Goal: Information Seeking & Learning: Compare options

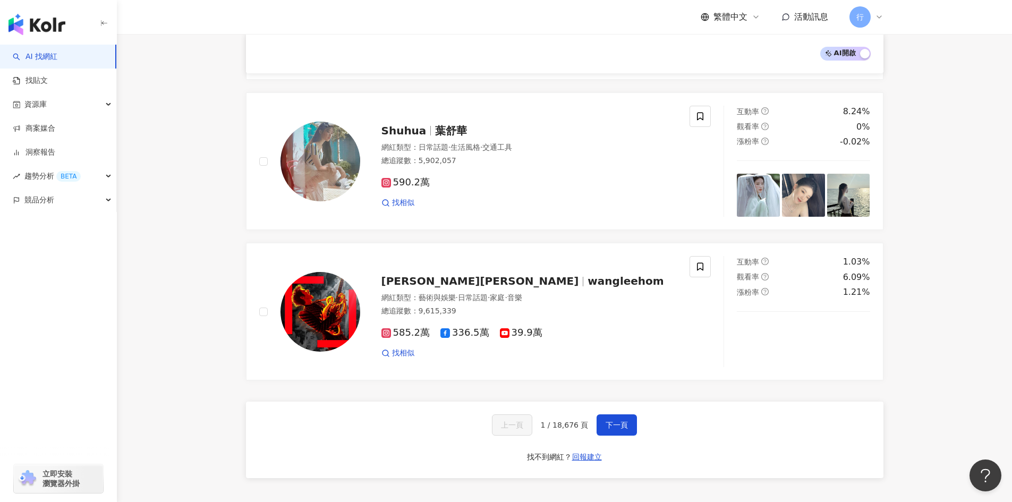
scroll to position [1701, 0]
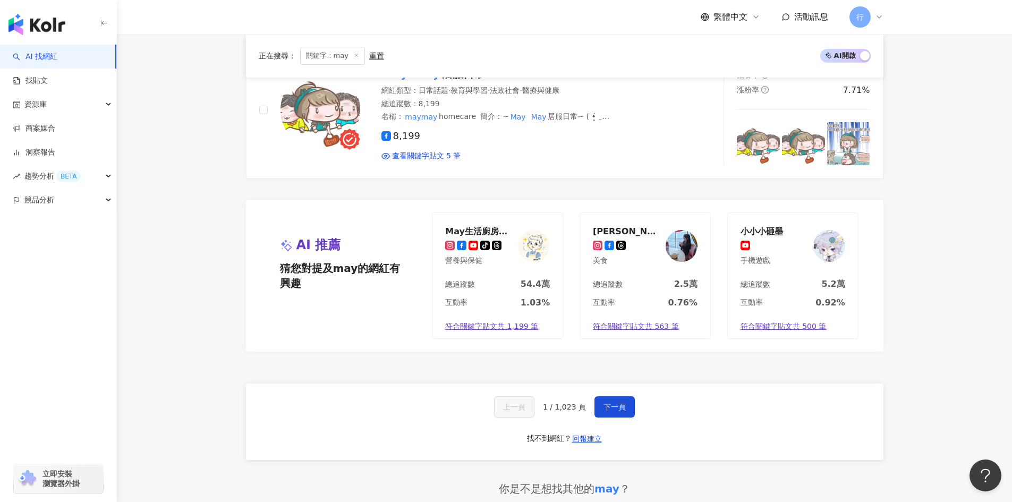
scroll to position [2073, 0]
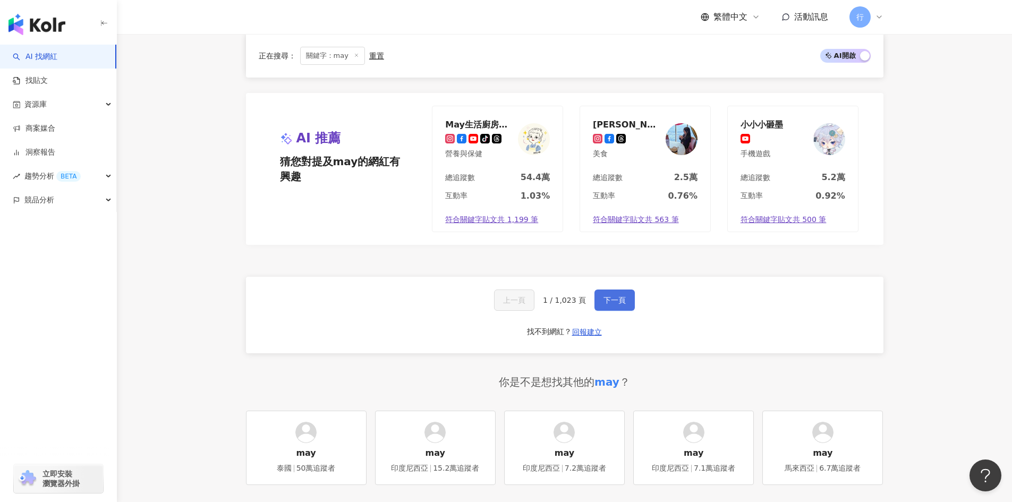
click at [604, 302] on span "下一頁" at bounding box center [615, 300] width 22 height 9
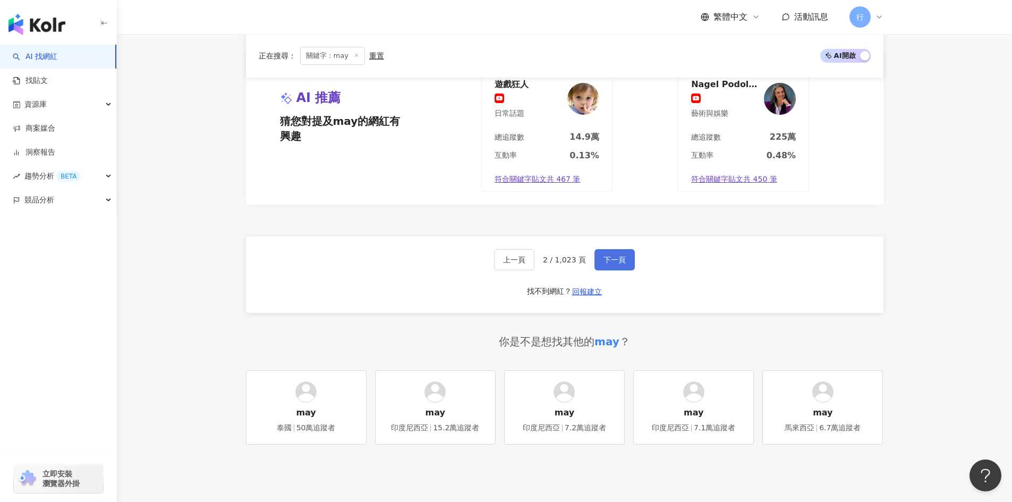
click at [608, 268] on button "下一頁" at bounding box center [615, 259] width 40 height 21
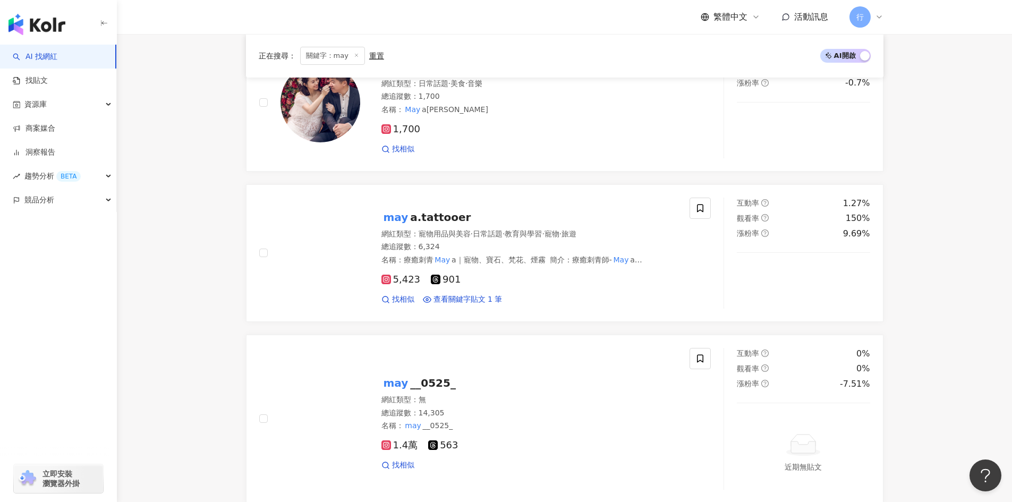
scroll to position [2083, 0]
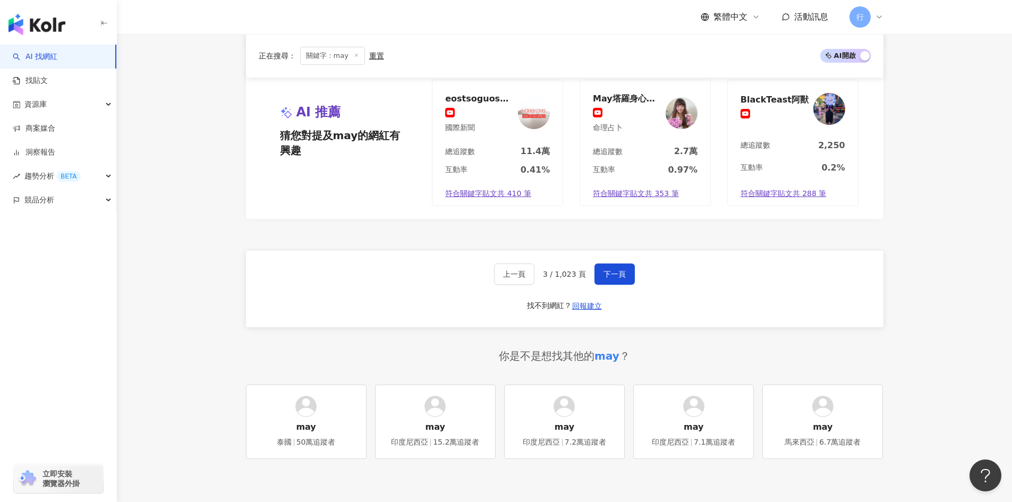
click at [356, 50] on span "關鍵字：may" at bounding box center [332, 56] width 65 height 18
click at [355, 57] on icon at bounding box center [356, 55] width 5 height 5
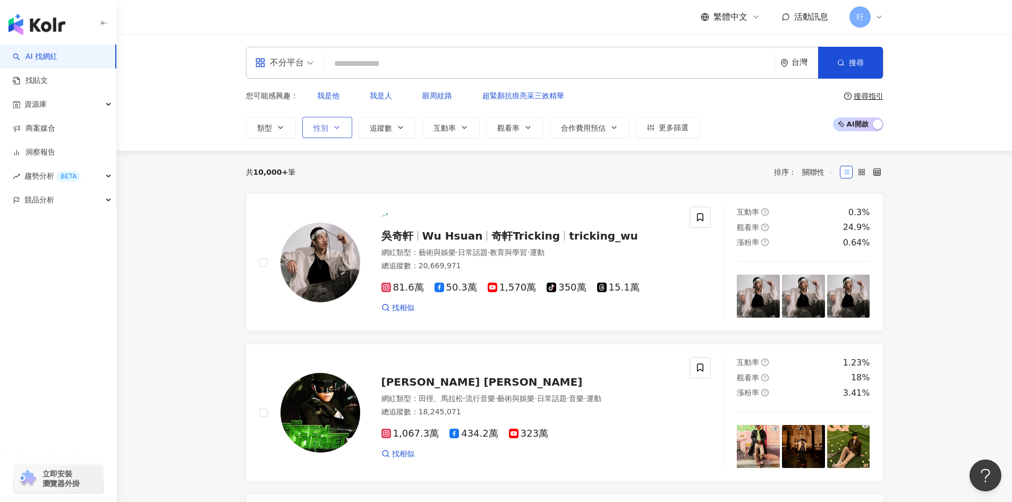
click at [320, 124] on span "性別" at bounding box center [321, 128] width 15 height 9
click at [353, 158] on span "女" at bounding box center [361, 153] width 16 height 12
click at [485, 172] on div "共 10,000+ 筆 排序： 關聯性" at bounding box center [565, 172] width 638 height 43
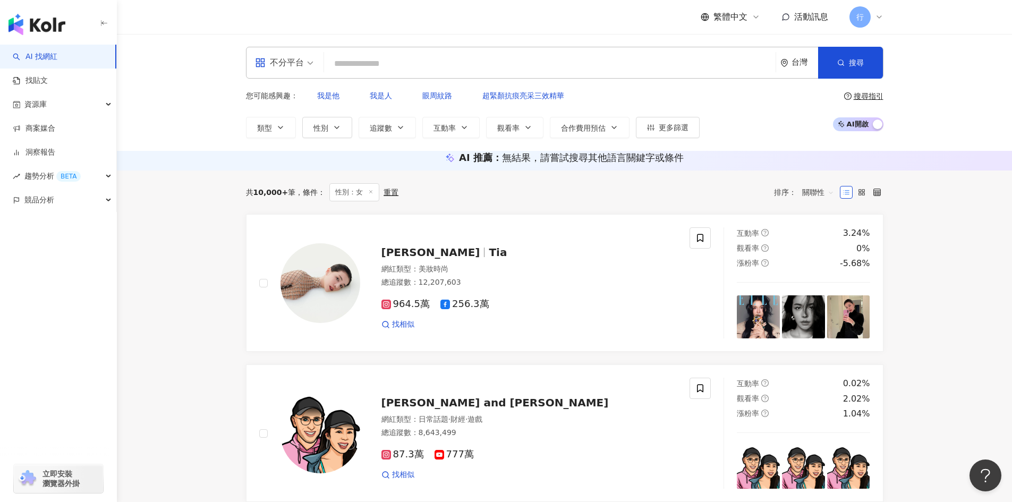
click at [379, 63] on input "search" at bounding box center [549, 64] width 443 height 20
paste input "*******"
type input "*******"
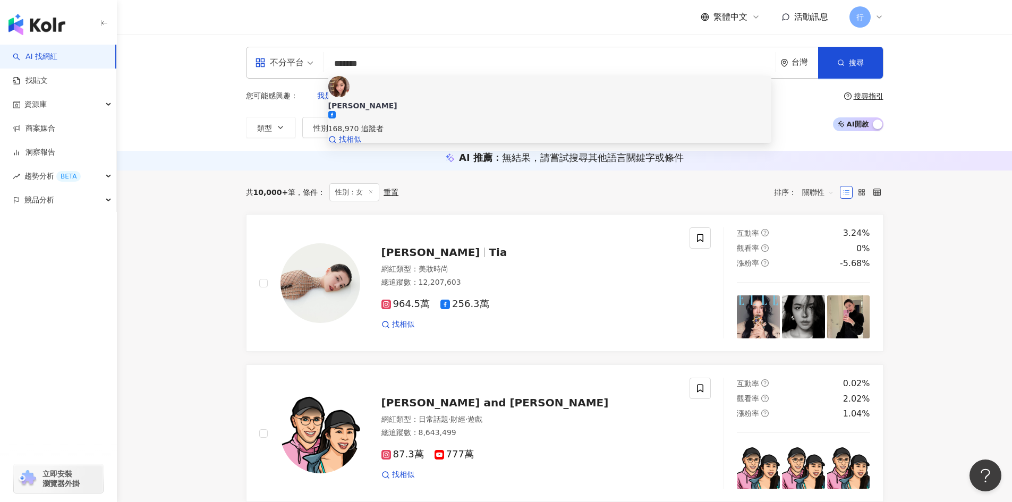
click at [410, 100] on span "Mei 邱馨葦" at bounding box center [549, 105] width 443 height 11
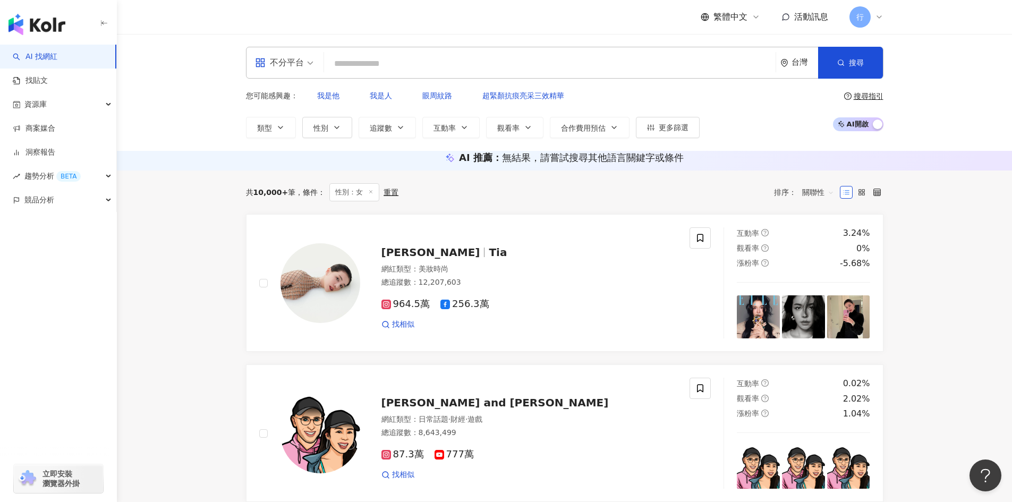
click at [350, 63] on input "search" at bounding box center [549, 64] width 443 height 20
paste input "*******"
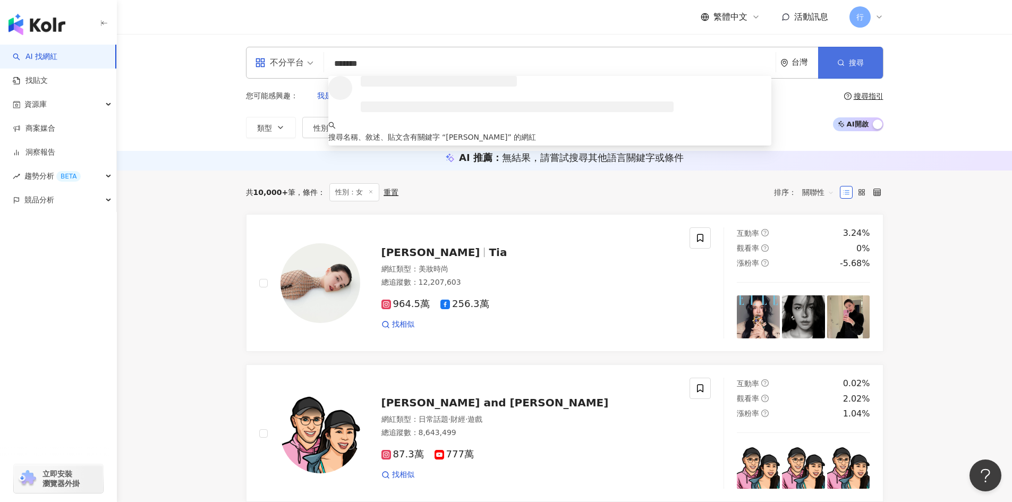
type input "*******"
click at [855, 58] on span "搜尋" at bounding box center [856, 62] width 15 height 9
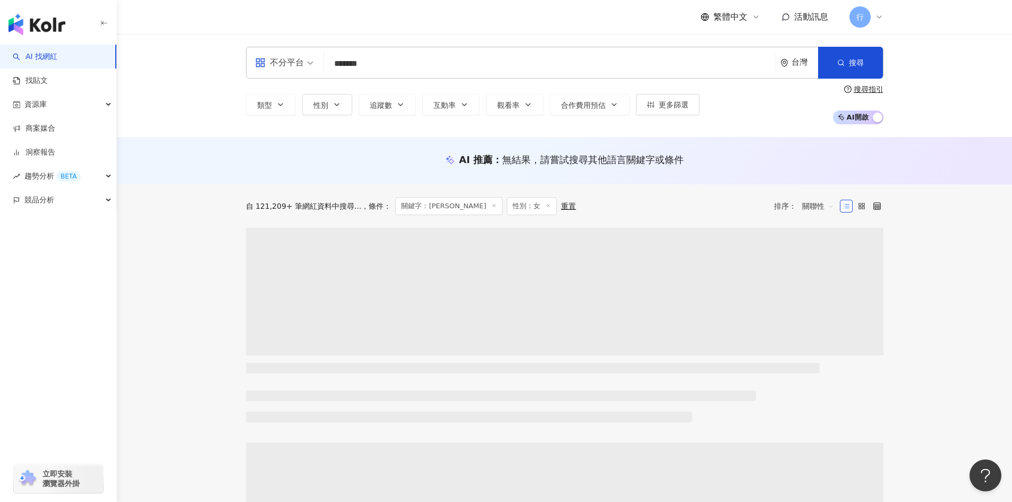
click at [673, 224] on div "自 121,209+ 筆網紅資料中搜尋... 條件 ： 關鍵字：Mei 邱馨葦 性別：女 重置 排序： 關聯性" at bounding box center [565, 206] width 638 height 44
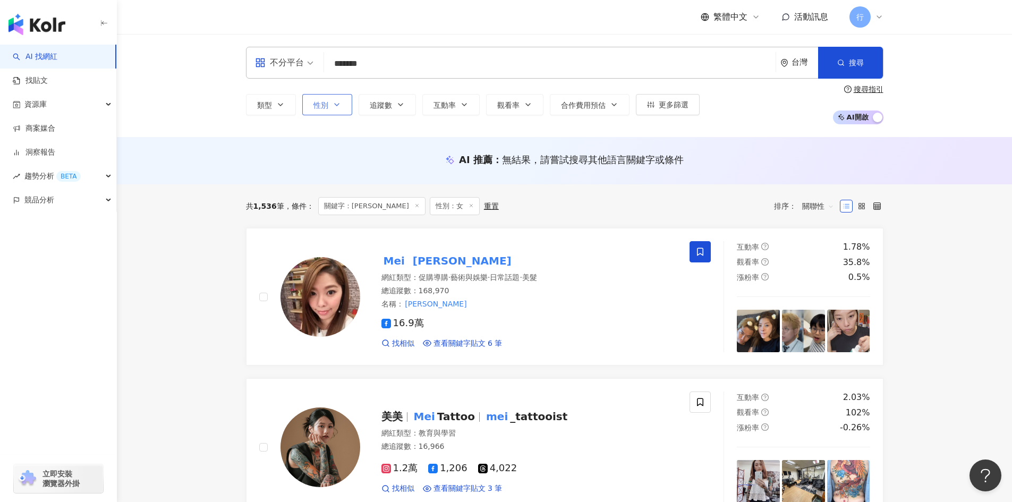
click at [318, 107] on span "性別" at bounding box center [321, 105] width 15 height 9
click at [879, 65] on button "搜尋" at bounding box center [850, 63] width 65 height 32
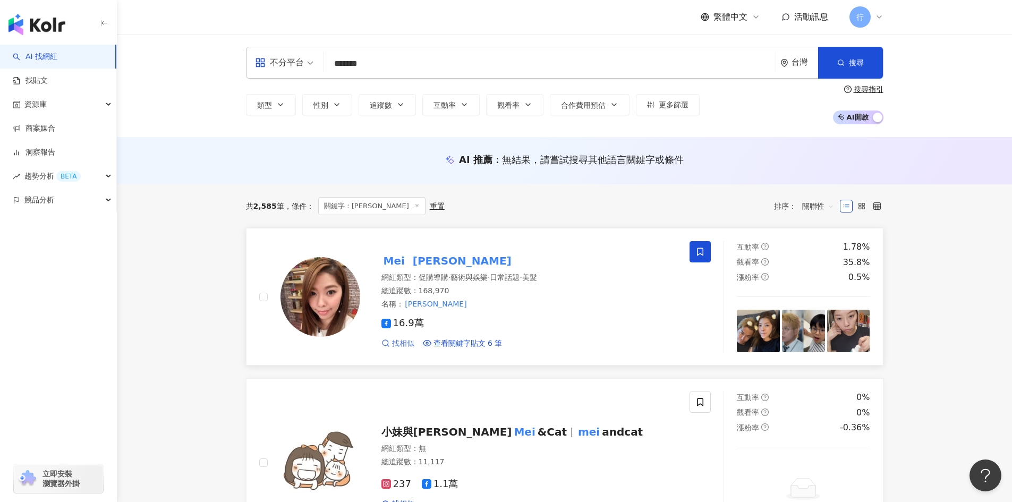
click at [404, 345] on span "找相似" at bounding box center [403, 344] width 22 height 11
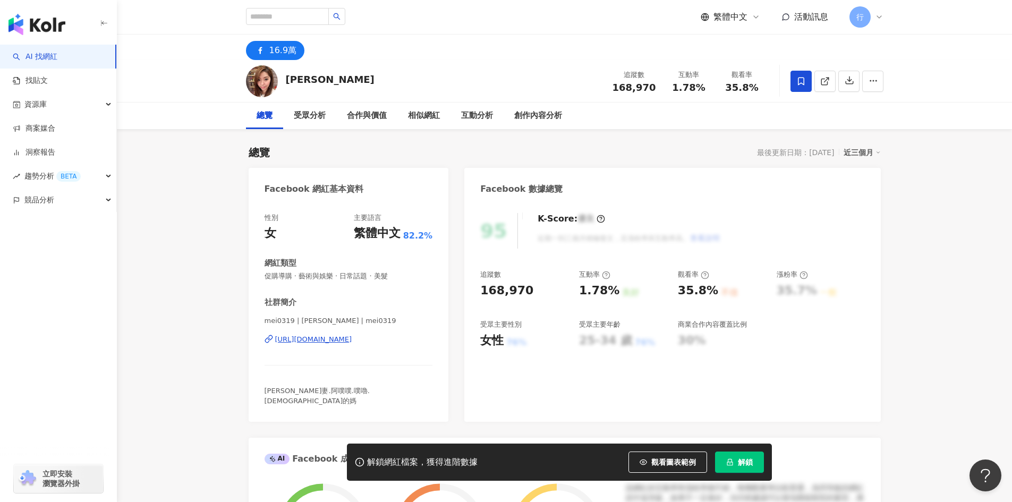
click at [801, 80] on icon at bounding box center [802, 82] width 10 height 10
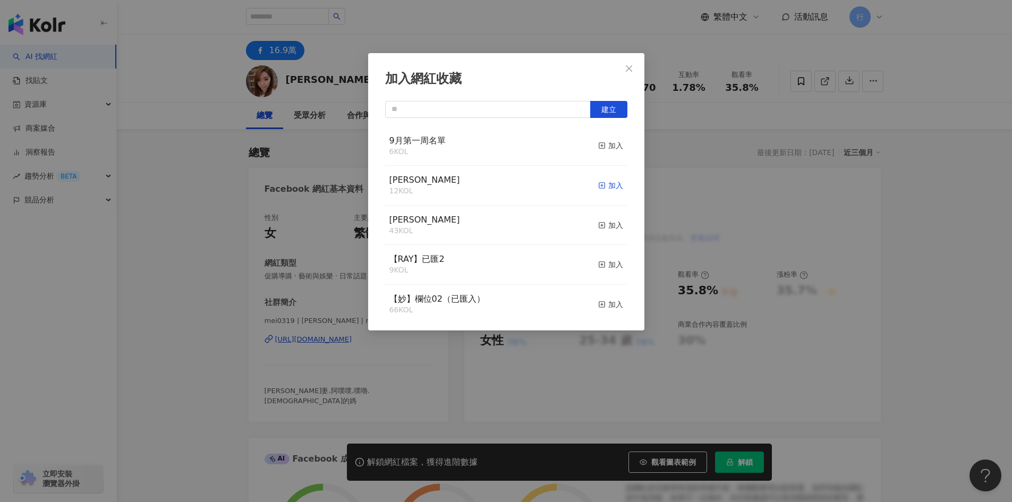
click at [598, 184] on icon "button" at bounding box center [601, 185] width 7 height 7
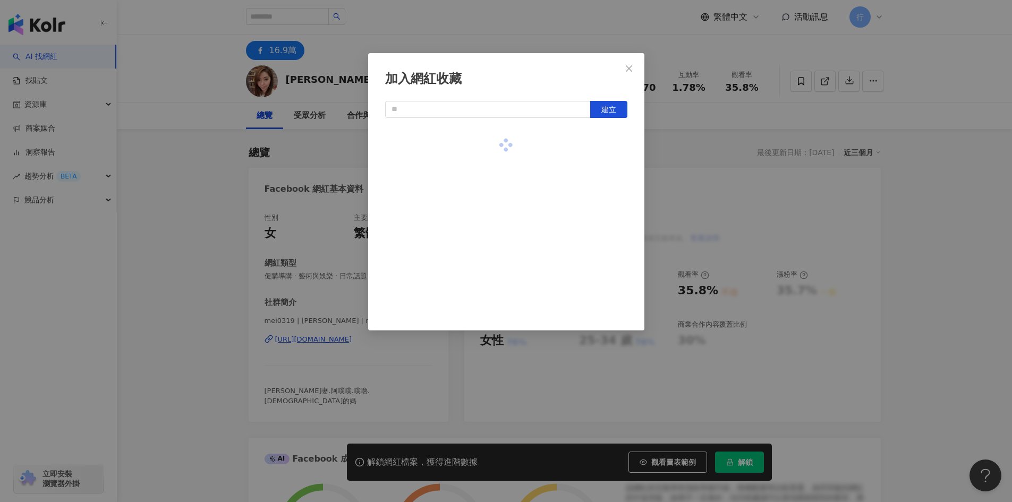
click at [593, 184] on div at bounding box center [506, 221] width 242 height 191
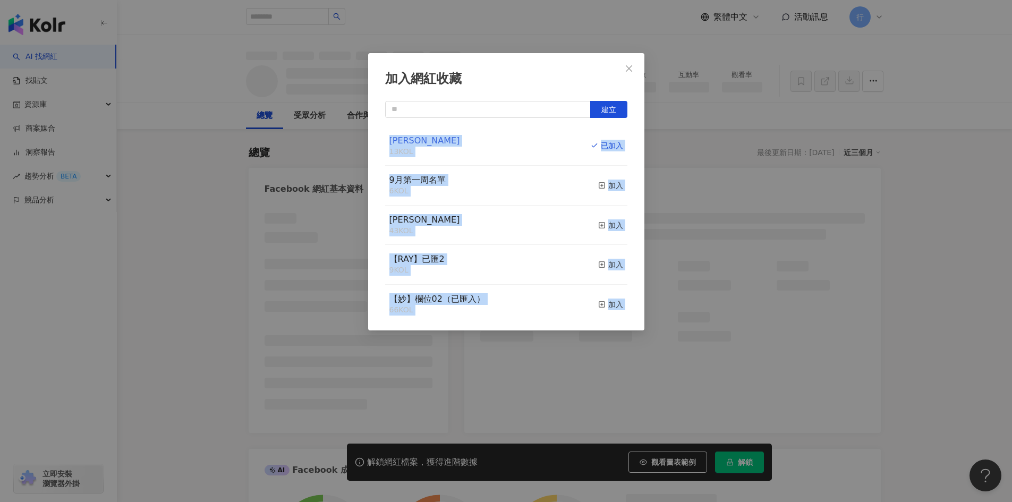
click at [443, 176] on span "9月第一周名單" at bounding box center [418, 180] width 56 height 10
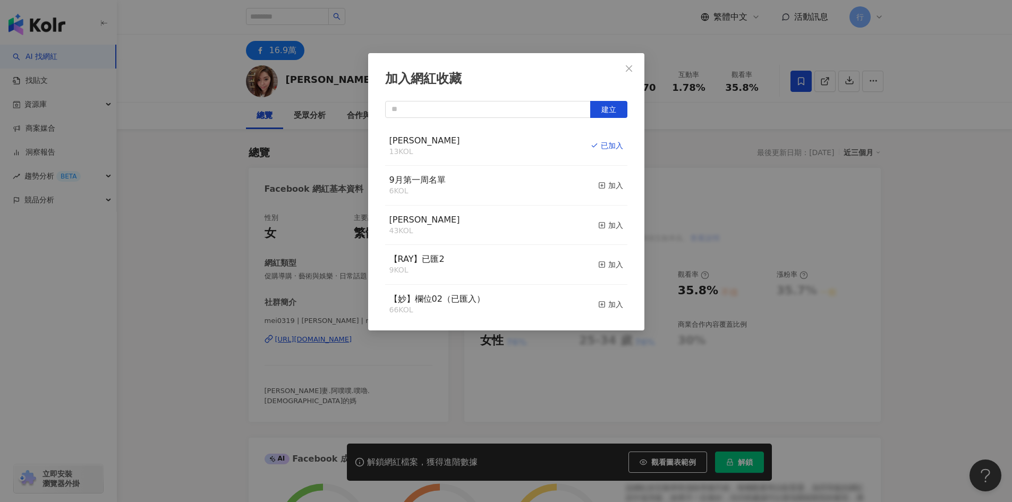
click at [494, 100] on div "加入網紅收藏 建立 EMMA 13 KOL 已加入 9月第一周名單 6 KOL 加入 nina 43 KOL 加入 【RAY】已匯2 9 KOL 加入 【妙】…" at bounding box center [506, 191] width 276 height 277
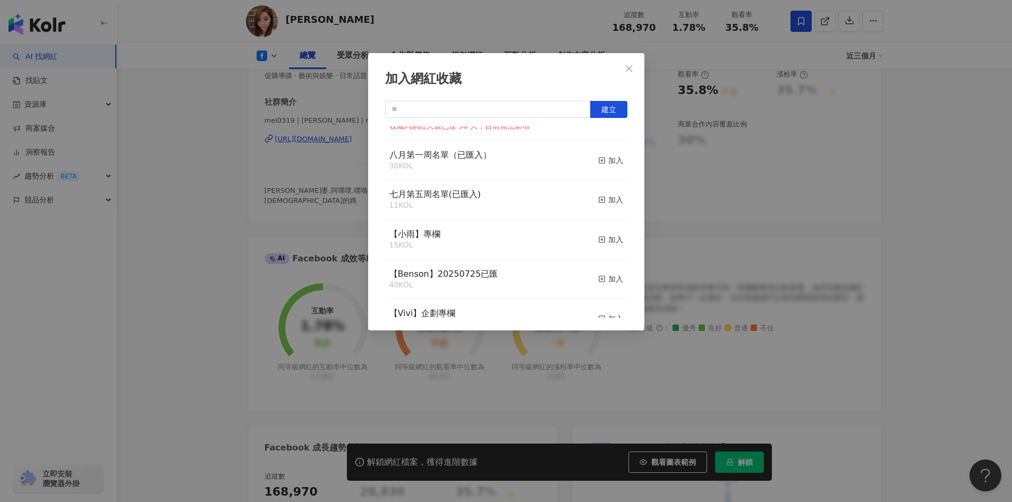
scroll to position [213, 0]
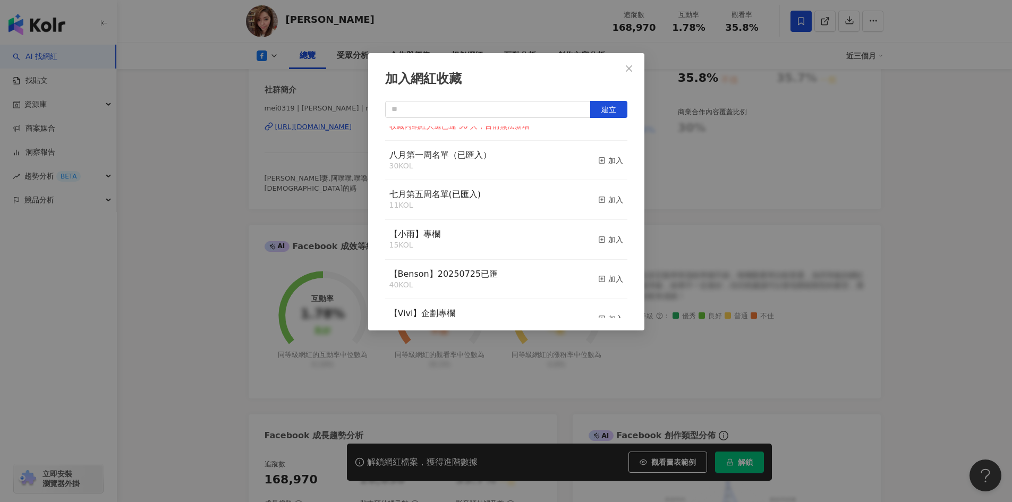
click at [923, 272] on div "加入網紅收藏 建立 EMMA 13 KOL 已加入 9月第一周名單 6 KOL 加入 nina 43 KOL 加入 【RAY】已匯2 9 KOL 加入 【妙】…" at bounding box center [506, 251] width 1012 height 502
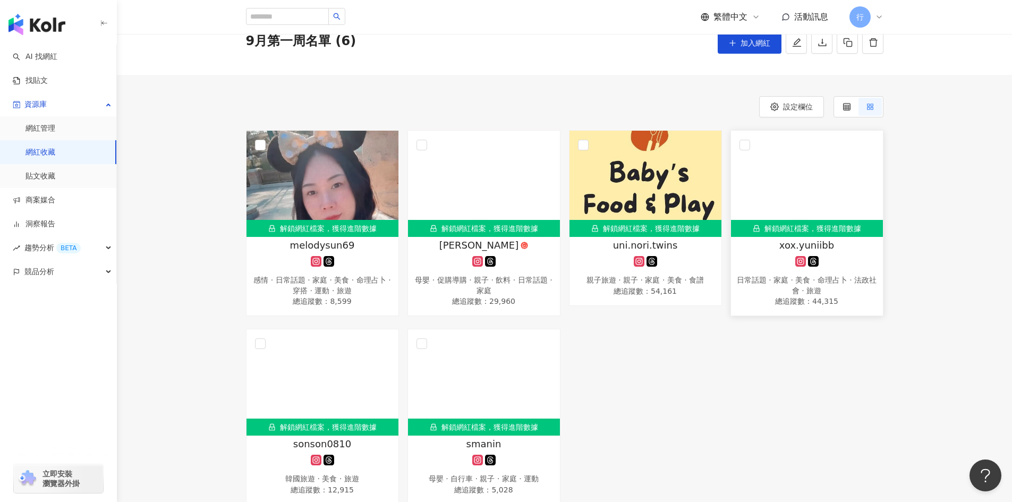
scroll to position [106, 0]
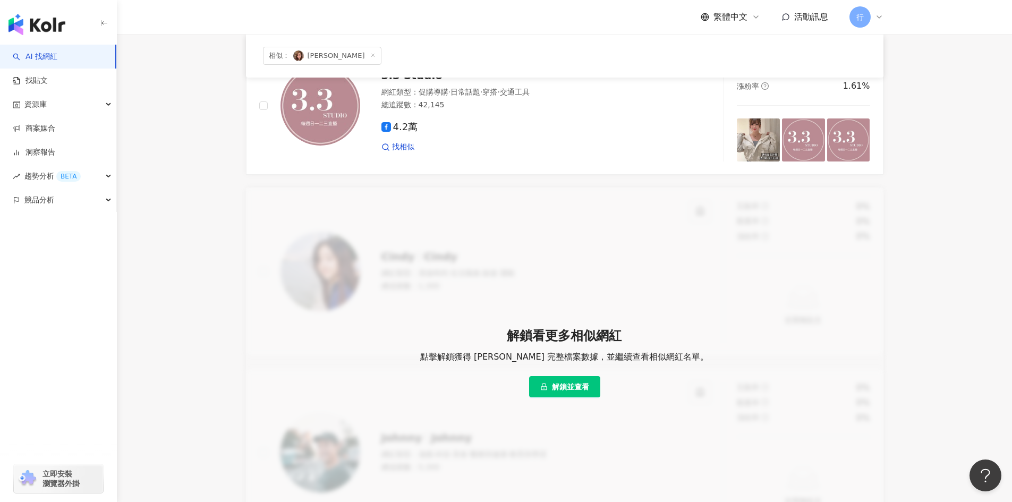
scroll to position [115, 0]
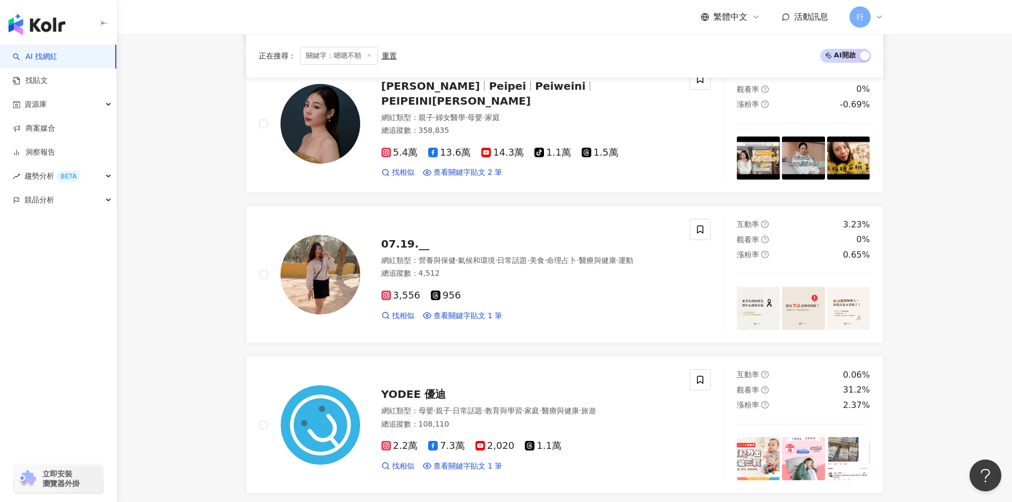
scroll to position [309, 0]
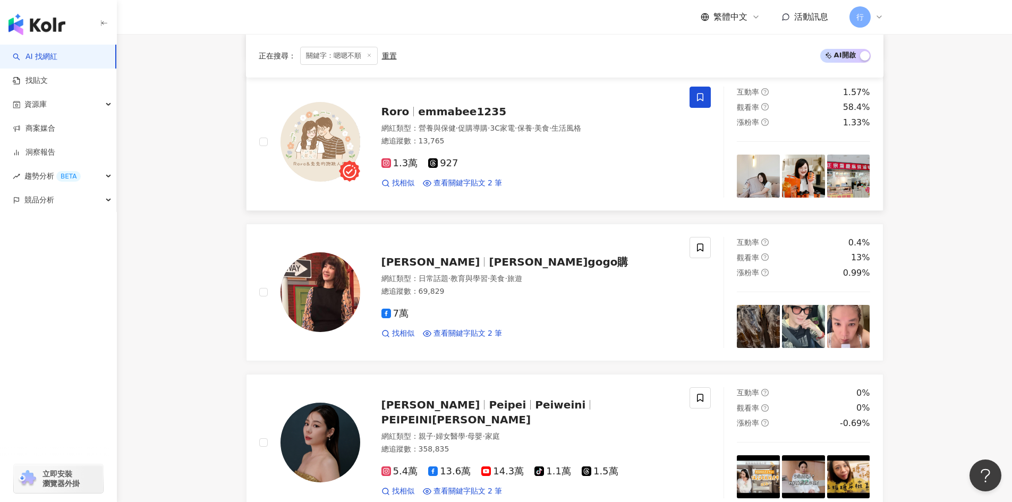
click at [482, 129] on span "促購導購" at bounding box center [473, 128] width 30 height 9
click at [481, 132] on span "促購導購" at bounding box center [473, 128] width 30 height 9
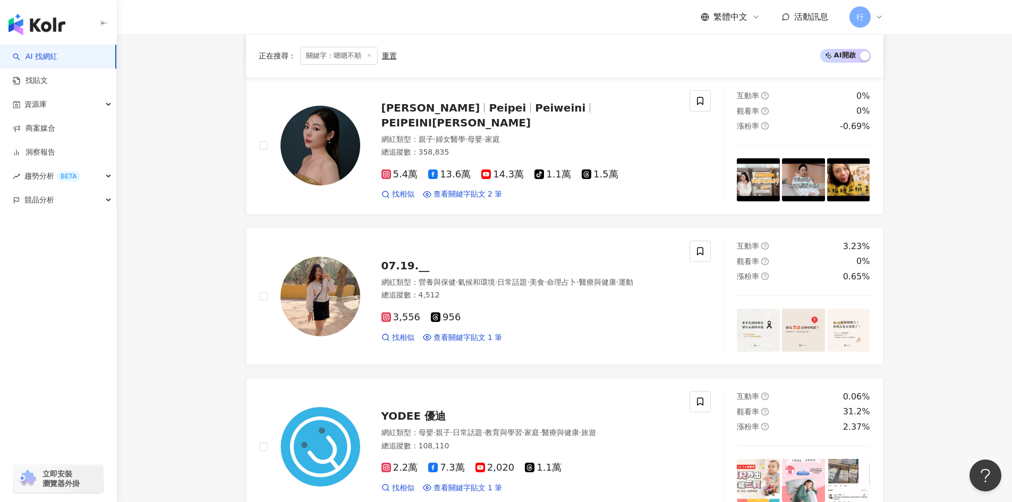
scroll to position [744, 0]
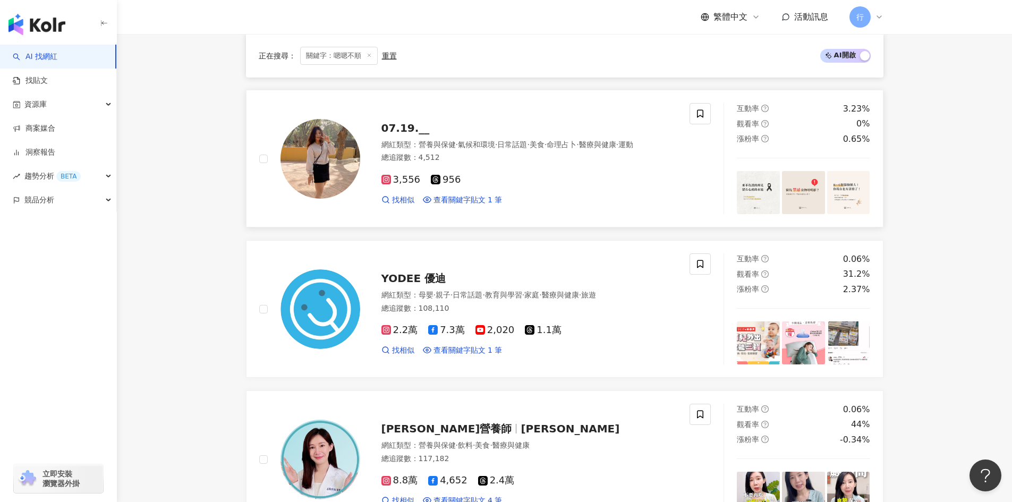
drag, startPoint x: 425, startPoint y: 279, endPoint x: 567, endPoint y: 208, distance: 158.3
click at [567, 206] on div "找相似 查看關鍵字貼文 1 筆" at bounding box center [530, 200] width 296 height 11
click at [428, 282] on span "YODEE 優迪" at bounding box center [414, 278] width 65 height 13
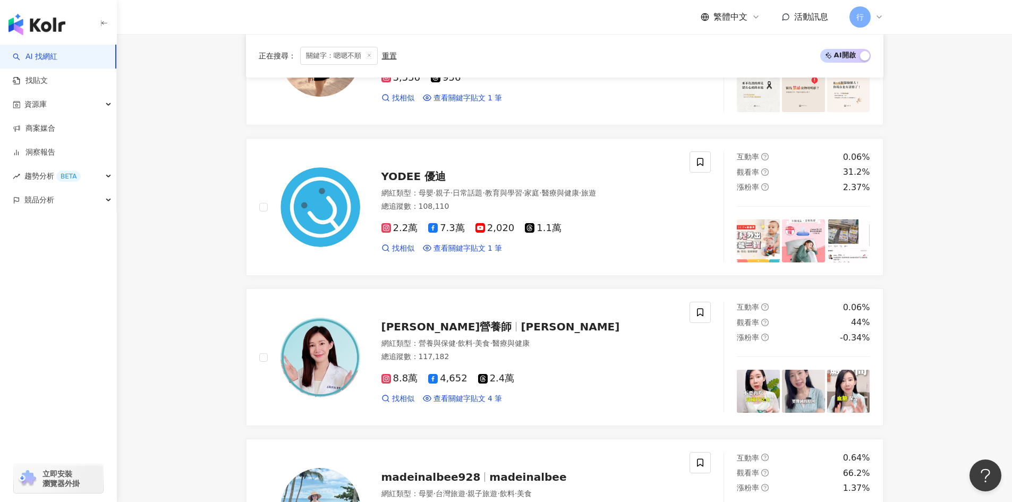
scroll to position [850, 0]
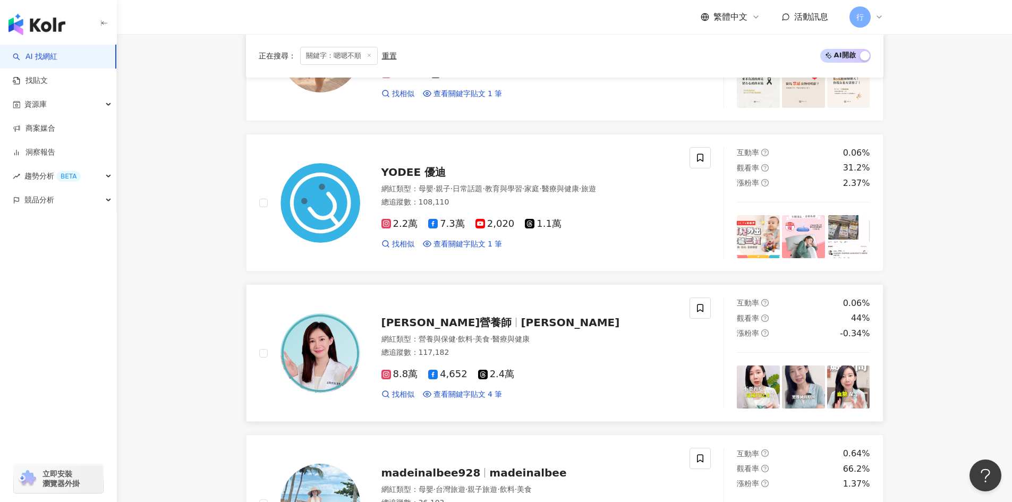
click at [521, 325] on span "angela_dietitian" at bounding box center [570, 322] width 99 height 13
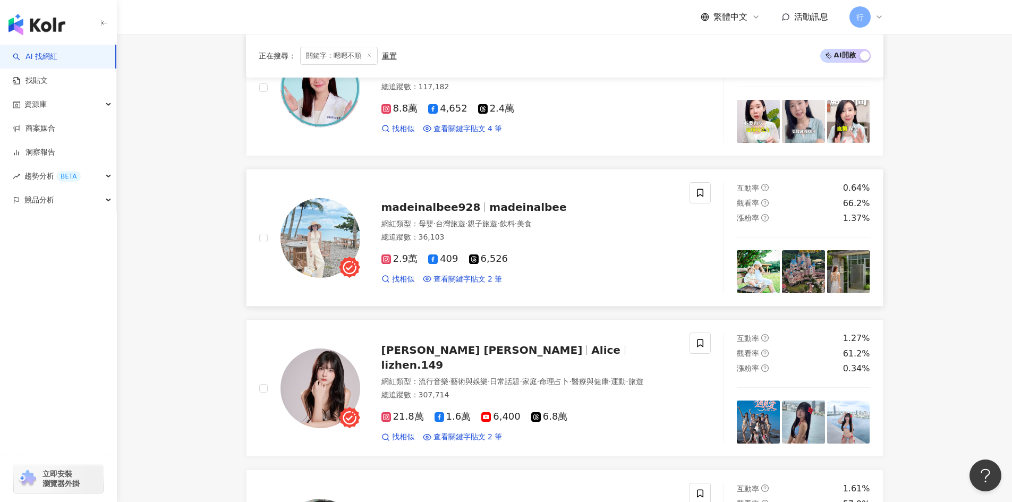
click at [504, 213] on span "madeinalbee" at bounding box center [528, 207] width 77 height 13
click at [444, 359] on span "lizhen.149" at bounding box center [413, 365] width 62 height 13
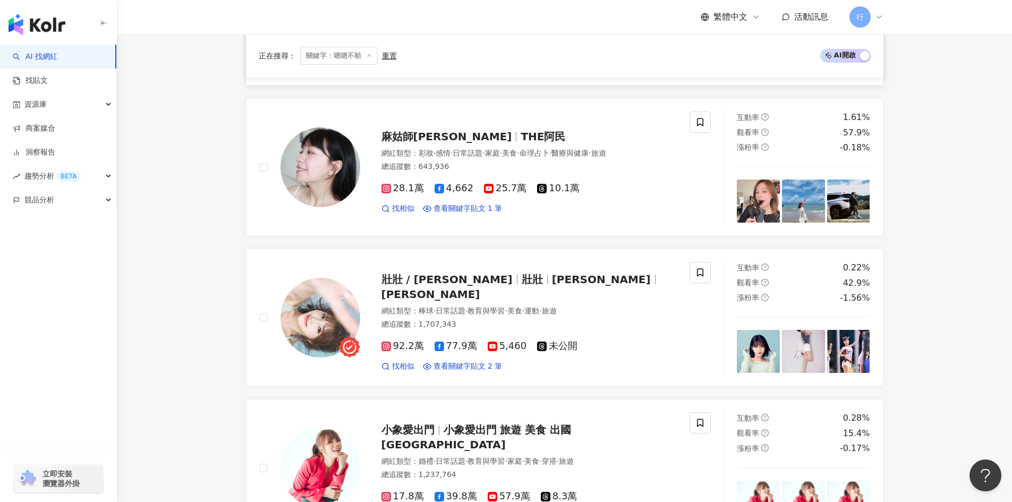
scroll to position [1488, 0]
click at [521, 141] on span "THE阿民" at bounding box center [543, 136] width 45 height 13
click at [696, 112] on span at bounding box center [700, 121] width 21 height 21
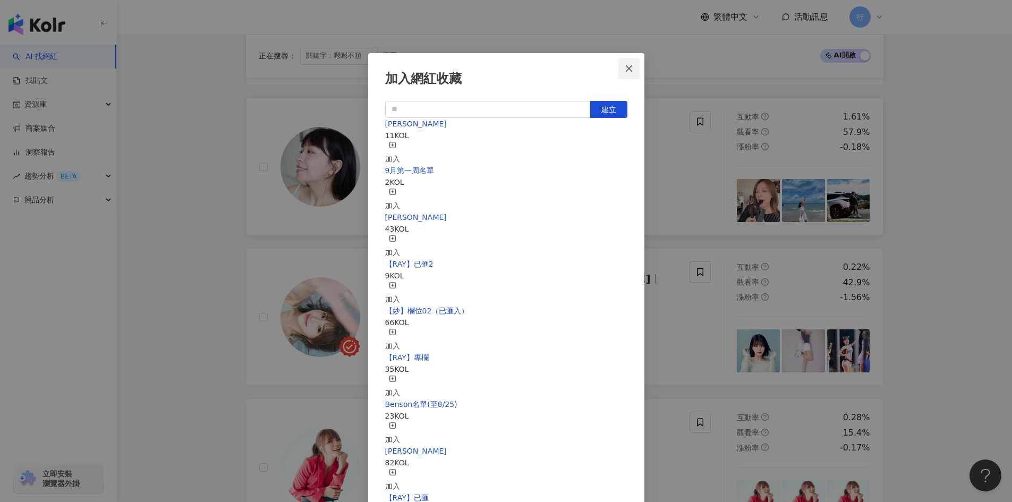
click at [633, 70] on icon "close" at bounding box center [629, 68] width 9 height 9
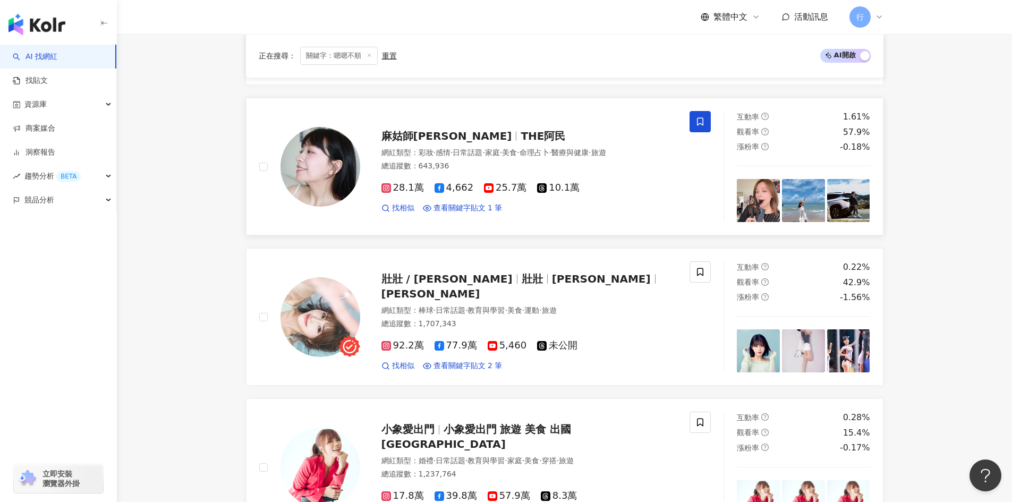
click at [699, 130] on span at bounding box center [700, 121] width 21 height 21
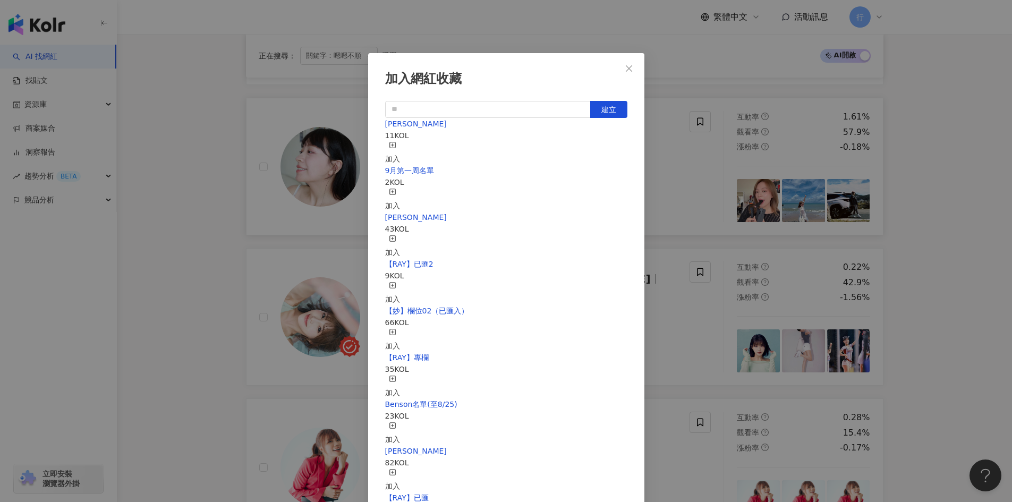
click at [396, 148] on icon "button" at bounding box center [392, 144] width 7 height 7
click at [637, 64] on span "Close" at bounding box center [629, 68] width 21 height 9
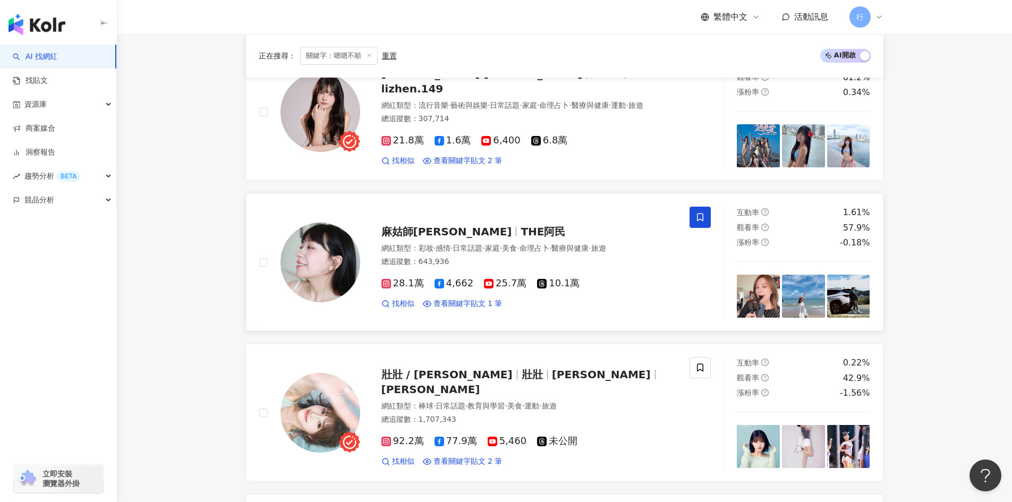
scroll to position [1222, 0]
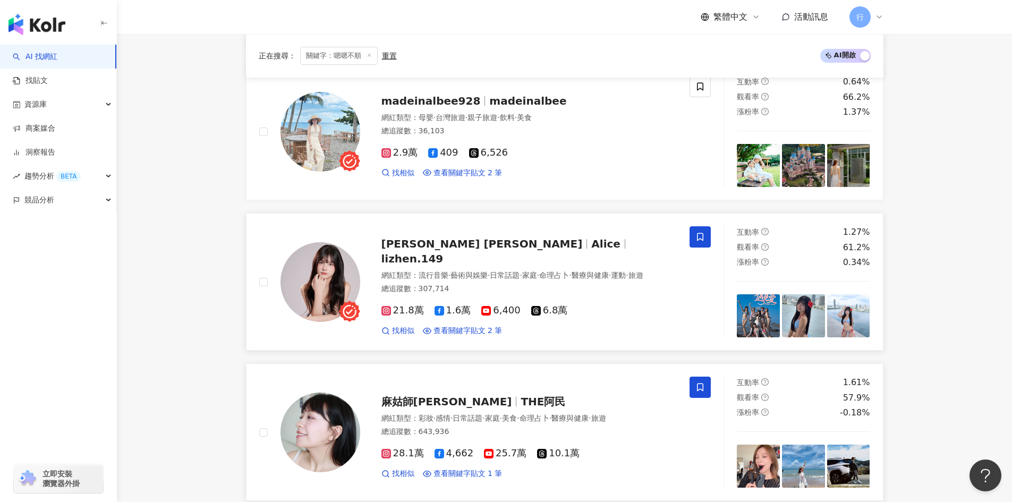
click at [697, 237] on icon at bounding box center [701, 237] width 10 height 10
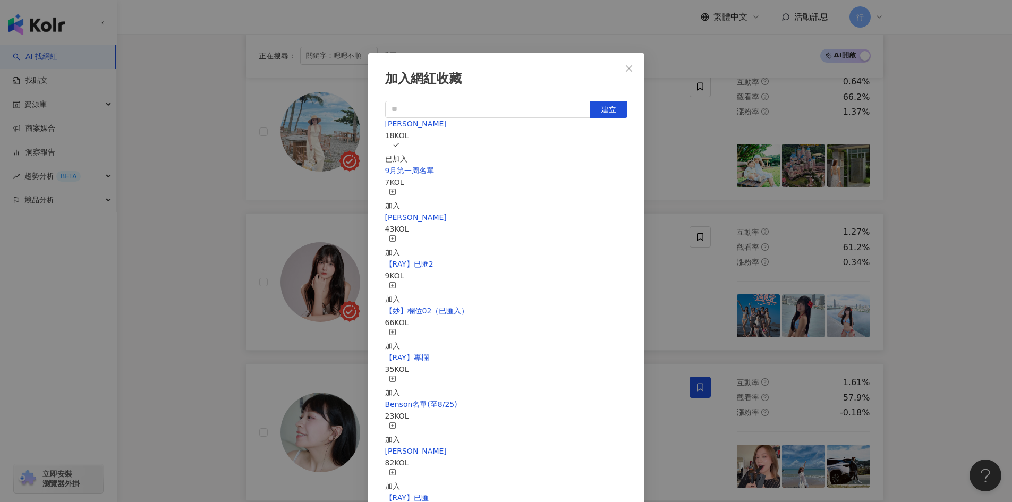
click at [250, 233] on div "加入網紅收藏 建立 EMMA 18 KOL 已加入 9月第一周名單 7 KOL 加入 nina 43 KOL 加入 【RAY】已匯2 9 KOL 加入 【妙】…" at bounding box center [506, 251] width 1012 height 502
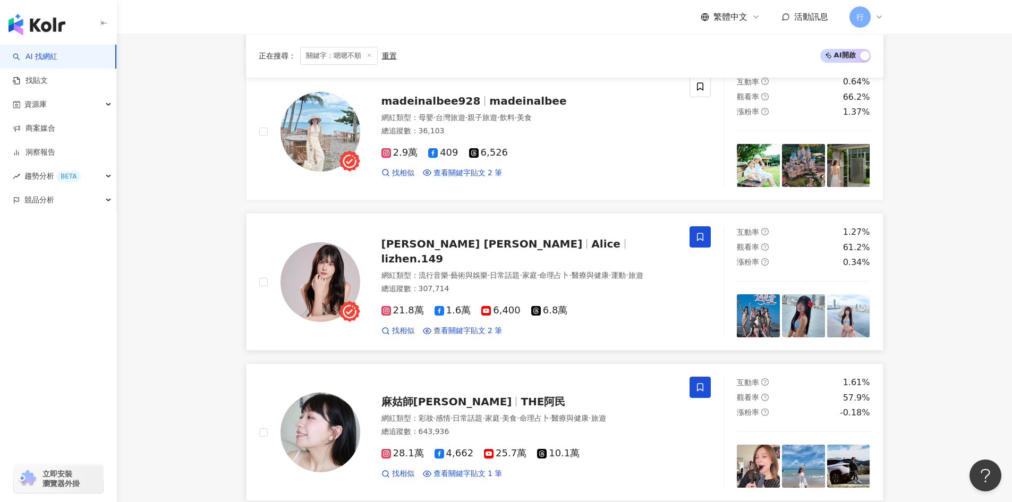
click at [704, 244] on span at bounding box center [700, 236] width 21 height 21
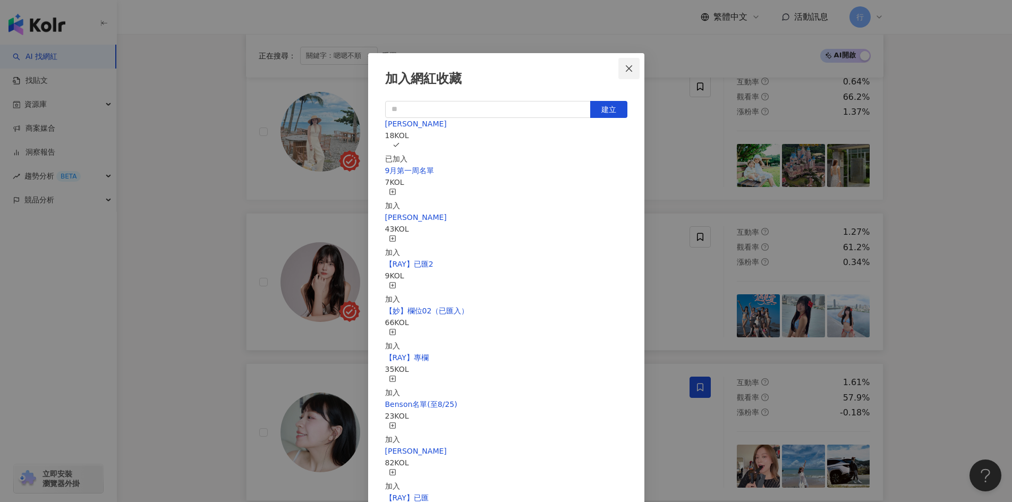
click at [618, 63] on div "加入網紅收藏 建立 EMMA 18 KOL 已加入 9月第一周名單 7 KOL 加入 nina 43 KOL 加入 【RAY】已匯2 9 KOL 加入 【妙】…" at bounding box center [506, 337] width 276 height 569
click at [627, 70] on icon "close" at bounding box center [629, 68] width 9 height 9
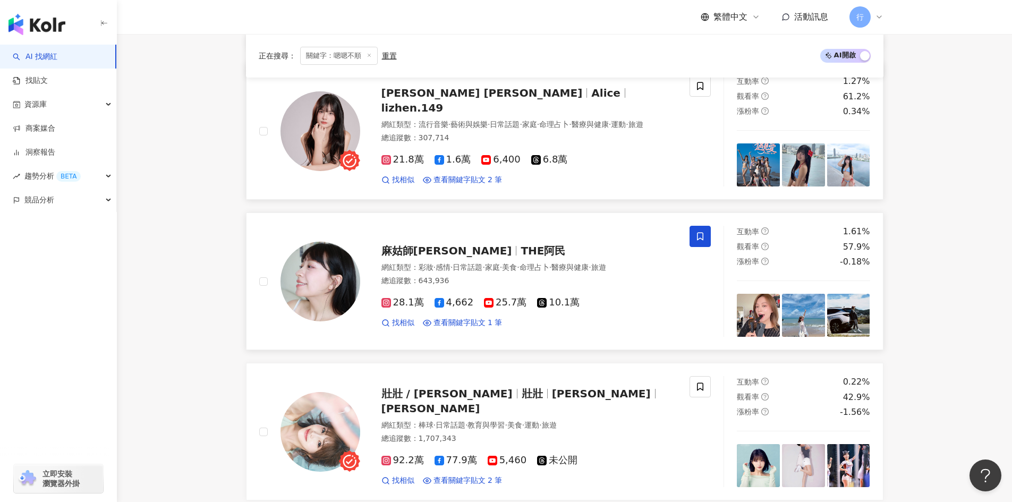
scroll to position [1488, 0]
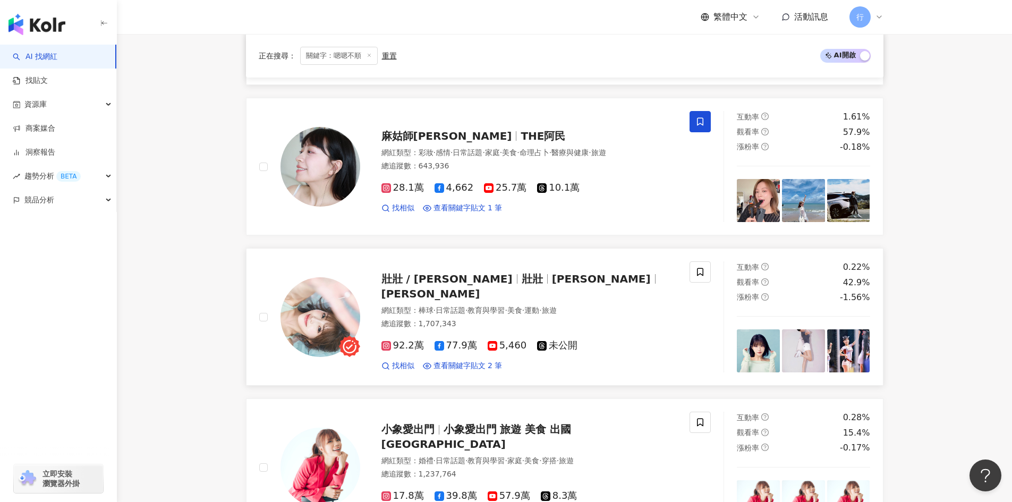
click at [552, 285] on span "Ula Shen" at bounding box center [601, 279] width 99 height 13
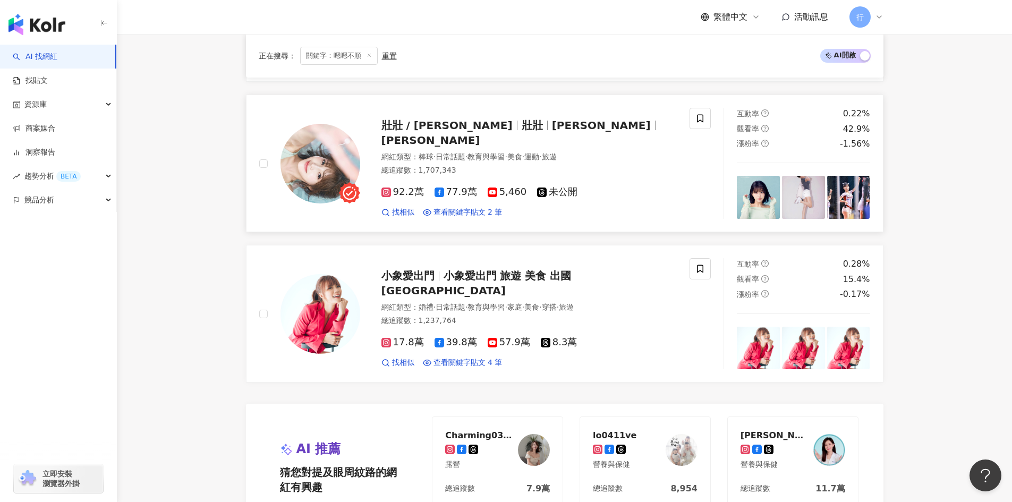
scroll to position [1648, 0]
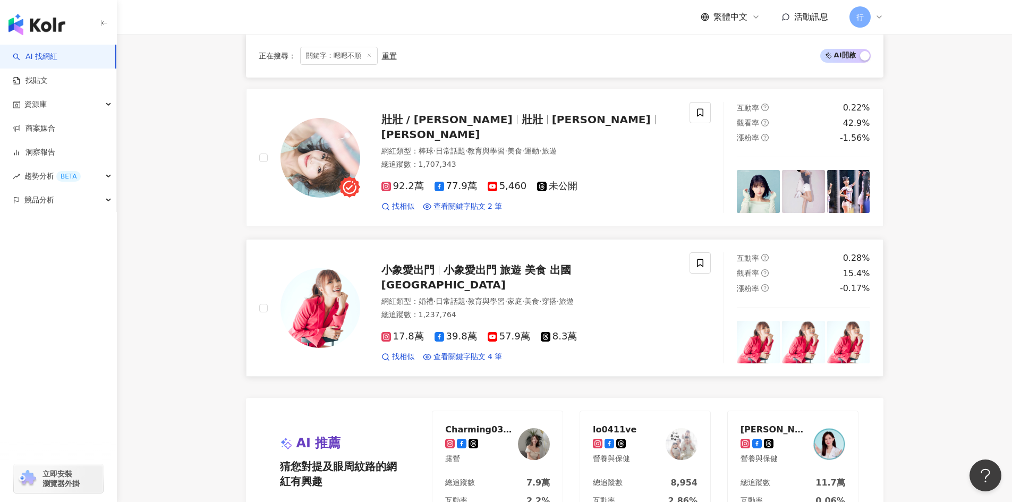
click at [560, 275] on span "小象愛出門 旅遊 美食 出國 [GEOGRAPHIC_DATA]" at bounding box center [477, 278] width 190 height 28
click at [702, 263] on icon at bounding box center [701, 263] width 10 height 10
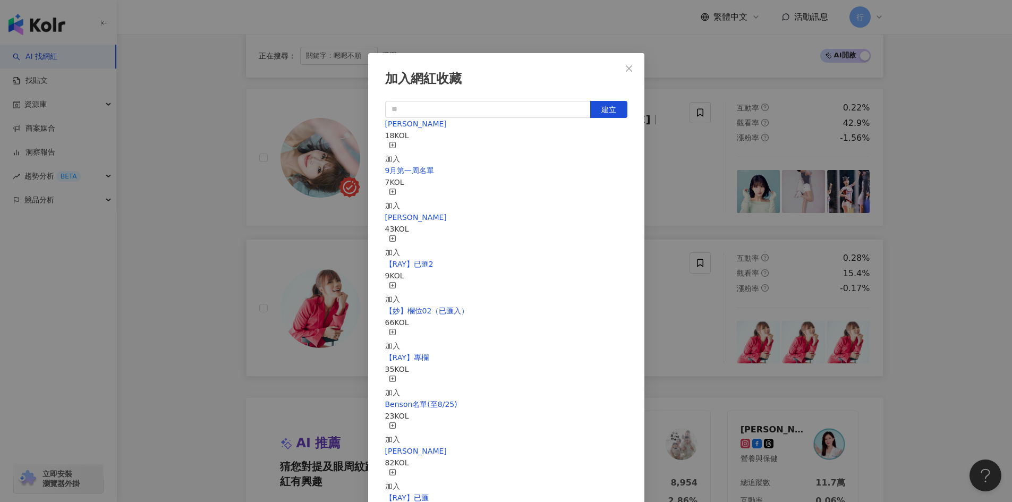
click at [396, 143] on icon "button" at bounding box center [392, 144] width 7 height 7
click at [633, 65] on icon "close" at bounding box center [629, 68] width 9 height 9
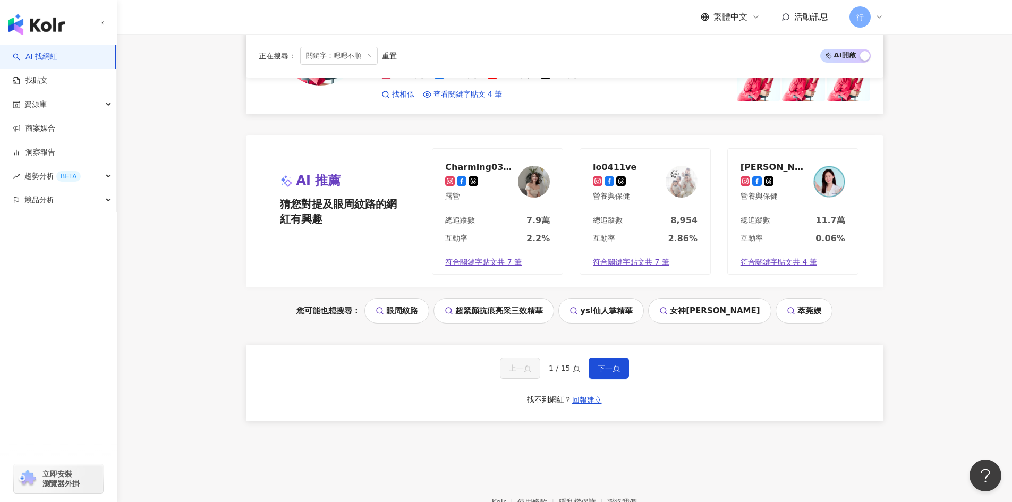
scroll to position [1913, 0]
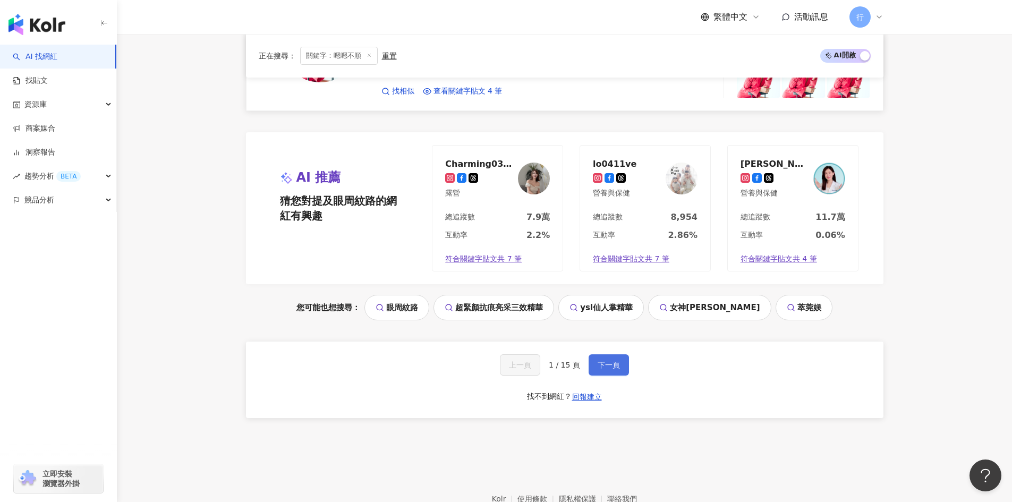
click at [617, 372] on button "下一頁" at bounding box center [609, 365] width 40 height 21
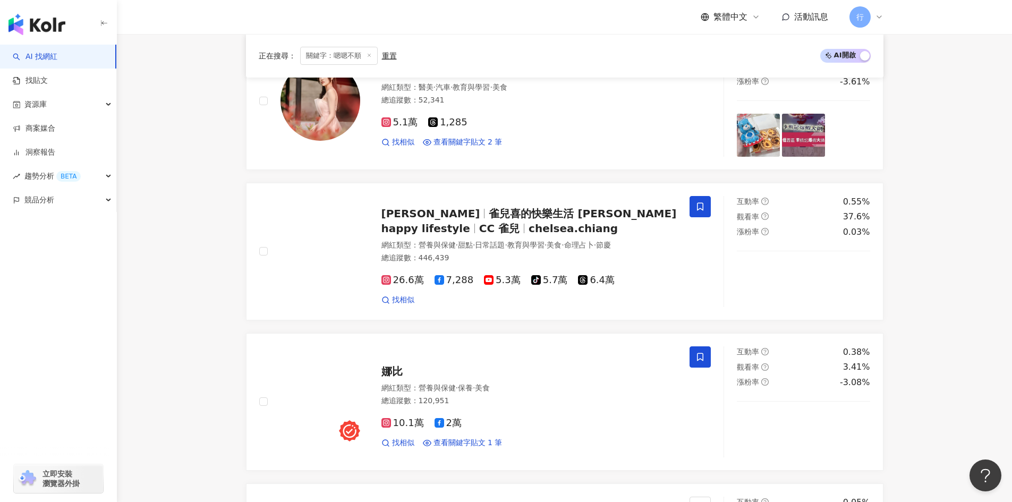
scroll to position [372, 0]
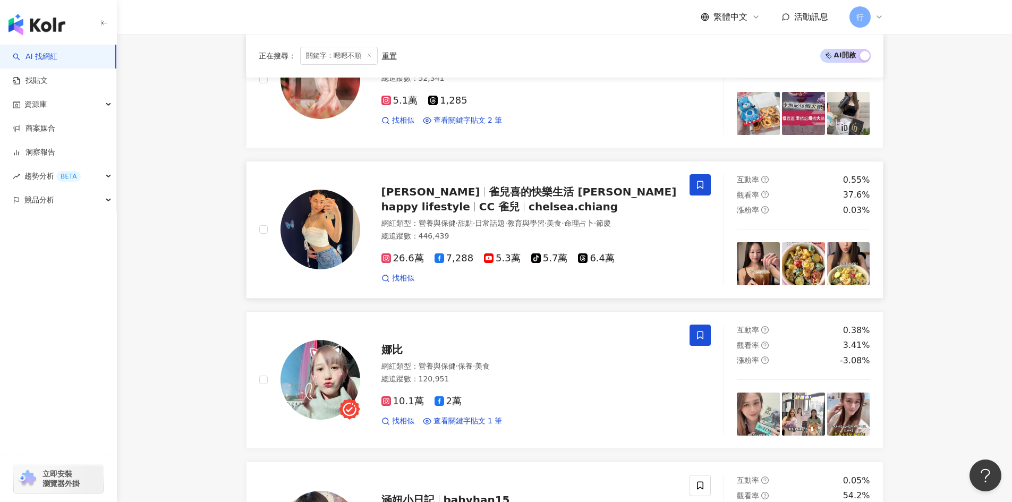
click at [529, 205] on span "chelsea.chiang" at bounding box center [573, 206] width 89 height 13
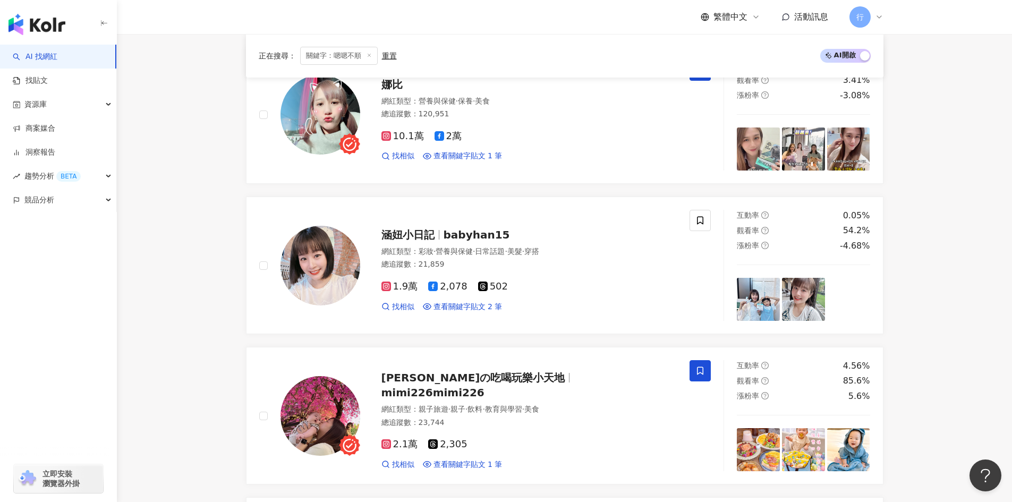
scroll to position [638, 0]
click at [436, 233] on span "涵妞小日記" at bounding box center [413, 234] width 62 height 13
click at [419, 237] on span "涵妞小日記" at bounding box center [408, 234] width 53 height 13
click at [702, 218] on icon at bounding box center [701, 220] width 10 height 10
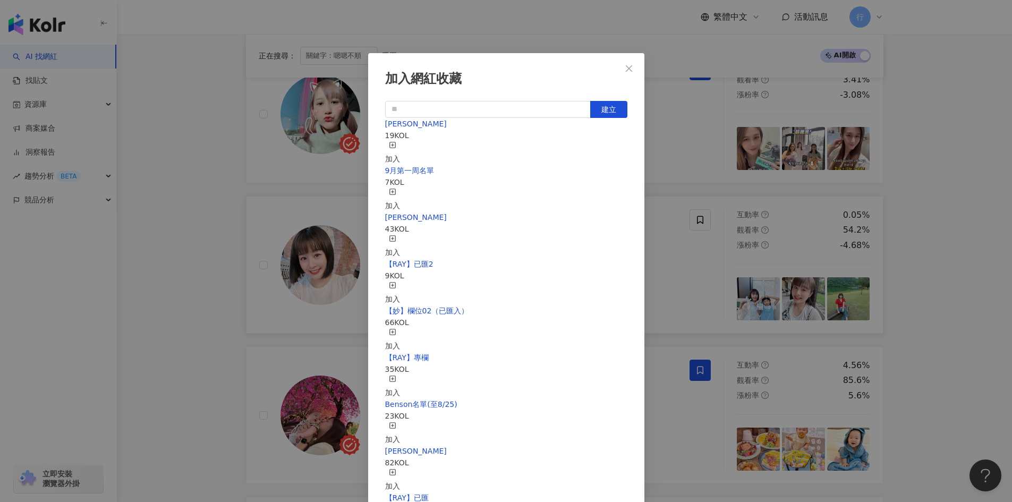
click at [588, 145] on div "EMMA 19 KOL 加入" at bounding box center [506, 141] width 242 height 47
click at [400, 145] on div "加入" at bounding box center [392, 152] width 15 height 23
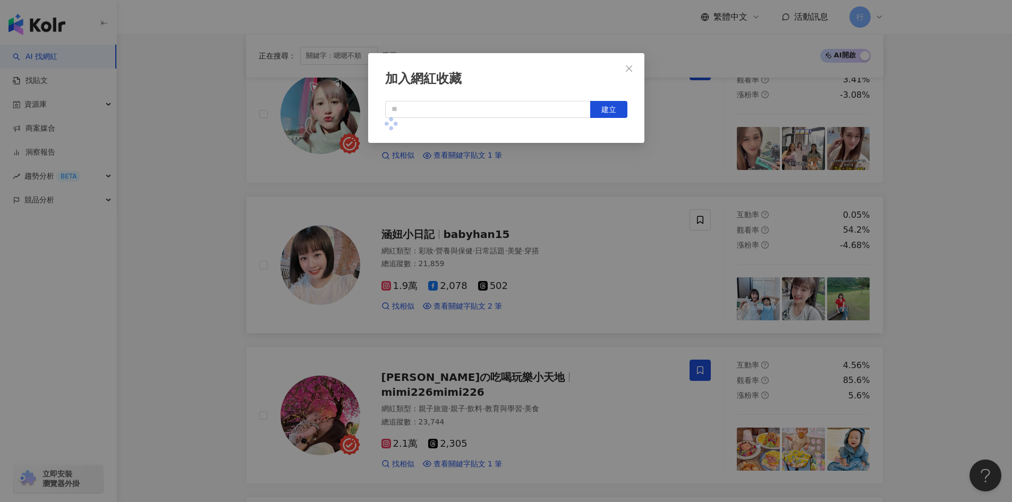
click at [168, 315] on div "加入網紅收藏 建立" at bounding box center [506, 251] width 1012 height 502
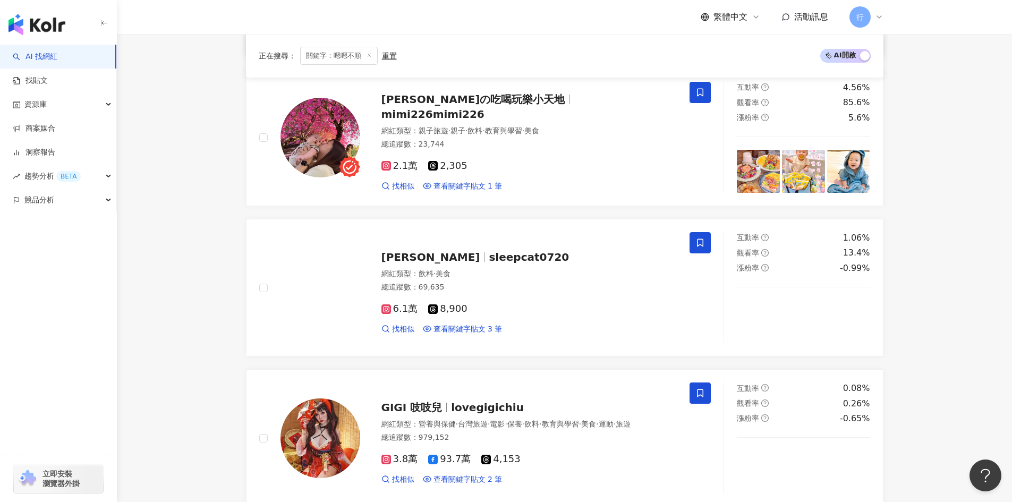
scroll to position [957, 0]
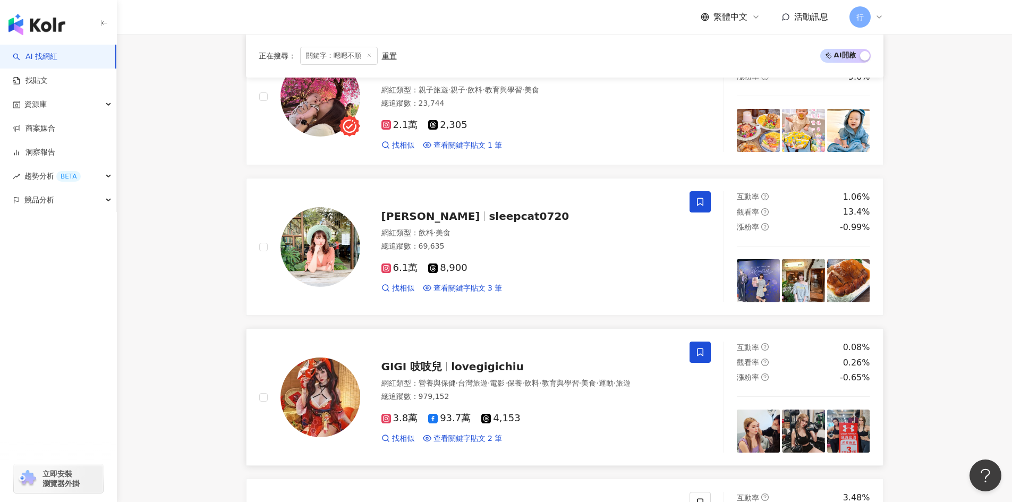
click at [506, 361] on span "lovegigichiu" at bounding box center [487, 366] width 73 height 13
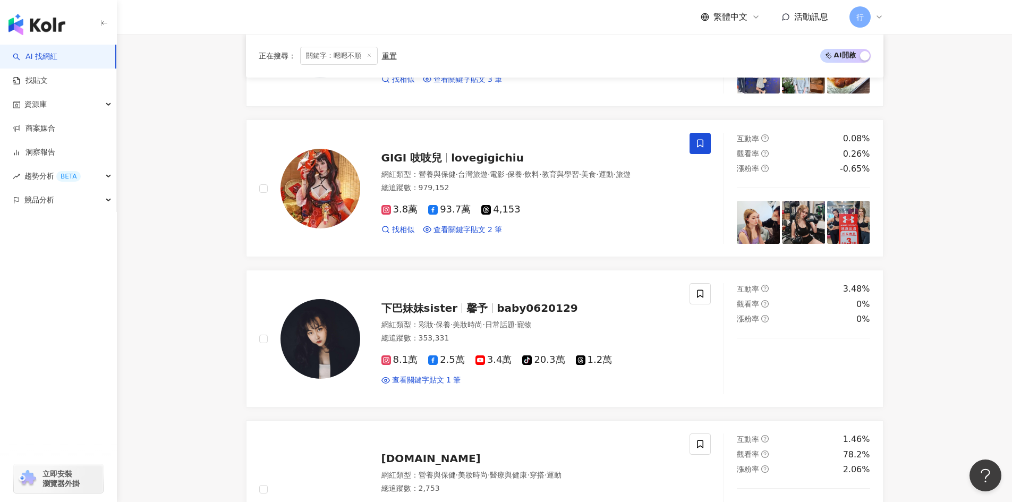
scroll to position [1276, 0]
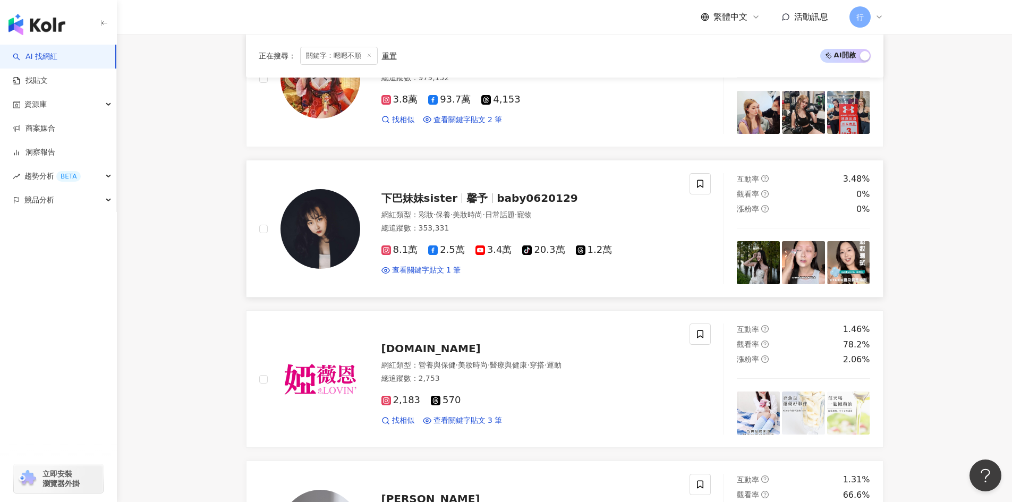
click at [435, 199] on span "下巴妹妹sister" at bounding box center [420, 198] width 77 height 13
click at [697, 184] on icon at bounding box center [701, 184] width 10 height 10
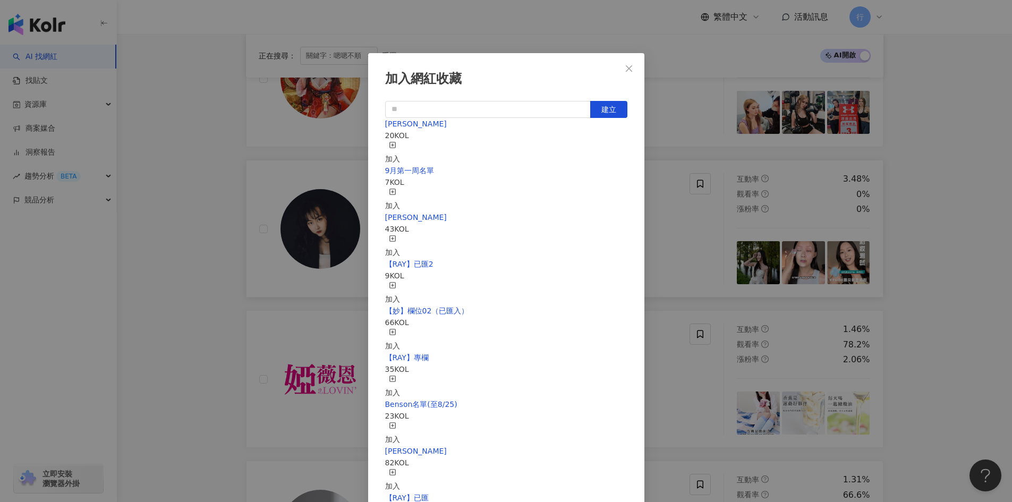
click at [400, 148] on div "加入" at bounding box center [392, 152] width 15 height 23
click at [637, 63] on button "Close" at bounding box center [629, 68] width 21 height 21
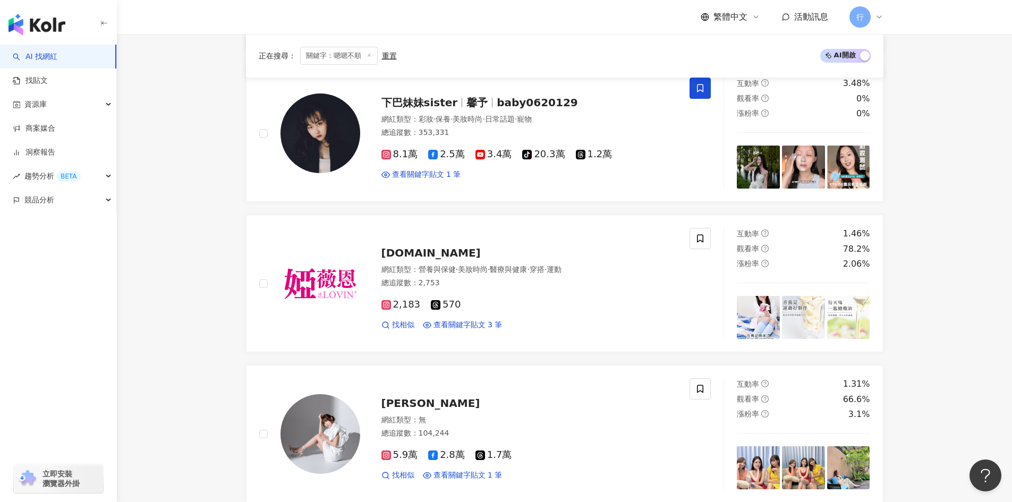
scroll to position [1594, 0]
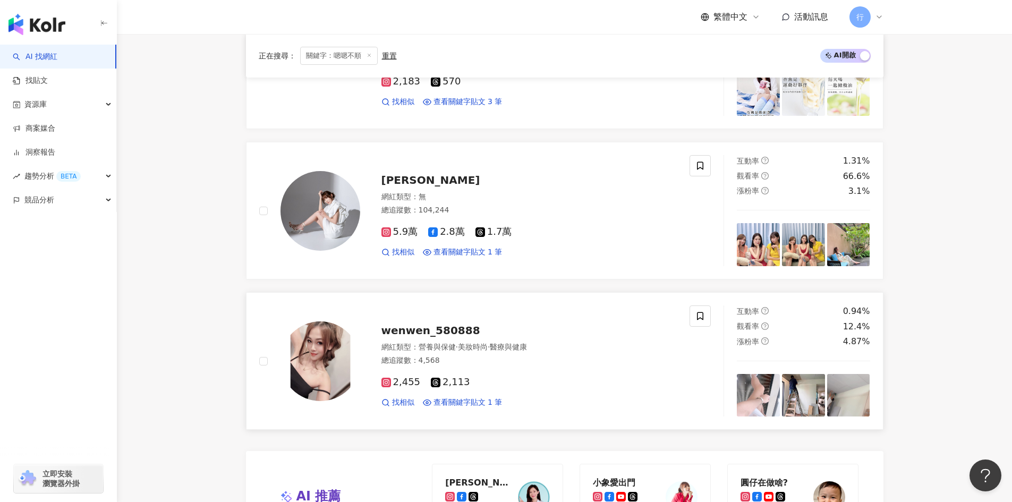
click at [419, 331] on span "wenwen_580888" at bounding box center [431, 330] width 99 height 13
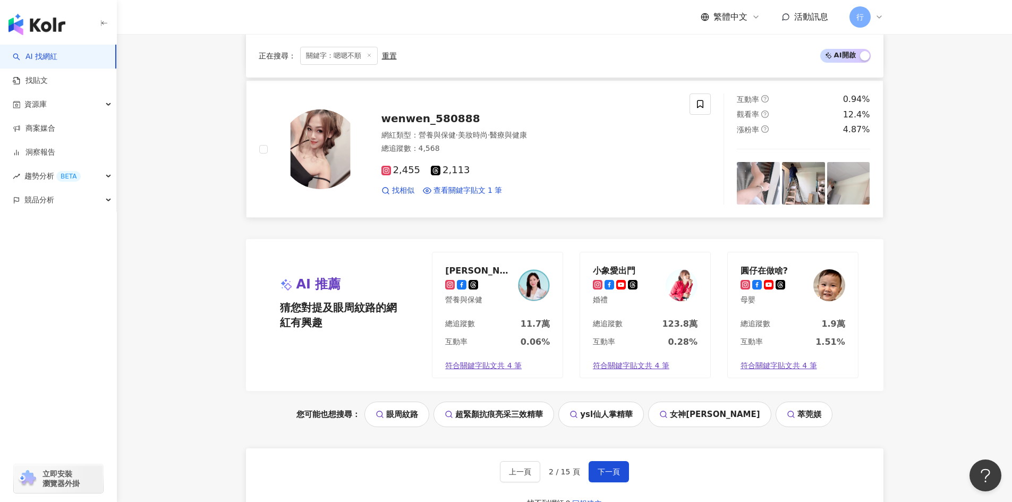
scroll to position [1913, 0]
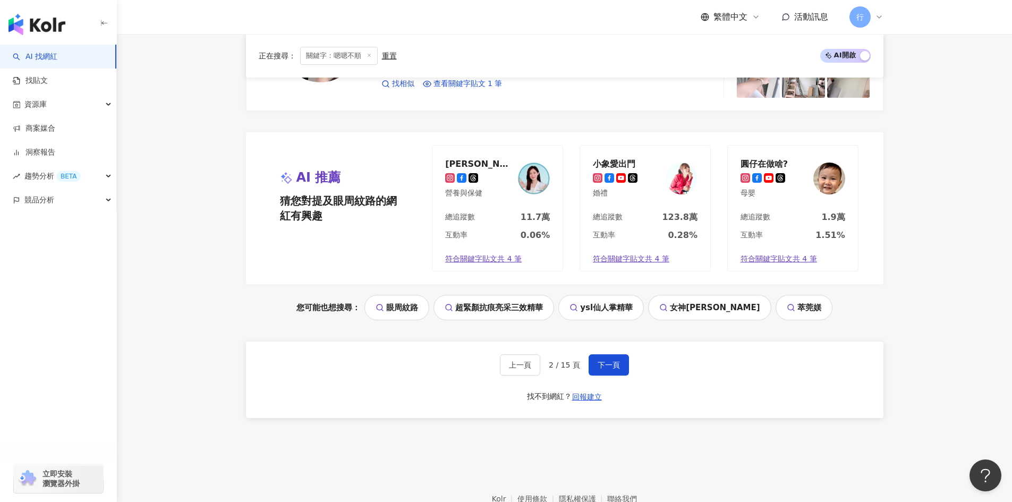
click at [613, 377] on div "上一頁 2 / 15 頁 下一頁 找不到網紅？ 回報建立" at bounding box center [565, 380] width 638 height 77
click at [611, 366] on span "下一頁" at bounding box center [609, 365] width 22 height 9
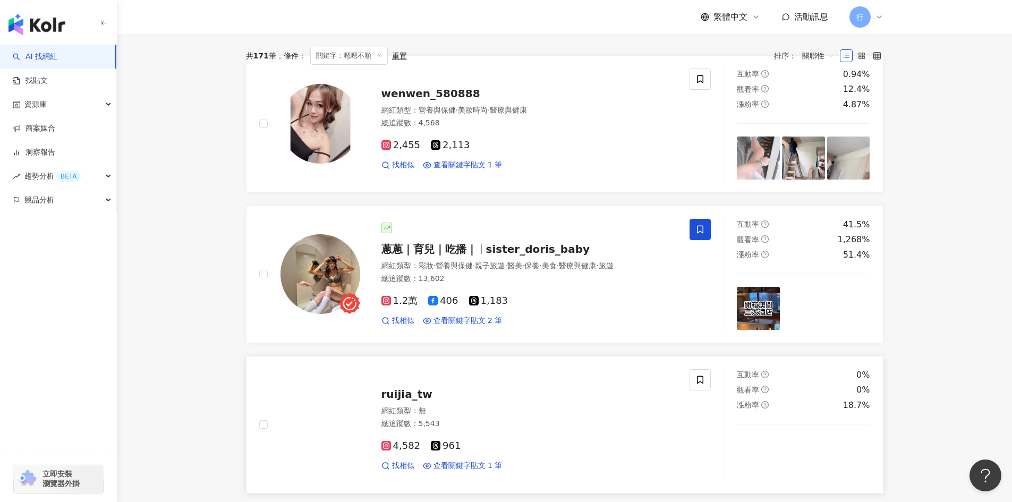
scroll to position [53, 0]
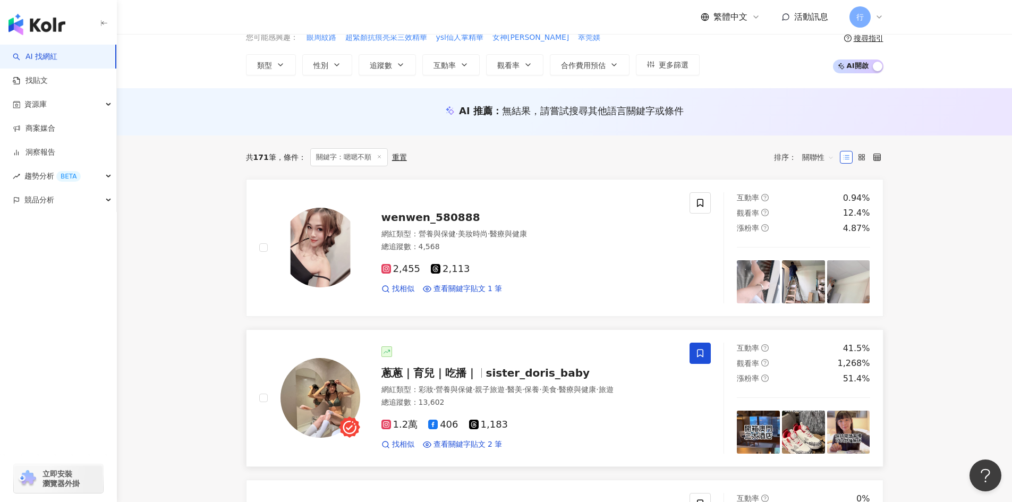
click at [520, 376] on span "sister_doris_baby" at bounding box center [538, 373] width 104 height 13
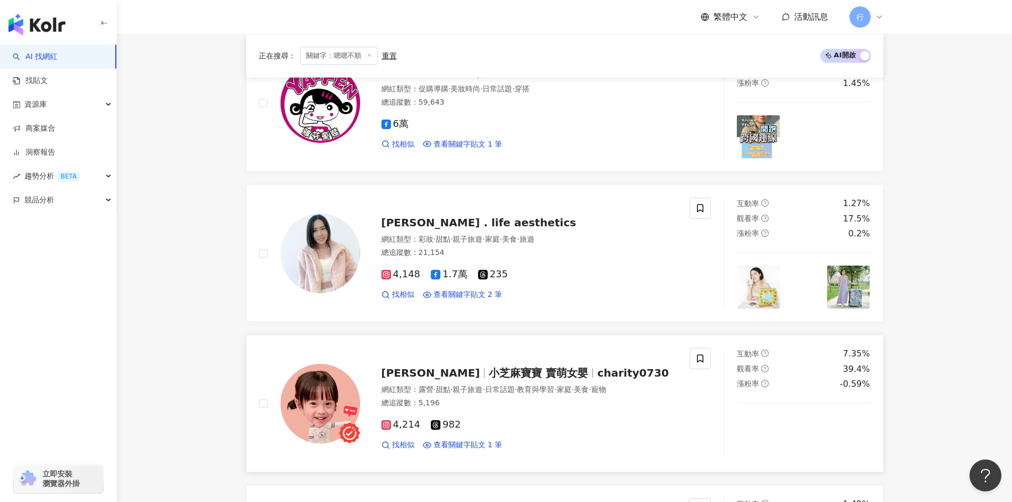
scroll to position [1276, 0]
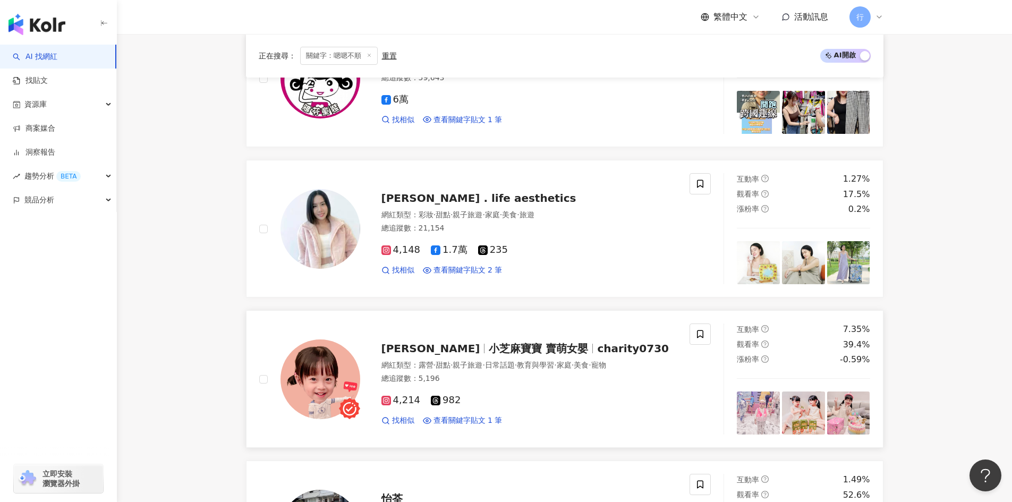
click at [597, 352] on span "charity0730" at bounding box center [633, 348] width 72 height 13
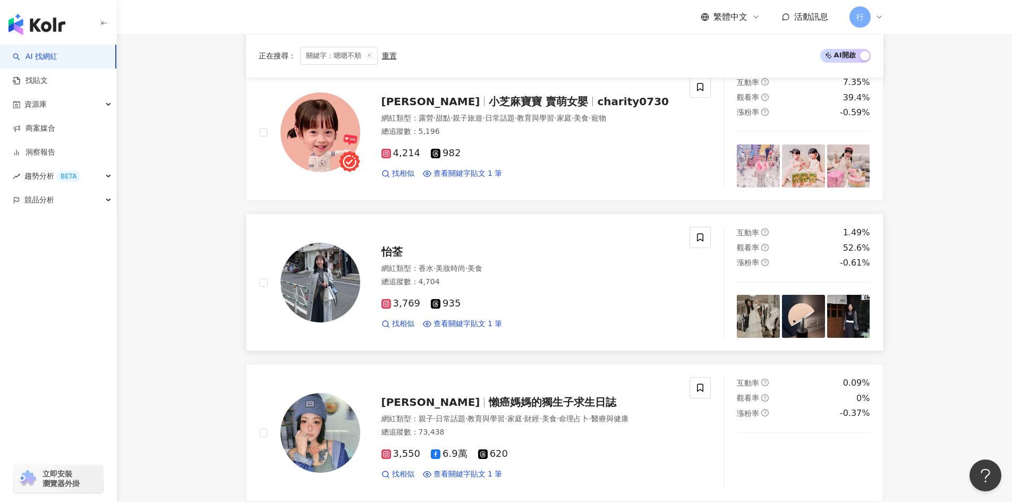
scroll to position [1541, 0]
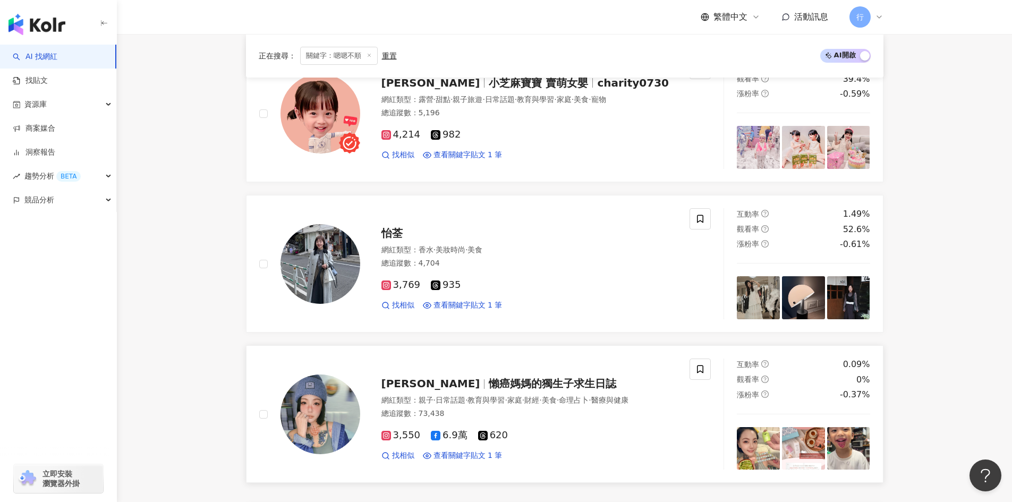
click at [525, 377] on span "懶癌媽媽的獨生子求生日誌" at bounding box center [553, 383] width 128 height 13
click at [702, 373] on icon at bounding box center [701, 370] width 10 height 10
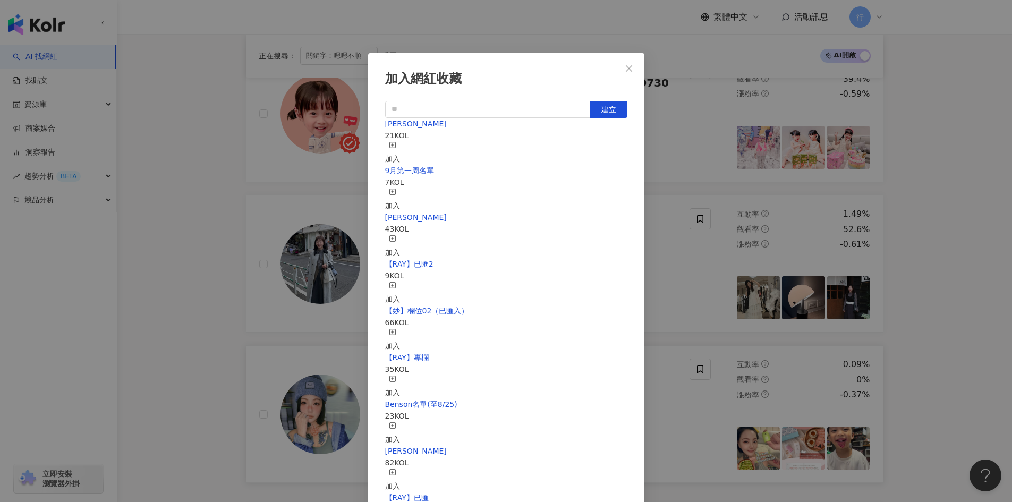
click at [395, 144] on rect "button" at bounding box center [393, 145] width 6 height 6
click at [629, 69] on icon "close" at bounding box center [629, 68] width 6 height 6
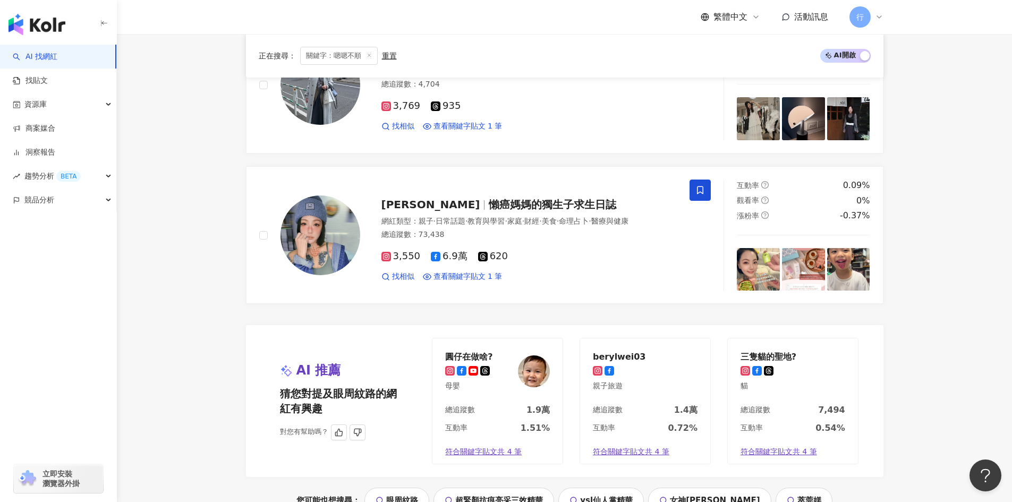
scroll to position [1807, 0]
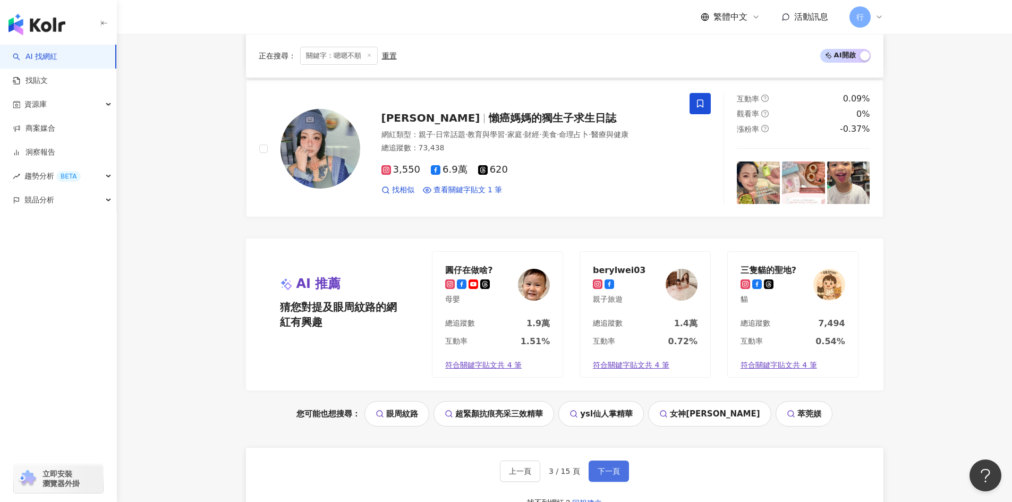
click at [604, 470] on span "下一頁" at bounding box center [609, 471] width 22 height 9
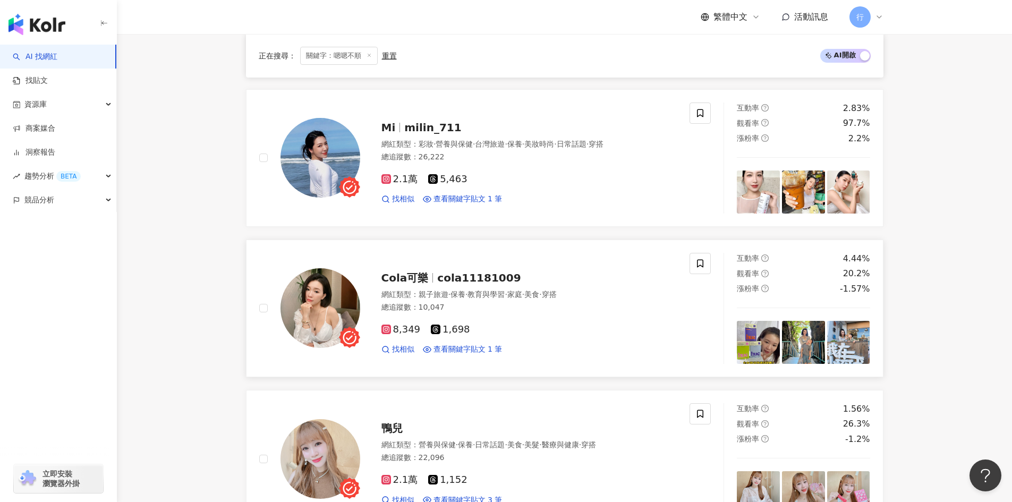
scroll to position [425, 0]
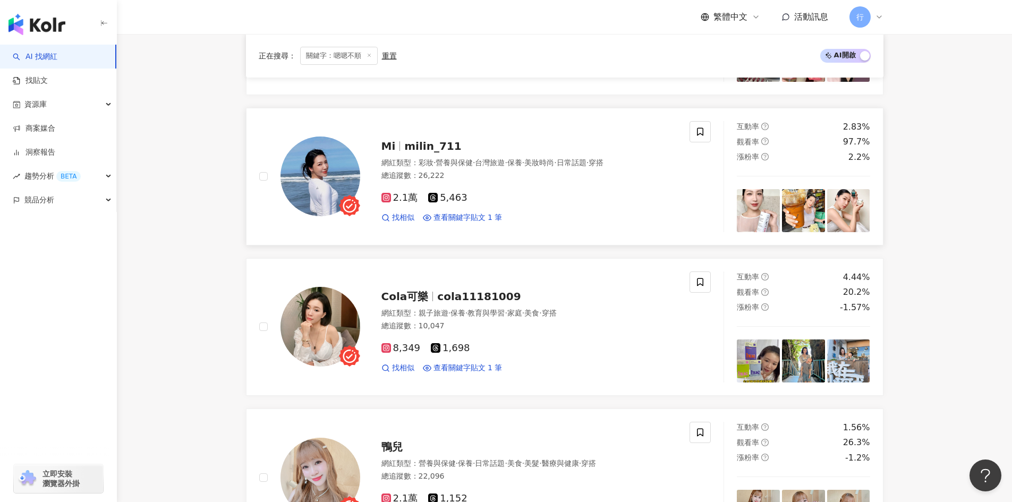
click at [689, 128] on div "Mi milin_711 網紅類型 ： 彩妝 · 營養與保健 · 台灣旅遊 · 保養 · 美妝時尚 · 日常話題 · 穿搭 總追蹤數 ： 26,222 2.1…" at bounding box center [474, 176] width 431 height 111
click at [691, 132] on span at bounding box center [700, 131] width 21 height 21
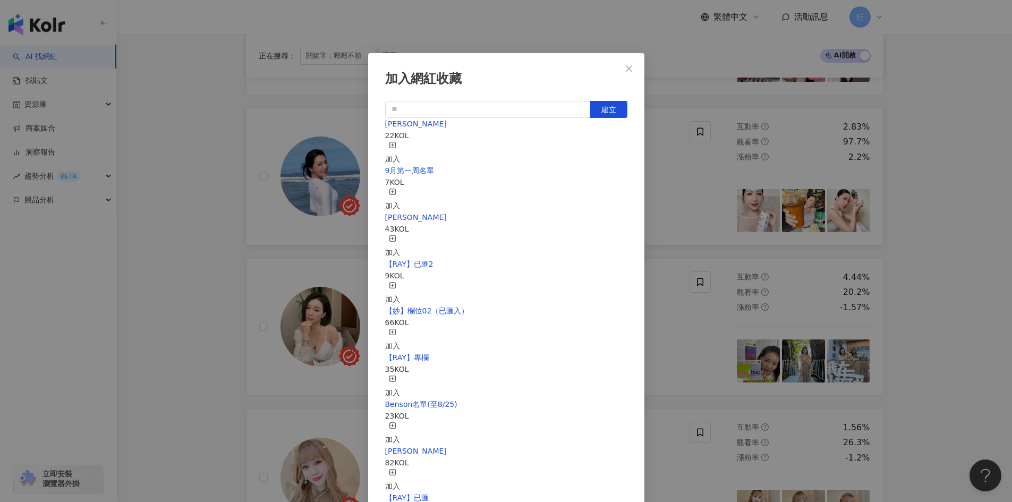
click at [396, 148] on icon "button" at bounding box center [392, 144] width 7 height 7
click at [935, 305] on div "加入網紅收藏 建立 EMMA 23 KOL 已加入 9月第一周名單 8 KOL 加入 nina 43 KOL 加入 【RAY】已匯2 9 KOL 加入 【妙】…" at bounding box center [506, 251] width 1012 height 502
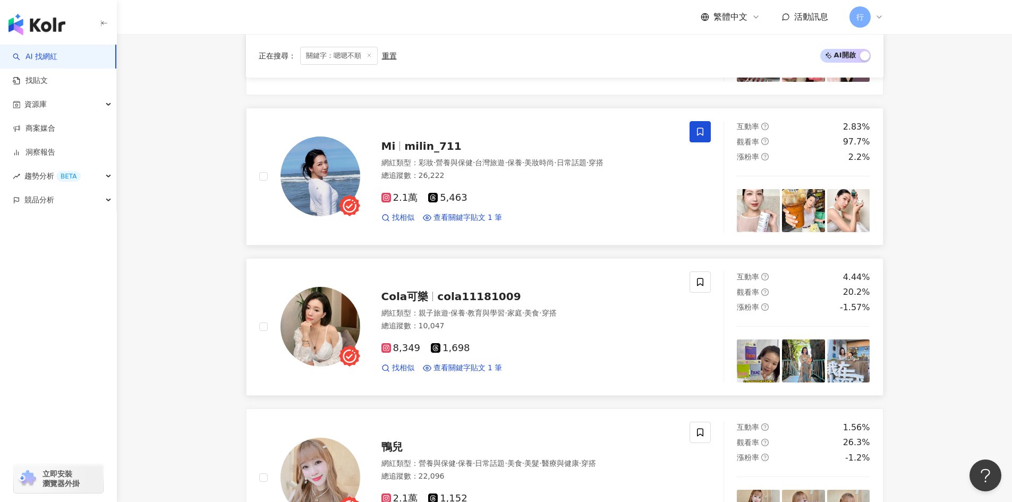
click at [457, 299] on span "cola11181009" at bounding box center [478, 296] width 83 height 13
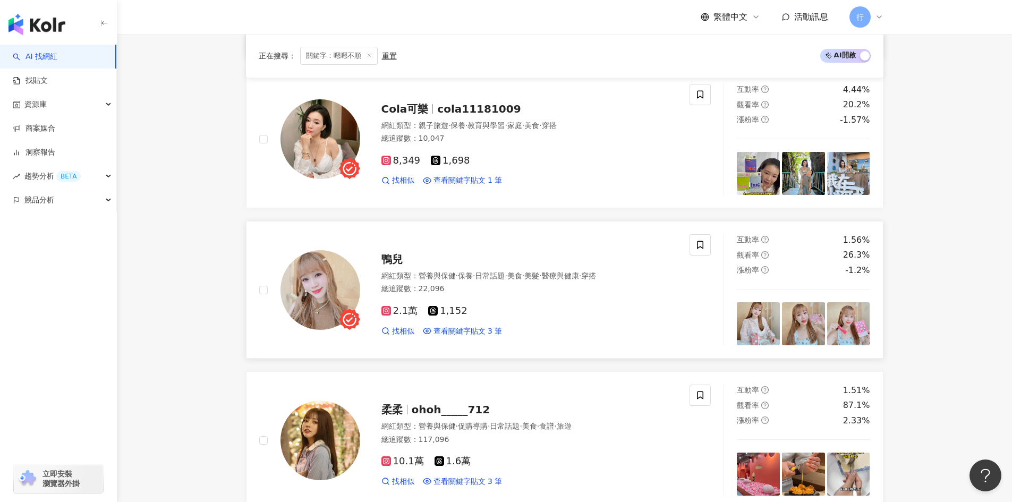
scroll to position [638, 0]
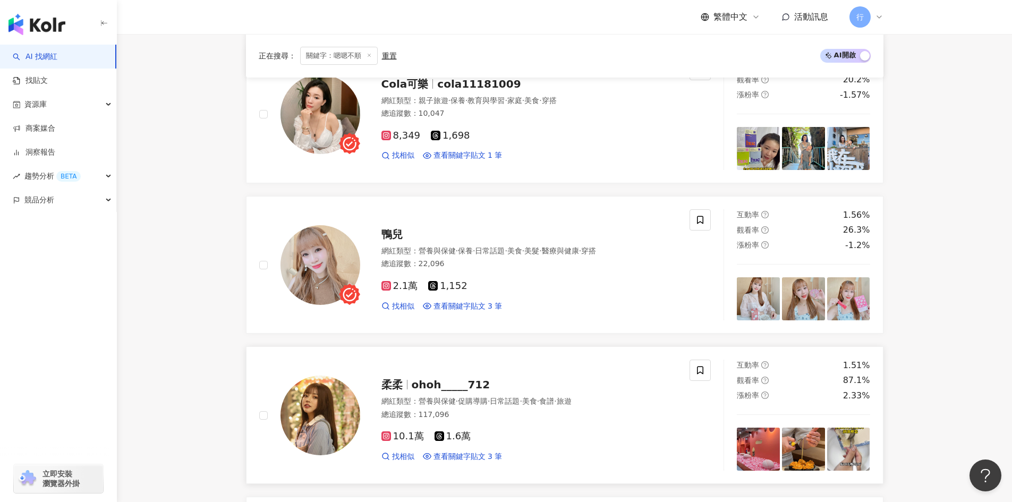
click at [426, 383] on span "ohoh_____712" at bounding box center [451, 384] width 79 height 13
click at [445, 381] on span "ohoh_____712" at bounding box center [451, 384] width 79 height 13
click at [709, 373] on span at bounding box center [700, 370] width 21 height 21
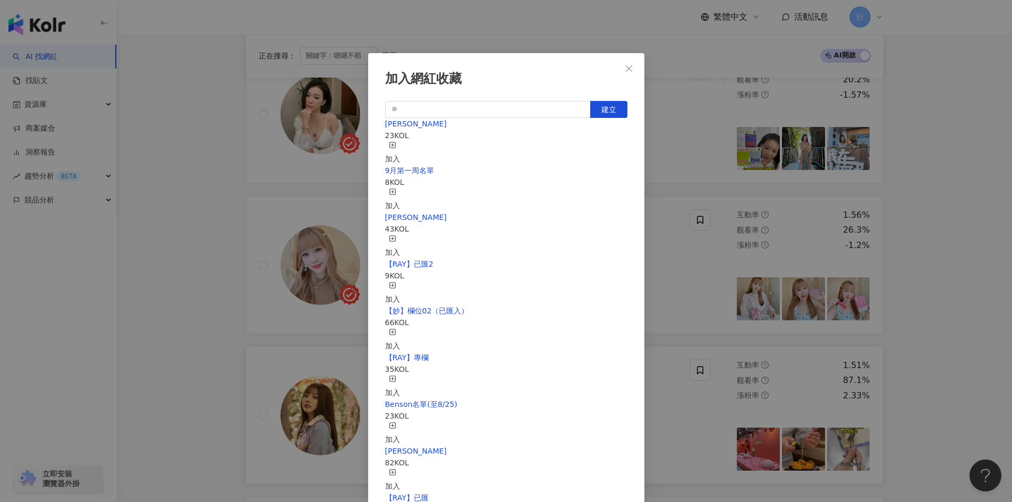
click at [396, 142] on icon "button" at bounding box center [392, 144] width 7 height 7
click at [631, 72] on icon "close" at bounding box center [629, 68] width 9 height 9
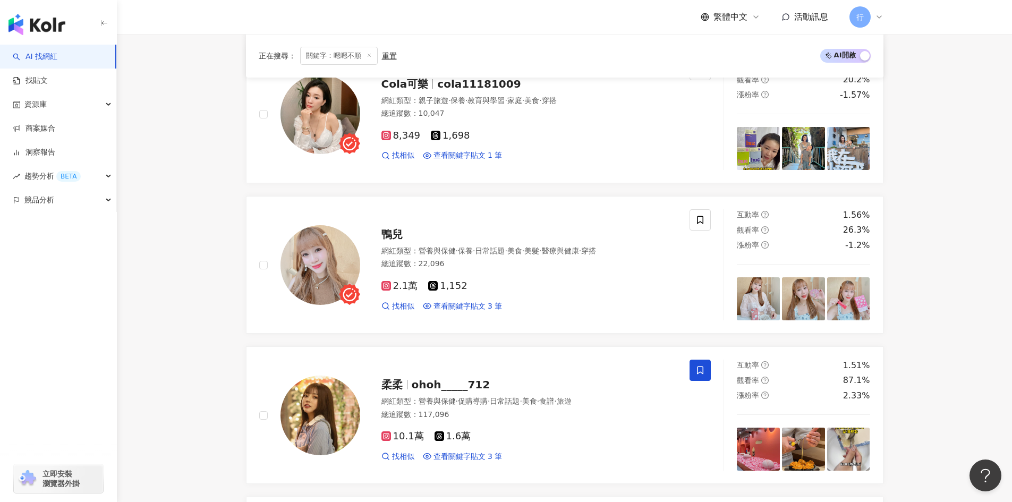
drag, startPoint x: 980, startPoint y: 306, endPoint x: 978, endPoint y: 300, distance: 5.4
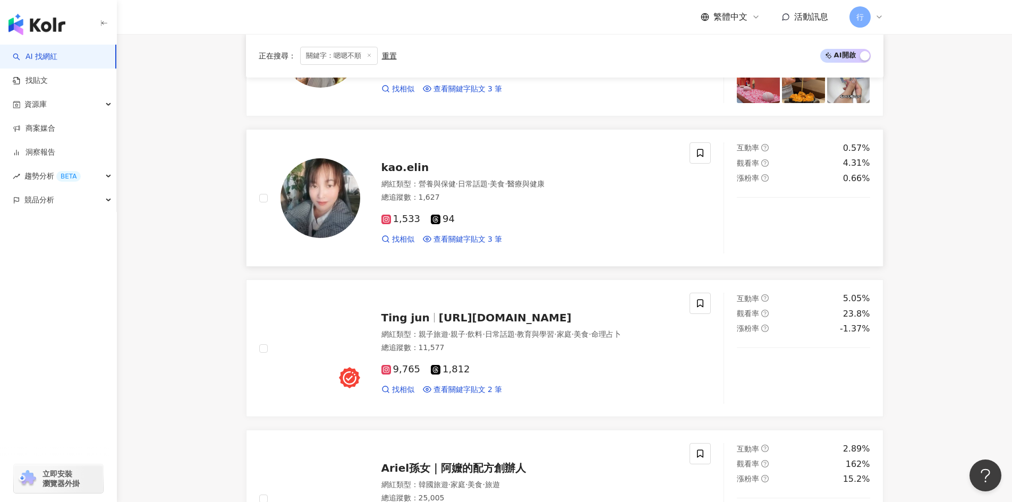
scroll to position [1116, 0]
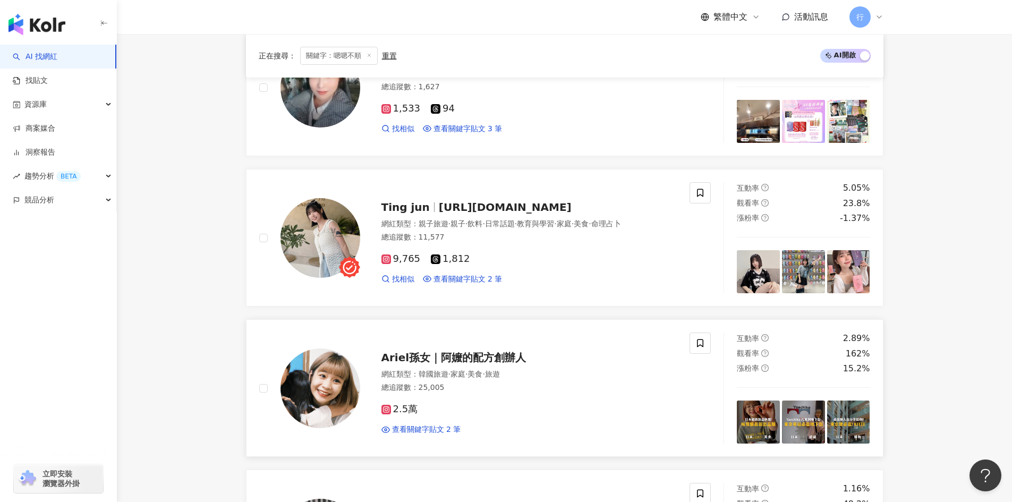
click at [440, 360] on span "Ariel孫女｜阿嬤的配方創辦人" at bounding box center [454, 357] width 145 height 13
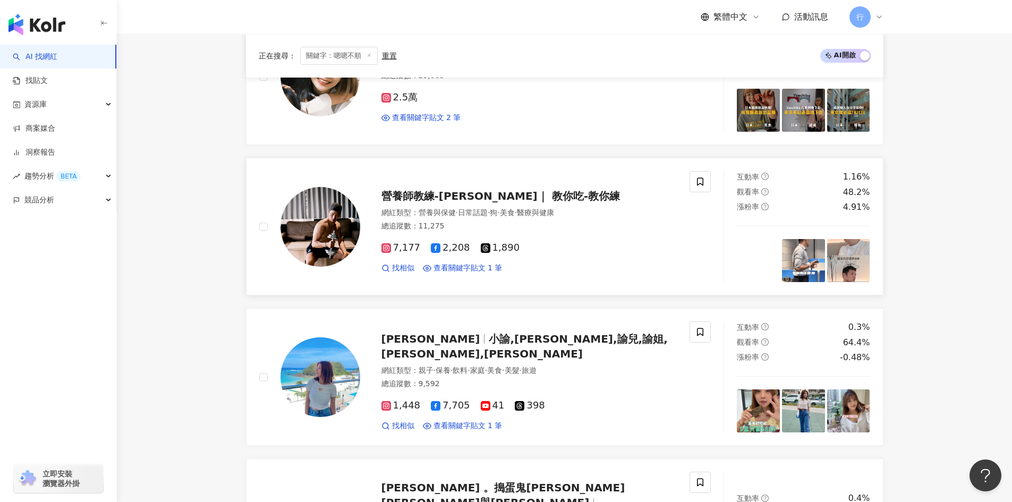
scroll to position [1488, 0]
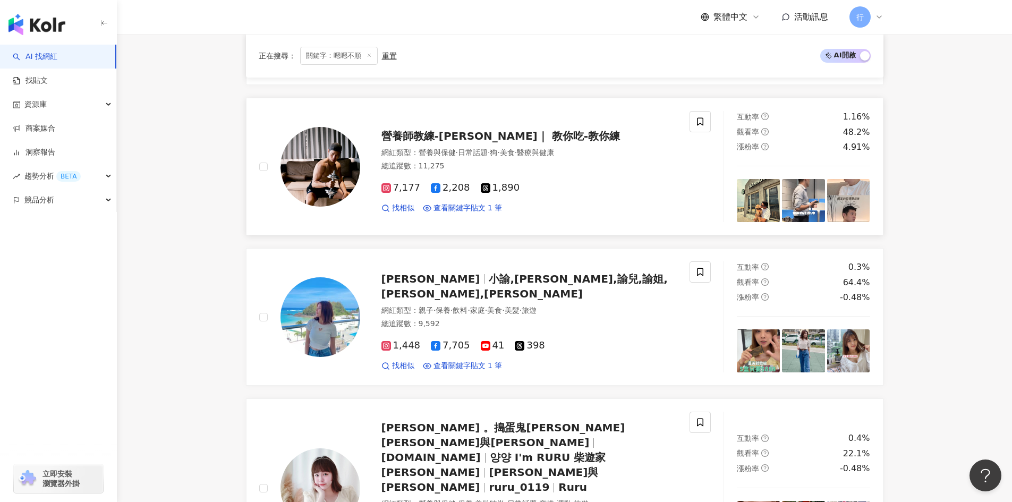
click at [521, 133] on span "營養師教練-世昕｜ 教你吃-教你練" at bounding box center [501, 136] width 239 height 13
click at [548, 286] on span "小諭,曉諭兒,諭兒,諭姐,Yui,yuyu" at bounding box center [525, 287] width 286 height 28
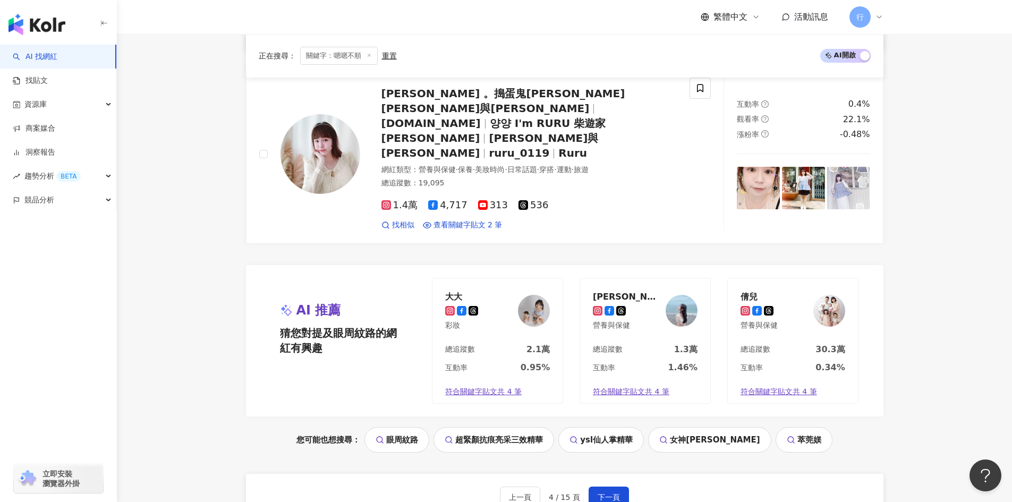
scroll to position [1860, 0]
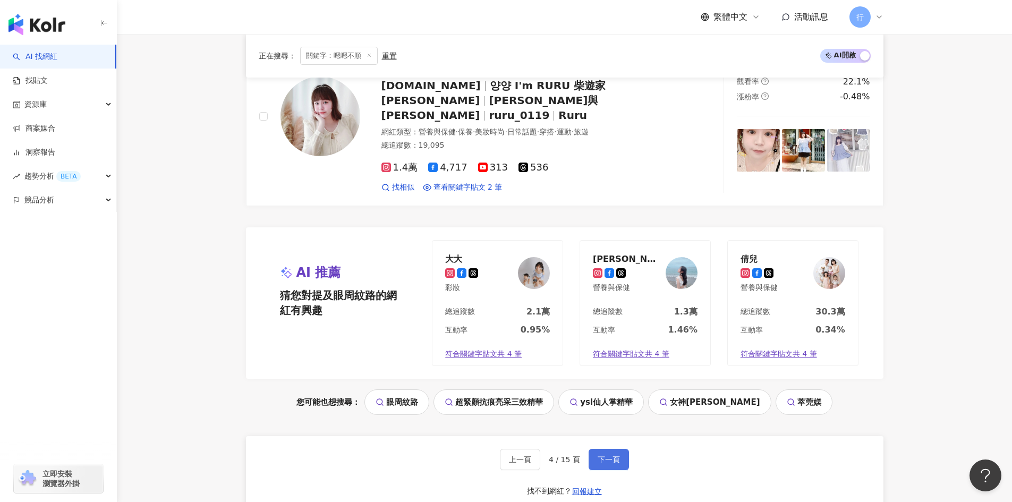
click at [615, 455] on span "下一頁" at bounding box center [609, 459] width 22 height 9
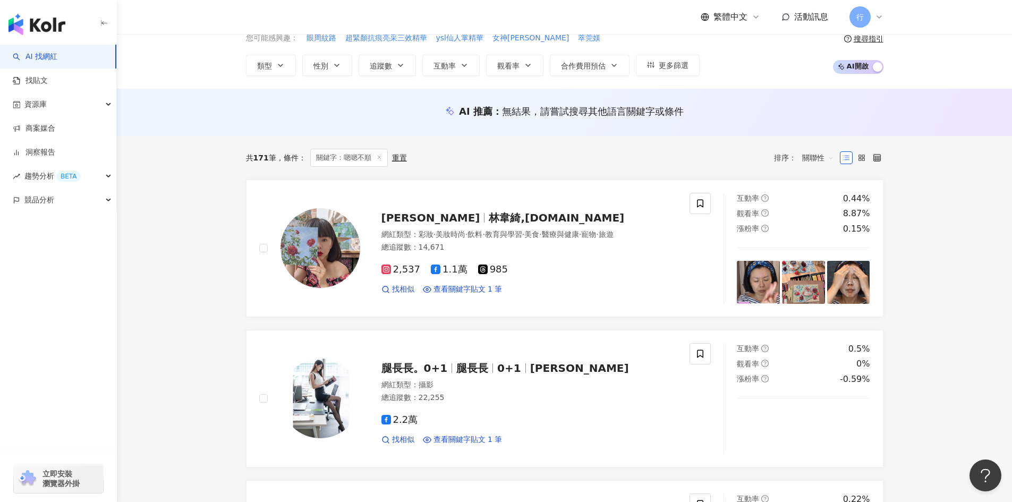
scroll to position [318, 0]
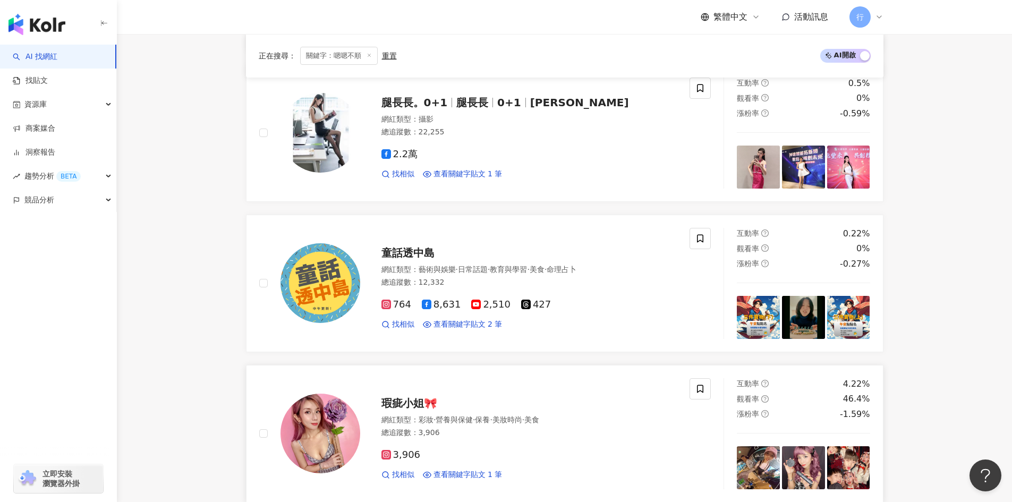
click at [424, 410] on span "瑕疵小姐🎀" at bounding box center [410, 403] width 56 height 13
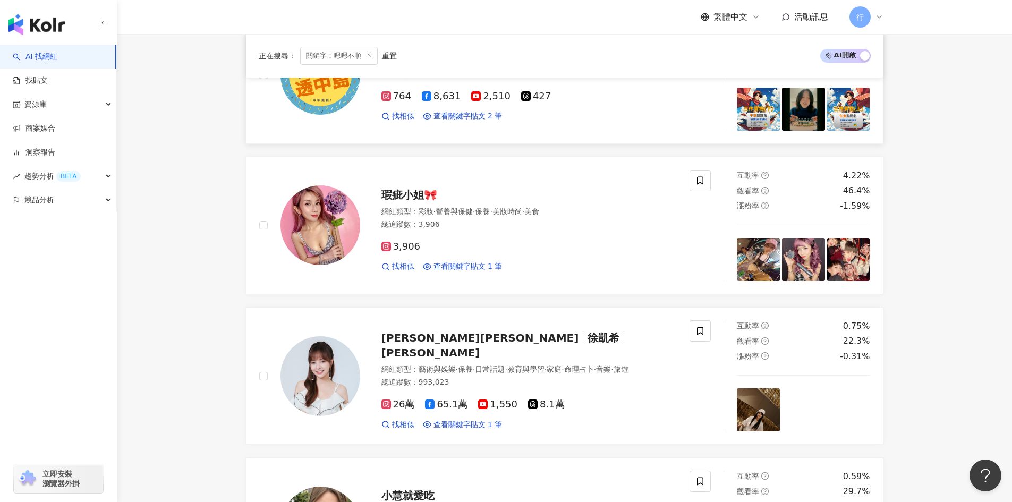
scroll to position [531, 0]
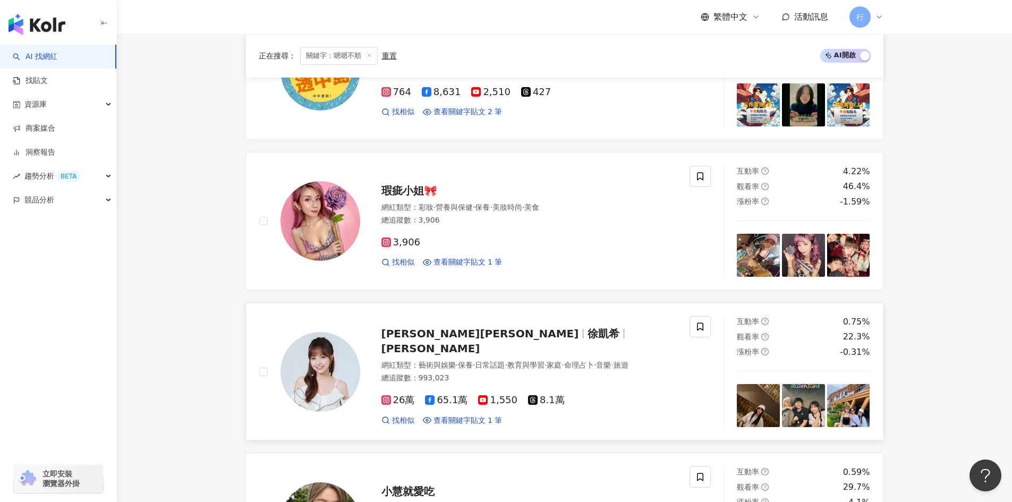
click at [480, 342] on span "Cathy" at bounding box center [431, 348] width 99 height 13
click at [705, 332] on span at bounding box center [700, 326] width 21 height 21
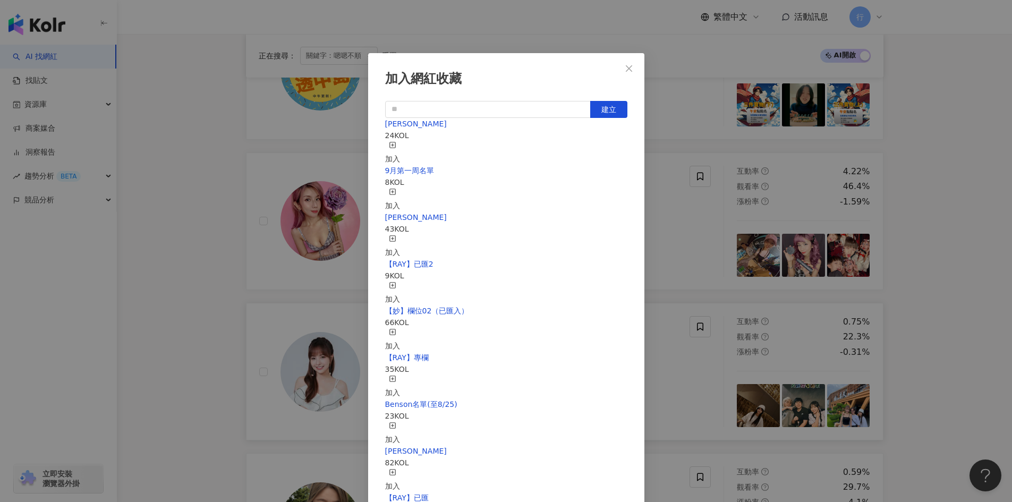
click at [400, 145] on div "加入" at bounding box center [392, 152] width 15 height 23
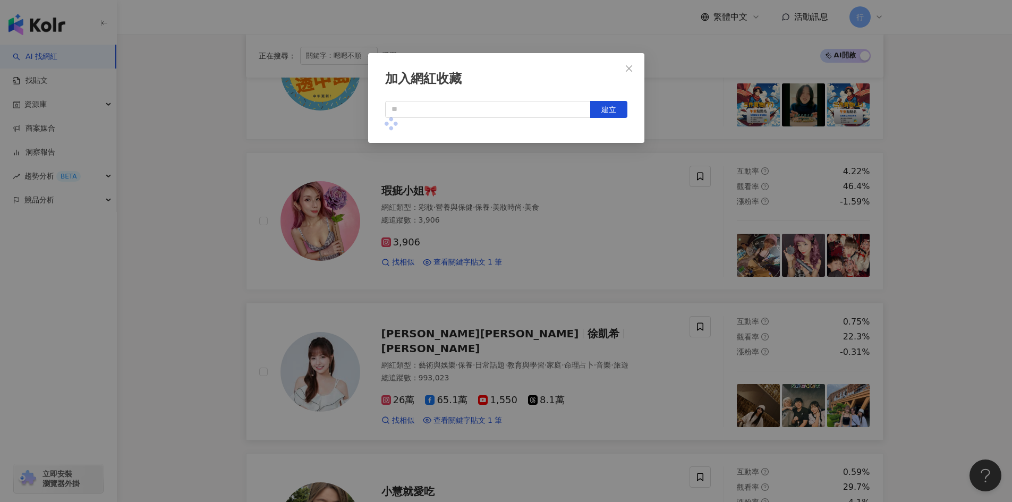
click at [567, 80] on div "加入網紅收藏" at bounding box center [506, 79] width 242 height 18
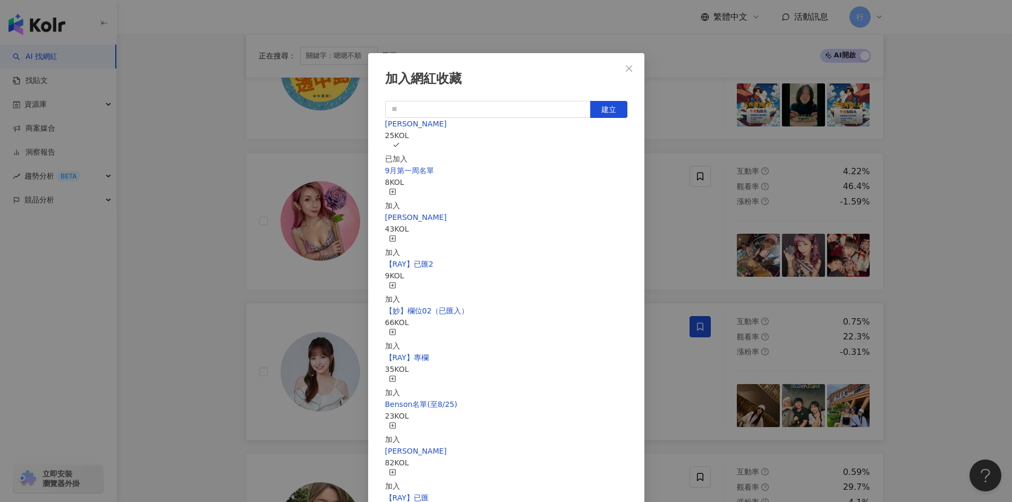
click at [640, 424] on div "加入網紅收藏 建立 EMMA 25 KOL 已加入 9月第一周名單 8 KOL 加入 nina 43 KOL 加入 【RAY】已匯2 9 KOL 加入 【妙】…" at bounding box center [506, 251] width 1012 height 502
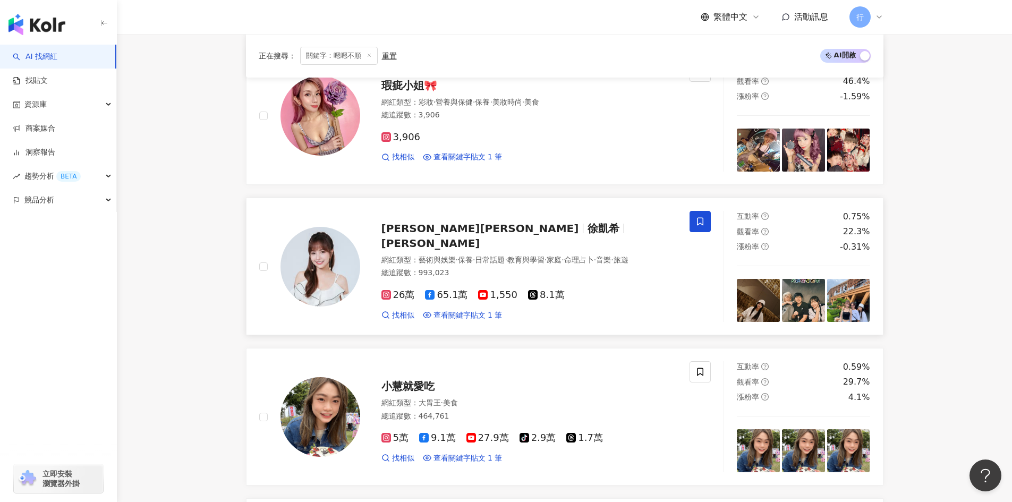
scroll to position [637, 0]
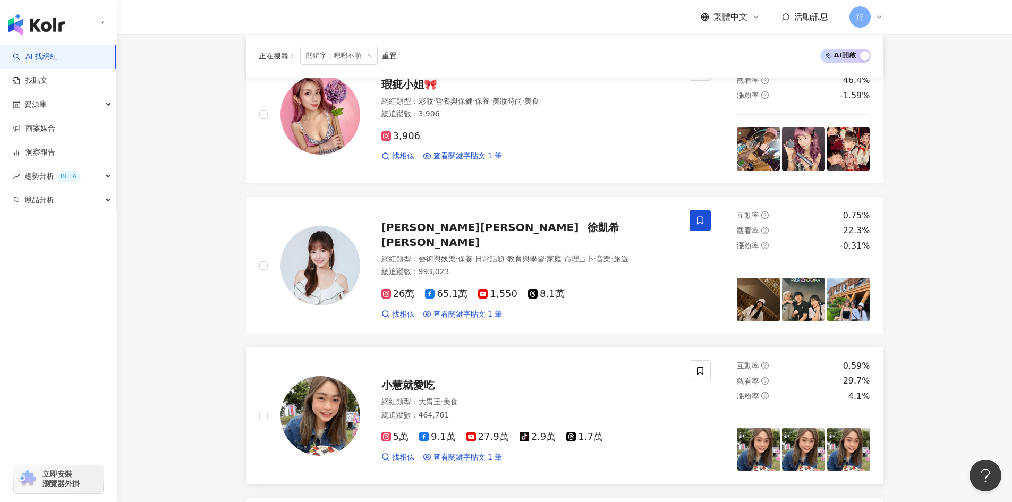
click at [387, 388] on span "小慧就愛吃" at bounding box center [408, 385] width 53 height 13
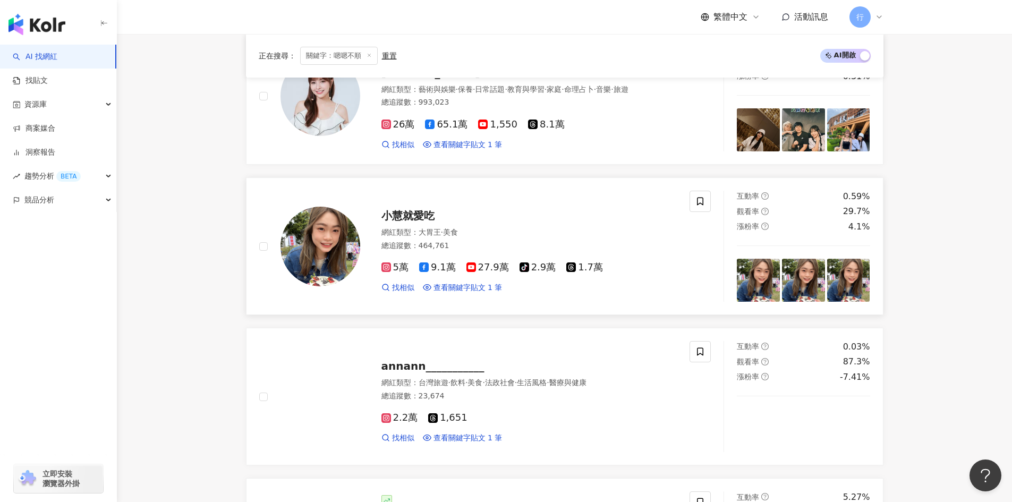
scroll to position [850, 0]
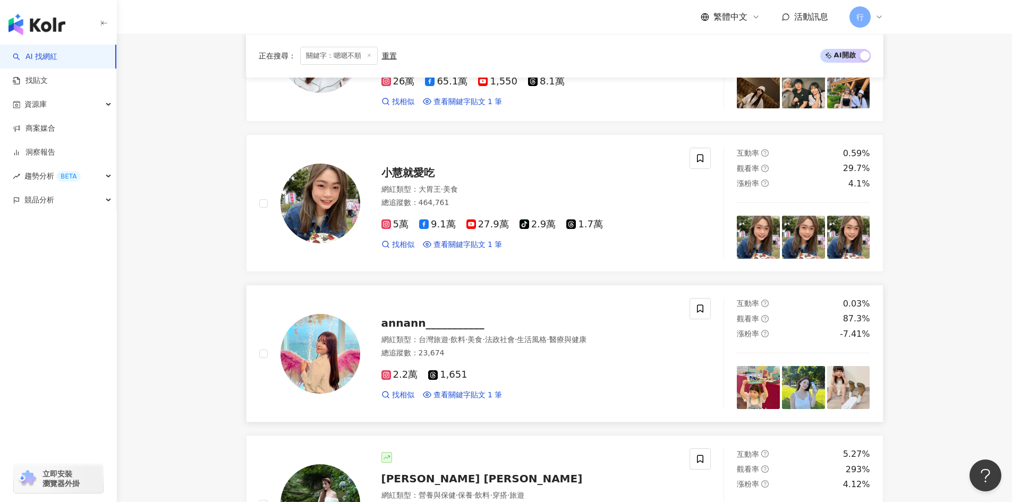
click at [393, 322] on span "annann___________" at bounding box center [433, 323] width 103 height 13
click at [706, 310] on span at bounding box center [700, 308] width 21 height 21
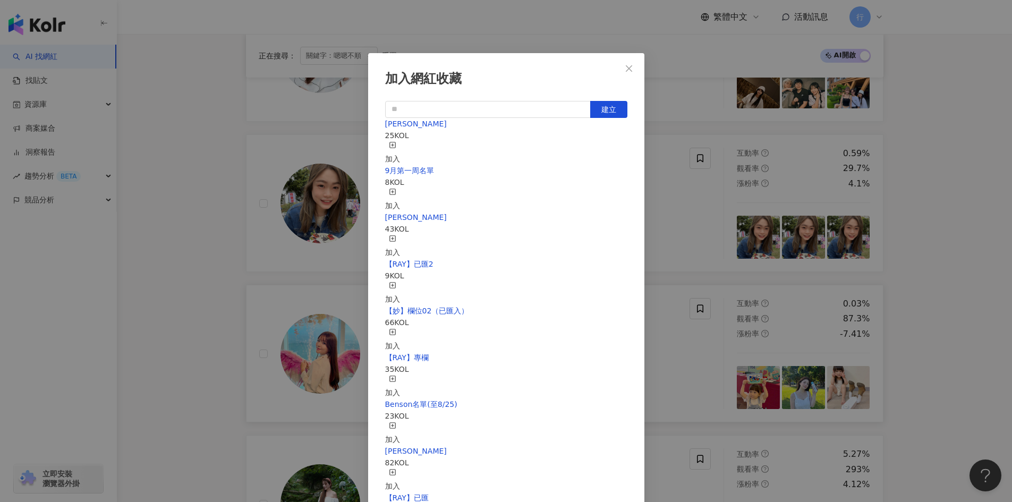
click at [396, 145] on icon "button" at bounding box center [392, 144] width 7 height 7
click at [923, 213] on div "加入網紅收藏 建立 EMMA 26 KOL 已加入 9月第一周名單 8 KOL 加入 nina 43 KOL 加入 【RAY】已匯2 9 KOL 加入 【妙】…" at bounding box center [506, 251] width 1012 height 502
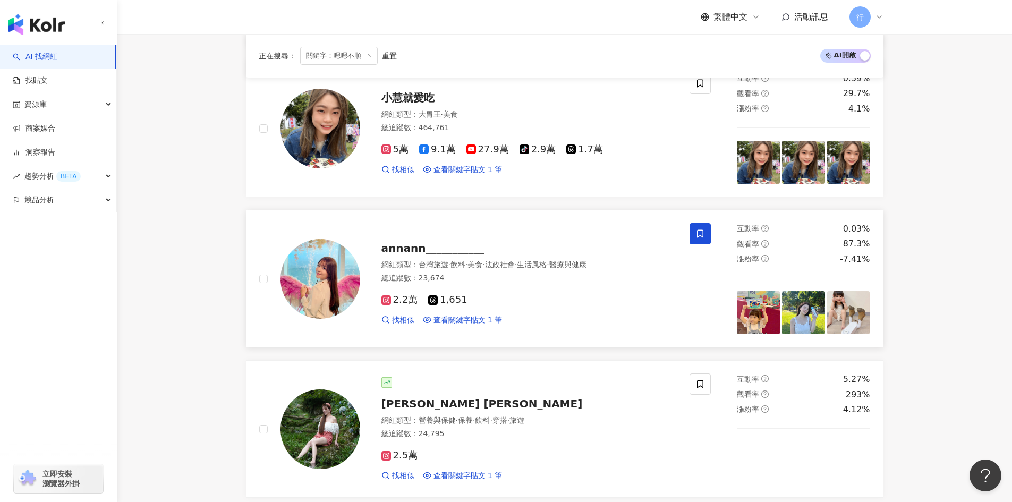
scroll to position [1062, 0]
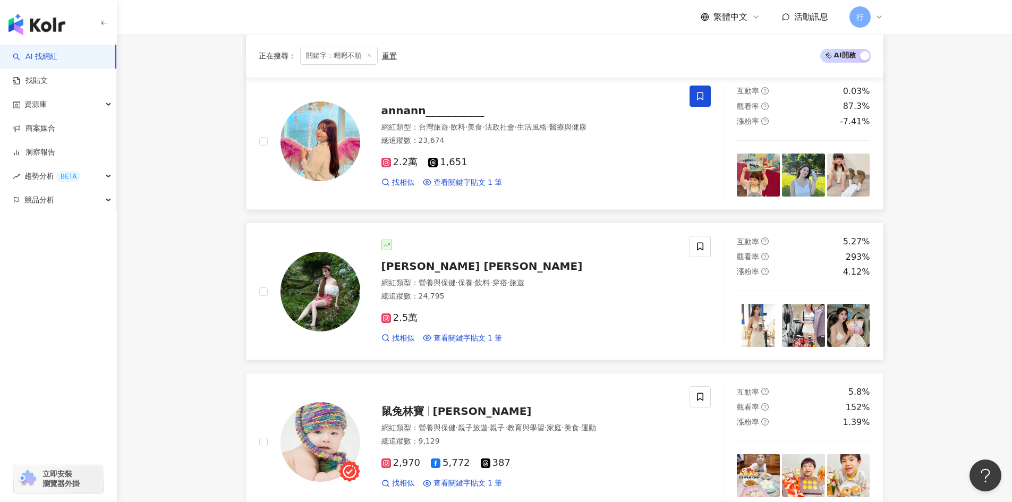
click at [393, 269] on span "Nancy Wu" at bounding box center [482, 266] width 201 height 13
click at [703, 246] on icon at bounding box center [701, 247] width 10 height 10
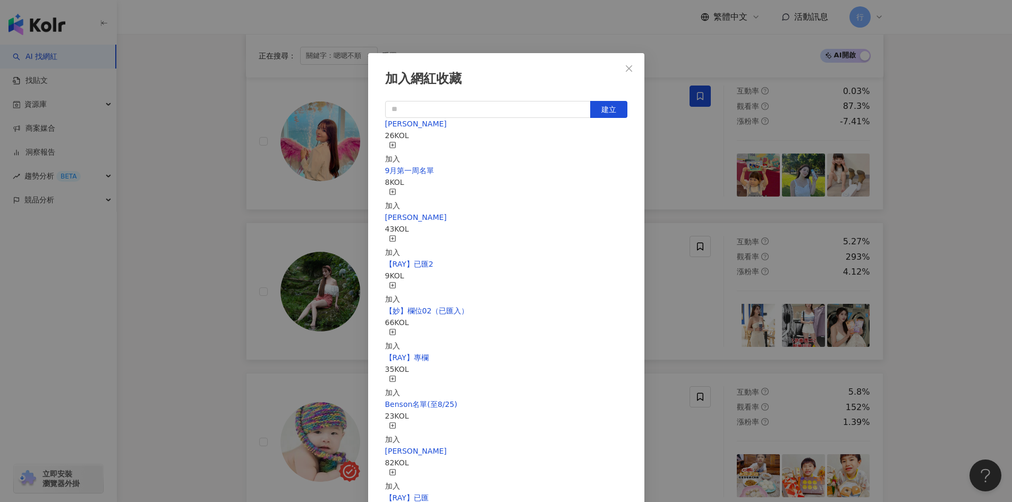
click at [396, 143] on icon "button" at bounding box center [392, 144] width 7 height 7
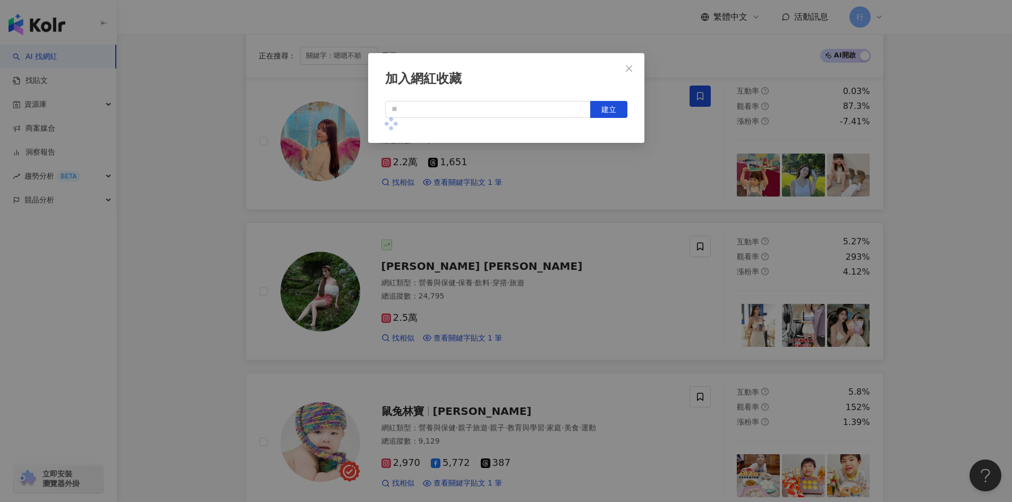
click at [215, 253] on div "加入網紅收藏 建立" at bounding box center [506, 251] width 1012 height 502
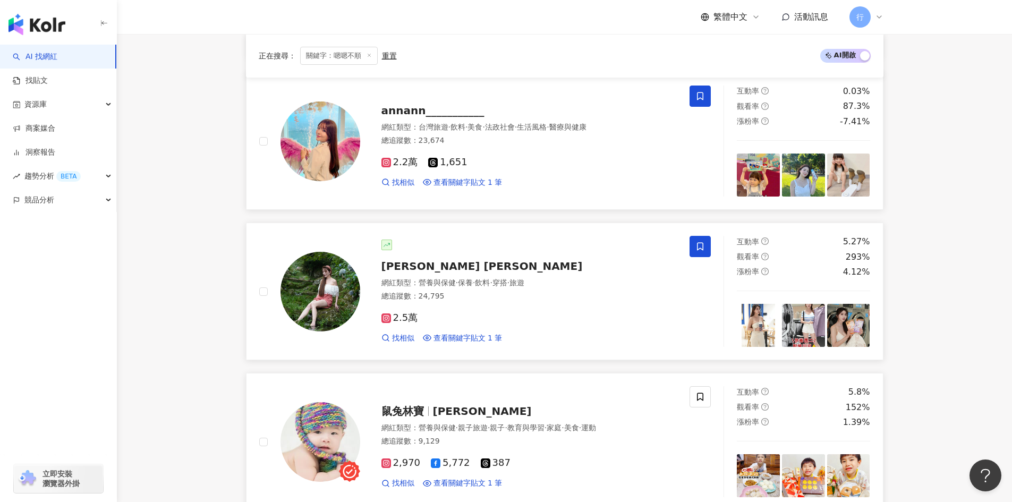
click at [422, 412] on span "鼠兔林寶" at bounding box center [403, 411] width 43 height 13
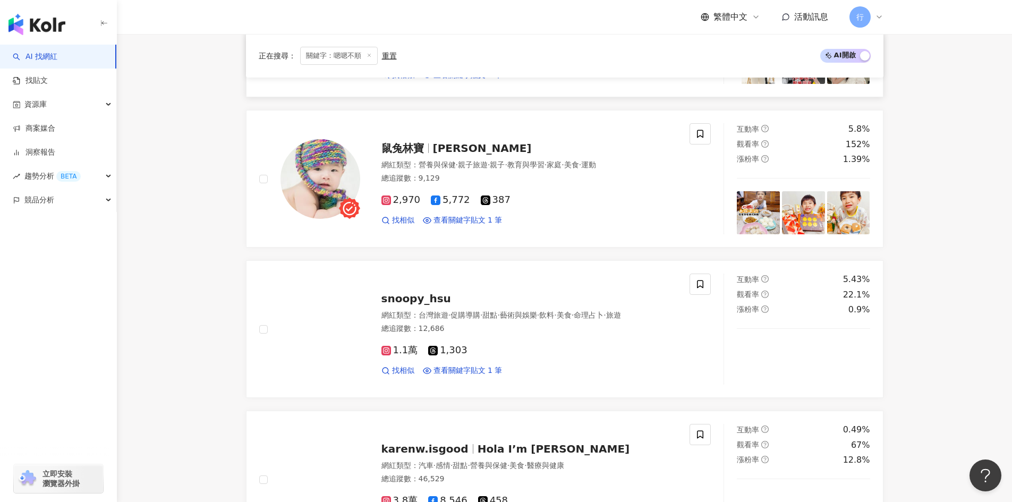
scroll to position [1328, 0]
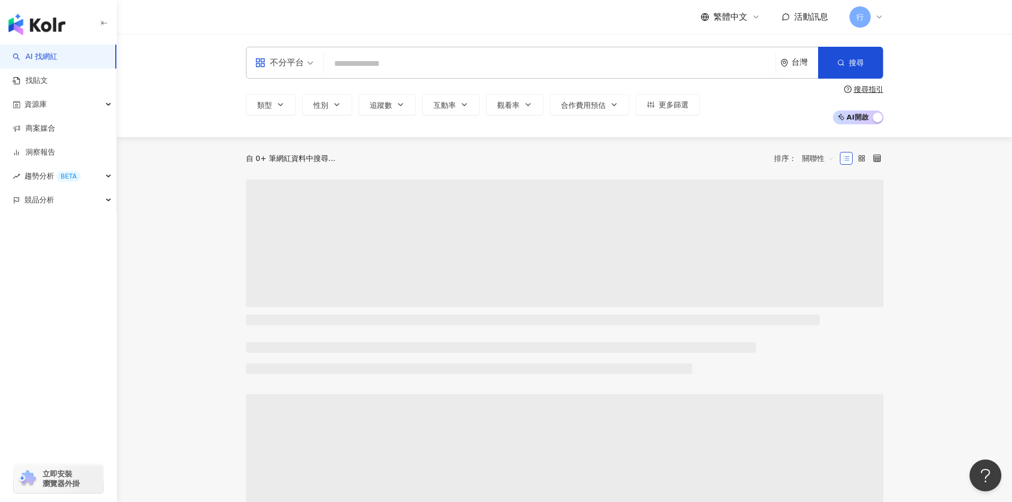
click at [384, 64] on input "search" at bounding box center [549, 64] width 443 height 20
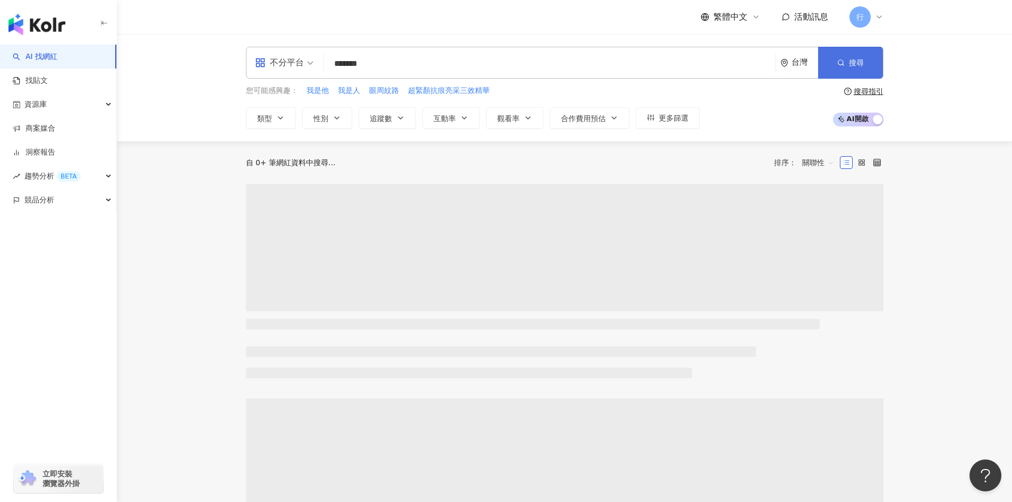
type input "*******"
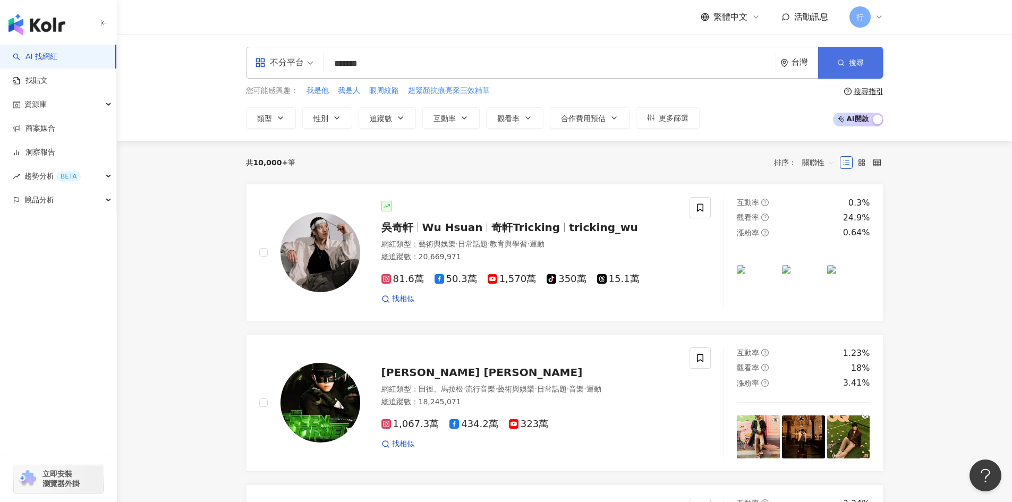
click at [831, 61] on button "搜尋" at bounding box center [850, 63] width 65 height 32
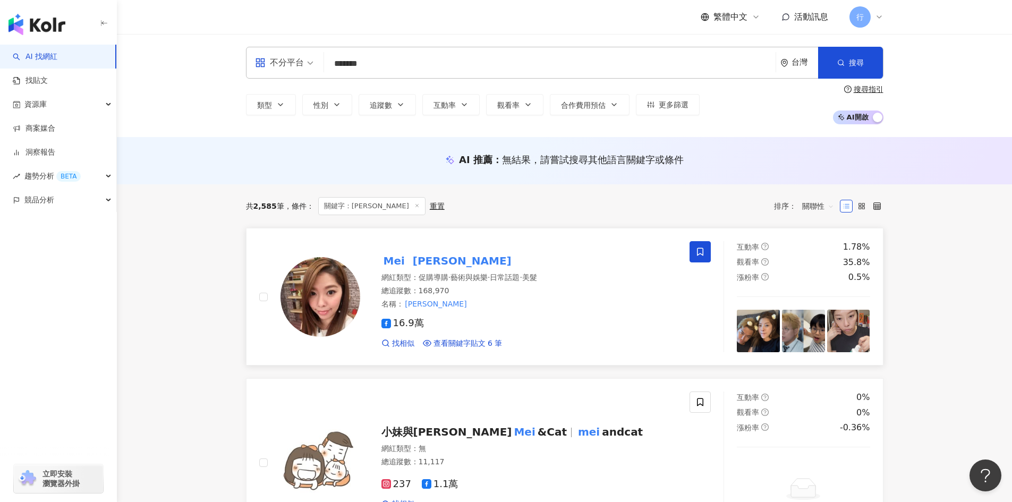
click at [435, 280] on span "促購導購" at bounding box center [434, 277] width 30 height 9
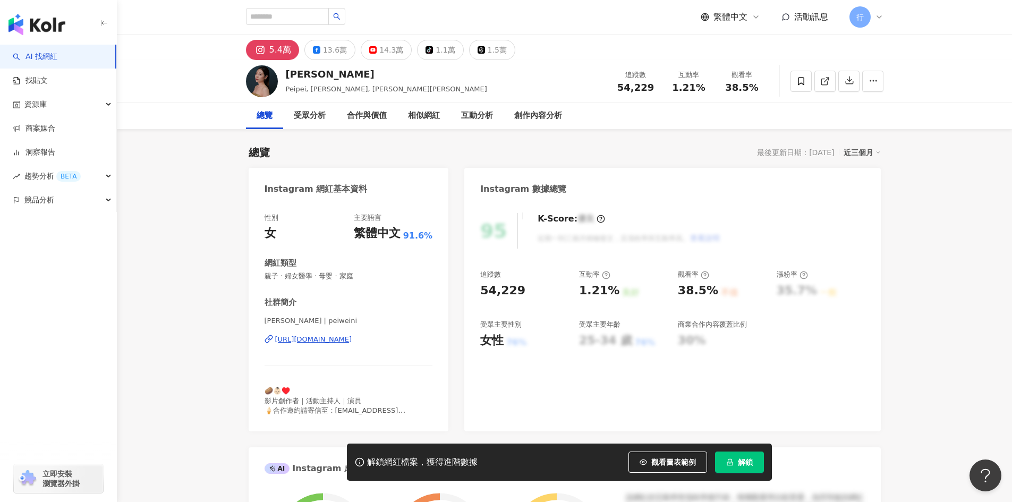
click at [318, 337] on div "[URL][DOMAIN_NAME]" at bounding box center [313, 340] width 77 height 10
click at [798, 79] on icon at bounding box center [801, 81] width 6 height 8
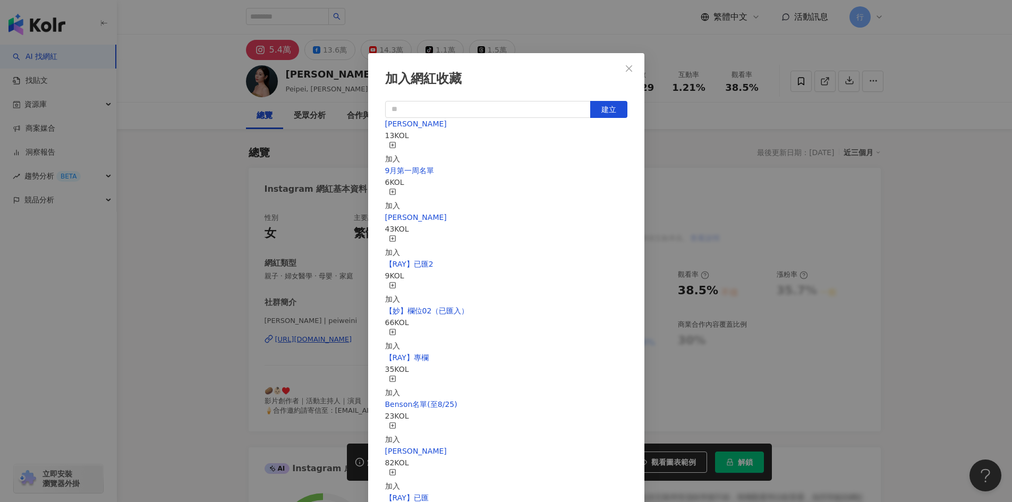
click at [396, 147] on icon "button" at bounding box center [392, 144] width 7 height 7
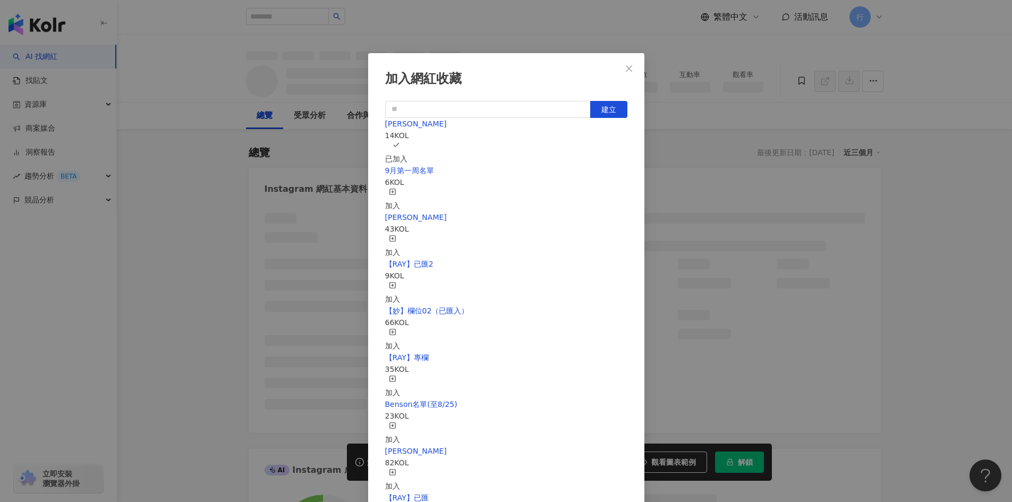
click at [630, 63] on button "Close" at bounding box center [629, 68] width 21 height 21
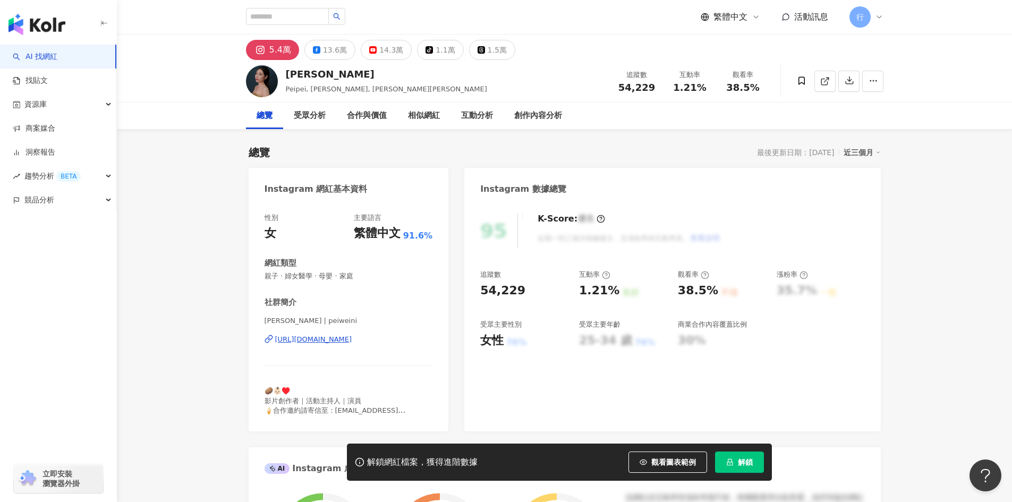
click at [627, 66] on div "加入網紅收藏 建立 EMMA 14 KOL 已加入 9月第一周名單 6 KOL 加入 nina 43 KOL 加入 【RAY】已匯2 9 KOL 加入 【妙】…" at bounding box center [506, 251] width 1012 height 502
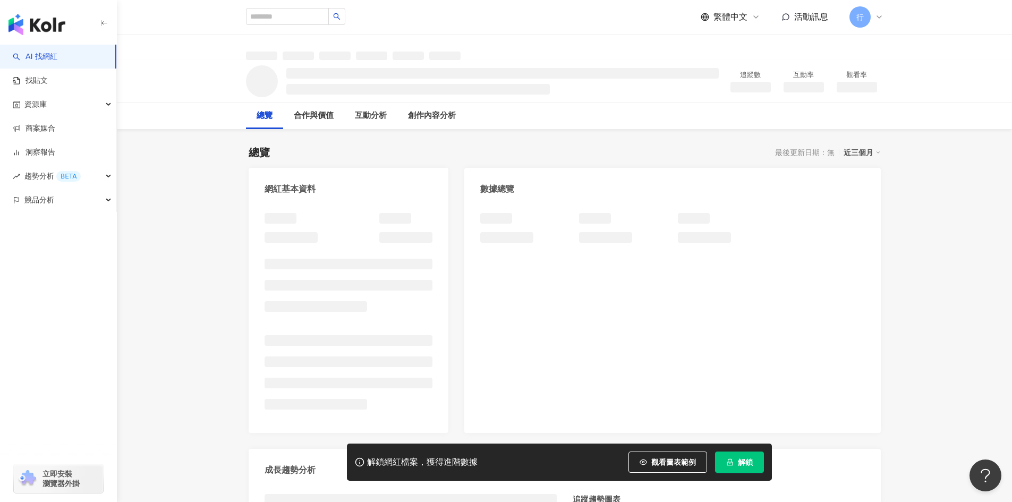
click at [438, 144] on div "總覽 最後更新日期：無 近三個月 網紅基本資料 數據總覽 成長趨勢分析 追蹤趨勢圖表" at bounding box center [565, 370] width 632 height 472
click at [386, 65] on div "追蹤數 互動率 觀看率" at bounding box center [565, 81] width 680 height 42
click at [876, 361] on div at bounding box center [673, 317] width 416 height 231
click at [488, 158] on div "總覽 最後更新日期：無 近三個月" at bounding box center [565, 152] width 632 height 15
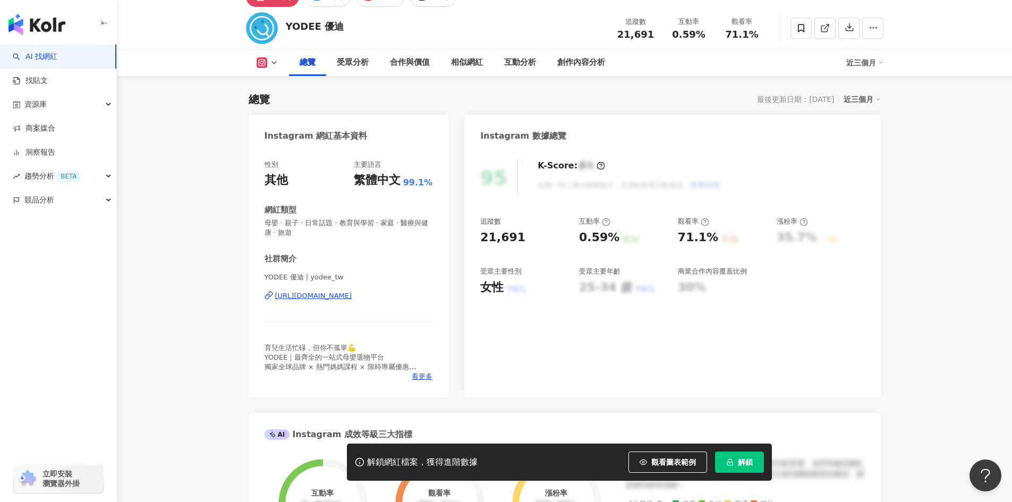
click at [352, 296] on div "https://www.instagram.com/yodee_tw/" at bounding box center [313, 296] width 77 height 10
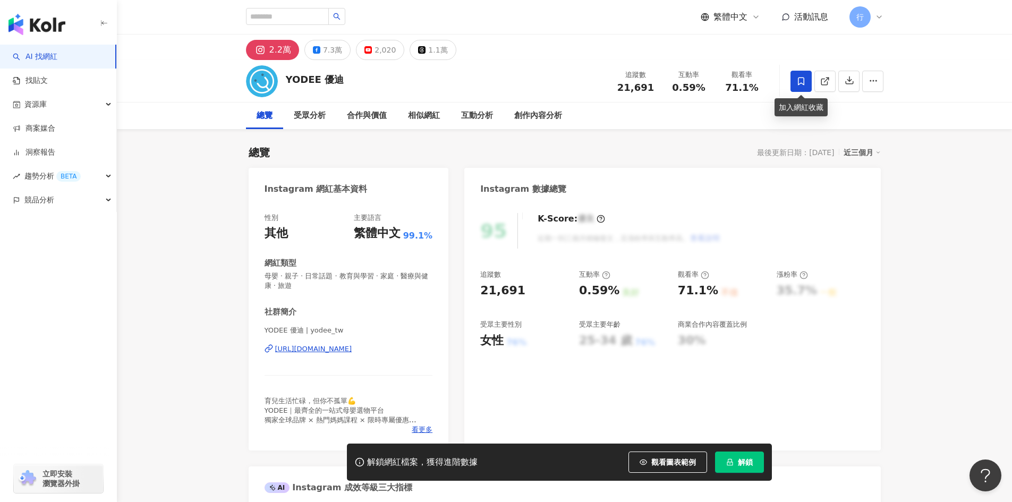
click at [804, 77] on icon at bounding box center [802, 82] width 10 height 10
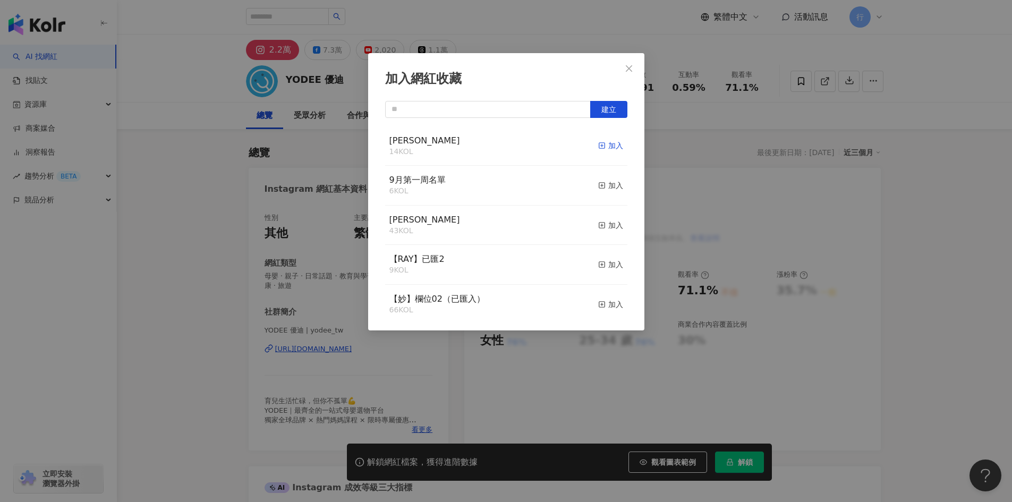
click at [598, 145] on icon "button" at bounding box center [601, 145] width 7 height 7
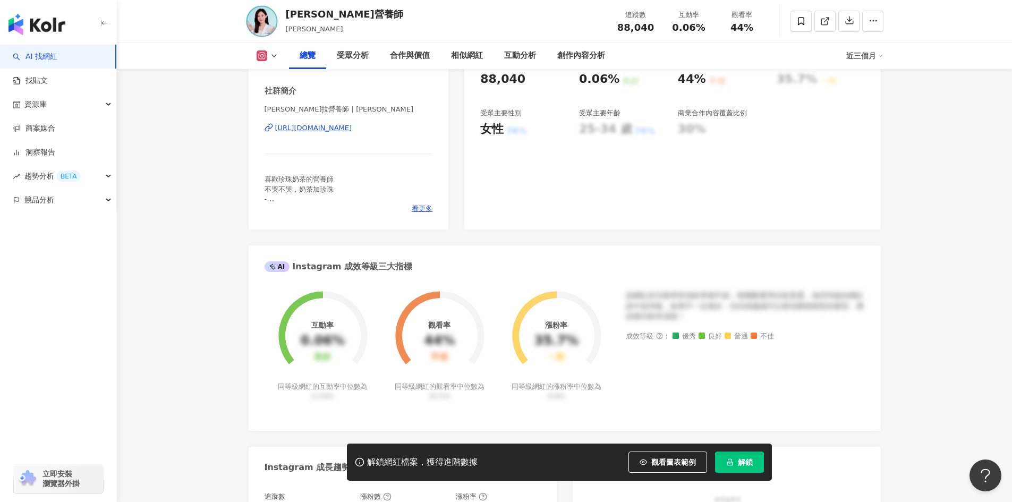
scroll to position [213, 0]
drag, startPoint x: 340, startPoint y: 120, endPoint x: 344, endPoint y: 132, distance: 12.3
click at [340, 120] on div "Angela安琪拉營養師 | angela_dietitian https://www.instagram.com/angela_dietitian/" at bounding box center [349, 135] width 168 height 62
click at [344, 134] on div "Angela安琪拉營養師 | angela_dietitian https://www.instagram.com/angela_dietitian/" at bounding box center [349, 135] width 168 height 62
click at [348, 125] on div "https://www.instagram.com/angela_dietitian/" at bounding box center [313, 127] width 77 height 10
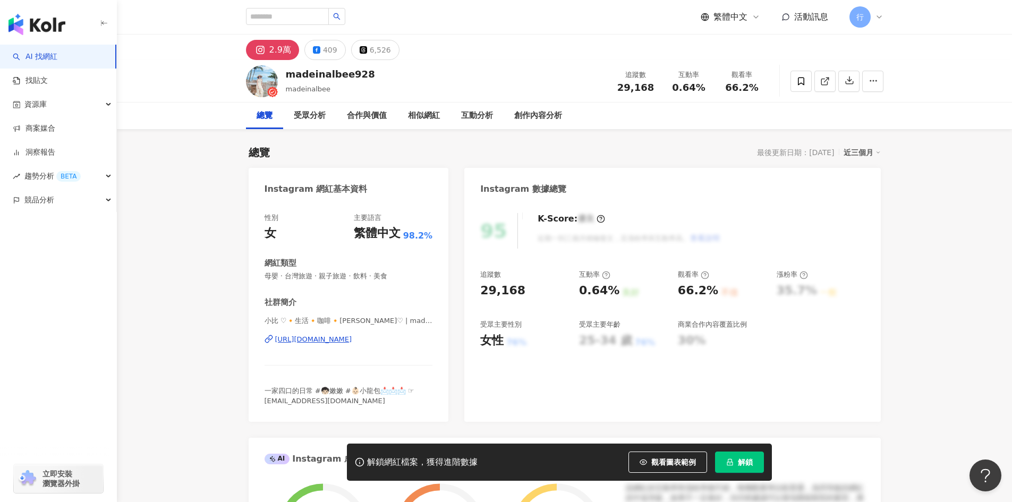
click at [352, 336] on div "[URL][DOMAIN_NAME]" at bounding box center [313, 340] width 77 height 10
click at [799, 82] on icon at bounding box center [802, 82] width 10 height 10
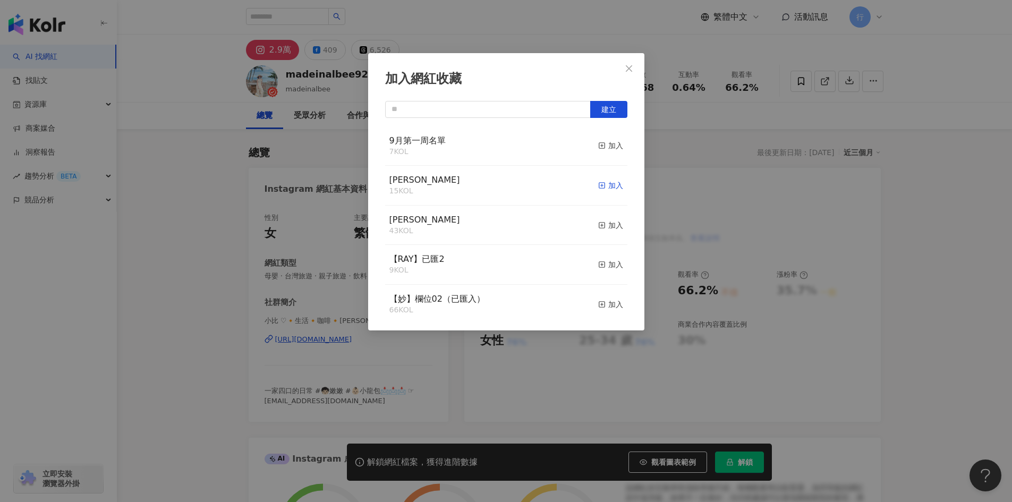
click at [601, 185] on line "button" at bounding box center [602, 185] width 3 height 0
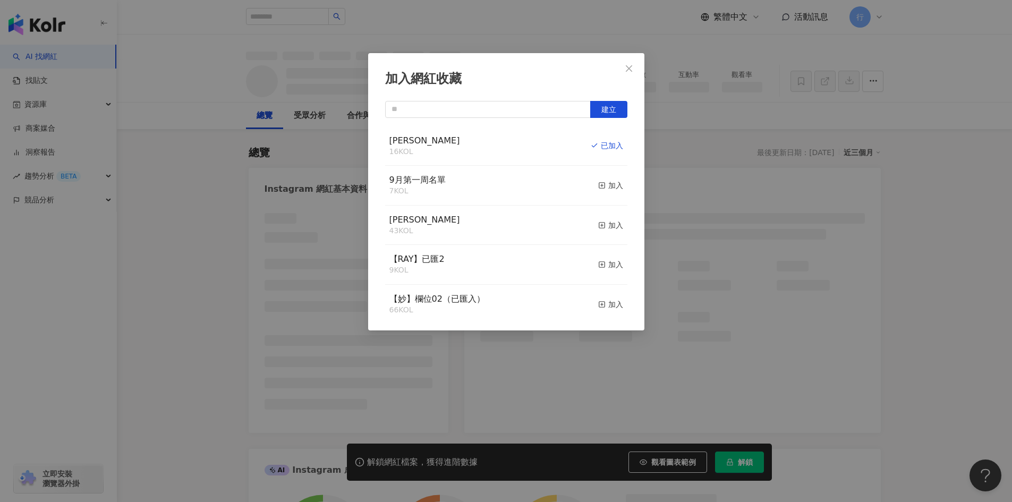
click at [629, 65] on icon "close" at bounding box center [629, 68] width 9 height 9
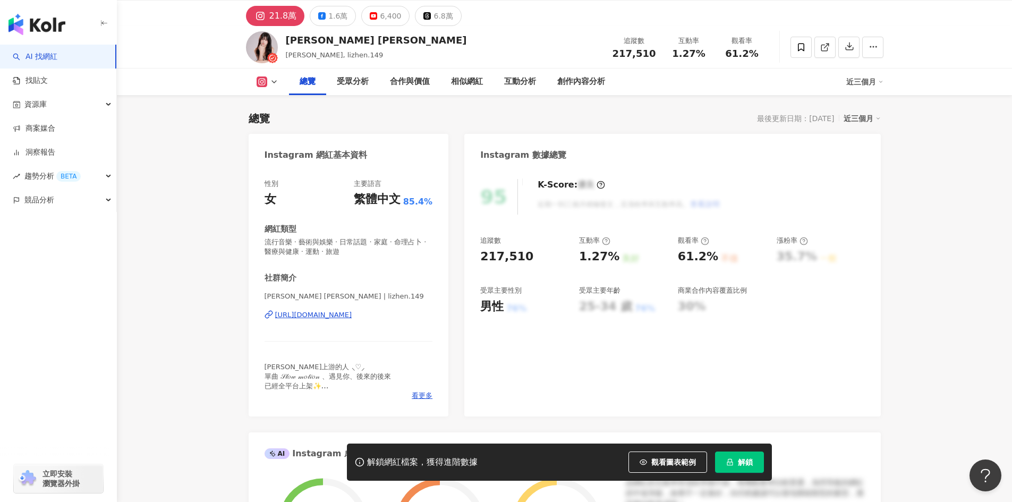
scroll to position [53, 0]
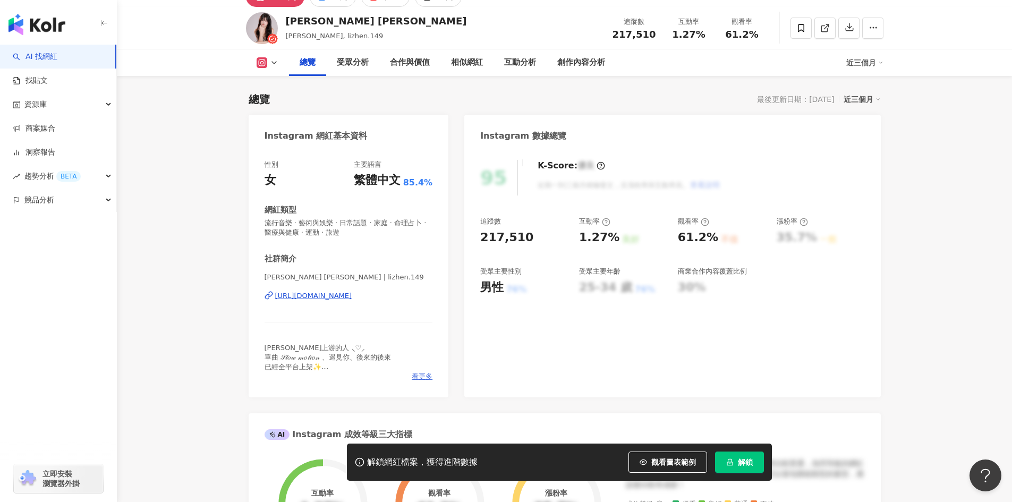
click at [412, 374] on span "看更多" at bounding box center [422, 377] width 21 height 10
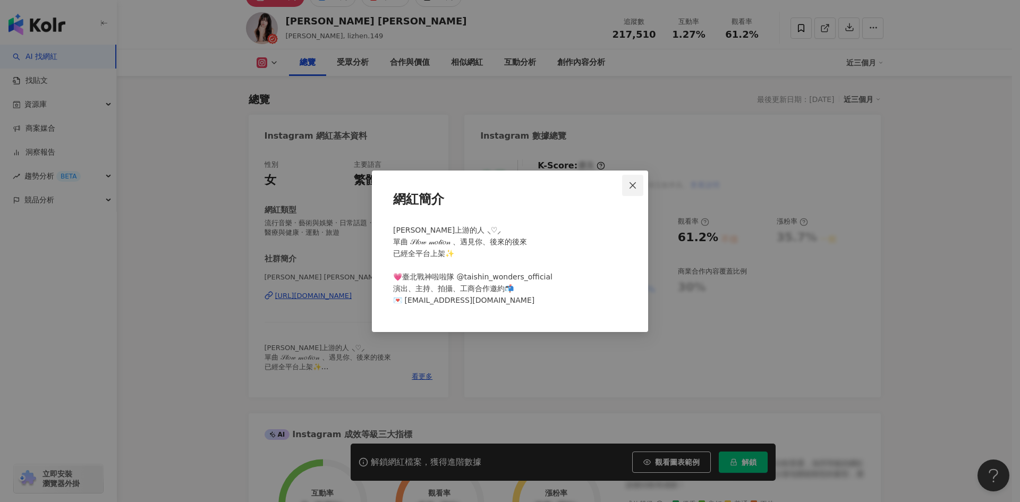
click at [631, 187] on icon "close" at bounding box center [633, 185] width 9 height 9
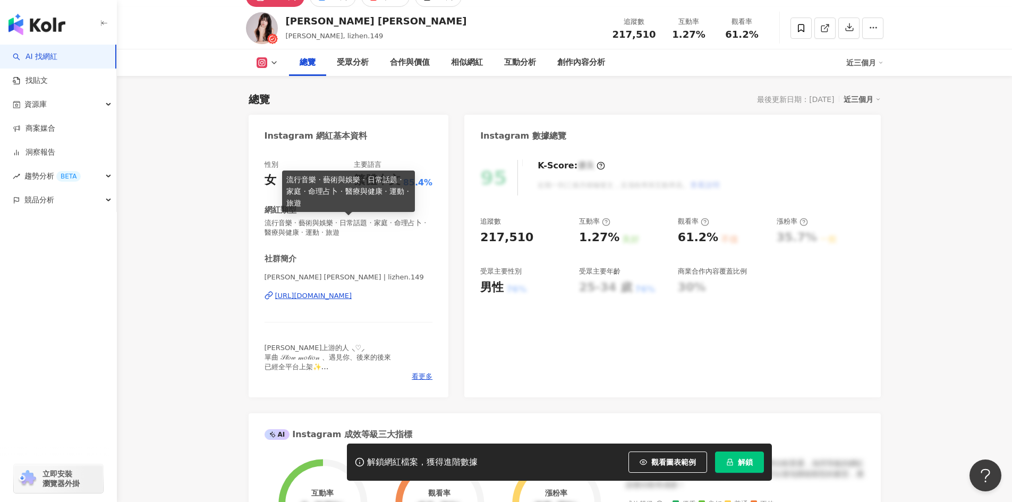
click at [296, 233] on span "流行音樂 · 藝術與娛樂 · 日常話題 · 家庭 · 命理占卜 · 醫療與健康 · 運動 · 旅遊" at bounding box center [349, 227] width 168 height 19
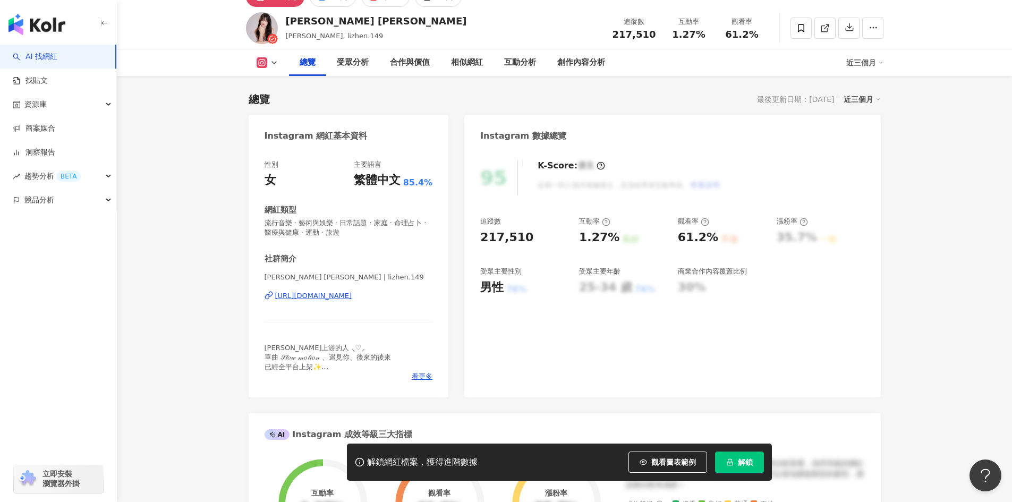
click at [352, 297] on div "https://www.instagram.com/lizhen.149/" at bounding box center [313, 296] width 77 height 10
click at [802, 26] on icon at bounding box center [802, 28] width 10 height 10
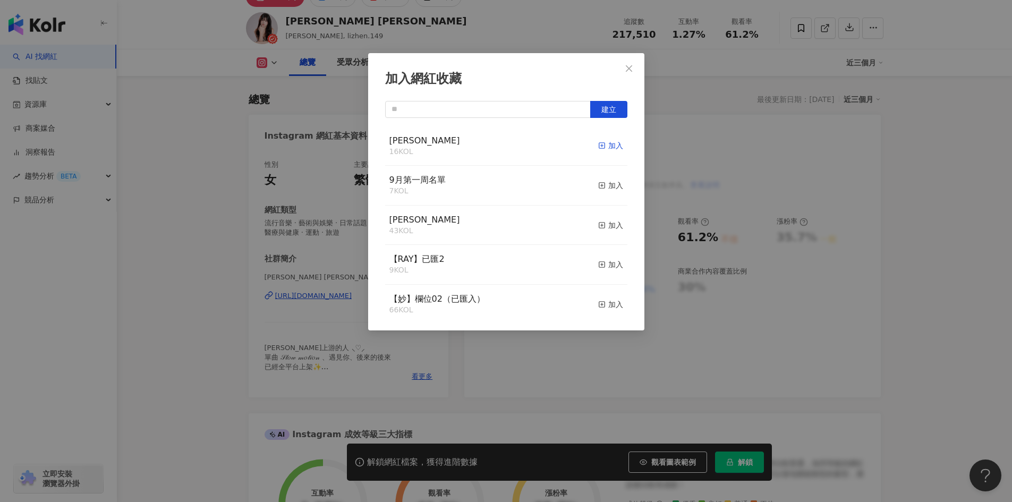
click at [598, 145] on icon "button" at bounding box center [601, 145] width 7 height 7
click at [557, 61] on div "加入網紅收藏 建立" at bounding box center [506, 191] width 276 height 277
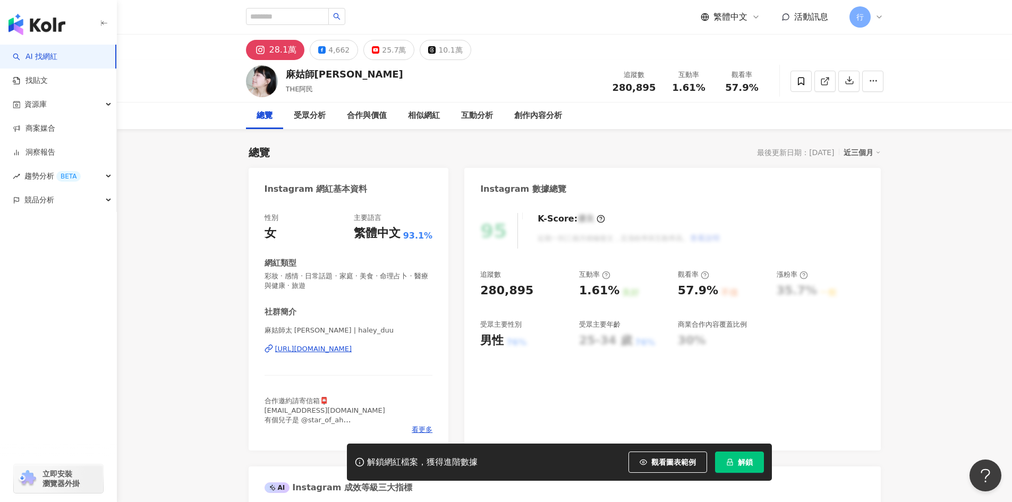
click at [329, 347] on div "https://www.instagram.com/haley_duu/" at bounding box center [313, 349] width 77 height 10
click at [416, 429] on span "看更多" at bounding box center [422, 430] width 21 height 10
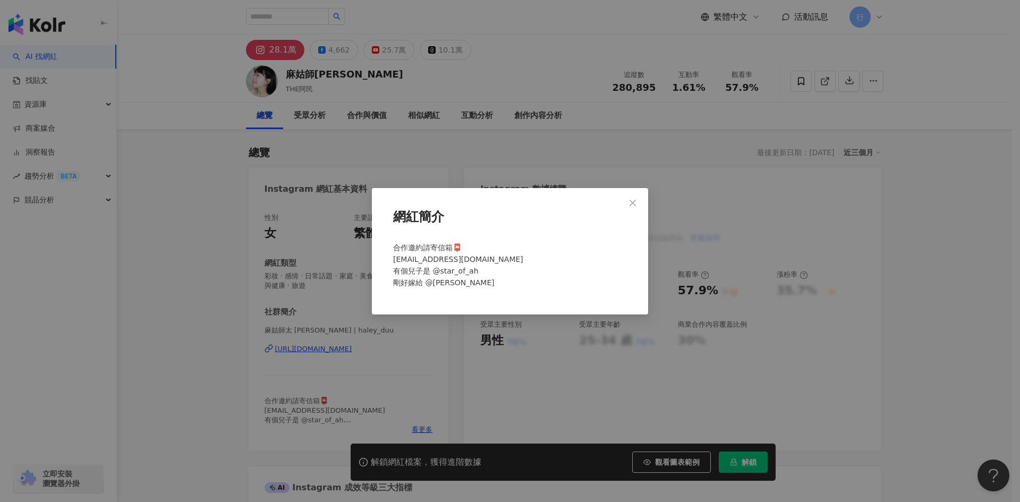
click at [512, 249] on div "合作邀約請寄信箱📮 Du.haleydu@gmail.com 有個兒子是 @star_of_ah 剛好嫁給 @o.c.allen" at bounding box center [510, 270] width 242 height 64
click at [134, 303] on div "網紅簡介 合作邀約請寄信箱📮 Du.haleydu@gmail.com 有個兒子是 @star_of_ah 剛好嫁給 @o.c.allen" at bounding box center [510, 251] width 1020 height 502
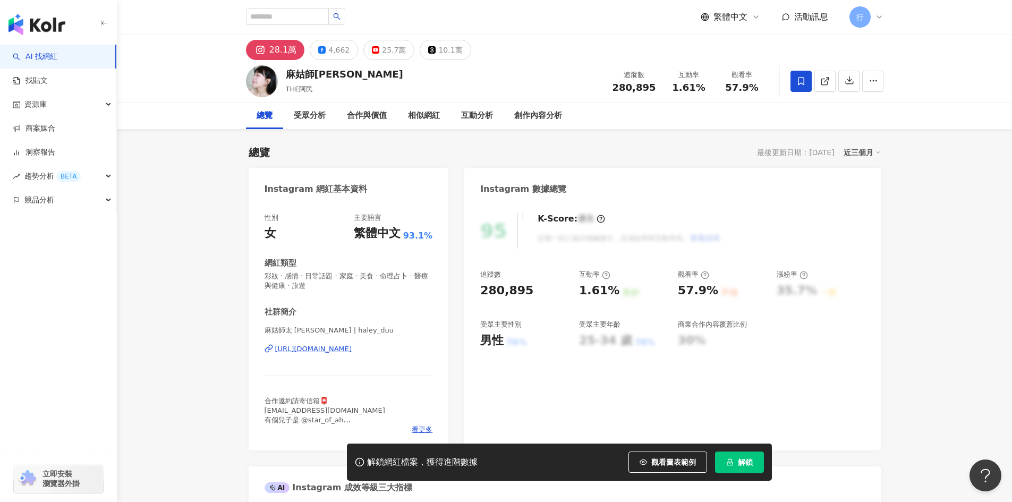
click at [801, 82] on icon at bounding box center [801, 81] width 6 height 8
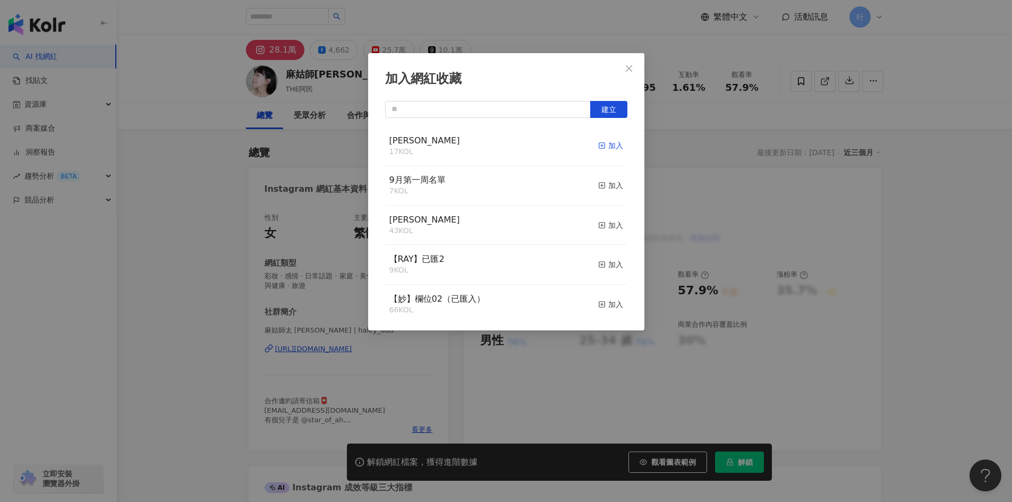
click at [598, 150] on span "button" at bounding box center [601, 145] width 7 height 9
click at [993, 351] on div "加入網紅收藏 建立" at bounding box center [506, 251] width 1012 height 502
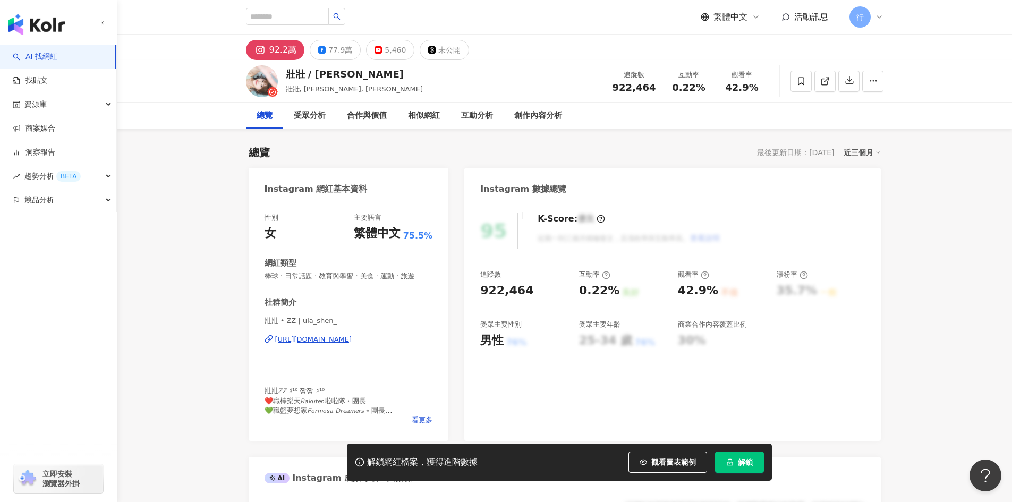
click at [342, 342] on div "[URL][DOMAIN_NAME]" at bounding box center [313, 340] width 77 height 10
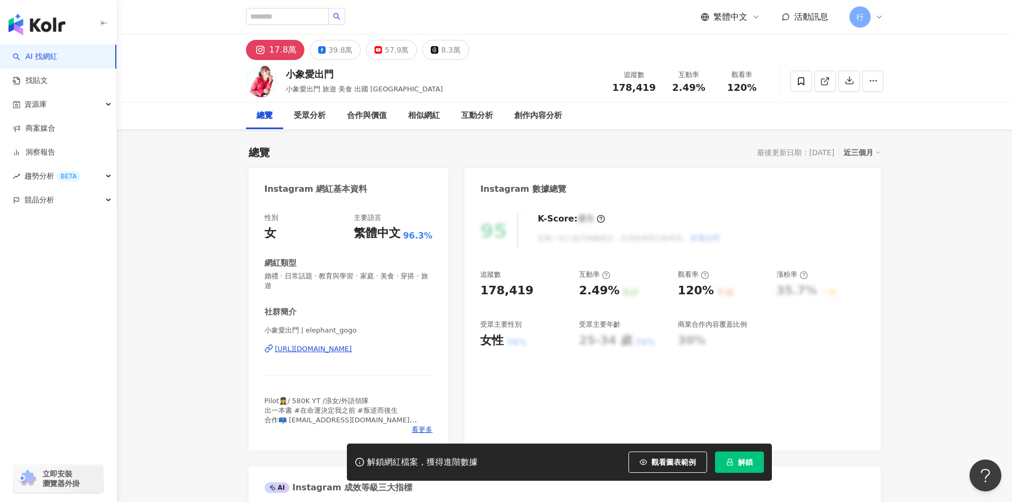
click at [350, 337] on div "小象愛出門 | elephant_gogo [URL][DOMAIN_NAME]" at bounding box center [349, 357] width 168 height 62
click at [352, 348] on div "[URL][DOMAIN_NAME]" at bounding box center [313, 349] width 77 height 10
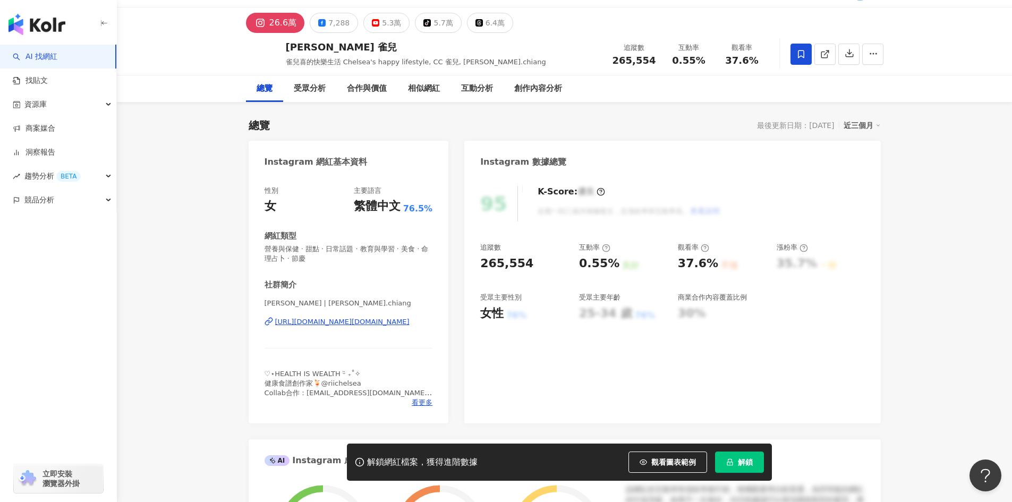
scroll to position [53, 0]
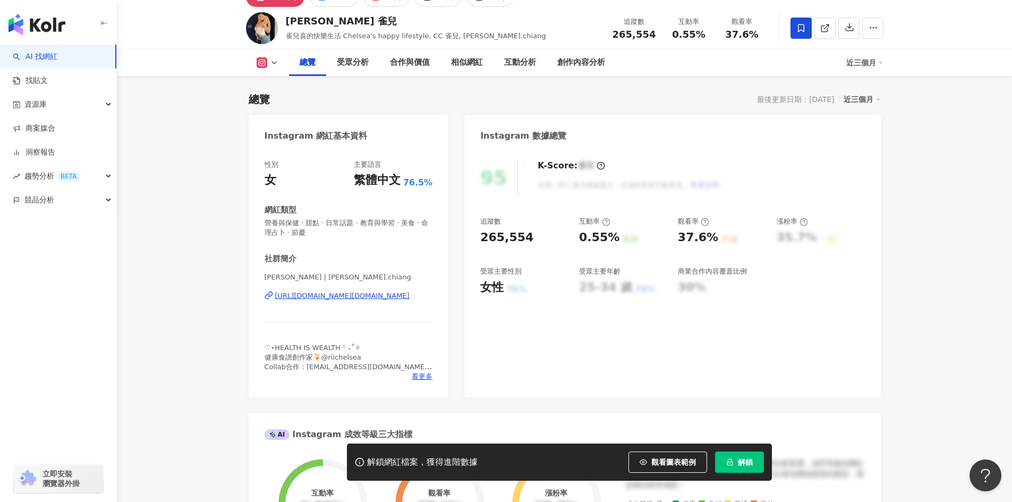
click at [375, 305] on div "Chelsea Chiang | chelsea.chiang https://www.instagram.com/chelsea.chiang/" at bounding box center [349, 304] width 168 height 62
click at [375, 302] on div "Chelsea Chiang | chelsea.chiang https://www.instagram.com/chelsea.chiang/" at bounding box center [349, 304] width 168 height 62
click at [374, 290] on div "Chelsea Chiang | chelsea.chiang https://www.instagram.com/chelsea.chiang/" at bounding box center [349, 304] width 168 height 62
click at [374, 291] on div "https://www.instagram.com/chelsea.chiang/" at bounding box center [342, 296] width 134 height 10
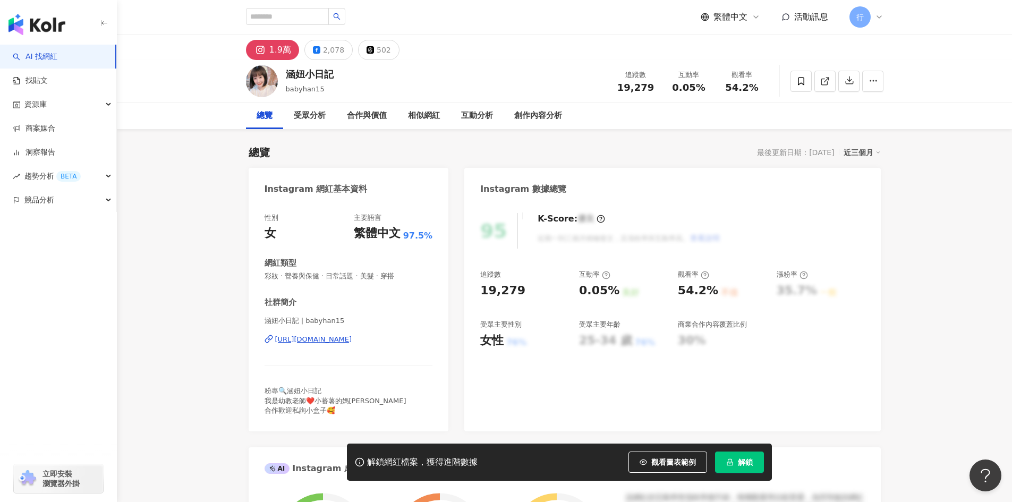
click at [352, 337] on div "[URL][DOMAIN_NAME]" at bounding box center [313, 340] width 77 height 10
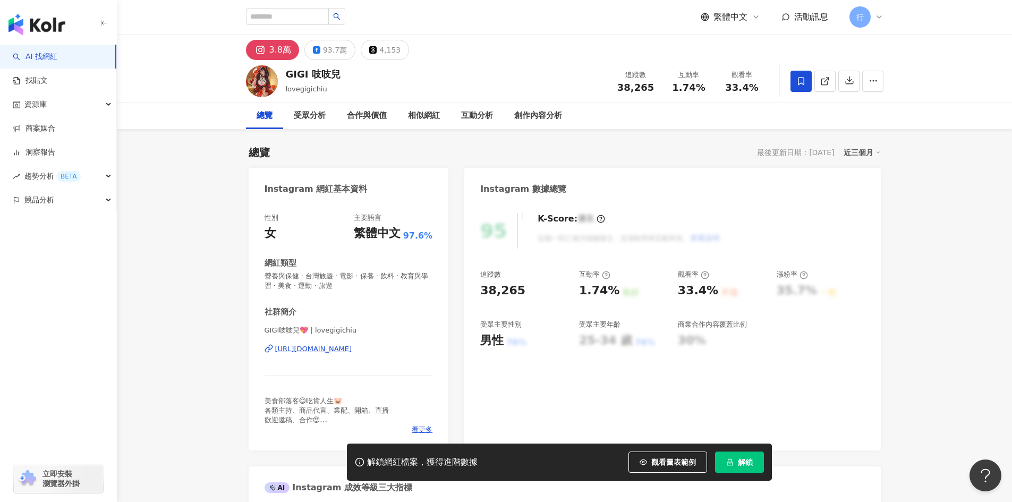
click at [352, 349] on div "[URL][DOMAIN_NAME]" at bounding box center [313, 349] width 77 height 10
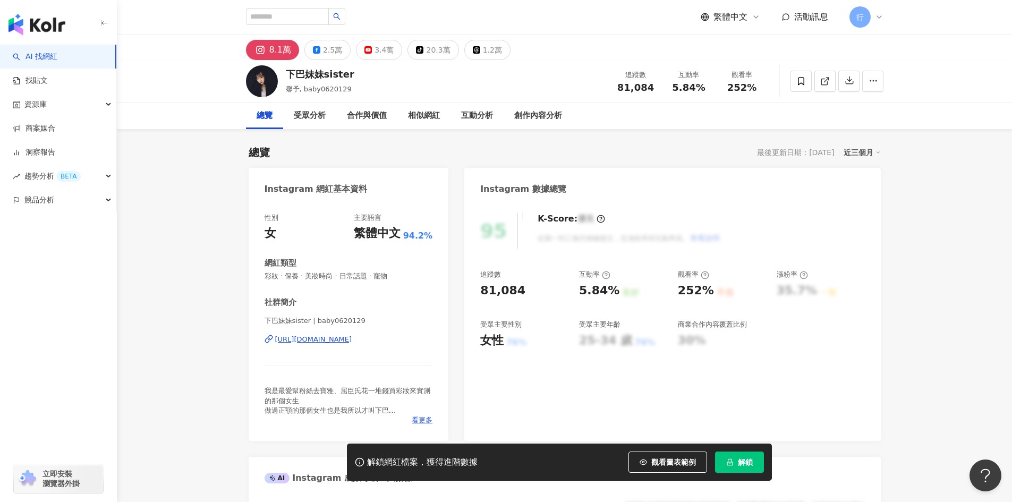
click at [352, 341] on div "https://www.instagram.com/baby0620129/" at bounding box center [313, 340] width 77 height 10
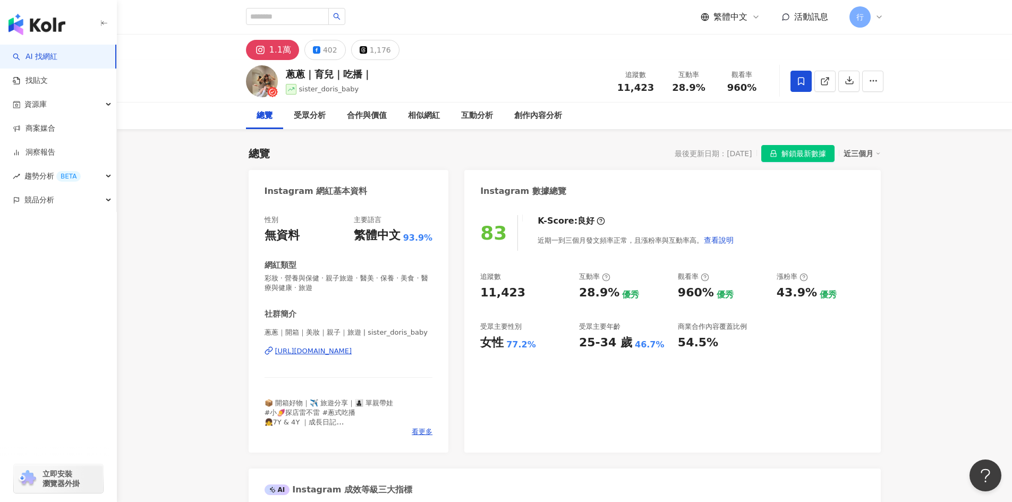
click at [352, 347] on div "https://www.instagram.com/sister_doris_baby/" at bounding box center [313, 352] width 77 height 10
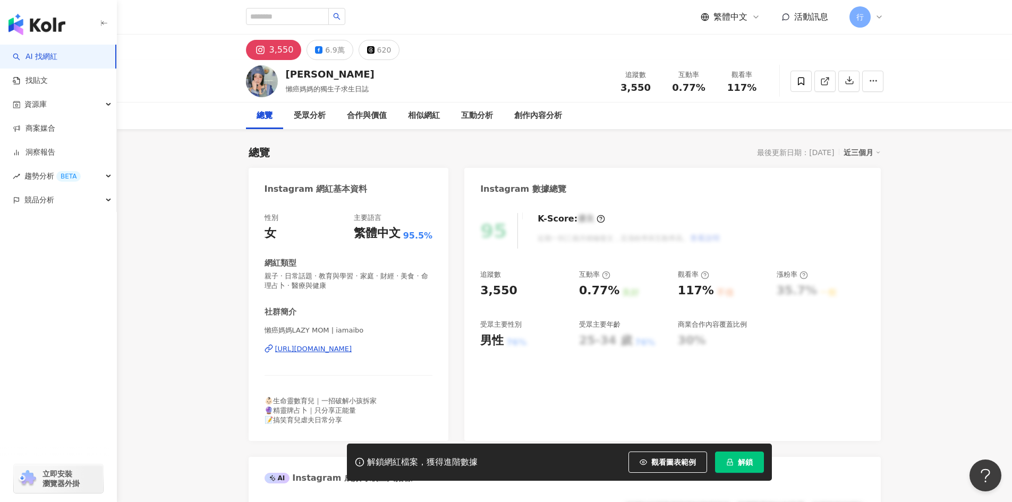
click at [352, 350] on div "https://www.instagram.com/iamaibo/" at bounding box center [313, 349] width 77 height 10
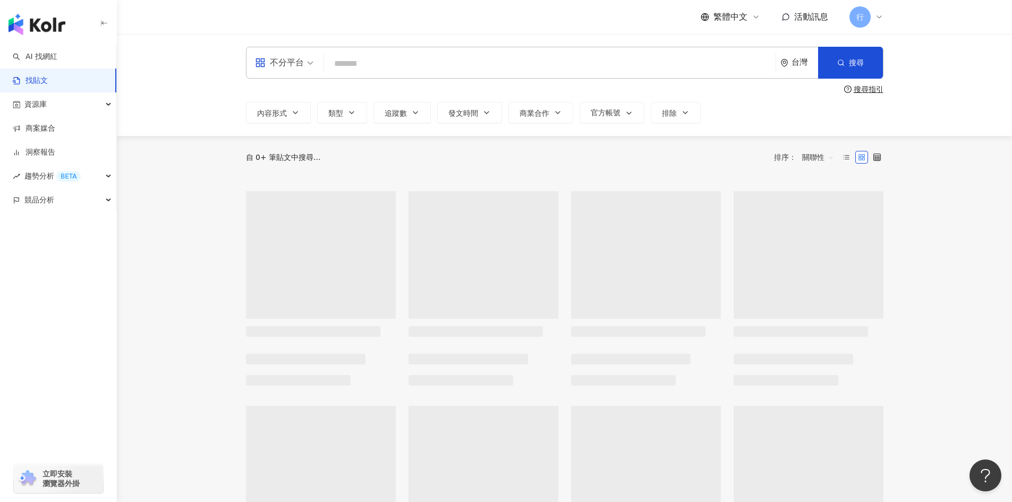
click at [382, 54] on input "search" at bounding box center [549, 63] width 443 height 23
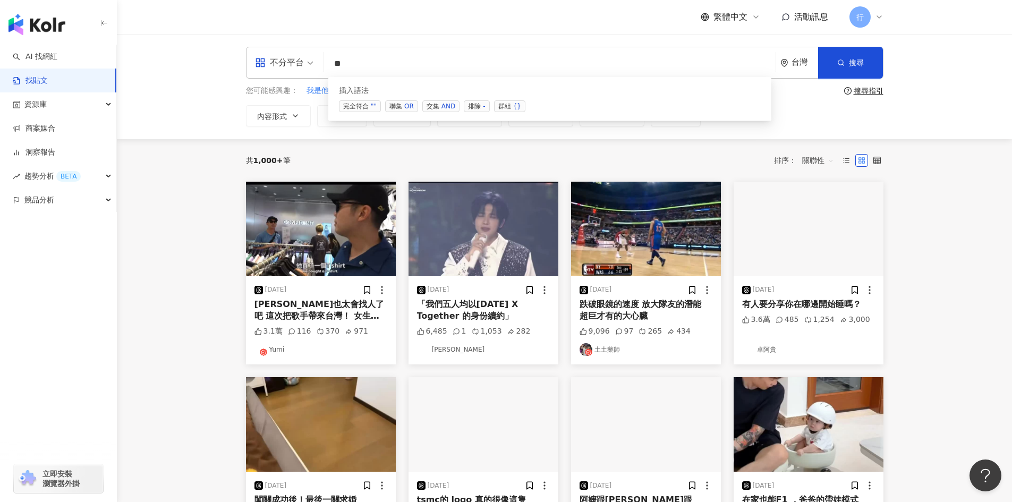
type input "*"
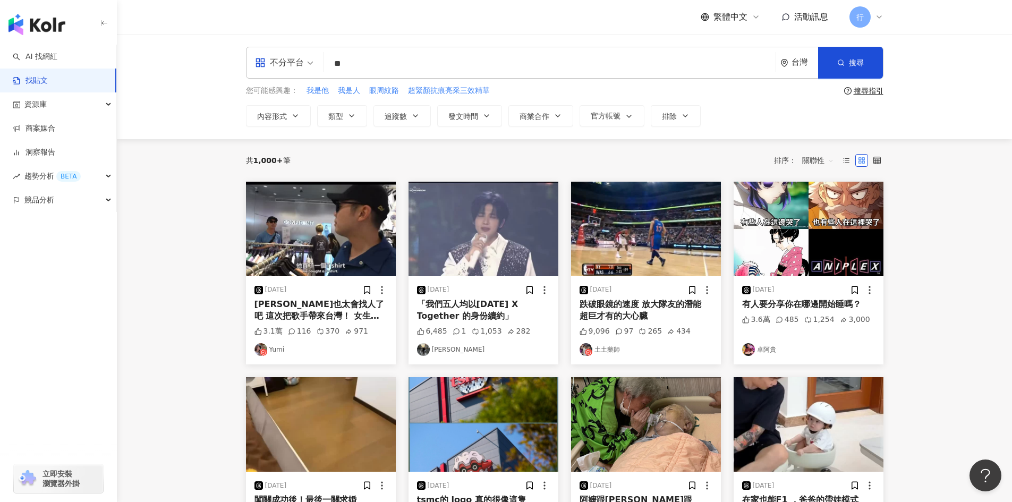
type input "*"
type input "****"
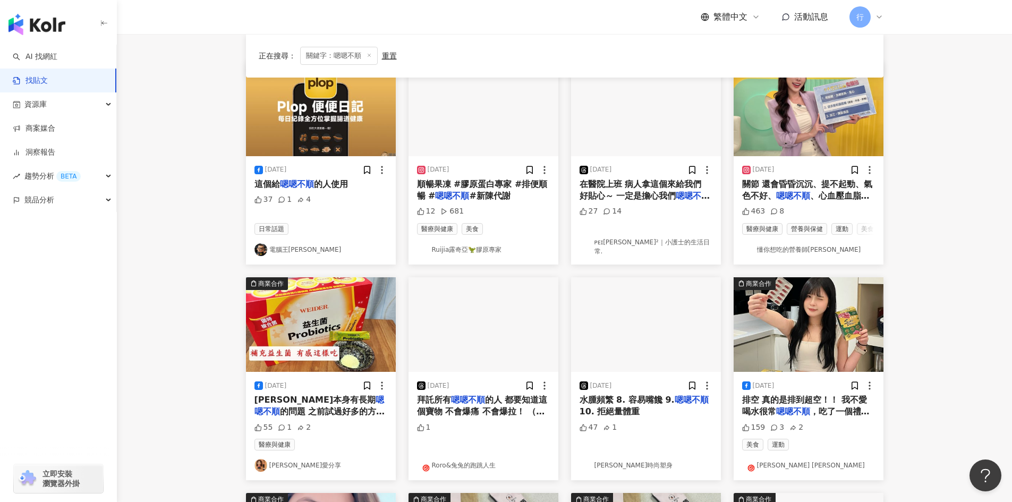
scroll to position [425, 0]
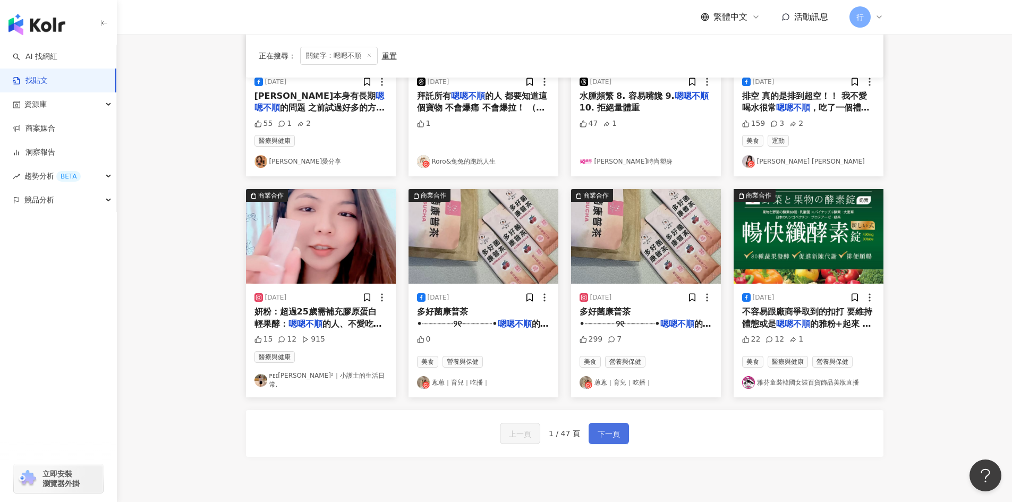
click at [624, 437] on button "下一頁" at bounding box center [609, 433] width 40 height 21
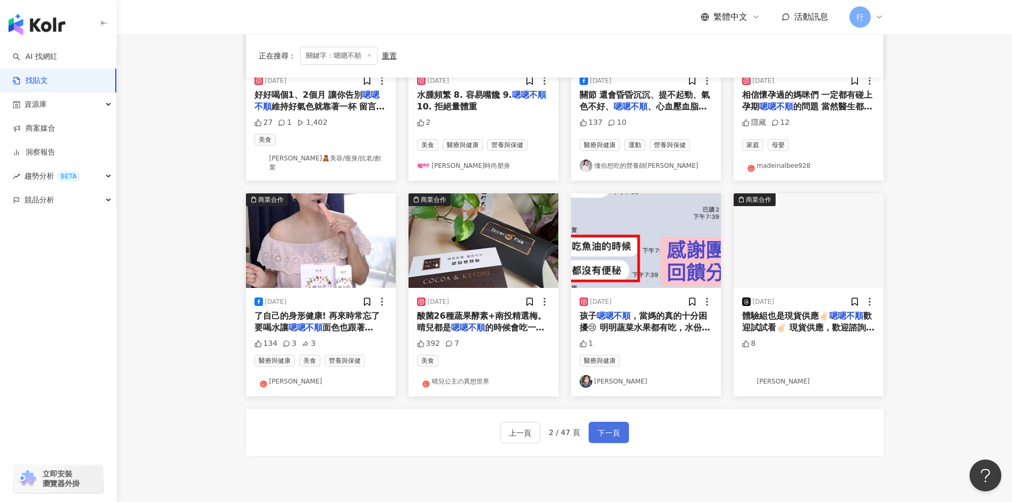
scroll to position [417, 0]
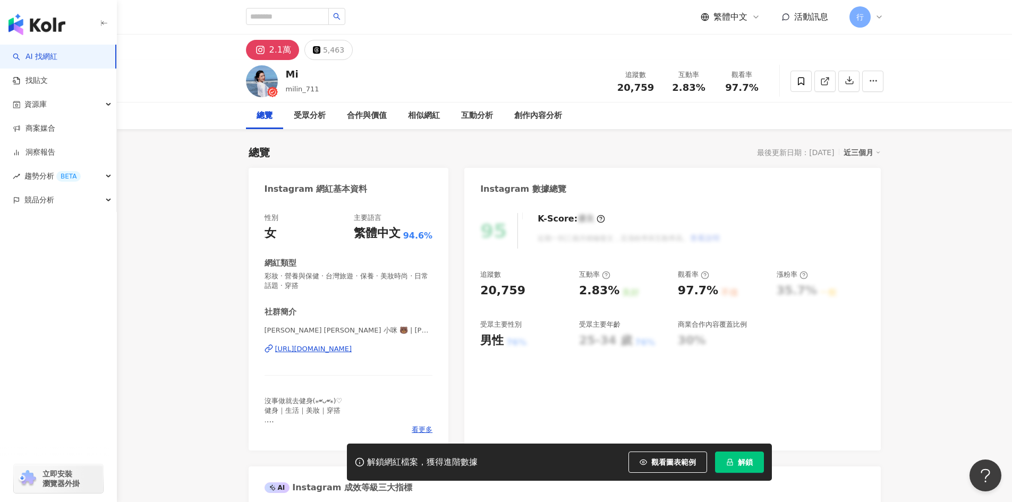
click at [310, 350] on div "https://www.instagram.com/jamielinnn_/" at bounding box center [313, 349] width 77 height 10
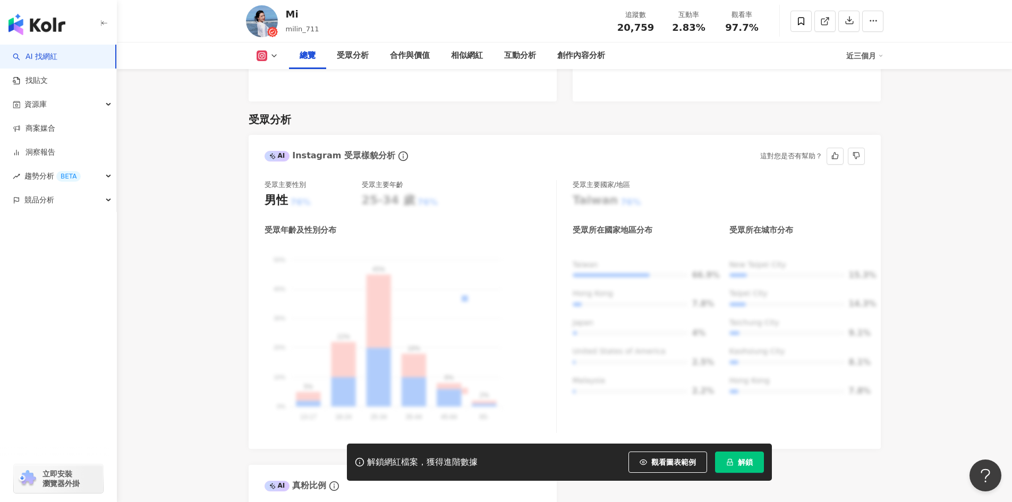
scroll to position [904, 0]
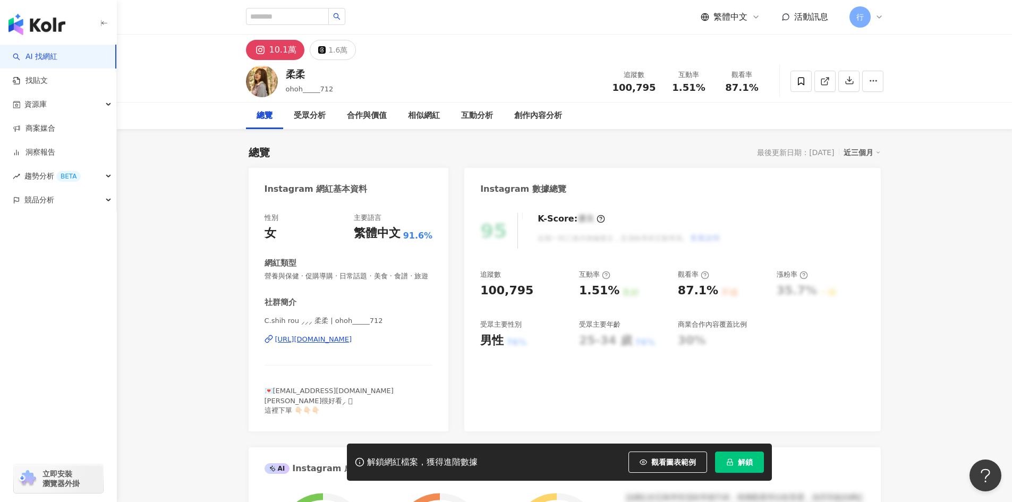
click at [331, 344] on div "https://www.instagram.com/ohoh_____712/" at bounding box center [313, 340] width 77 height 10
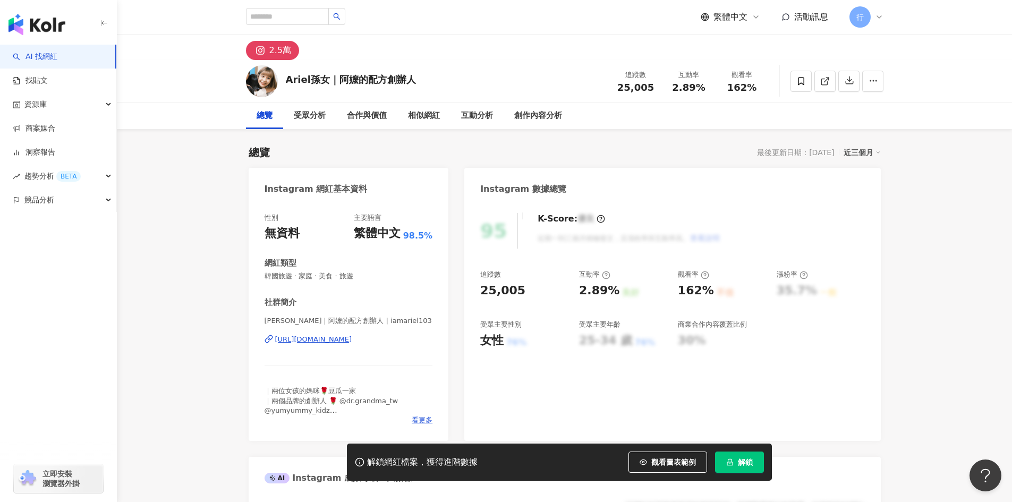
click at [440, 360] on div "性別 無資料 主要語言 繁體中文 98.5% 網紅類型 韓國旅遊 · 家庭 · 美食 · 旅遊 社群簡介 Ariel孫女｜阿嬤的配方創辦人 | iamarie…" at bounding box center [349, 321] width 200 height 239
click at [352, 344] on div "https://www.instagram.com/iamariel103/" at bounding box center [313, 340] width 77 height 10
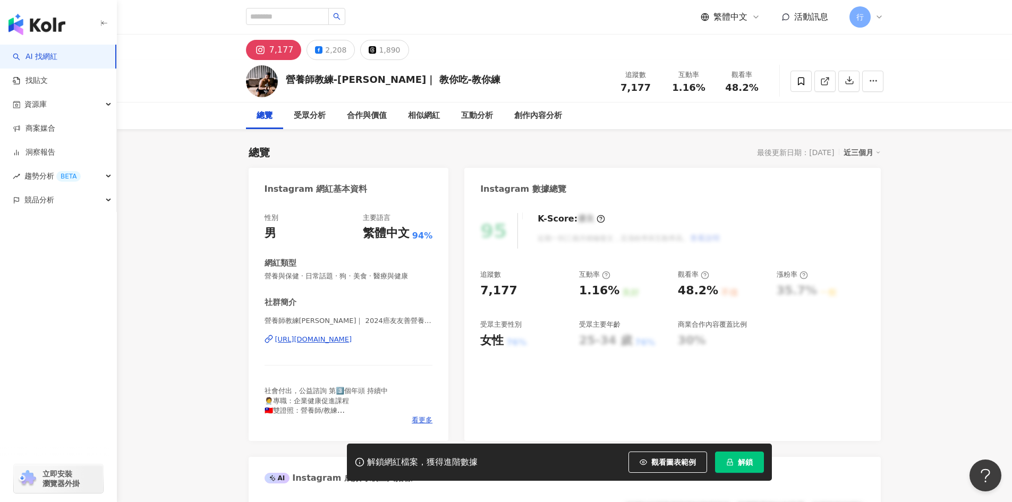
scroll to position [53, 0]
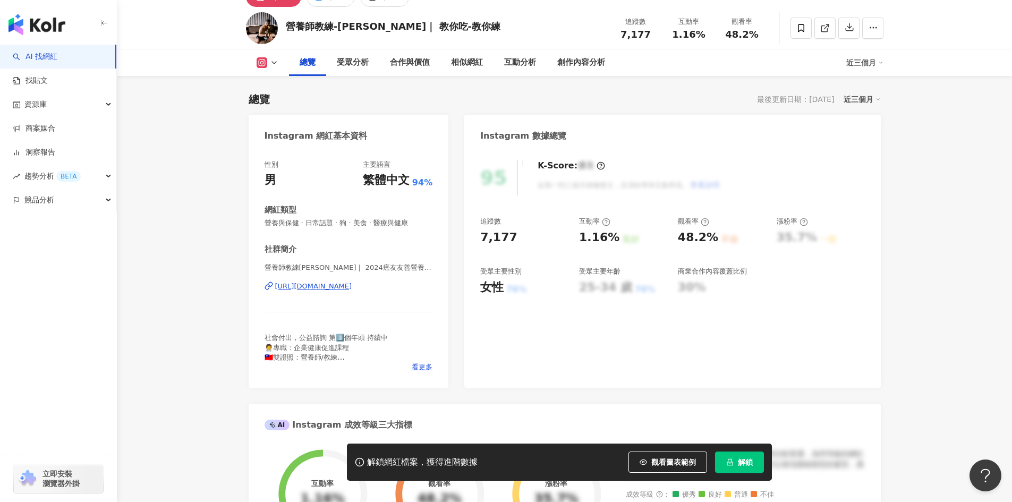
click at [329, 288] on div "https://www.instagram.com/specialdietitian/" at bounding box center [313, 287] width 77 height 10
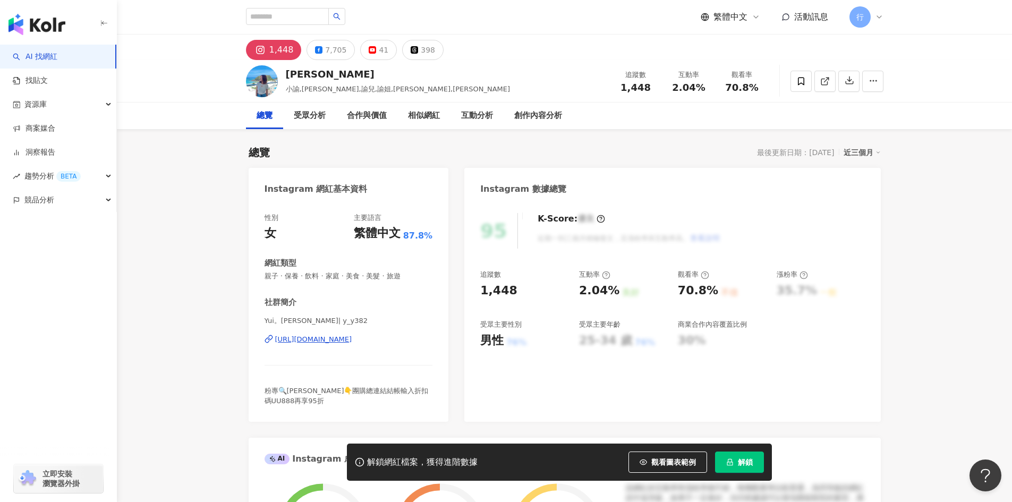
click at [352, 342] on div "[URL][DOMAIN_NAME]" at bounding box center [313, 340] width 77 height 10
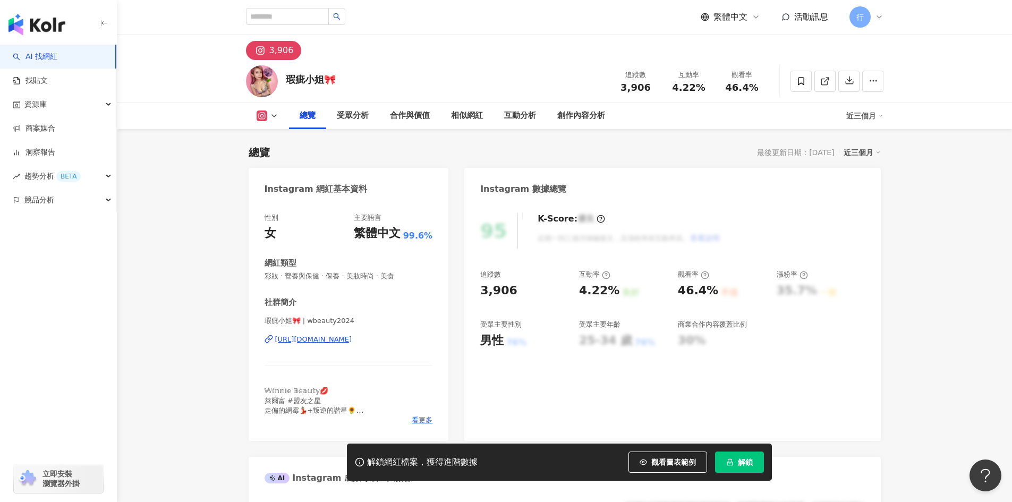
scroll to position [53, 0]
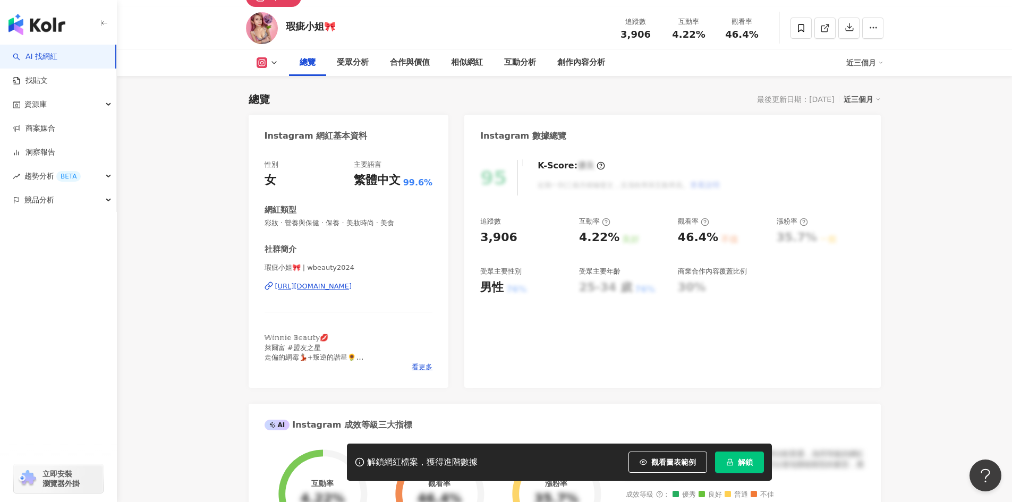
click at [352, 289] on div "https://www.instagram.com/wbeauty2024/" at bounding box center [313, 287] width 77 height 10
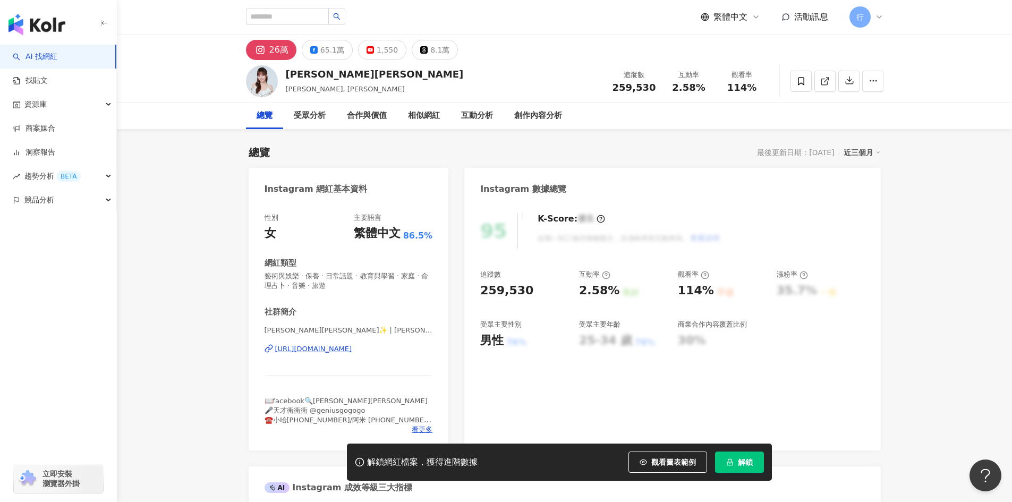
click at [352, 350] on div "https://www.instagram.com/cathyshyu/" at bounding box center [313, 349] width 77 height 10
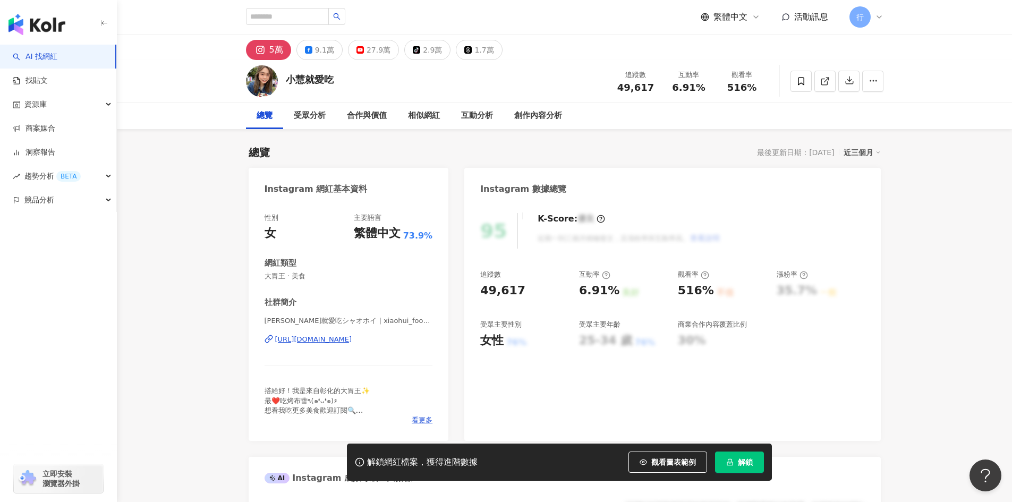
click at [352, 340] on div "[URL][DOMAIN_NAME]" at bounding box center [313, 340] width 77 height 10
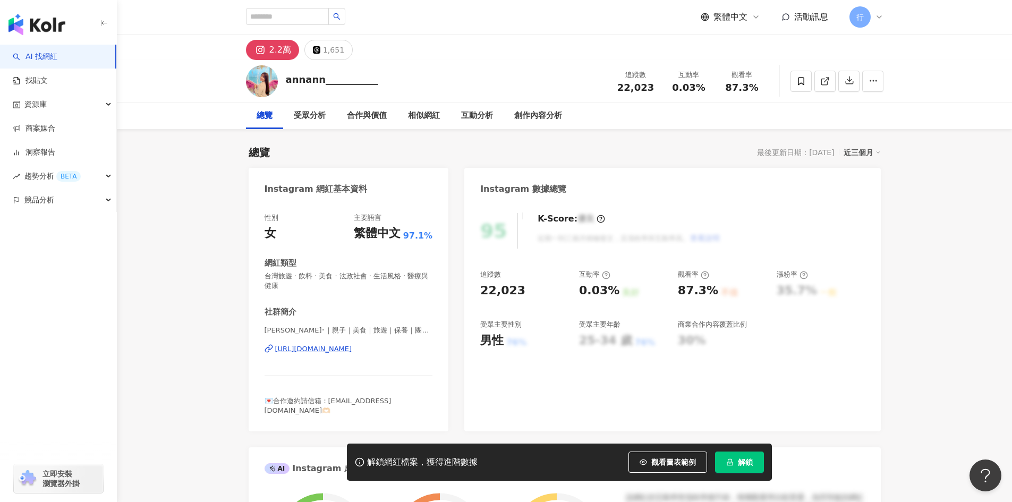
click at [352, 350] on div "https://www.instagram.com/annann___________/" at bounding box center [313, 349] width 77 height 10
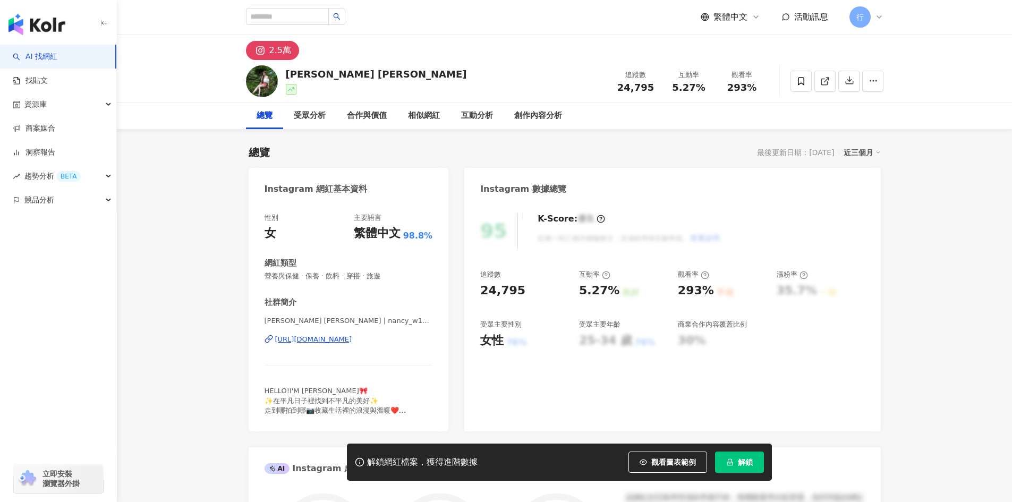
drag, startPoint x: 412, startPoint y: 412, endPoint x: 421, endPoint y: 421, distance: 12.8
click at [413, 414] on div "HELLO!I'M NANCY🎀 ✨在平凡日子裡找到不平凡的美好✨ 走到哪拍到哪📷收藏生活裡的浪漫與溫暖❤️ 最愛天空☁️咖啡與穿搭小日常👗 合作邀約可IG私…" at bounding box center [349, 400] width 168 height 29
click at [421, 421] on span "看更多" at bounding box center [422, 421] width 21 height 10
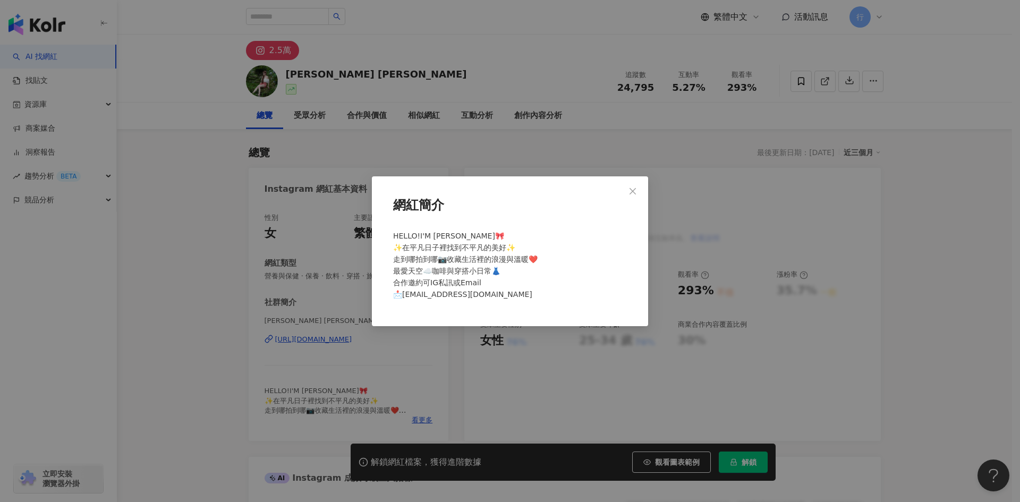
click at [175, 284] on div "網紅簡介 HELLO!I'M NANCY🎀 ✨在平凡日子裡找到不平凡的美好✨ 走到哪拍到哪📷收藏生活裡的浪漫與溫暖❤️ 最愛天空☁️咖啡與穿搭小日常👗 合作邀…" at bounding box center [510, 251] width 1020 height 502
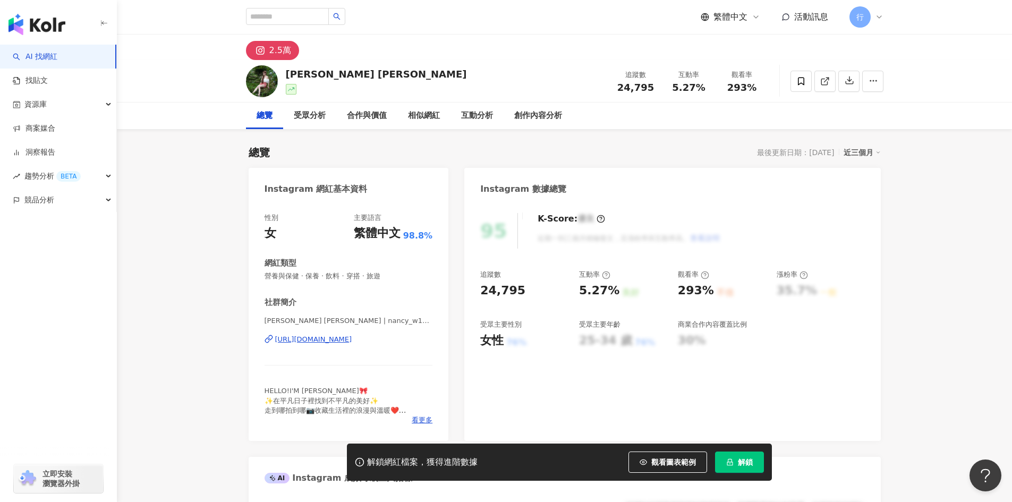
click at [308, 337] on div "https://www.instagram.com/nancy_w1230/" at bounding box center [313, 340] width 77 height 10
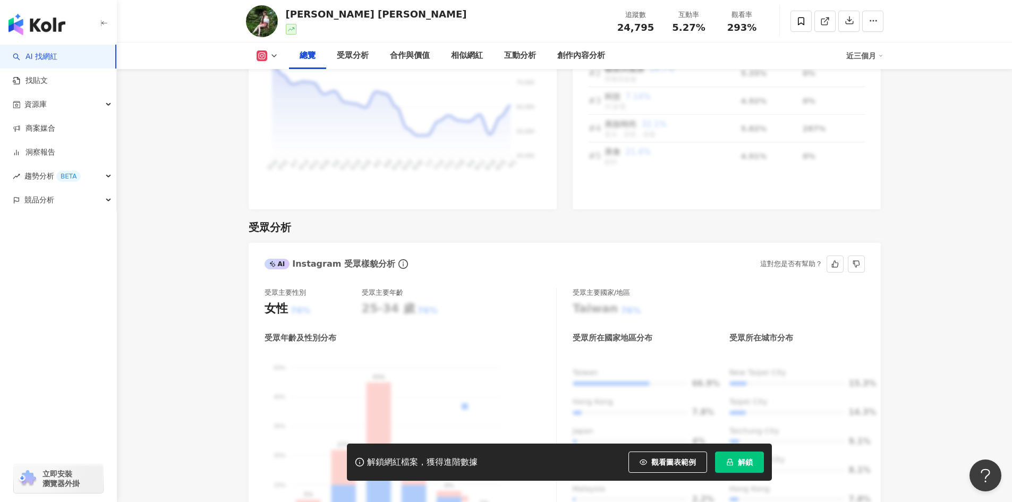
scroll to position [850, 0]
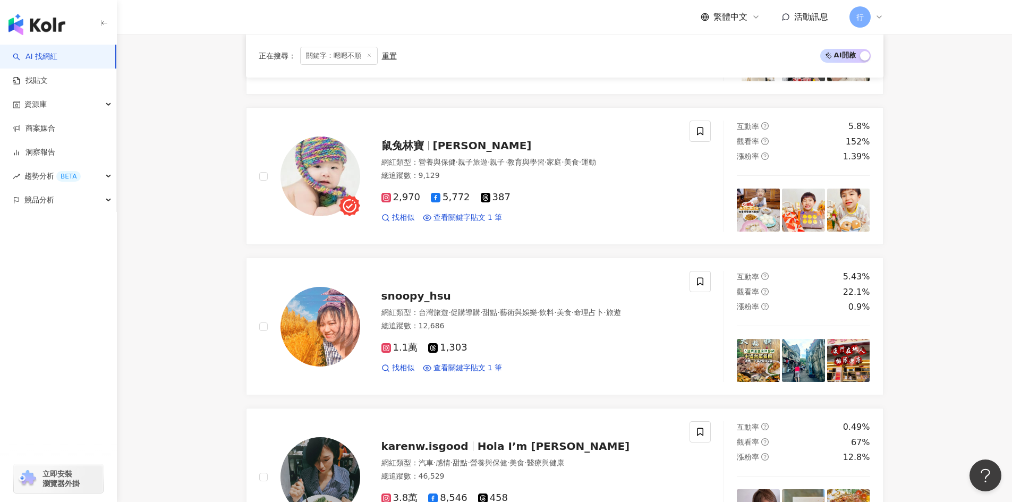
scroll to position [1381, 0]
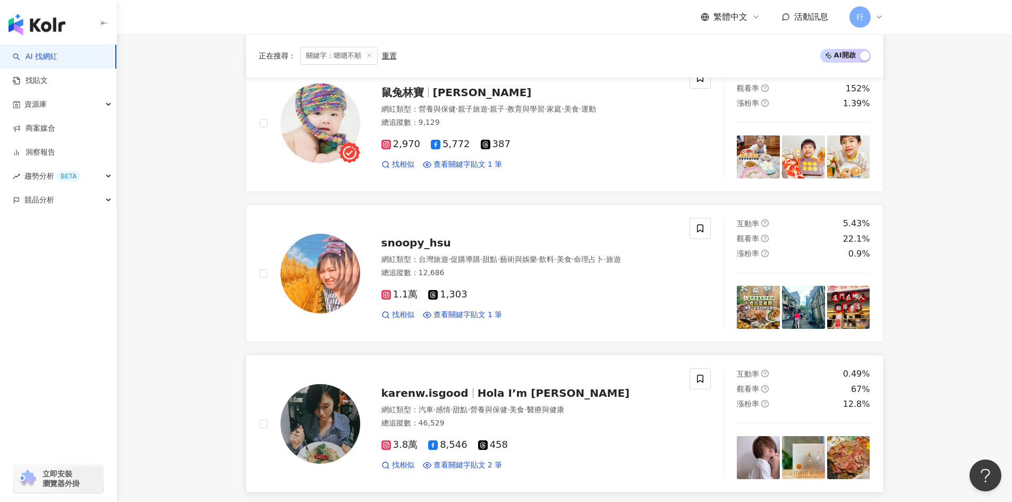
click at [519, 391] on span "Hola I’m [PERSON_NAME]" at bounding box center [554, 393] width 153 height 13
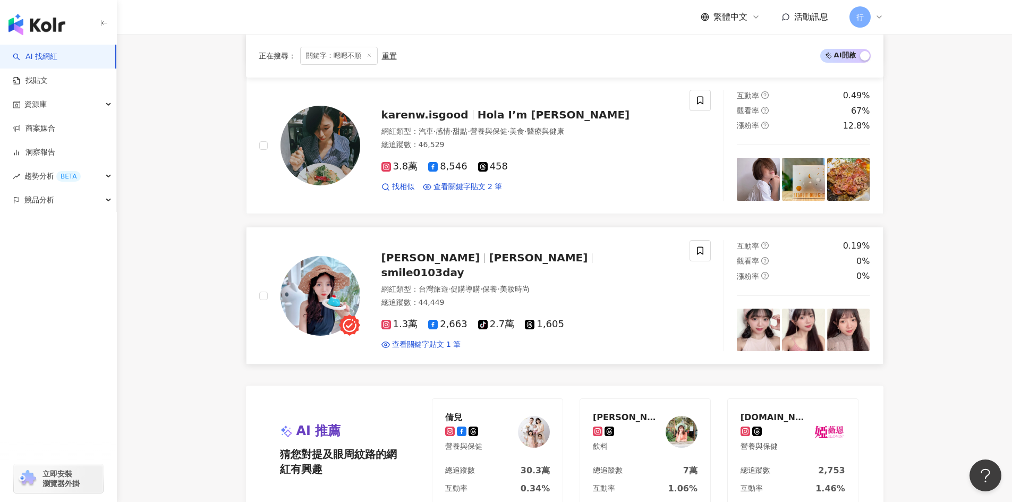
scroll to position [1860, 0]
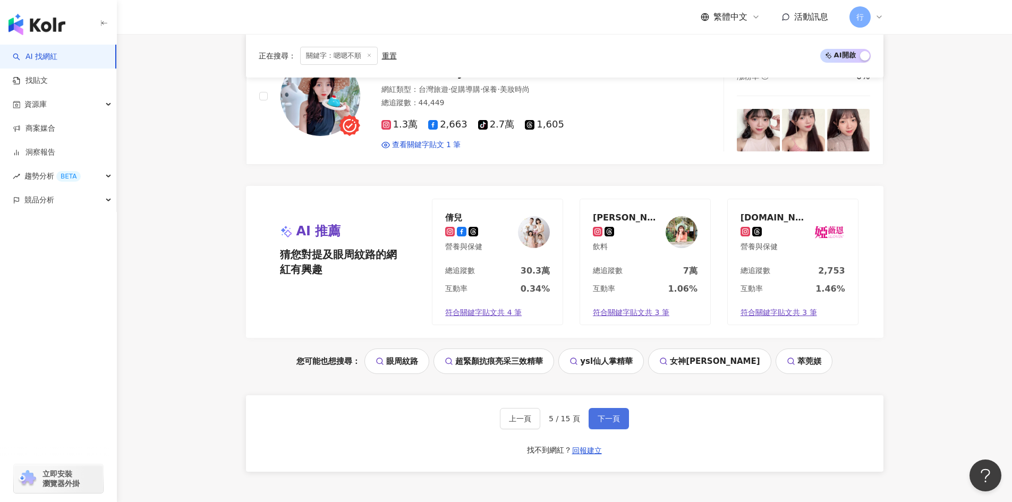
click at [609, 421] on span "下一頁" at bounding box center [609, 419] width 22 height 9
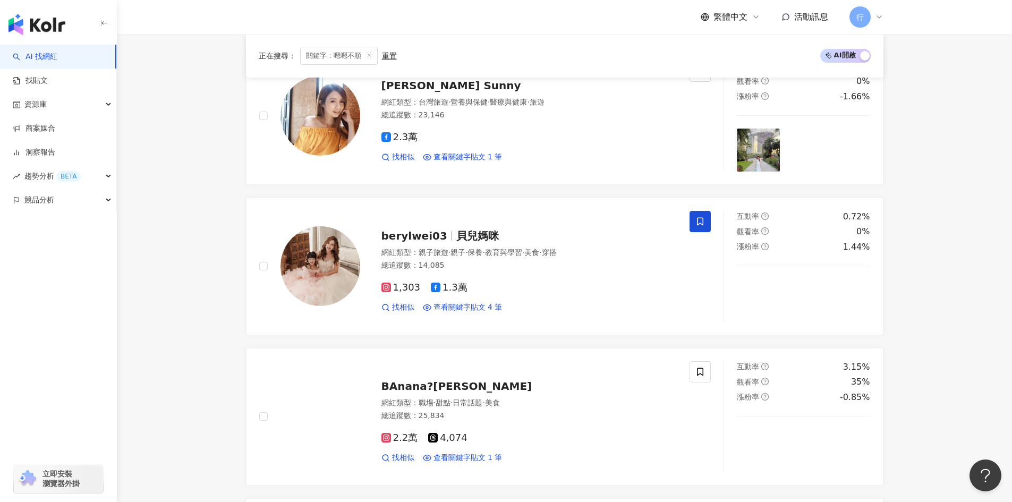
scroll to position [425, 0]
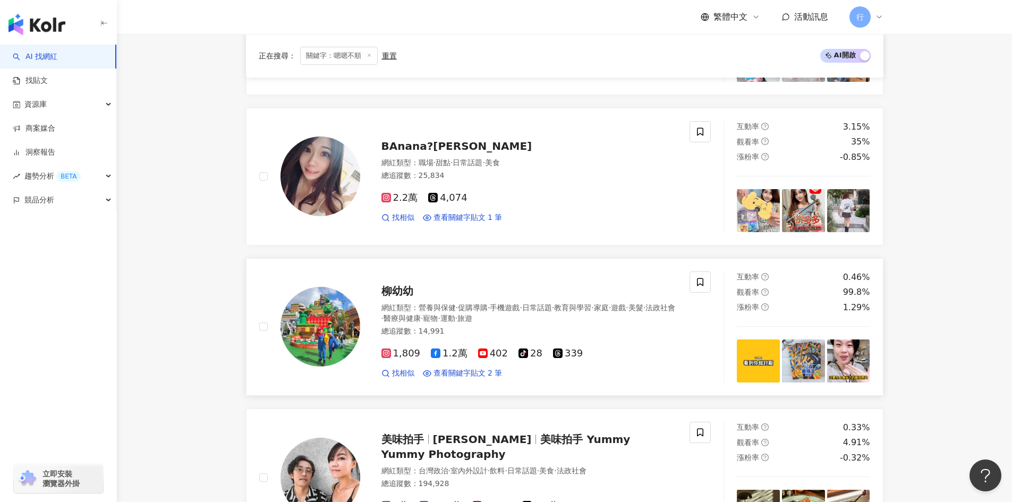
click at [401, 294] on span "柳幼幼" at bounding box center [398, 291] width 32 height 13
click at [701, 281] on icon at bounding box center [701, 282] width 10 height 10
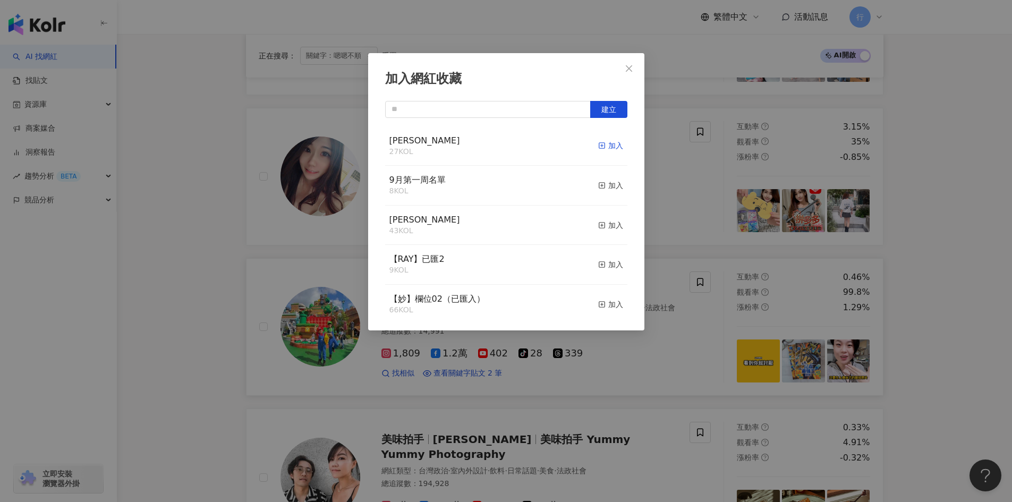
click at [598, 147] on icon "button" at bounding box center [601, 145] width 7 height 7
click at [628, 69] on icon "close" at bounding box center [629, 68] width 6 height 6
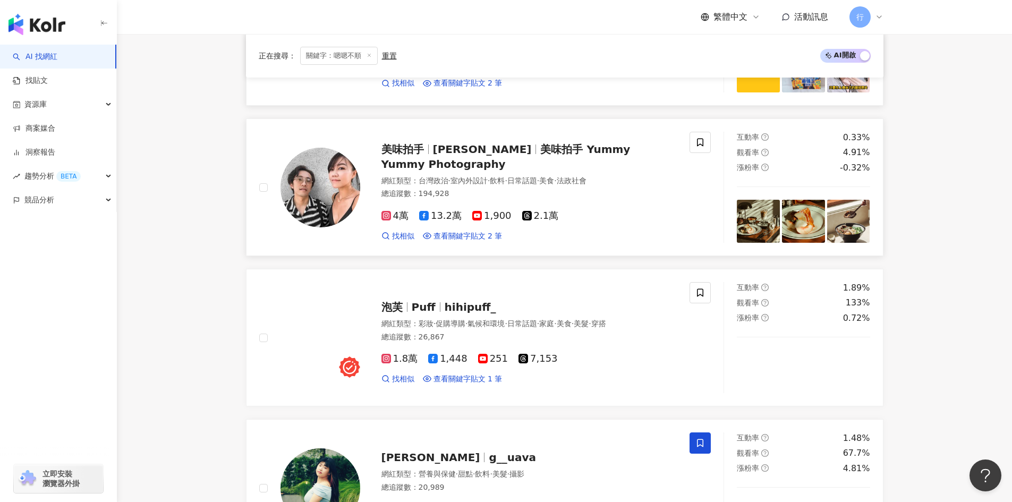
scroll to position [691, 0]
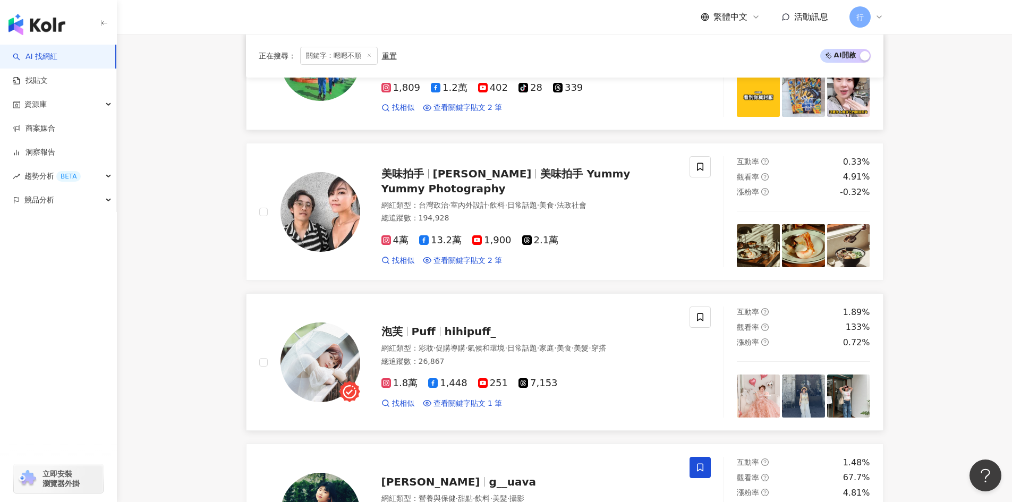
click at [434, 334] on span "Puff" at bounding box center [428, 331] width 33 height 13
click at [692, 317] on span at bounding box center [700, 317] width 21 height 21
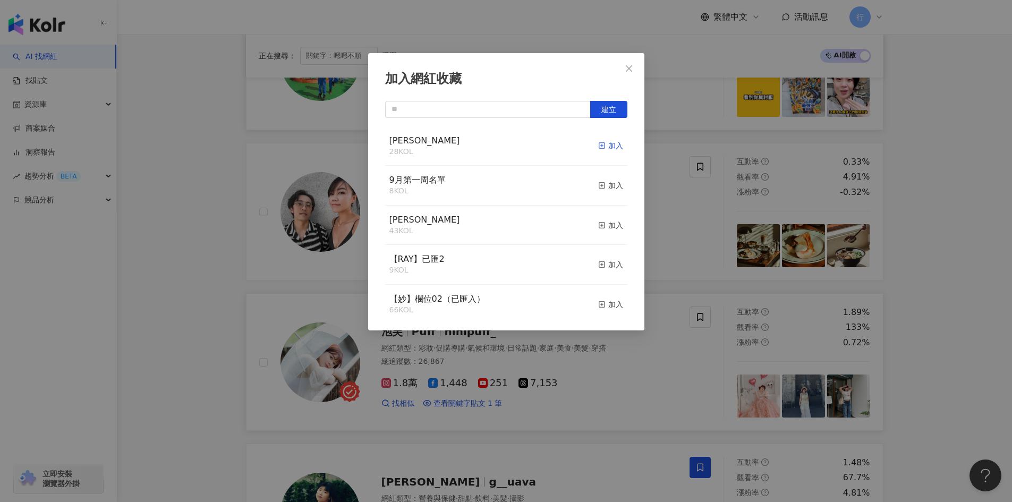
click at [598, 145] on icon "button" at bounding box center [601, 145] width 7 height 7
click at [207, 318] on div "加入網紅收藏 建立" at bounding box center [506, 251] width 1012 height 502
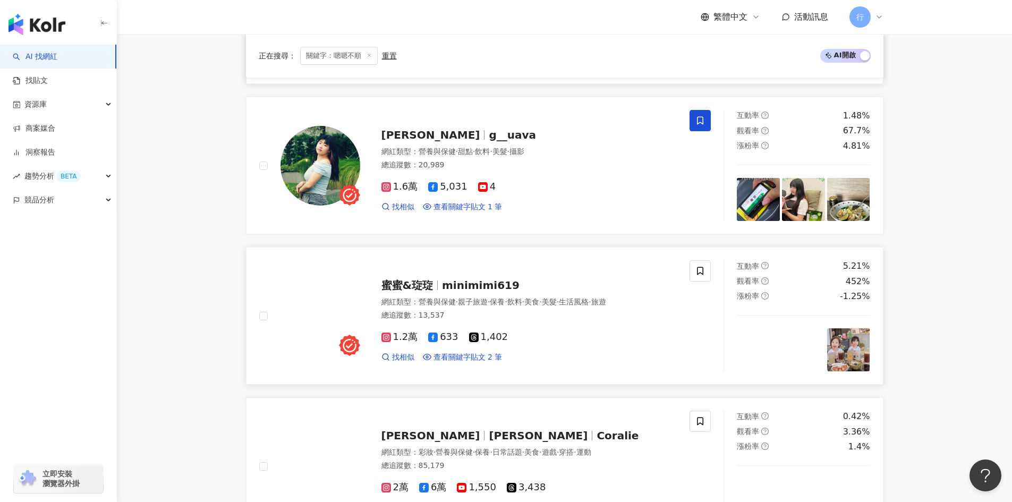
scroll to position [1063, 0]
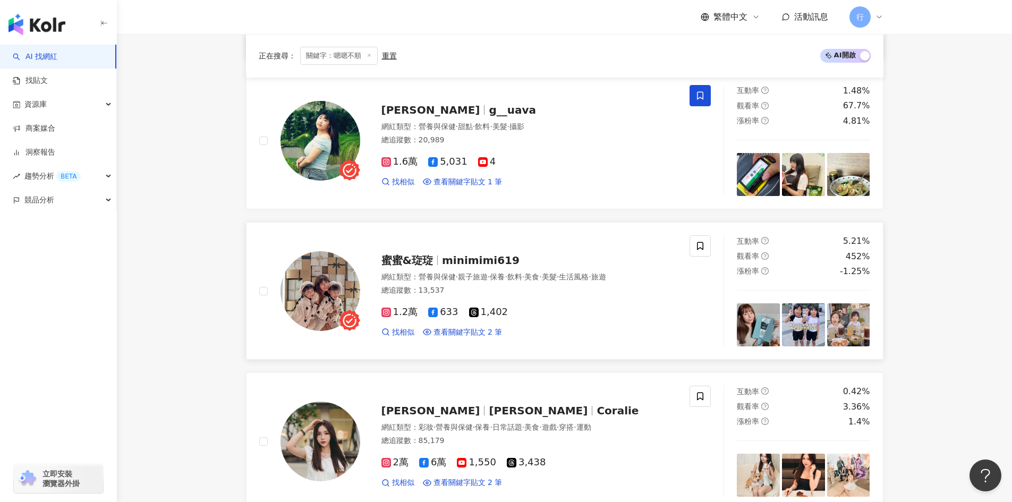
click at [454, 261] on span "minimimi619" at bounding box center [481, 260] width 78 height 13
click at [704, 245] on icon at bounding box center [701, 246] width 10 height 10
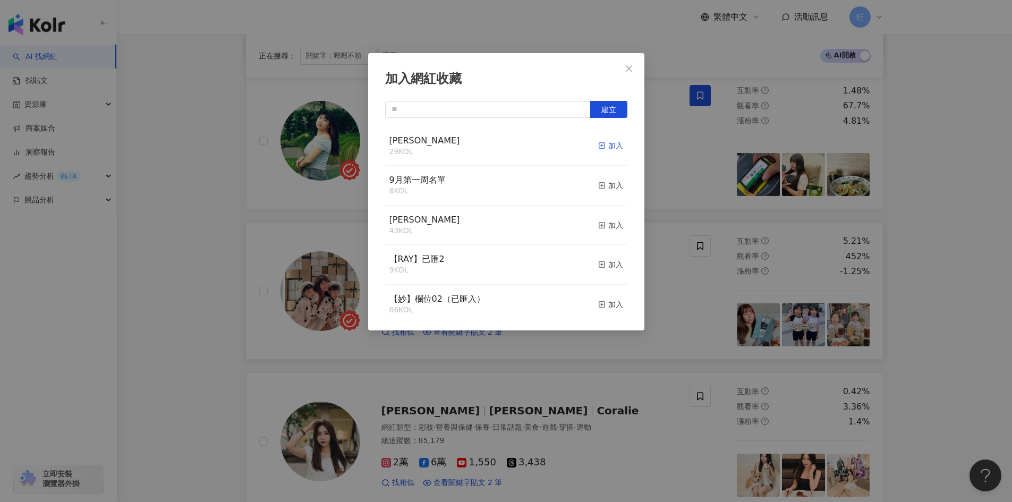
click at [598, 145] on icon "button" at bounding box center [601, 145] width 7 height 7
click at [629, 64] on icon "close" at bounding box center [629, 68] width 9 height 9
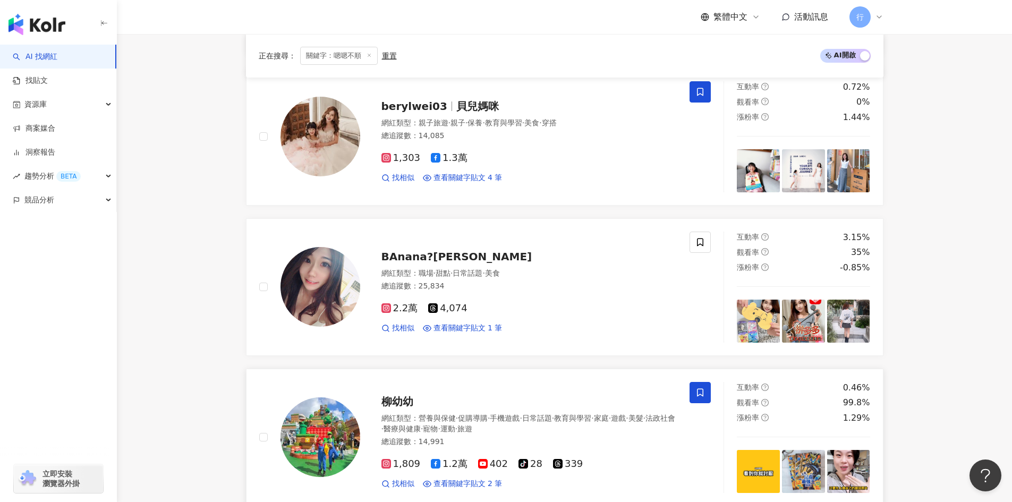
scroll to position [53, 0]
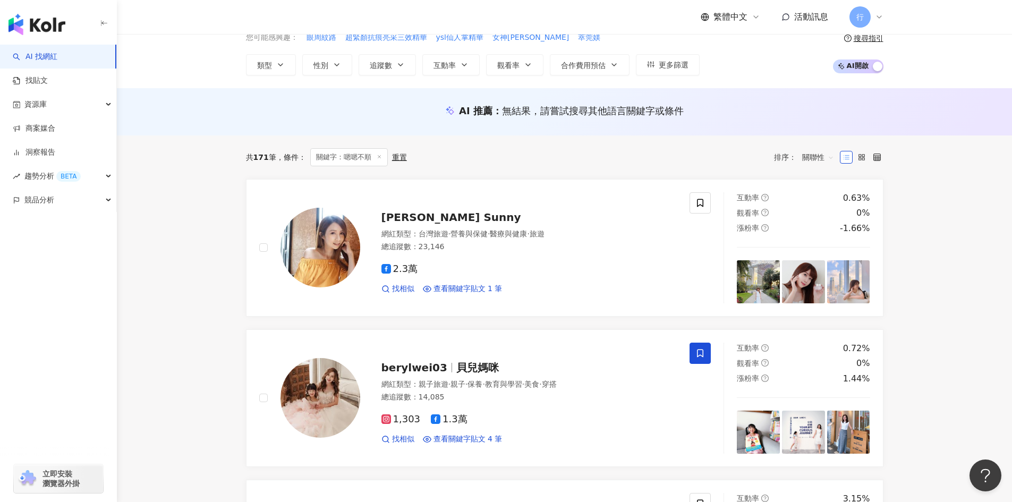
click at [844, 159] on icon at bounding box center [846, 157] width 7 height 7
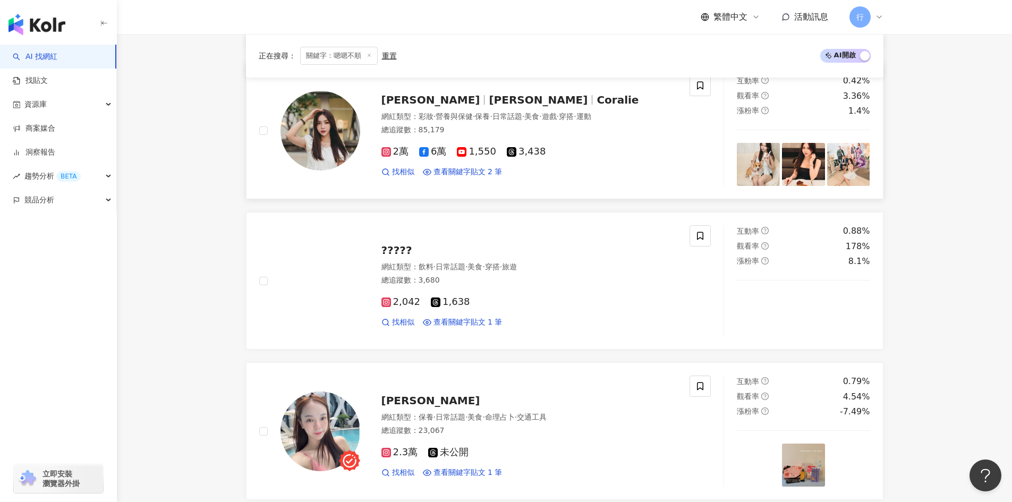
scroll to position [1488, 0]
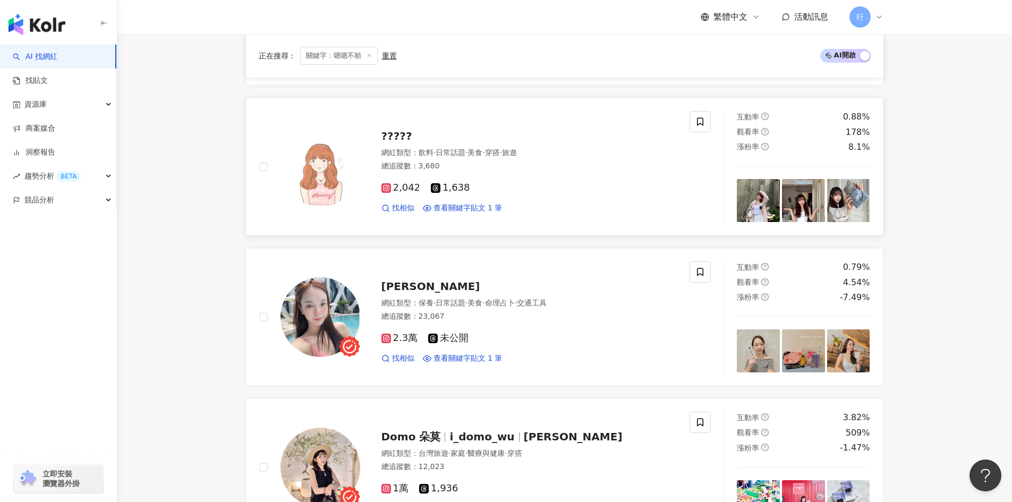
click at [407, 133] on span "?????" at bounding box center [397, 136] width 31 height 13
click at [526, 437] on span "朵莫" at bounding box center [573, 437] width 99 height 13
click at [704, 429] on span at bounding box center [700, 422] width 21 height 21
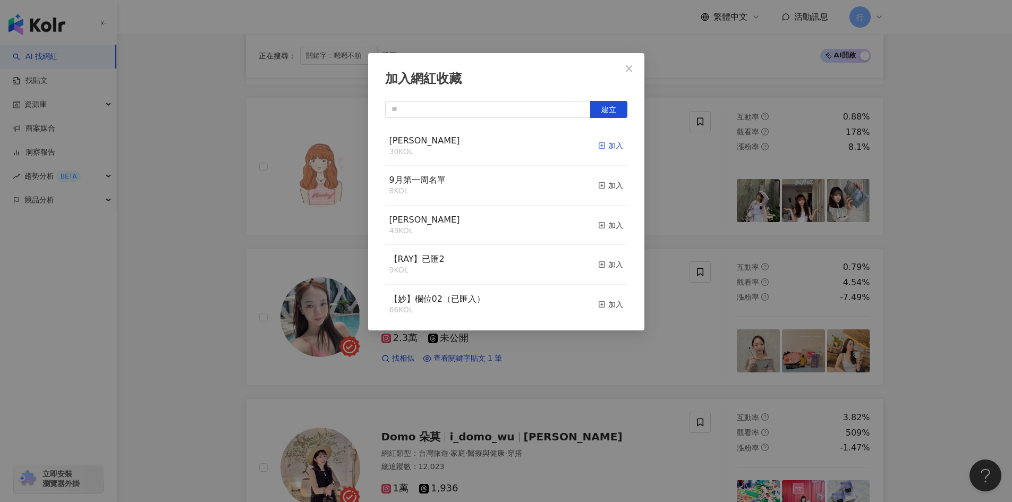
click at [598, 146] on icon "button" at bounding box center [601, 145] width 7 height 7
click at [955, 272] on div "加入網紅收藏 建立 EMMA 31 KOL 已加入 9月第一周名單 8 KOL 加入 nina 43 KOL 加入 【RAY】已匯2 9 KOL 加入 【妙】…" at bounding box center [506, 251] width 1012 height 502
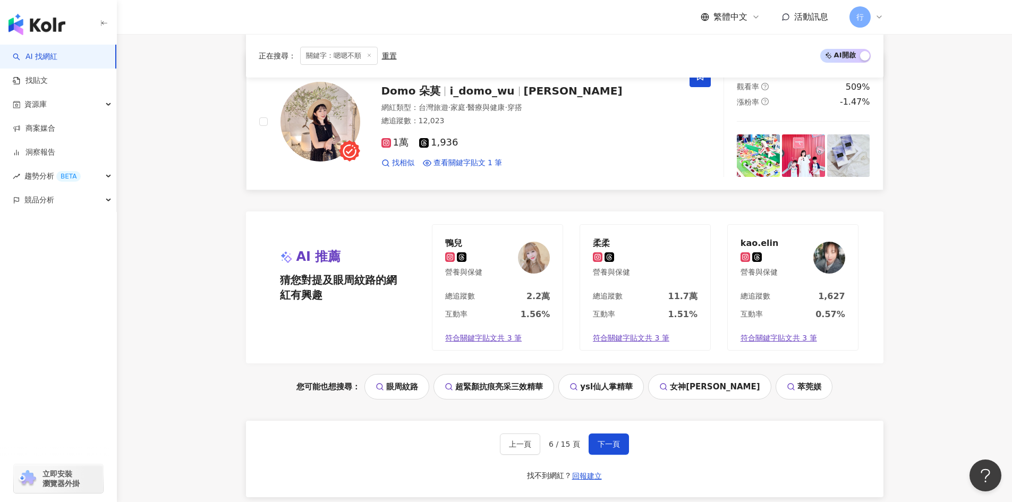
scroll to position [1860, 0]
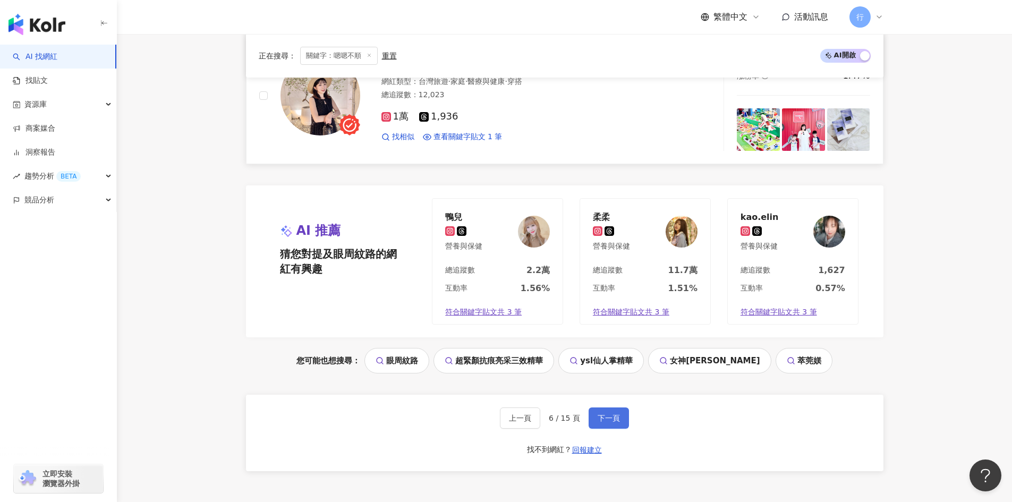
click at [617, 411] on button "下一頁" at bounding box center [609, 418] width 40 height 21
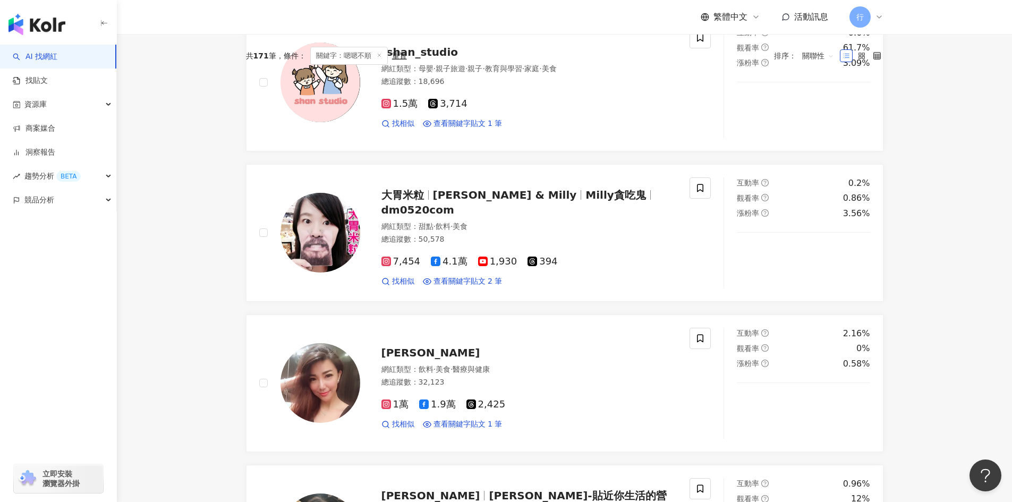
scroll to position [53, 0]
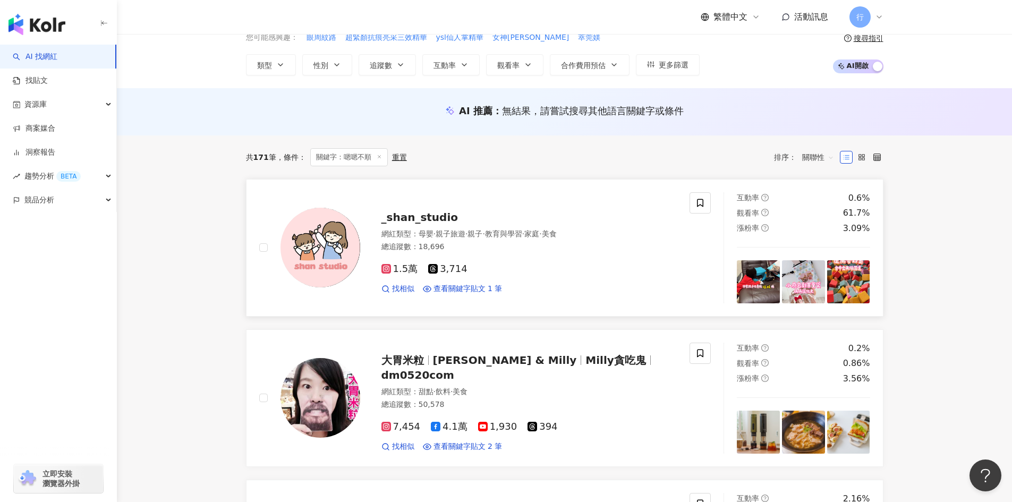
click at [428, 217] on span "_shan_studio" at bounding box center [420, 217] width 77 height 13
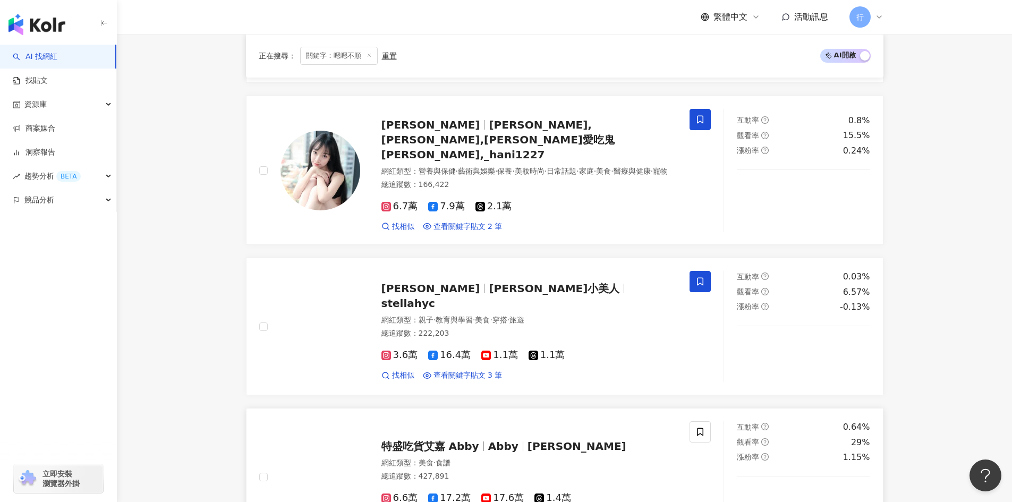
scroll to position [904, 0]
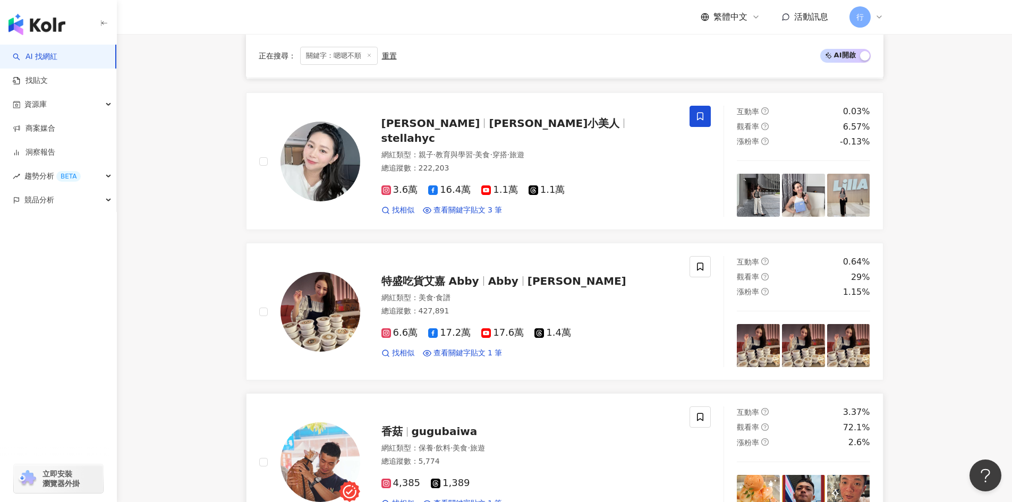
click at [434, 425] on span "gugubaiwa" at bounding box center [445, 431] width 66 height 13
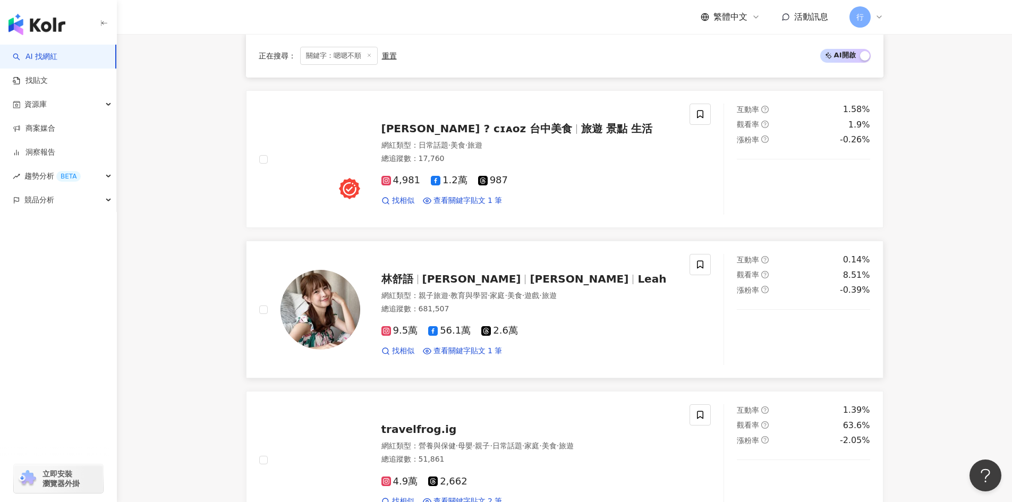
scroll to position [1382, 0]
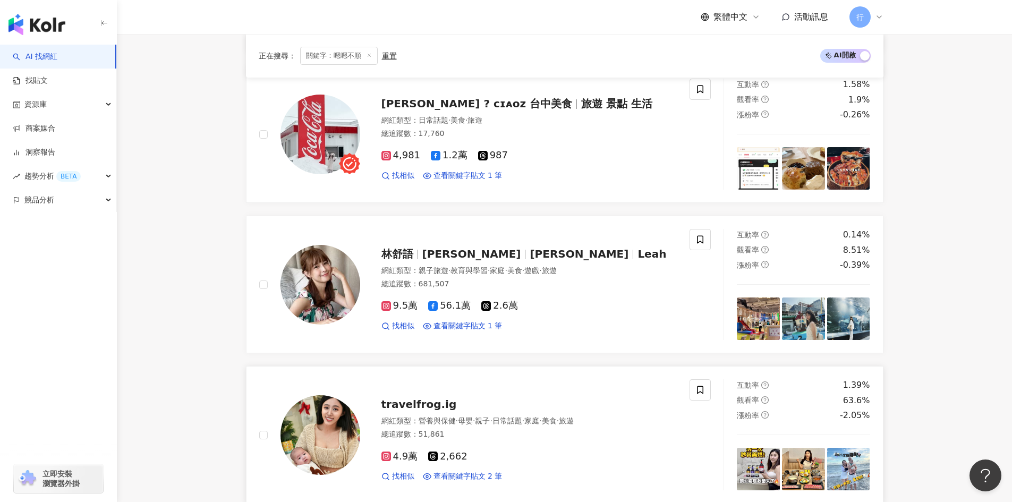
click at [433, 399] on span "travelfrog.ig" at bounding box center [419, 404] width 75 height 13
click at [403, 400] on span "travelfrog.ig" at bounding box center [419, 404] width 75 height 13
click at [705, 385] on icon at bounding box center [701, 390] width 10 height 10
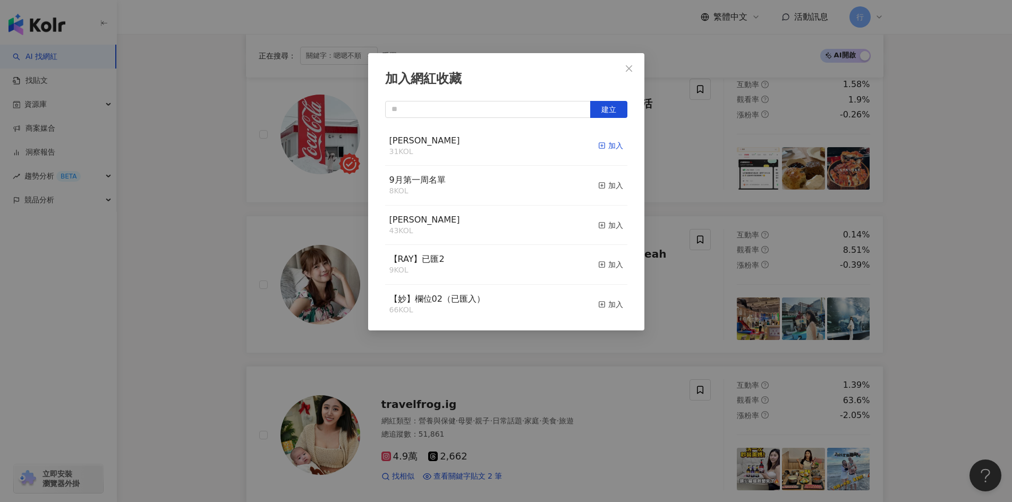
click at [598, 147] on icon "button" at bounding box center [601, 145] width 7 height 7
click at [1011, 323] on div "加入網紅收藏 建立 EMMA 32 KOL 已加入 9月第一周名單 8 KOL 加入 nina 43 KOL 加入 【RAY】已匯2 9 KOL 加入 【妙】…" at bounding box center [506, 251] width 1012 height 502
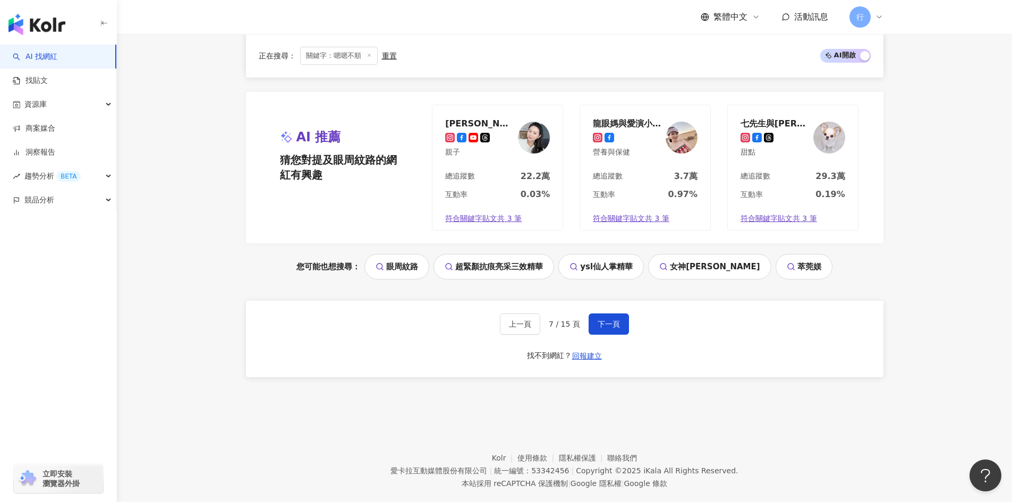
scroll to position [1967, 0]
click at [602, 319] on span "下一頁" at bounding box center [609, 323] width 22 height 9
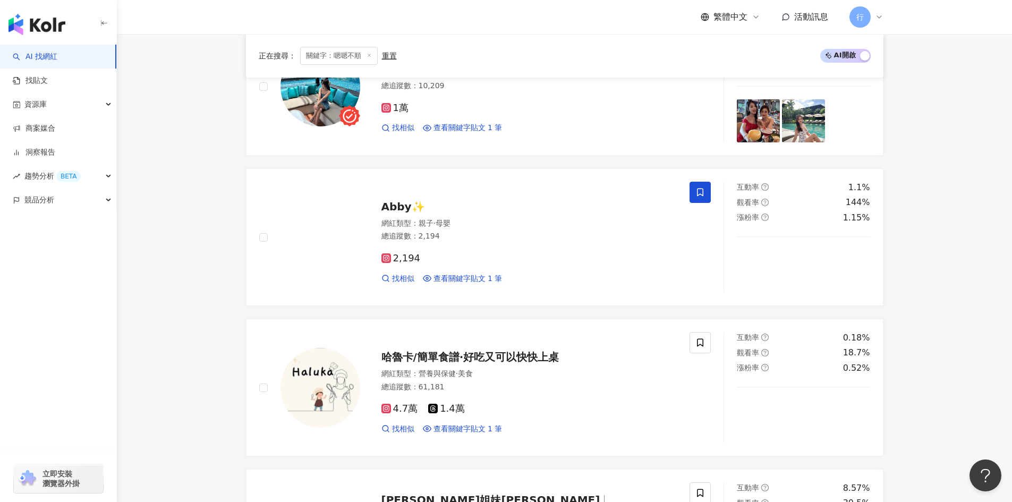
scroll to position [691, 0]
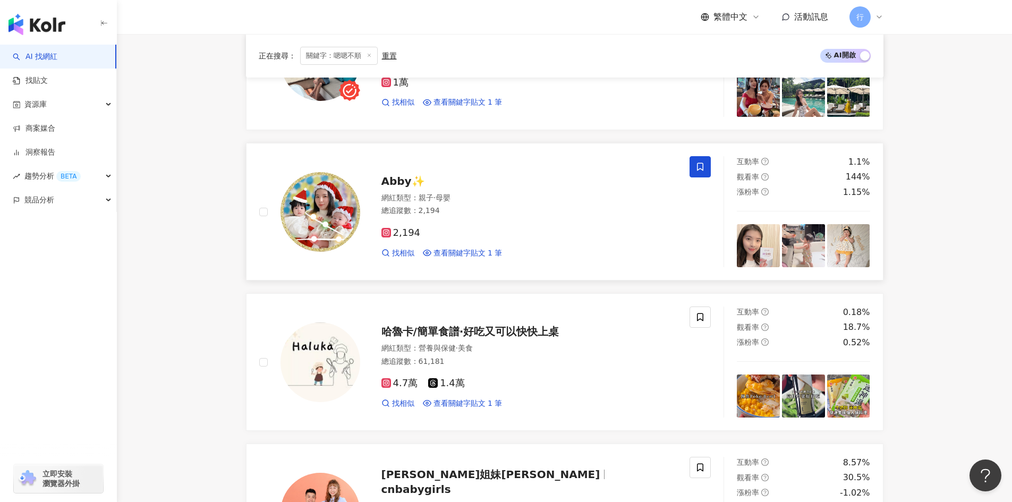
click at [404, 180] on span "Abby✨" at bounding box center [404, 181] width 44 height 13
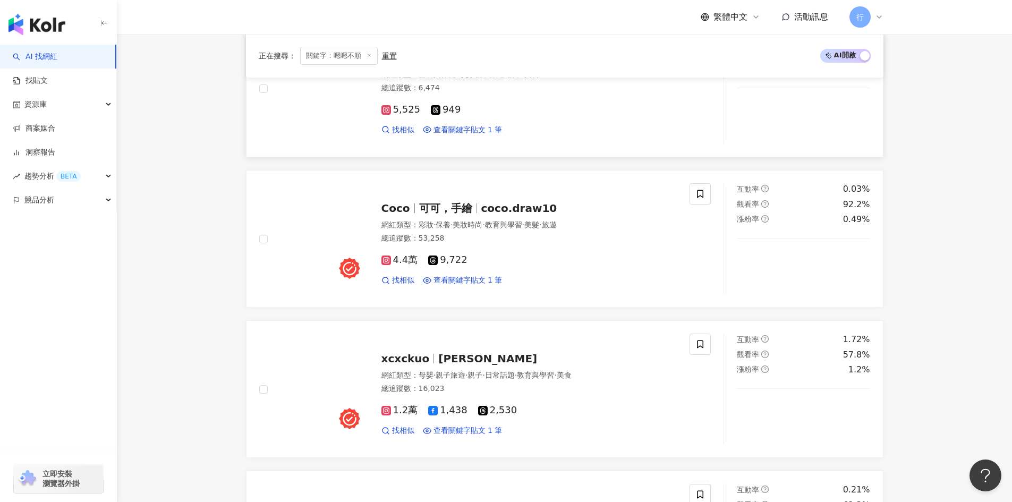
scroll to position [1276, 0]
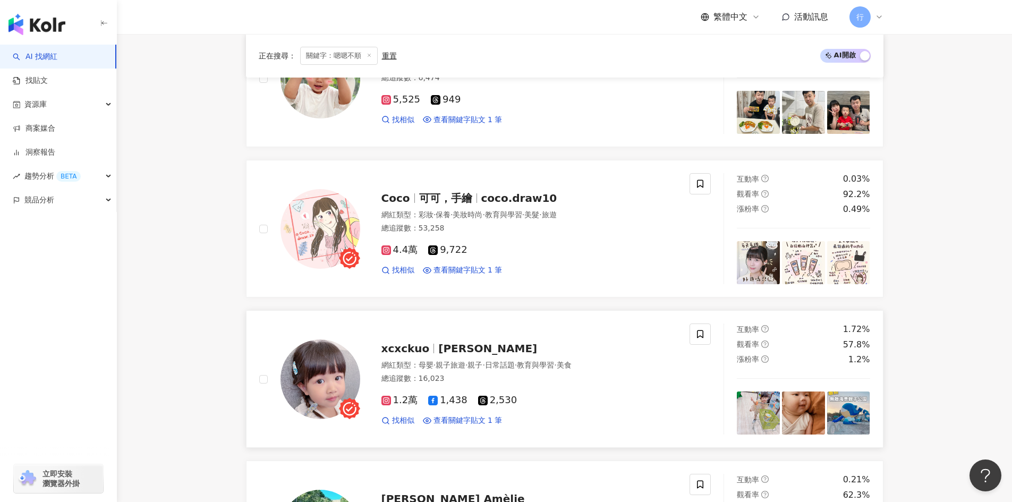
click at [466, 345] on span "晞晞 Sariel" at bounding box center [487, 348] width 99 height 13
click at [699, 332] on icon at bounding box center [701, 335] width 10 height 10
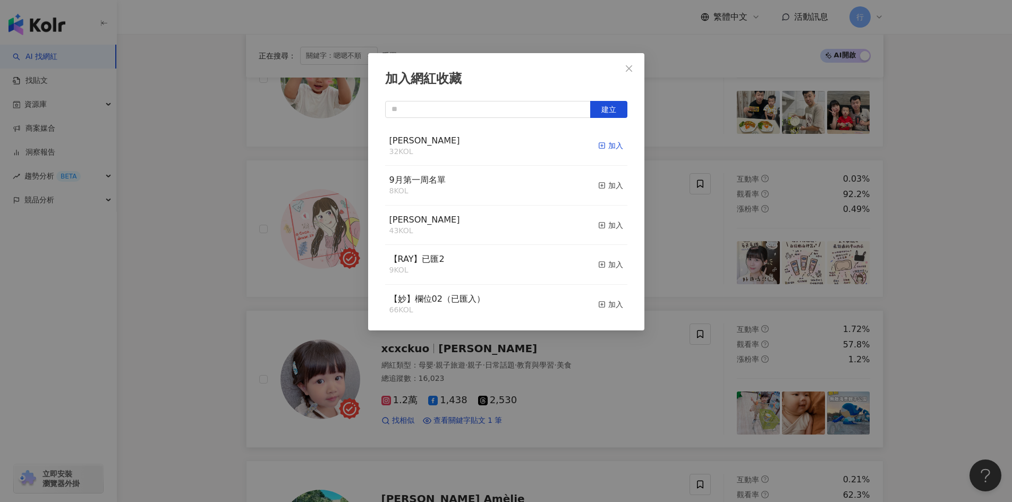
click at [598, 148] on icon "button" at bounding box center [601, 145] width 7 height 7
click at [630, 69] on icon "close" at bounding box center [629, 68] width 6 height 6
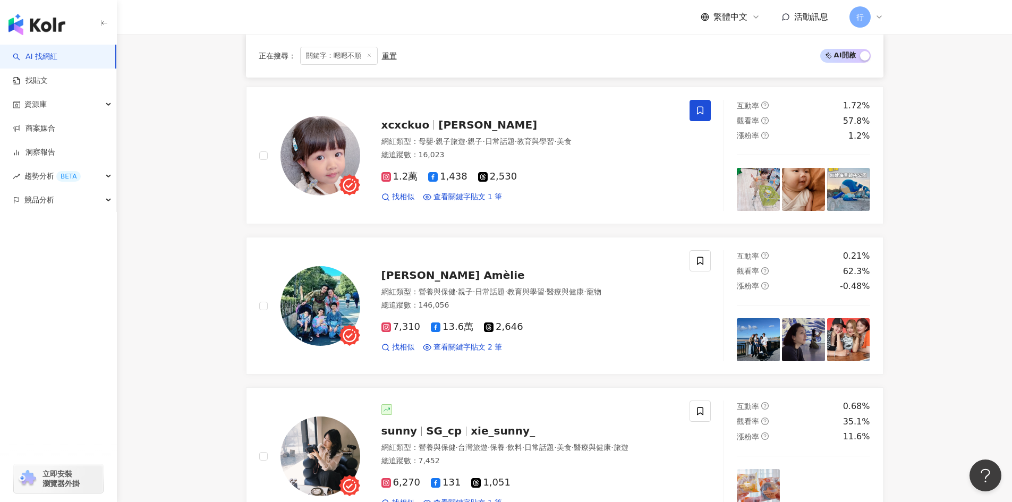
scroll to position [1594, 0]
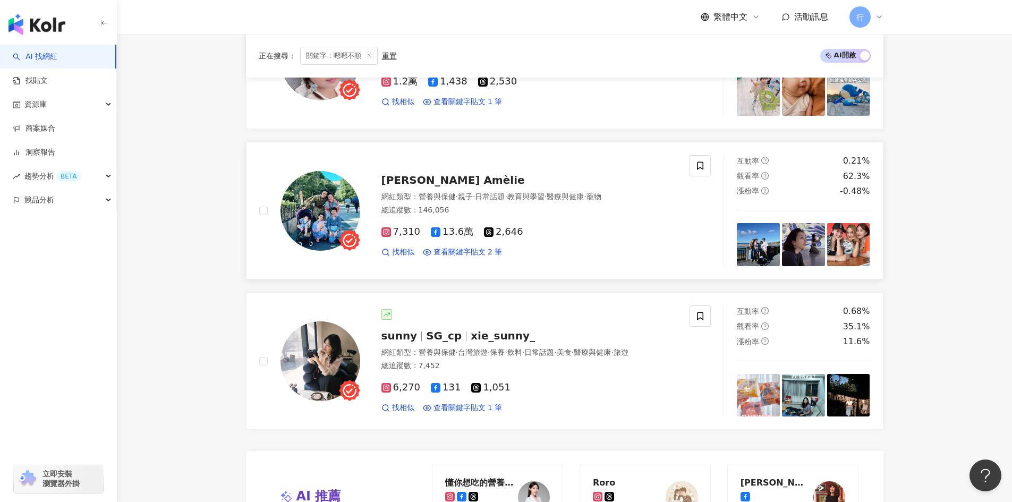
click at [424, 183] on span "Emily X Amèlie" at bounding box center [454, 180] width 144 height 13
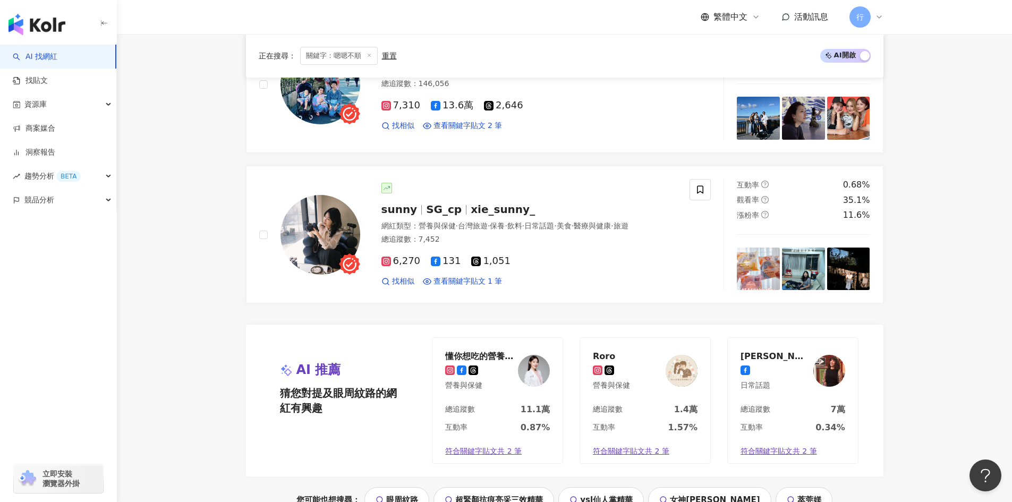
scroll to position [1860, 0]
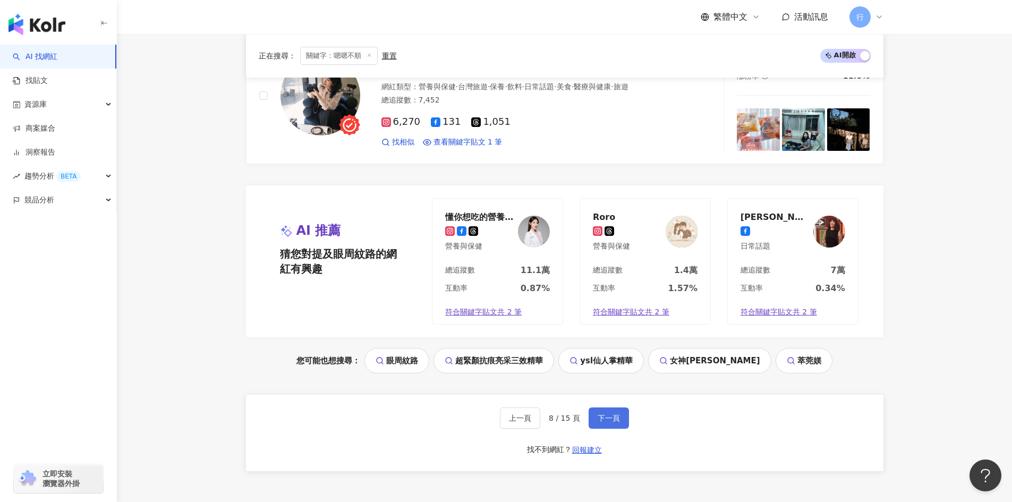
click at [621, 425] on button "下一頁" at bounding box center [609, 418] width 40 height 21
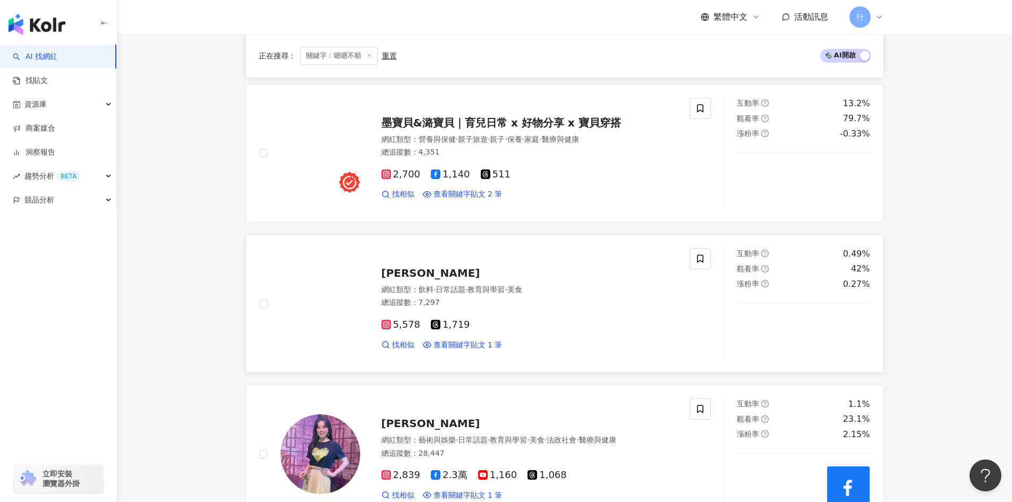
scroll to position [797, 0]
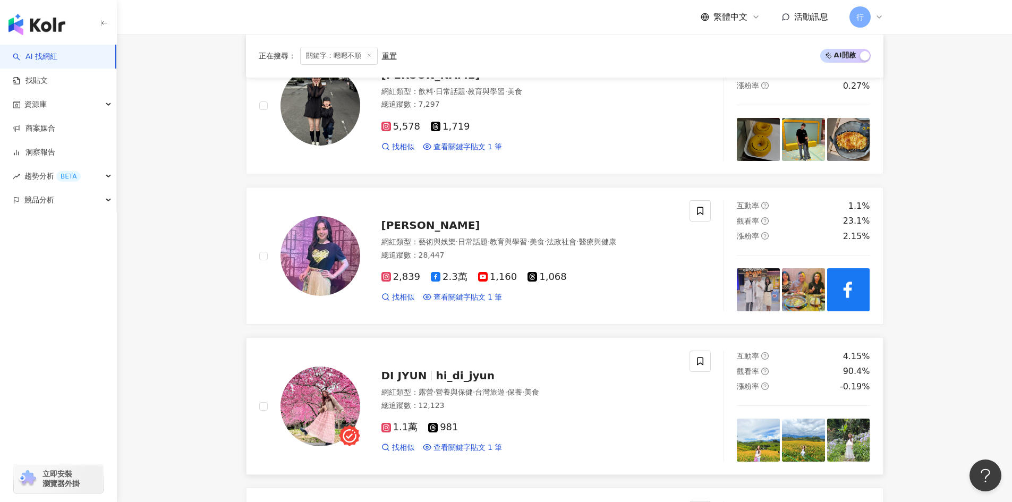
click at [444, 374] on span "hi_di_jyun" at bounding box center [465, 375] width 59 height 13
click at [703, 365] on icon at bounding box center [700, 362] width 6 height 8
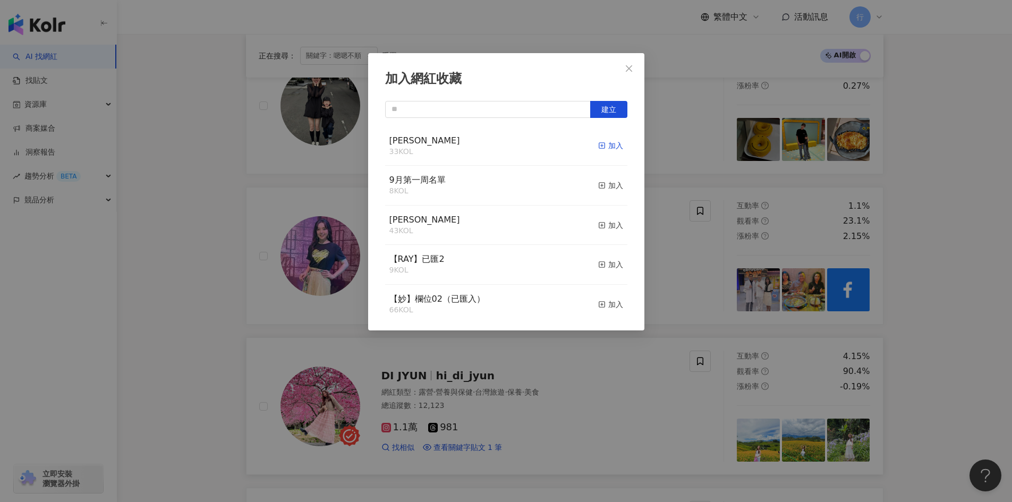
click at [599, 144] on rect "button" at bounding box center [602, 146] width 6 height 6
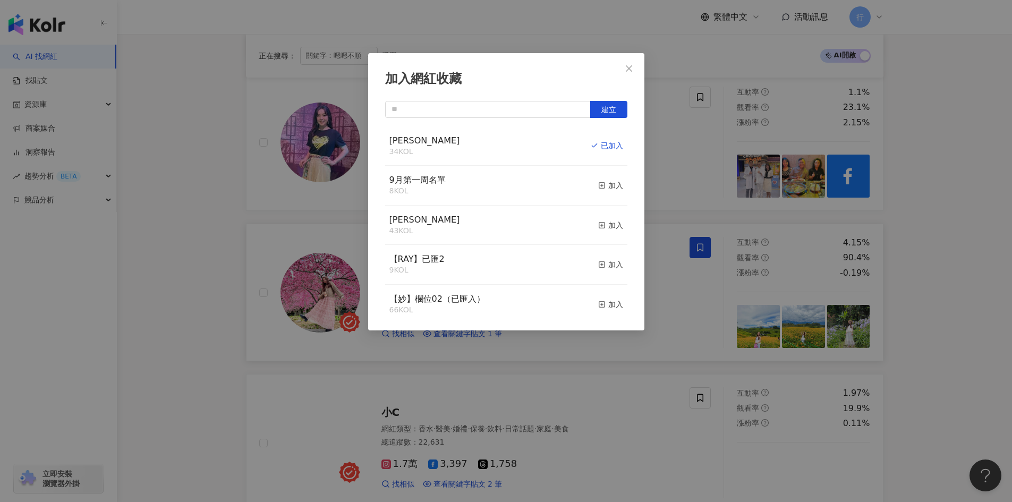
scroll to position [1169, 0]
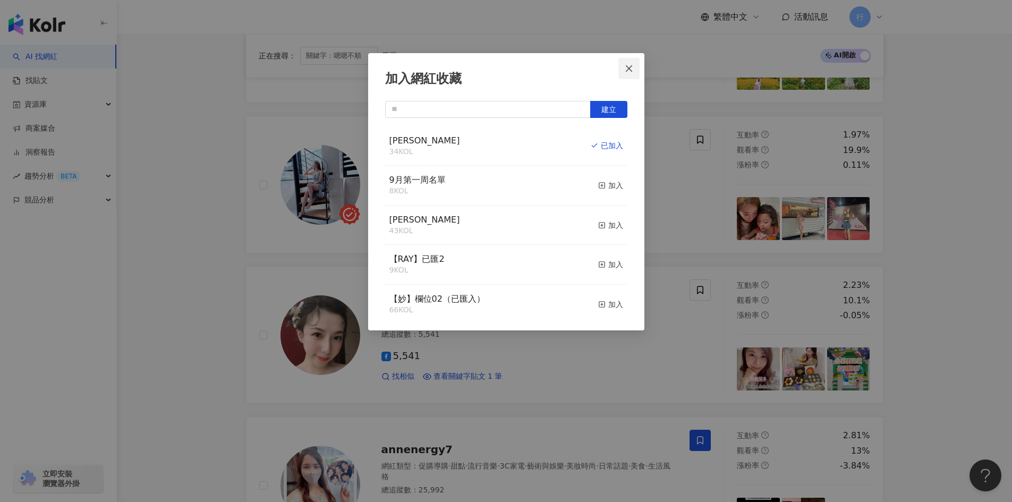
click at [623, 71] on span "Close" at bounding box center [629, 68] width 21 height 9
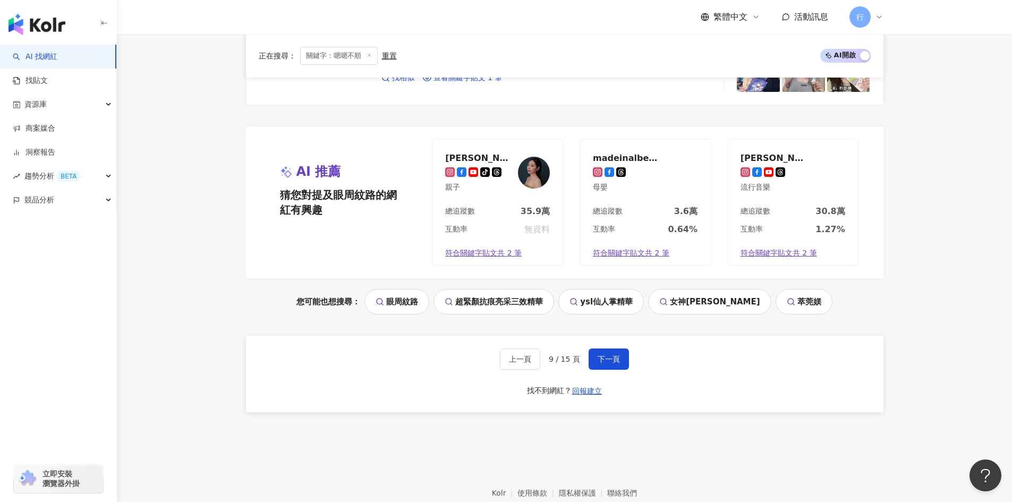
scroll to position [1967, 0]
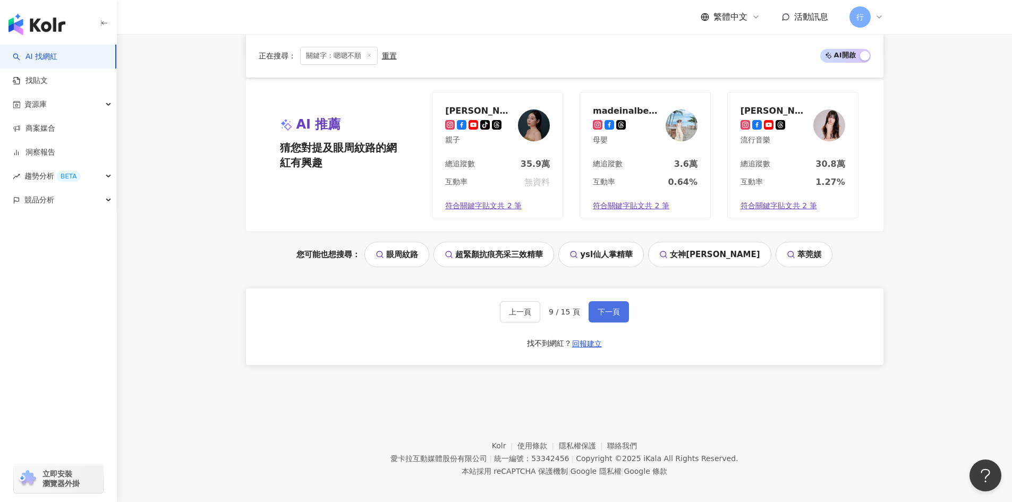
click at [621, 310] on button "下一頁" at bounding box center [609, 311] width 40 height 21
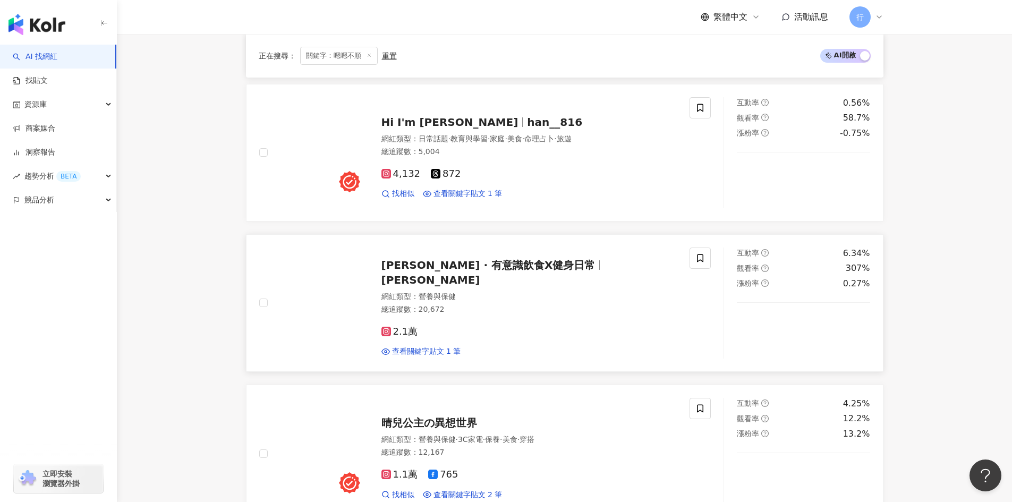
scroll to position [425, 0]
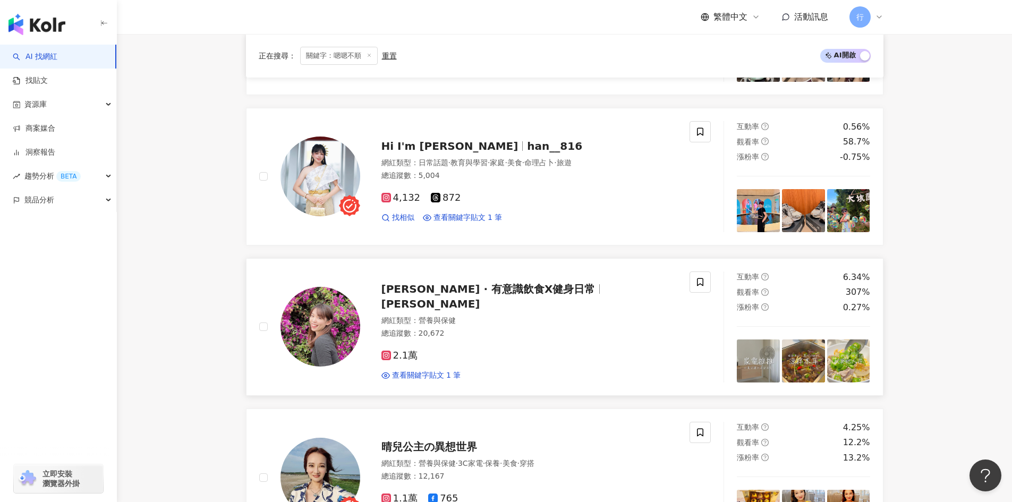
click at [483, 296] on span "Annie · 有意識飲食X健身日常" at bounding box center [489, 289] width 214 height 13
click at [474, 288] on div "Annie · 有意識飲食X健身日常 Annie 網紅類型 ： 營養與保健 總追蹤數 ： 20,672 2.1萬 查看關鍵字貼文 1 筆" at bounding box center [518, 327] width 317 height 108
click at [690, 280] on span at bounding box center [700, 282] width 21 height 21
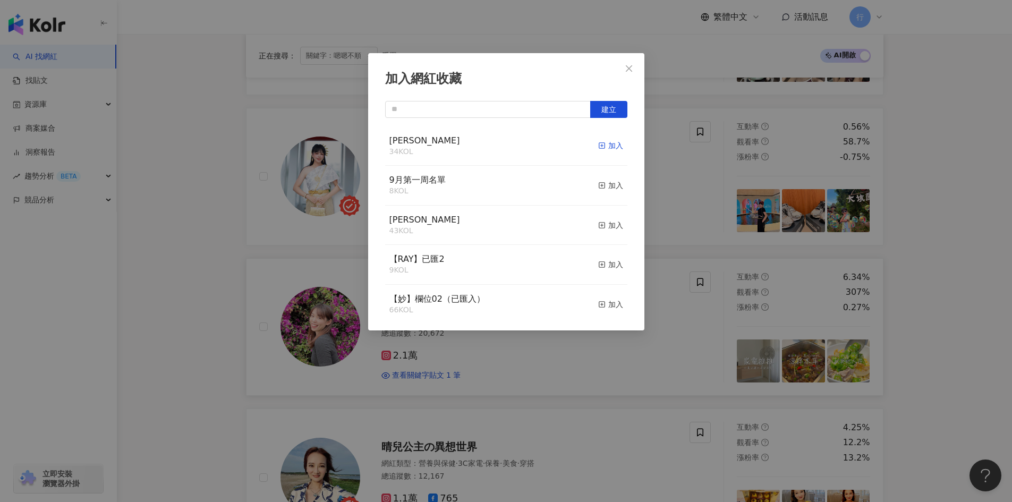
click at [599, 146] on rect "button" at bounding box center [602, 146] width 6 height 6
click at [629, 67] on icon "close" at bounding box center [629, 68] width 9 height 9
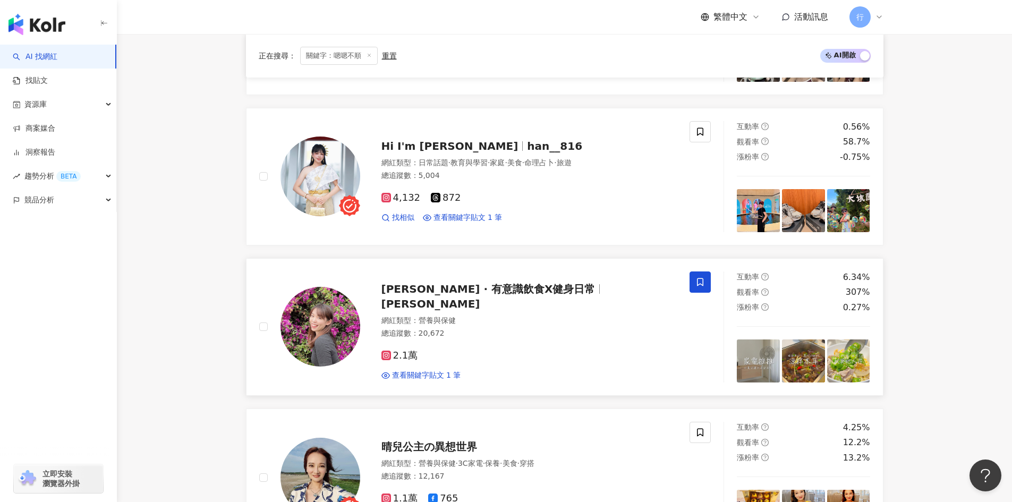
scroll to position [691, 0]
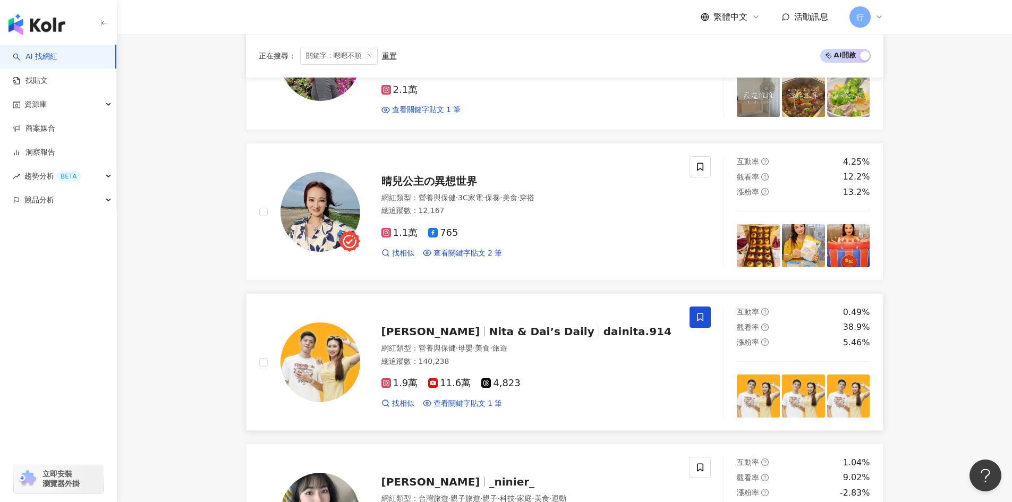
click at [604, 326] on span "dainita.914" at bounding box center [638, 331] width 68 height 13
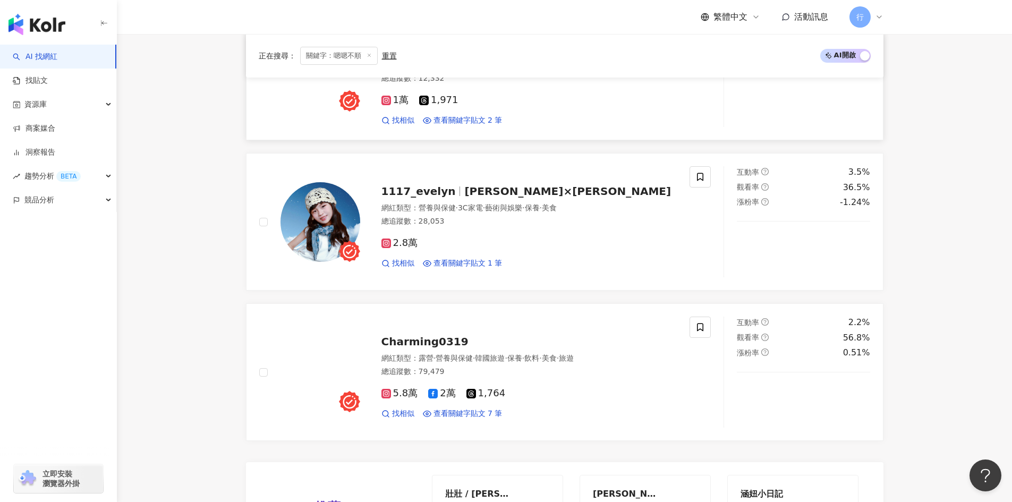
scroll to position [1594, 0]
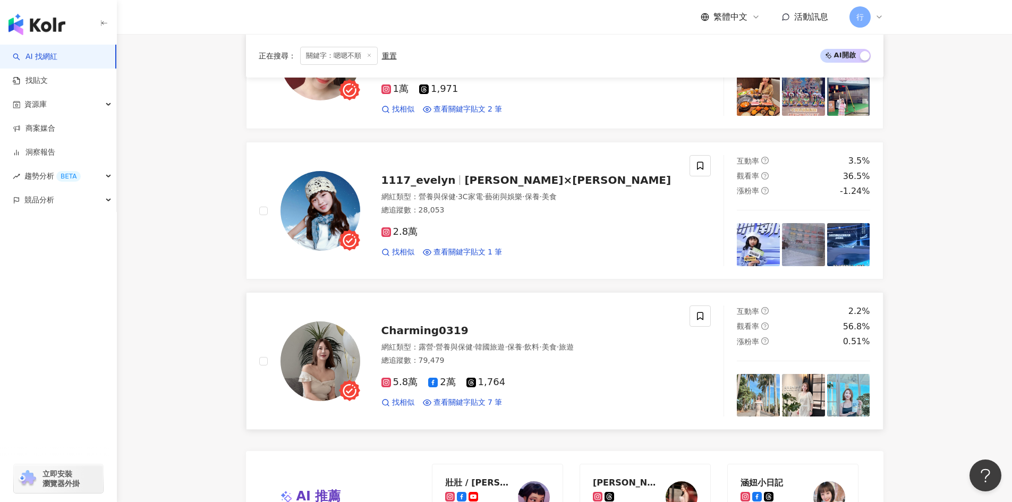
click at [436, 349] on span "·" at bounding box center [435, 347] width 2 height 9
click at [708, 324] on span at bounding box center [700, 316] width 21 height 21
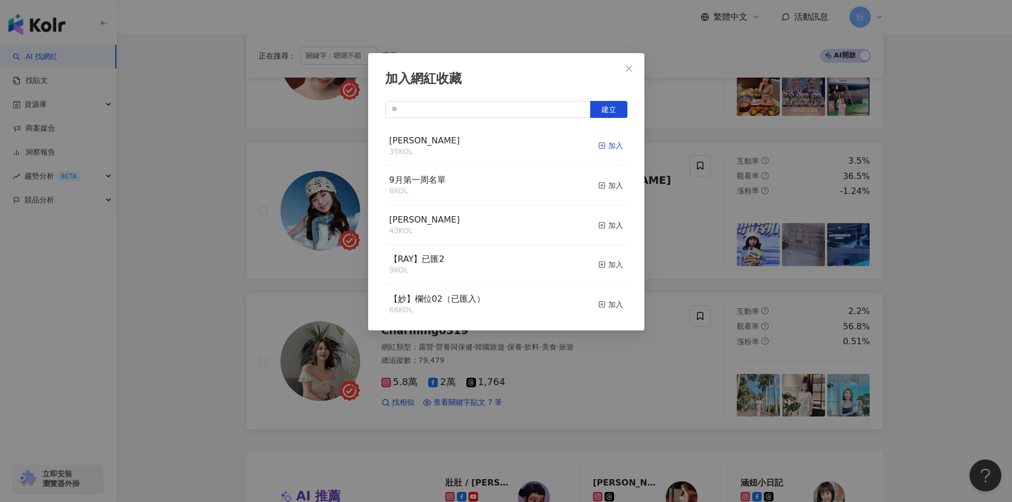
click at [598, 146] on icon "button" at bounding box center [601, 145] width 7 height 7
click at [993, 334] on div "加入網紅收藏 建立" at bounding box center [506, 251] width 1012 height 502
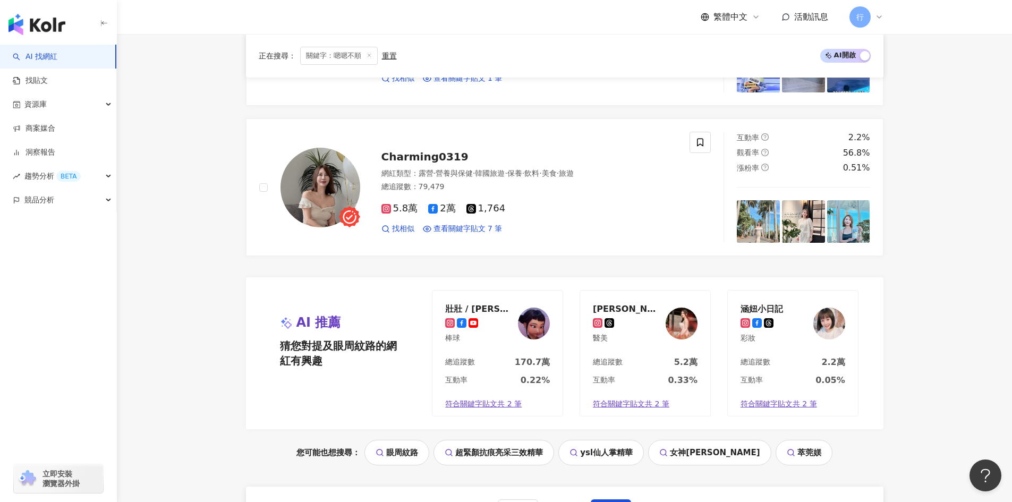
scroll to position [1967, 0]
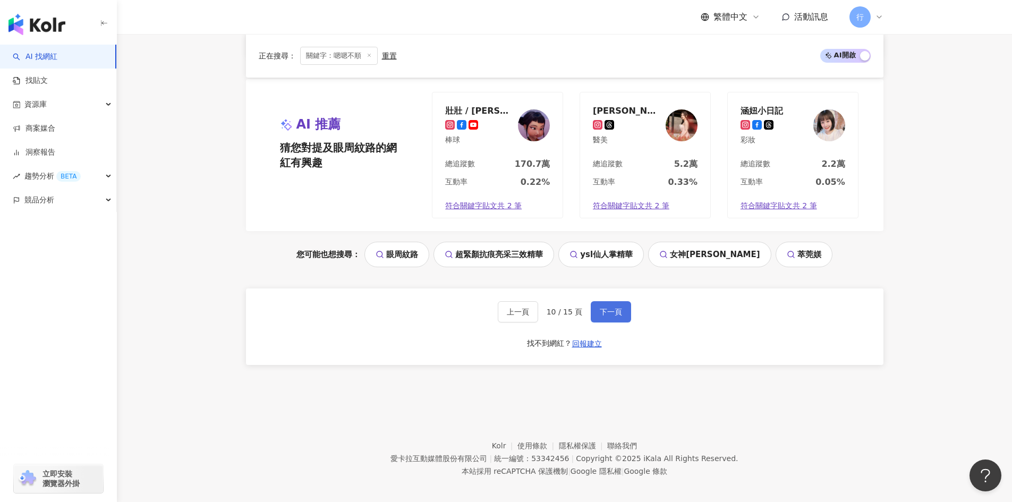
click at [617, 316] on span "下一頁" at bounding box center [611, 312] width 22 height 9
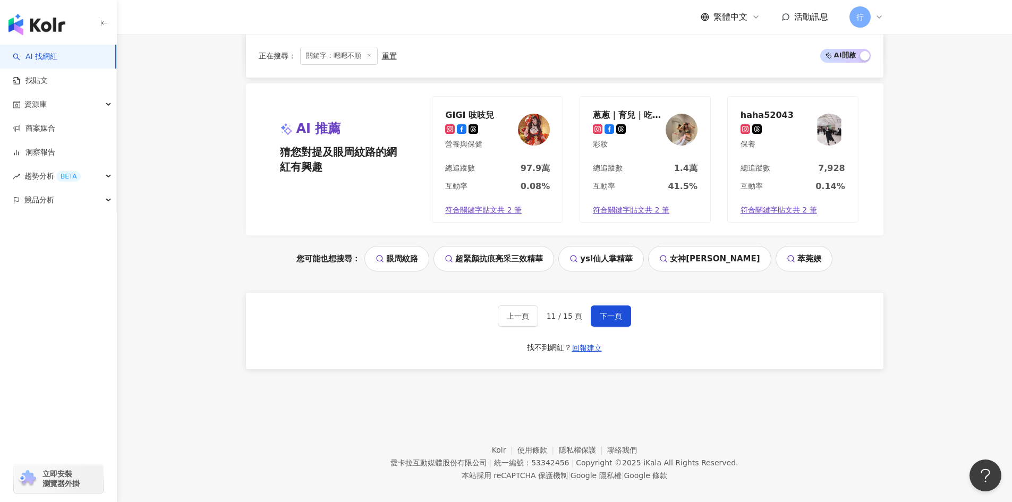
scroll to position [1643, 0]
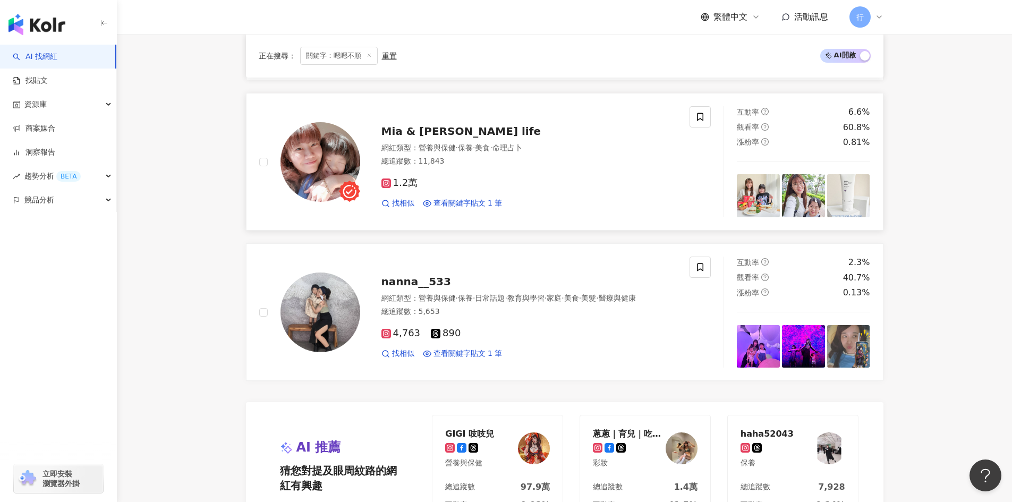
click at [425, 138] on span "Mia & Cherry's life" at bounding box center [462, 131] width 160 height 13
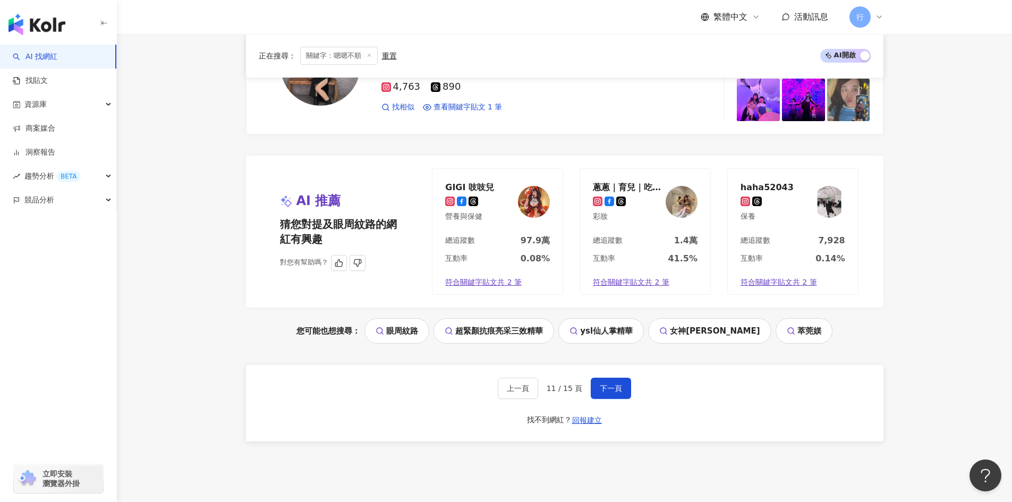
scroll to position [1909, 0]
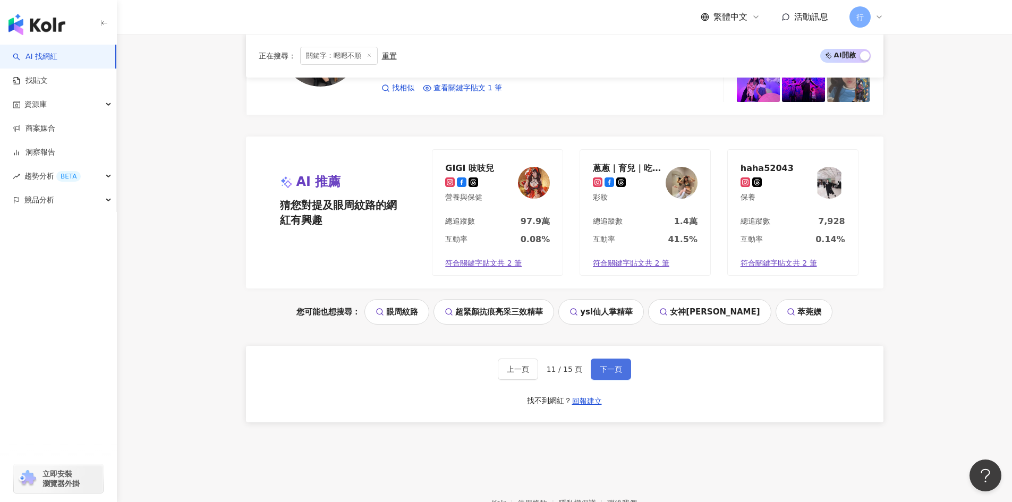
click at [612, 374] on span "下一頁" at bounding box center [611, 369] width 22 height 9
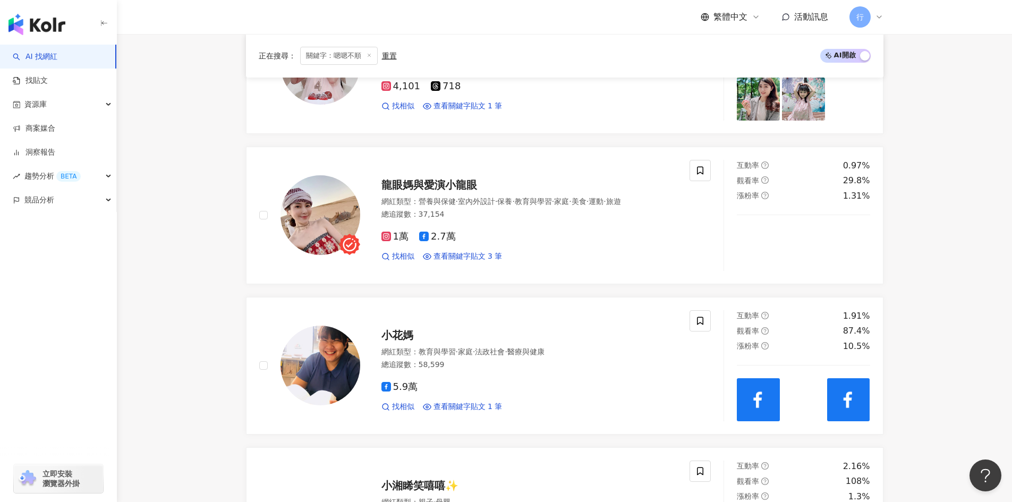
scroll to position [425, 0]
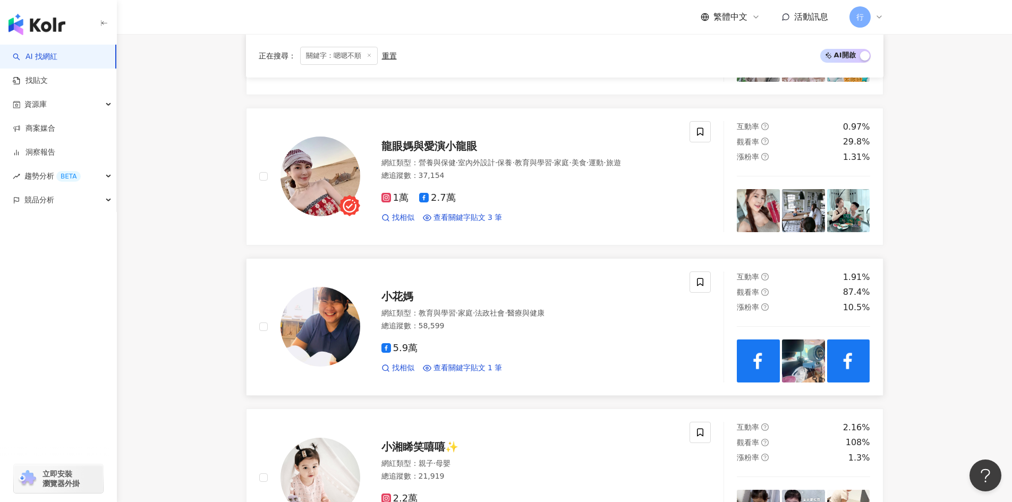
click at [391, 296] on span "小花媽" at bounding box center [398, 296] width 32 height 13
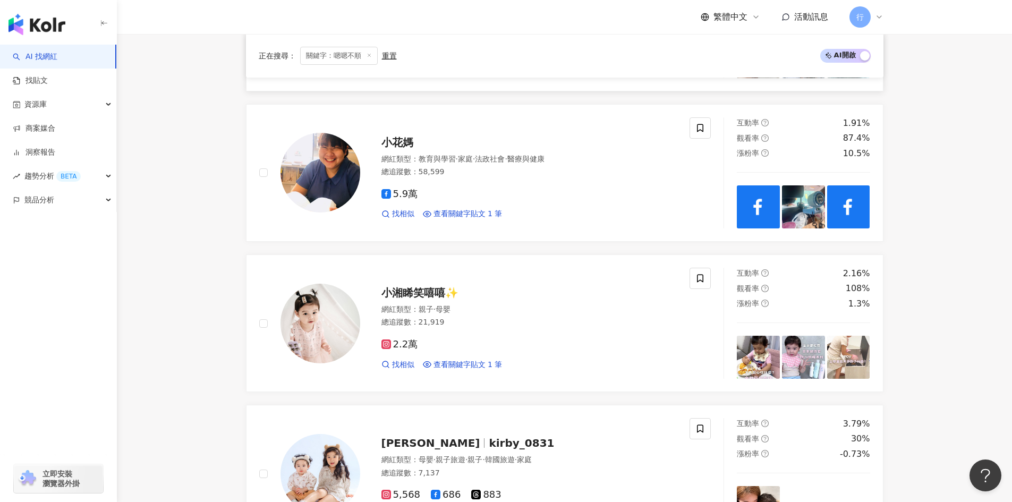
scroll to position [585, 0]
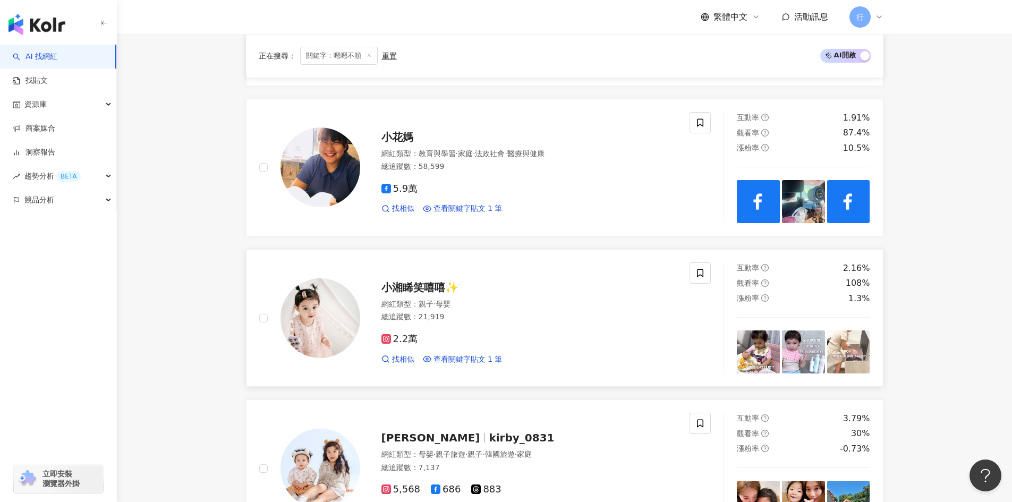
click at [394, 289] on span "小湘睎笑嘻嘻✨" at bounding box center [420, 287] width 77 height 13
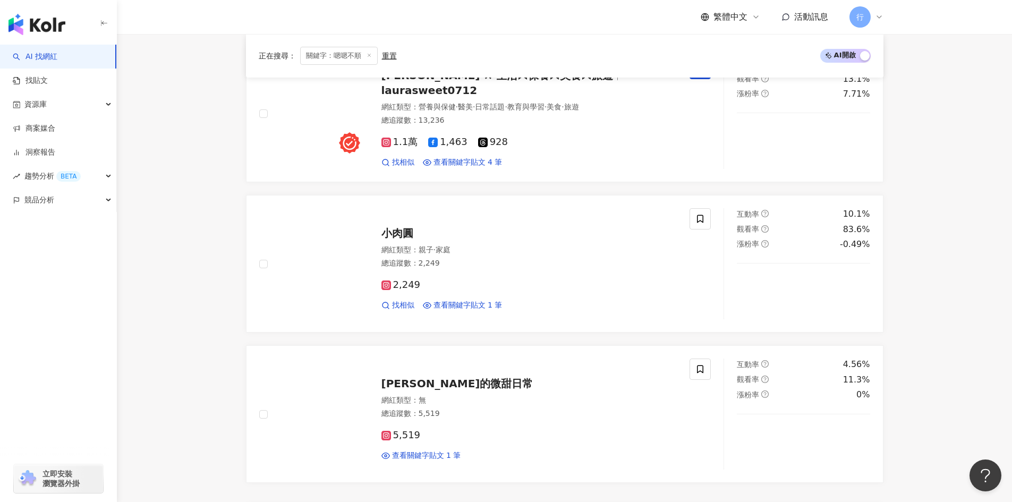
scroll to position [1913, 0]
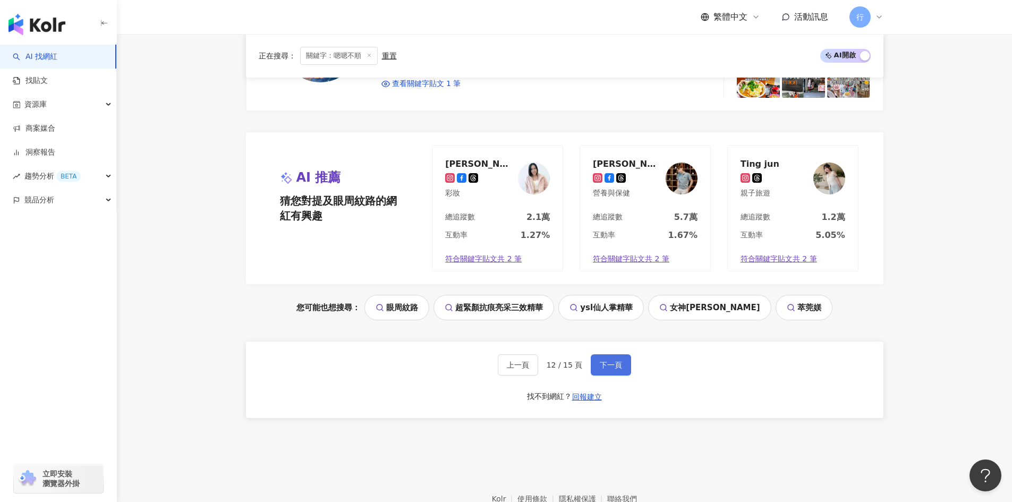
click at [613, 358] on button "下一頁" at bounding box center [611, 365] width 40 height 21
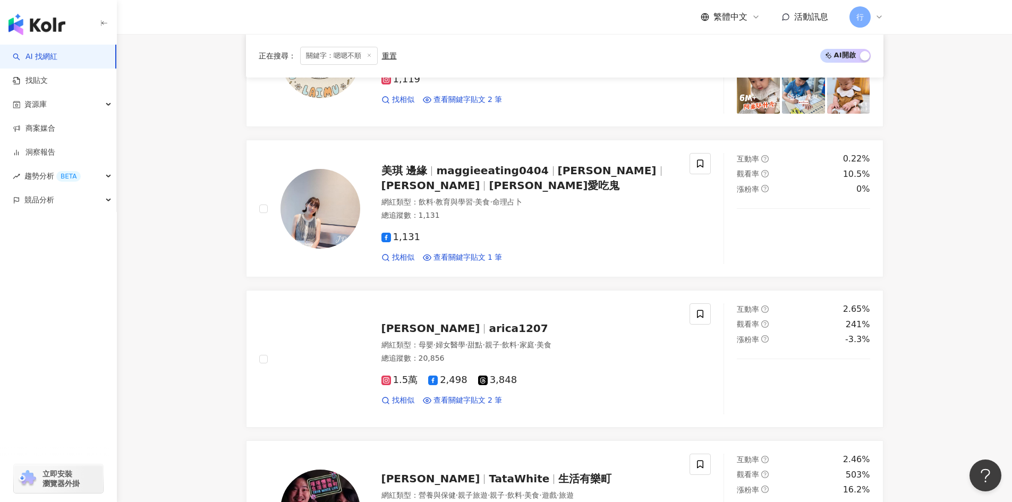
scroll to position [1360, 0]
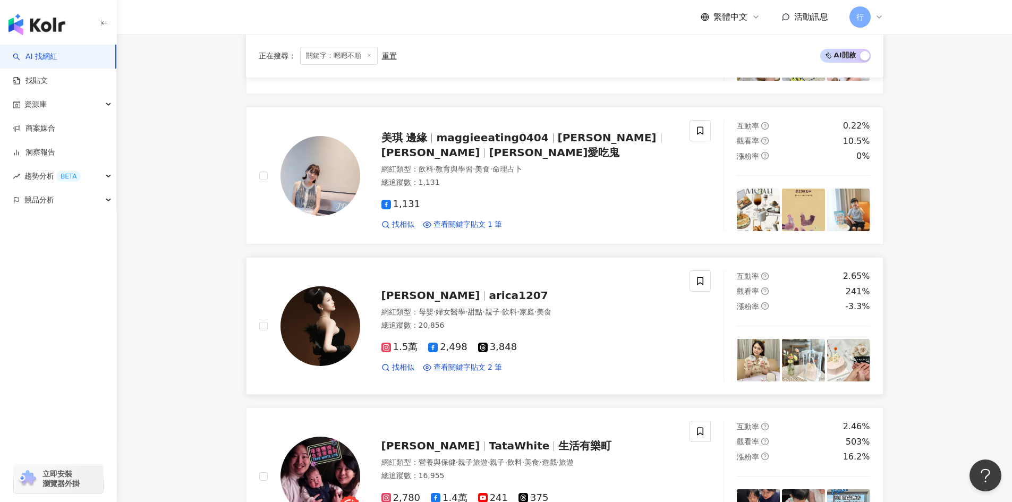
click at [489, 296] on span "arica1207" at bounding box center [518, 295] width 59 height 13
click at [694, 273] on span at bounding box center [700, 281] width 21 height 21
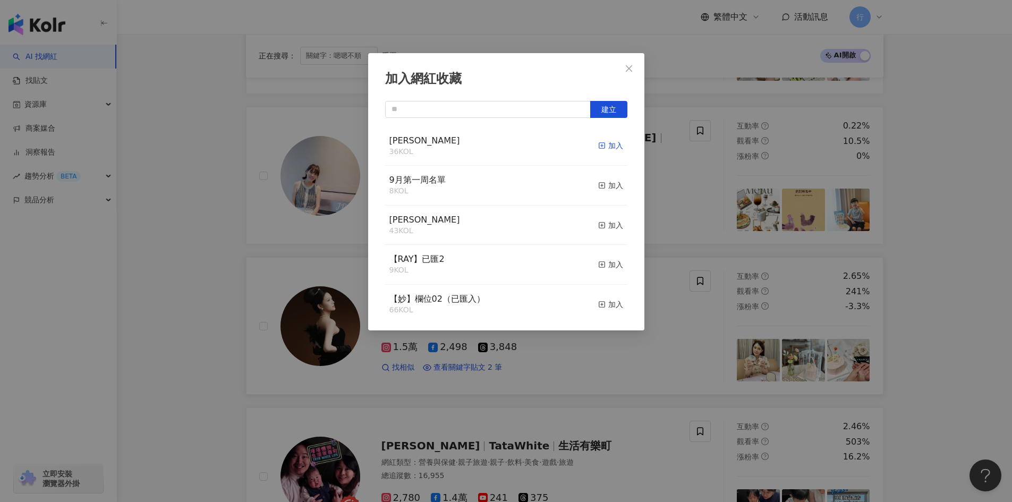
click at [598, 145] on icon "button" at bounding box center [601, 145] width 7 height 7
click at [629, 67] on icon "close" at bounding box center [629, 68] width 9 height 9
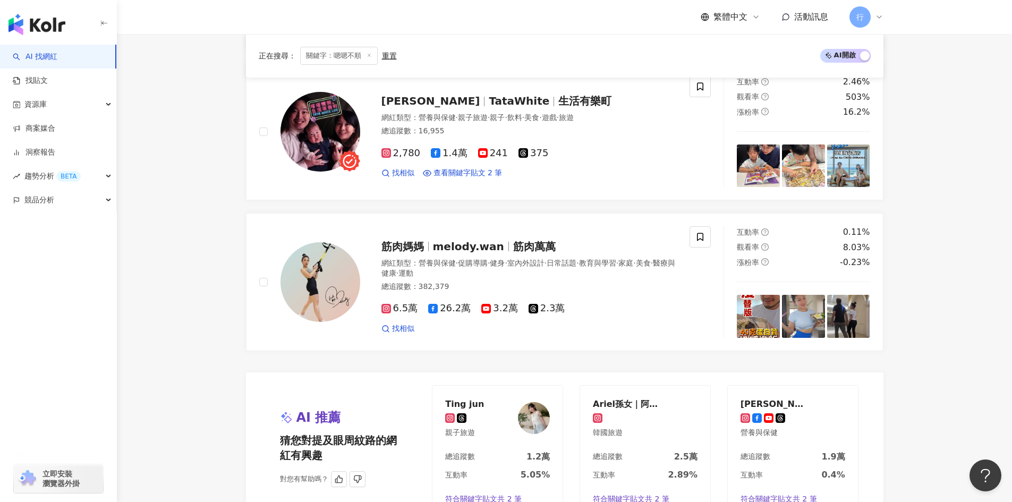
scroll to position [1891, 0]
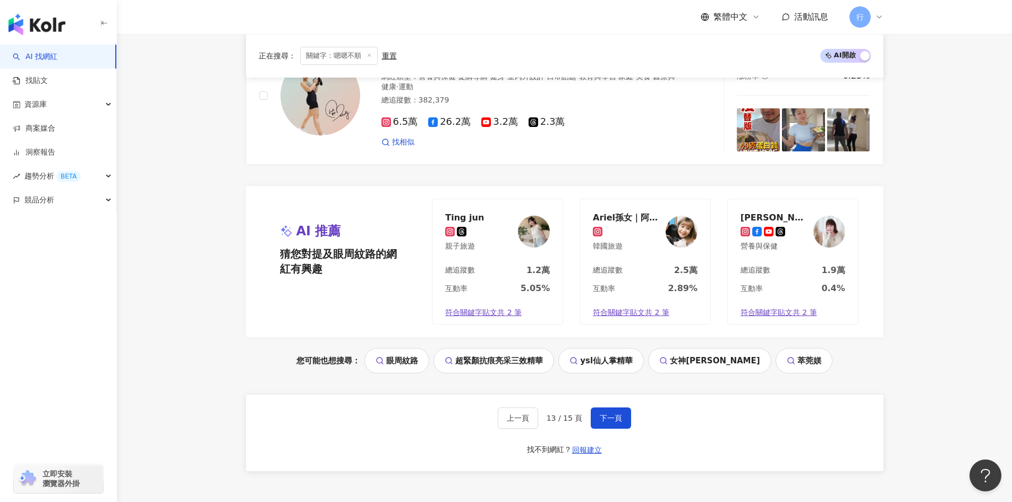
click at [598, 461] on div "上一頁 13 / 15 頁 下一頁 找不到網紅？ 回報建立" at bounding box center [565, 433] width 638 height 77
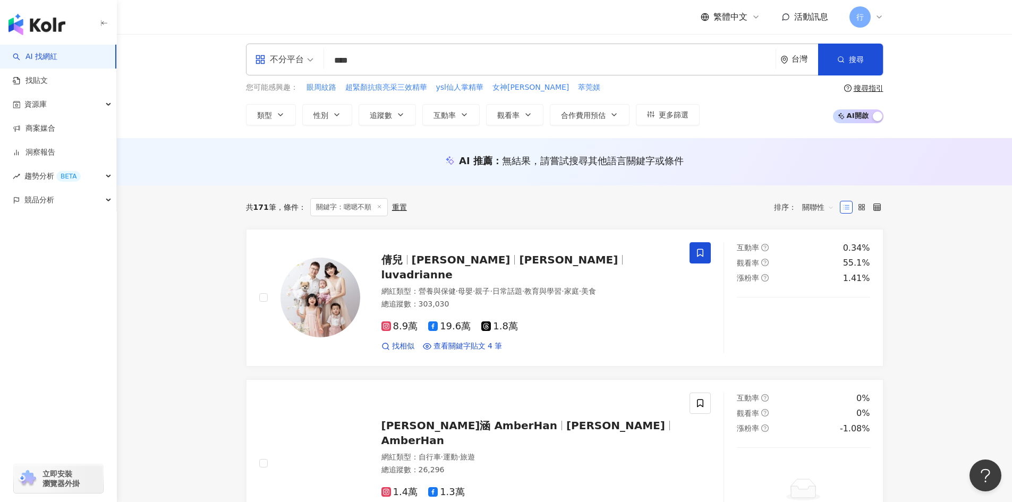
scroll to position [0, 0]
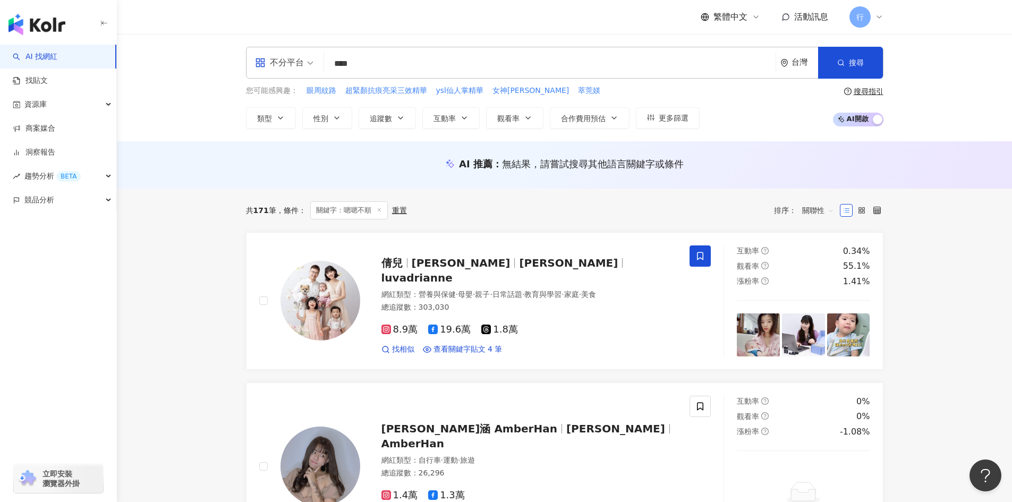
click at [385, 66] on input "****" at bounding box center [549, 64] width 443 height 20
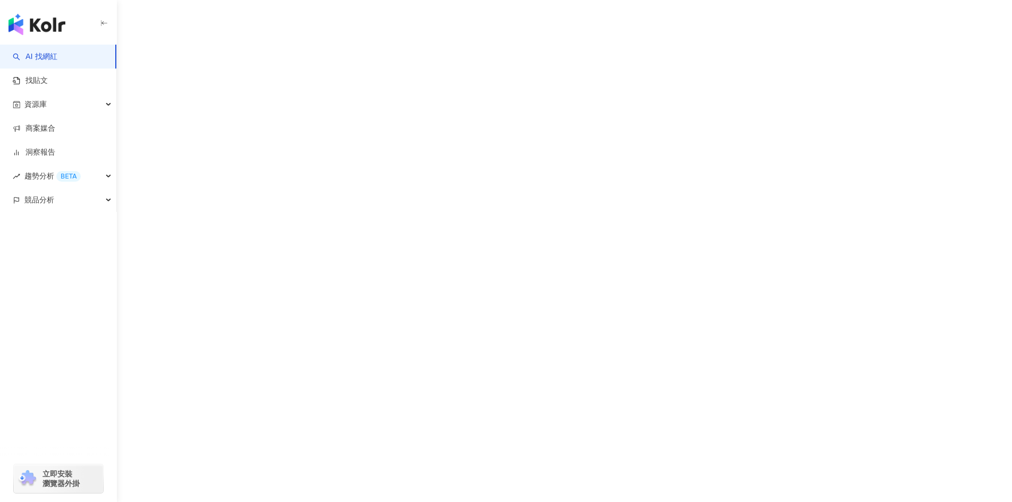
click at [477, 150] on div "AI 找網紅 找貼文 資源庫 商案媒合 洞察報告 趨勢分析 BETA 競品分析 立即安裝 瀏覽器外掛" at bounding box center [506, 251] width 1012 height 502
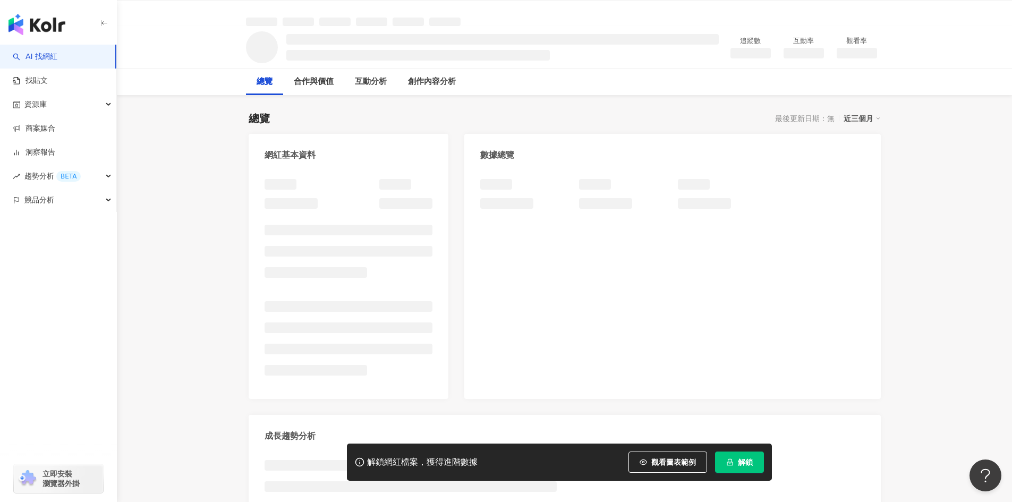
scroll to position [86, 0]
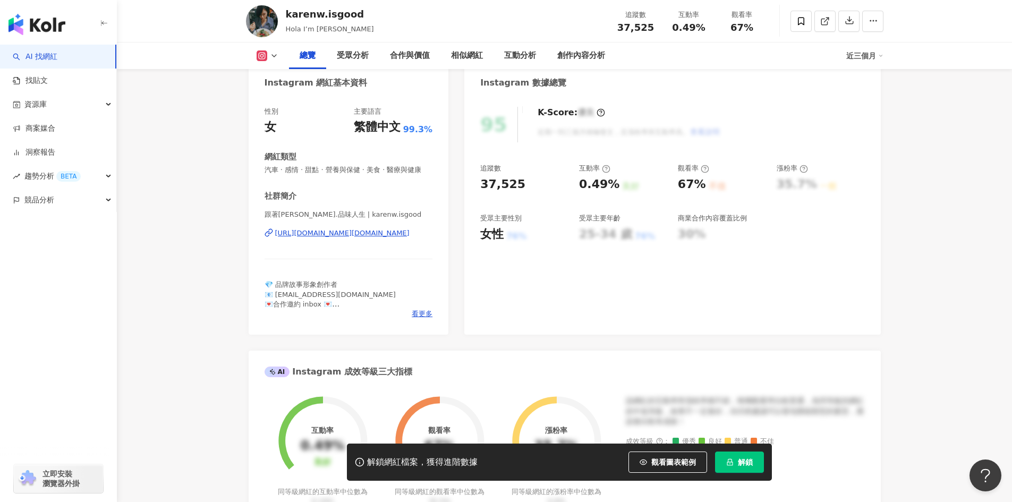
scroll to position [53, 0]
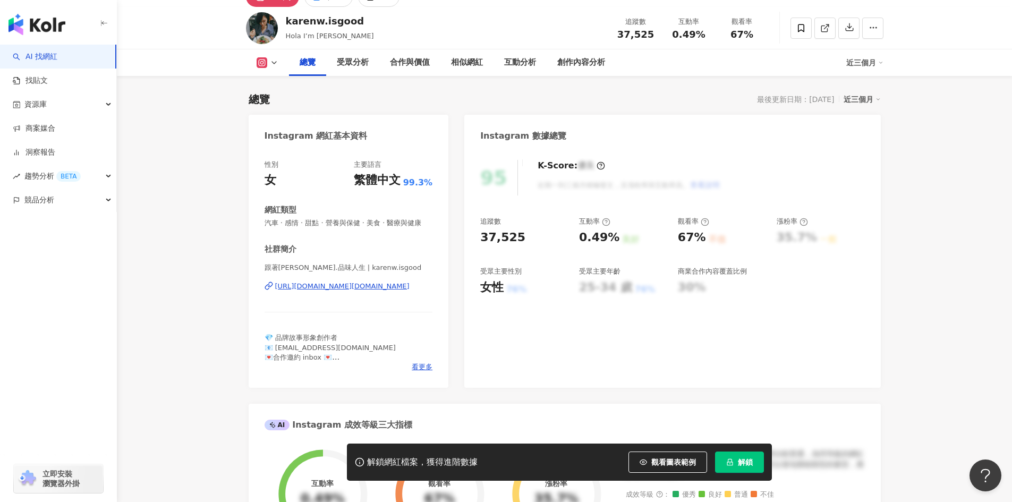
click at [410, 291] on div "[URL][DOMAIN_NAME][DOMAIN_NAME]" at bounding box center [342, 287] width 134 height 10
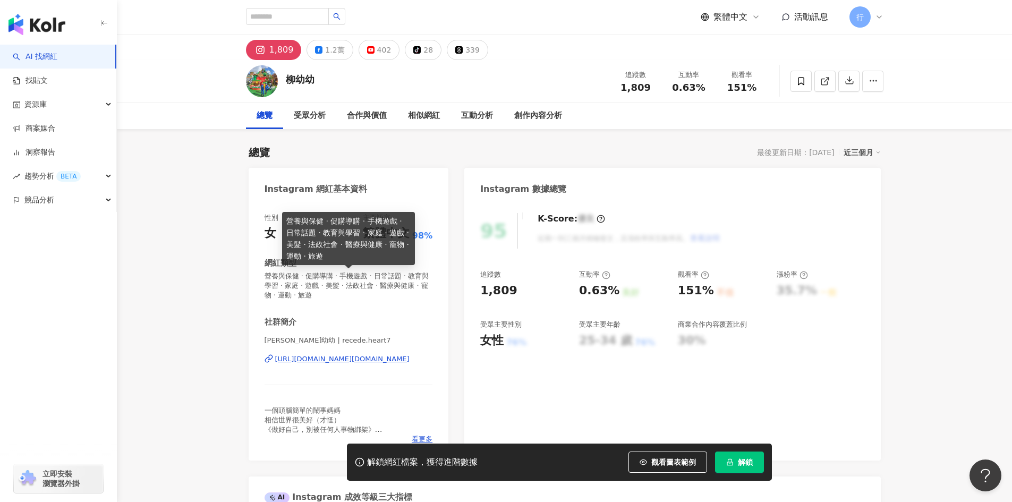
click at [359, 362] on div "[URL][DOMAIN_NAME][DOMAIN_NAME]" at bounding box center [342, 360] width 134 height 10
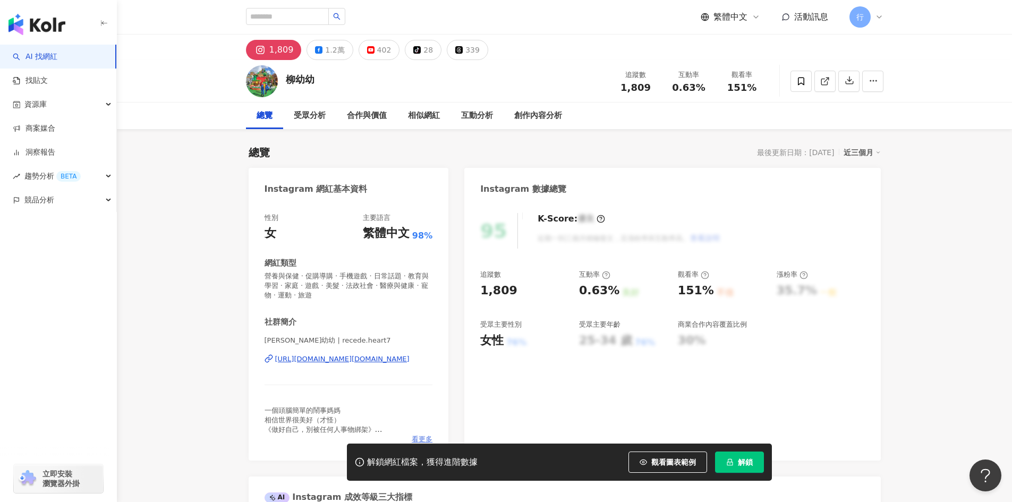
click at [428, 438] on span "看更多" at bounding box center [422, 440] width 21 height 10
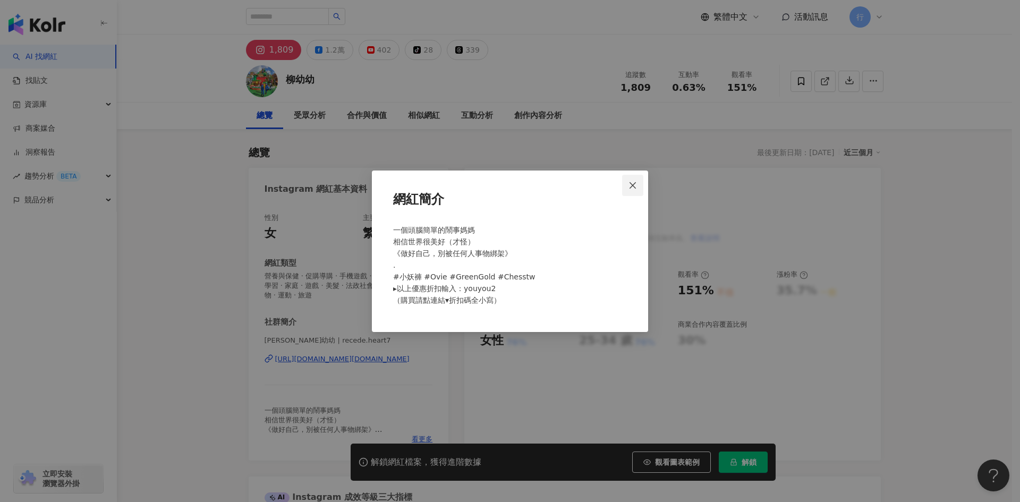
click at [635, 185] on icon "close" at bounding box center [633, 185] width 9 height 9
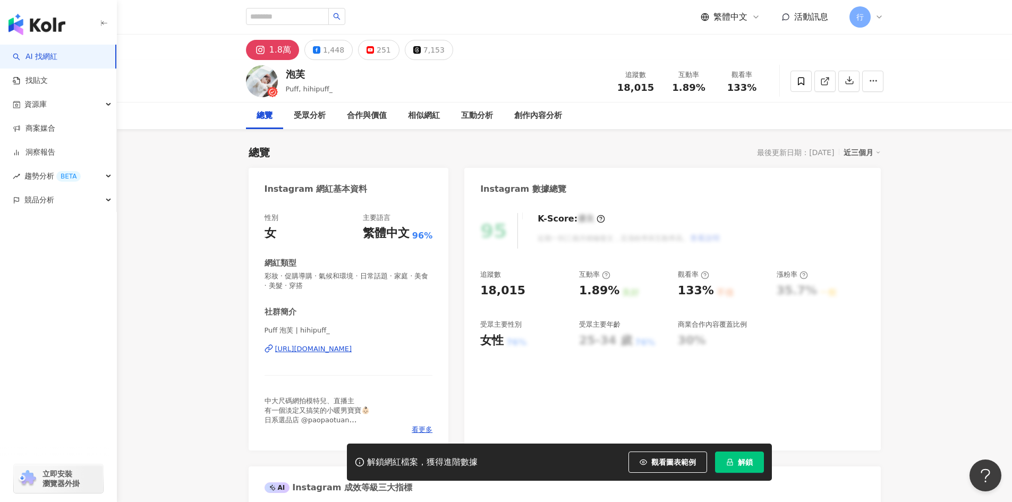
click at [352, 352] on div "https://www.instagram.com/hihipuff_/" at bounding box center [313, 349] width 77 height 10
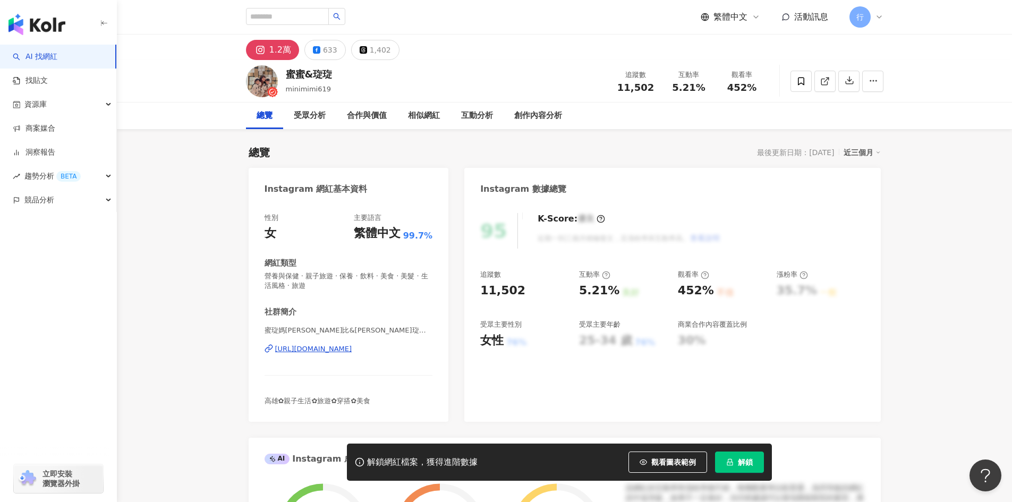
click at [352, 349] on div "https://www.instagram.com/minimimi619/" at bounding box center [313, 349] width 77 height 10
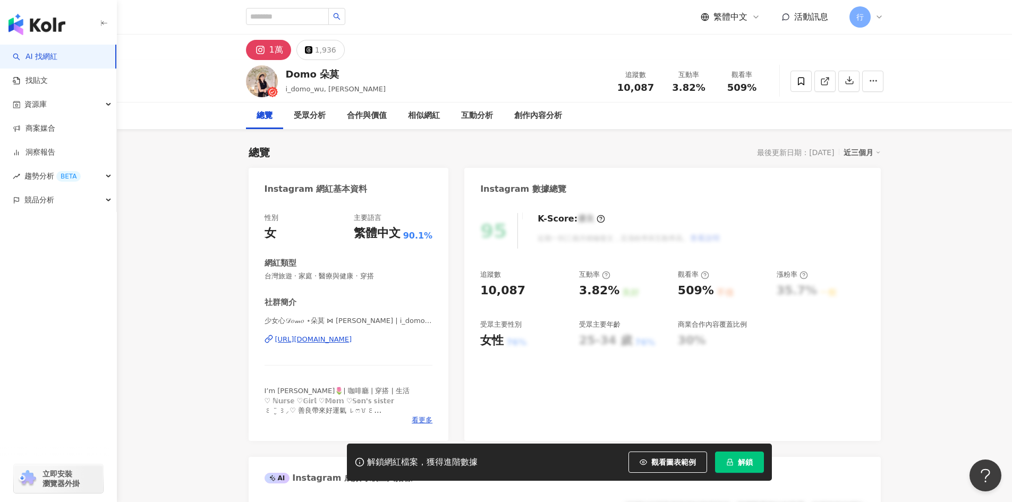
click at [352, 338] on div "https://www.instagram.com/i_domo_0102/" at bounding box center [313, 340] width 77 height 10
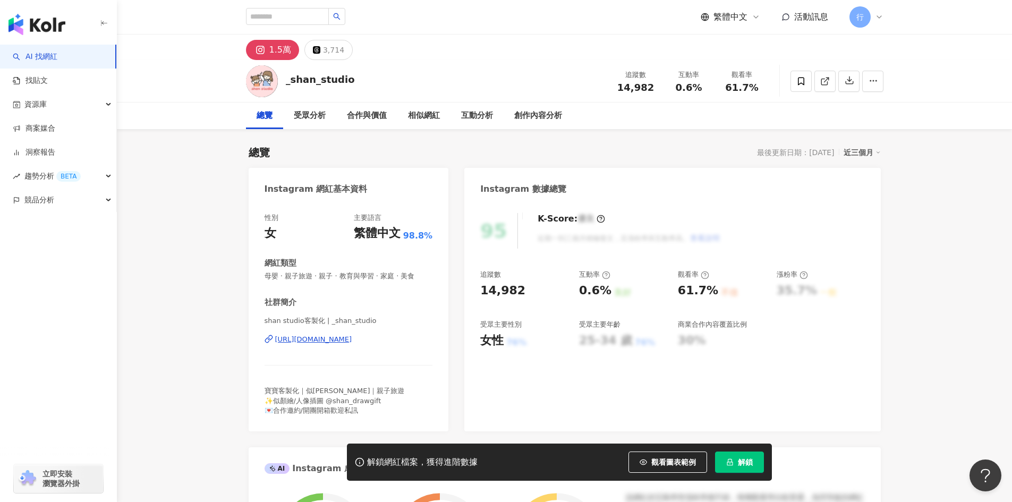
click at [352, 341] on div "https://www.instagram.com/_shan_studio/" at bounding box center [313, 340] width 77 height 10
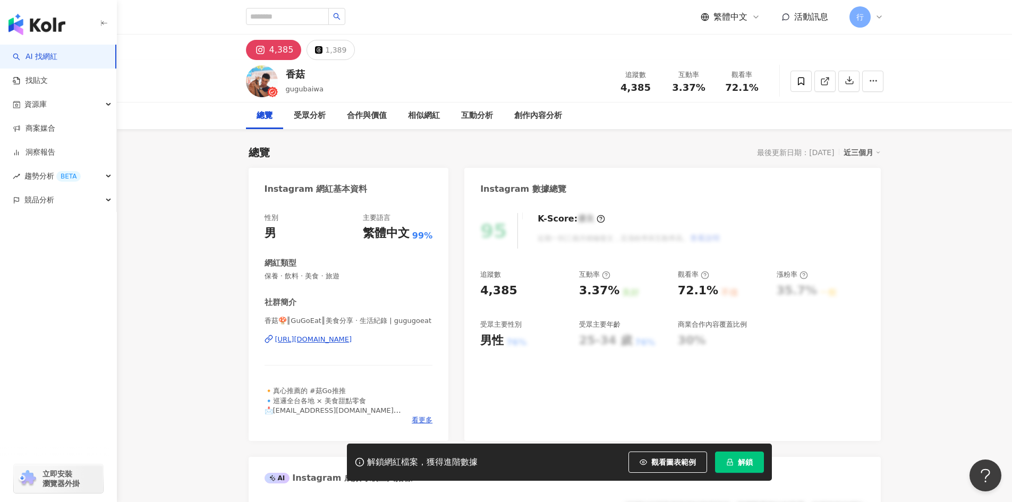
click at [352, 341] on div "[URL][DOMAIN_NAME]" at bounding box center [313, 340] width 77 height 10
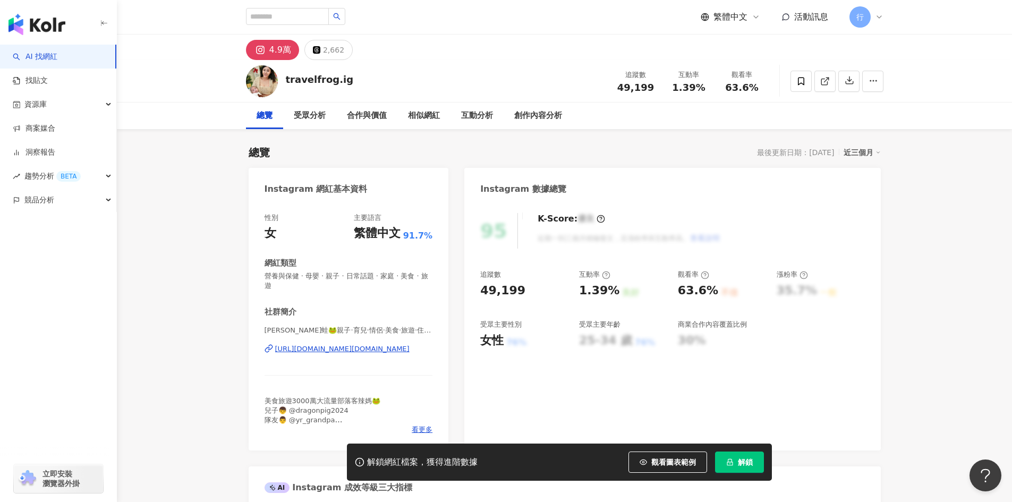
click at [353, 352] on div "https://www.instagram.com/travelfrog.ig/" at bounding box center [342, 349] width 134 height 10
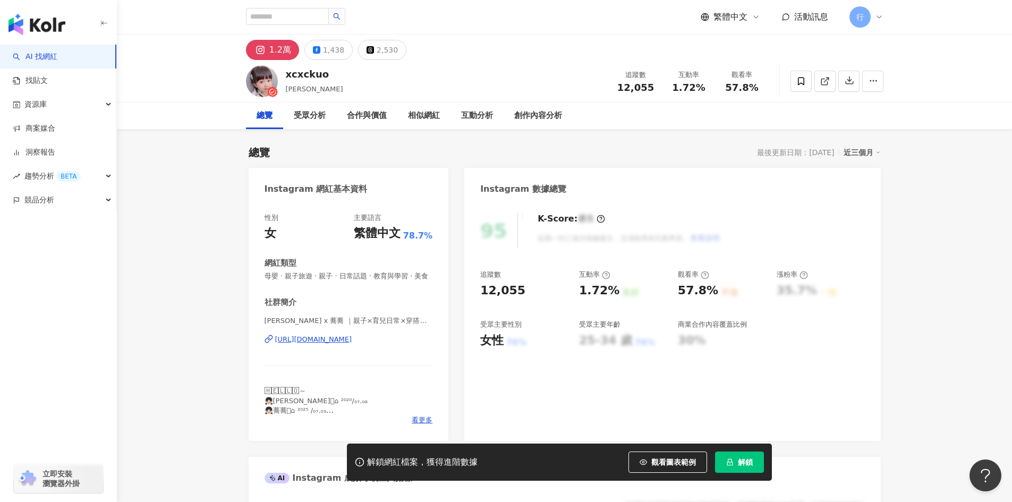
click at [352, 344] on div "https://www.instagram.com/xcxckuo/" at bounding box center [313, 340] width 77 height 10
click at [414, 425] on span "看更多" at bounding box center [422, 421] width 21 height 10
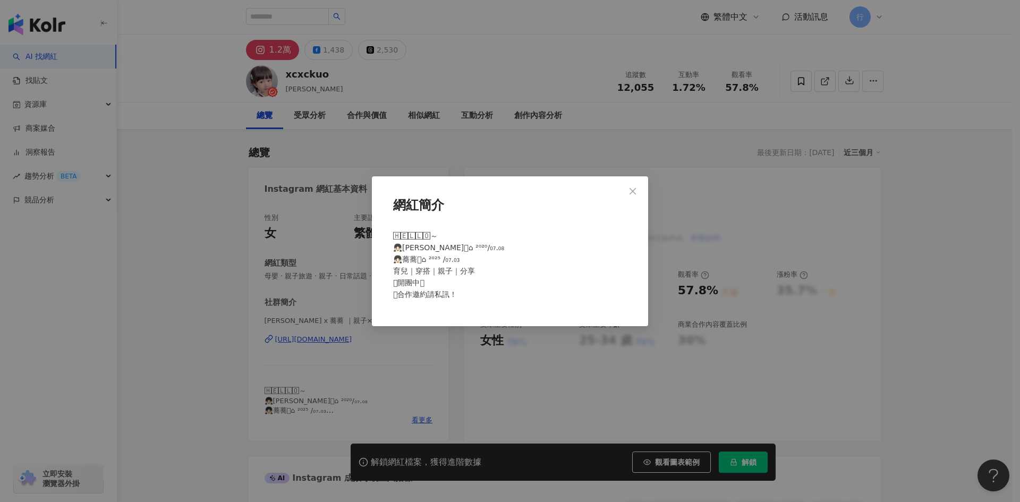
click at [635, 188] on icon "close" at bounding box center [633, 191] width 9 height 9
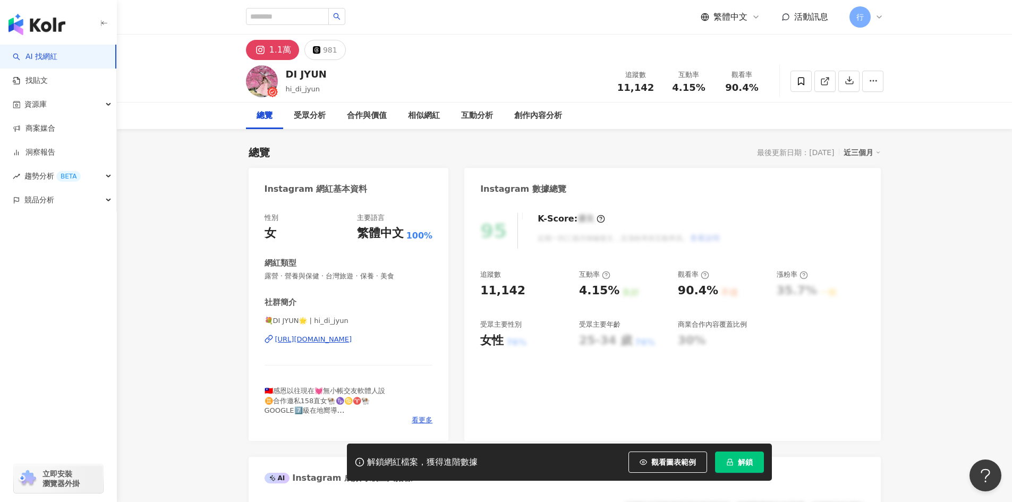
click at [330, 341] on div "[URL][DOMAIN_NAME]" at bounding box center [313, 340] width 77 height 10
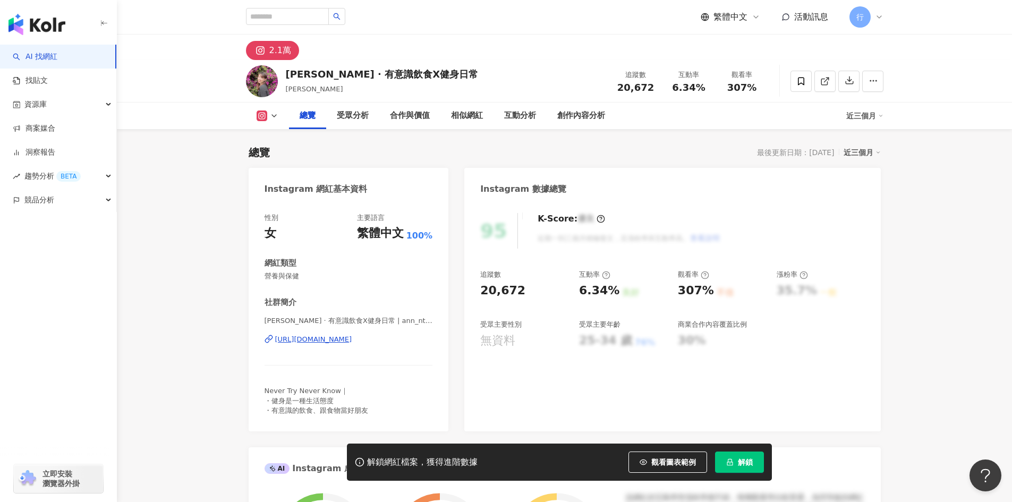
click at [352, 340] on div "[URL][DOMAIN_NAME]" at bounding box center [313, 340] width 77 height 10
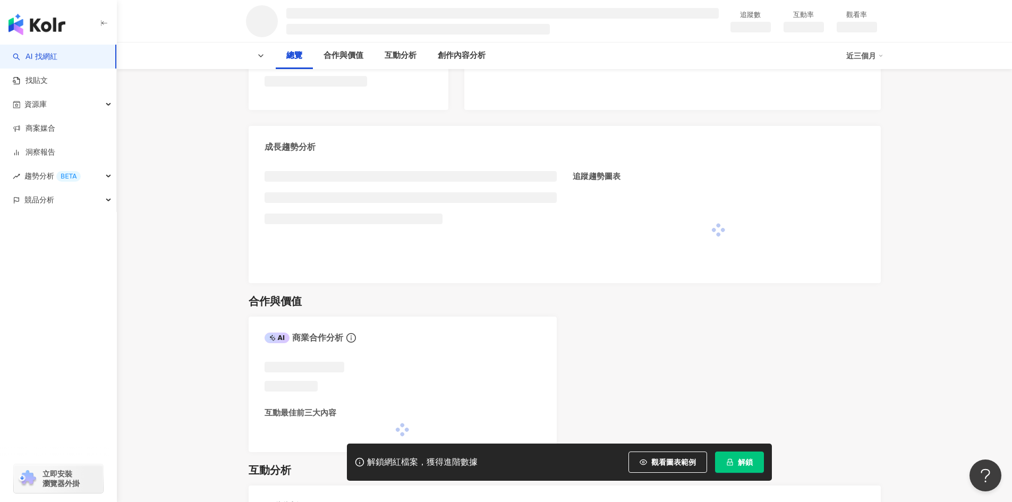
scroll to position [478, 0]
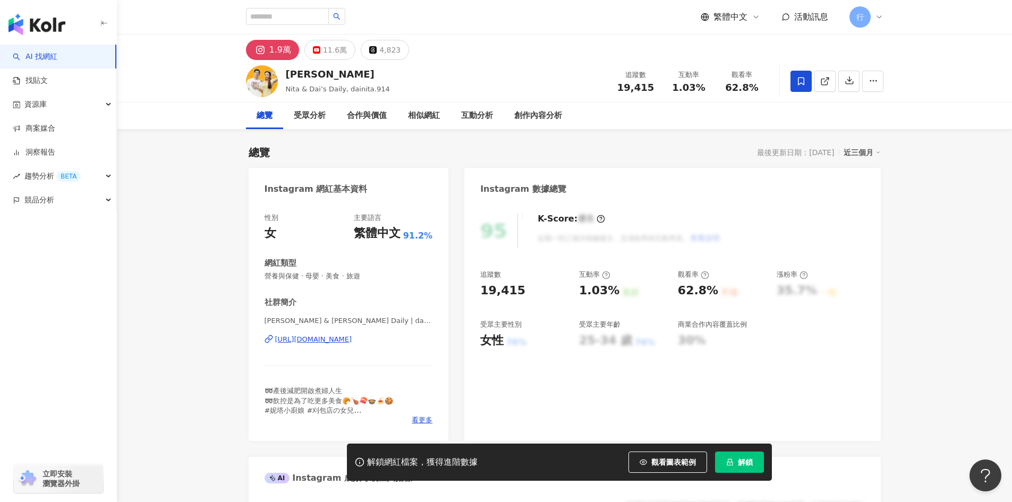
click at [329, 336] on div "https://www.instagram.com/dainita.914/" at bounding box center [313, 340] width 77 height 10
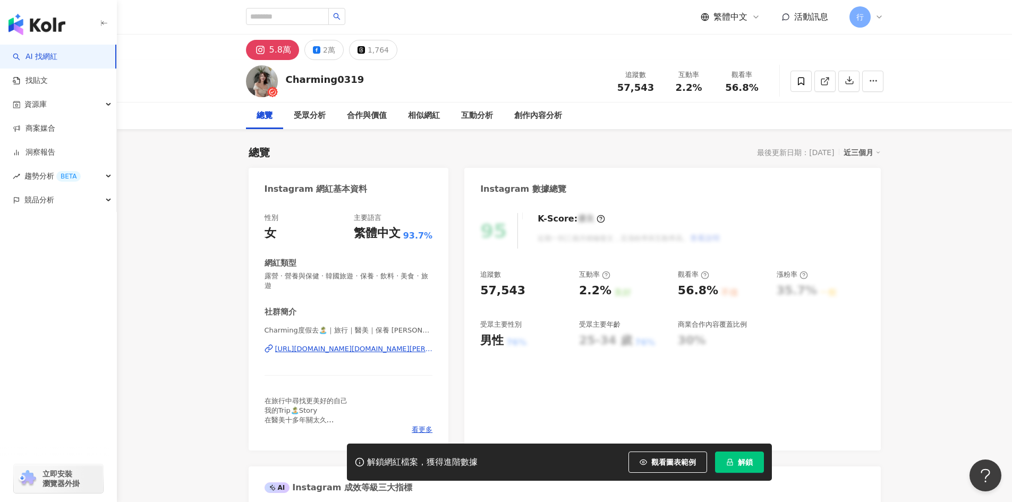
click at [353, 349] on div "[URL][DOMAIN_NAME][DOMAIN_NAME][PERSON_NAME]" at bounding box center [354, 349] width 158 height 10
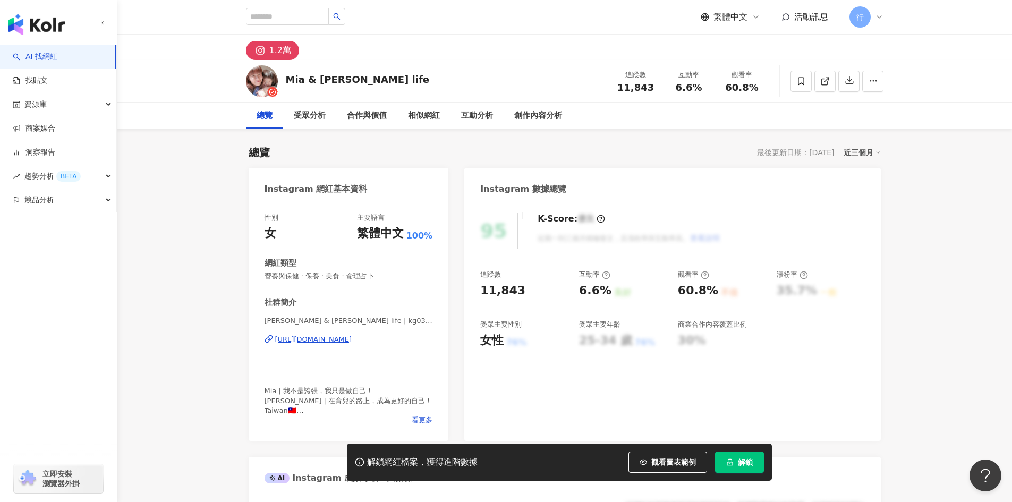
click at [352, 339] on div "https://www.instagram.com/kg03ajw2018/" at bounding box center [313, 340] width 77 height 10
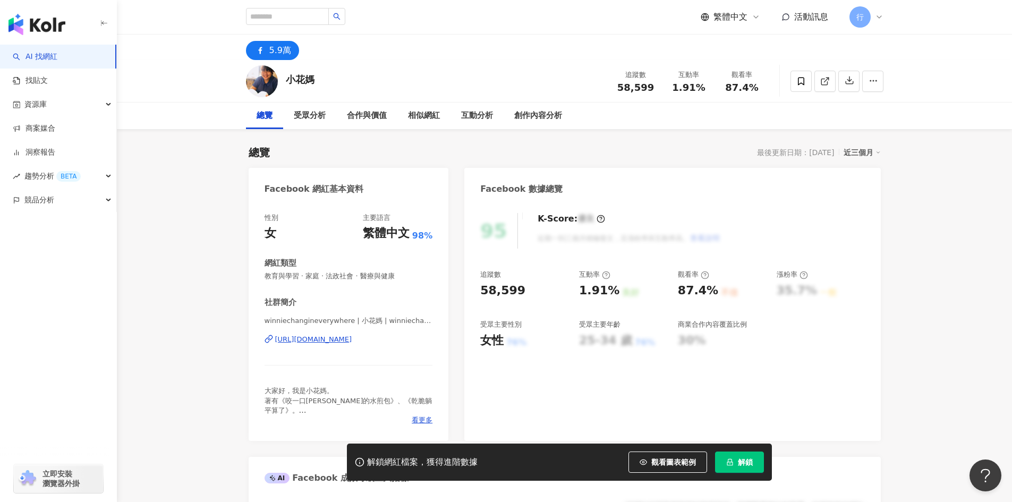
click at [352, 342] on div "[URL][DOMAIN_NAME]" at bounding box center [313, 340] width 77 height 10
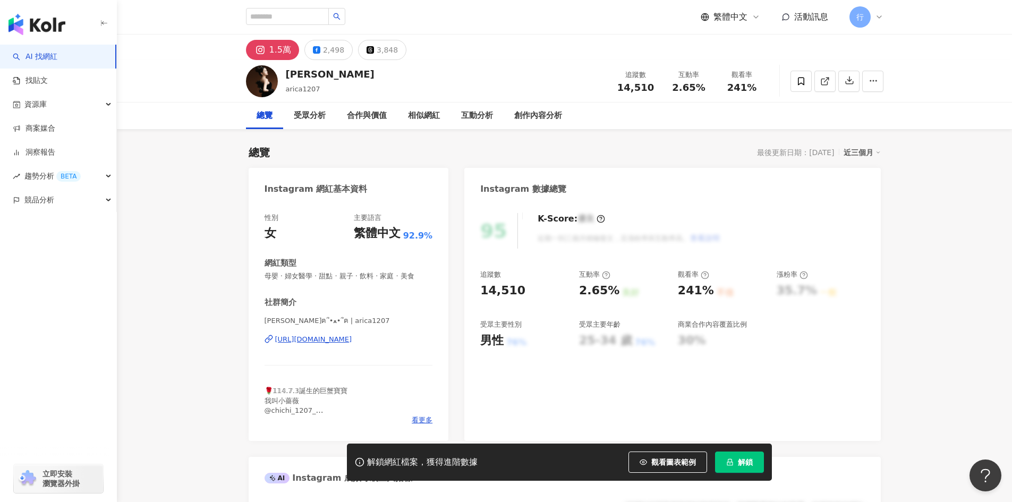
click at [352, 344] on div "https://www.instagram.com/arica1207/" at bounding box center [313, 340] width 77 height 10
click at [307, 14] on input "search" at bounding box center [287, 16] width 83 height 17
paste input "******"
type input "******"
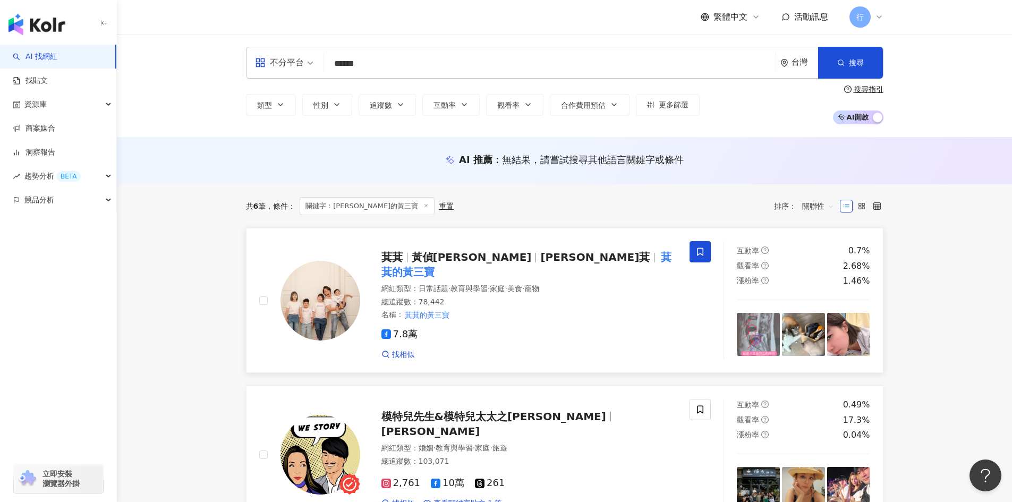
click at [702, 247] on icon at bounding box center [701, 252] width 10 height 10
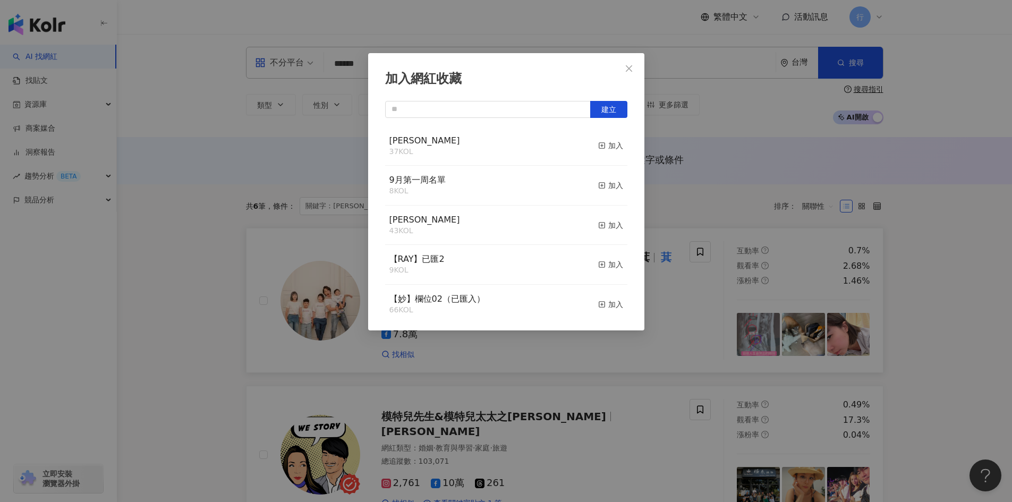
click at [589, 144] on div "EMMA 37 KOL 加入" at bounding box center [506, 146] width 242 height 40
click at [598, 146] on icon "button" at bounding box center [601, 145] width 7 height 7
click at [632, 64] on icon "close" at bounding box center [629, 68] width 9 height 9
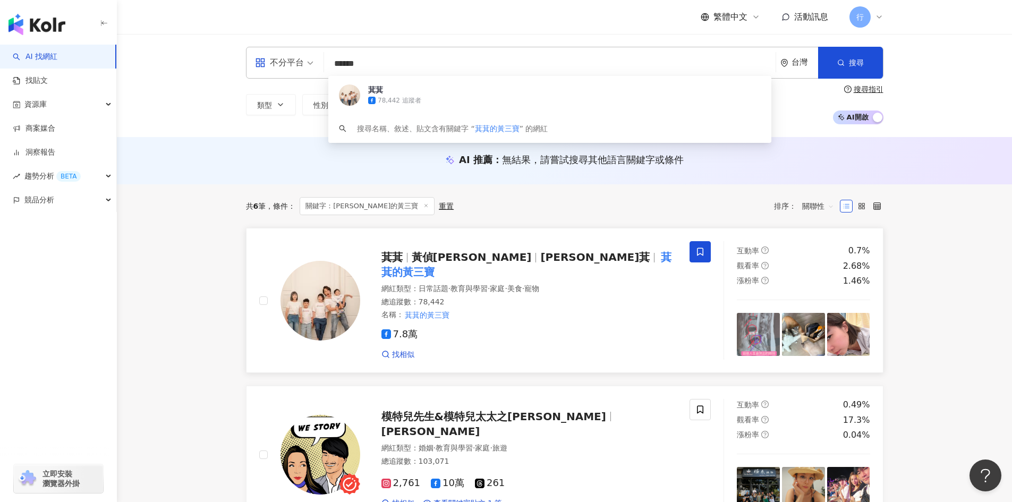
drag, startPoint x: 421, startPoint y: 58, endPoint x: 122, endPoint y: 20, distance: 301.7
type input "*"
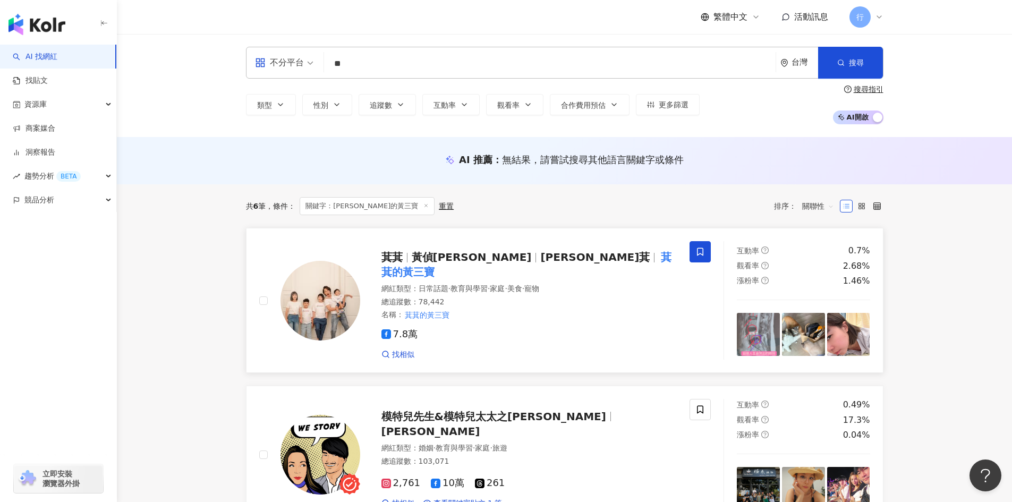
type input "*"
type input "***"
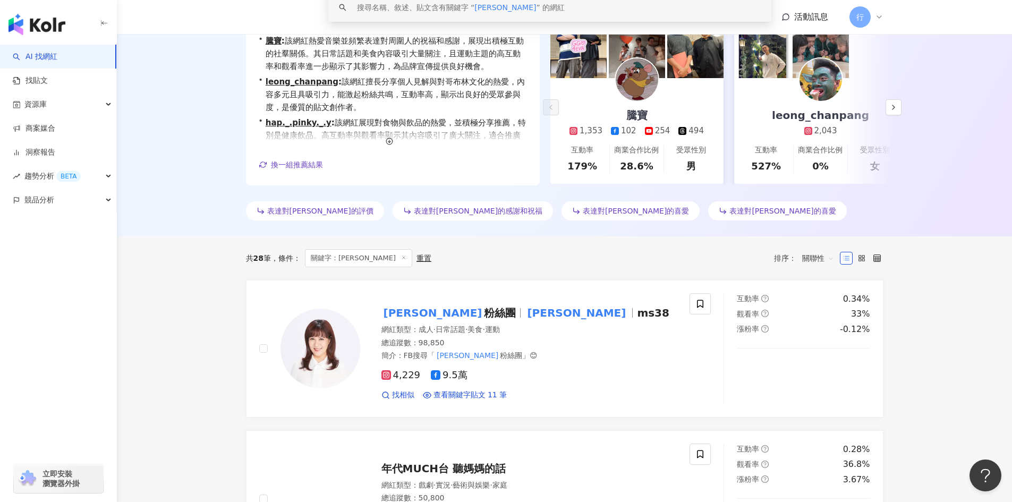
scroll to position [213, 0]
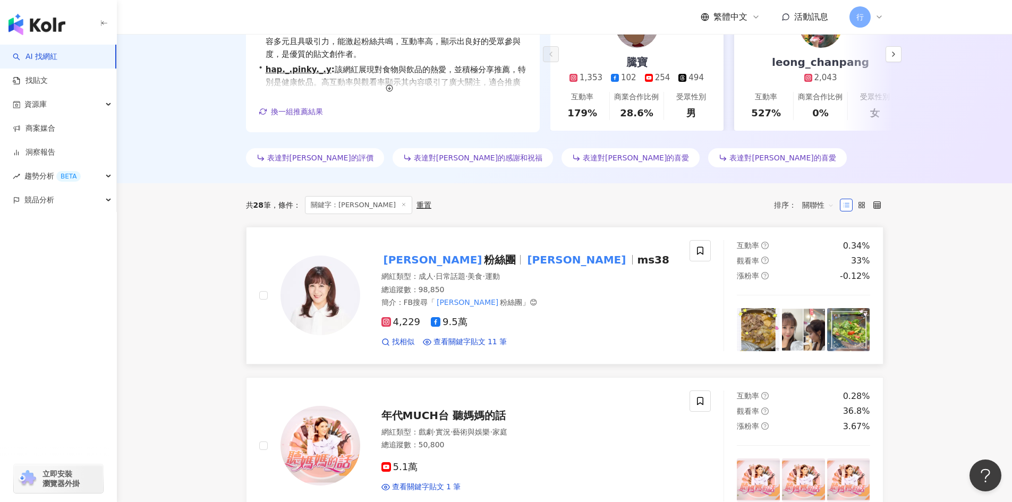
click at [525, 258] on mark "林姿佑" at bounding box center [576, 259] width 103 height 17
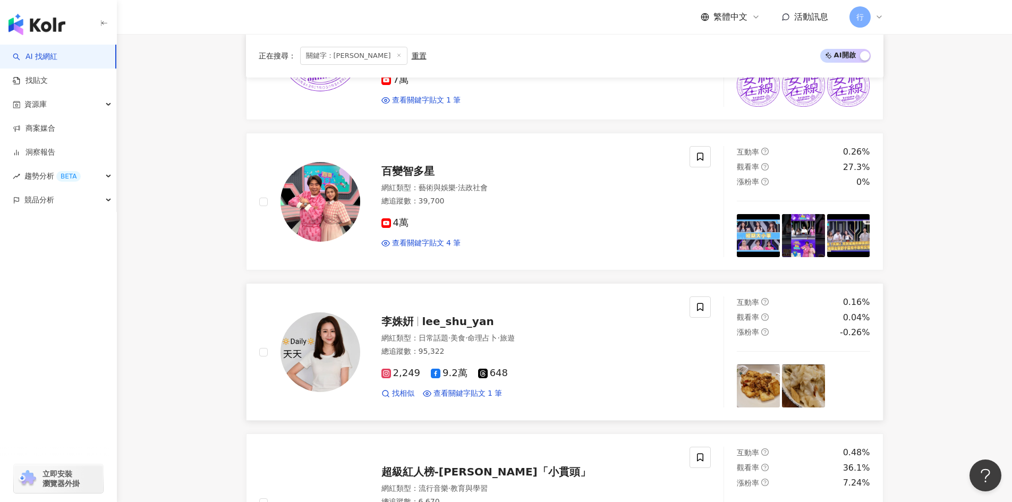
scroll to position [1488, 0]
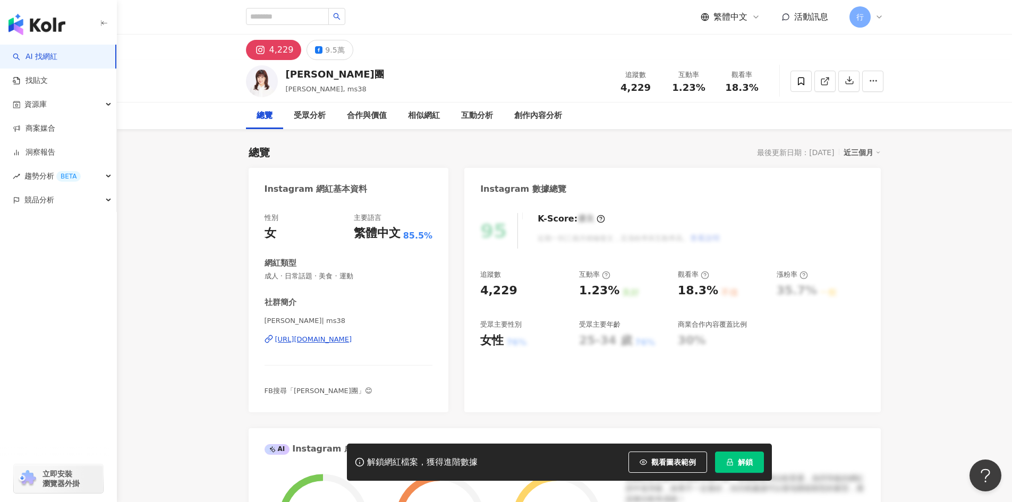
click at [344, 337] on div "[URL][DOMAIN_NAME]" at bounding box center [313, 340] width 77 height 10
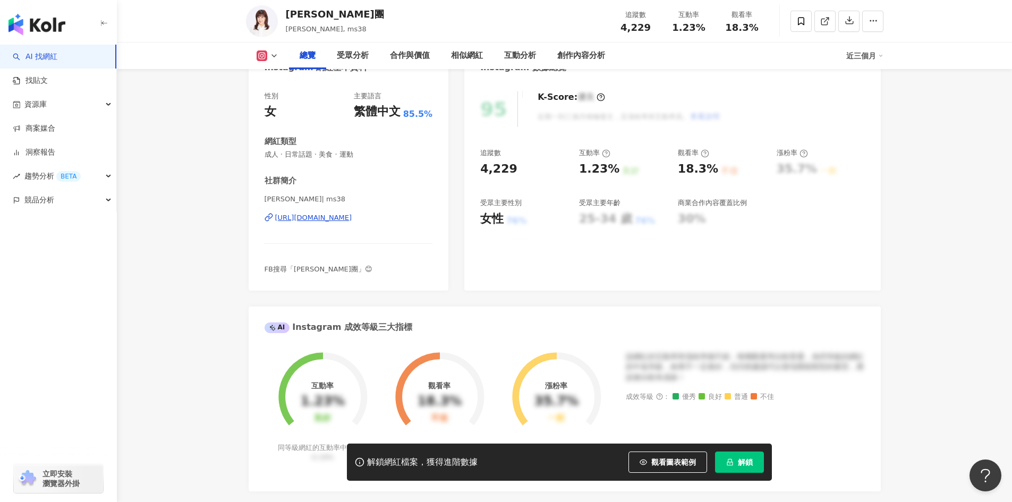
scroll to position [266, 0]
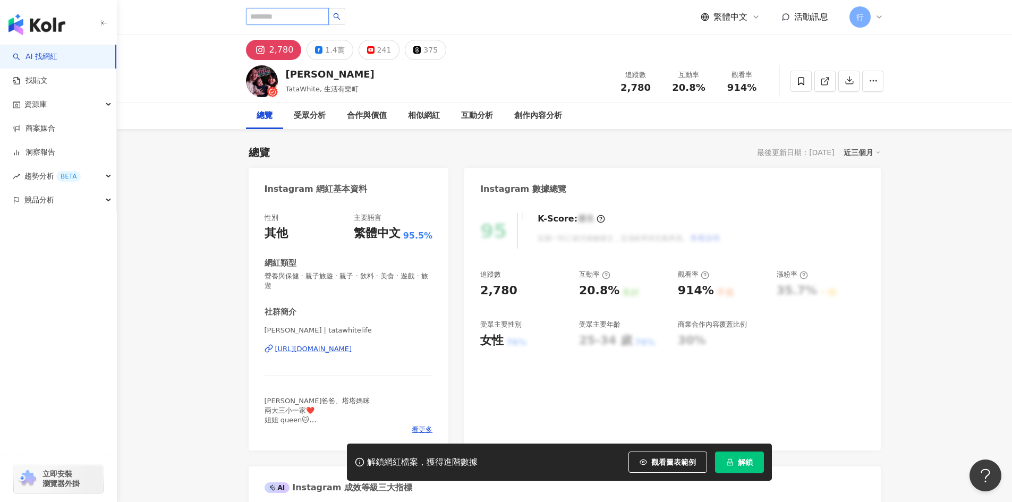
click at [279, 9] on input "search" at bounding box center [287, 16] width 83 height 17
paste input "**"
type input "**"
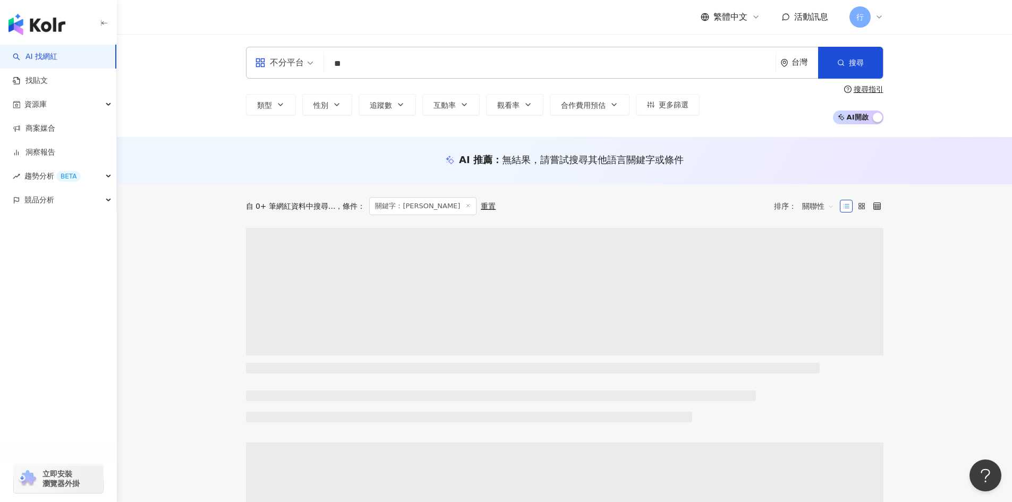
click at [688, 206] on div "自 0+ 筆網紅資料中搜尋... 條件 ： 關鍵字：莎莎 重置 排序： 關聯性" at bounding box center [565, 206] width 638 height 18
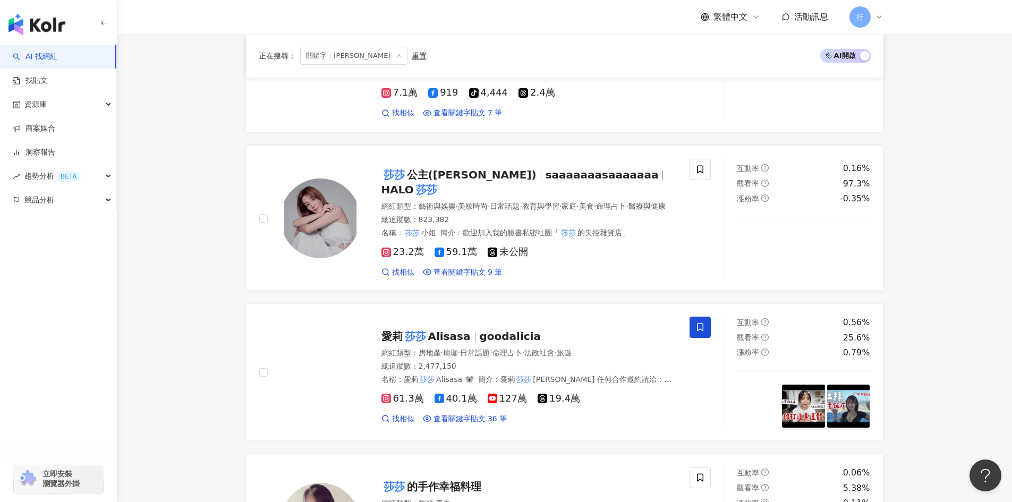
scroll to position [531, 0]
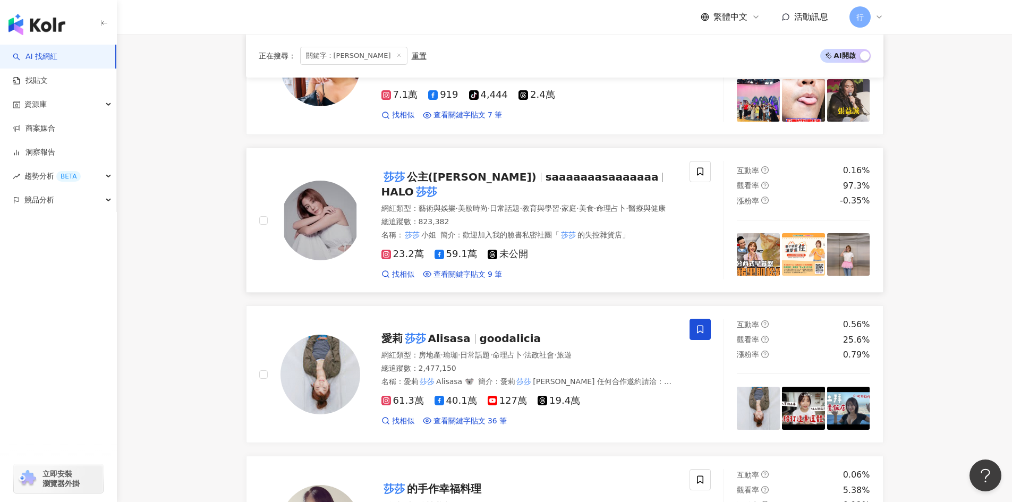
click at [546, 180] on span "saaaaaaasaaaaaaa" at bounding box center [602, 177] width 113 height 13
click at [696, 172] on icon at bounding box center [701, 172] width 10 height 10
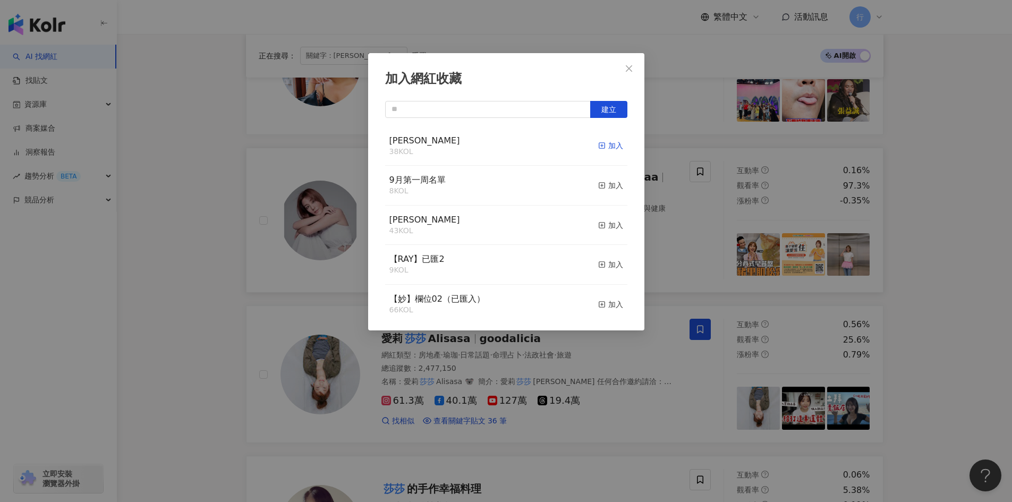
click at [598, 145] on icon "button" at bounding box center [601, 145] width 7 height 7
click at [694, 71] on div "加入網紅收藏 建立 EMMA 39 KOL 已加入 9月第一周名單 8 KOL 加入 nina 43 KOL 加入 【RAY】已匯2 9 KOL 加入 【妙】…" at bounding box center [506, 251] width 1012 height 502
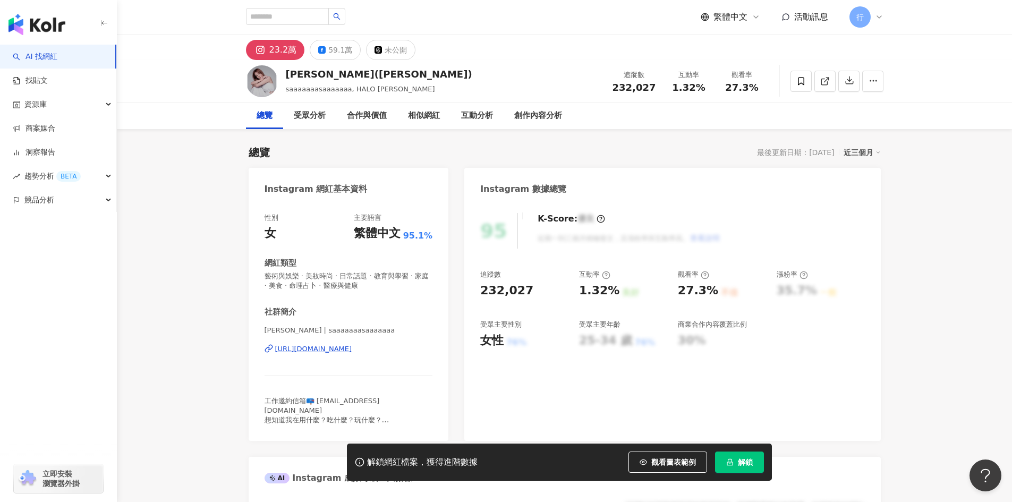
click at [352, 350] on div "[URL][DOMAIN_NAME]" at bounding box center [313, 349] width 77 height 10
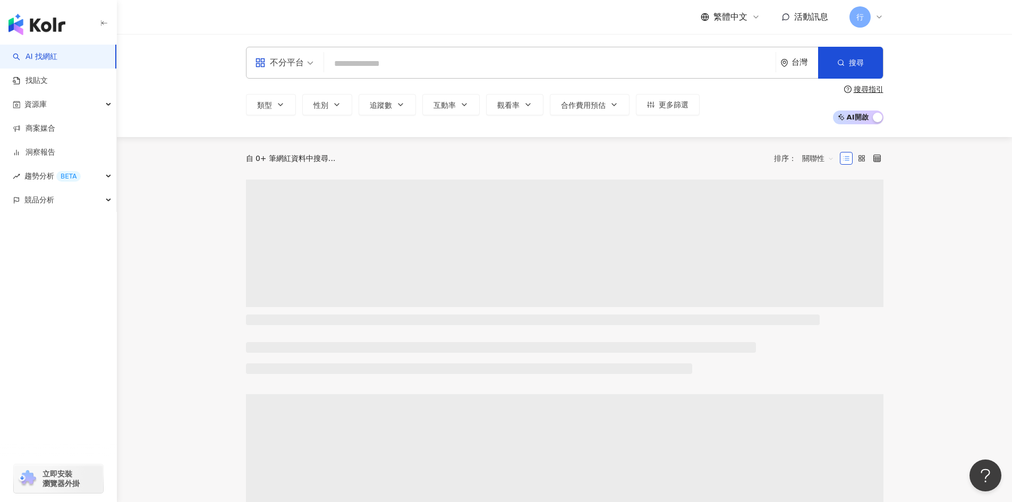
click at [357, 64] on input "search" at bounding box center [549, 64] width 443 height 20
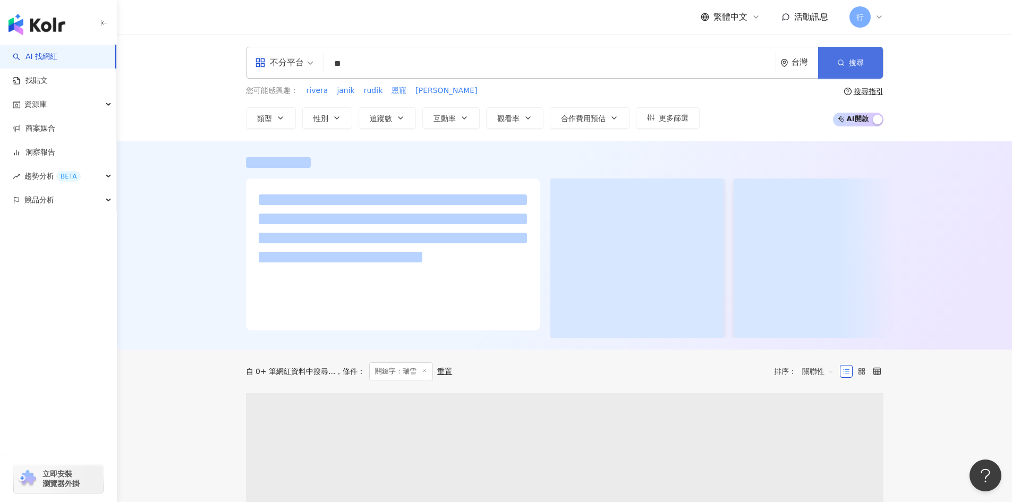
click at [853, 70] on button "搜尋" at bounding box center [850, 63] width 65 height 32
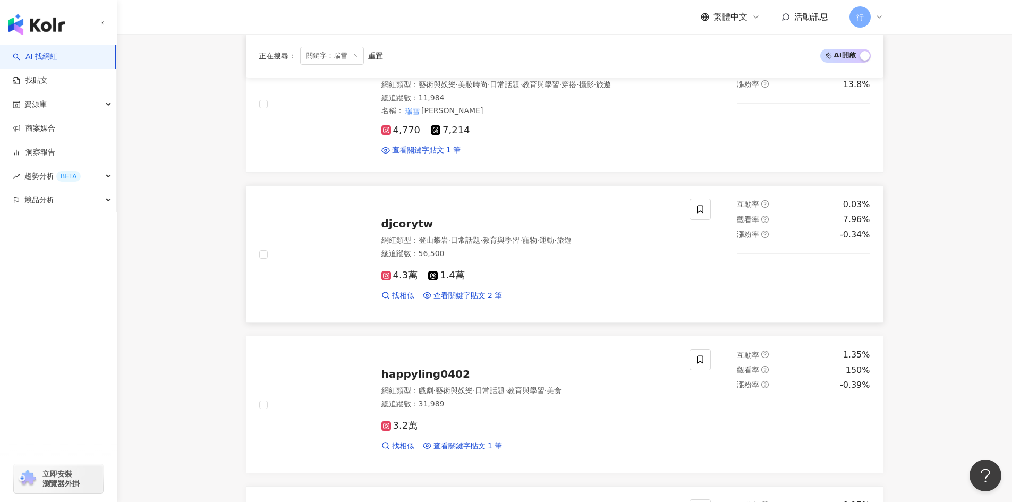
scroll to position [1010, 0]
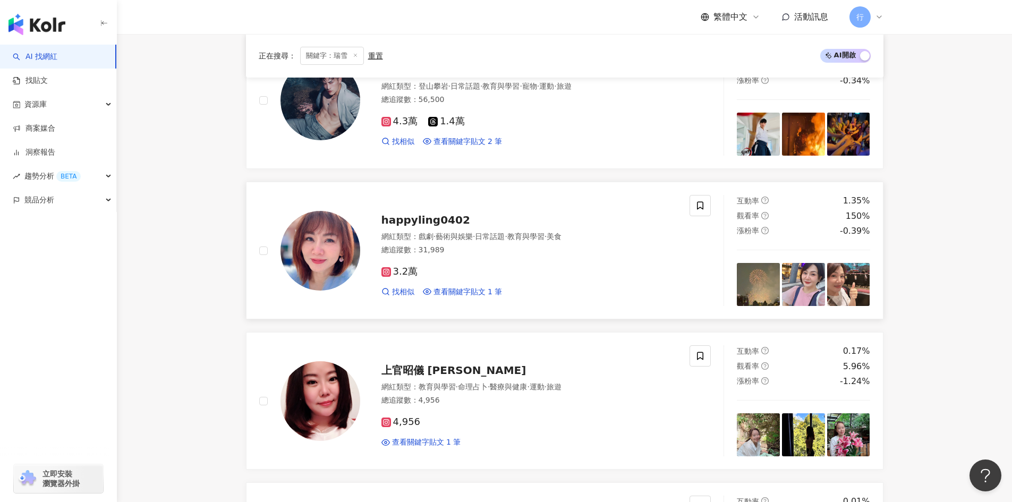
click at [429, 226] on span "happyling0402" at bounding box center [426, 220] width 89 height 13
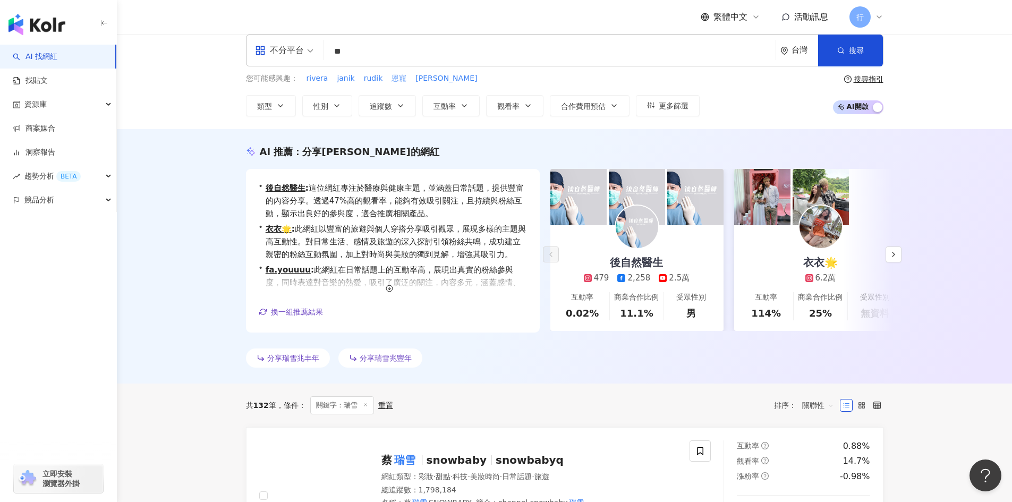
scroll to position [0, 0]
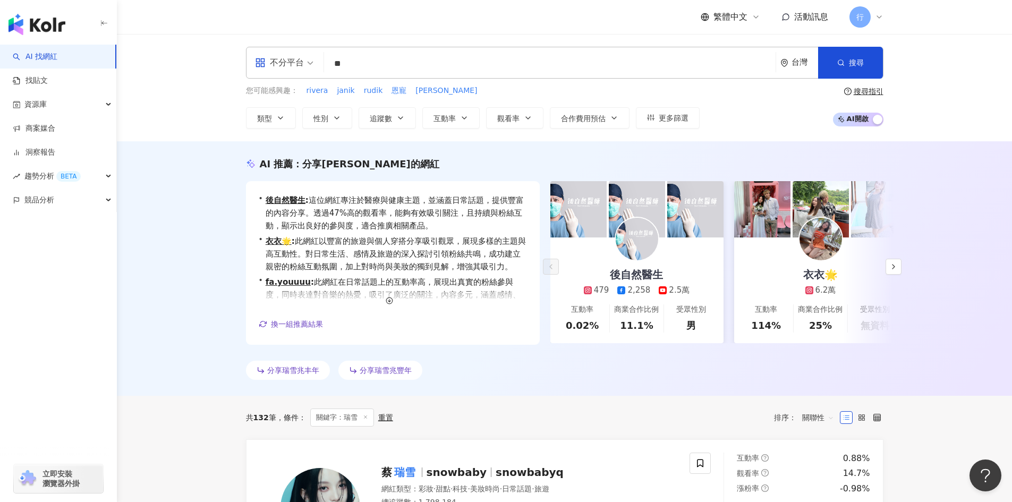
drag, startPoint x: 387, startPoint y: 69, endPoint x: 256, endPoint y: 40, distance: 134.5
click at [267, 43] on div "不分平台 ** 台灣 搜尋 c1a65fa6-dfe3-41c9-8aca-17f94474e1e9 瑞雪Allison Lee（19） 11,984 追蹤者…" at bounding box center [565, 87] width 896 height 107
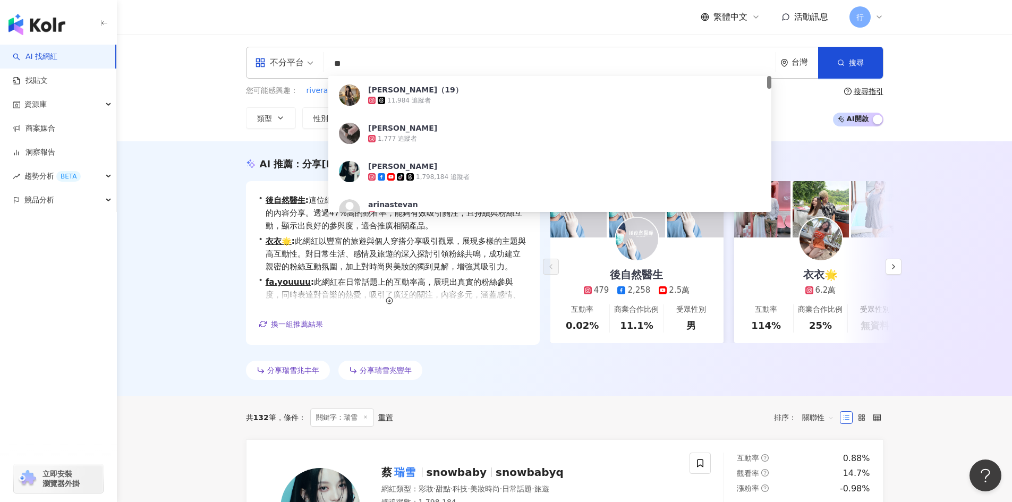
paste input "****"
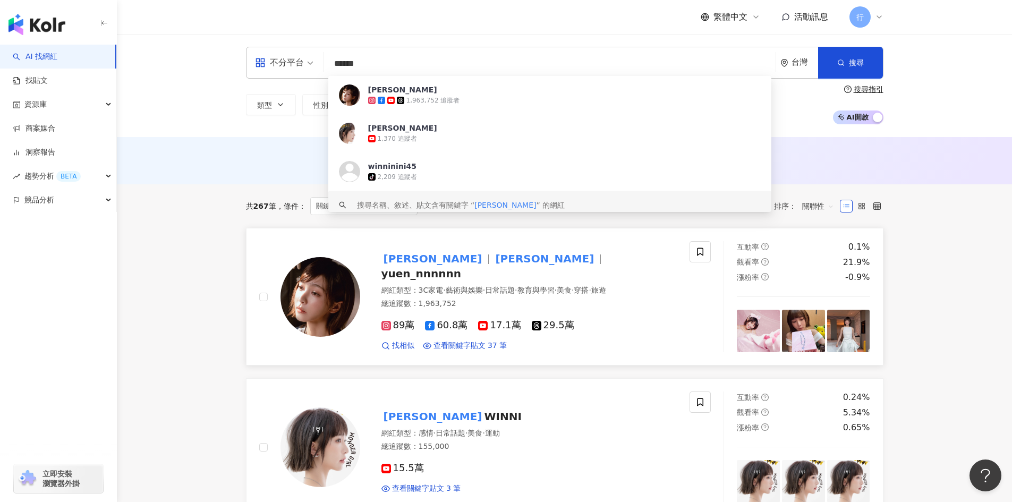
click at [419, 265] on span "黃于恩" at bounding box center [438, 258] width 112 height 13
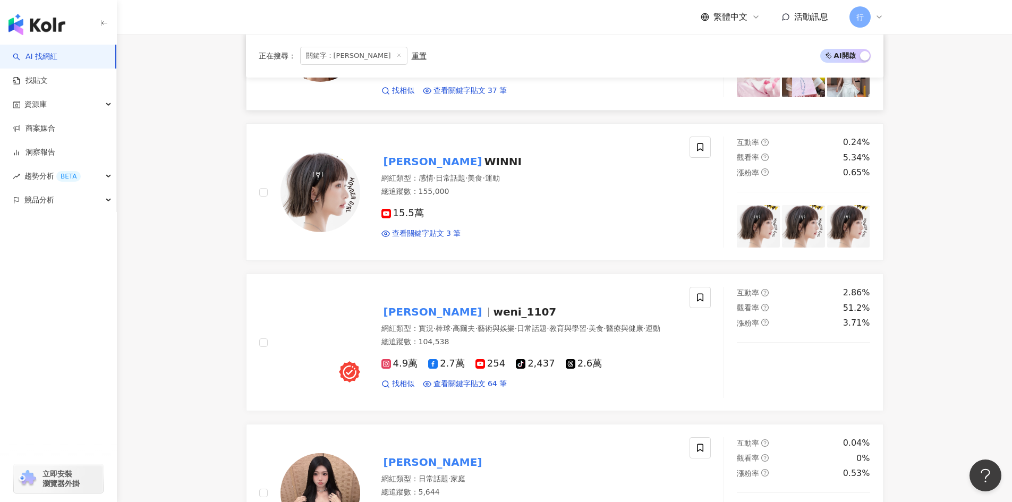
scroll to position [266, 0]
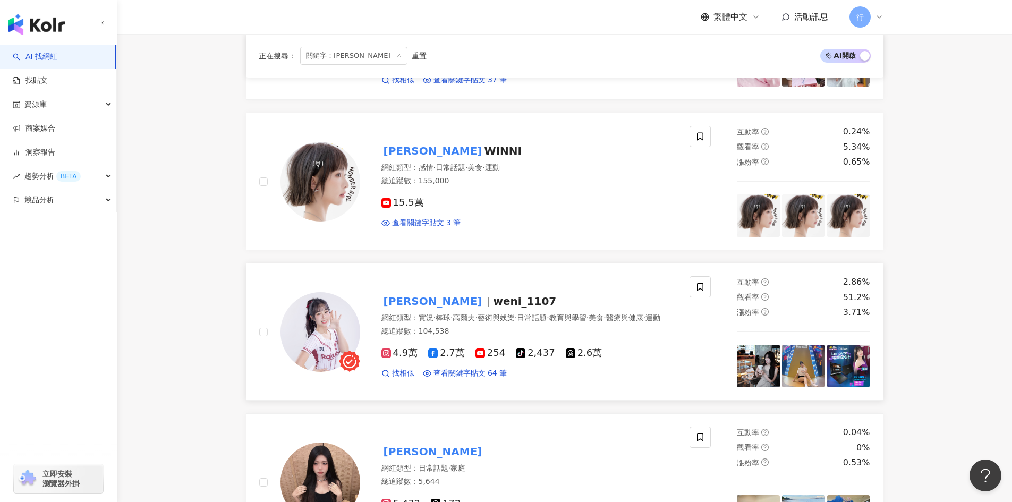
click at [493, 303] on span "weni_1107" at bounding box center [524, 301] width 63 height 13
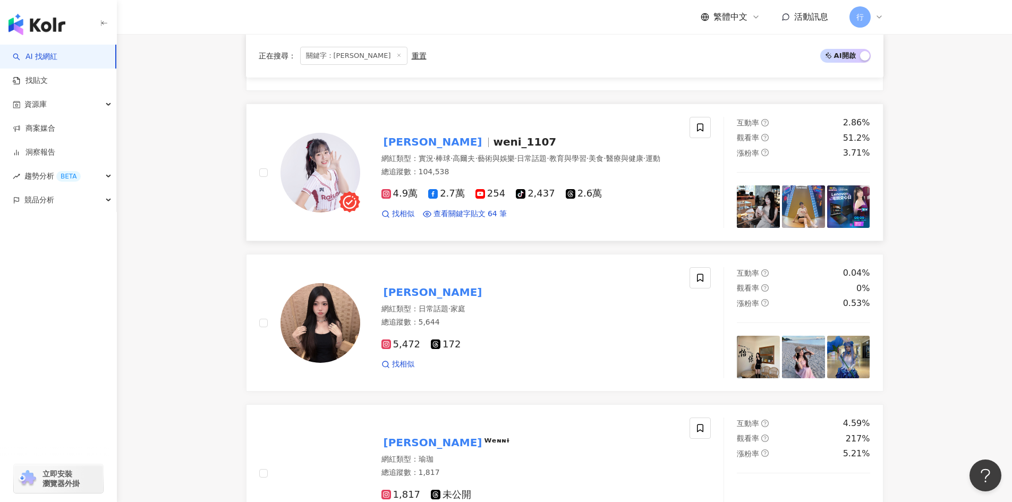
scroll to position [0, 0]
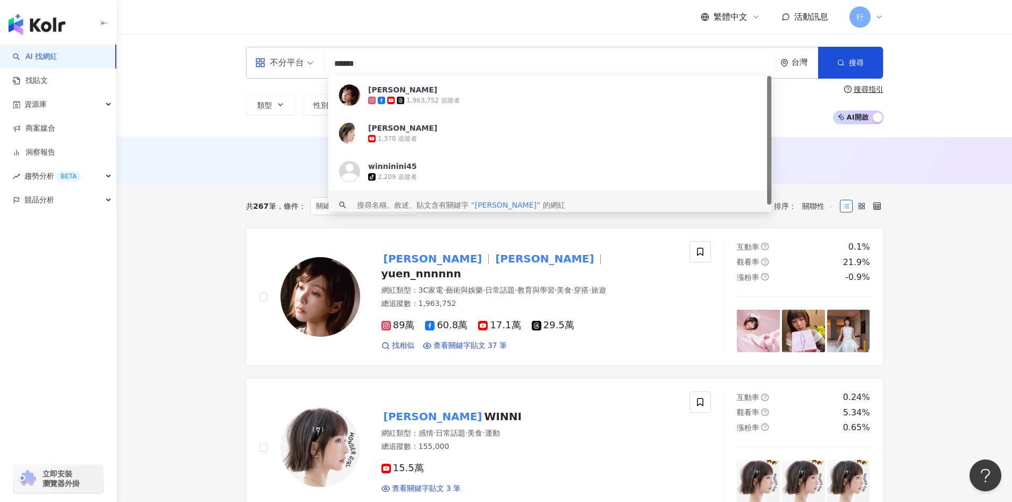
drag, startPoint x: 393, startPoint y: 58, endPoint x: 260, endPoint y: 53, distance: 132.4
click at [261, 53] on div "不分平台 ****** 台灣 搜尋 https://www.tiktok.com/@winninini45 keyword 黃于恩 1,963,752 追蹤者…" at bounding box center [565, 63] width 638 height 32
paste input "search"
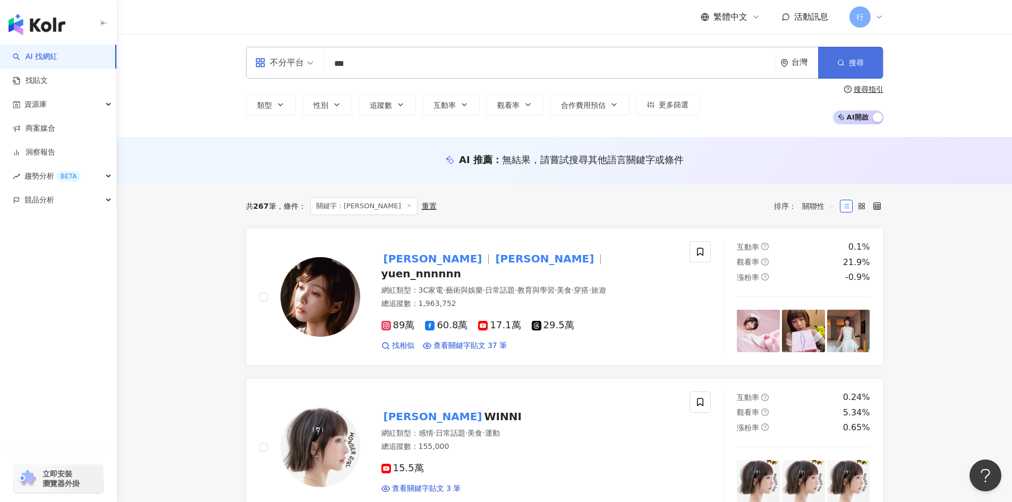
click at [867, 55] on button "搜尋" at bounding box center [850, 63] width 65 height 32
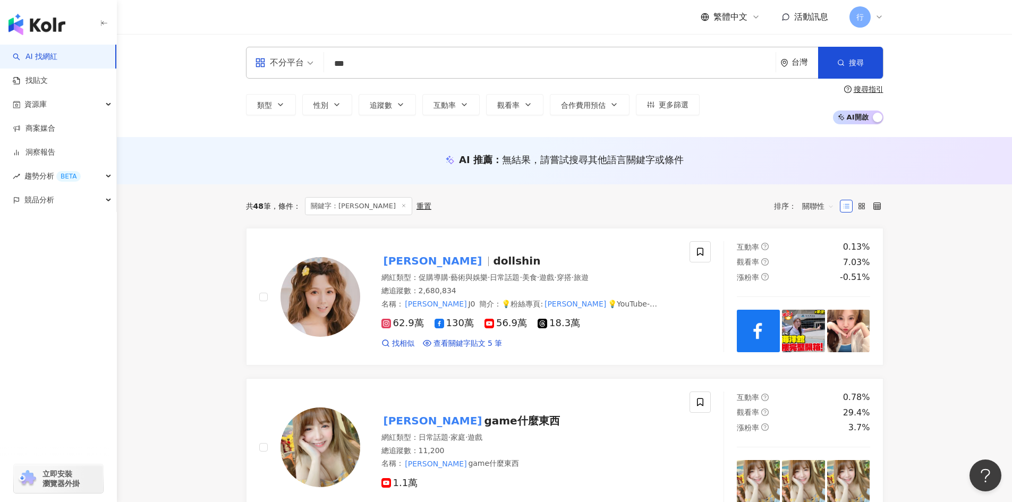
drag, startPoint x: 366, startPoint y: 65, endPoint x: 107, endPoint y: 0, distance: 266.3
click at [283, 44] on div "不分平台 *** 台灣 搜尋 6c072808-a26f-46af-993e-b77b075ff392 https://www.tiktok.com/@nin…" at bounding box center [565, 85] width 896 height 103
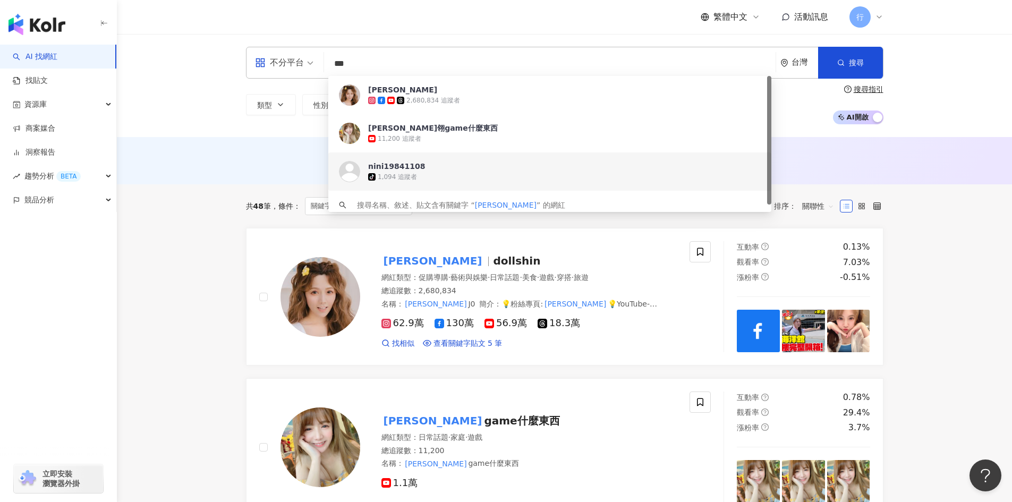
paste input "search"
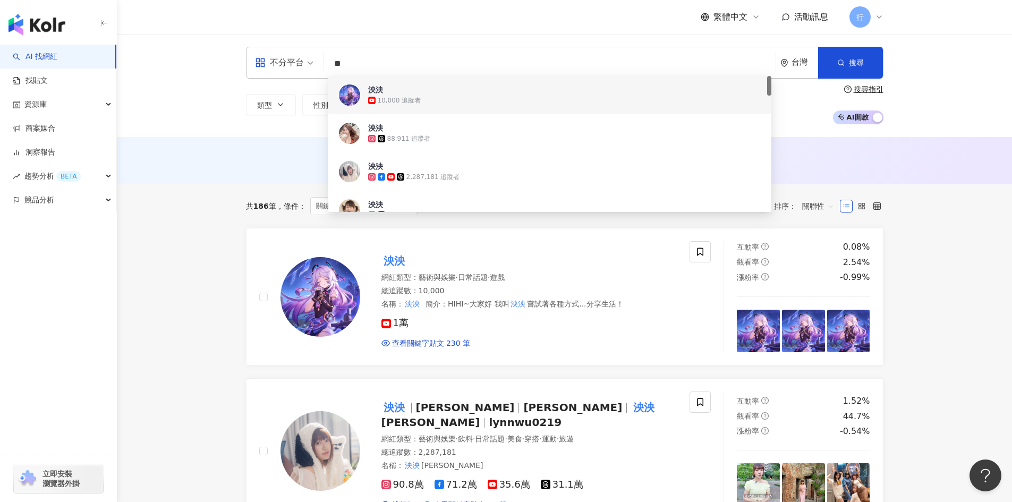
type input "**"
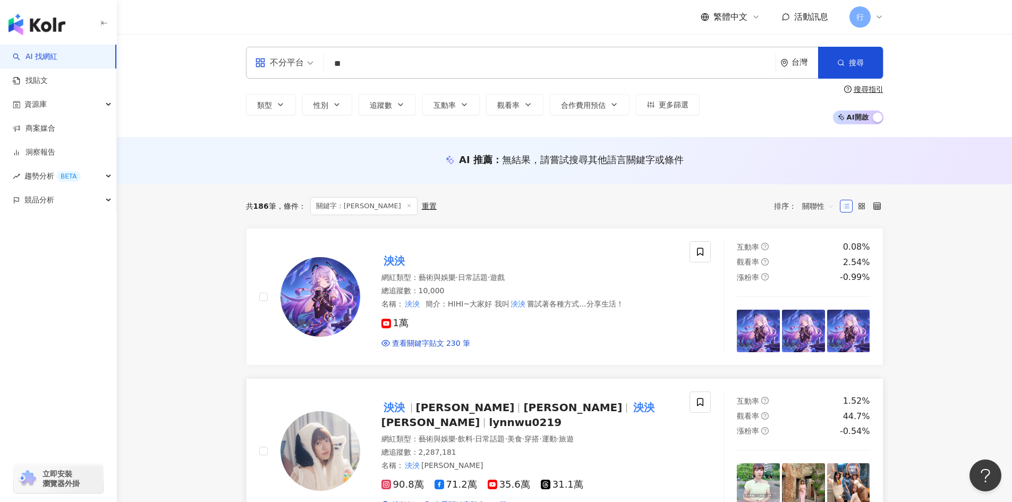
click at [562, 416] on span "lynnwu0219" at bounding box center [525, 422] width 73 height 13
click at [705, 408] on span at bounding box center [700, 402] width 21 height 21
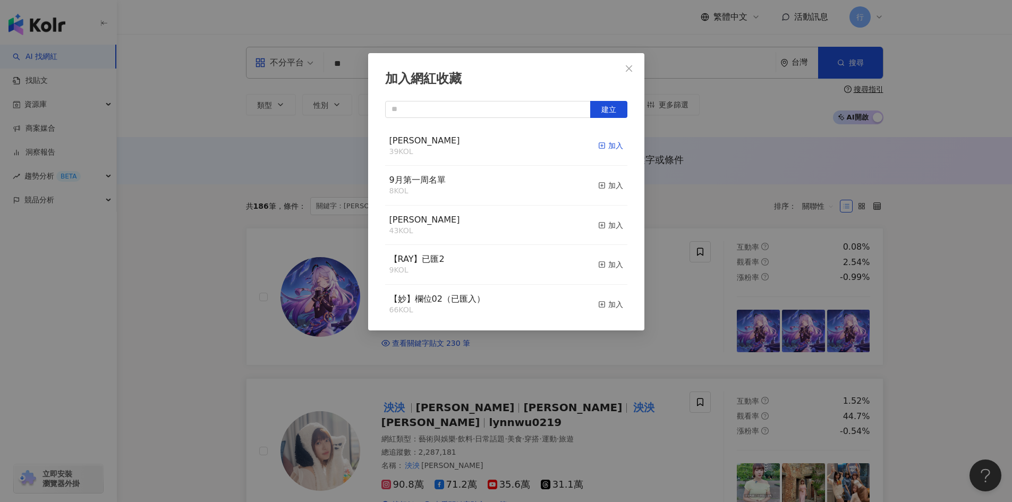
click at [598, 145] on icon "button" at bounding box center [601, 145] width 7 height 7
click at [934, 268] on div "加入網紅收藏 建立" at bounding box center [506, 251] width 1012 height 502
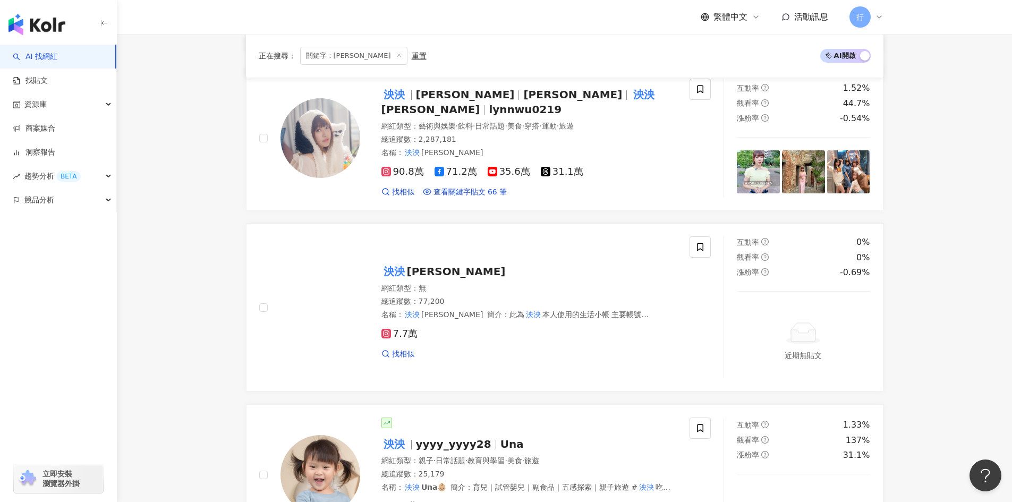
scroll to position [319, 0]
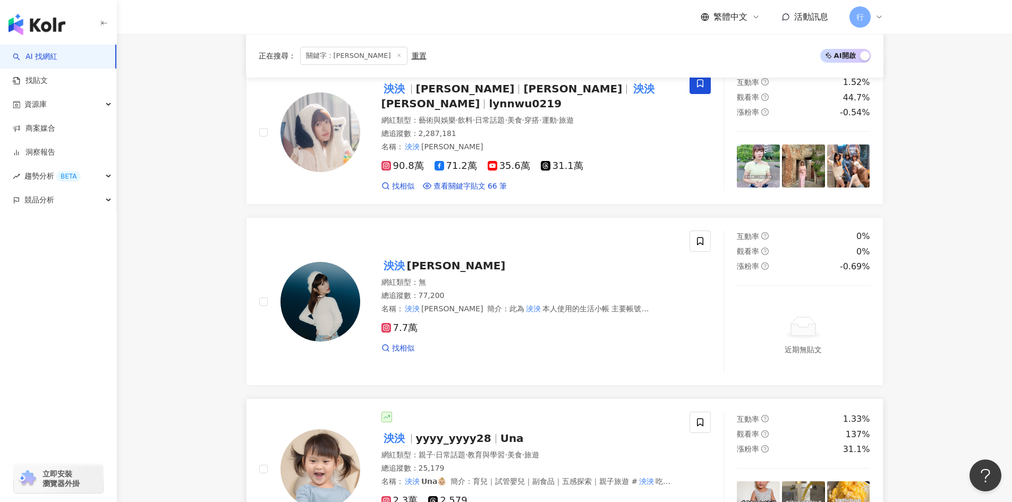
click at [453, 432] on span "yyyy_yyyy28" at bounding box center [453, 438] width 75 height 13
click at [706, 419] on span at bounding box center [700, 422] width 21 height 21
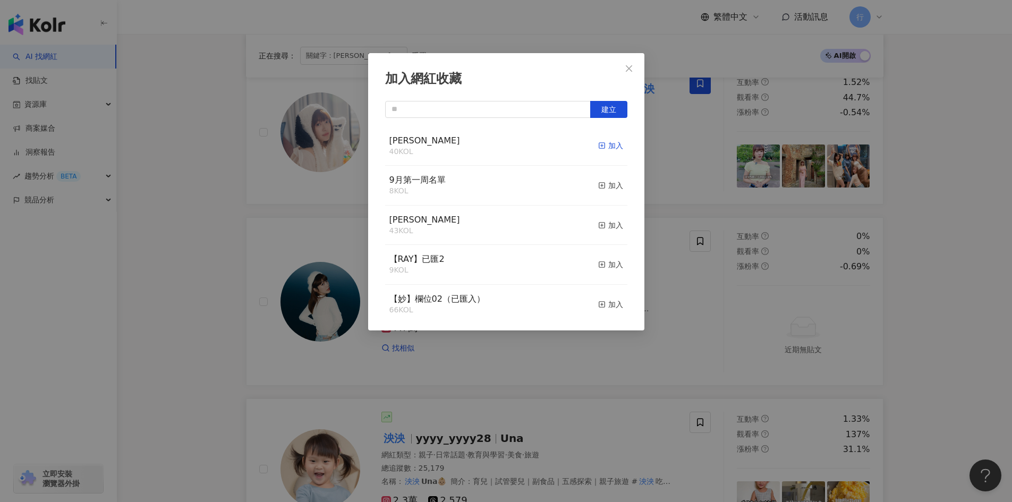
click at [598, 145] on icon "button" at bounding box center [601, 145] width 7 height 7
click at [629, 66] on icon "close" at bounding box center [629, 68] width 9 height 9
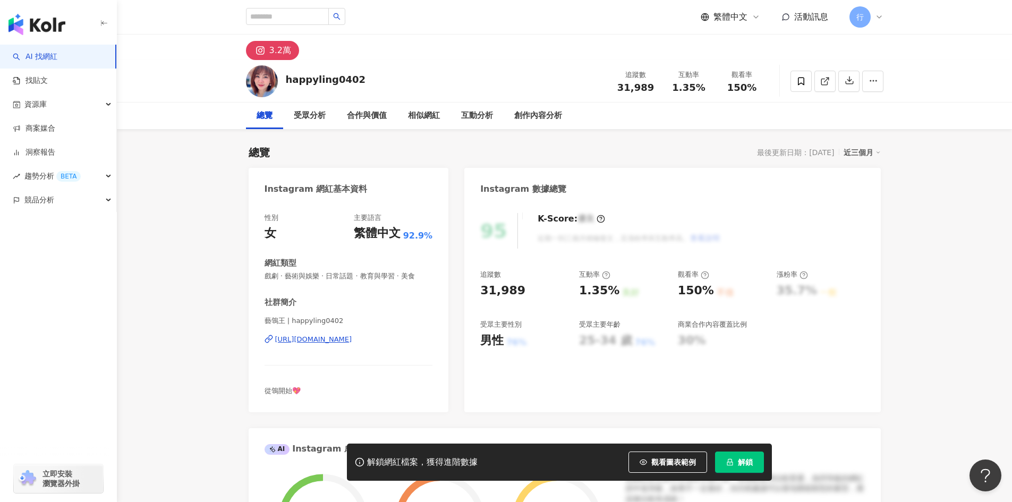
click at [352, 341] on div "[URL][DOMAIN_NAME]" at bounding box center [313, 340] width 77 height 10
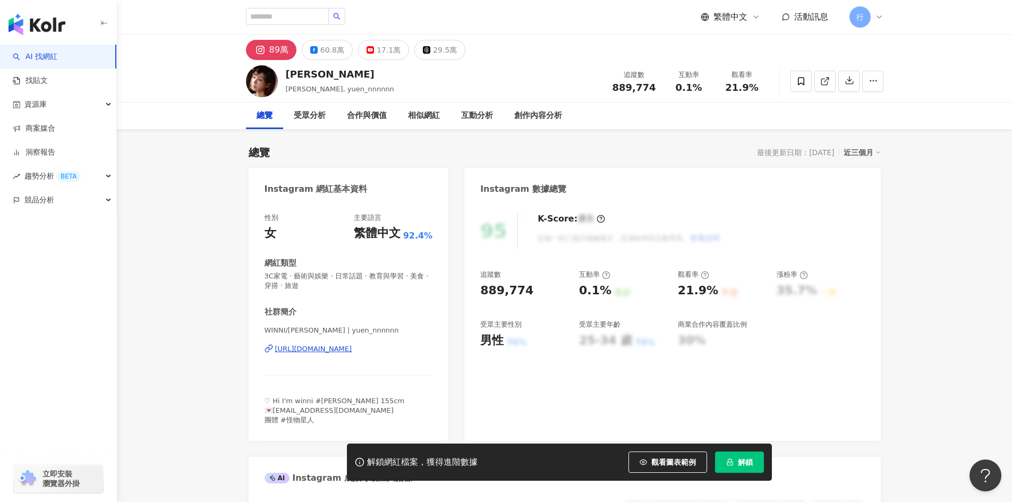
click at [352, 348] on div "[URL][DOMAIN_NAME]" at bounding box center [313, 349] width 77 height 10
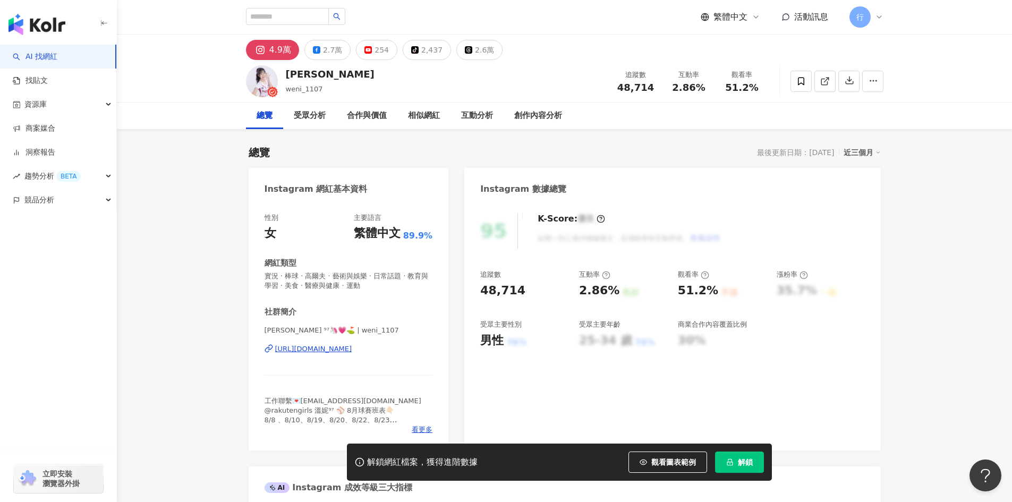
click at [352, 352] on div "https://www.instagram.com/weni_1107/" at bounding box center [313, 349] width 77 height 10
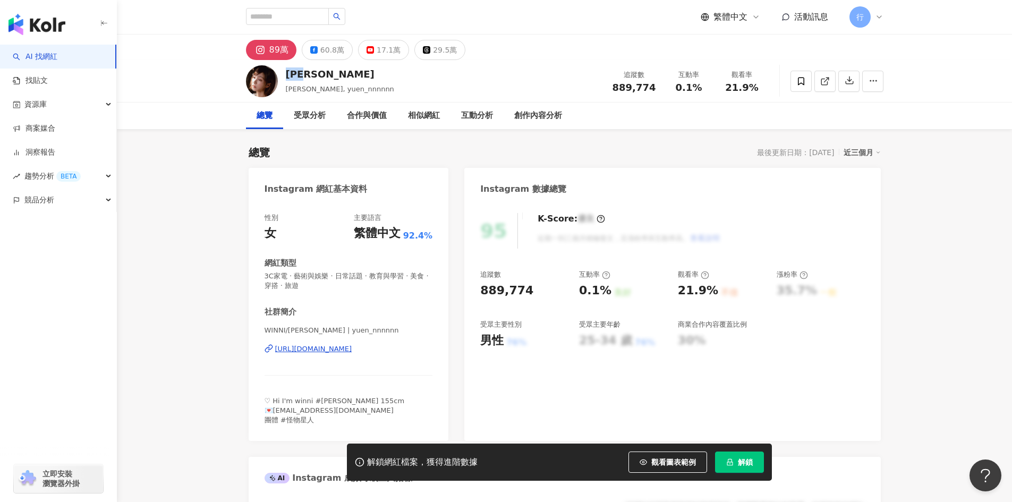
drag, startPoint x: 286, startPoint y: 74, endPoint x: 313, endPoint y: 72, distance: 26.1
click at [313, 72] on div "黃于恩" at bounding box center [340, 73] width 108 height 13
copy div "黃于恩"
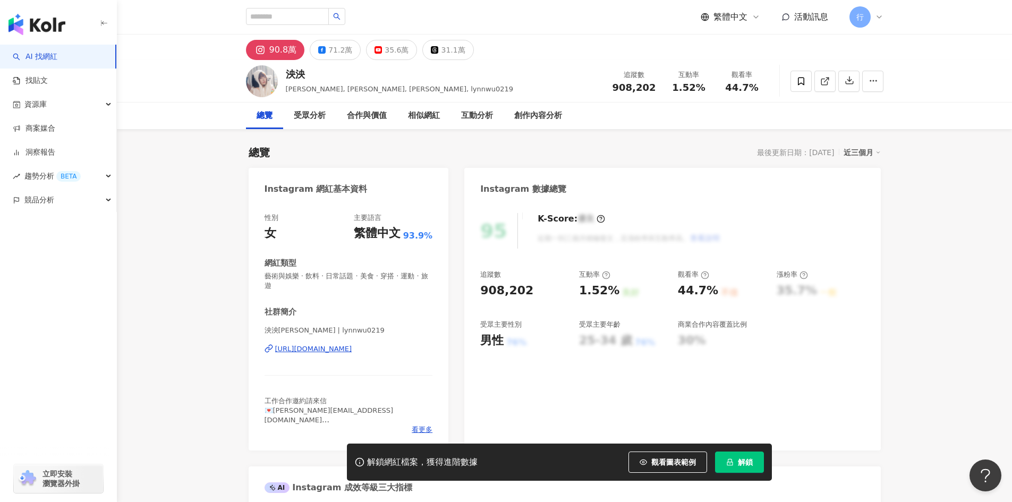
click at [316, 348] on div "https://www.instagram.com/lynnwu0219/" at bounding box center [313, 349] width 77 height 10
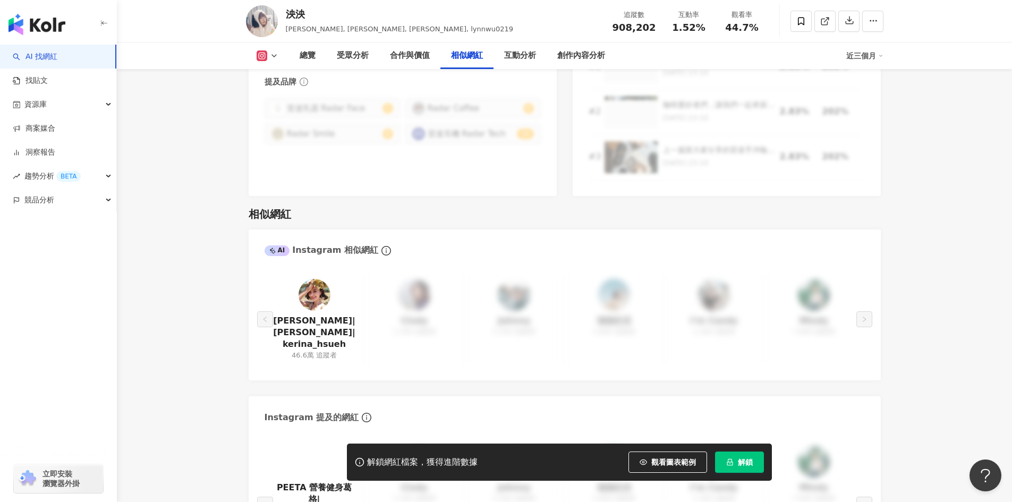
scroll to position [1807, 0]
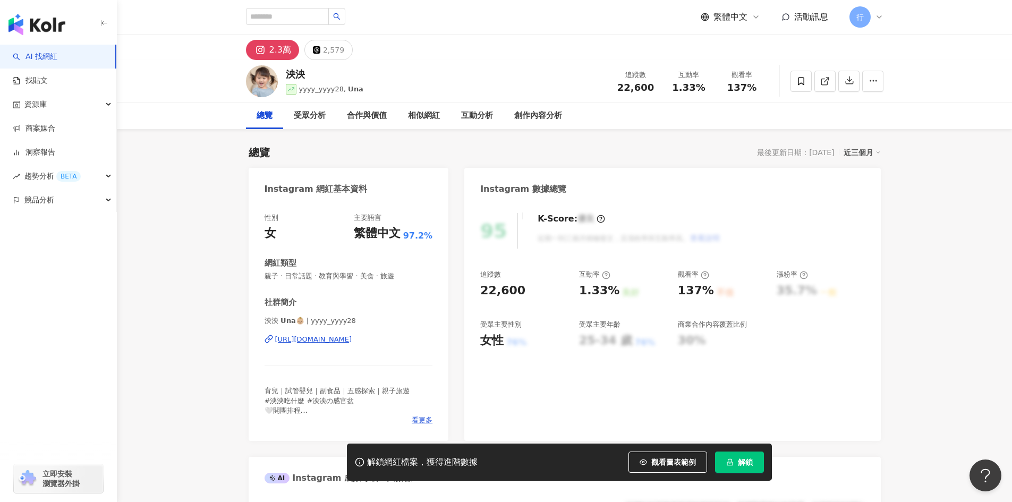
click at [369, 348] on div "泱泱 𝗨𝗻𝗮👶🏼 | yyyy_yyyy28 [URL][DOMAIN_NAME]" at bounding box center [349, 347] width 168 height 62
click at [352, 343] on div "https://www.instagram.com/yyyy_yyyy28/" at bounding box center [313, 340] width 77 height 10
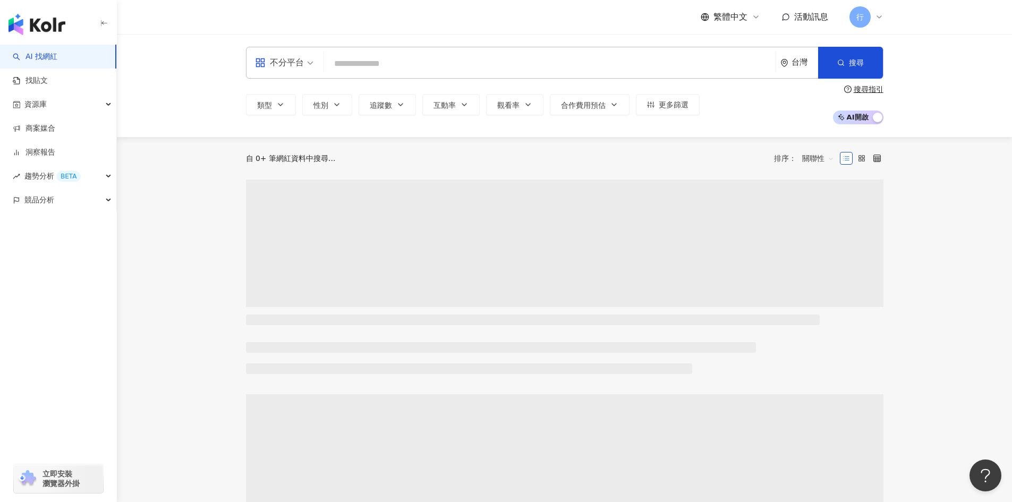
click at [426, 61] on input "search" at bounding box center [549, 64] width 443 height 20
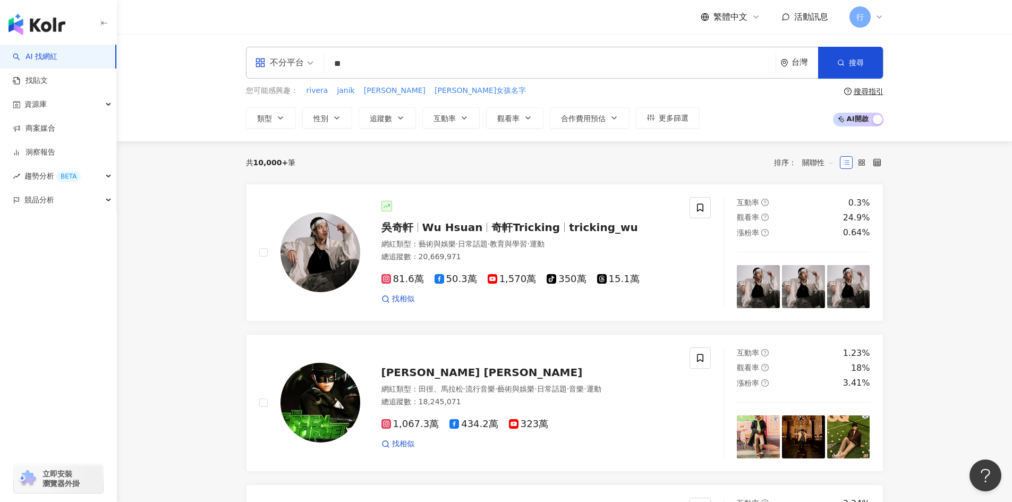
type input "*"
type input "**"
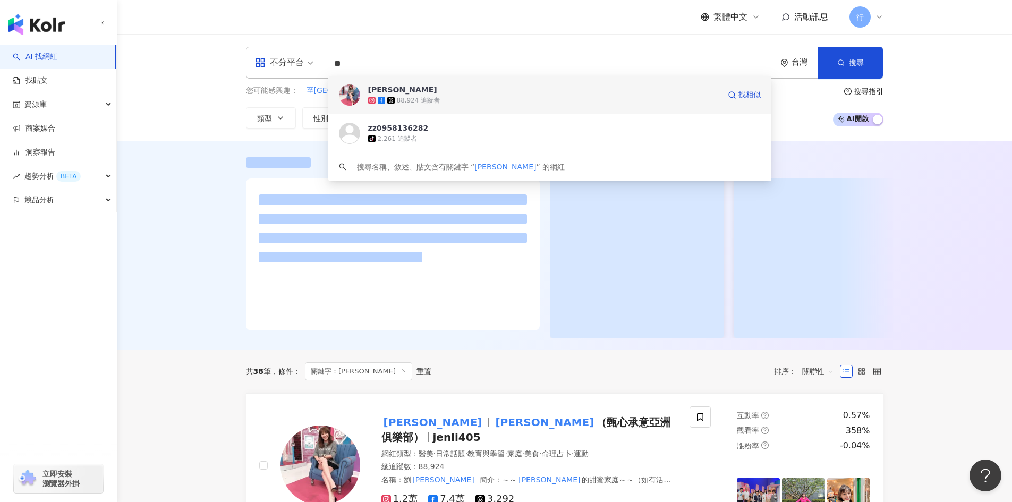
click at [446, 99] on div "88,924 追蹤者" at bounding box center [544, 100] width 352 height 11
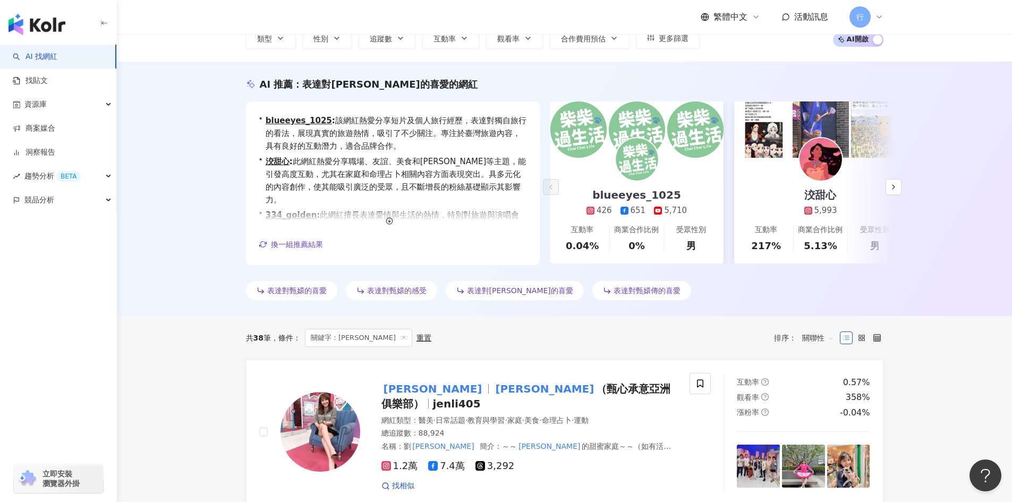
scroll to position [106, 0]
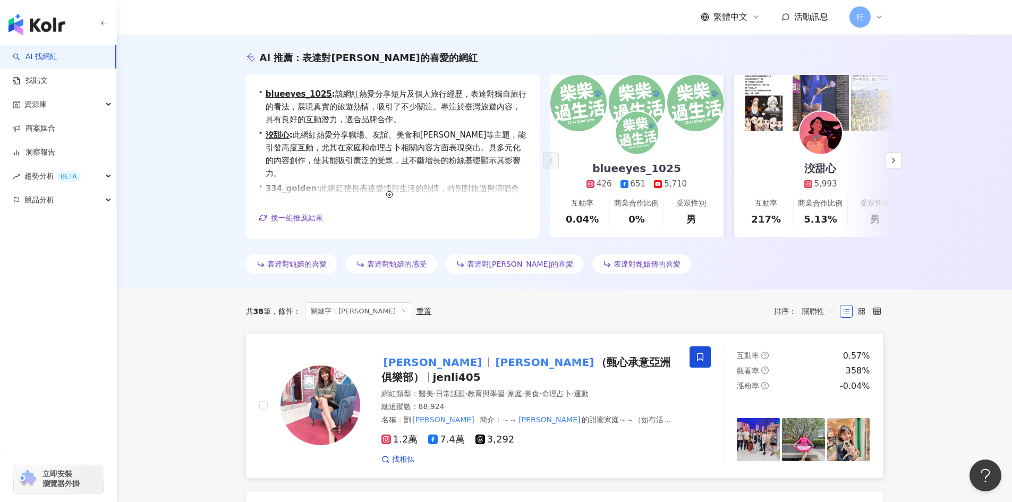
click at [705, 356] on span at bounding box center [700, 357] width 21 height 21
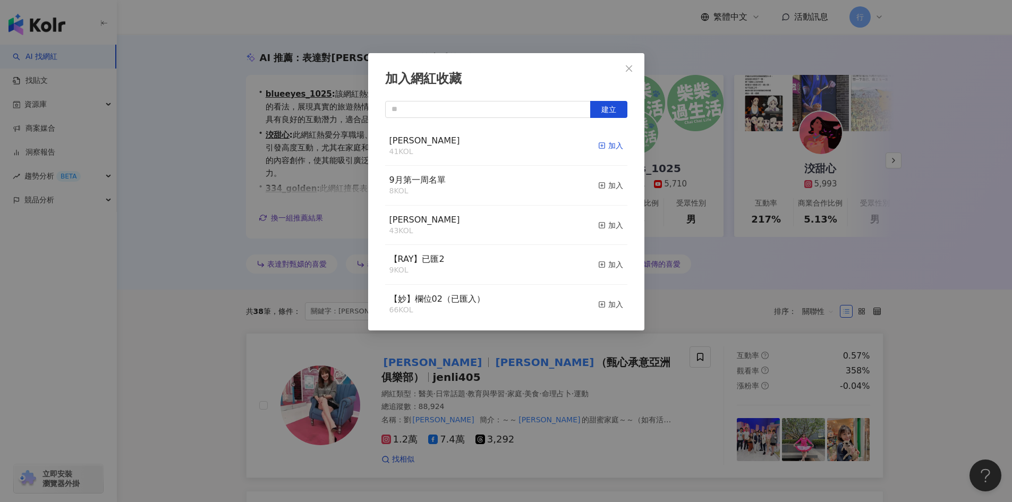
click at [598, 145] on icon "button" at bounding box center [601, 145] width 7 height 7
click at [204, 201] on div "加入網紅收藏 建立" at bounding box center [506, 251] width 1012 height 502
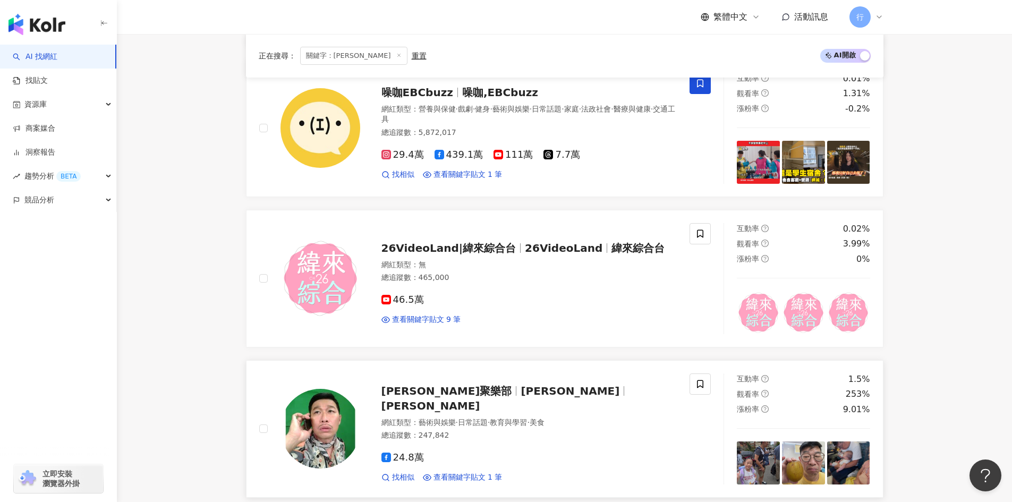
scroll to position [585, 0]
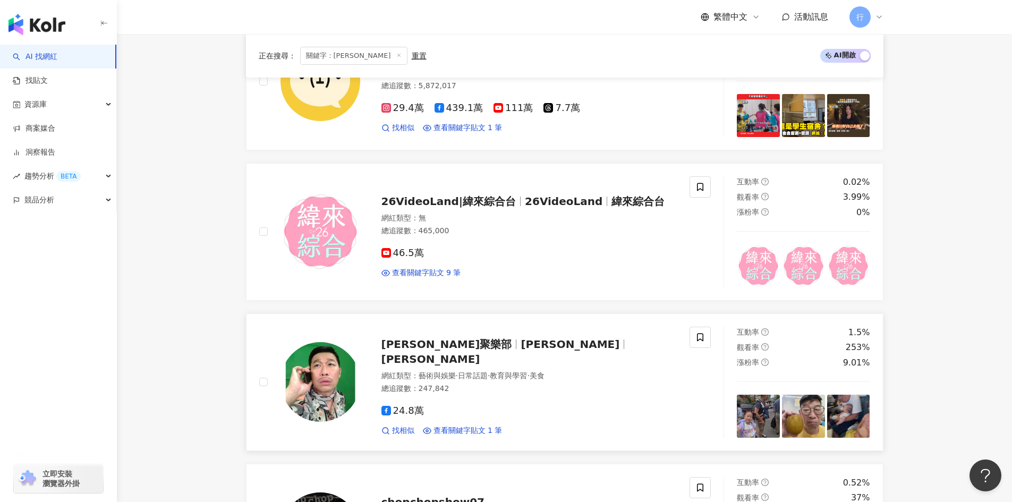
click at [521, 351] on span "馬力歐" at bounding box center [570, 344] width 99 height 13
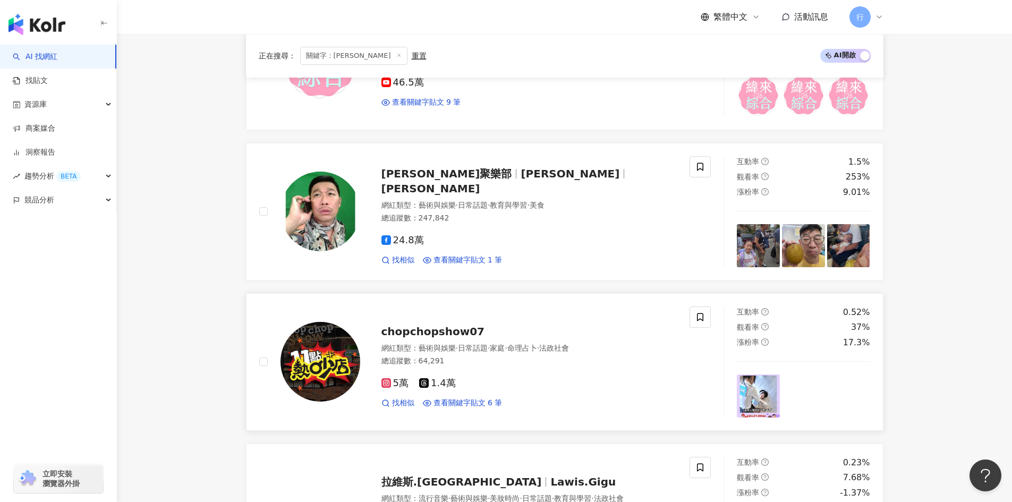
scroll to position [797, 0]
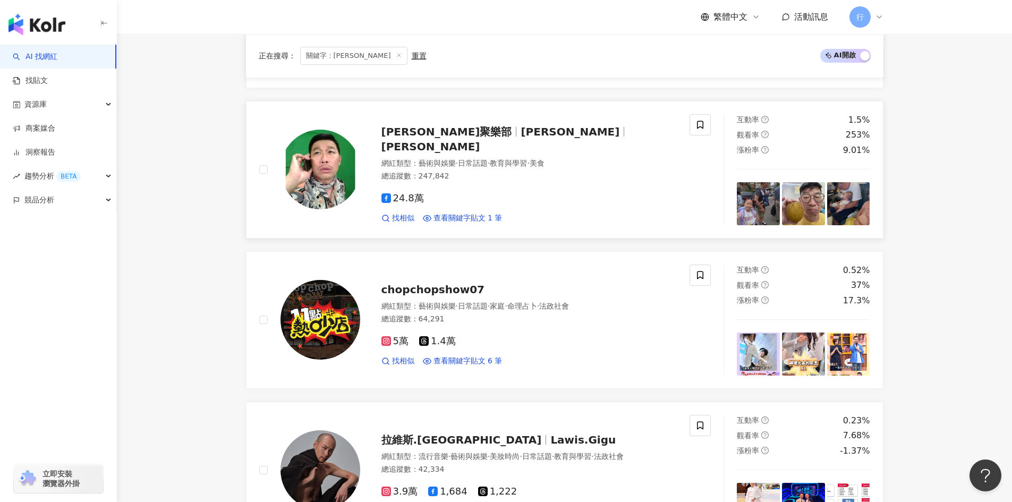
click at [444, 159] on span "藝術與娛樂" at bounding box center [437, 163] width 37 height 9
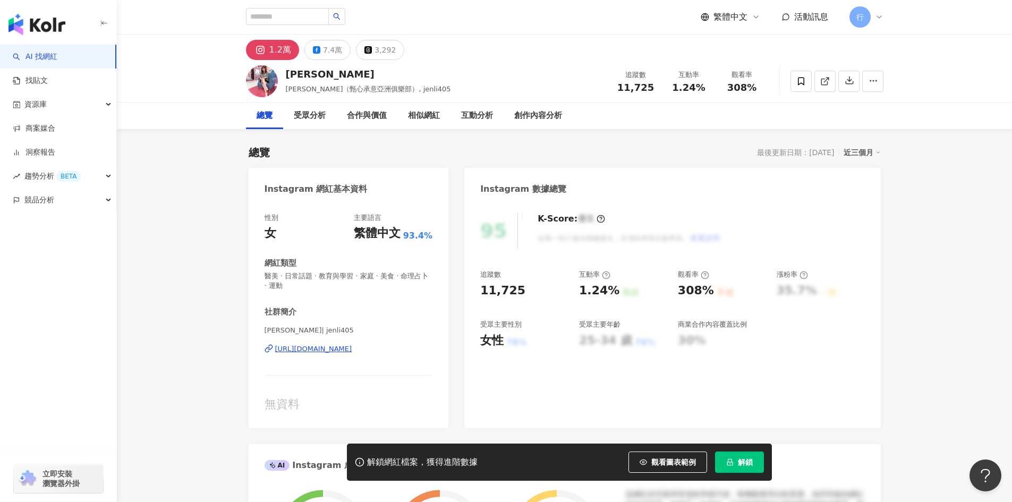
click at [352, 348] on div "[URL][DOMAIN_NAME]" at bounding box center [313, 349] width 77 height 10
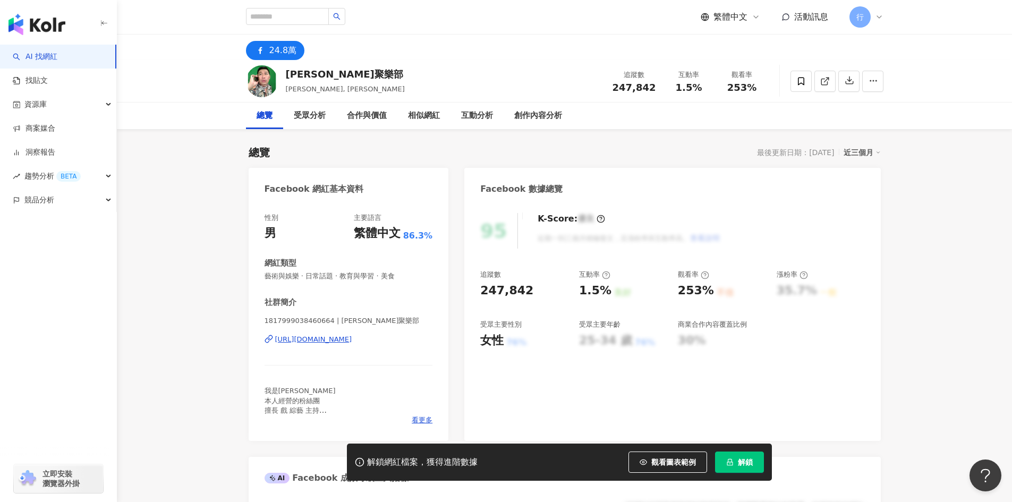
click at [336, 343] on div "[URL][DOMAIN_NAME]" at bounding box center [313, 340] width 77 height 10
drag, startPoint x: 283, startPoint y: 73, endPoint x: 350, endPoint y: 69, distance: 67.1
click at [350, 69] on div "馬力歐聚樂部 馬力歐, 卜國耕 追蹤數 247,842 互動率 1.5% 觀看率 253%" at bounding box center [565, 81] width 680 height 42
copy div "馬力歐聚樂部"
click at [264, 16] on input "search" at bounding box center [287, 16] width 83 height 17
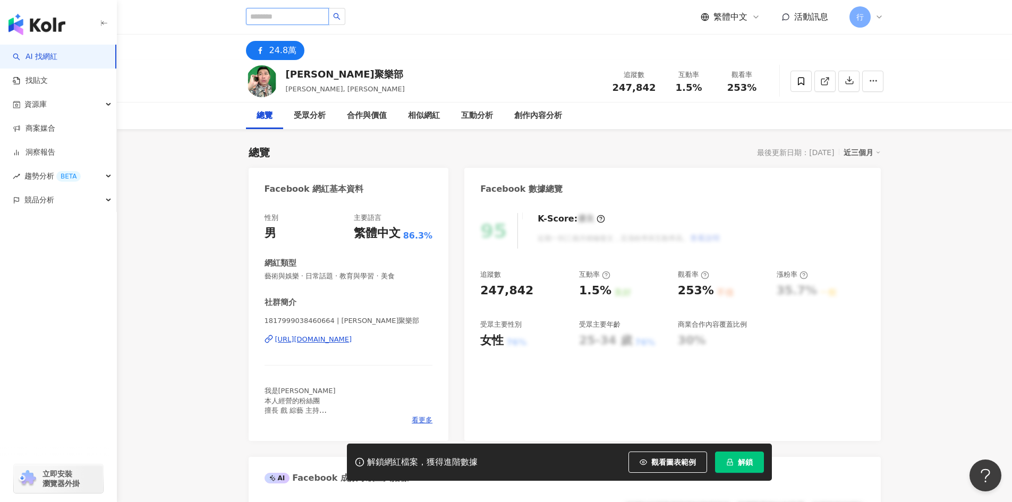
paste input "******"
type input "******"
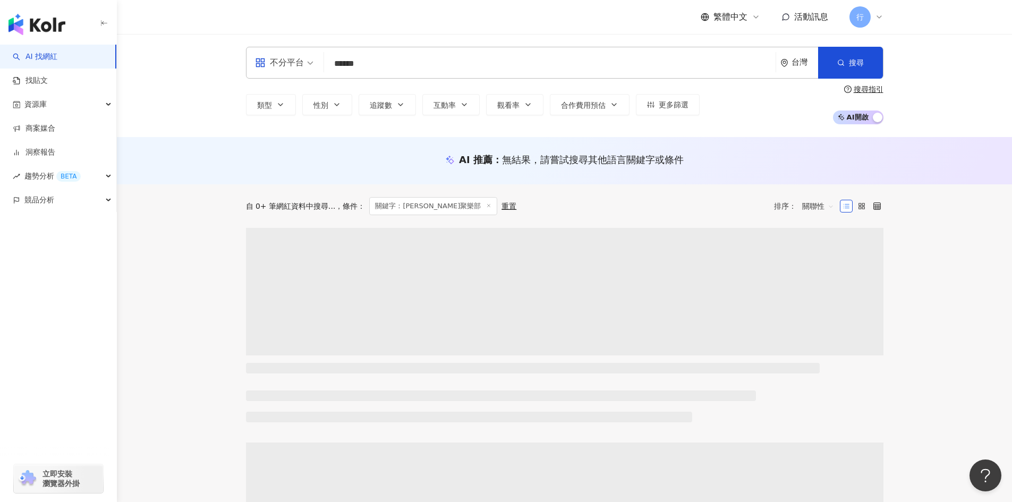
click at [682, 199] on div "自 0+ 筆網紅資料中搜尋... 條件 ： 關鍵字：馬力歐聚樂部 重置 排序： 關聯性" at bounding box center [565, 206] width 638 height 18
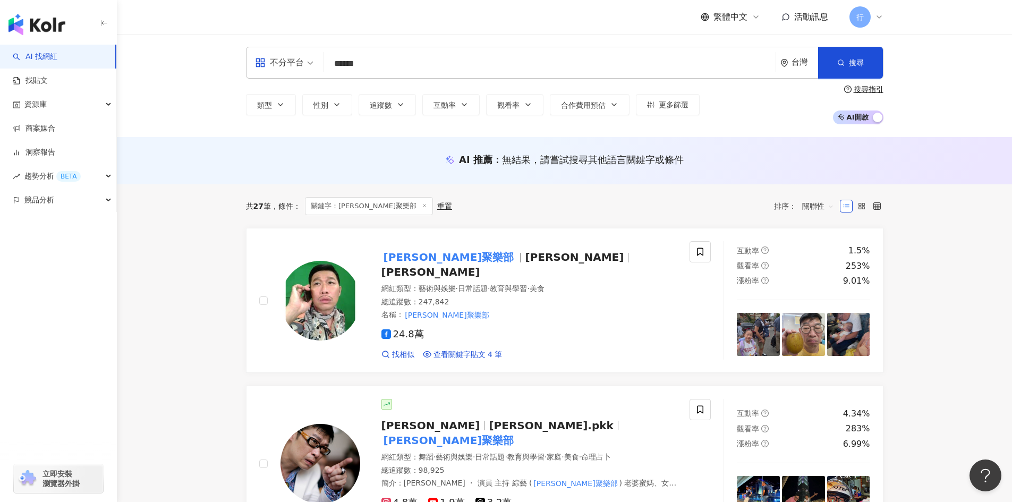
click at [365, 208] on span "關鍵字：馬力歐聚樂部" at bounding box center [369, 206] width 128 height 18
click at [422, 205] on icon at bounding box center [424, 205] width 5 height 5
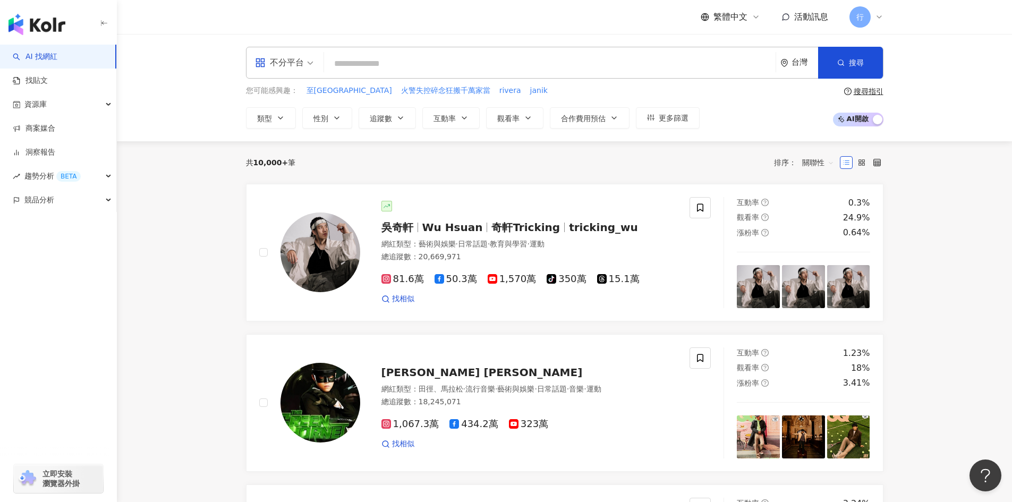
click at [373, 57] on input "search" at bounding box center [549, 64] width 443 height 20
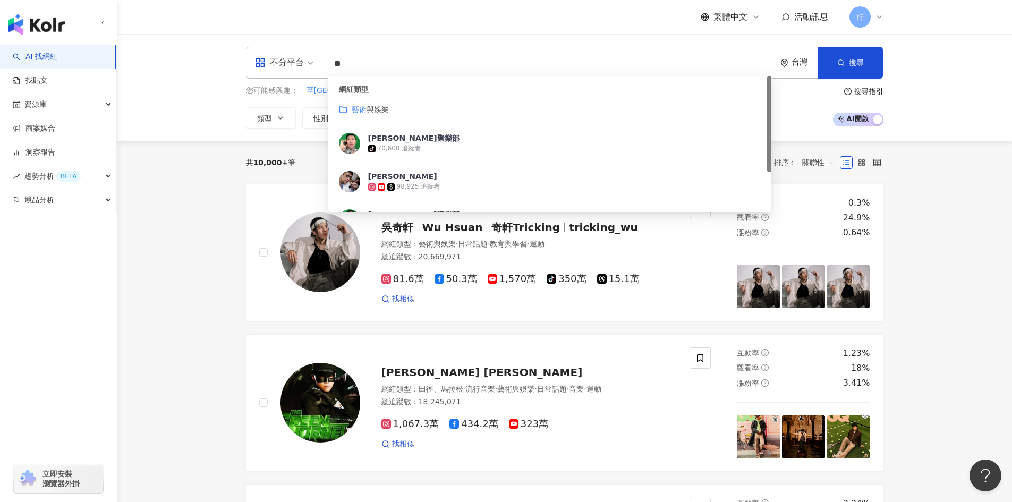
click at [383, 111] on button "追蹤數" at bounding box center [387, 117] width 57 height 21
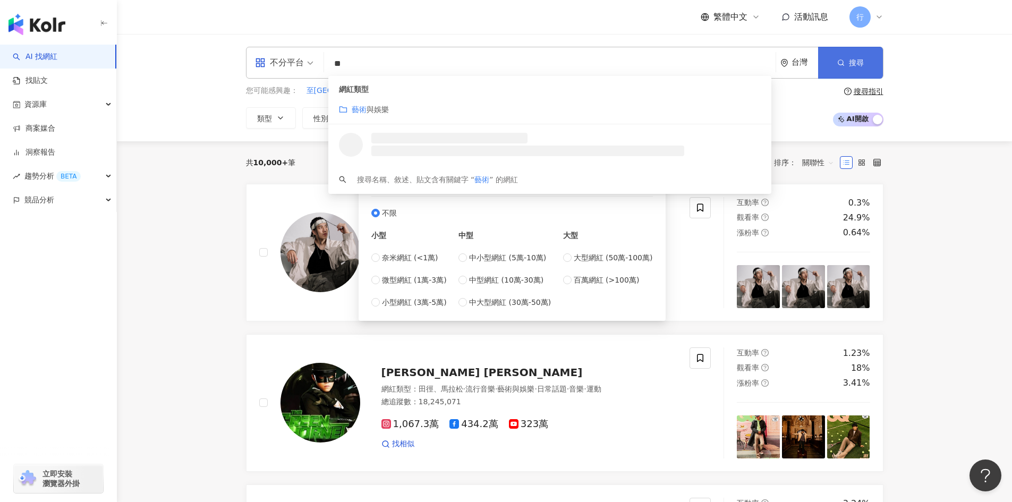
click at [868, 66] on button "搜尋" at bounding box center [850, 63] width 65 height 32
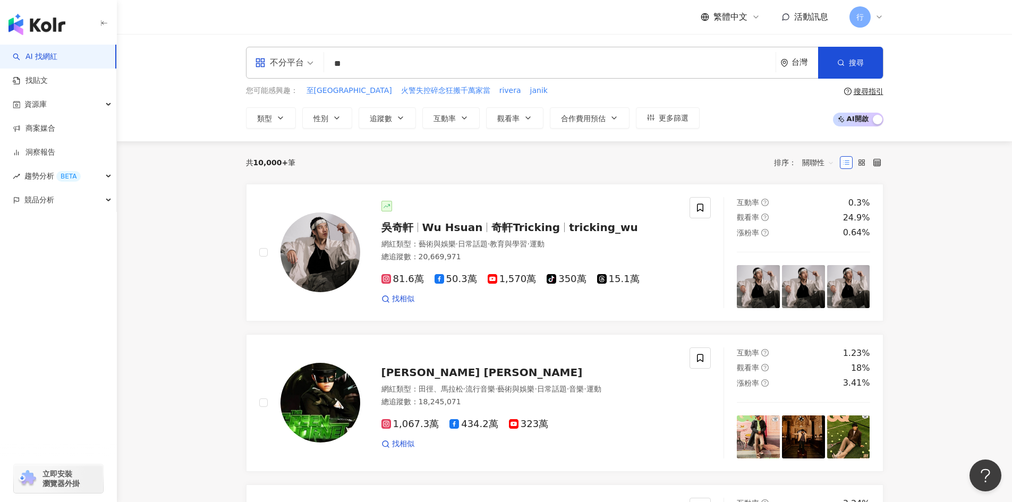
click at [373, 56] on input "**" at bounding box center [549, 64] width 443 height 20
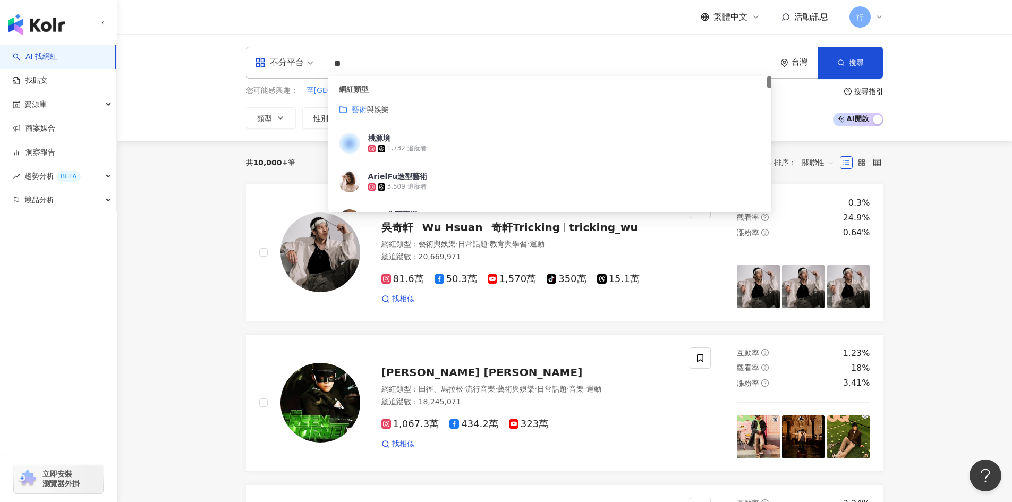
click at [371, 108] on span "與娛樂" at bounding box center [378, 109] width 22 height 9
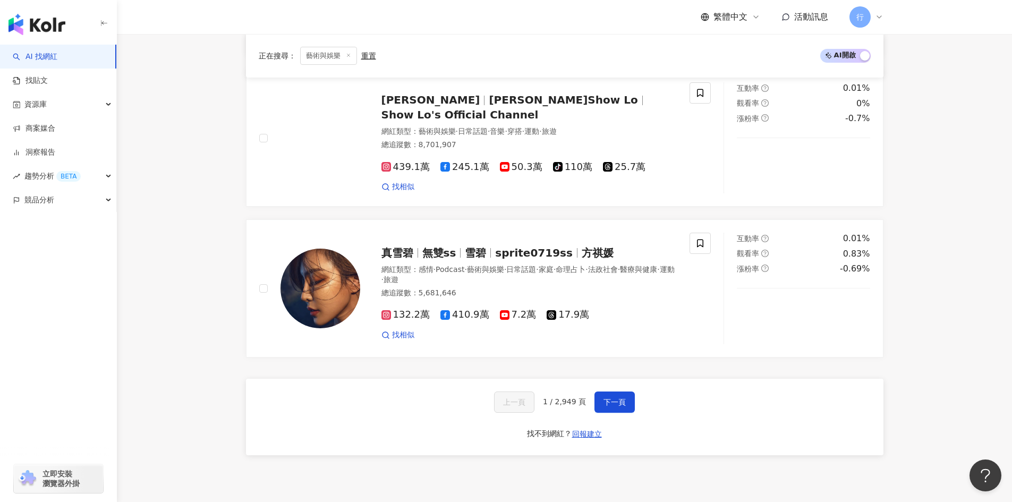
scroll to position [1765, 0]
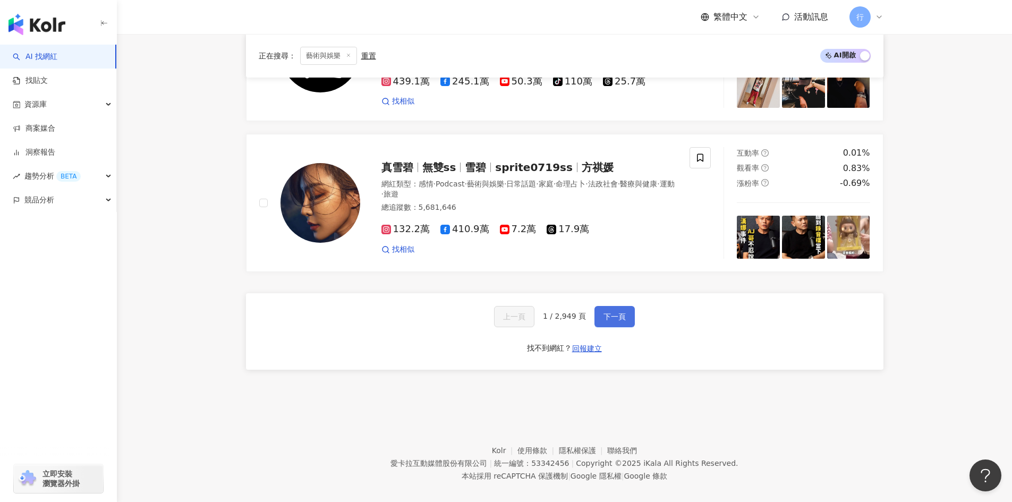
click at [615, 313] on span "下一頁" at bounding box center [615, 317] width 22 height 9
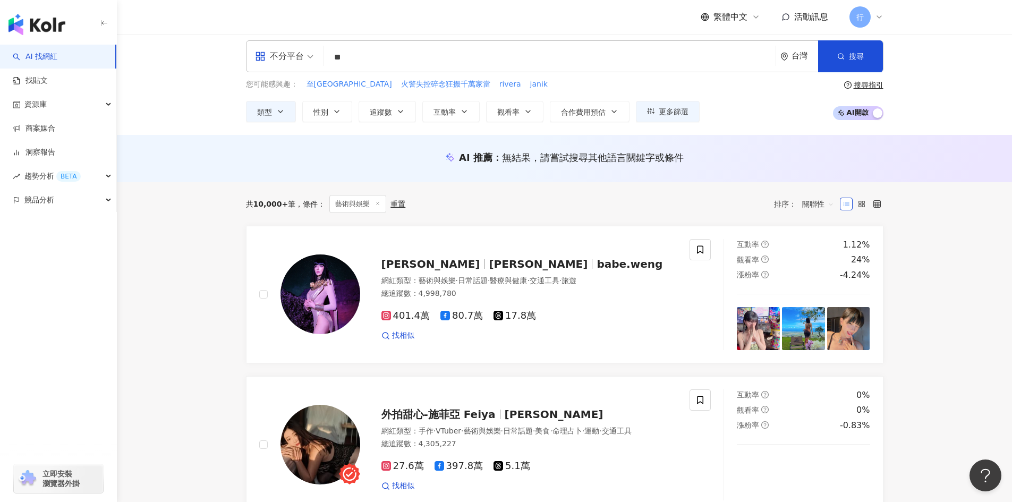
scroll to position [0, 0]
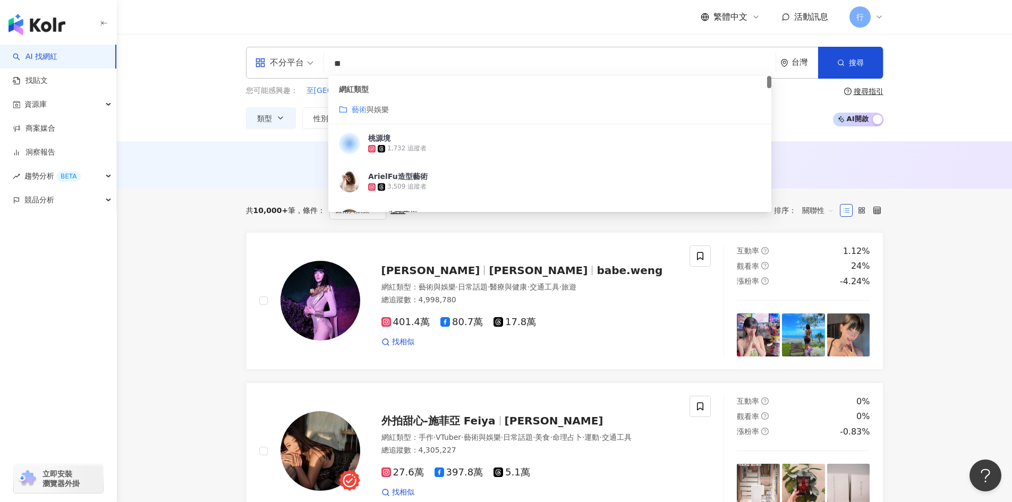
drag, startPoint x: 413, startPoint y: 55, endPoint x: 62, endPoint y: 9, distance: 354.4
paste input "*"
type input "***"
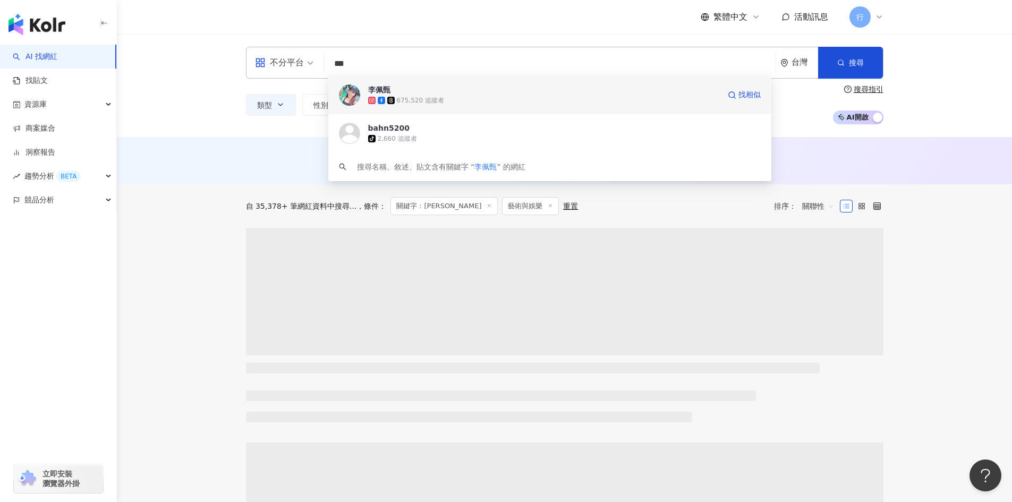
click at [386, 92] on div "李佩甄" at bounding box center [379, 90] width 22 height 11
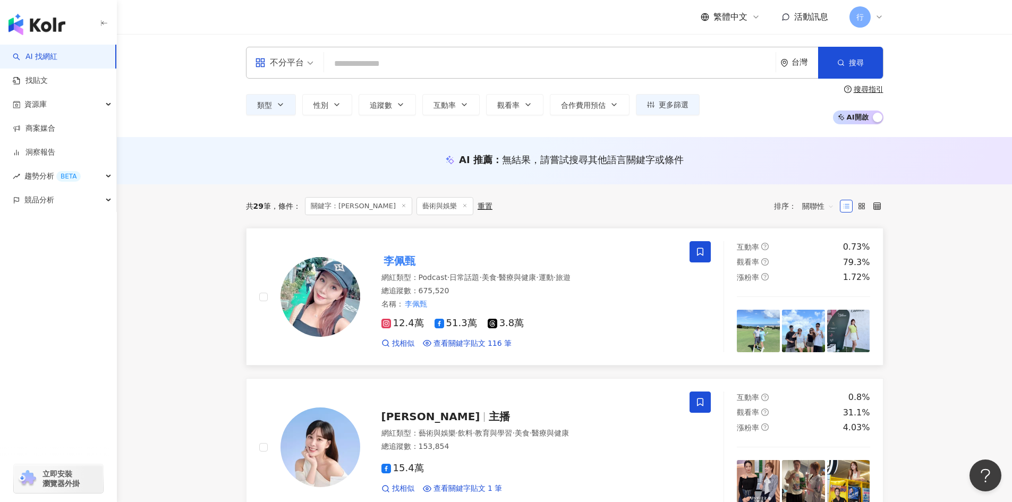
click at [702, 244] on span at bounding box center [700, 251] width 21 height 21
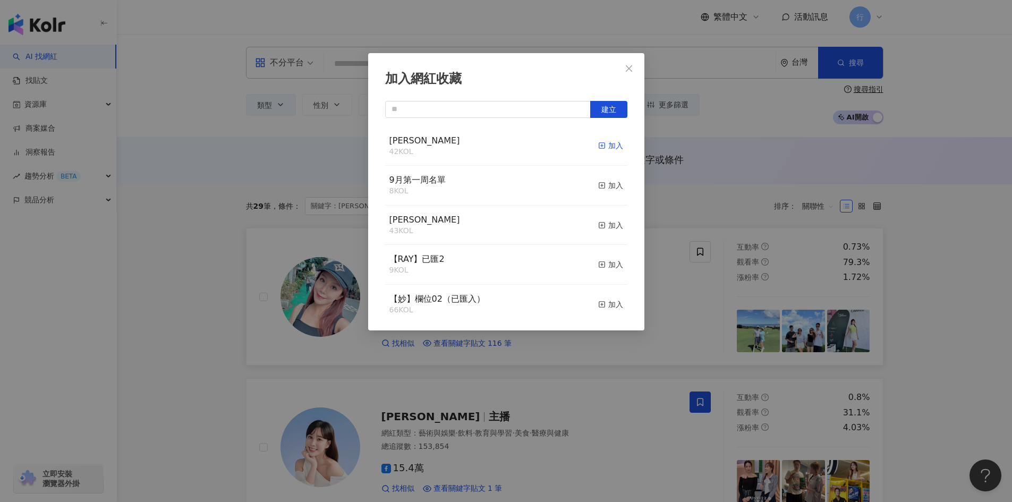
click at [598, 145] on icon "button" at bounding box center [601, 145] width 7 height 7
click at [630, 66] on icon "close" at bounding box center [629, 68] width 9 height 9
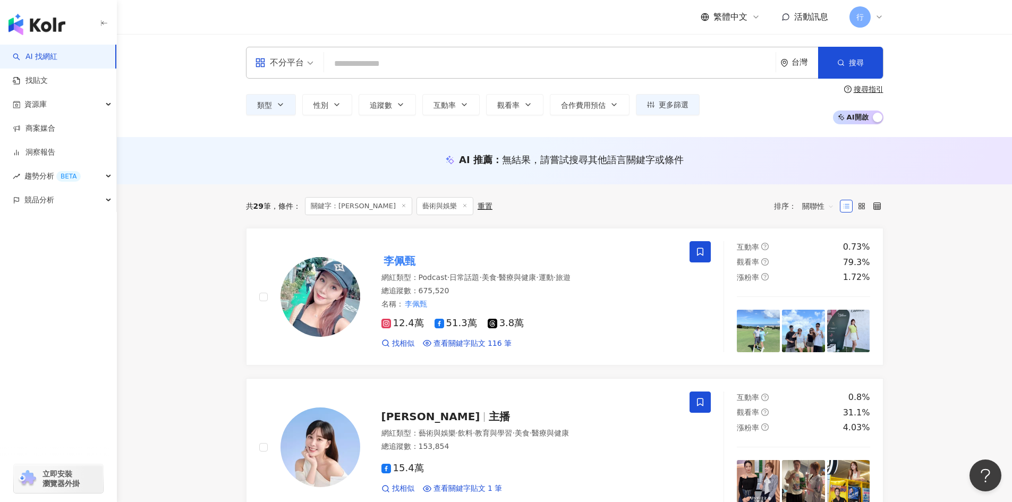
click at [421, 64] on input "search" at bounding box center [549, 64] width 443 height 20
paste input "***"
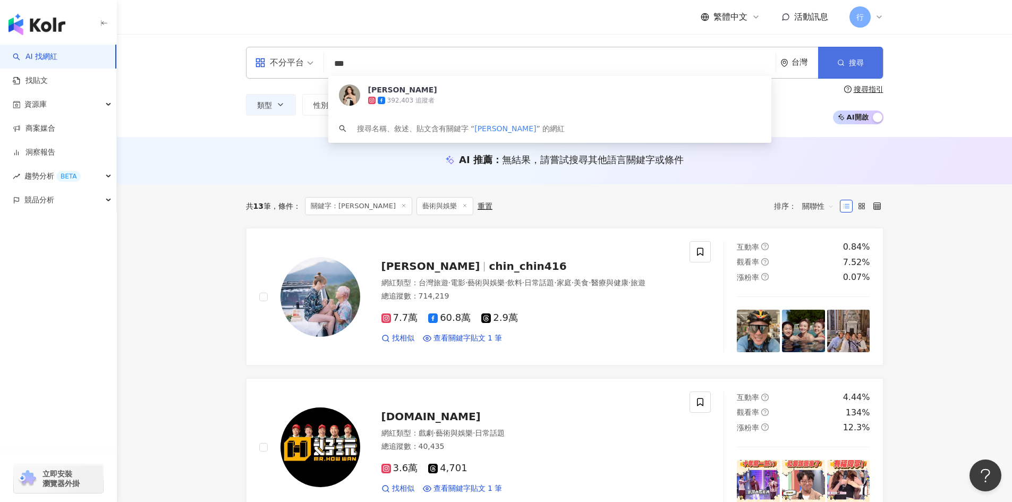
click at [851, 63] on span "搜尋" at bounding box center [856, 62] width 15 height 9
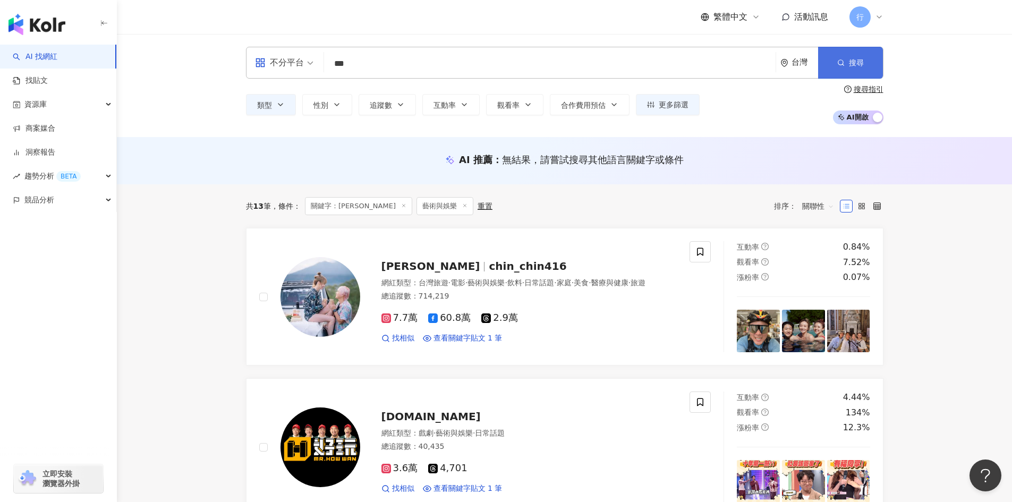
click at [854, 70] on button "搜尋" at bounding box center [850, 63] width 65 height 32
click at [852, 52] on button "搜尋" at bounding box center [850, 63] width 65 height 32
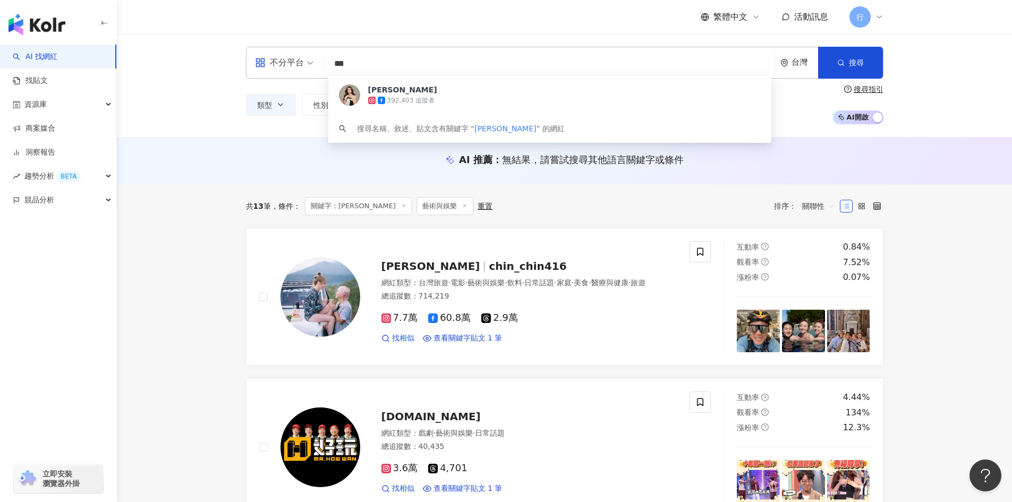
drag, startPoint x: 387, startPoint y: 57, endPoint x: 319, endPoint y: 63, distance: 68.2
click at [319, 63] on div "不分平台 *** 台灣 搜尋 f14c53a0-26c7-4dae-ae43-b6e0cb0ec3a7 曾雅蘭 392,403 追蹤者 搜尋名稱、敘述、貼文含…" at bounding box center [565, 63] width 638 height 32
paste input "search"
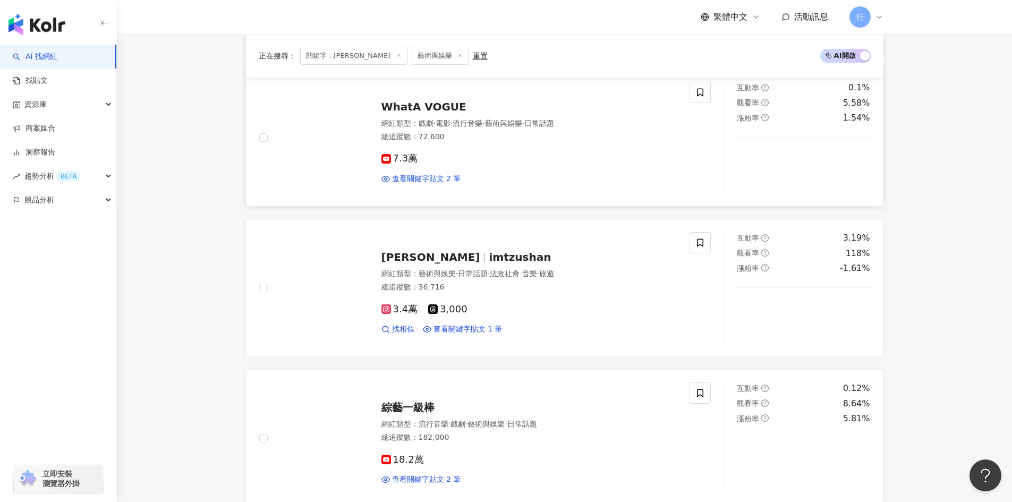
scroll to position [478, 0]
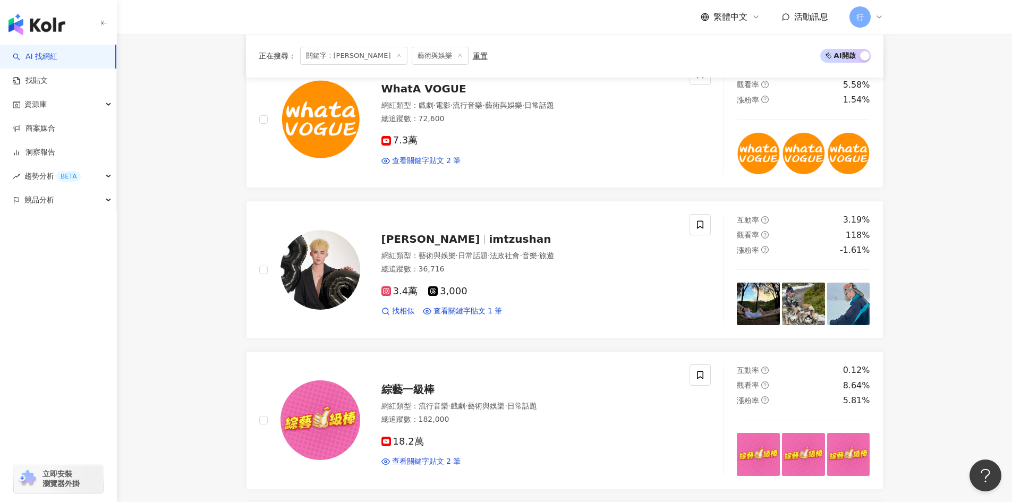
drag, startPoint x: 445, startPoint y: 241, endPoint x: 142, endPoint y: 246, distance: 302.5
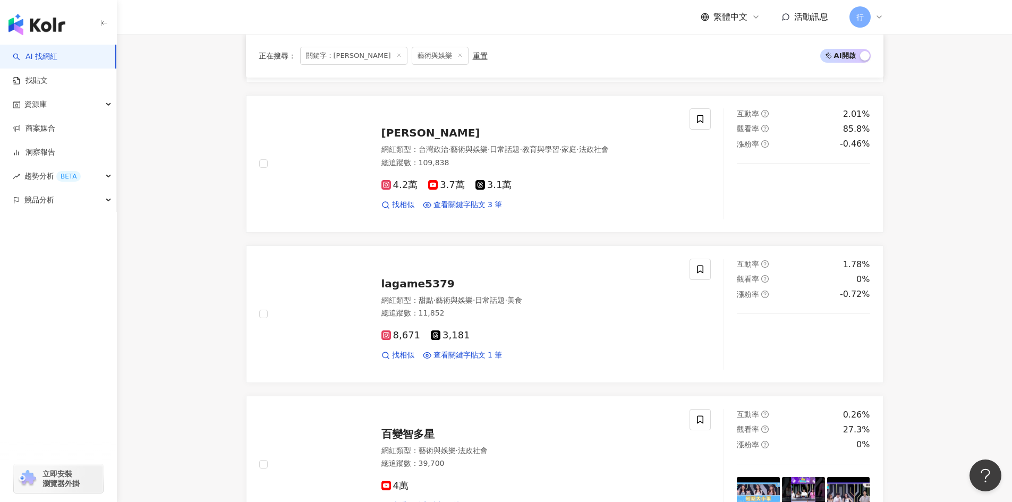
scroll to position [904, 0]
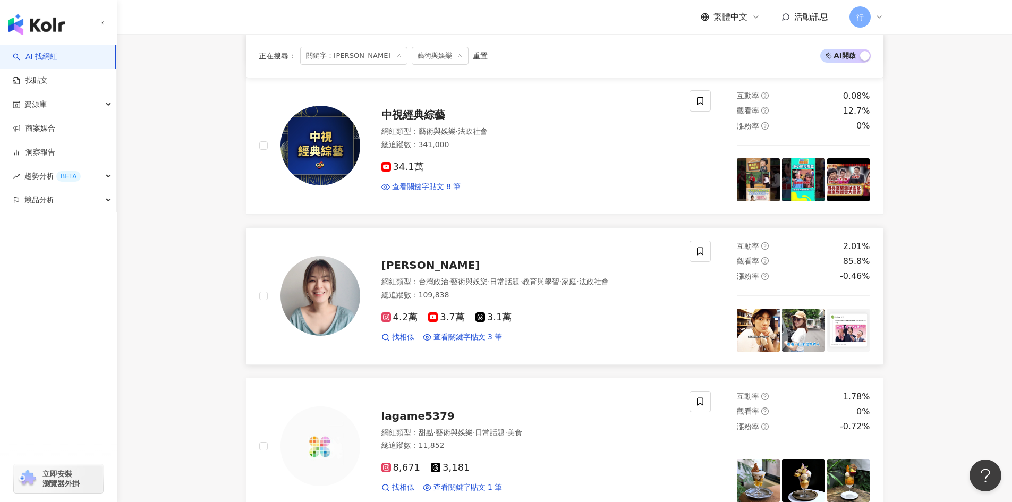
click at [386, 267] on span "陳沂" at bounding box center [431, 265] width 99 height 13
click at [705, 251] on icon at bounding box center [701, 252] width 10 height 10
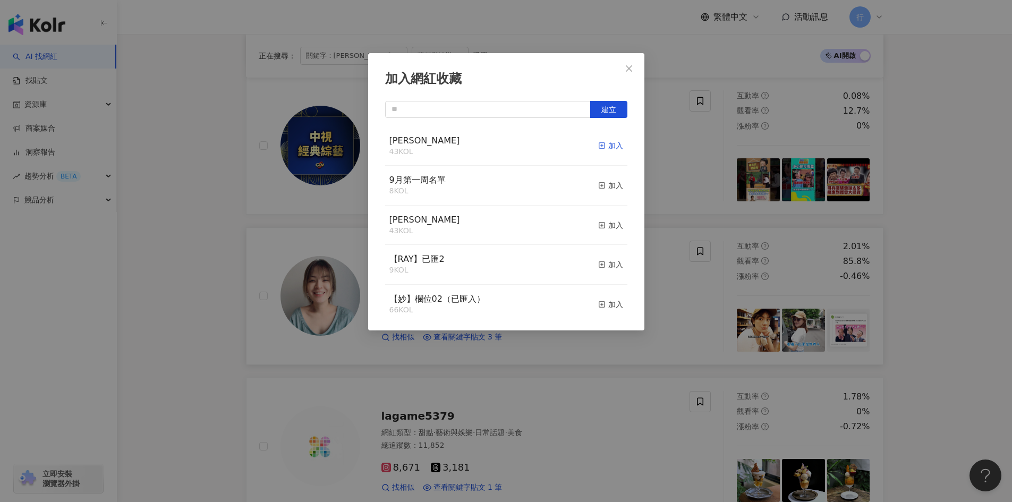
click at [599, 144] on rect "button" at bounding box center [602, 146] width 6 height 6
click at [934, 261] on div "加入網紅收藏 建立" at bounding box center [506, 251] width 1012 height 502
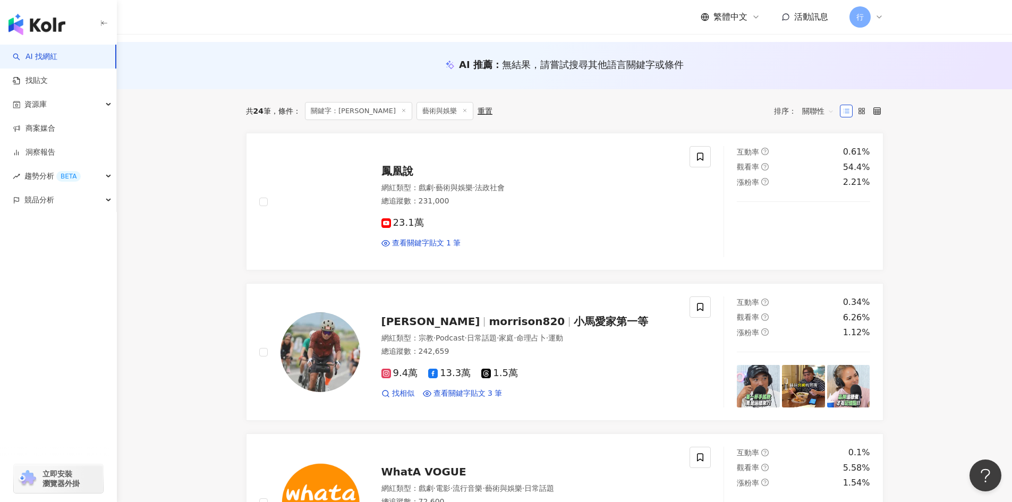
scroll to position [0, 0]
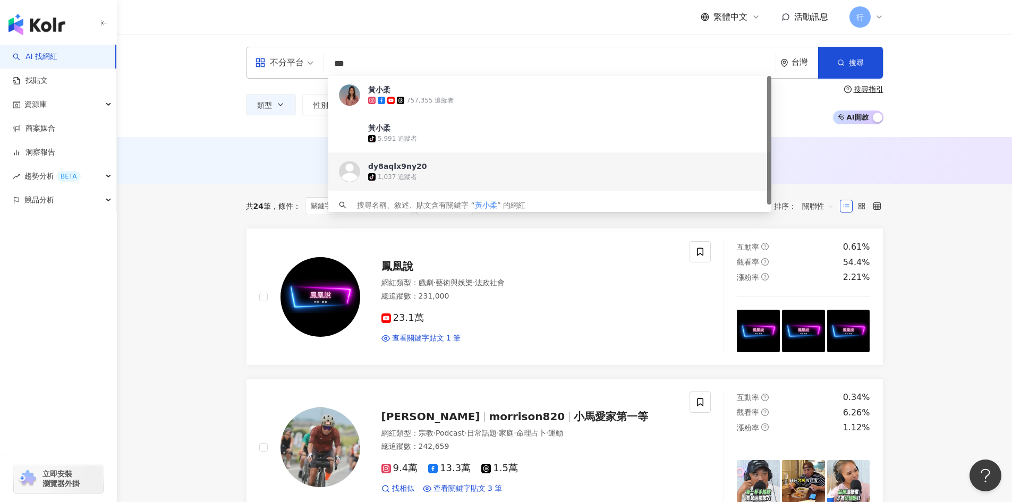
drag, startPoint x: 373, startPoint y: 68, endPoint x: 190, endPoint y: 88, distance: 184.4
click at [191, 88] on div "不分平台 *** 台灣 搜尋 55e058df-4d57-47d9-a845-ce145a019e45 https://www.tiktok.com/@dy8…" at bounding box center [565, 85] width 896 height 103
paste input "search"
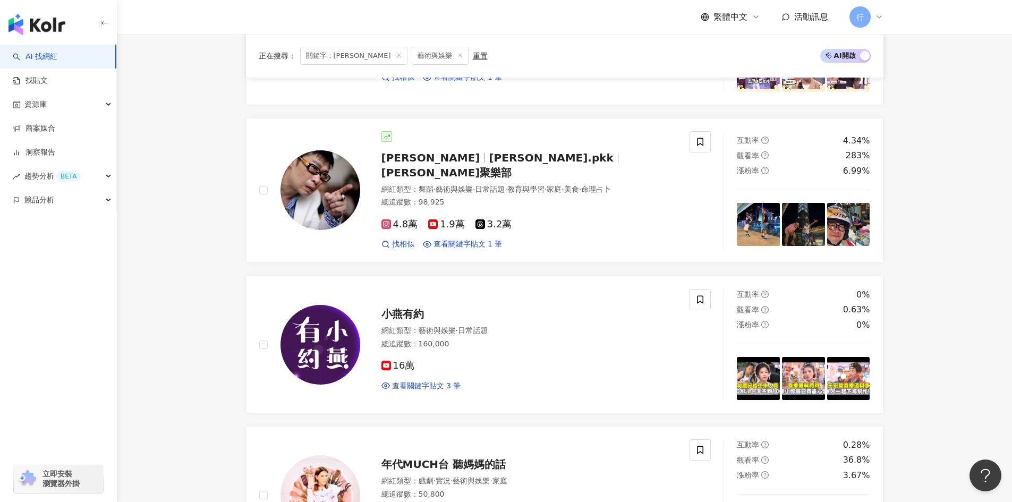
scroll to position [1169, 0]
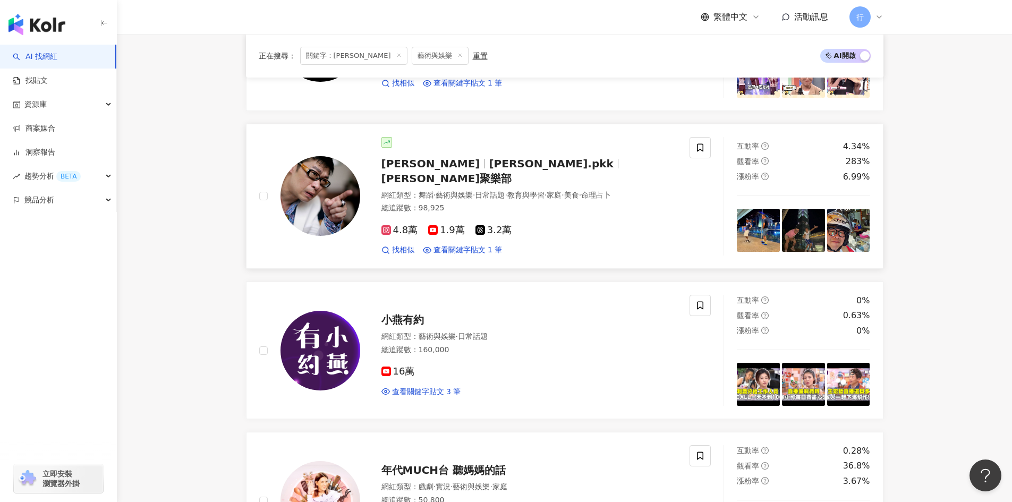
click at [512, 172] on span "馬力歐聚樂部" at bounding box center [447, 178] width 131 height 13
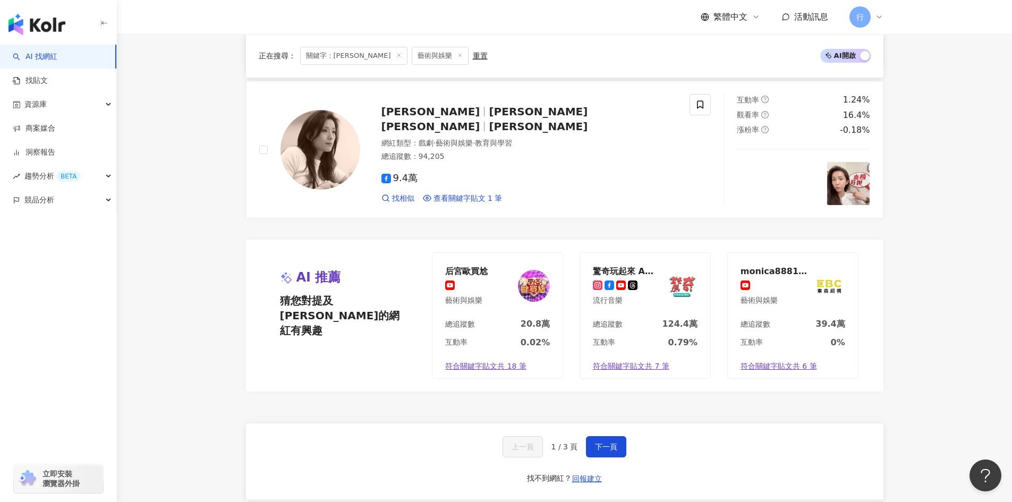
scroll to position [1913, 0]
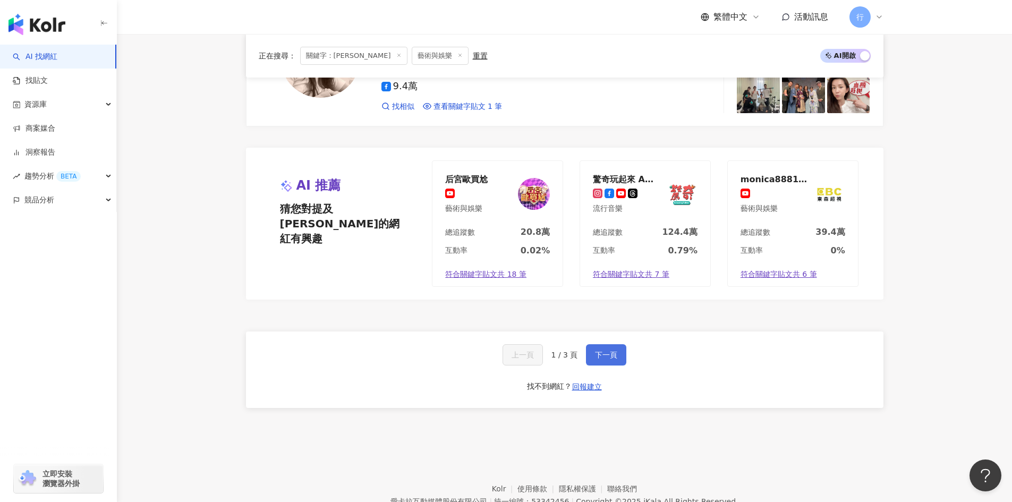
click at [604, 344] on button "下一頁" at bounding box center [606, 354] width 40 height 21
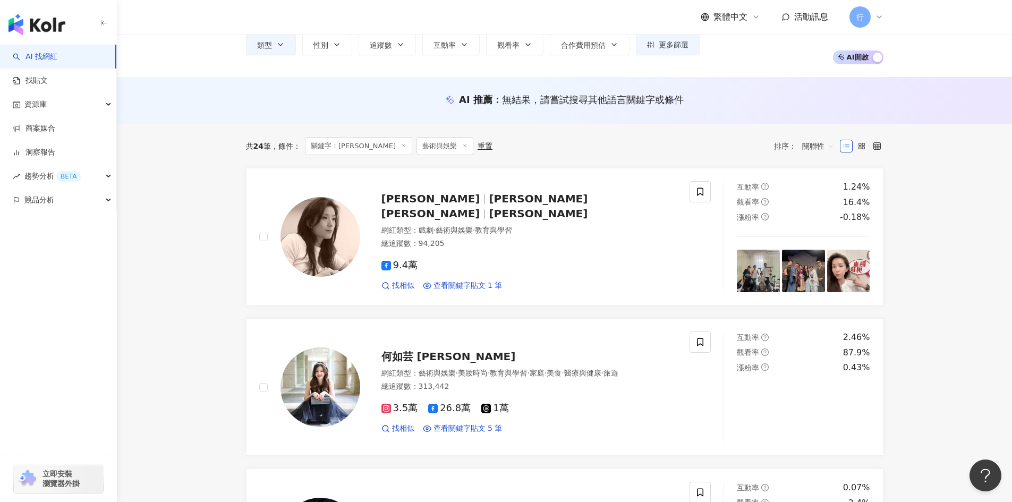
scroll to position [159, 0]
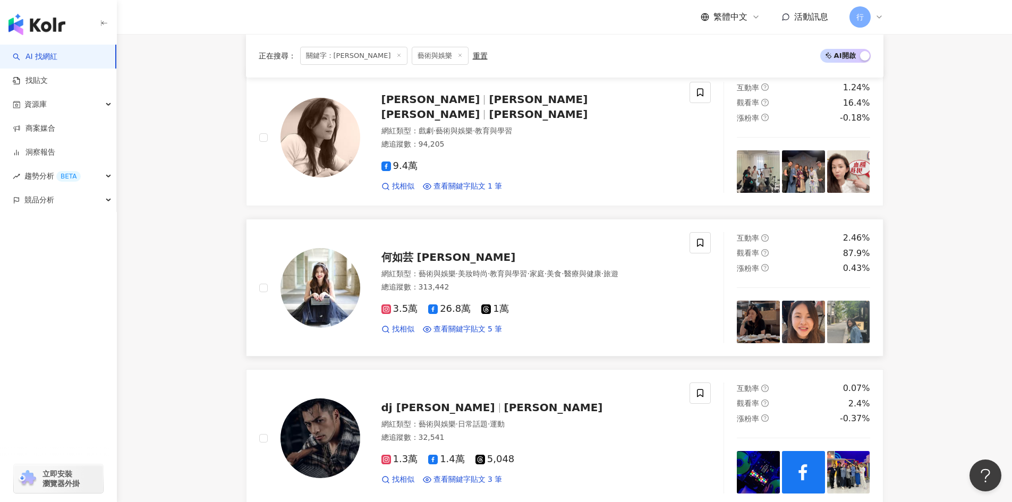
click at [420, 255] on span "何如芸 Michelle" at bounding box center [449, 257] width 134 height 13
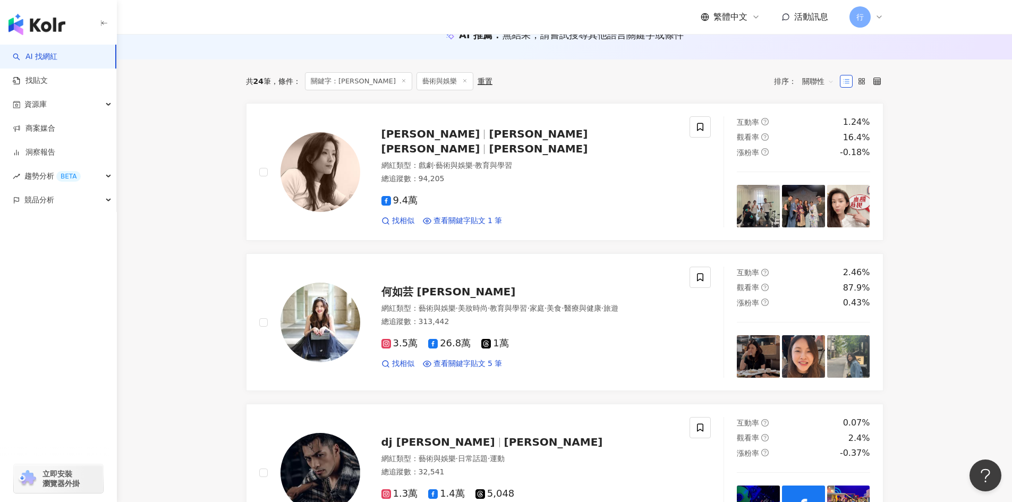
scroll to position [106, 0]
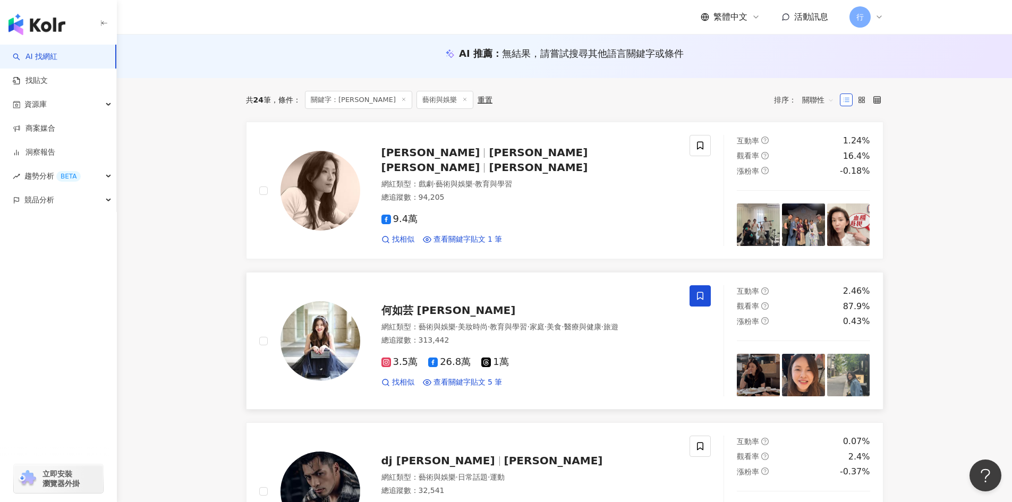
click at [706, 301] on span at bounding box center [700, 295] width 21 height 21
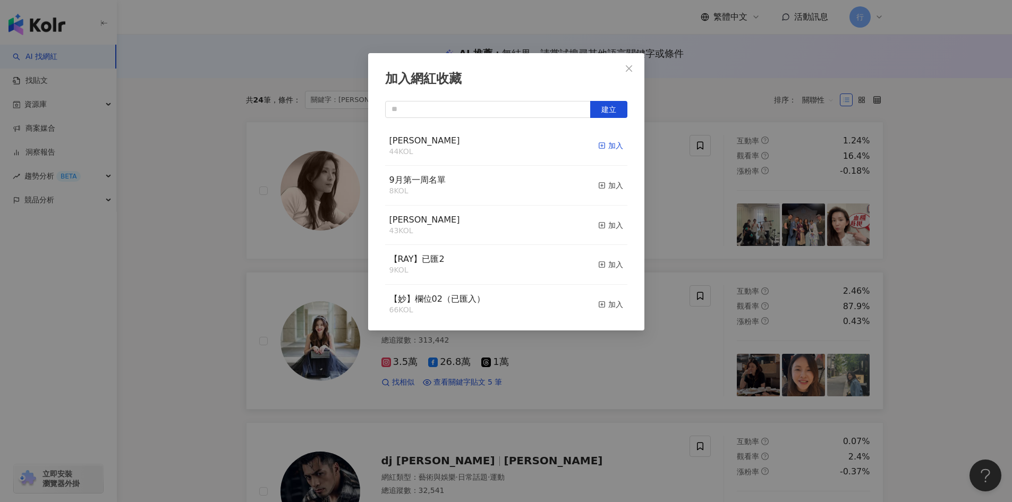
click at [601, 146] on line "button" at bounding box center [602, 146] width 3 height 0
click at [958, 364] on div "加入網紅收藏 建立" at bounding box center [506, 251] width 1012 height 502
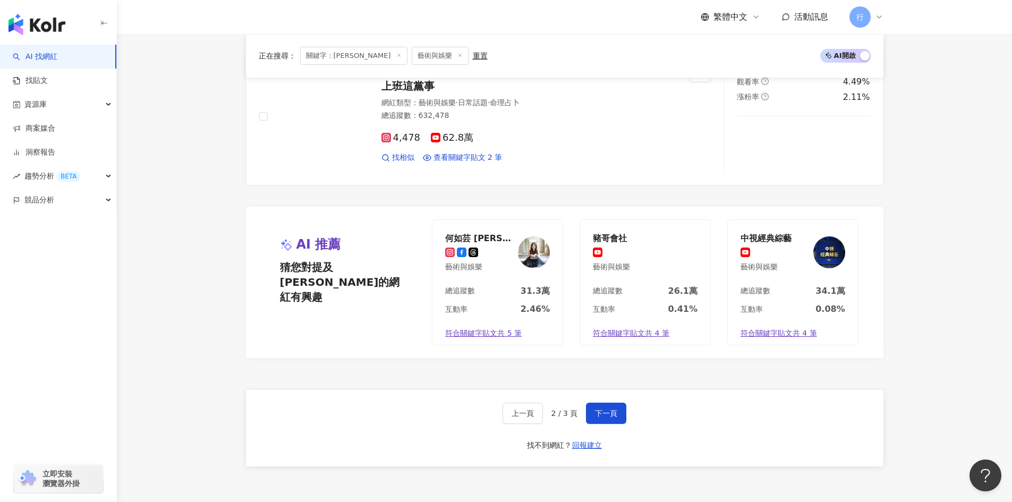
scroll to position [1944, 0]
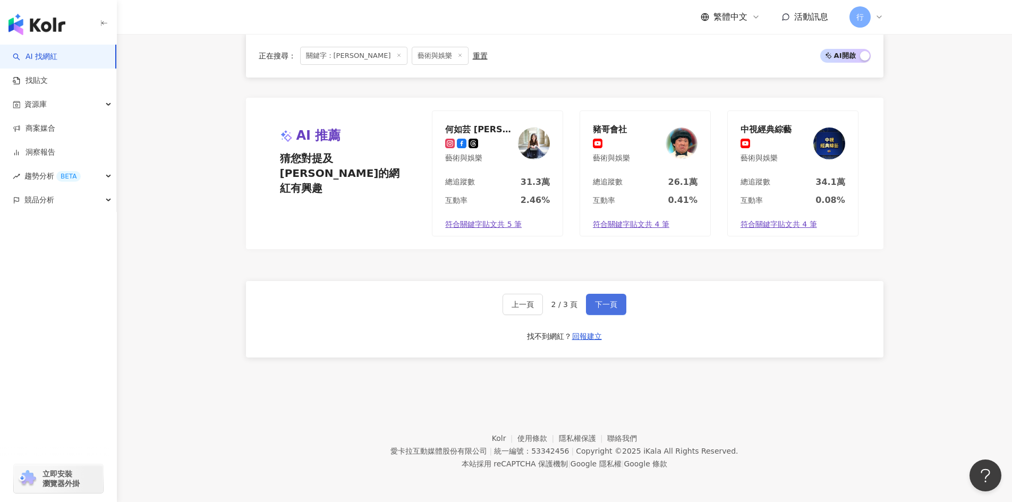
click at [614, 311] on button "下一頁" at bounding box center [606, 304] width 40 height 21
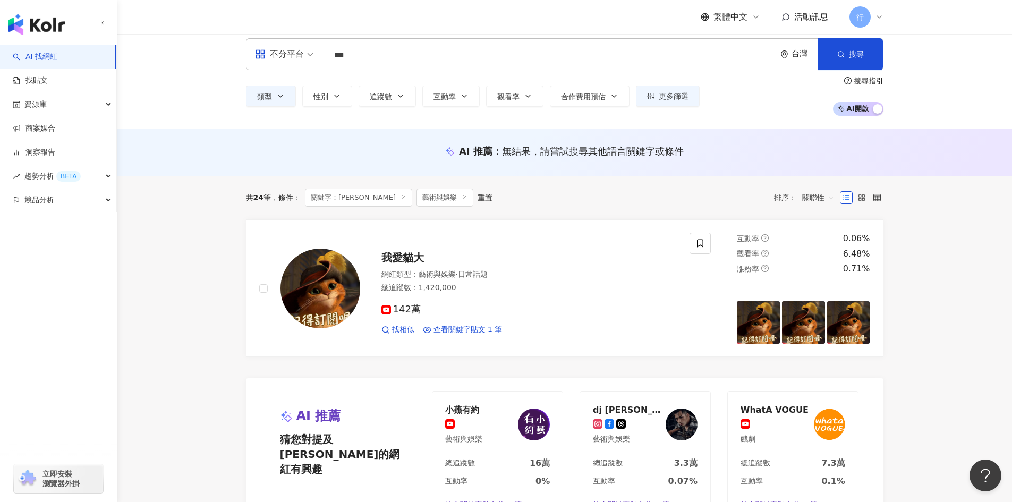
scroll to position [0, 0]
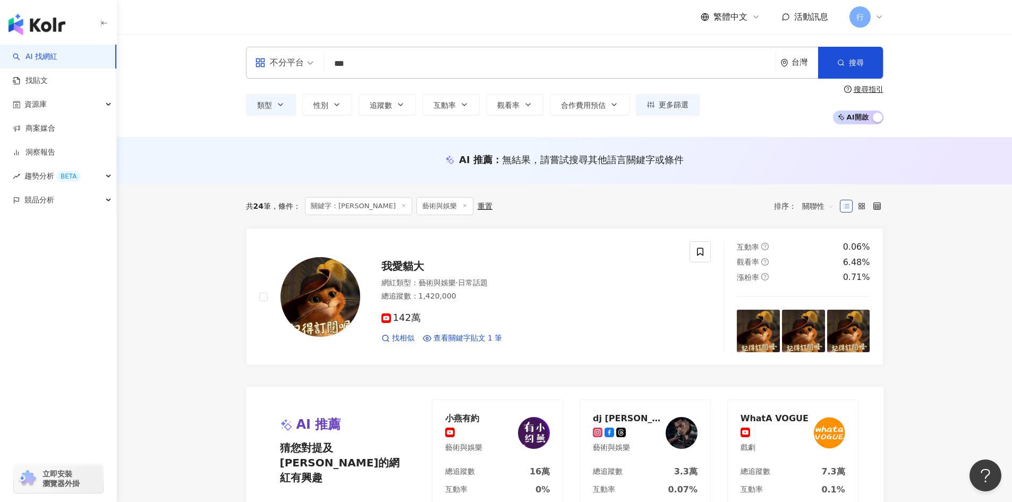
drag, startPoint x: 372, startPoint y: 69, endPoint x: 259, endPoint y: 42, distance: 116.3
click at [306, 55] on div "不分平台 *** 台灣 搜尋 loading 搜尋名稱、敘述、貼文含有關鍵字 “ 王宇婕 ” 的網紅" at bounding box center [565, 63] width 638 height 32
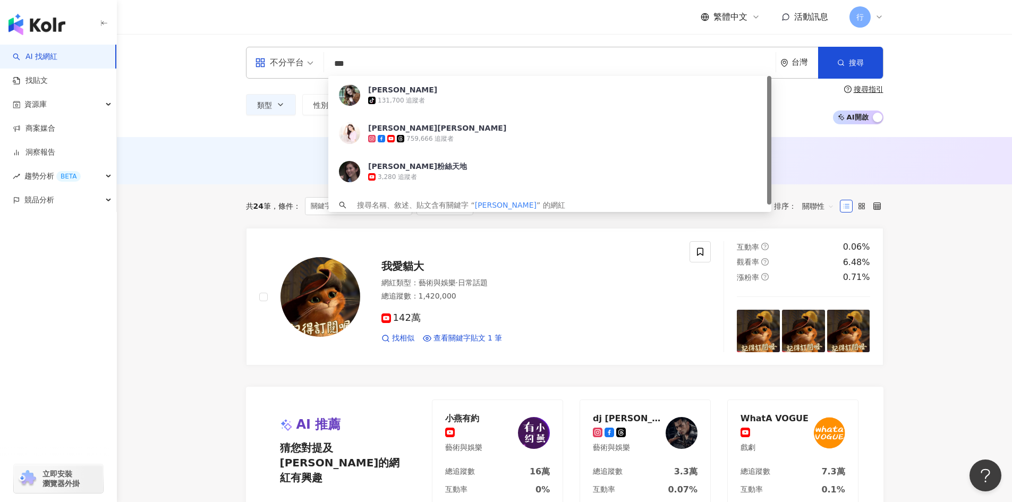
paste input "search"
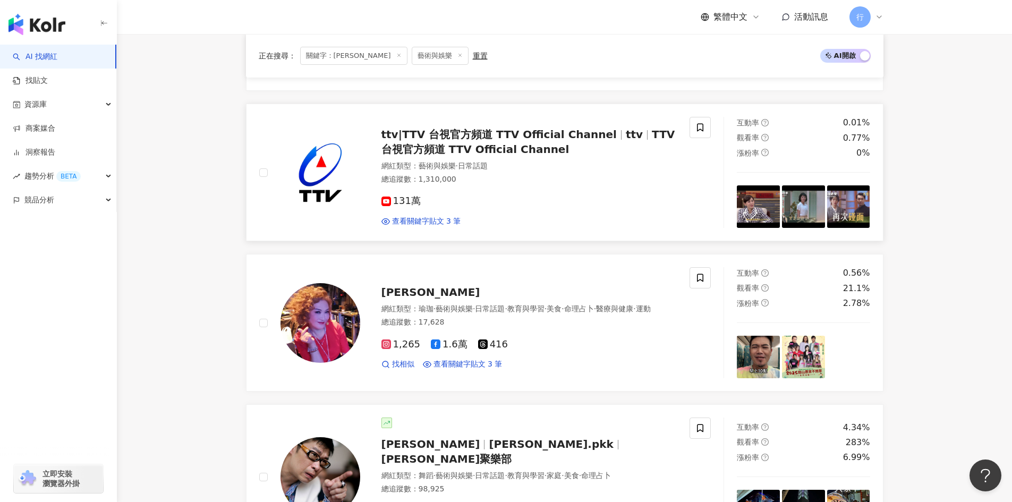
scroll to position [744, 0]
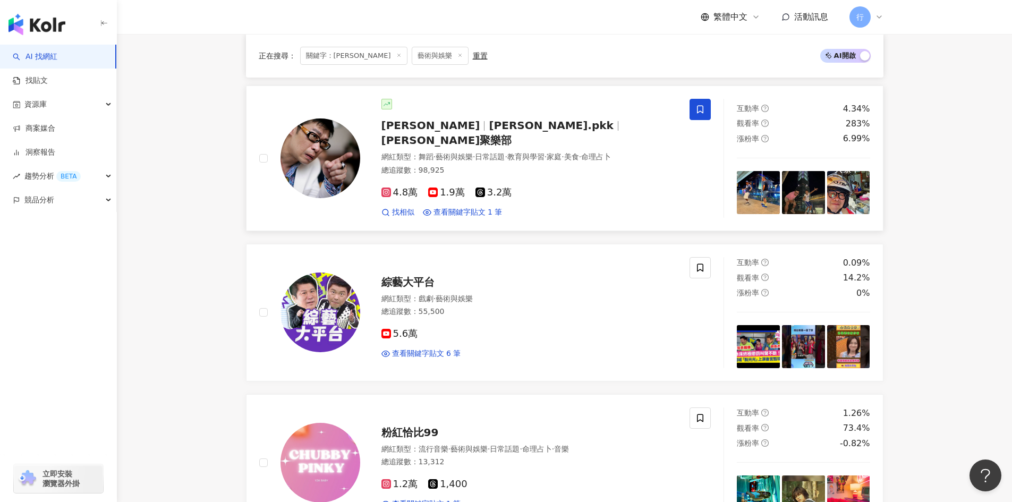
click at [704, 110] on icon at bounding box center [700, 110] width 6 height 8
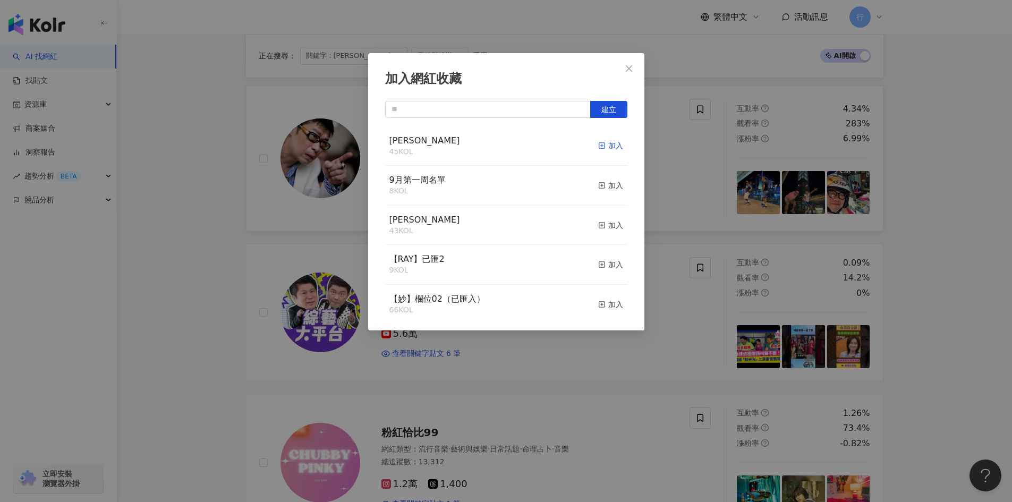
click at [598, 147] on icon "button" at bounding box center [601, 145] width 7 height 7
click at [951, 271] on div "加入網紅收藏 建立 EMMA 46 KOL 已加入 9月第一周名單 8 KOL 加入 nina 43 KOL 加入 【RAY】已匯2 9 KOL 加入 【妙】…" at bounding box center [506, 251] width 1012 height 502
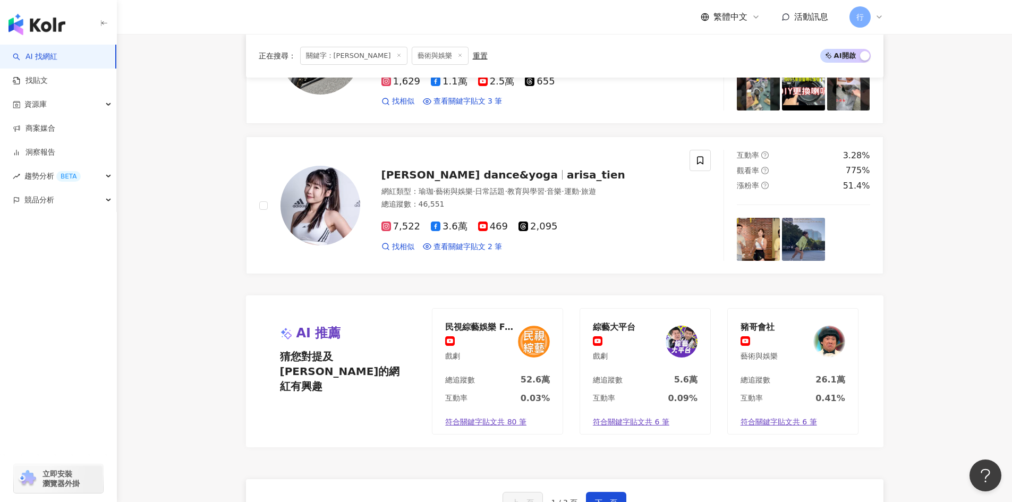
scroll to position [1944, 0]
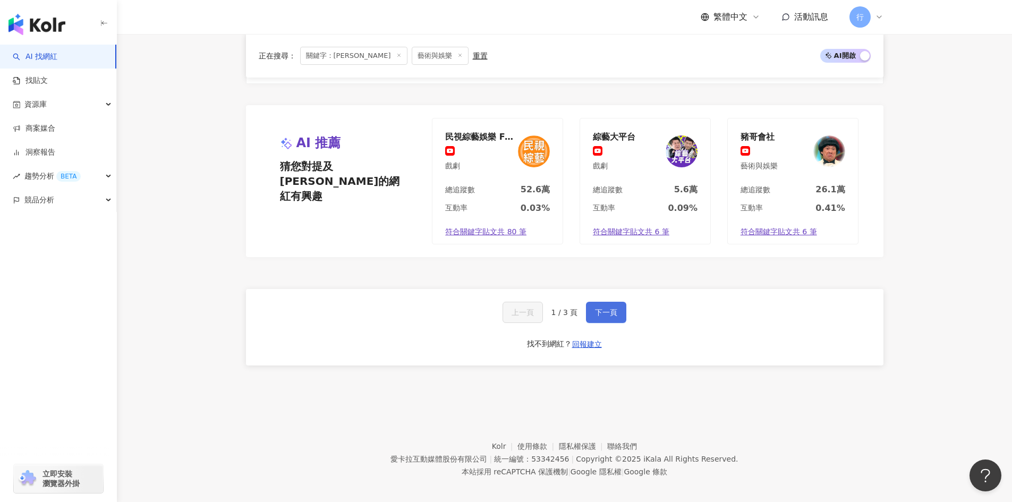
click at [603, 308] on span "下一頁" at bounding box center [606, 312] width 22 height 9
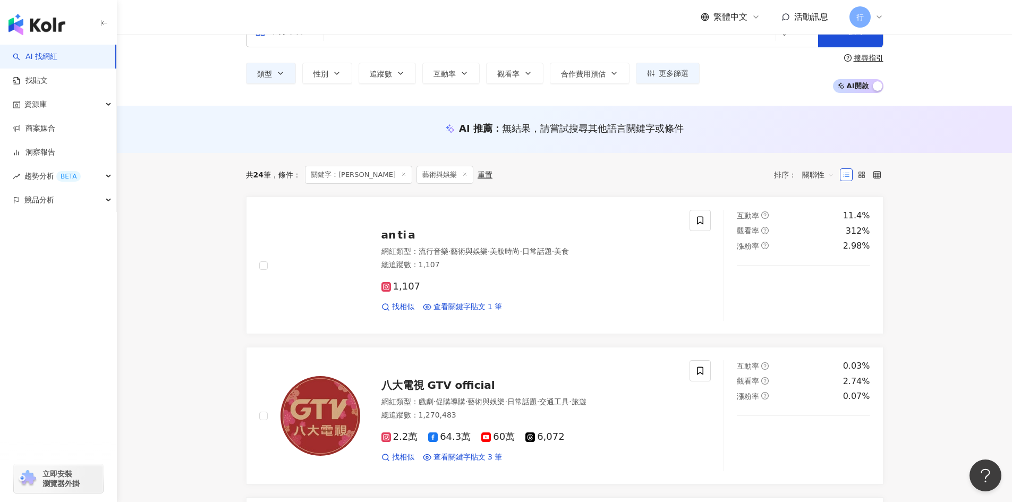
scroll to position [0, 0]
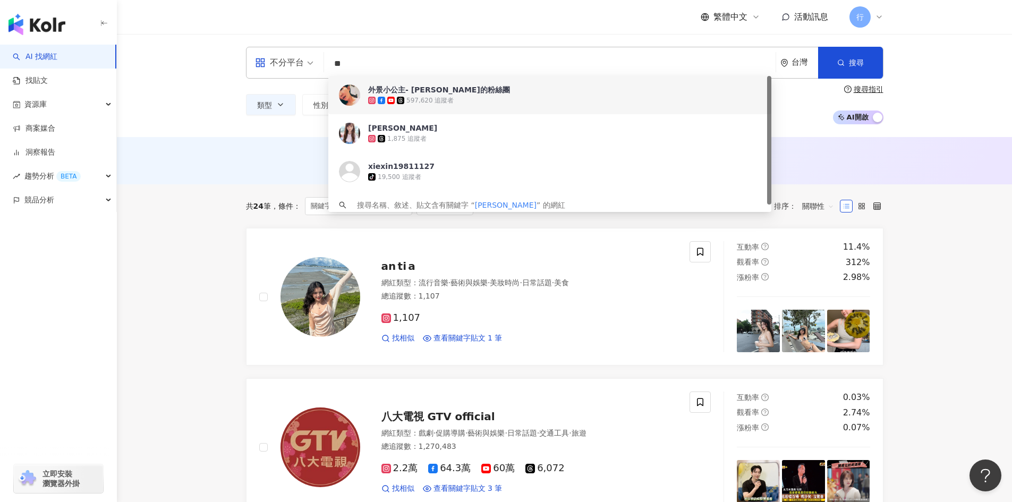
click at [342, 59] on input "**" at bounding box center [549, 64] width 443 height 20
click at [387, 61] on input "**" at bounding box center [549, 64] width 443 height 20
drag, startPoint x: 387, startPoint y: 64, endPoint x: 320, endPoint y: 58, distance: 67.2
click at [320, 58] on div "不分平台 ** 台灣 搜尋 d6e74c3c-4ac0-4ea0-83ca-f4297cb69a73 45860e08-7f87-4ae8-b912-d3d3…" at bounding box center [565, 63] width 638 height 32
paste input "*"
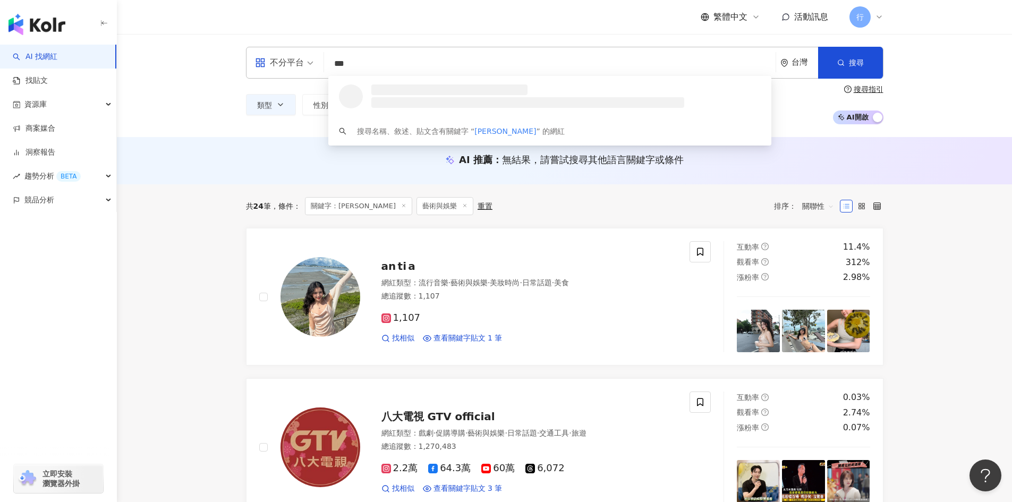
click at [889, 61] on div "不分平台 *** 台灣 搜尋 loading 搜尋名稱、敘述、貼文含有關鍵字 “ 李亮瑾 ” 的網紅 類型 性別 追蹤數 互動率 觀看率 合作費用預估 更多篩…" at bounding box center [565, 86] width 680 height 78
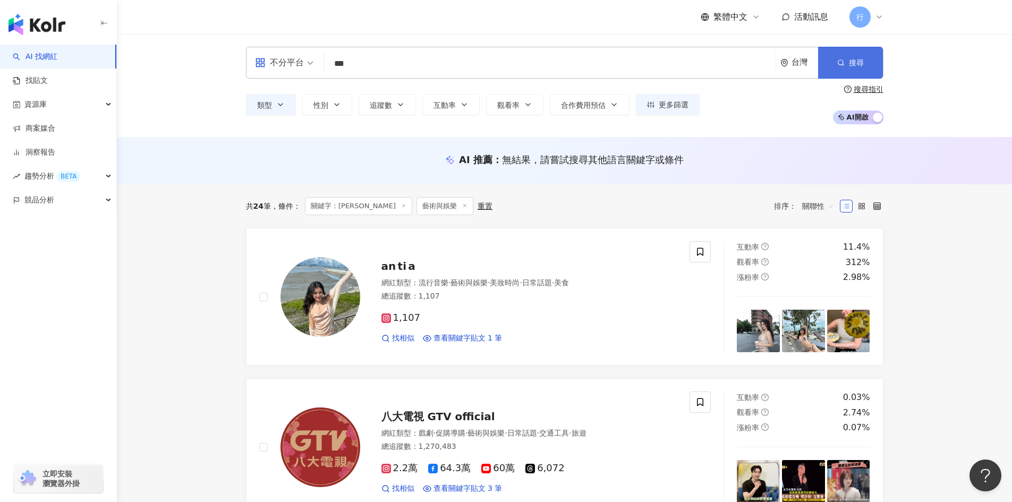
click at [872, 64] on button "搜尋" at bounding box center [850, 63] width 65 height 32
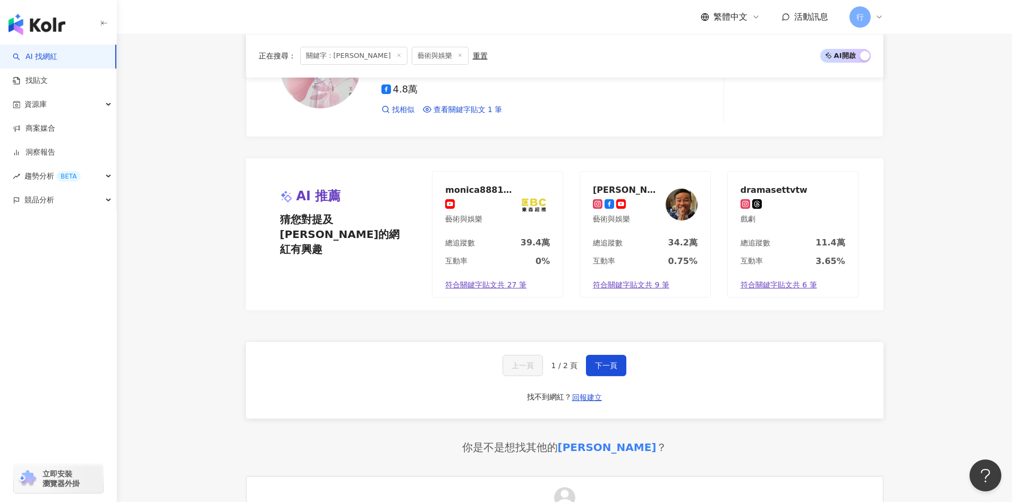
scroll to position [2076, 0]
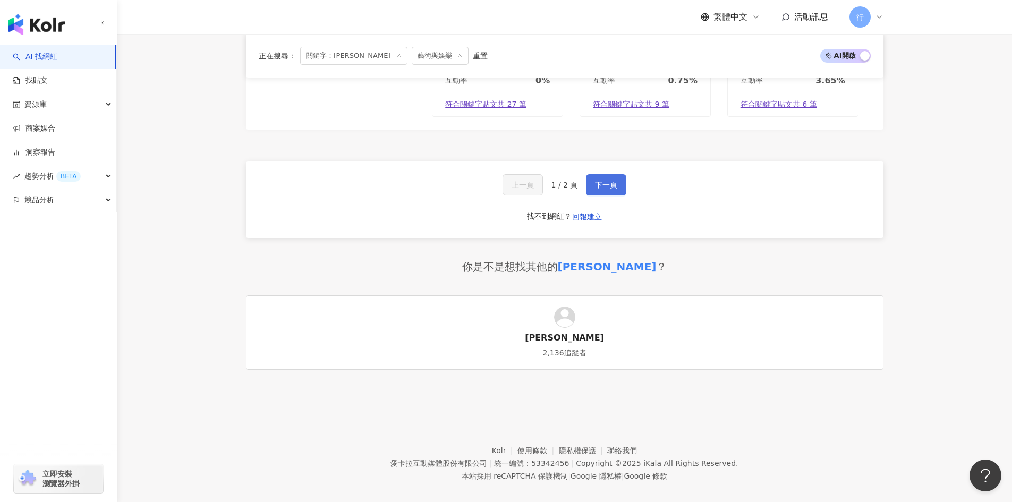
click at [600, 181] on span "下一頁" at bounding box center [606, 185] width 22 height 9
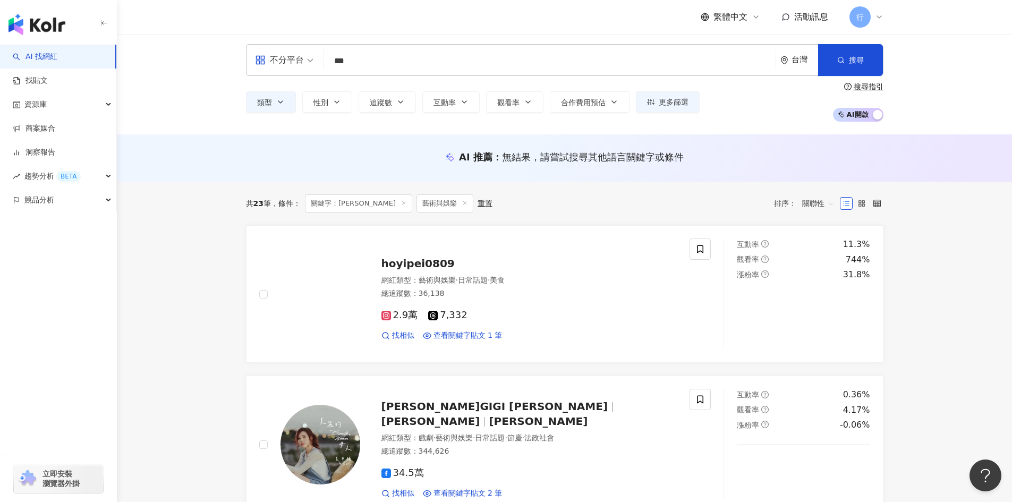
scroll to position [0, 0]
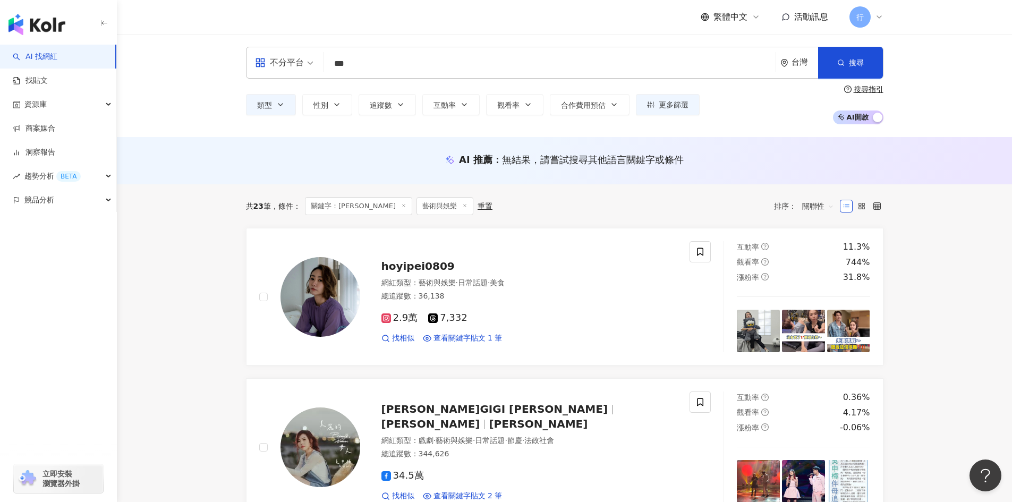
drag, startPoint x: 327, startPoint y: 58, endPoint x: 228, endPoint y: 44, distance: 100.4
click at [231, 44] on div "不分平台 *** 台灣 搜尋 loading 搜尋名稱、敘述、貼文含有關鍵字 “ 李亮瑾 ” 的網紅 類型 性別 追蹤數 互動率 觀看率 合作費用預估 更多篩…" at bounding box center [565, 85] width 896 height 103
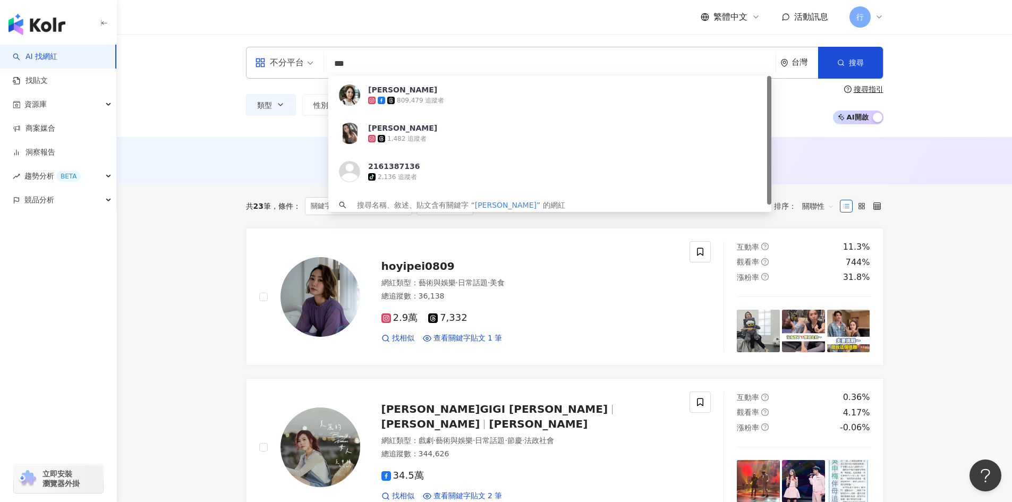
paste input "search"
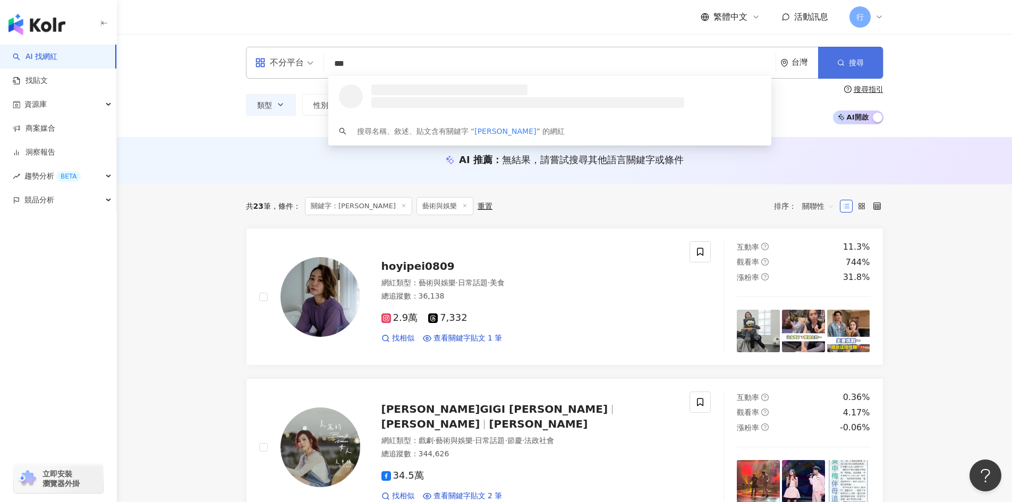
click at [848, 52] on button "搜尋" at bounding box center [850, 63] width 65 height 32
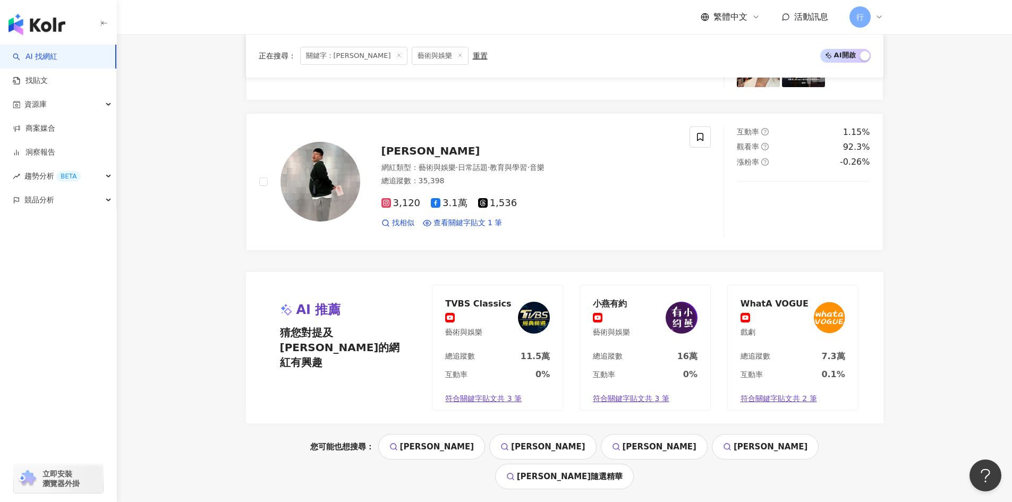
scroll to position [2181, 0]
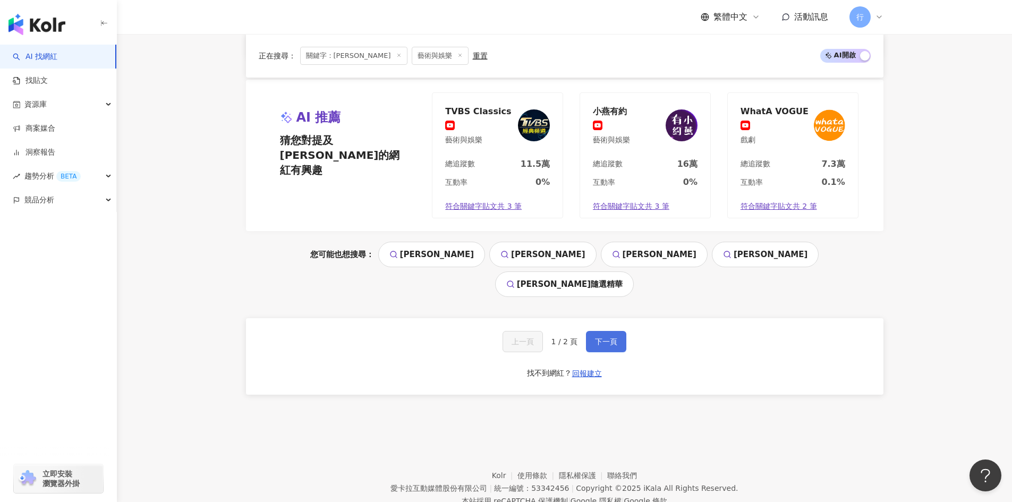
click at [604, 331] on button "下一頁" at bounding box center [606, 341] width 40 height 21
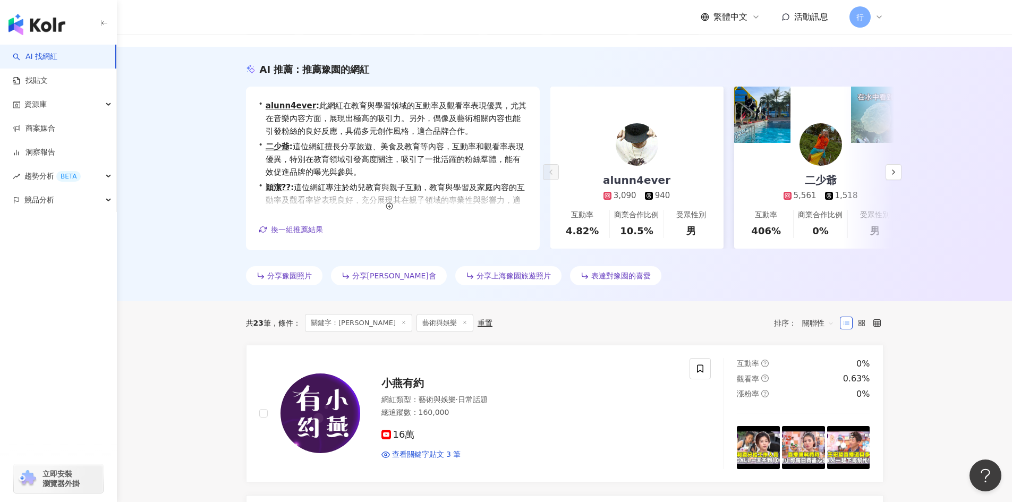
scroll to position [0, 0]
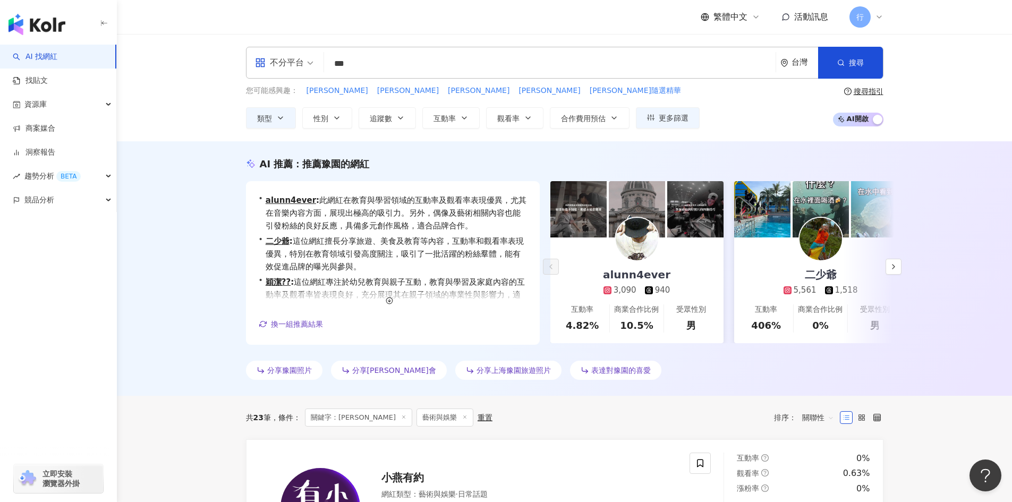
click at [334, 57] on input "***" at bounding box center [549, 64] width 443 height 20
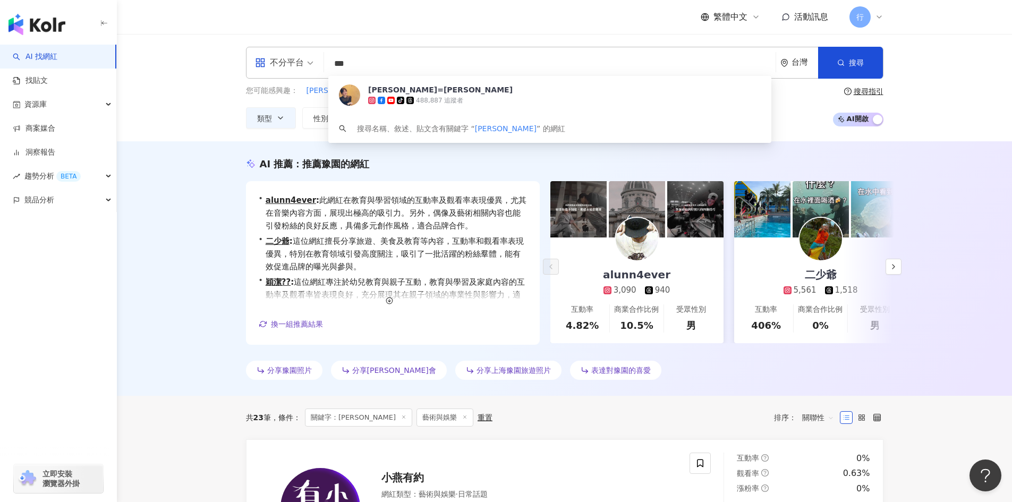
paste input "search"
click at [862, 56] on button "搜尋" at bounding box center [850, 63] width 65 height 32
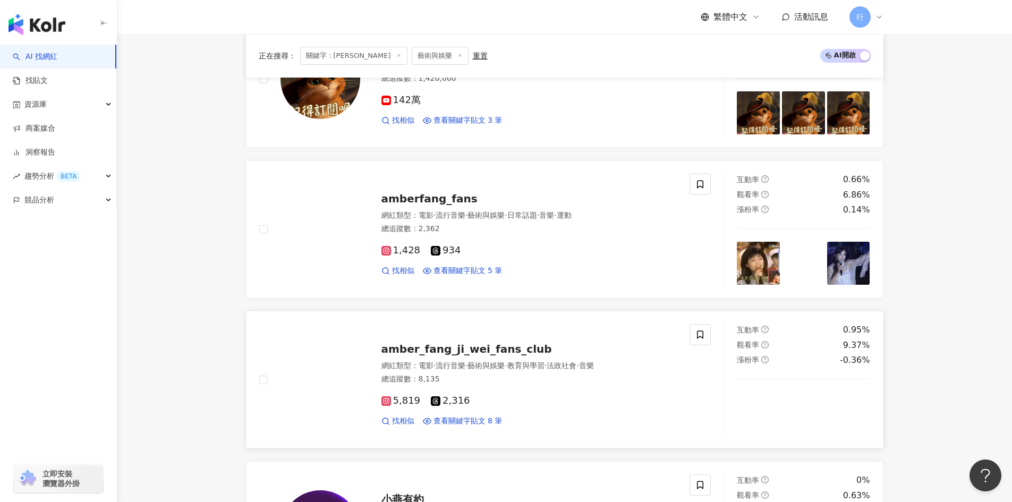
scroll to position [1160, 0]
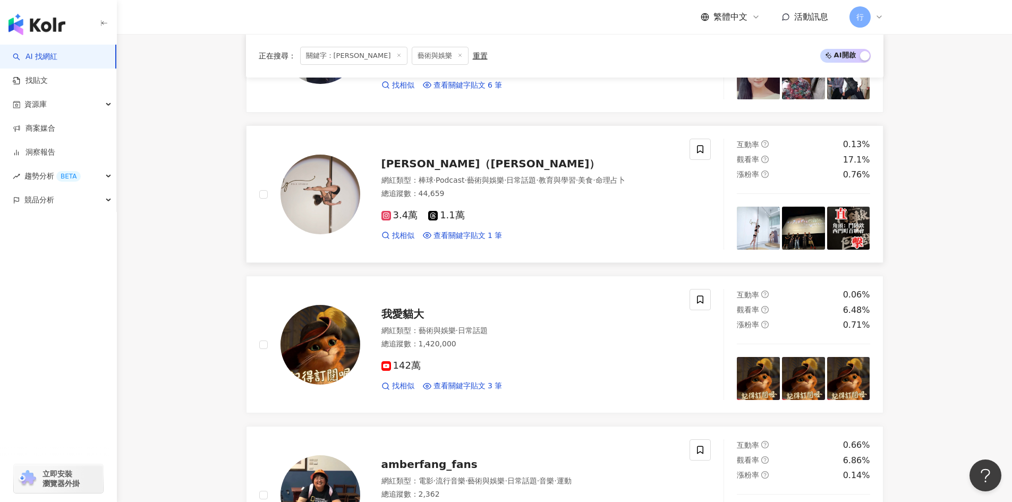
click at [412, 166] on span "許暐翎（徐小可）" at bounding box center [491, 163] width 219 height 13
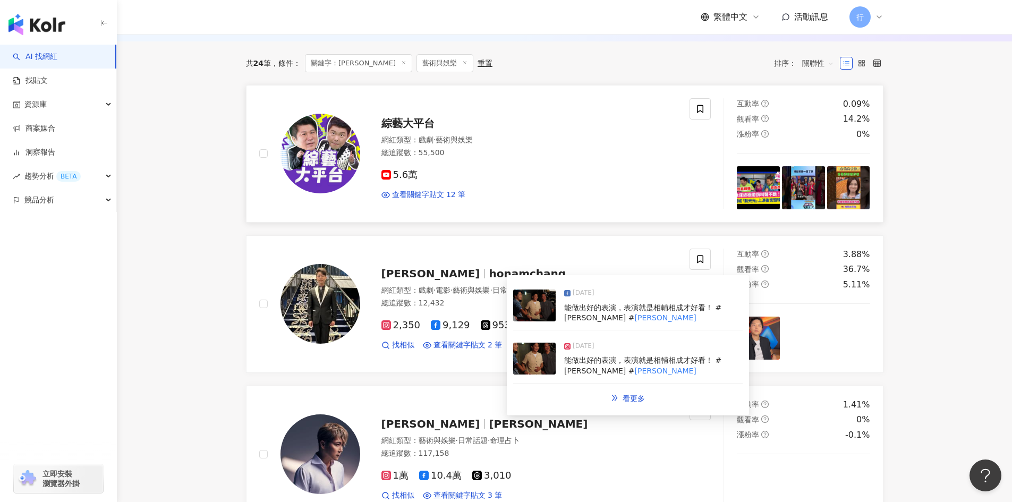
scroll to position [0, 0]
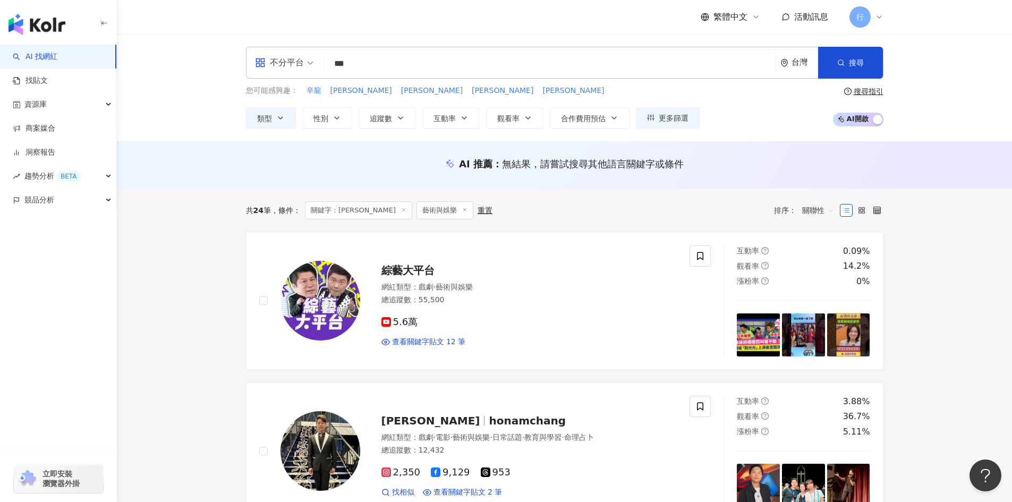
drag, startPoint x: 358, startPoint y: 68, endPoint x: 207, endPoint y: 25, distance: 157.0
click at [261, 45] on div "不分平台 *** 台灣 搜尋 71553fbc-09f4-4f29-858d-b377eb74ad86 高山峰Mountain 57,943 追蹤者 高山峰M…" at bounding box center [565, 87] width 896 height 107
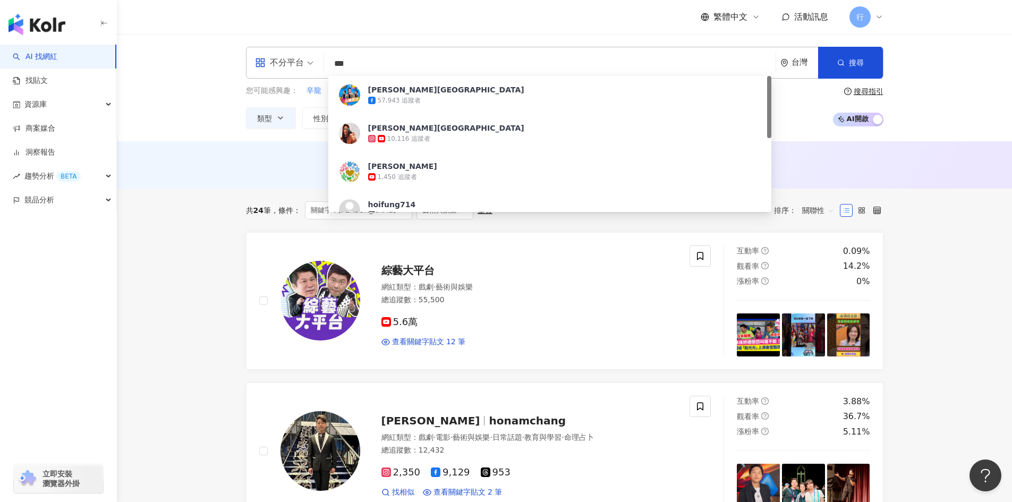
paste input "search"
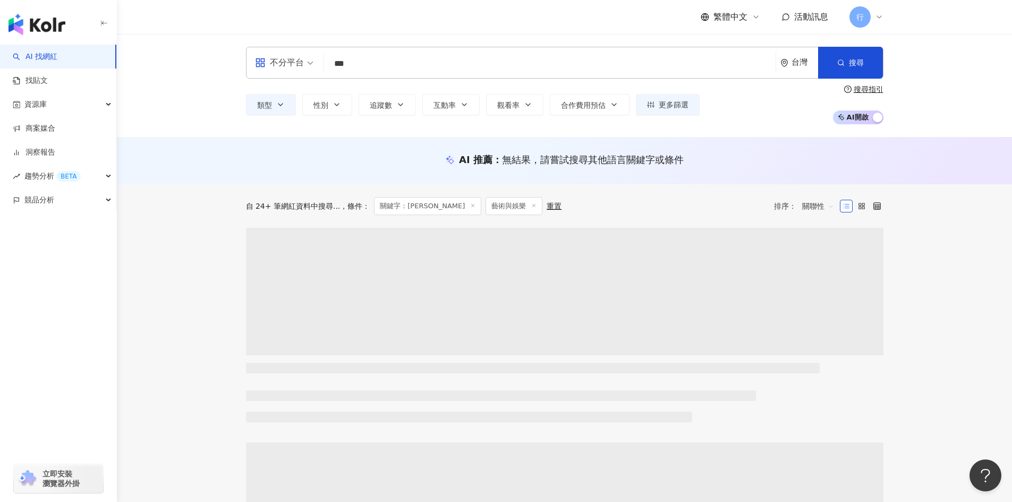
type input "***"
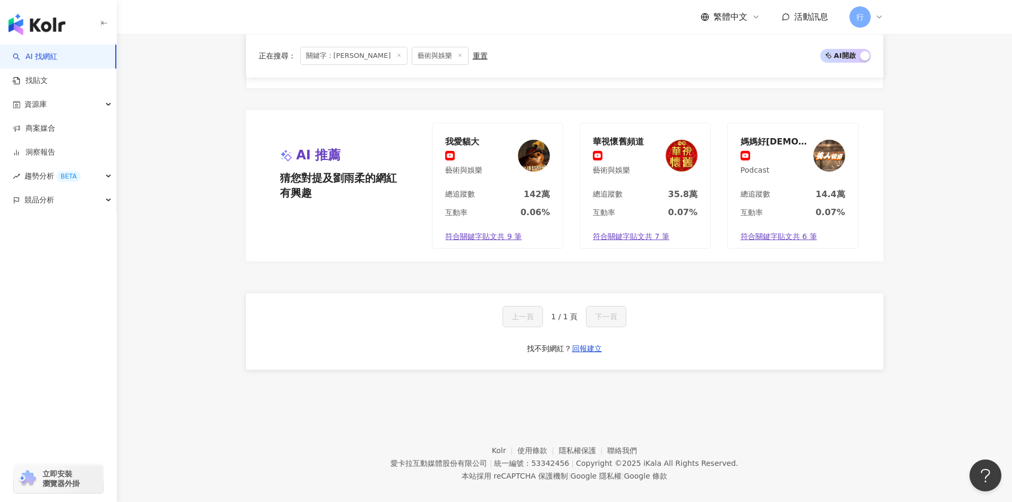
scroll to position [1643, 0]
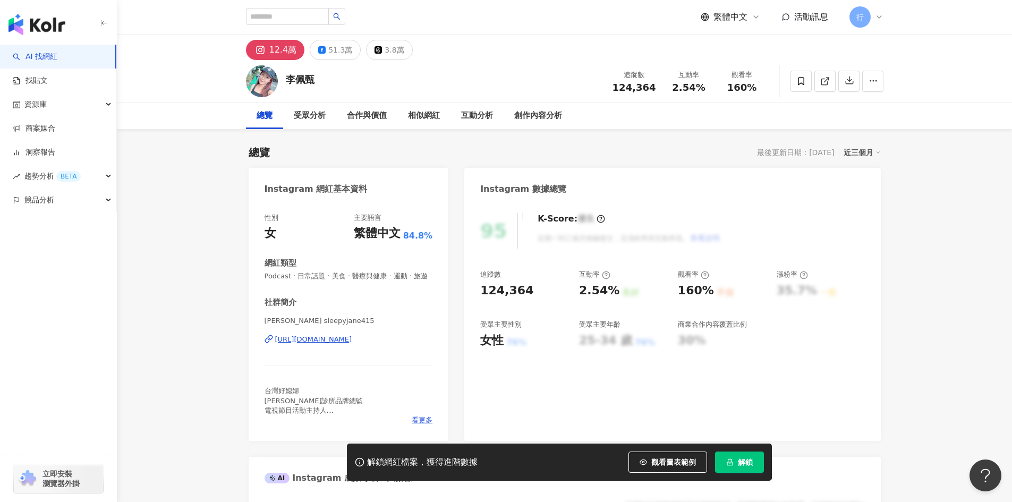
click at [317, 344] on div "李佩甄 | sleepyjane415 https://www.instagram.com/sleepyjane415/" at bounding box center [349, 347] width 168 height 62
click at [352, 344] on div "https://www.instagram.com/sleepyjane415/" at bounding box center [313, 340] width 77 height 10
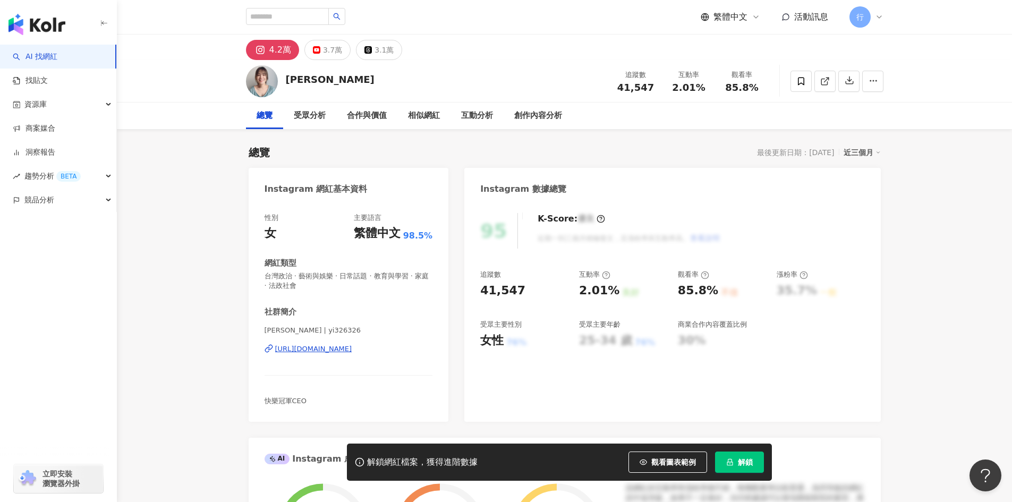
click at [352, 347] on div "[URL][DOMAIN_NAME]" at bounding box center [313, 349] width 77 height 10
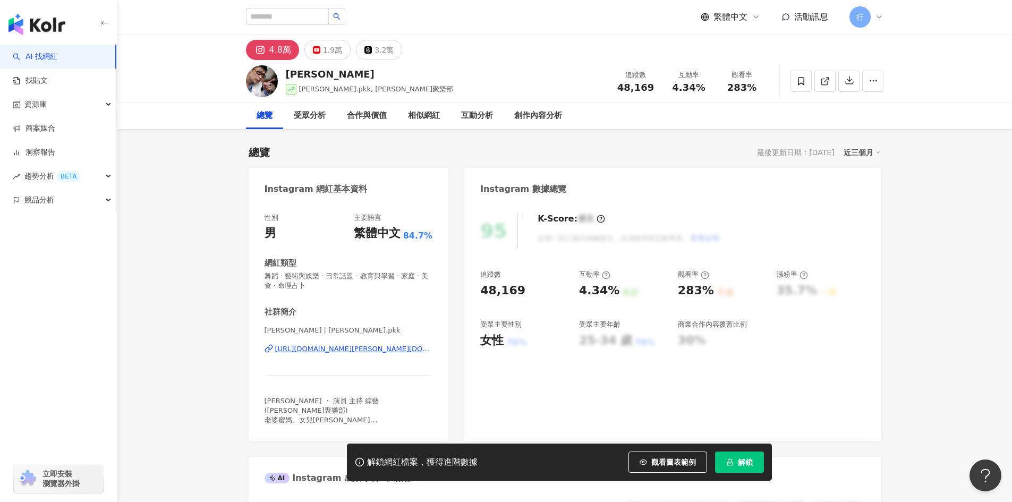
click at [386, 347] on div "https://www.instagram.com/mario.pkk/" at bounding box center [354, 349] width 158 height 10
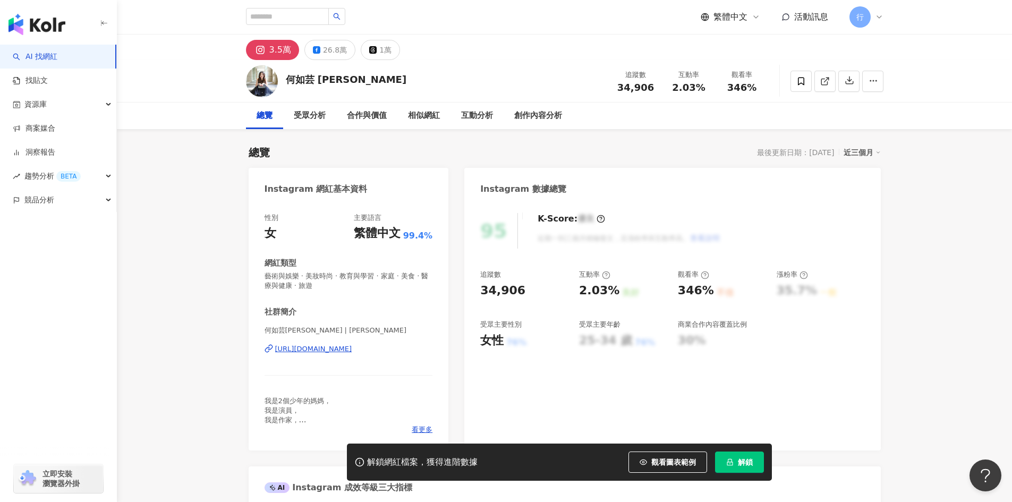
click at [338, 348] on div "https://www.instagram.com/michellehojuyun/" at bounding box center [313, 349] width 77 height 10
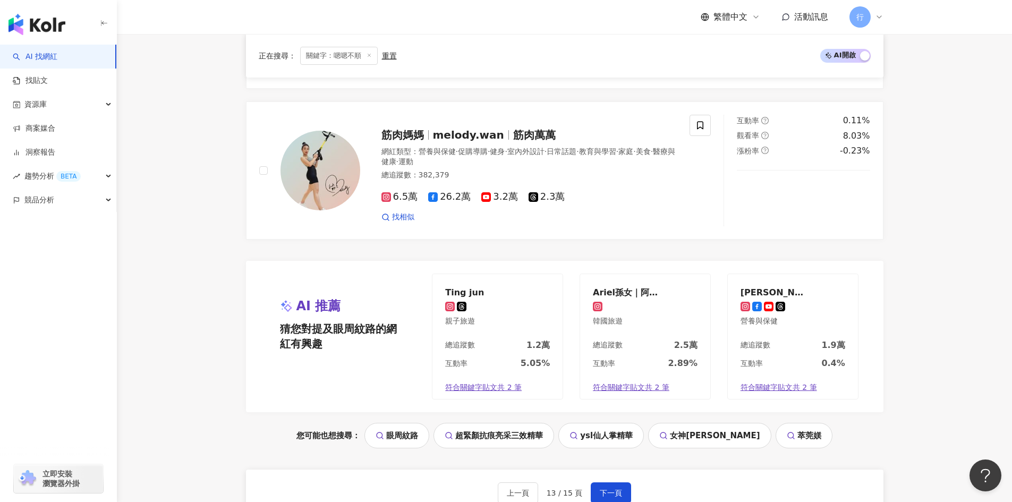
scroll to position [1967, 0]
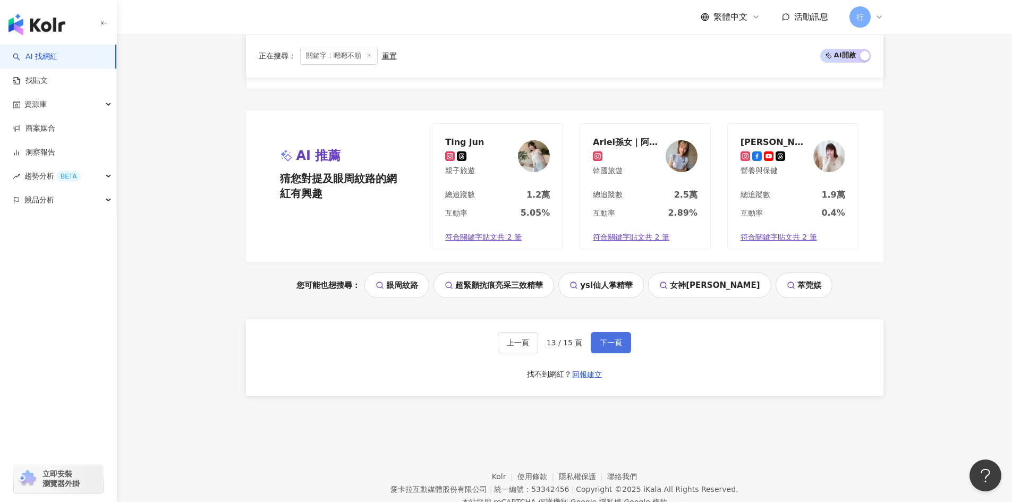
click at [615, 346] on span "下一頁" at bounding box center [611, 343] width 22 height 9
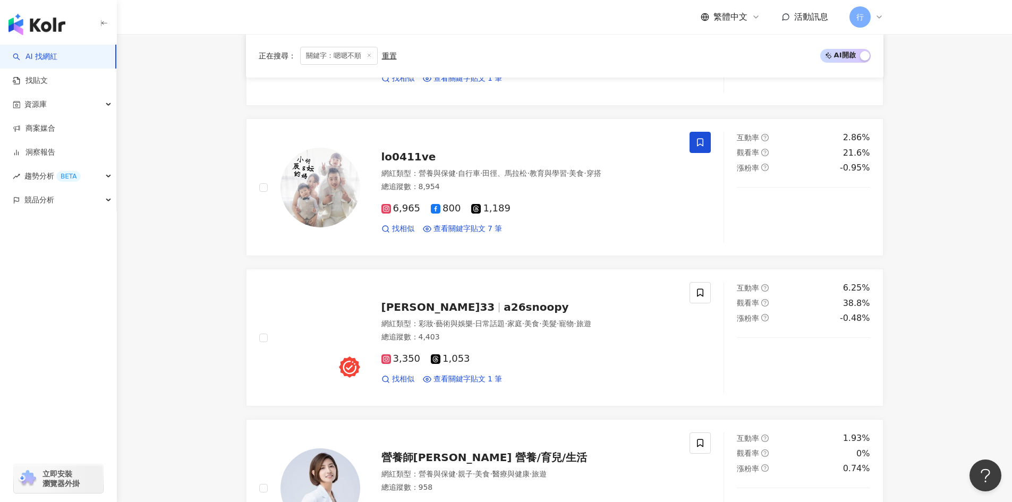
scroll to position [1648, 0]
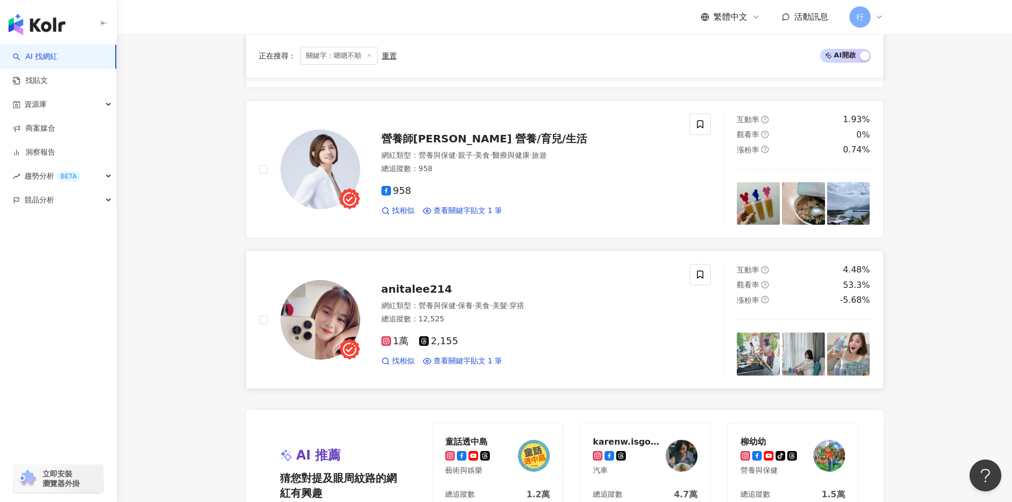
click at [421, 283] on span "anitalee214" at bounding box center [417, 289] width 71 height 13
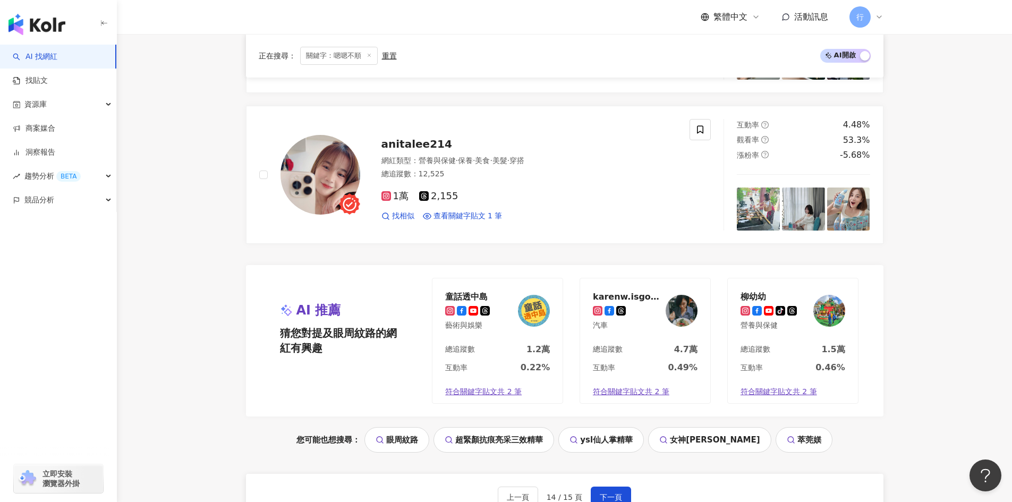
scroll to position [1974, 0]
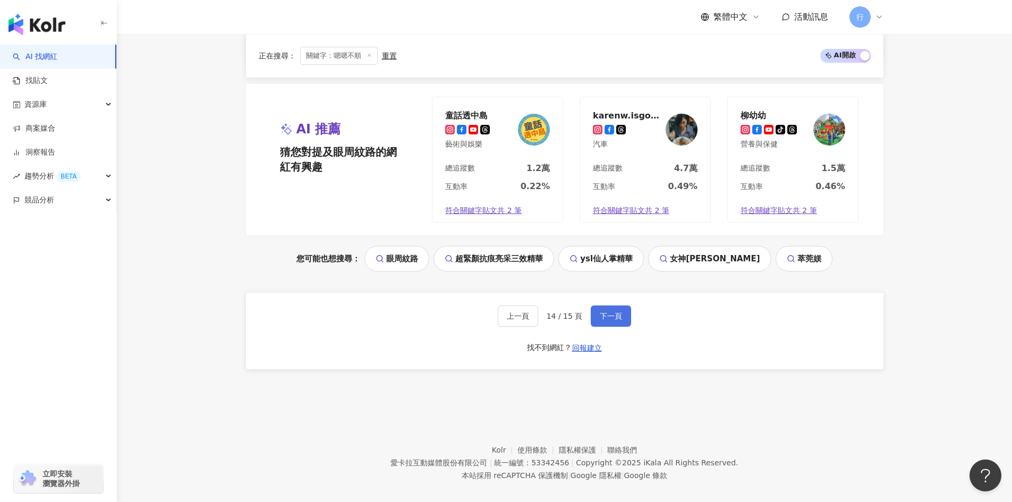
click at [602, 312] on span "下一頁" at bounding box center [611, 316] width 22 height 9
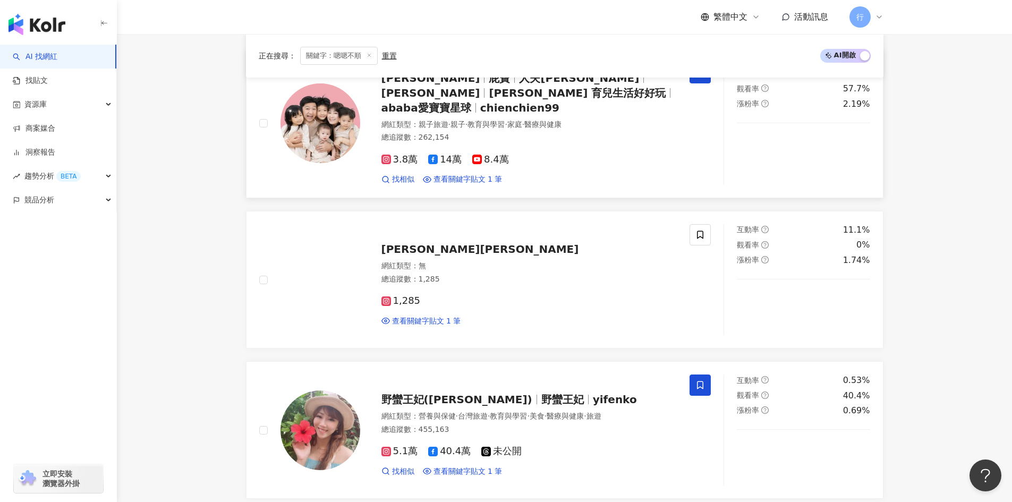
scroll to position [425, 0]
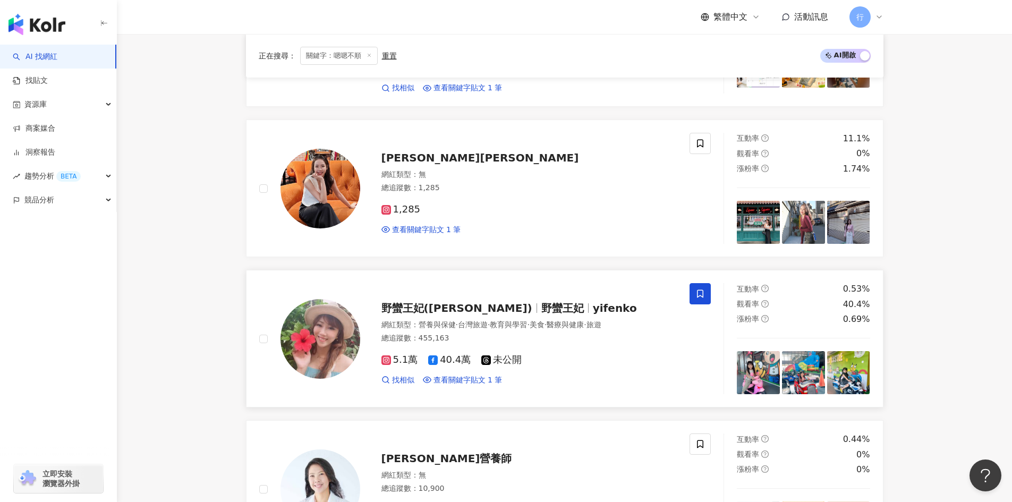
click at [593, 302] on span "yifenko" at bounding box center [615, 308] width 44 height 13
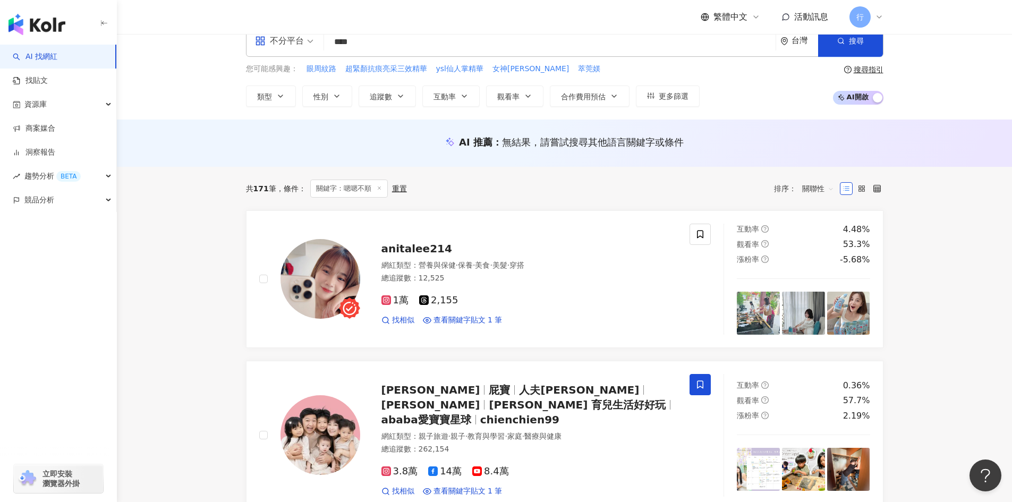
scroll to position [0, 0]
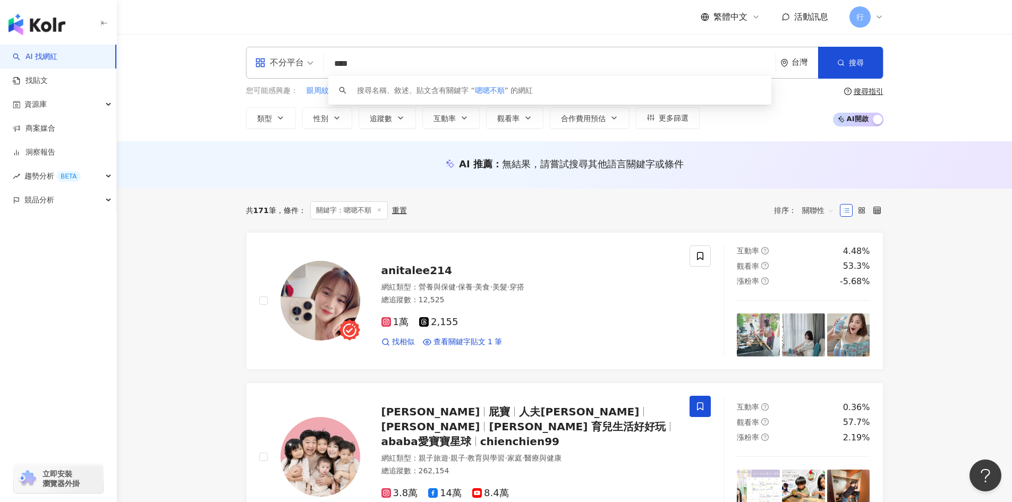
drag, startPoint x: 367, startPoint y: 63, endPoint x: 347, endPoint y: 62, distance: 19.7
click at [347, 62] on input "****" at bounding box center [549, 64] width 443 height 20
type input "*"
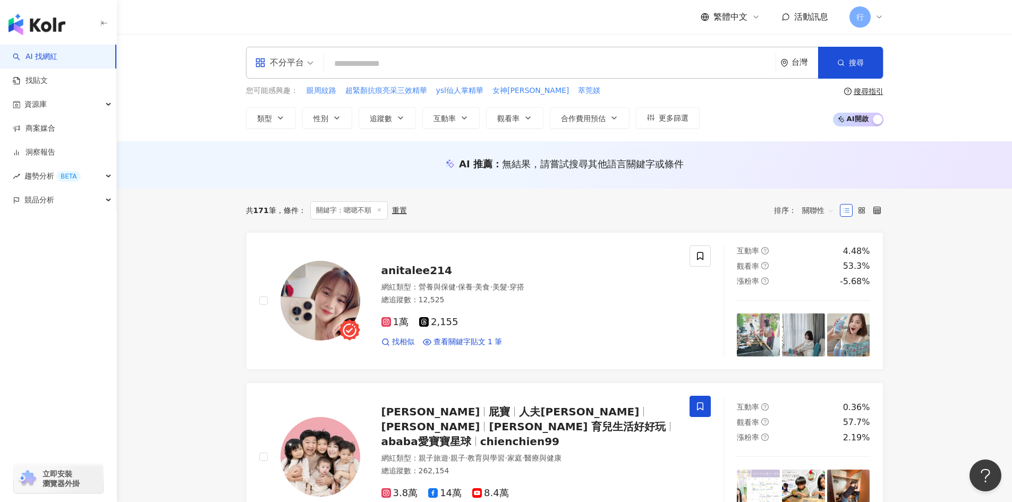
click at [345, 63] on input "search" at bounding box center [549, 64] width 443 height 20
click at [348, 62] on input "search" at bounding box center [549, 64] width 443 height 20
click at [357, 67] on input "search" at bounding box center [549, 64] width 443 height 20
click at [373, 59] on input "search" at bounding box center [549, 64] width 443 height 20
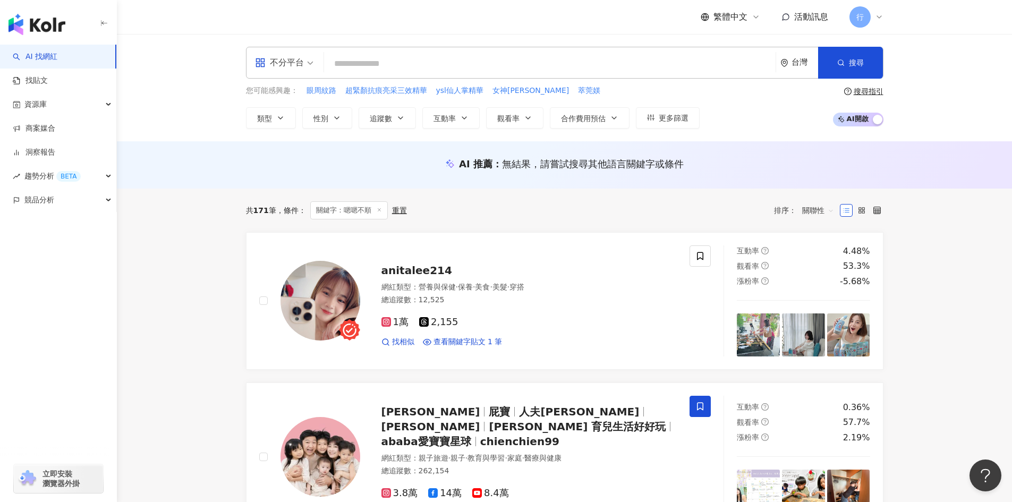
paste input "***"
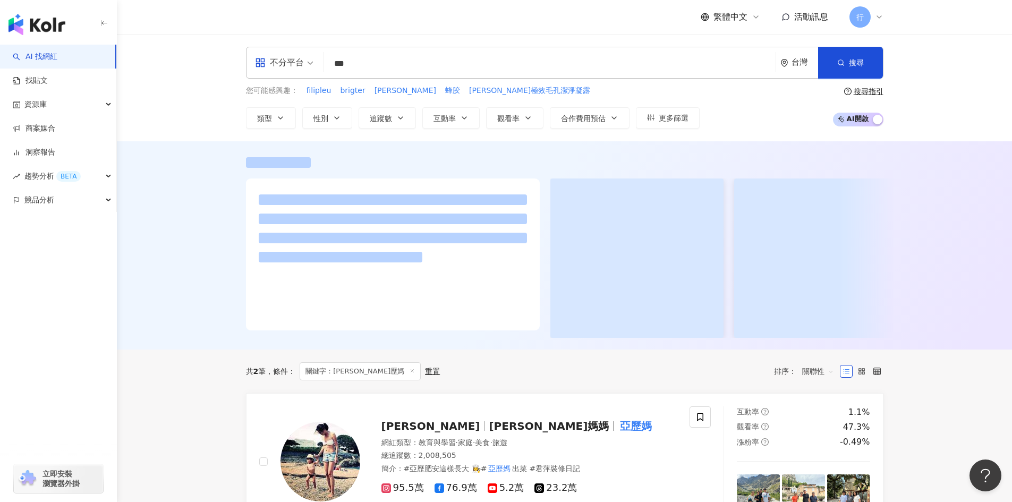
click at [969, 80] on div "不分平台 *** 台灣 搜尋 3f047ecb-0e72-41f6-b5c1-a3d95f4b2158 keyword 王君萍 2,008,505 追蹤者 搜…" at bounding box center [565, 87] width 896 height 107
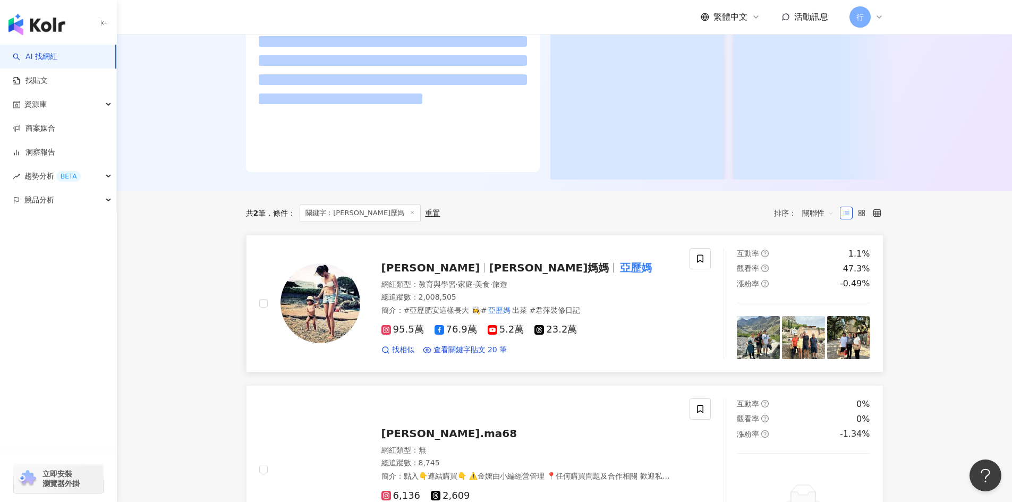
scroll to position [159, 0]
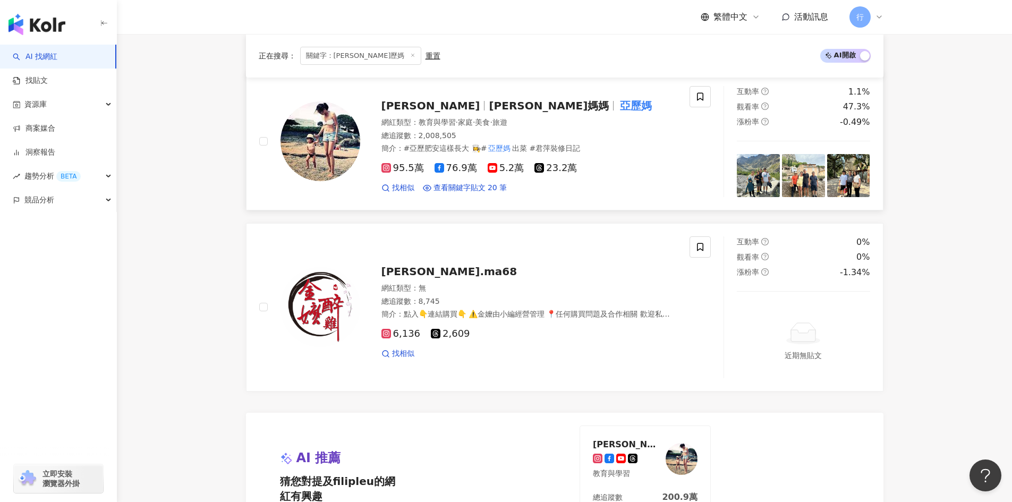
click at [489, 102] on span "亞歷山大媽媽" at bounding box center [549, 105] width 120 height 13
click at [701, 98] on icon at bounding box center [700, 96] width 6 height 8
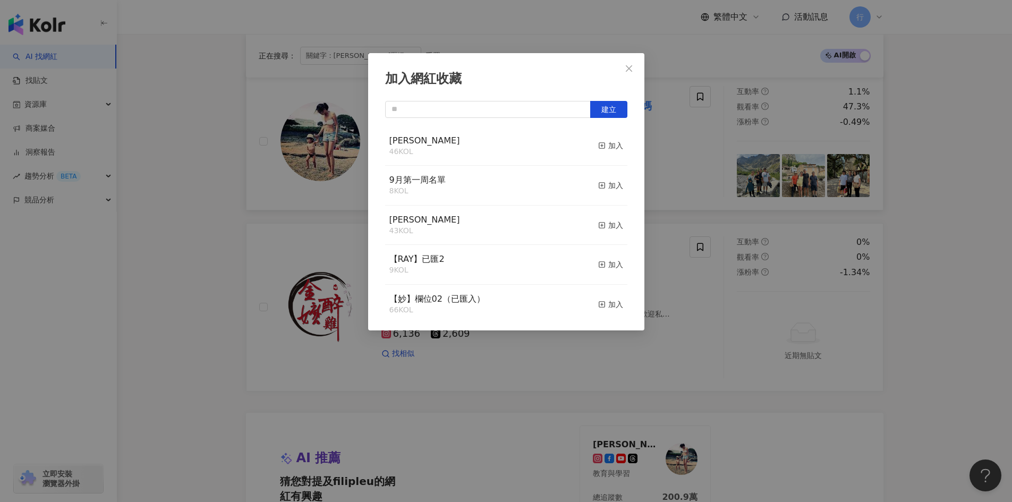
click at [699, 151] on div "加入網紅收藏 建立 EMMA 46 KOL 加入 9月第一周名單 8 KOL 加入 nina 43 KOL 加入 【RAY】已匯2 9 KOL 加入 【妙】欄…" at bounding box center [506, 251] width 1012 height 502
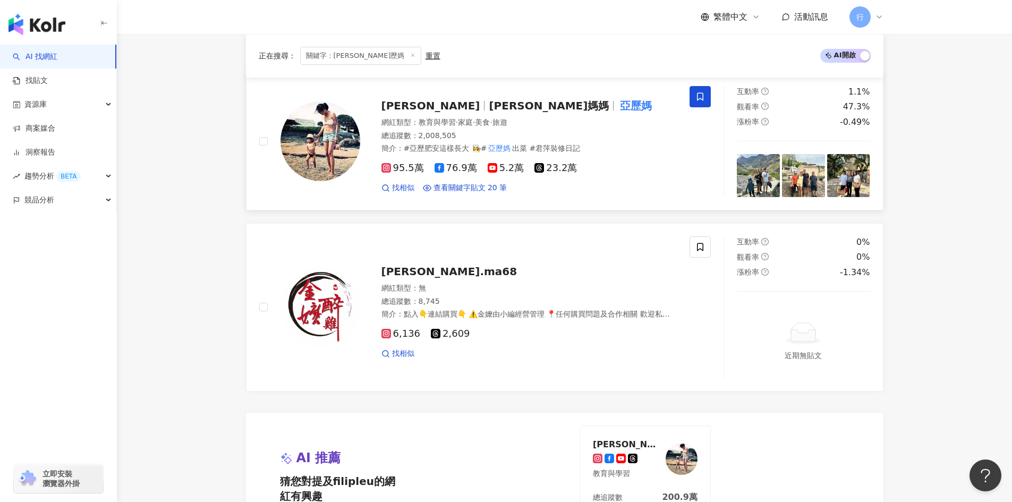
click at [694, 92] on span at bounding box center [700, 96] width 21 height 21
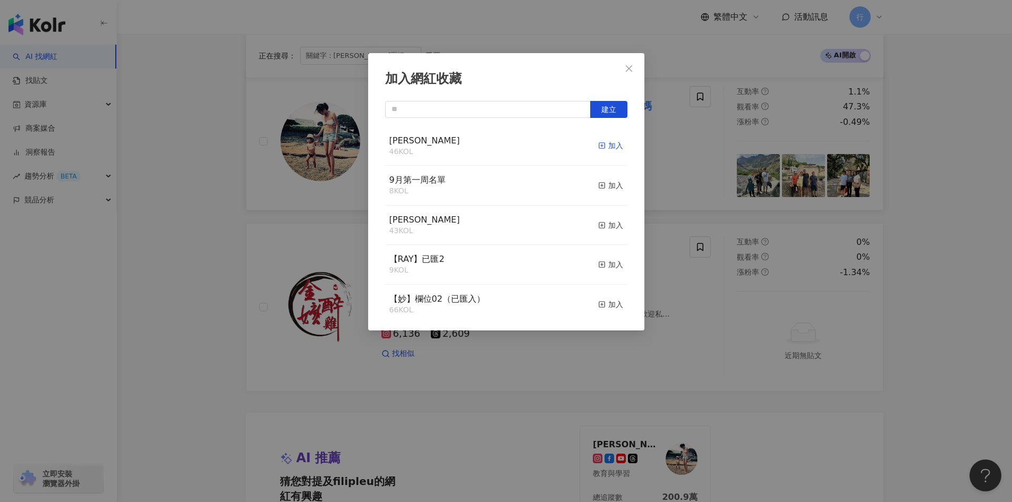
click at [598, 148] on icon "button" at bounding box center [601, 145] width 7 height 7
click at [225, 337] on div "加入網紅收藏 建立" at bounding box center [506, 251] width 1012 height 502
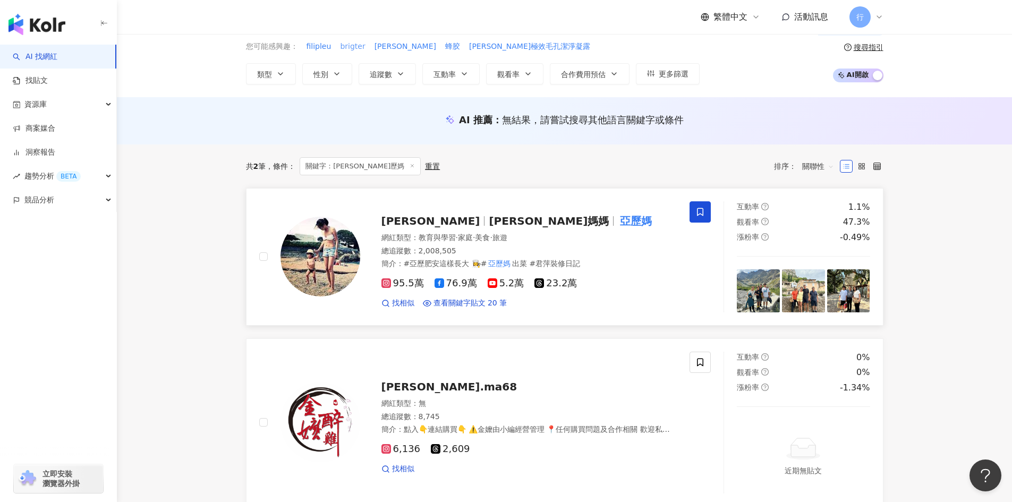
scroll to position [0, 0]
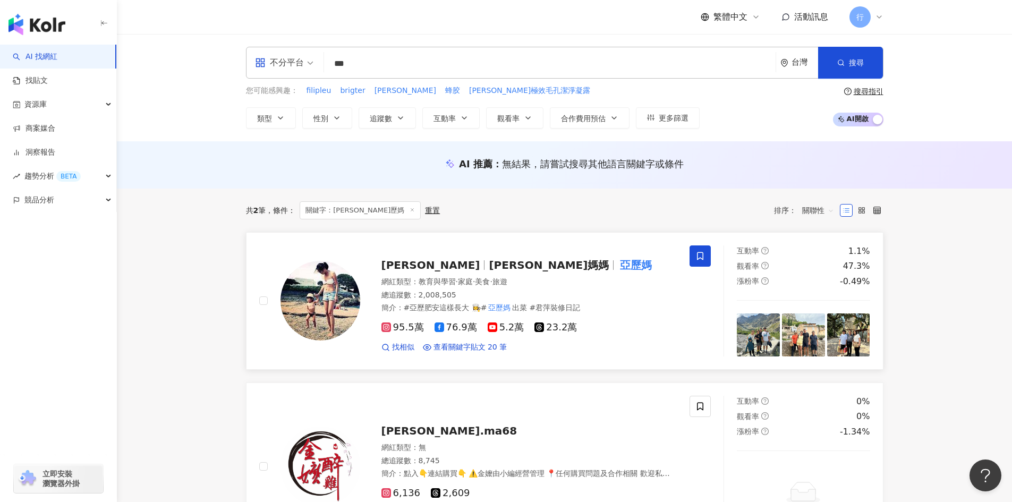
drag, startPoint x: 366, startPoint y: 66, endPoint x: 172, endPoint y: 15, distance: 200.1
click at [303, 51] on div "不分平台 *** 台灣 搜尋 3f047ecb-0e72-41f6-b5c1-a3d95f4b2158 keyword 王君萍 2,008,505 追蹤者 搜…" at bounding box center [565, 63] width 638 height 32
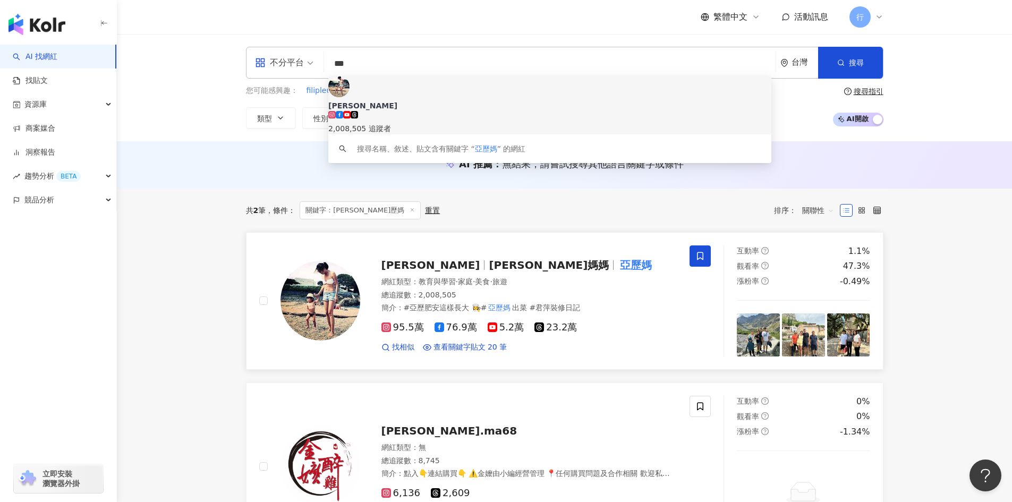
paste input "*"
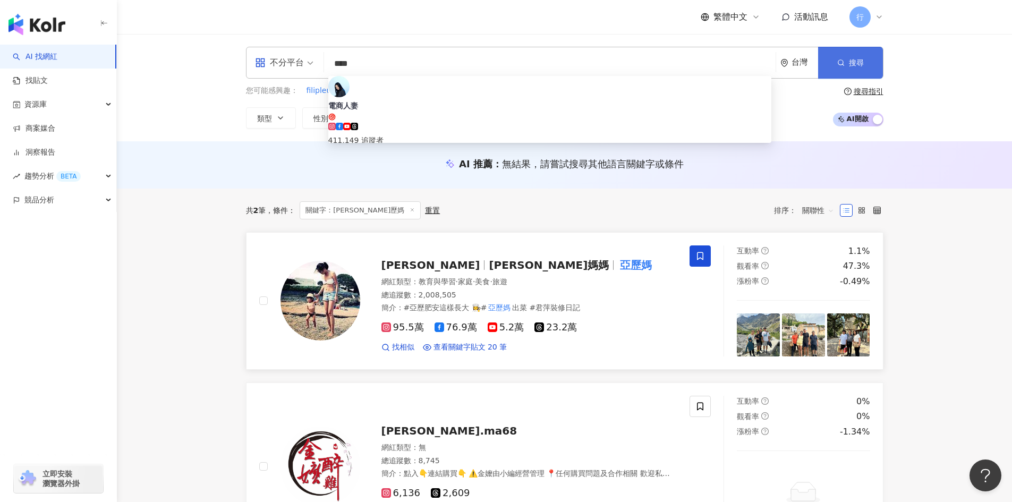
click at [853, 55] on button "搜尋" at bounding box center [850, 63] width 65 height 32
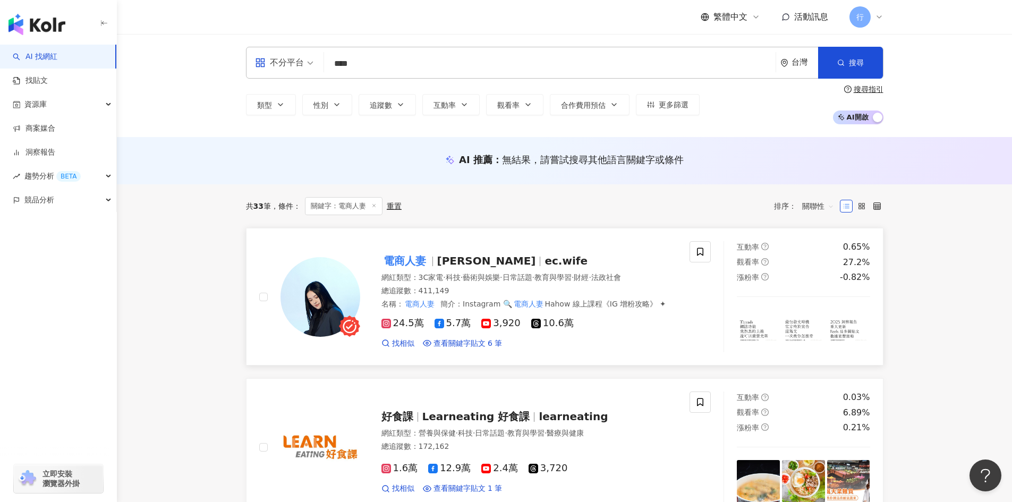
click at [481, 266] on span "Audrey" at bounding box center [491, 261] width 108 height 13
click at [699, 249] on icon at bounding box center [701, 252] width 10 height 10
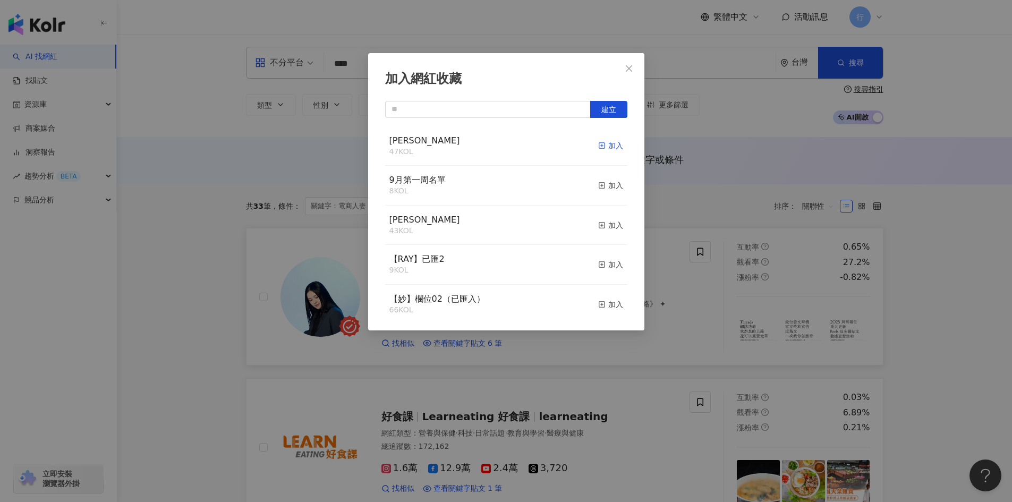
click at [602, 147] on line "button" at bounding box center [602, 146] width 0 height 3
click at [971, 265] on div "加入網紅收藏 建立" at bounding box center [506, 251] width 1012 height 502
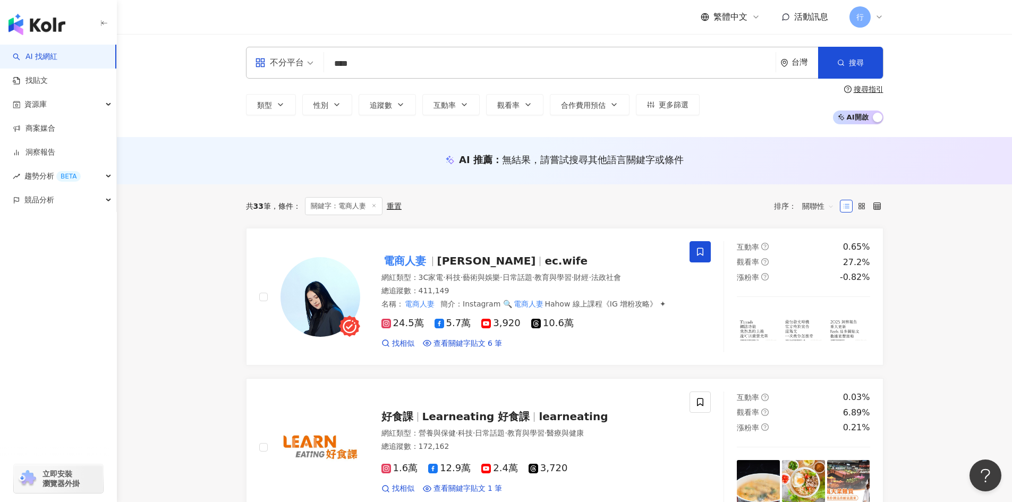
click at [355, 56] on input "****" at bounding box center [549, 64] width 443 height 20
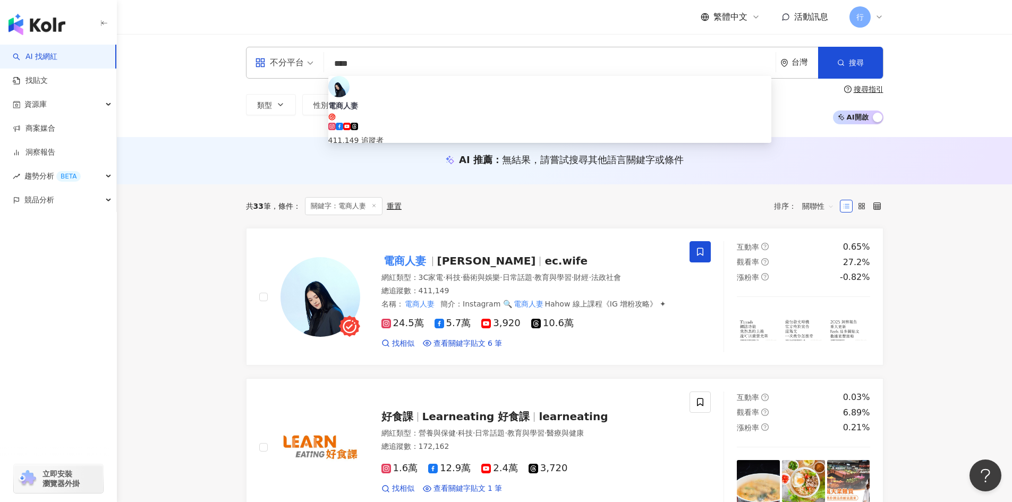
paste input "**********"
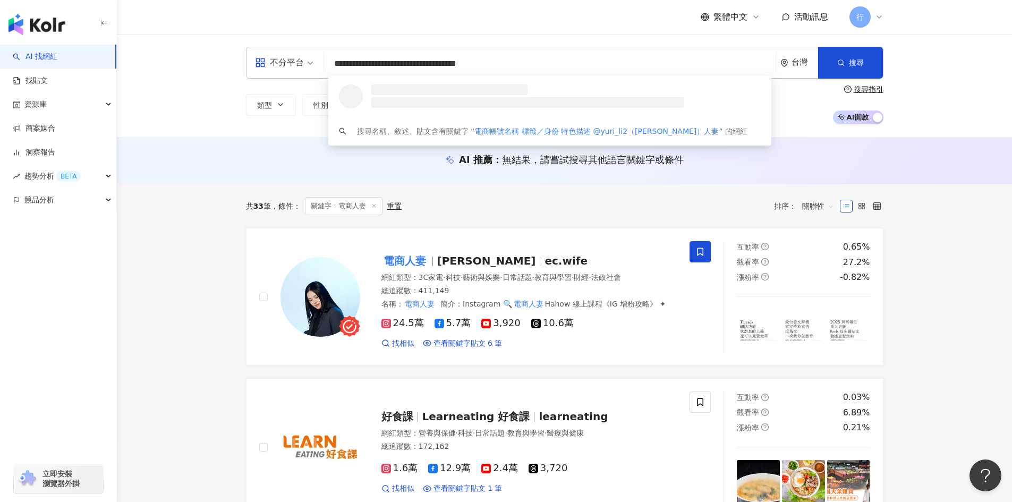
drag, startPoint x: 607, startPoint y: 63, endPoint x: 85, endPoint y: 48, distance: 522.1
paste input "search"
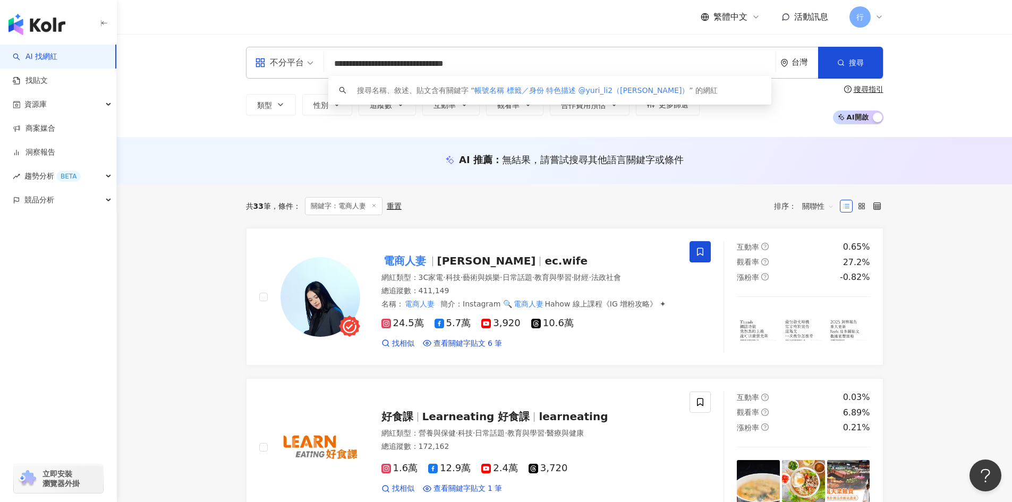
drag, startPoint x: 460, startPoint y: 64, endPoint x: 0, endPoint y: 17, distance: 462.1
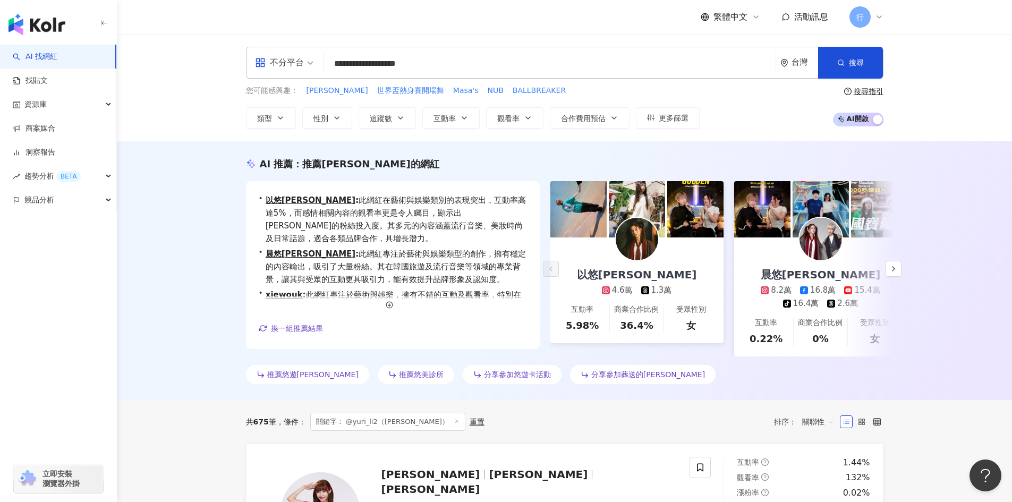
drag, startPoint x: 342, startPoint y: 64, endPoint x: 248, endPoint y: 65, distance: 93.5
click at [250, 65] on div "**********" at bounding box center [565, 63] width 638 height 32
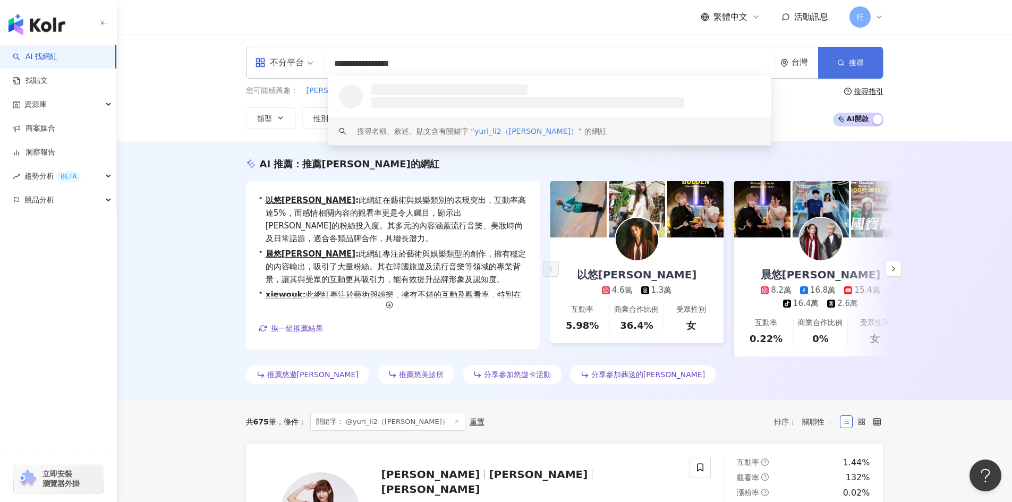
click at [867, 61] on button "搜尋" at bounding box center [850, 63] width 65 height 32
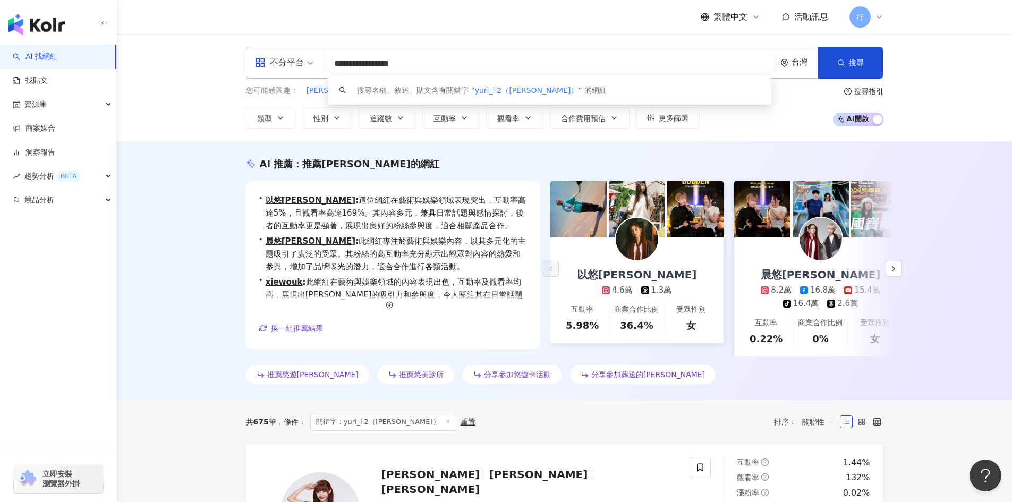
drag, startPoint x: 364, startPoint y: 64, endPoint x: 720, endPoint y: 48, distance: 357.0
click at [715, 52] on div "**********" at bounding box center [565, 63] width 638 height 32
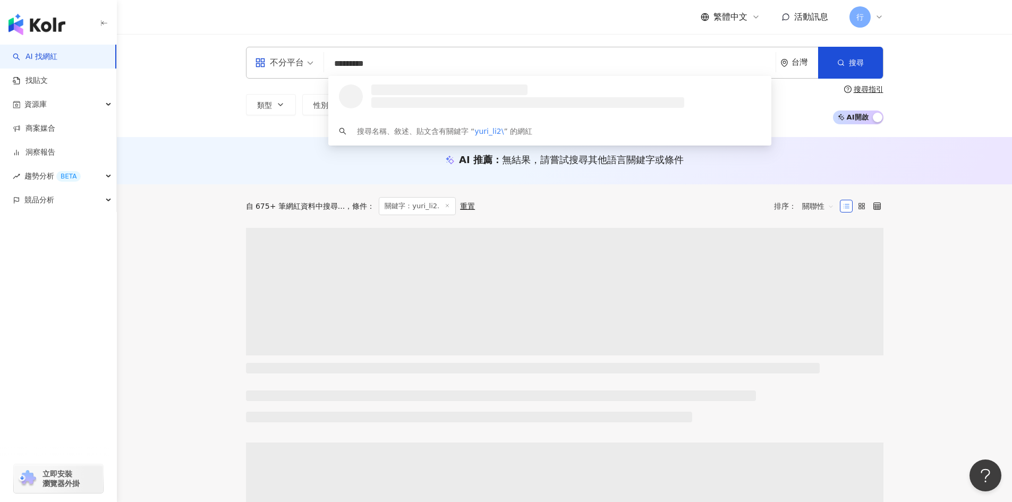
type input "********"
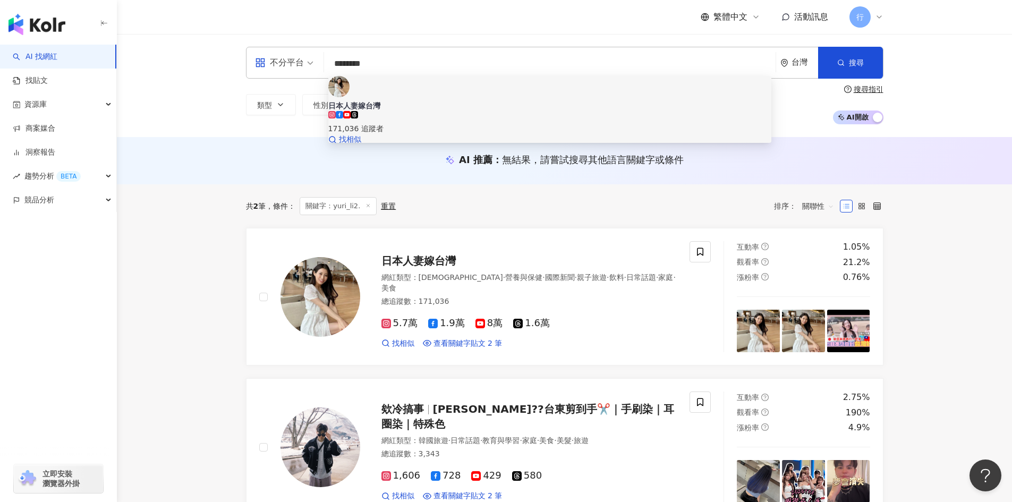
click at [433, 100] on span "日本人妻嫁台灣" at bounding box center [549, 105] width 443 height 11
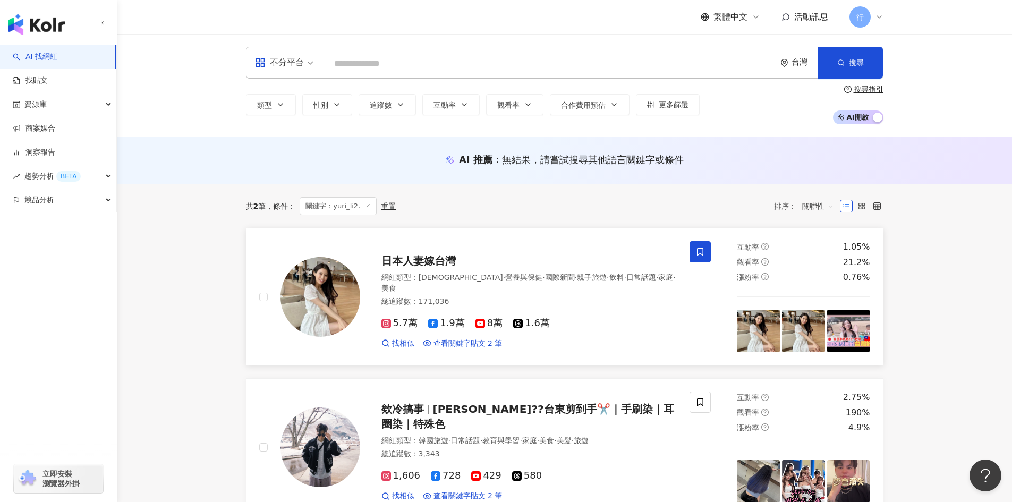
click at [702, 255] on icon at bounding box center [700, 252] width 6 height 8
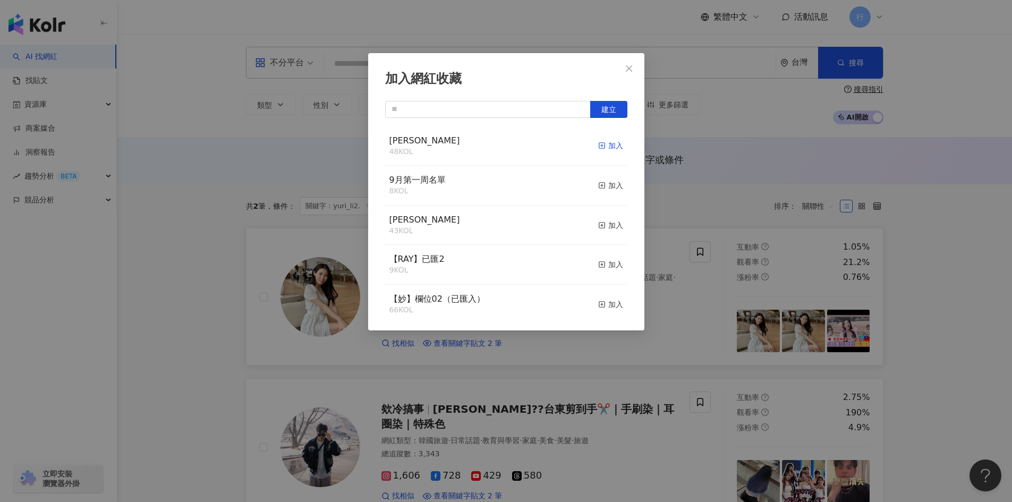
click at [598, 144] on icon "button" at bounding box center [601, 145] width 7 height 7
click at [933, 242] on div "加入網紅收藏 建立" at bounding box center [506, 251] width 1012 height 502
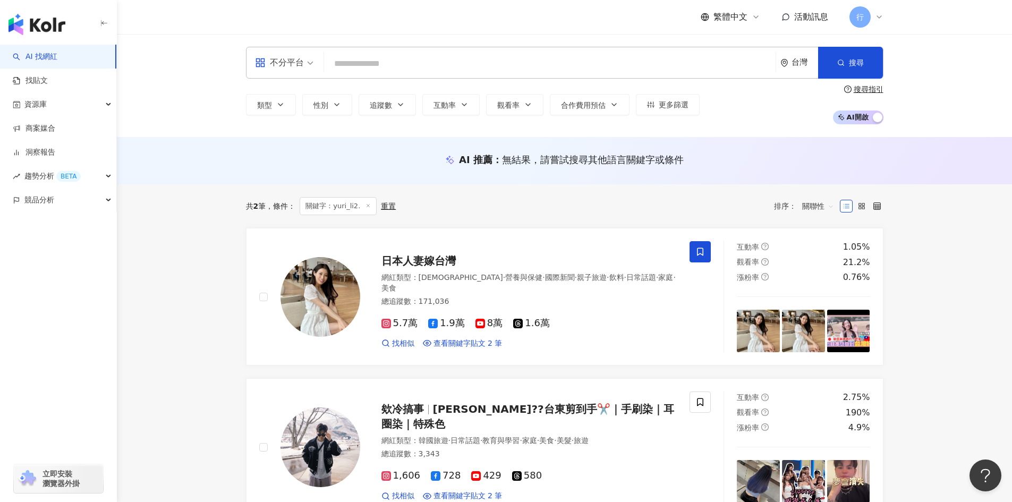
click at [424, 64] on input "search" at bounding box center [549, 64] width 443 height 20
paste input "**********"
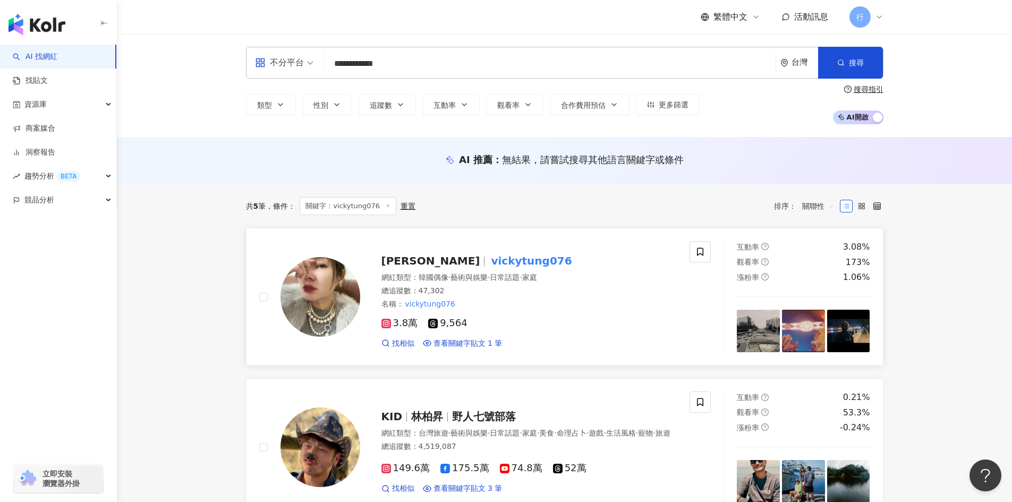
click at [489, 264] on mark "vickytung076" at bounding box center [531, 260] width 85 height 17
click at [707, 252] on span at bounding box center [700, 251] width 21 height 21
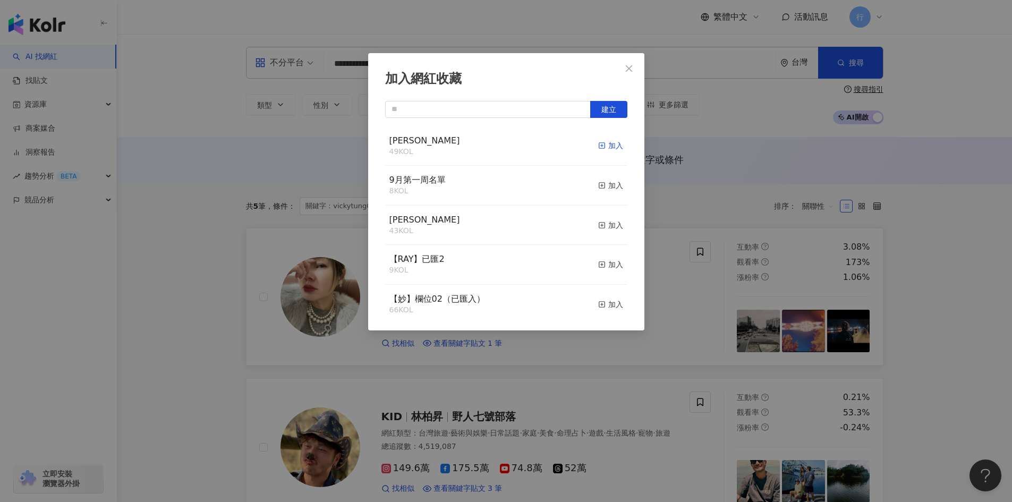
click at [598, 145] on div "加入" at bounding box center [610, 146] width 25 height 12
click at [939, 357] on div "加入網紅收藏 建立" at bounding box center [506, 251] width 1012 height 502
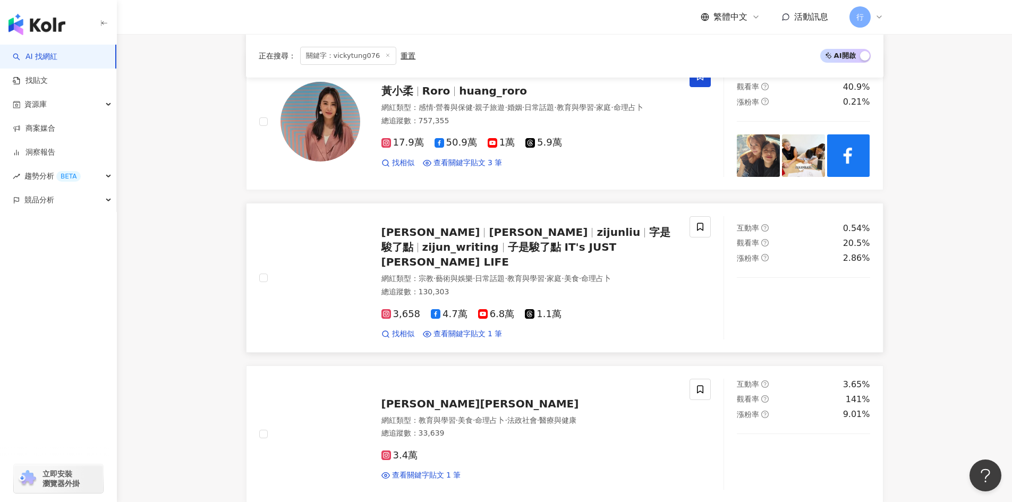
scroll to position [691, 0]
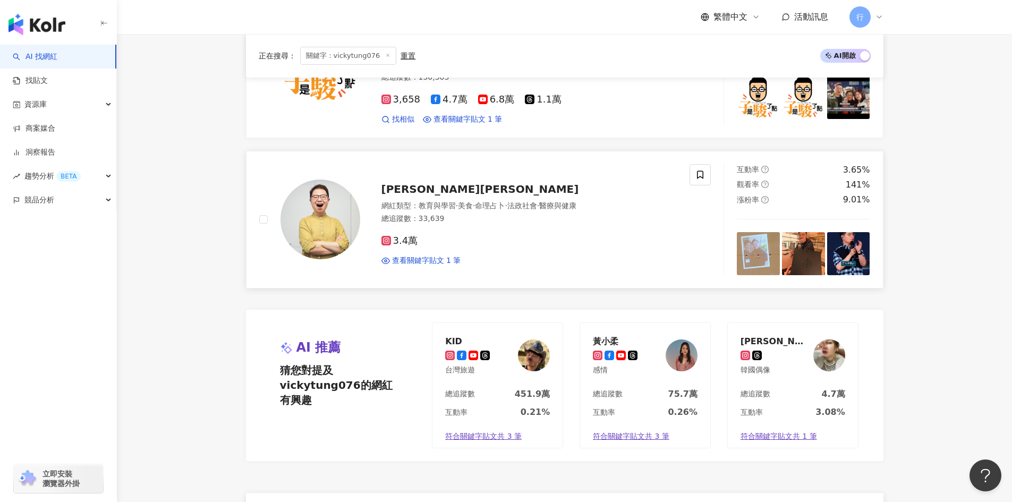
click at [414, 183] on span "柳子駿Abraham Liu" at bounding box center [481, 189] width 198 height 13
click at [701, 170] on icon at bounding box center [701, 175] width 10 height 10
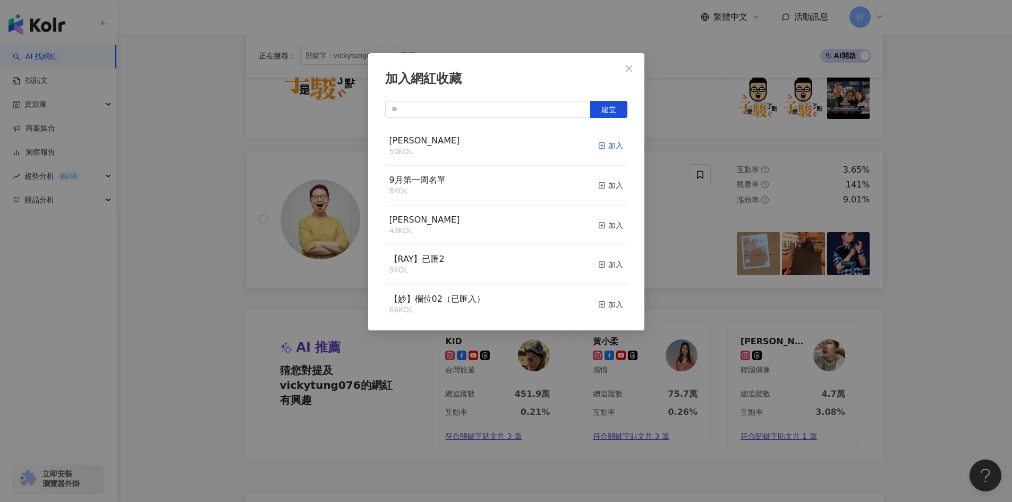
click at [598, 144] on icon "button" at bounding box center [601, 145] width 7 height 7
click at [952, 204] on div "加入網紅收藏 建立" at bounding box center [506, 251] width 1012 height 502
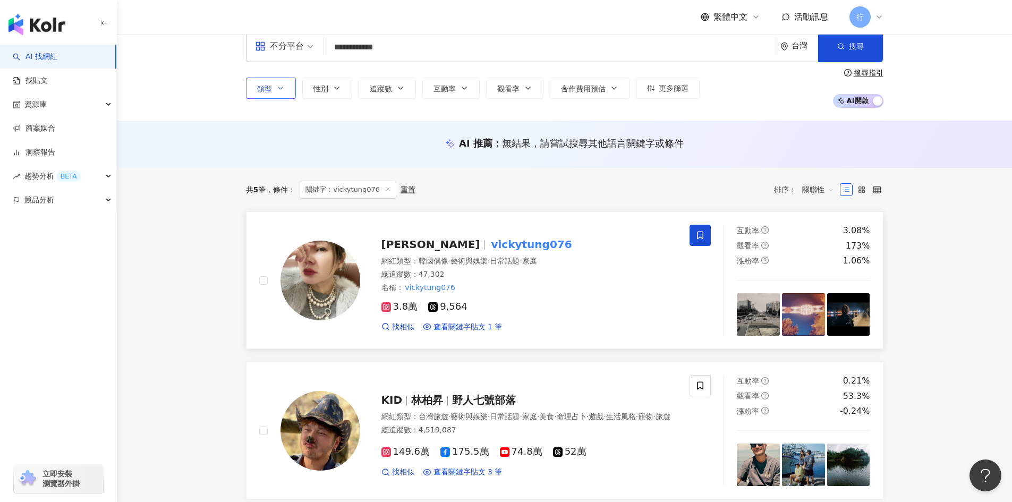
scroll to position [0, 0]
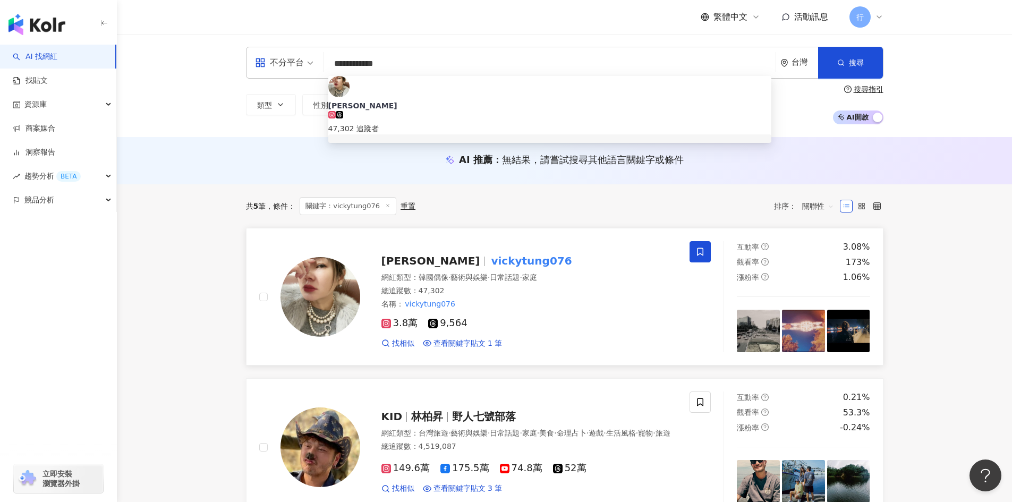
drag, startPoint x: 391, startPoint y: 64, endPoint x: 328, endPoint y: 66, distance: 62.2
click at [328, 66] on input "**********" at bounding box center [549, 64] width 443 height 20
paste input "search"
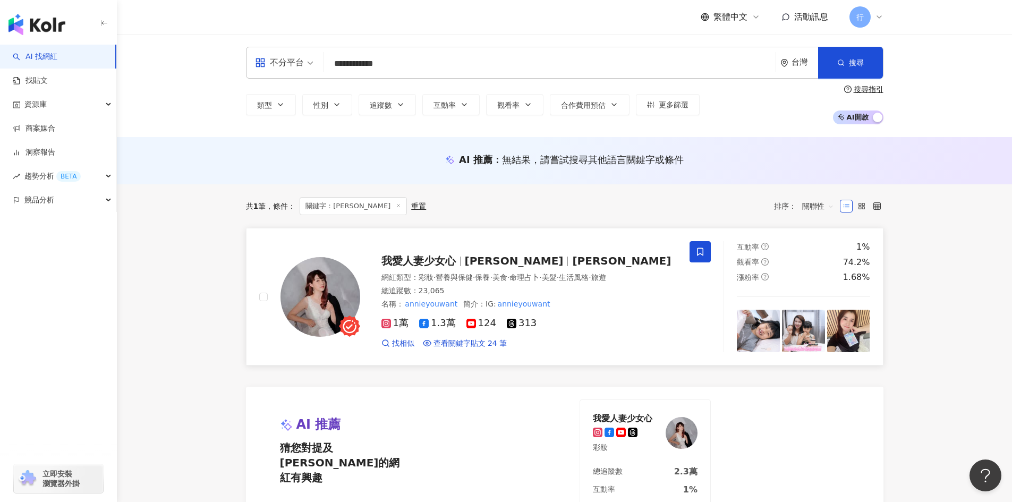
click at [485, 256] on span "廖小花" at bounding box center [514, 261] width 99 height 13
drag, startPoint x: 394, startPoint y: 60, endPoint x: 168, endPoint y: 0, distance: 233.7
click at [273, 28] on div "**********" at bounding box center [506, 396] width 1012 height 792
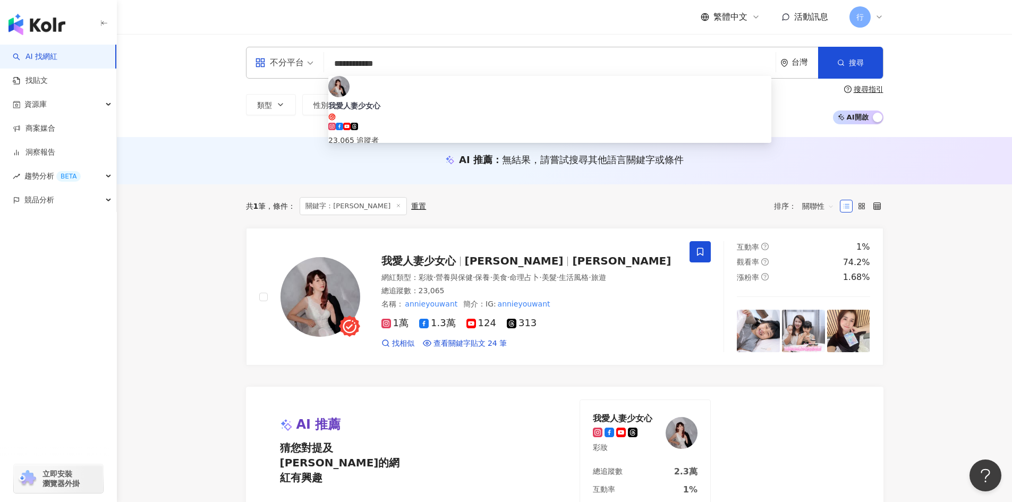
paste input "***"
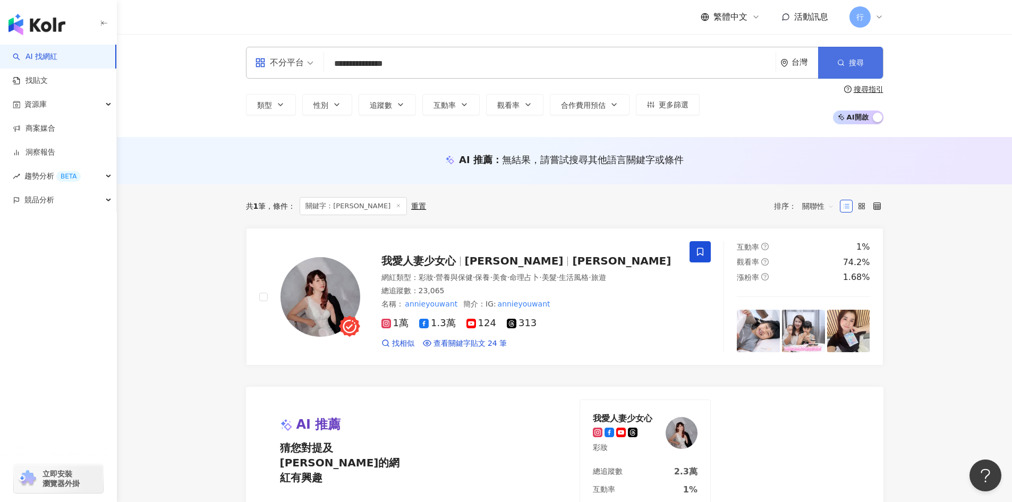
click at [849, 59] on button "搜尋" at bounding box center [850, 63] width 65 height 32
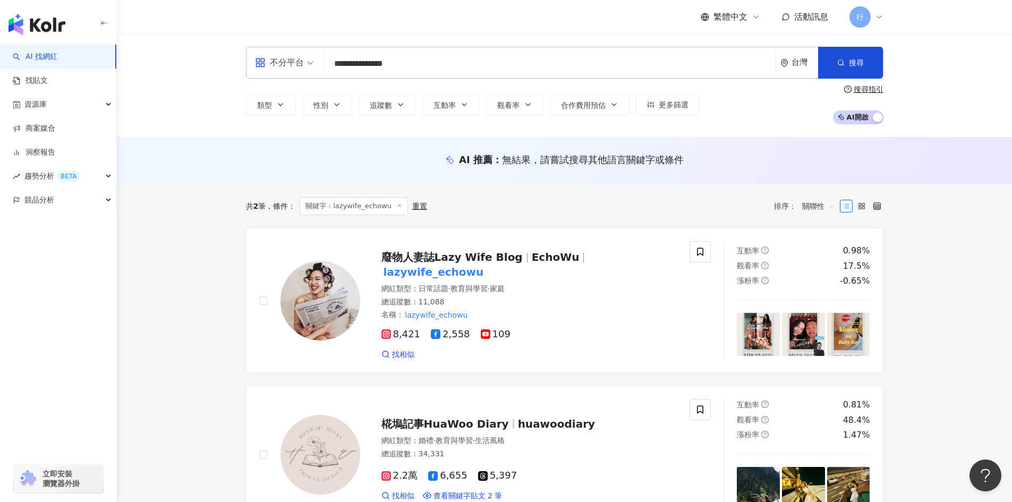
click at [315, 58] on div "**********" at bounding box center [565, 63] width 638 height 32
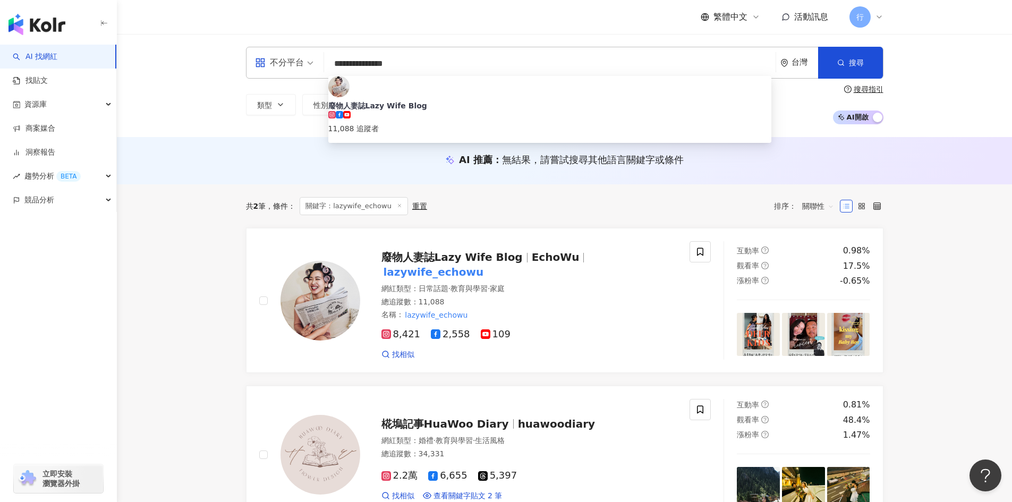
paste input "search"
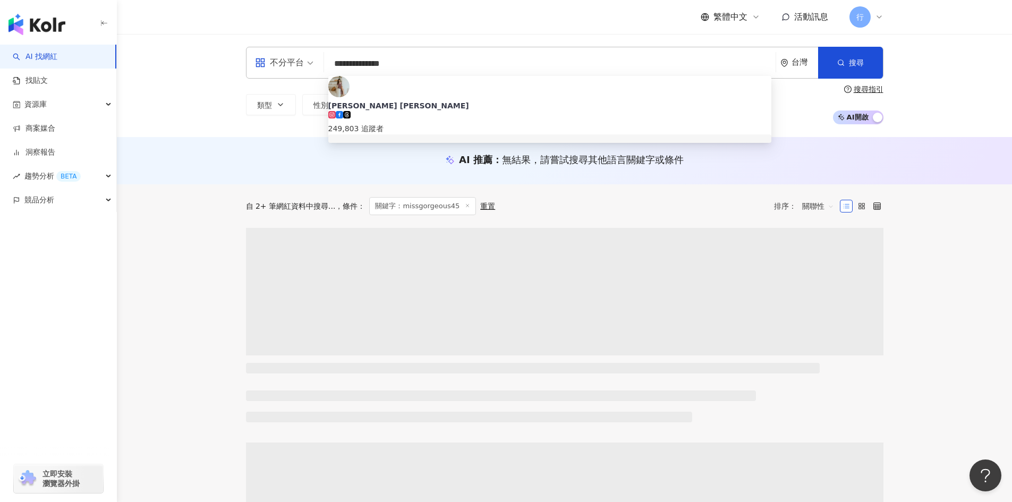
click at [551, 207] on div "自 2+ 筆網紅資料中搜尋... 條件 ： 關鍵字：missgorgeous45 重置 排序： 關聯性" at bounding box center [565, 206] width 638 height 18
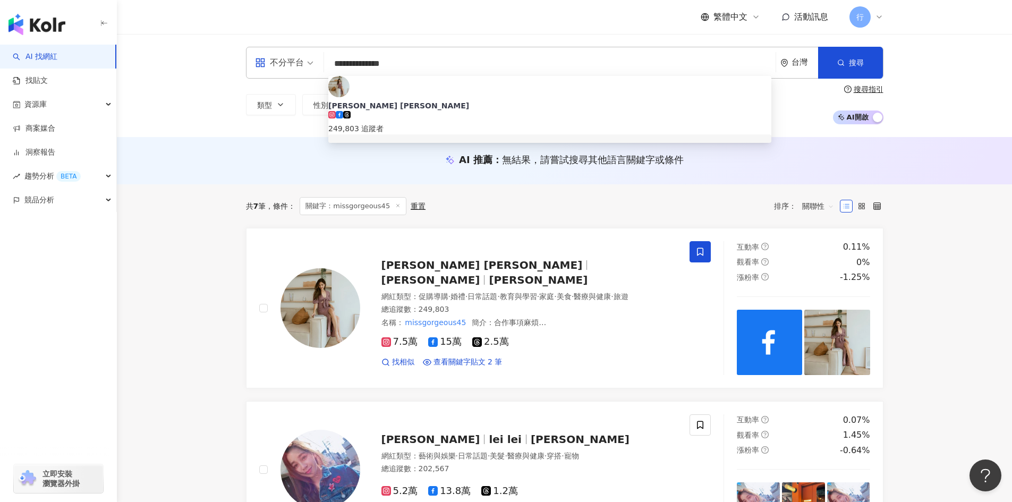
drag, startPoint x: 415, startPoint y: 61, endPoint x: 126, endPoint y: 3, distance: 294.3
click at [305, 54] on div "**********" at bounding box center [565, 63] width 638 height 32
paste input "search"
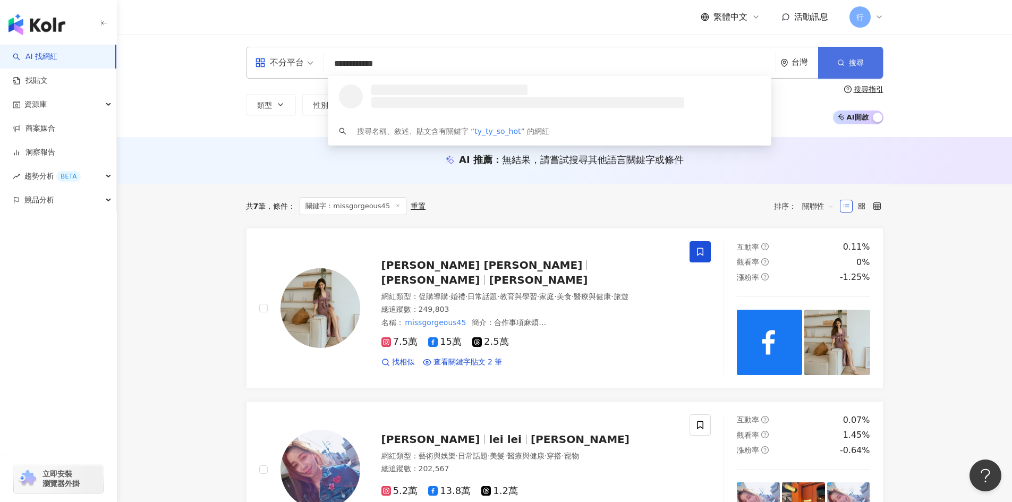
click at [839, 61] on button "搜尋" at bounding box center [850, 63] width 65 height 32
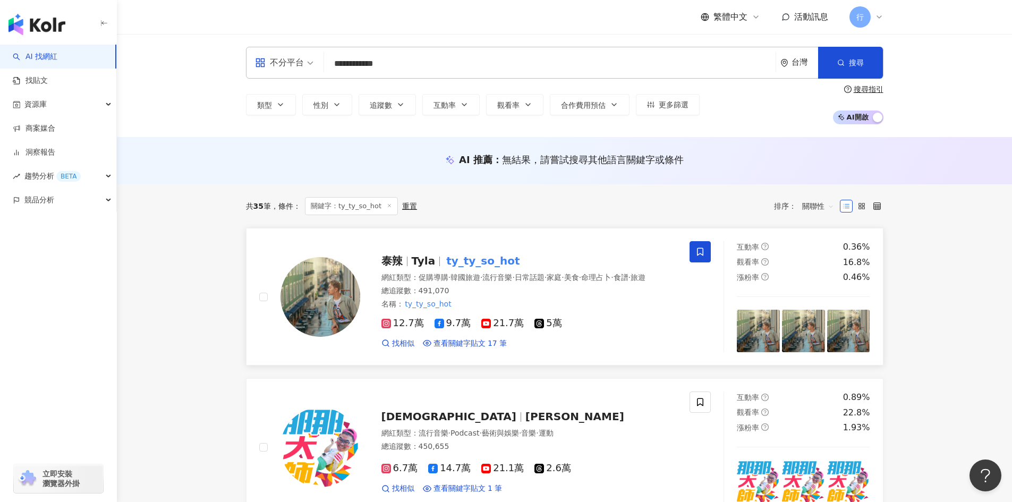
scroll to position [266, 0]
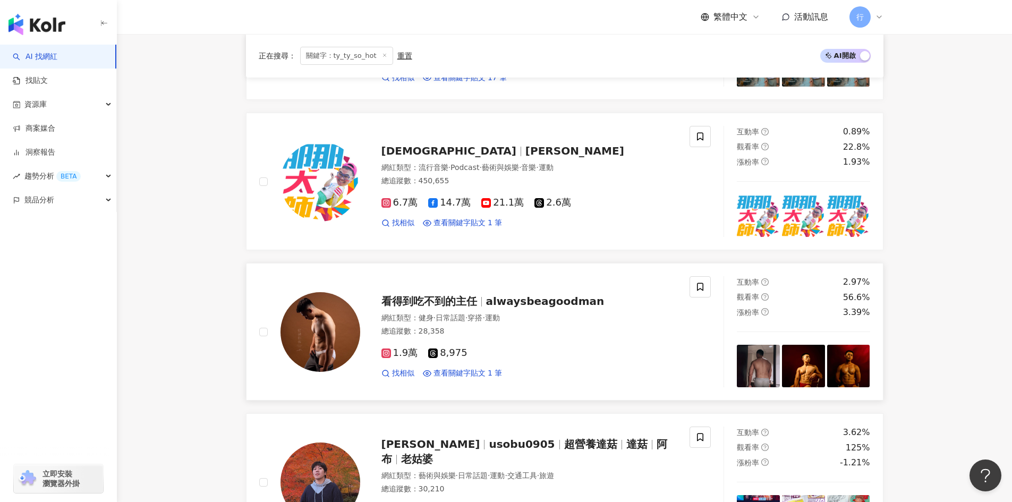
click at [536, 303] on span "alwaysbeagoodman" at bounding box center [545, 301] width 119 height 13
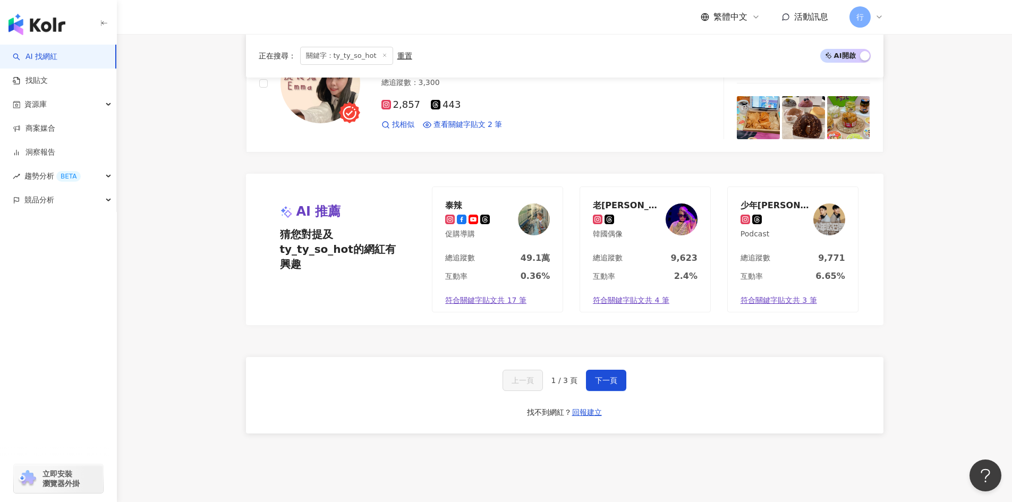
scroll to position [1913, 0]
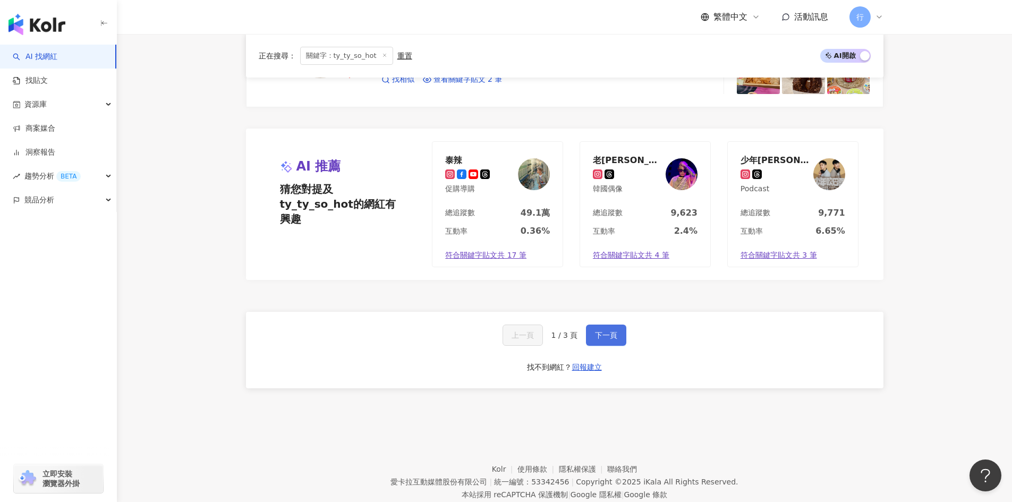
click at [600, 345] on button "下一頁" at bounding box center [606, 335] width 40 height 21
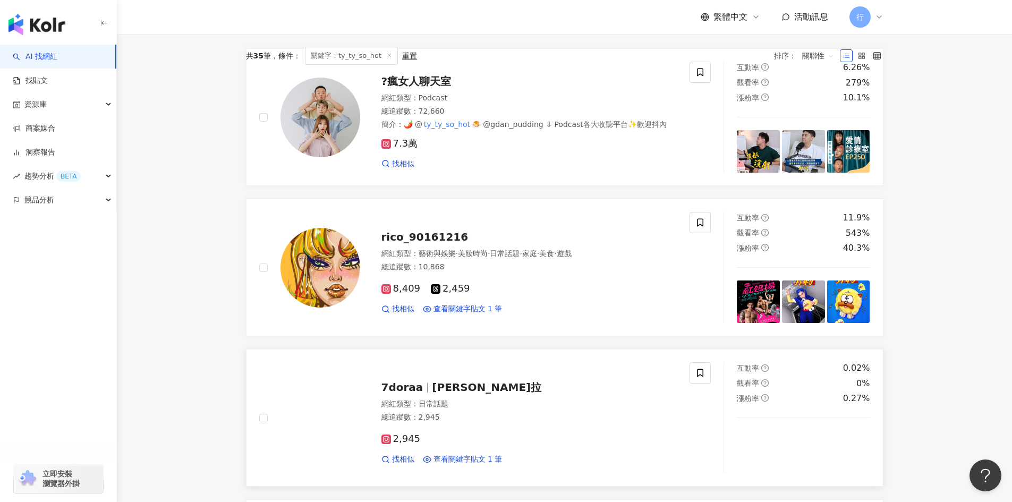
scroll to position [0, 0]
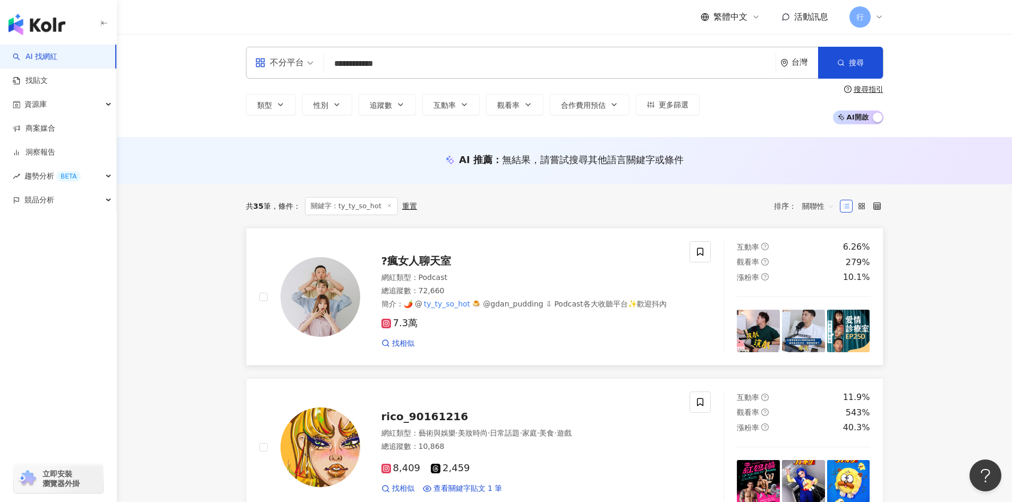
click at [433, 266] on span "?瘋女人聊天室" at bounding box center [417, 261] width 70 height 13
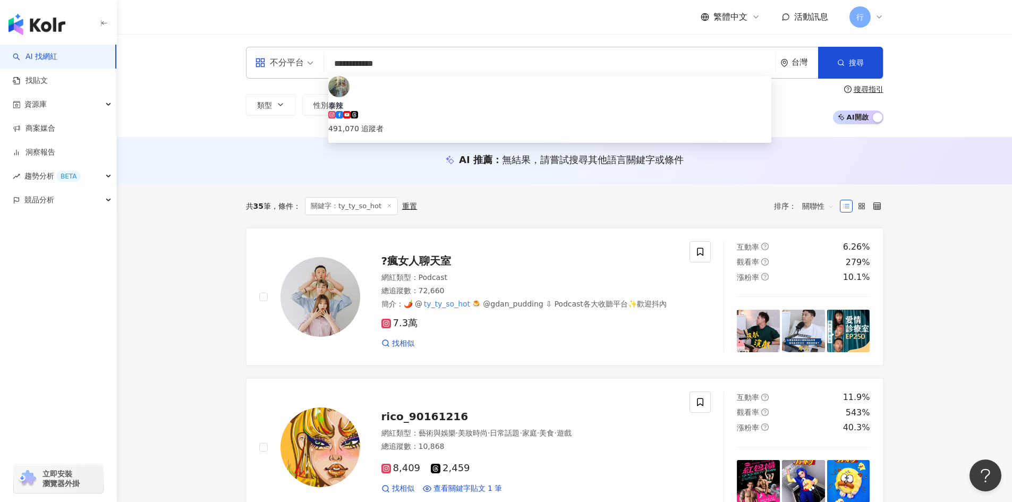
drag, startPoint x: 408, startPoint y: 65, endPoint x: 0, endPoint y: 41, distance: 408.9
click at [194, 49] on div "**********" at bounding box center [565, 85] width 896 height 103
paste input "search"
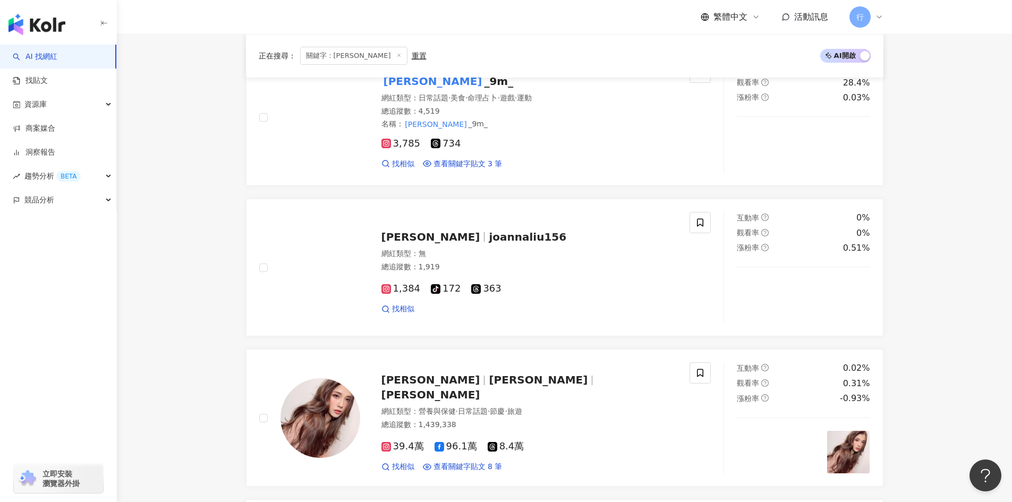
scroll to position [2020, 0]
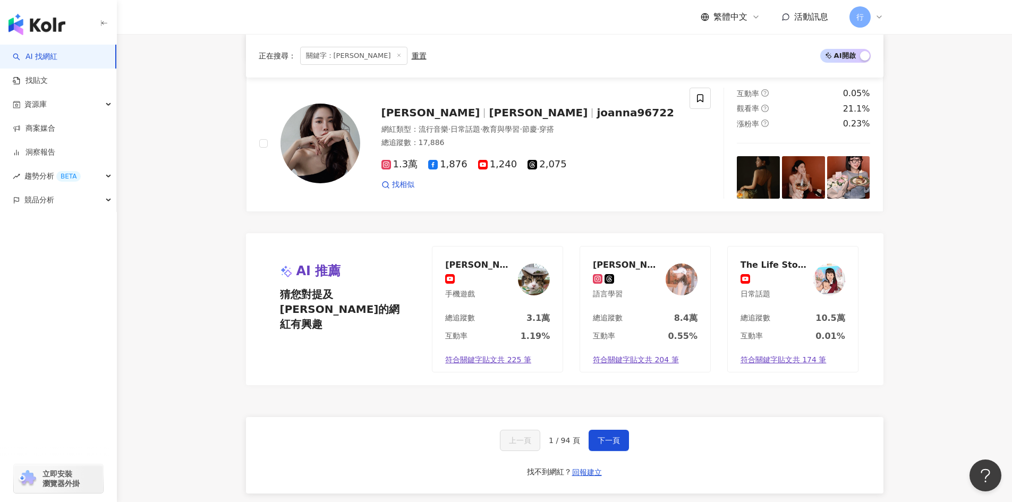
click at [614, 460] on div "上一頁 1 / 94 頁 下一頁 找不到網紅？ 回報建立" at bounding box center [565, 455] width 638 height 77
click at [604, 443] on span "下一頁" at bounding box center [609, 440] width 22 height 9
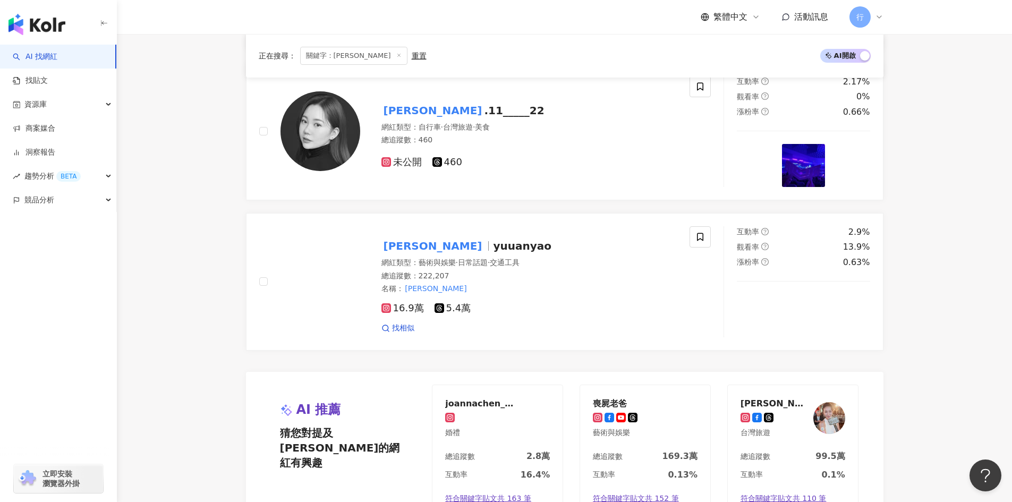
scroll to position [1913, 0]
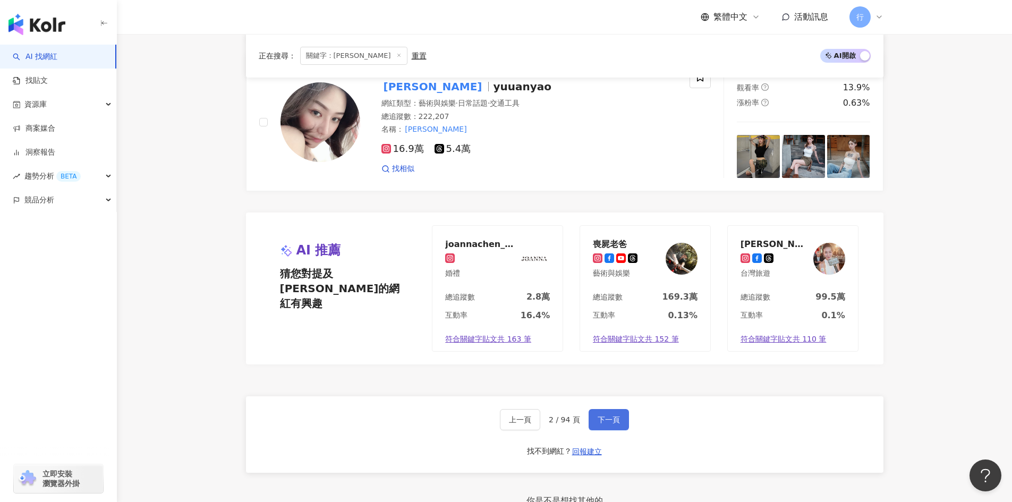
click at [615, 416] on span "下一頁" at bounding box center [609, 420] width 22 height 9
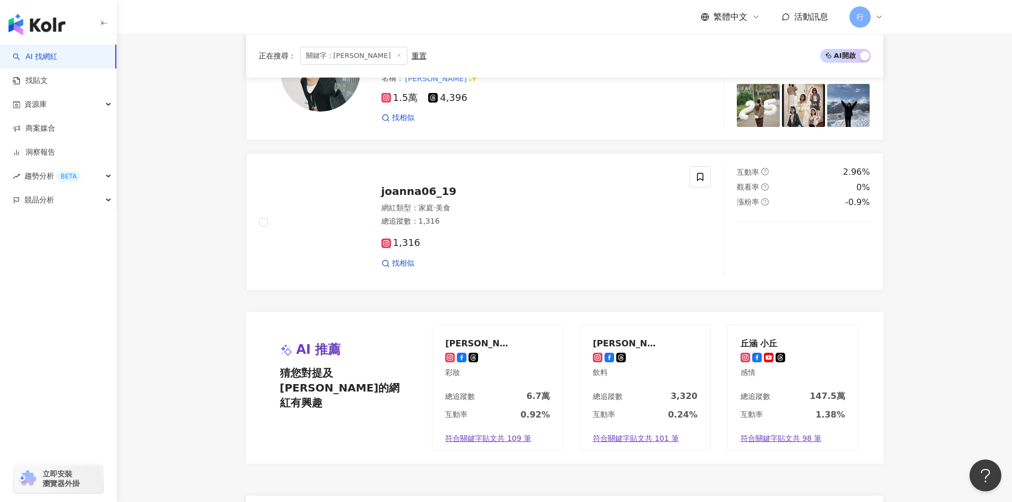
scroll to position [1878, 0]
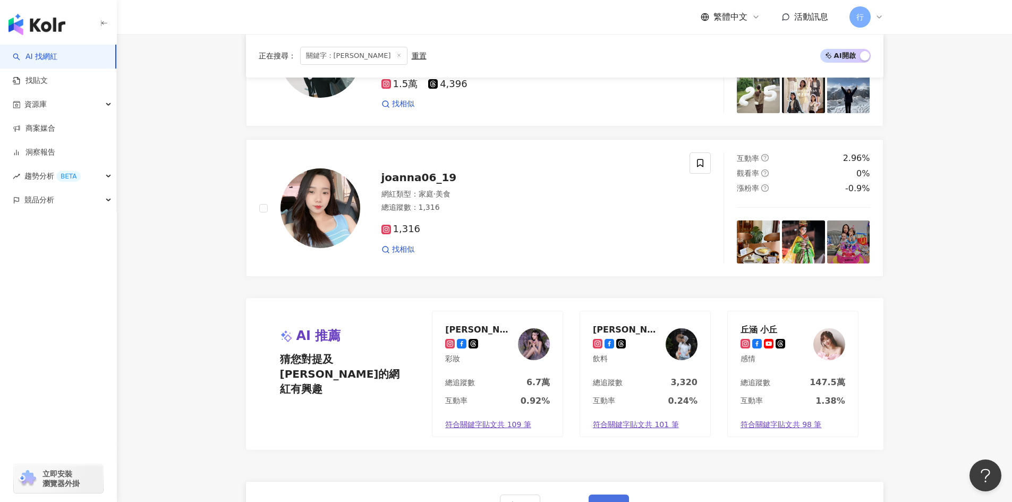
click at [620, 495] on button "下一頁" at bounding box center [609, 505] width 40 height 21
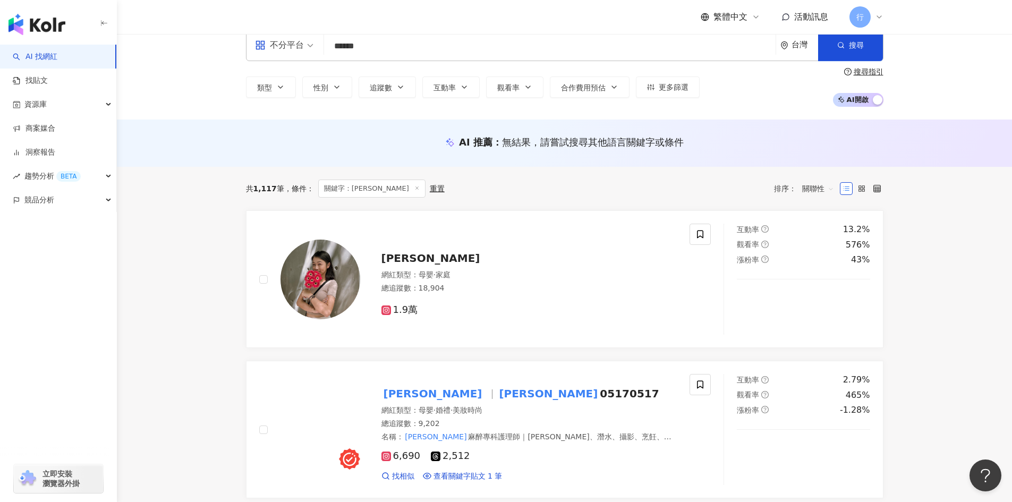
scroll to position [0, 0]
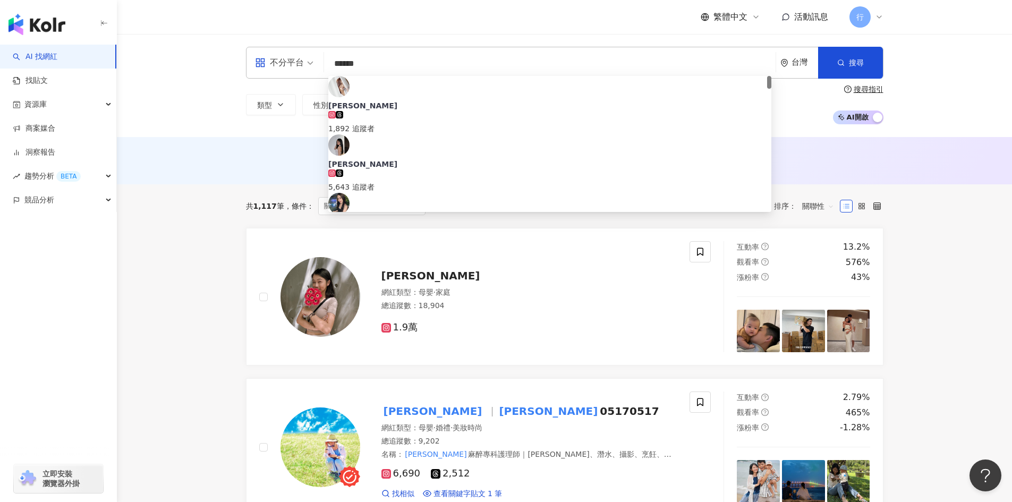
drag, startPoint x: 428, startPoint y: 64, endPoint x: 108, endPoint y: 54, distance: 320.1
click at [162, 68] on div "不分平台 ****** 台灣 搜尋 f9909c6e-341c-4352-83d6-8fa29d780a3a Joanne 1,892 追蹤者 Joanne …" at bounding box center [565, 85] width 896 height 103
paste input "*****"
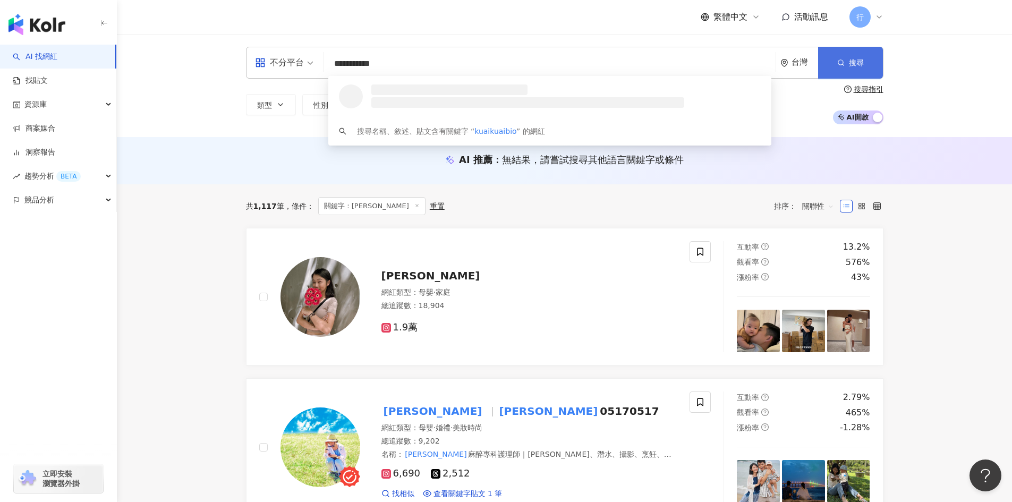
click at [857, 57] on button "搜尋" at bounding box center [850, 63] width 65 height 32
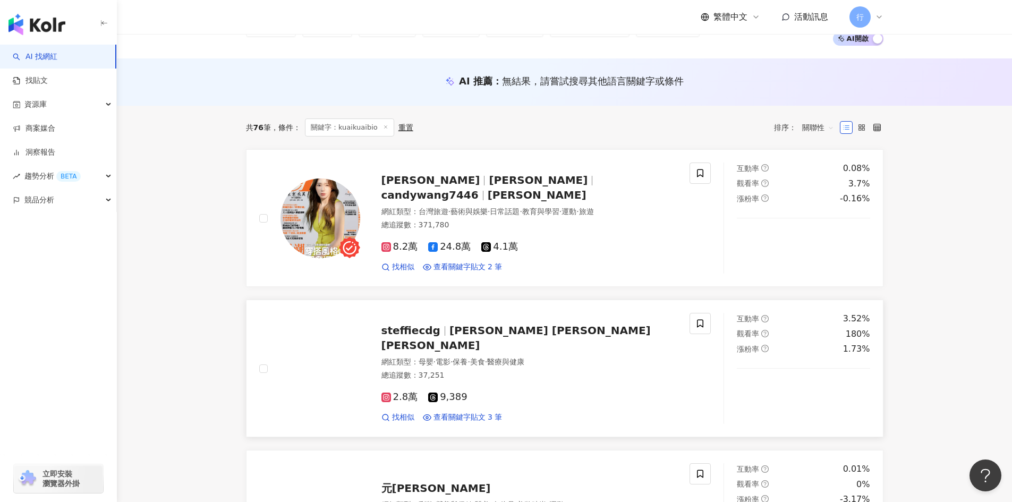
scroll to position [159, 0]
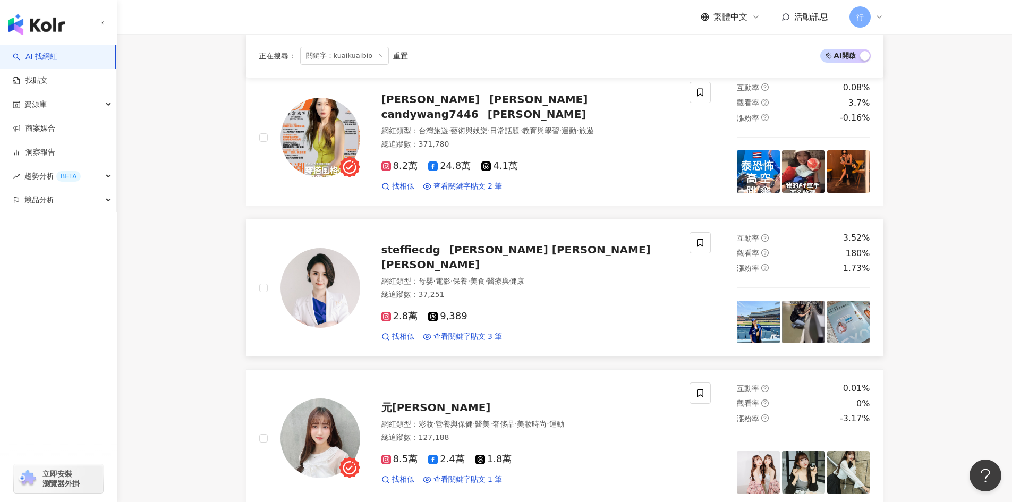
click at [551, 258] on span "Stephanie Chen 陳昱蓁" at bounding box center [516, 257] width 269 height 28
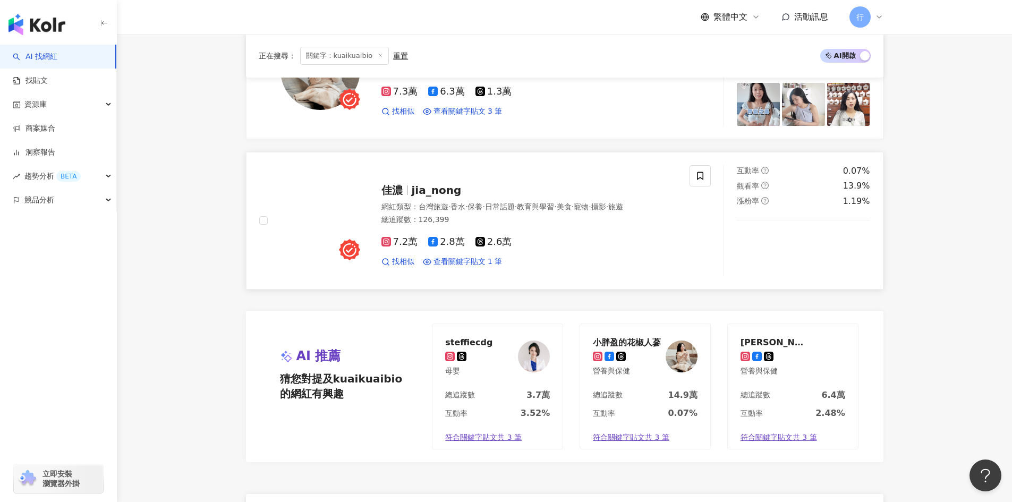
scroll to position [1860, 0]
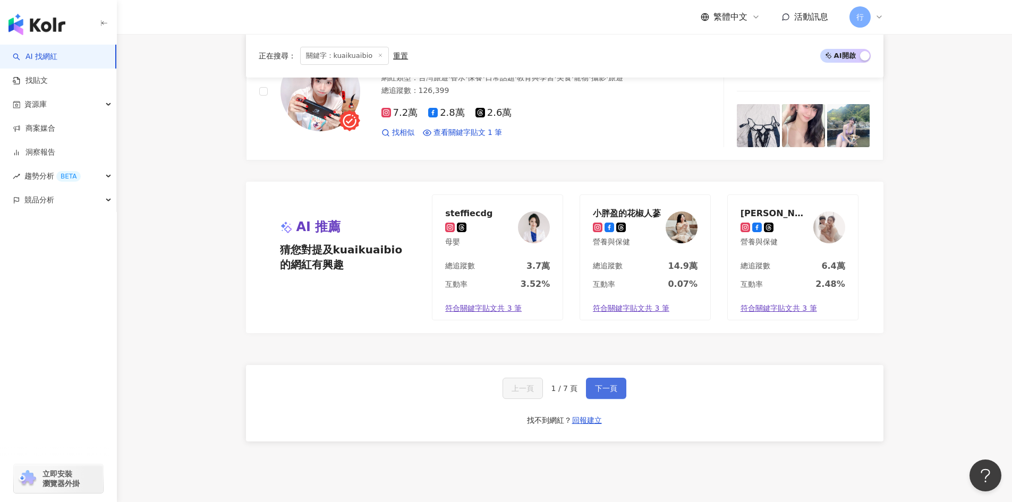
click at [613, 394] on button "下一頁" at bounding box center [606, 388] width 40 height 21
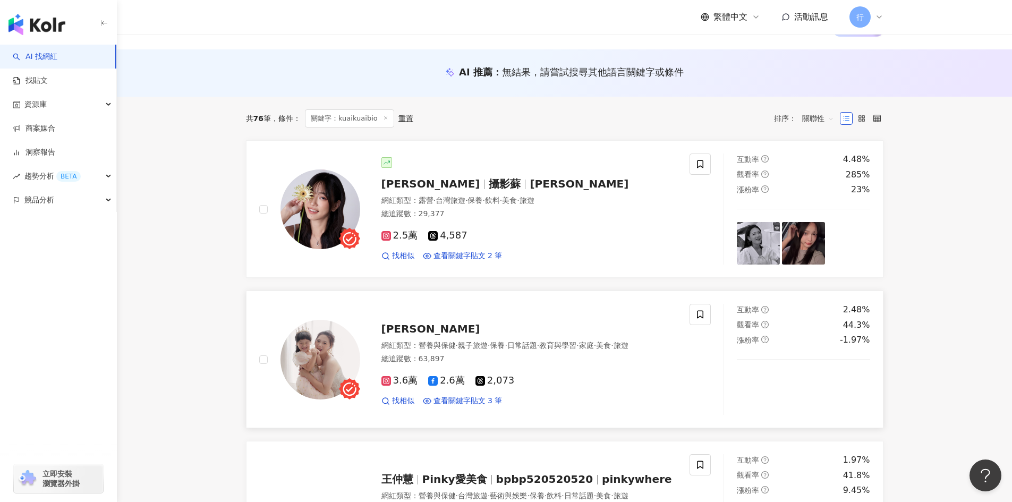
scroll to position [106, 0]
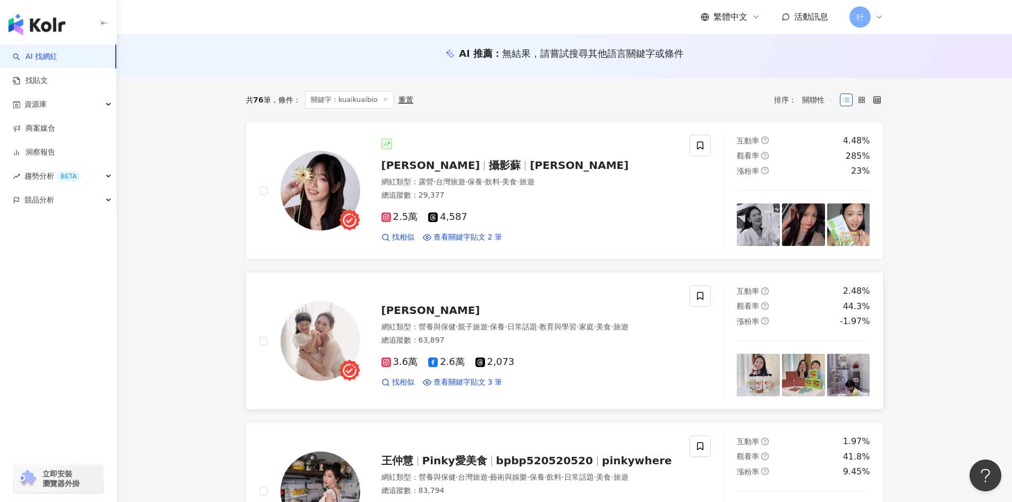
click at [391, 305] on span "薇薇" at bounding box center [431, 310] width 99 height 13
click at [703, 285] on span at bounding box center [700, 295] width 21 height 21
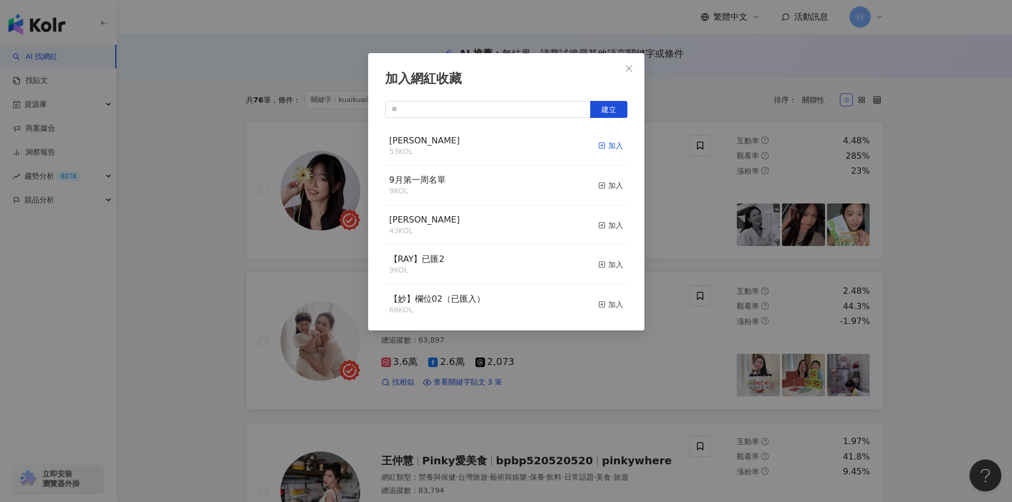
click at [598, 147] on icon "button" at bounding box center [601, 145] width 7 height 7
click at [951, 369] on div "加入網紅收藏 建立" at bounding box center [506, 251] width 1012 height 502
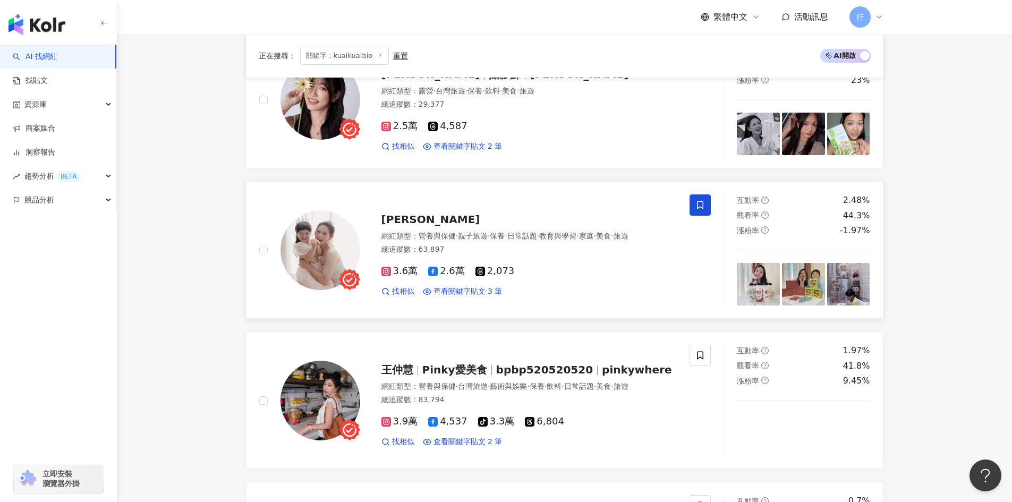
scroll to position [213, 0]
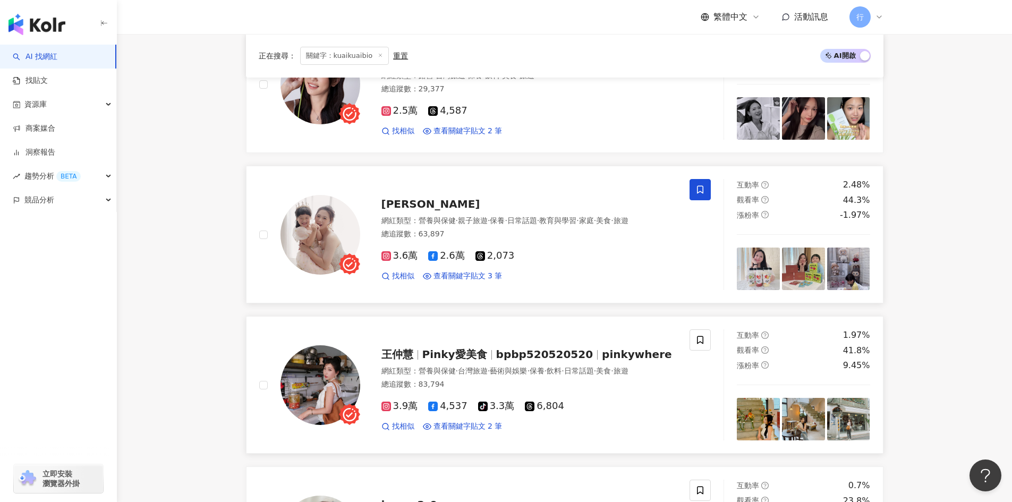
click at [458, 367] on span "·" at bounding box center [457, 371] width 2 height 9
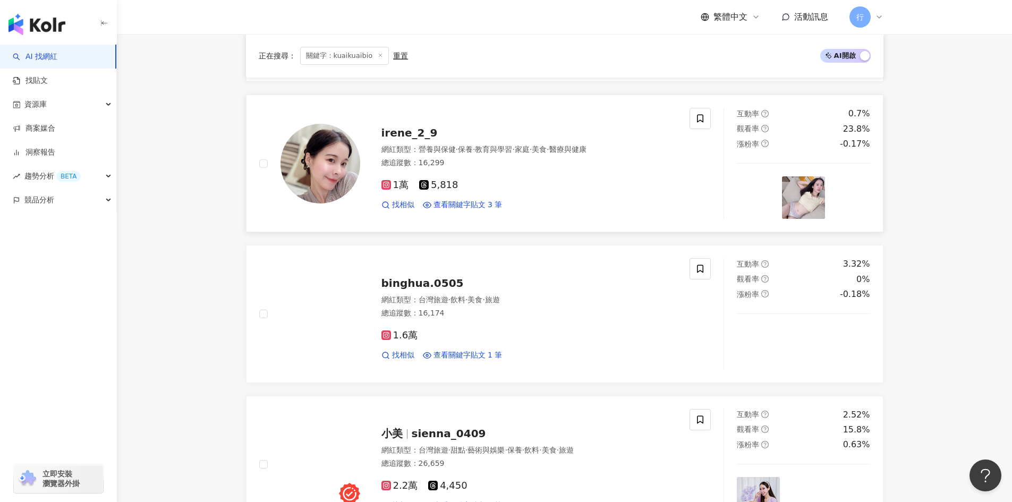
scroll to position [957, 0]
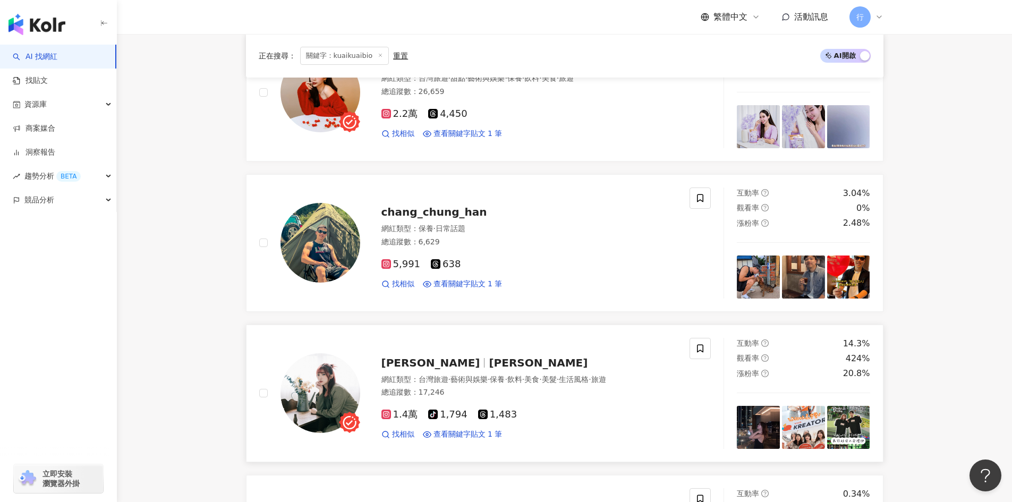
click at [400, 364] on span "舒舒" at bounding box center [431, 363] width 99 height 13
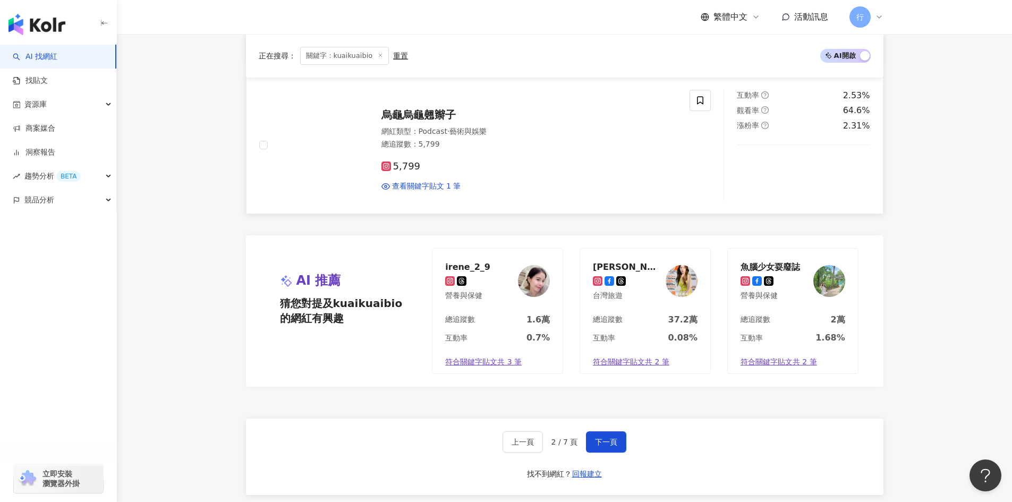
scroll to position [1807, 0]
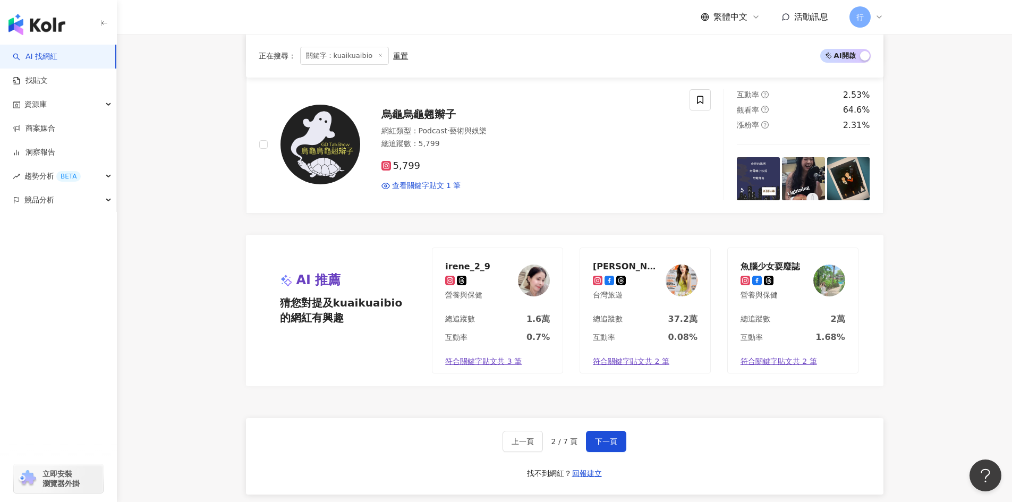
click at [621, 453] on div "上一頁 2 / 7 頁 下一頁 找不到網紅？ 回報建立" at bounding box center [565, 456] width 638 height 77
click at [618, 444] on button "下一頁" at bounding box center [606, 441] width 40 height 21
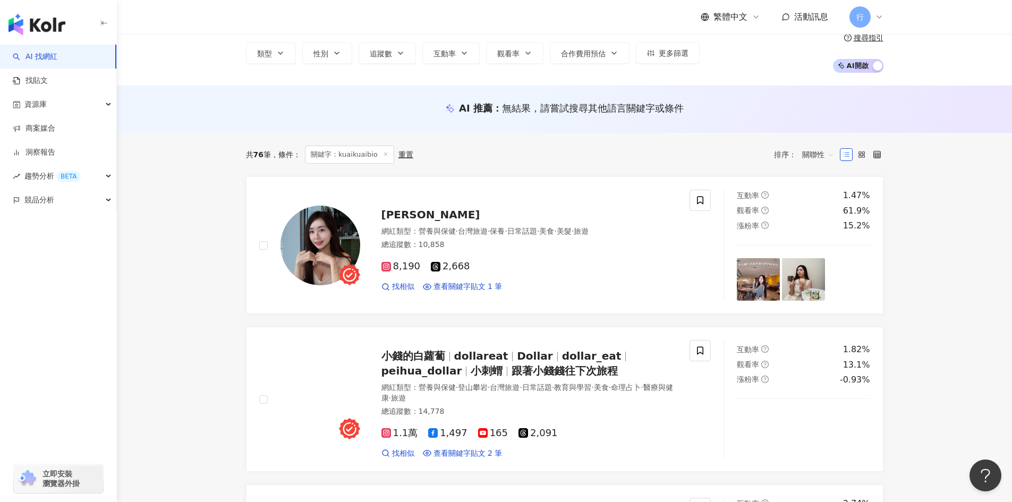
scroll to position [0, 0]
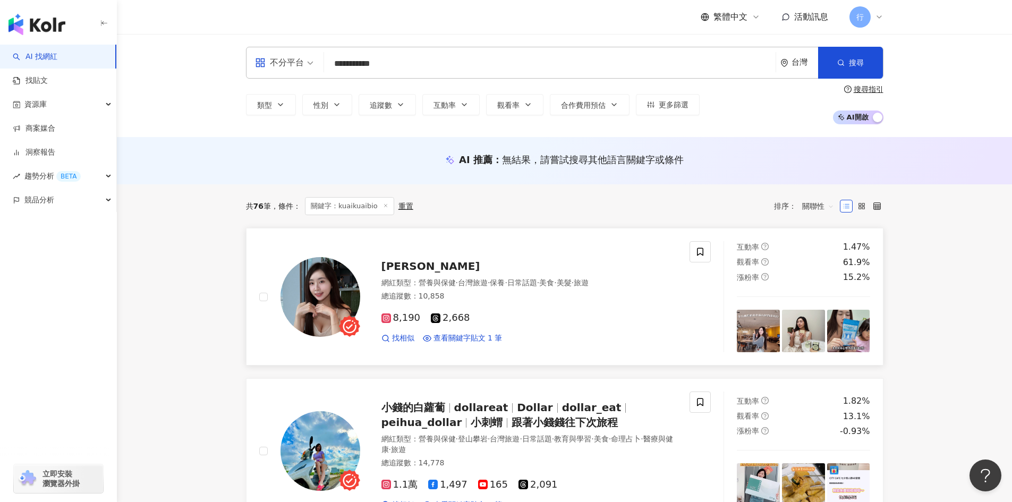
click at [417, 260] on span "米雪 Michelle" at bounding box center [431, 266] width 99 height 13
click at [700, 252] on icon at bounding box center [701, 252] width 10 height 10
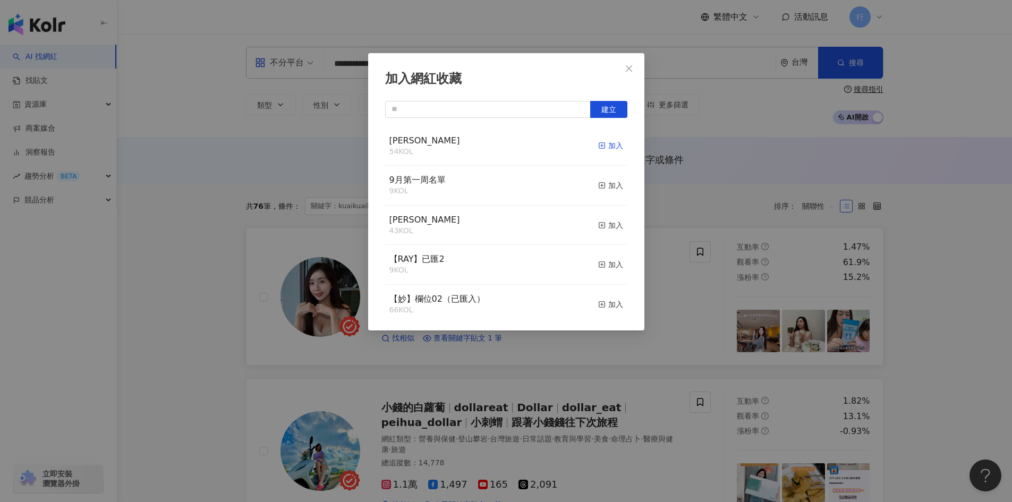
click at [598, 143] on icon "button" at bounding box center [601, 145] width 7 height 7
click at [932, 299] on div "加入網紅收藏 建立" at bounding box center [506, 251] width 1012 height 502
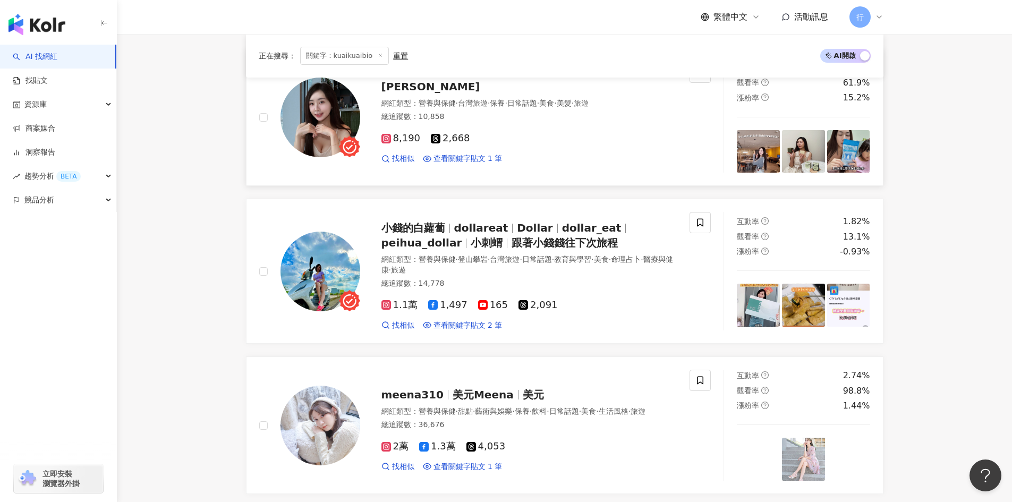
scroll to position [372, 0]
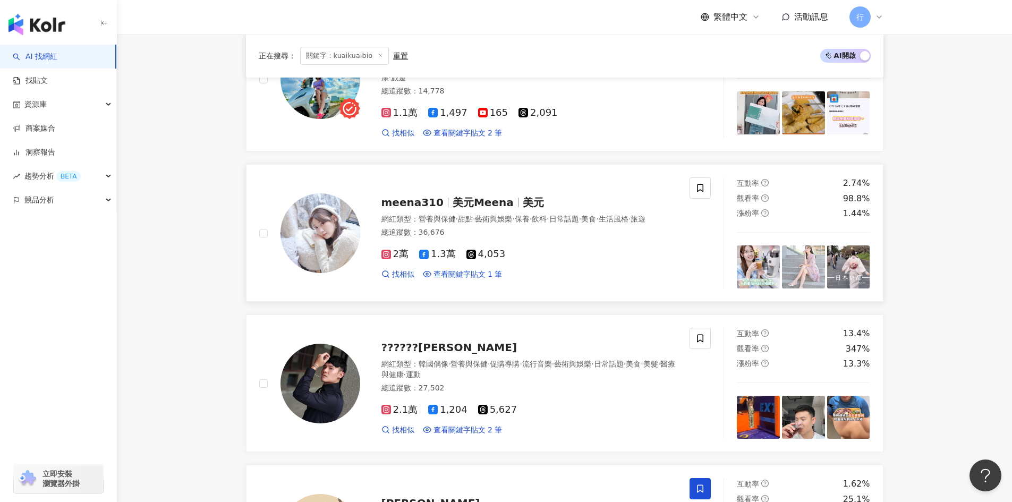
click at [442, 199] on span "meena310" at bounding box center [417, 202] width 71 height 13
click at [415, 348] on span "??????安德魯" at bounding box center [450, 347] width 136 height 13
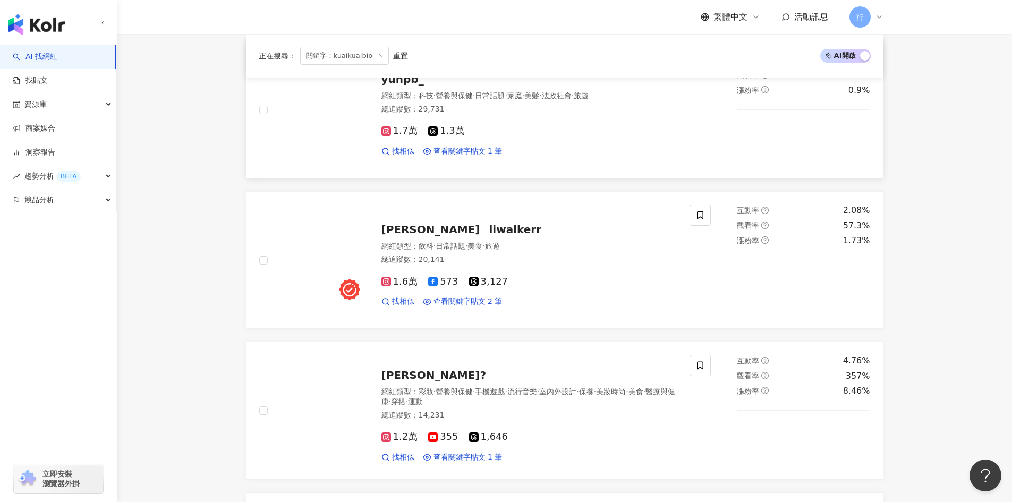
scroll to position [1276, 0]
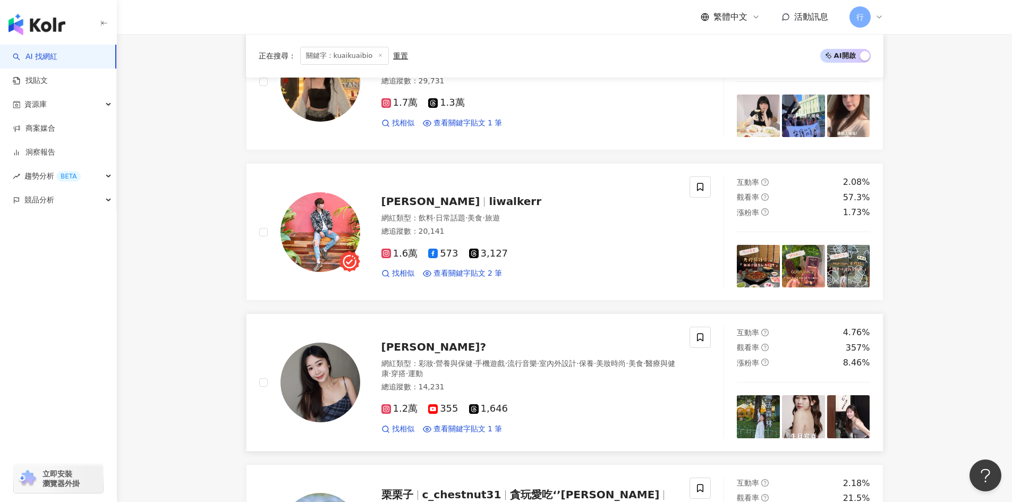
click at [391, 350] on span "Vivian維安娜?" at bounding box center [434, 347] width 105 height 13
click at [700, 337] on icon at bounding box center [701, 338] width 10 height 10
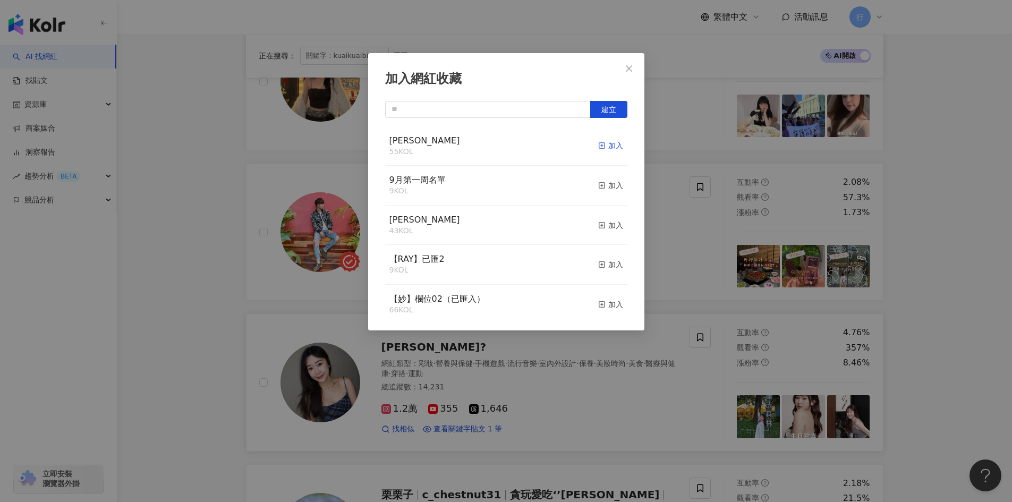
click at [598, 146] on icon "button" at bounding box center [601, 145] width 7 height 7
click at [955, 318] on div "加入網紅收藏 建立 EMMA 56 KOL 已加入 9月第一周名單 9 KOL 加入 nina 43 KOL 加入 【RAY】已匯2 9 KOL 加入 【妙】…" at bounding box center [506, 251] width 1012 height 502
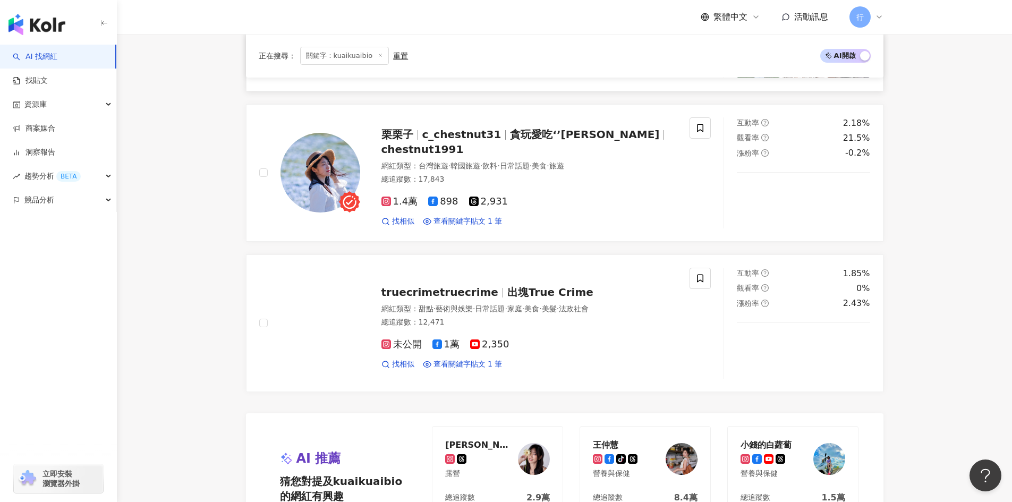
scroll to position [1648, 0]
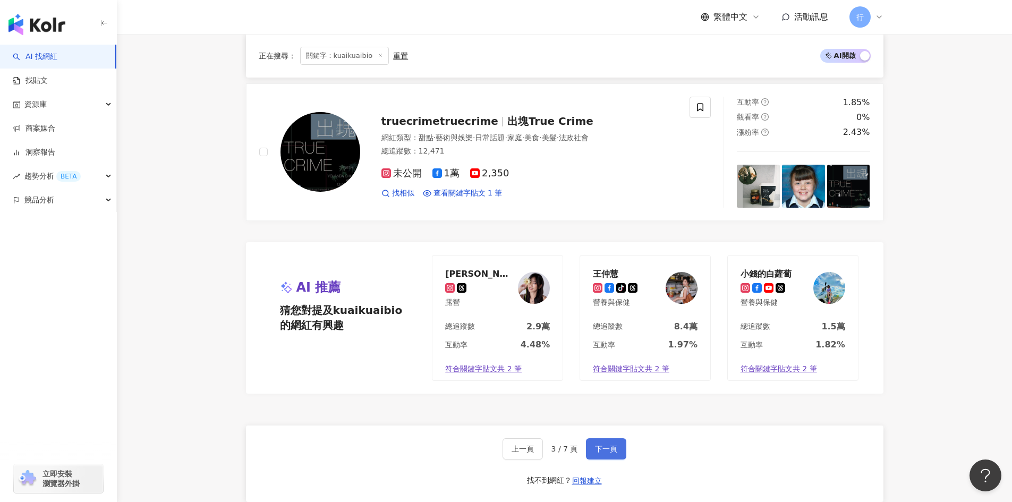
click at [599, 450] on span "下一頁" at bounding box center [606, 449] width 22 height 9
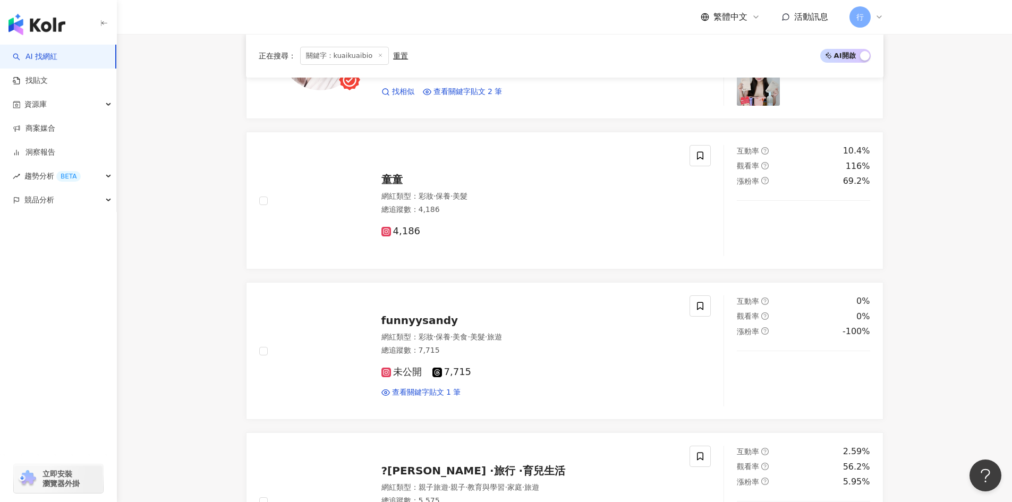
scroll to position [266, 0]
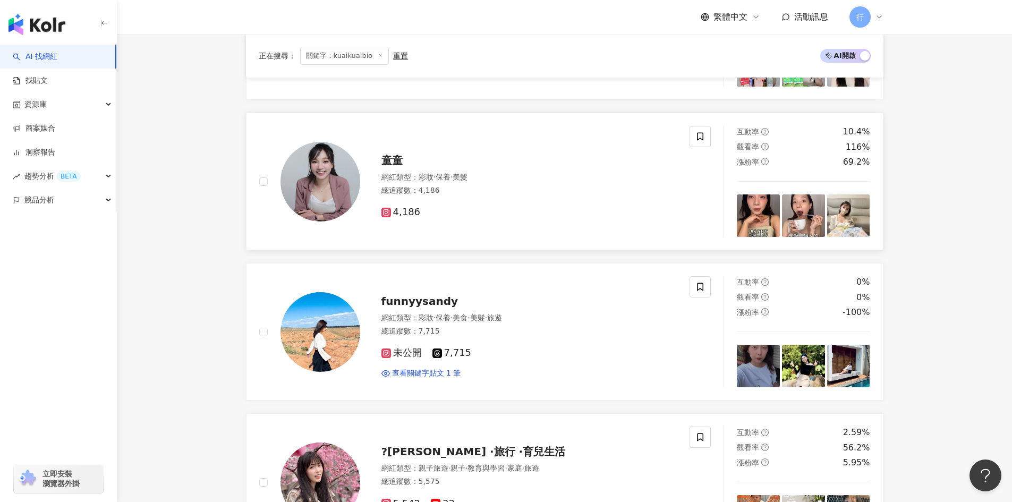
click at [393, 159] on span "童童" at bounding box center [392, 160] width 21 height 13
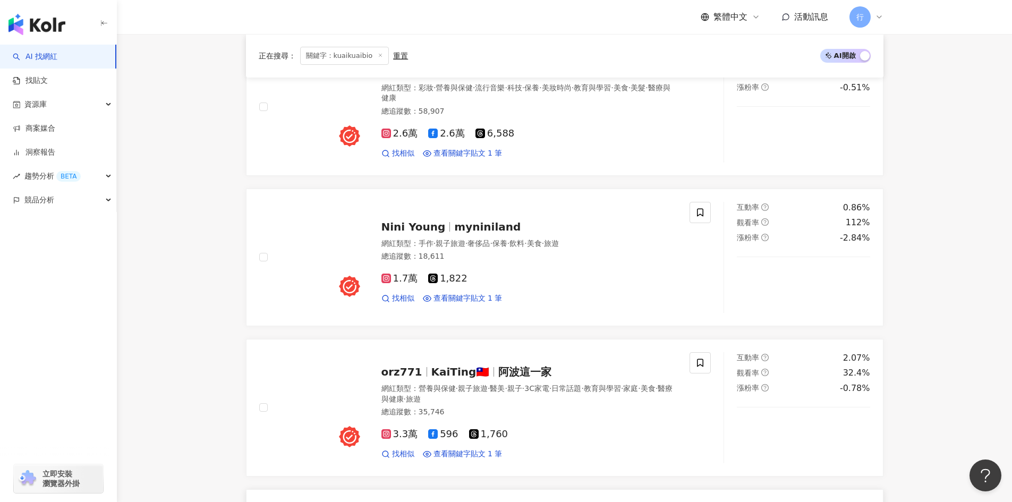
scroll to position [1276, 0]
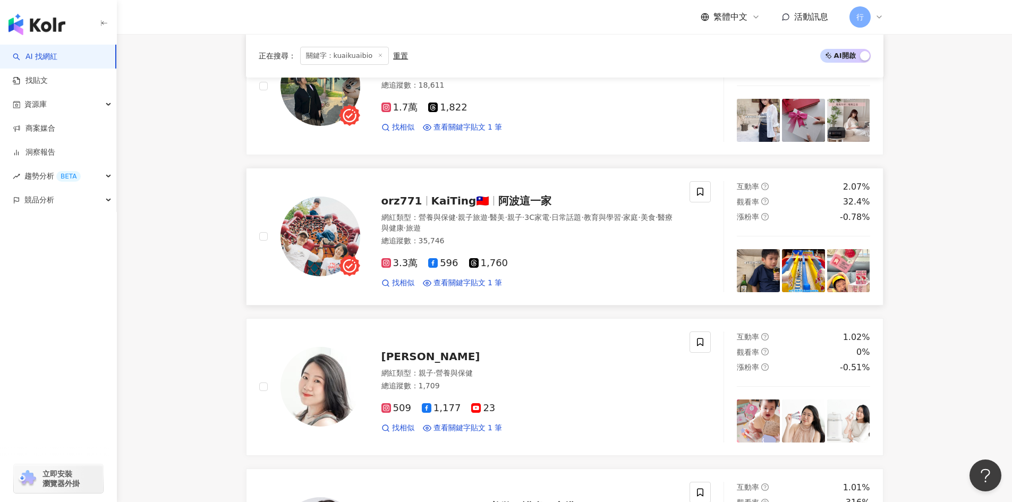
click at [507, 198] on span "阿波這一家" at bounding box center [525, 201] width 53 height 13
click at [697, 187] on icon at bounding box center [701, 192] width 10 height 10
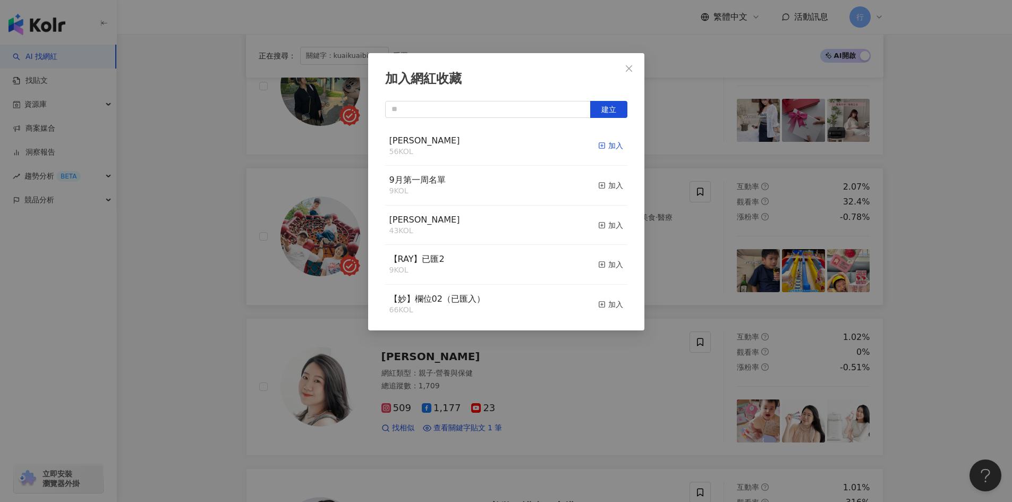
click at [598, 145] on icon "button" at bounding box center [601, 145] width 7 height 7
click at [966, 226] on div "加入網紅收藏 建立 EMMA 56 KOL 加入 9月第一周名單 9 KOL 加入 nina 43 KOL 加入 【RAY】已匯2 9 KOL 加入 【妙】欄…" at bounding box center [506, 251] width 1012 height 502
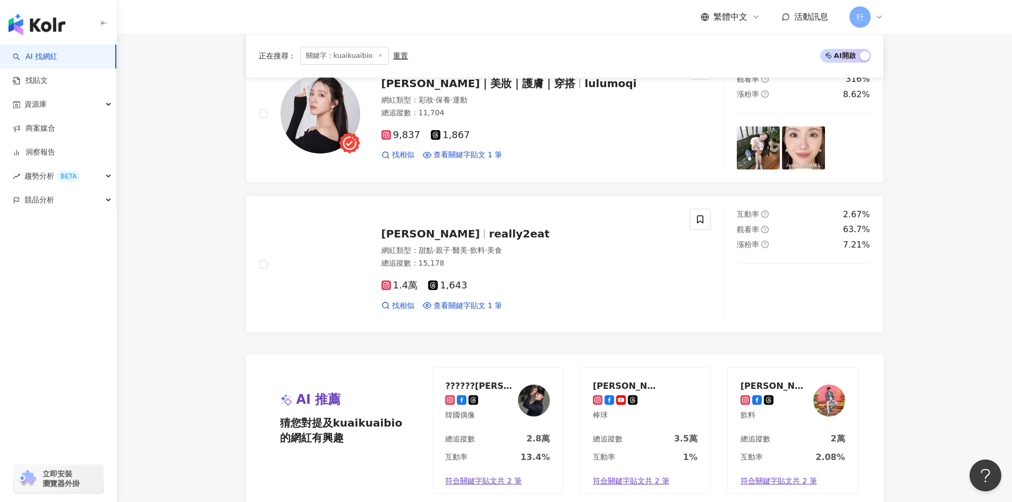
scroll to position [1951, 0]
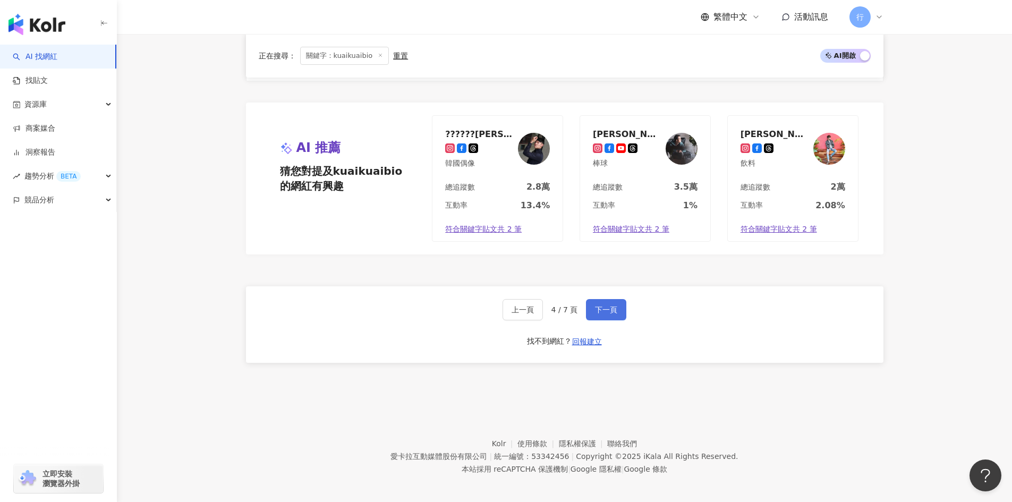
click at [612, 299] on button "下一頁" at bounding box center [606, 309] width 40 height 21
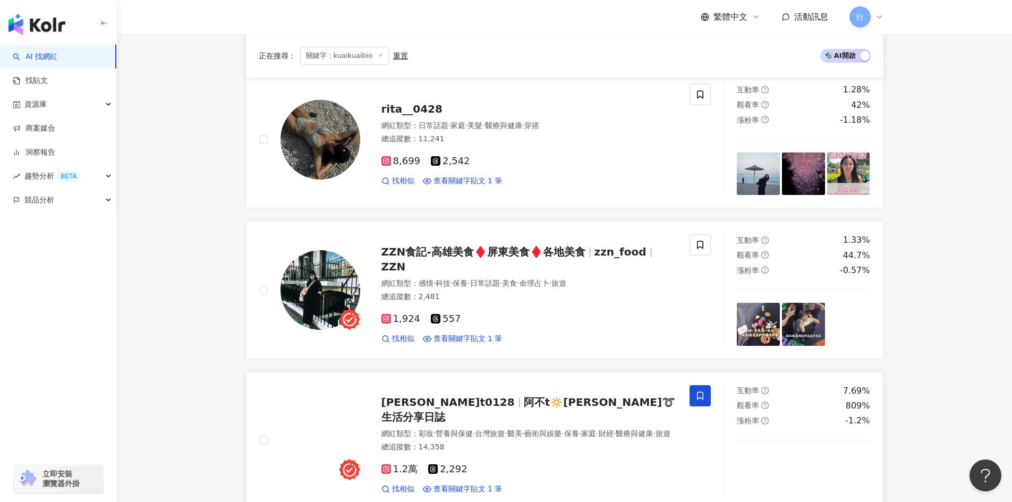
scroll to position [585, 0]
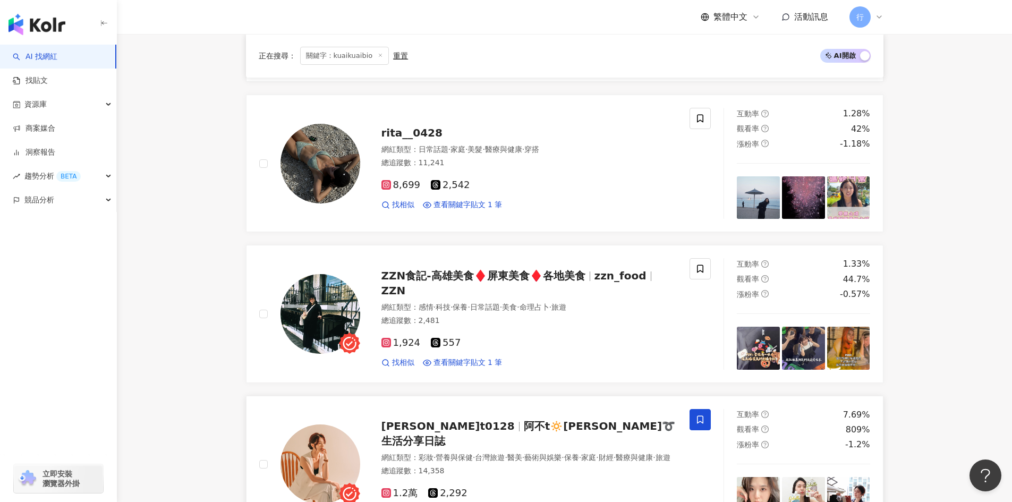
click at [462, 426] on span "nora_abu.t0128" at bounding box center [448, 426] width 133 height 13
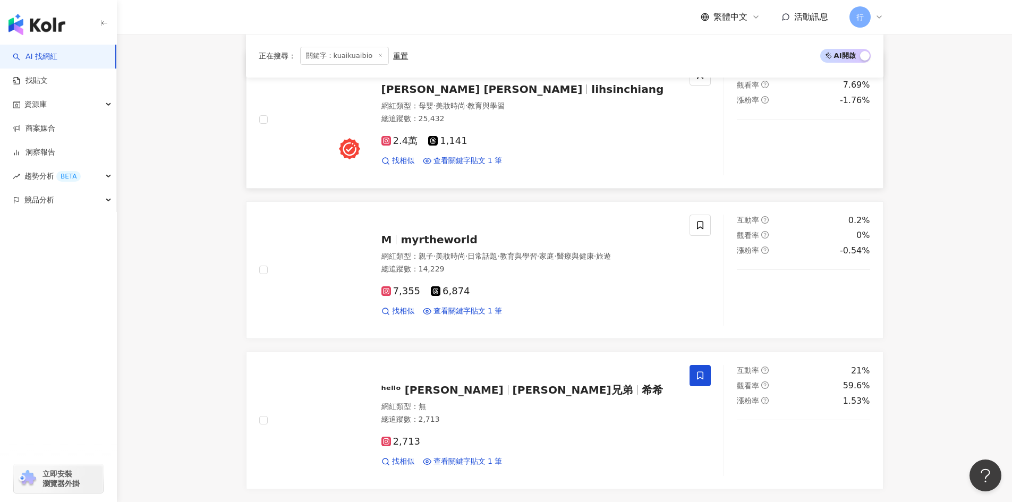
scroll to position [1701, 0]
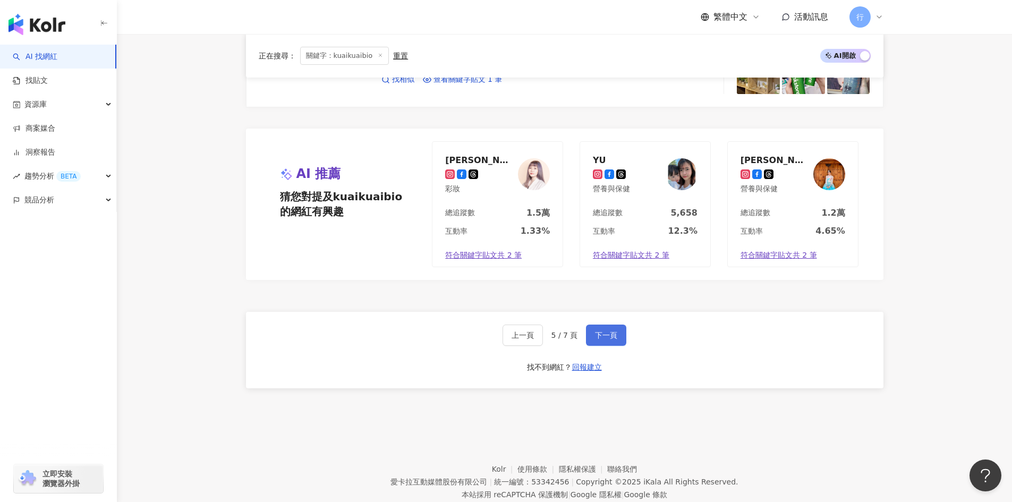
click at [606, 329] on button "下一頁" at bounding box center [606, 335] width 40 height 21
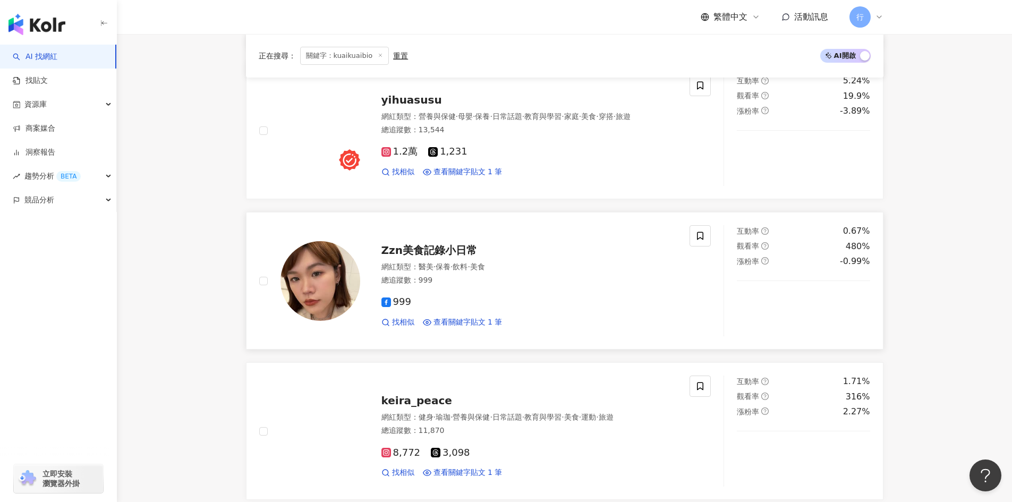
scroll to position [478, 0]
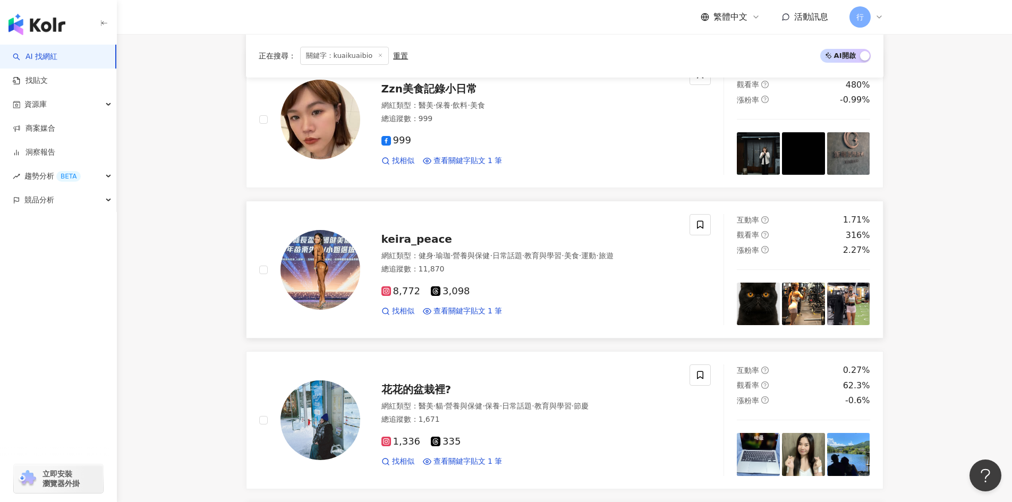
click at [421, 240] on span "keira_peace" at bounding box center [417, 239] width 71 height 13
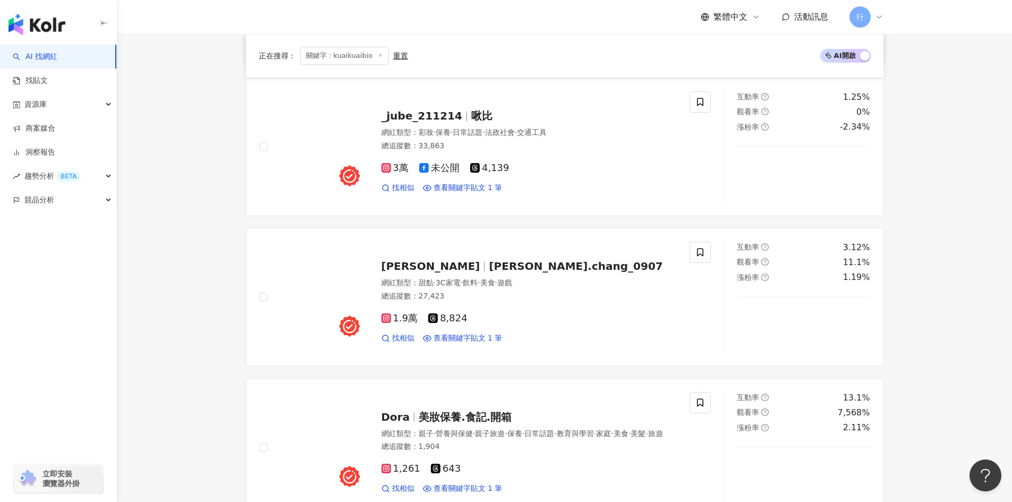
scroll to position [904, 0]
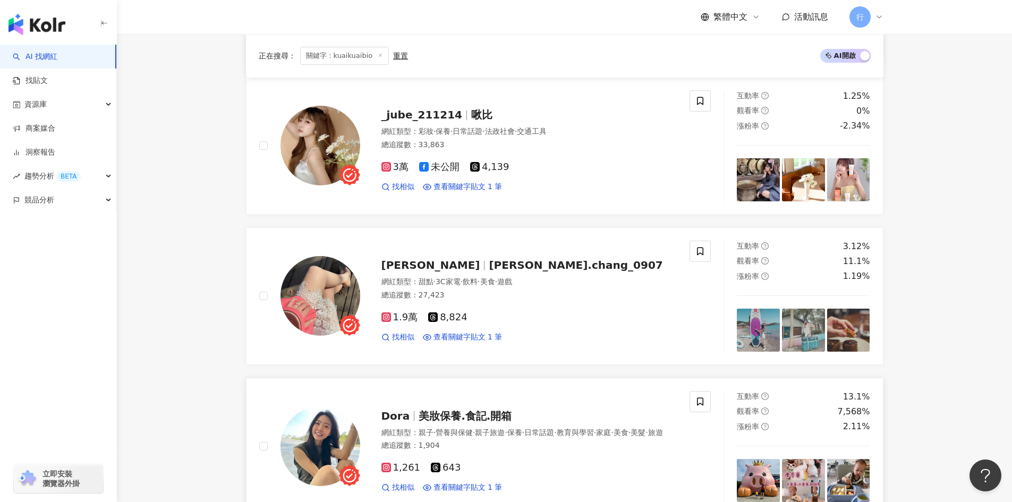
click at [467, 412] on span "美妝保養.食記.開箱" at bounding box center [465, 416] width 93 height 13
click at [706, 403] on span at bounding box center [700, 401] width 21 height 21
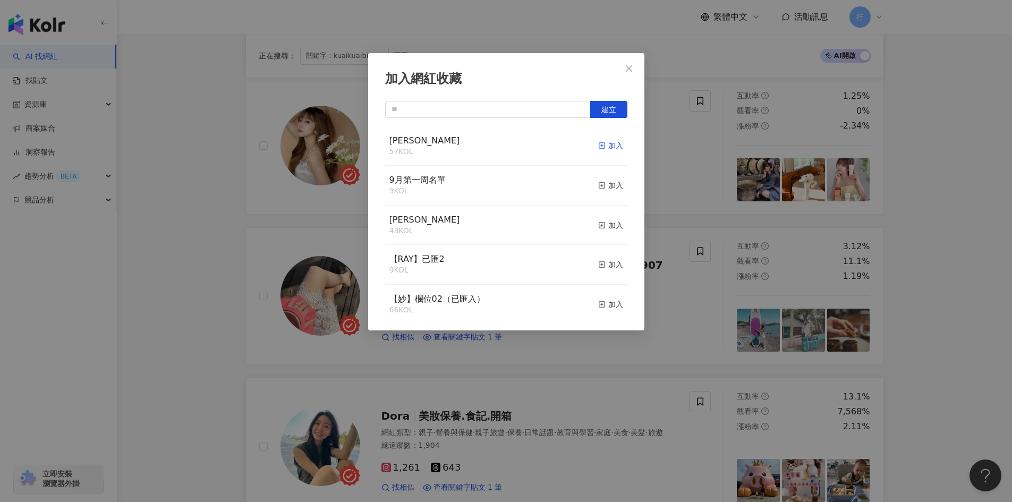
click at [602, 145] on line "button" at bounding box center [602, 146] width 0 height 3
click at [950, 369] on div "加入網紅收藏 建立" at bounding box center [506, 251] width 1012 height 502
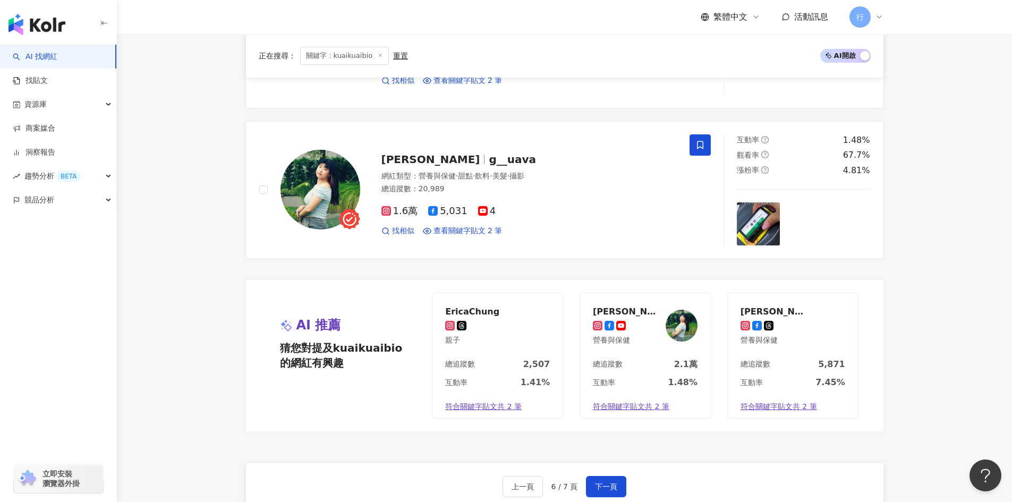
scroll to position [1944, 0]
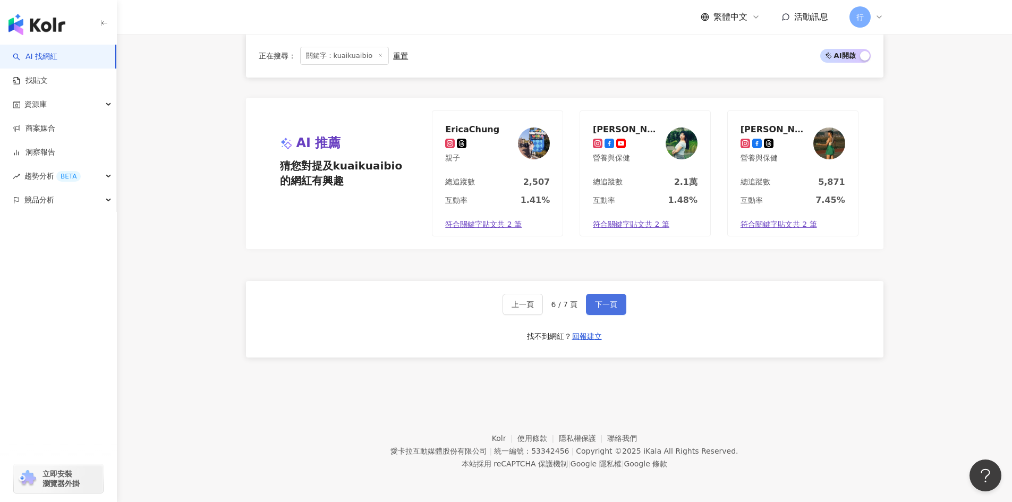
click at [605, 313] on button "下一頁" at bounding box center [606, 304] width 40 height 21
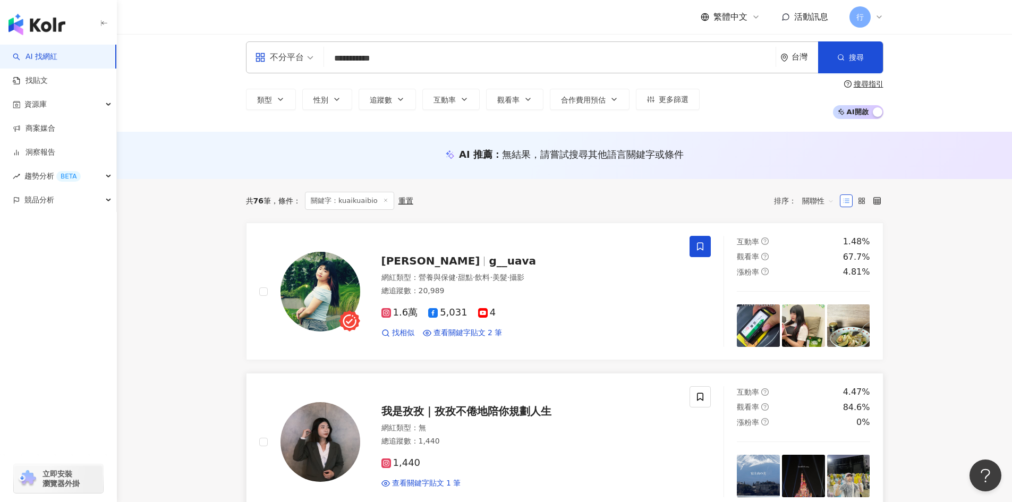
scroll to position [0, 0]
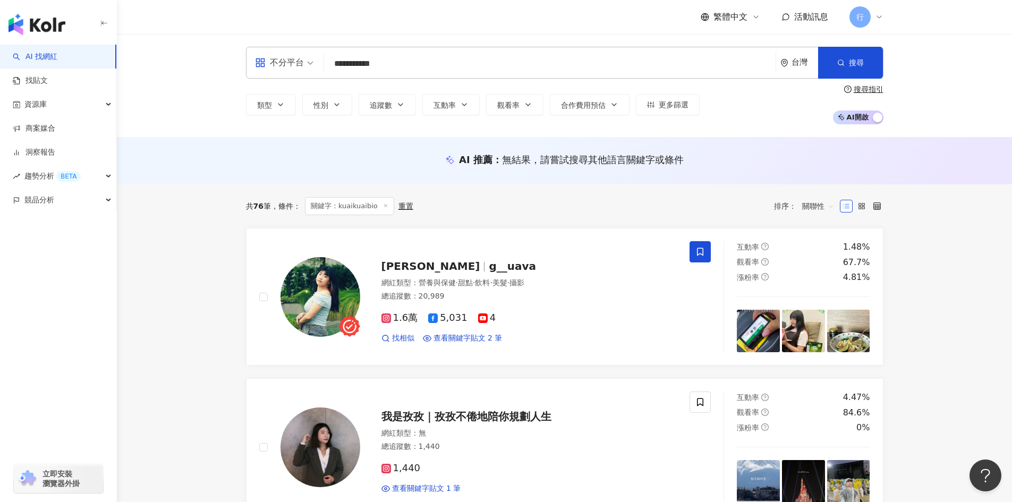
drag, startPoint x: 428, startPoint y: 74, endPoint x: 87, endPoint y: 21, distance: 345.4
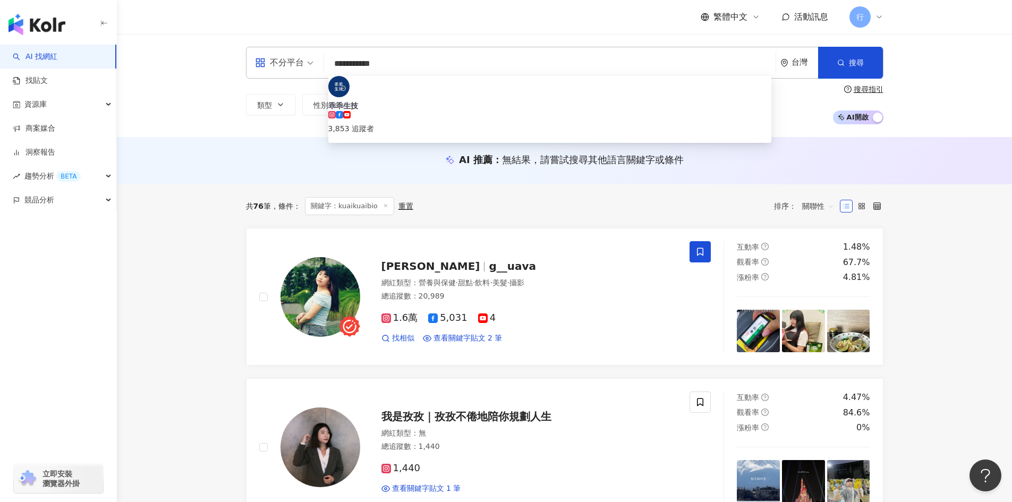
paste input "search"
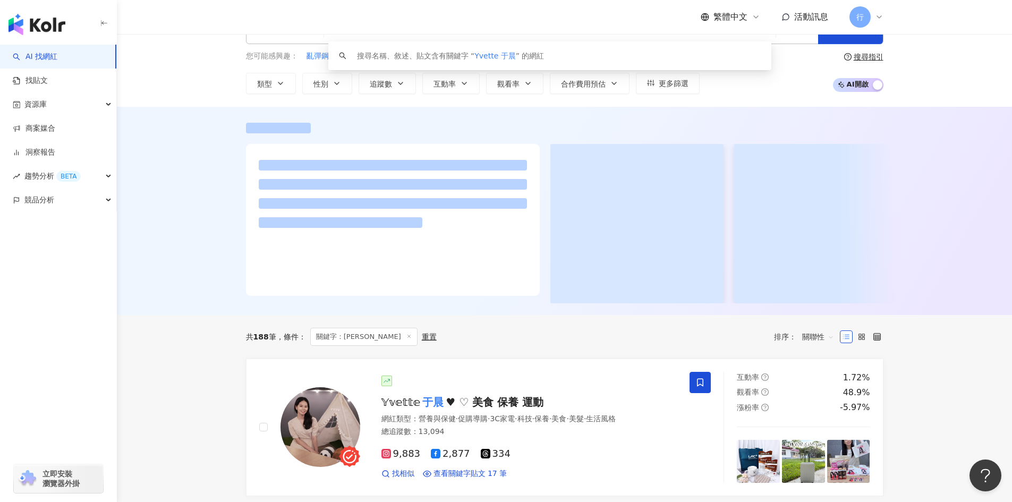
scroll to position [53, 0]
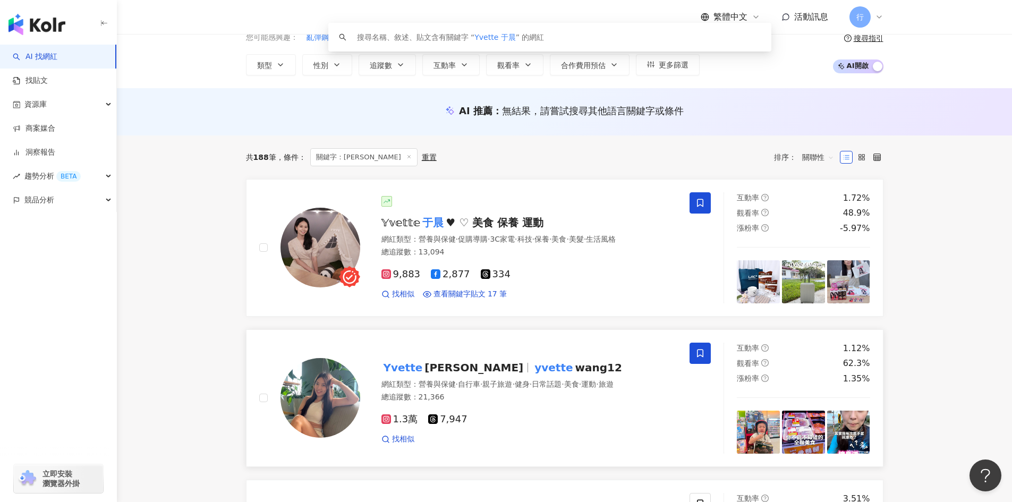
type input "*********"
click at [705, 354] on span at bounding box center [700, 353] width 21 height 21
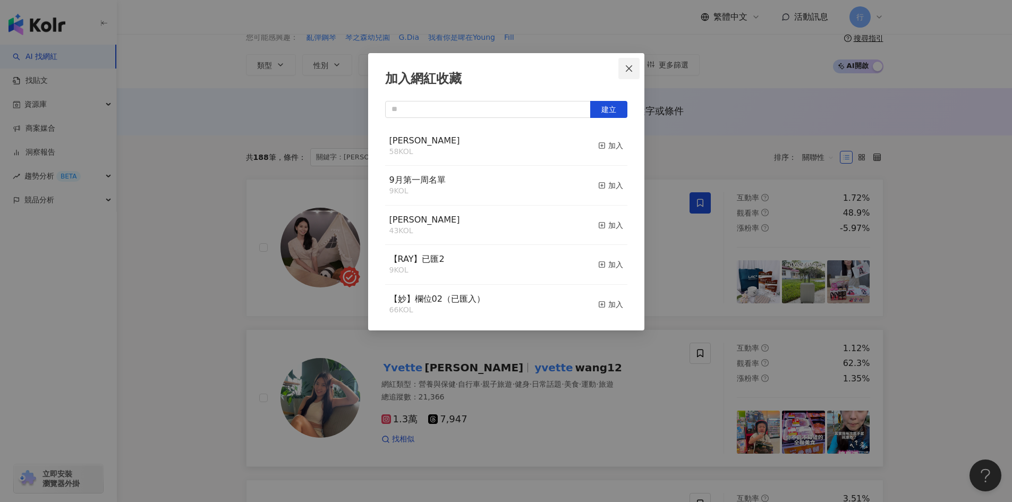
click at [628, 70] on icon "close" at bounding box center [629, 68] width 9 height 9
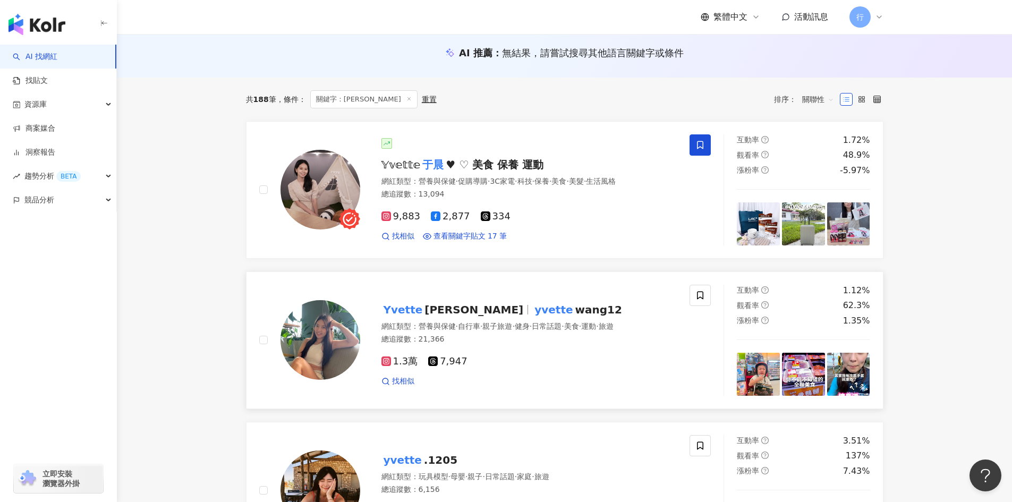
scroll to position [106, 0]
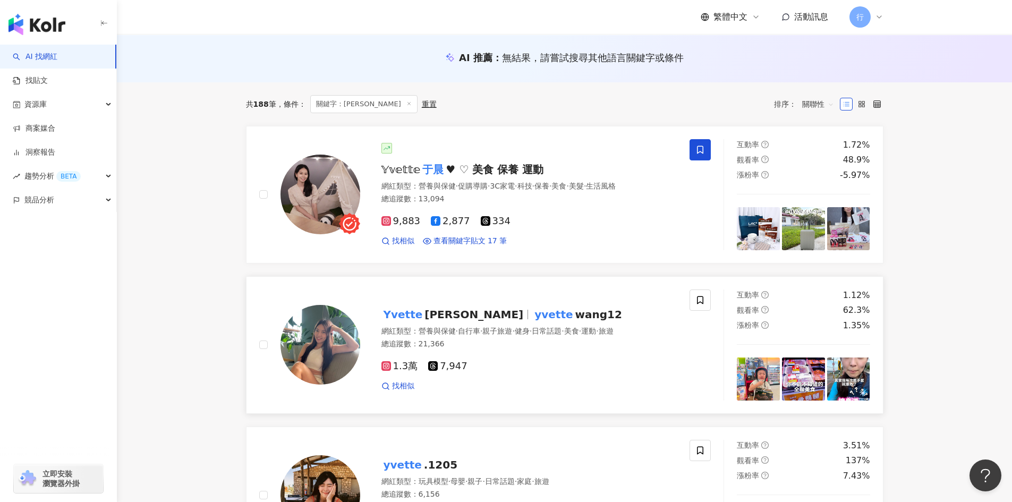
click at [576, 311] on span "wang12" at bounding box center [599, 314] width 47 height 13
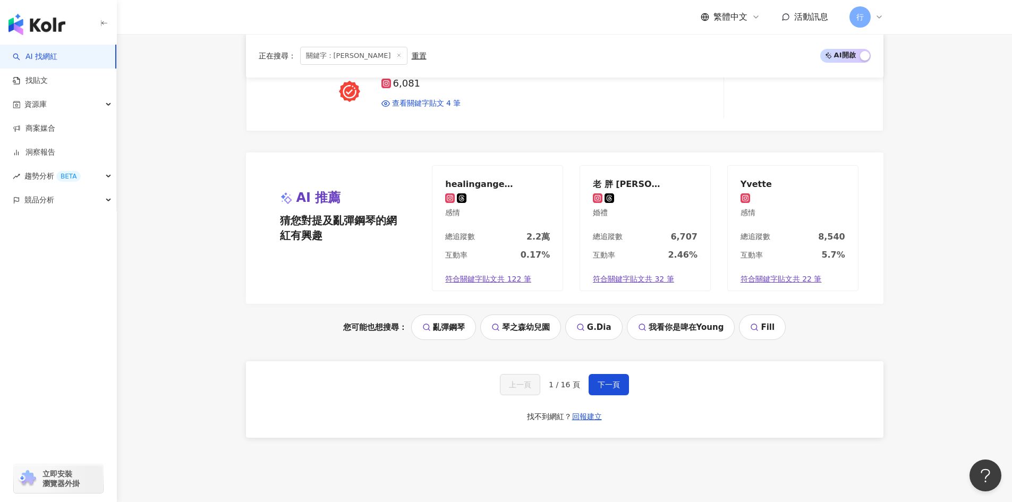
scroll to position [2066, 0]
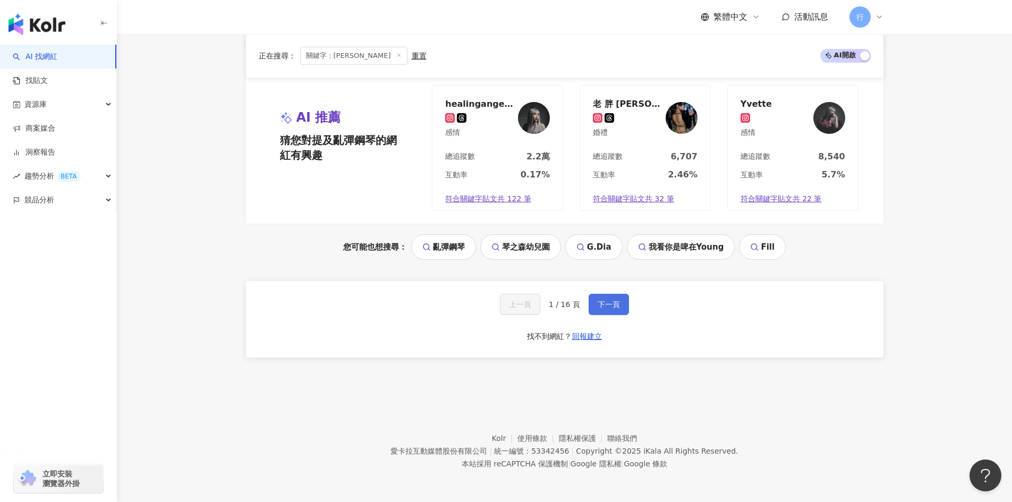
click at [609, 303] on span "下一頁" at bounding box center [609, 304] width 22 height 9
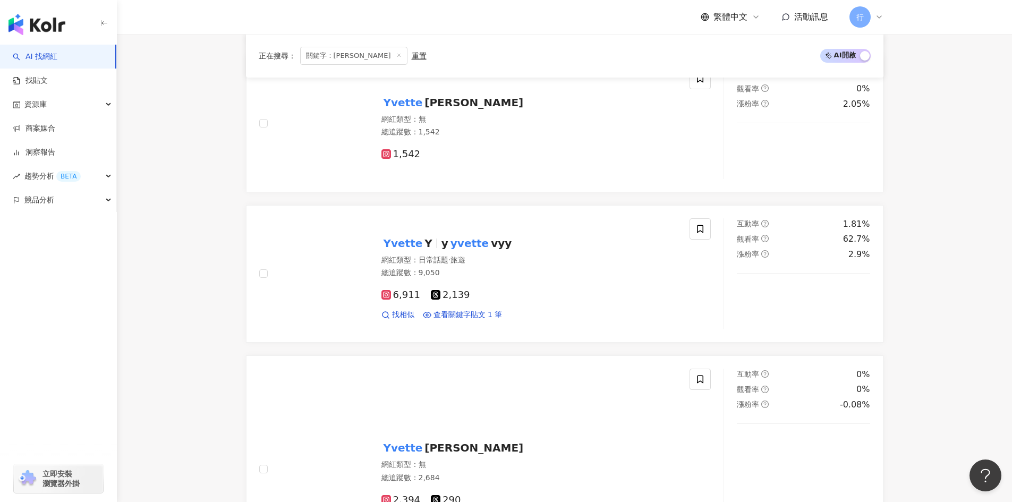
scroll to position [0, 0]
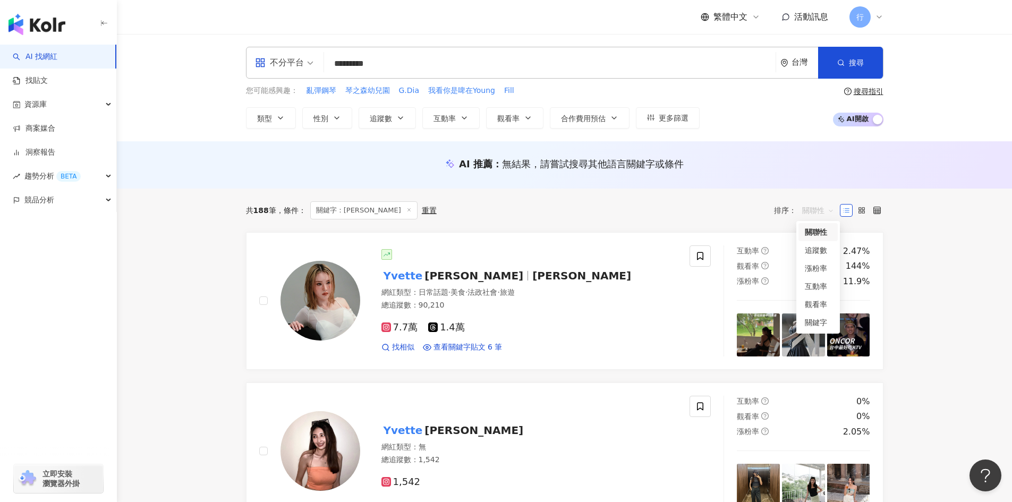
click at [823, 210] on span "關聯性" at bounding box center [819, 210] width 32 height 17
click at [828, 252] on div "追蹤數" at bounding box center [818, 250] width 27 height 12
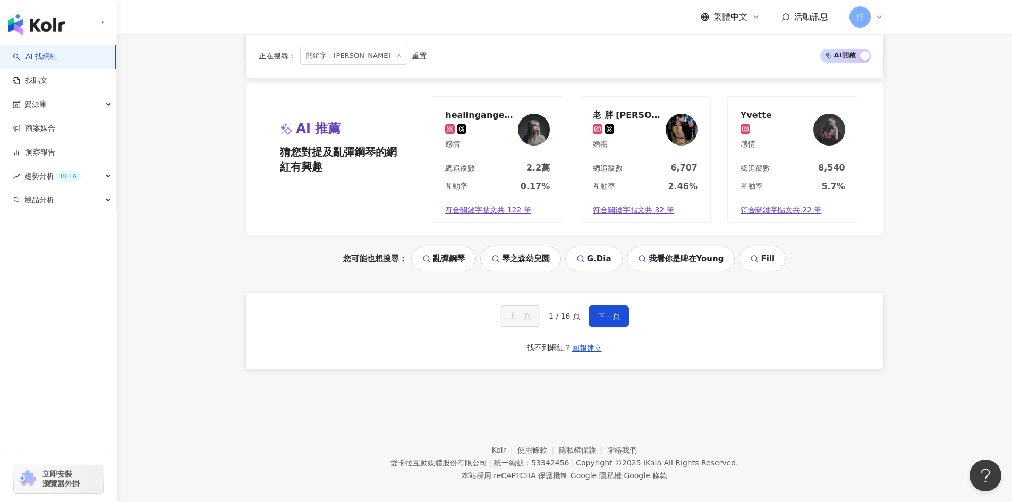
scroll to position [1974, 0]
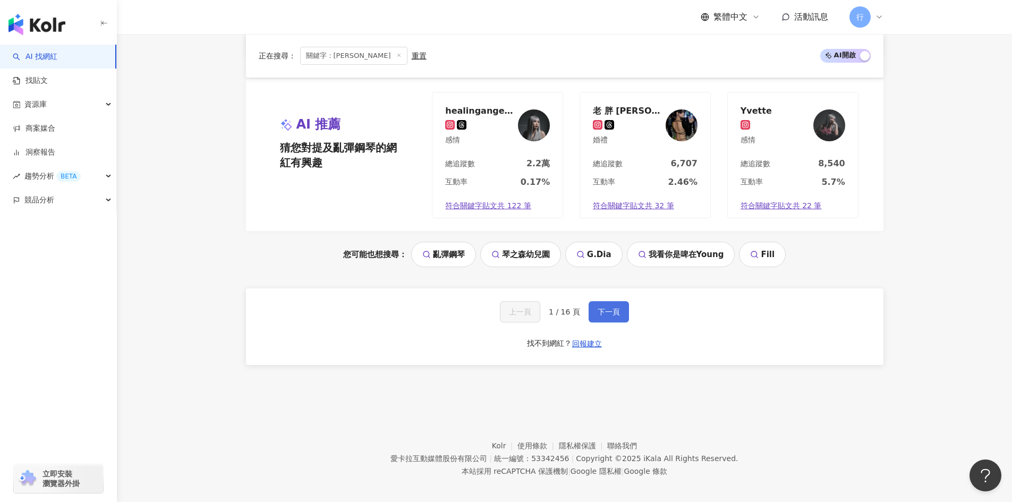
click at [613, 308] on span "下一頁" at bounding box center [609, 312] width 22 height 9
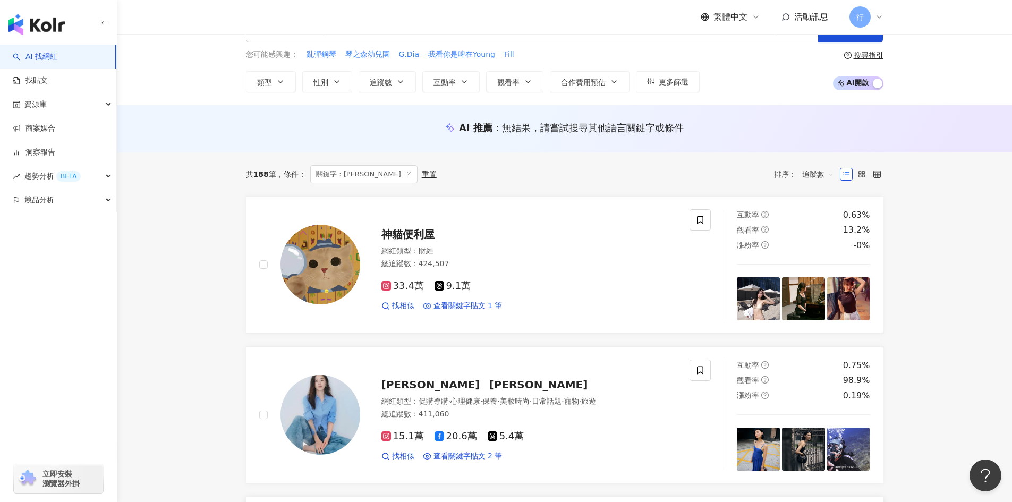
scroll to position [213, 0]
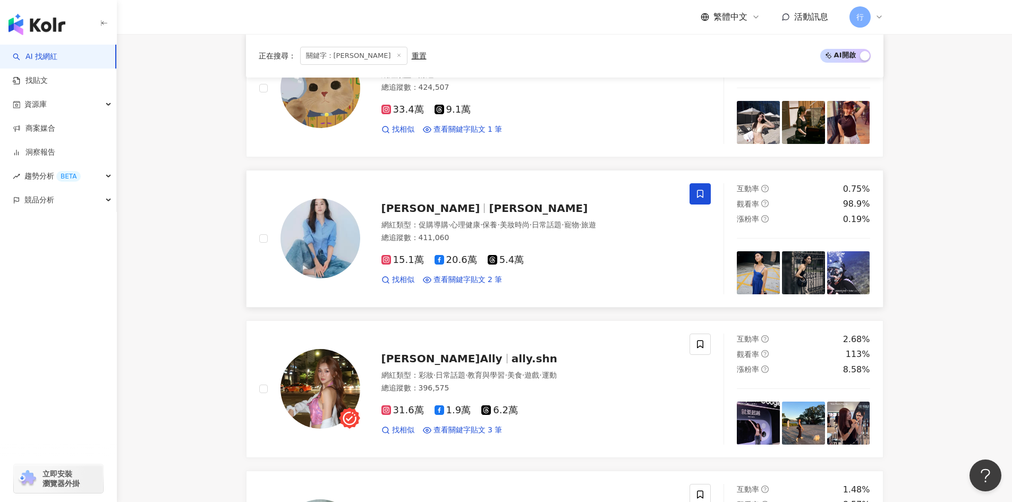
click at [699, 197] on icon at bounding box center [701, 194] width 10 height 10
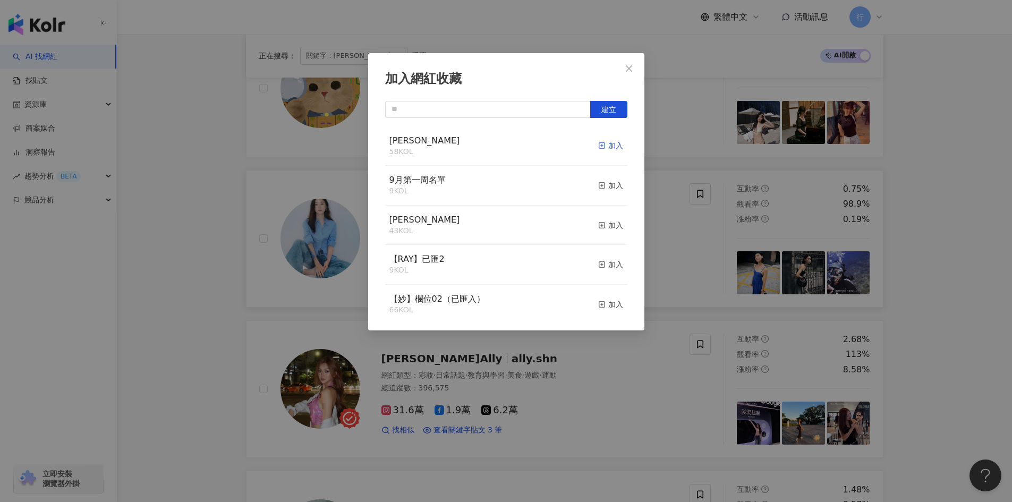
click at [598, 148] on icon "button" at bounding box center [601, 145] width 7 height 7
click at [976, 306] on div "加入網紅收藏 建立" at bounding box center [506, 251] width 1012 height 502
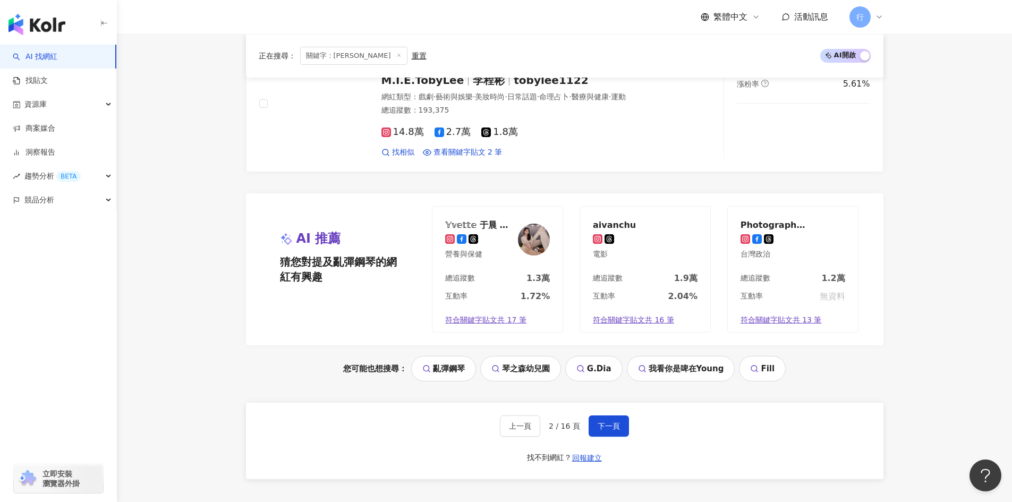
scroll to position [1860, 0]
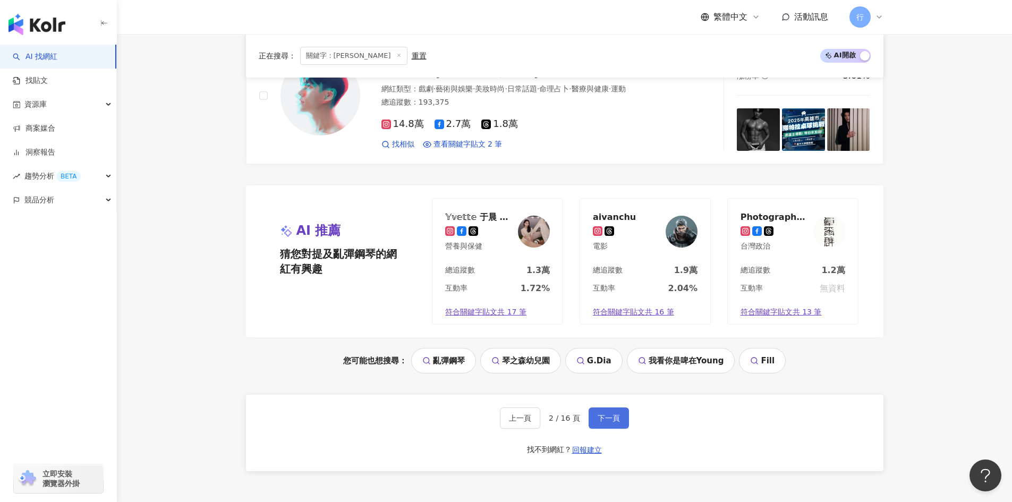
click at [625, 426] on button "下一頁" at bounding box center [609, 418] width 40 height 21
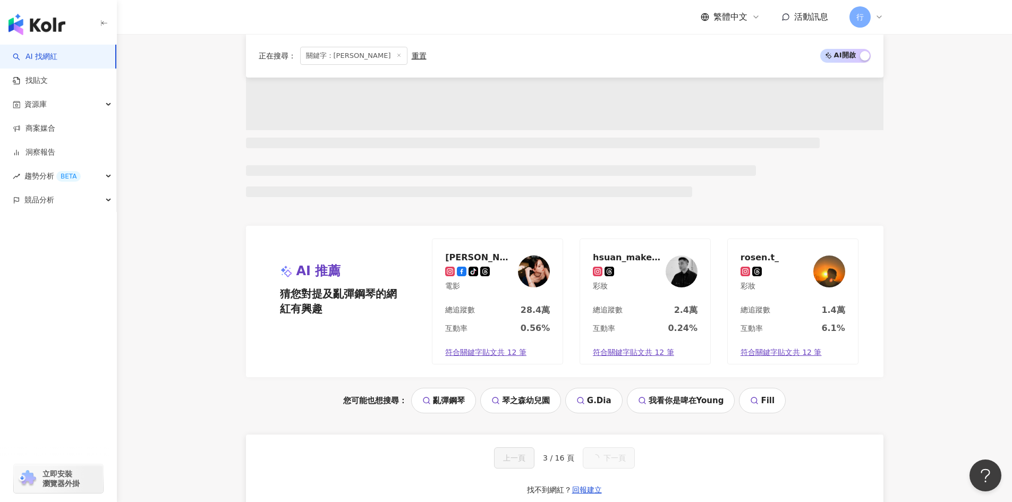
scroll to position [699, 0]
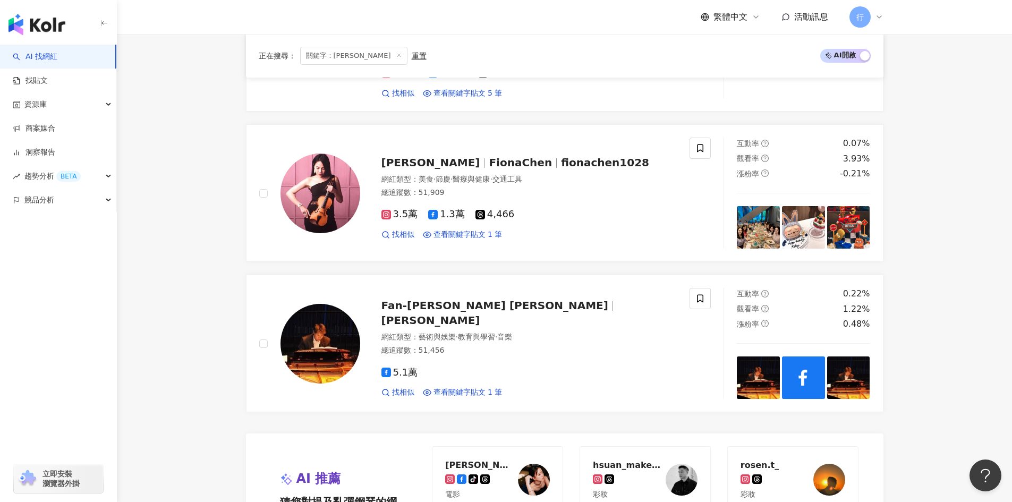
scroll to position [1807, 0]
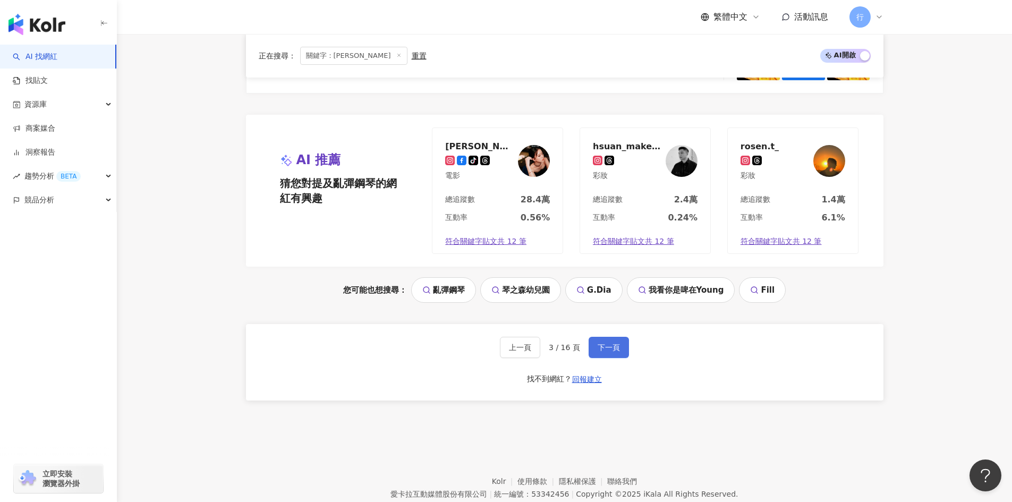
click at [617, 337] on button "下一頁" at bounding box center [609, 347] width 40 height 21
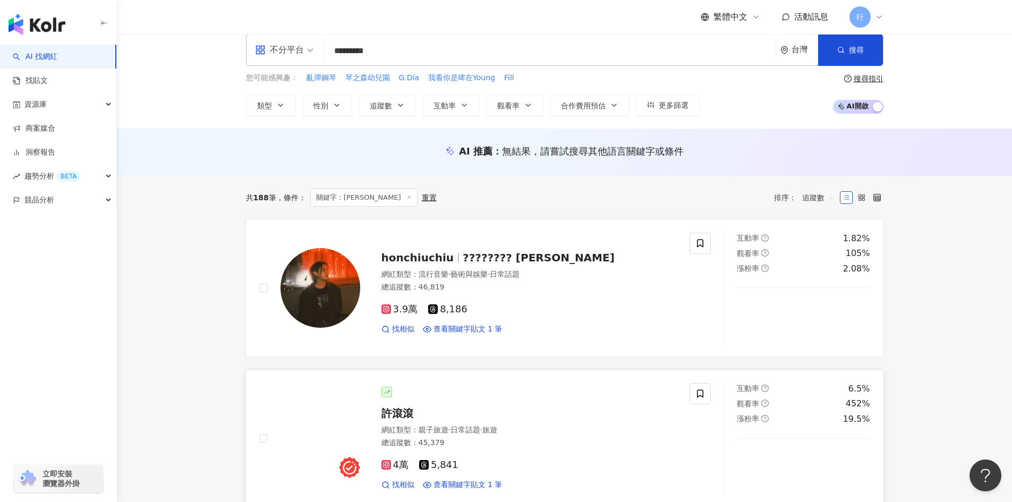
scroll to position [106, 0]
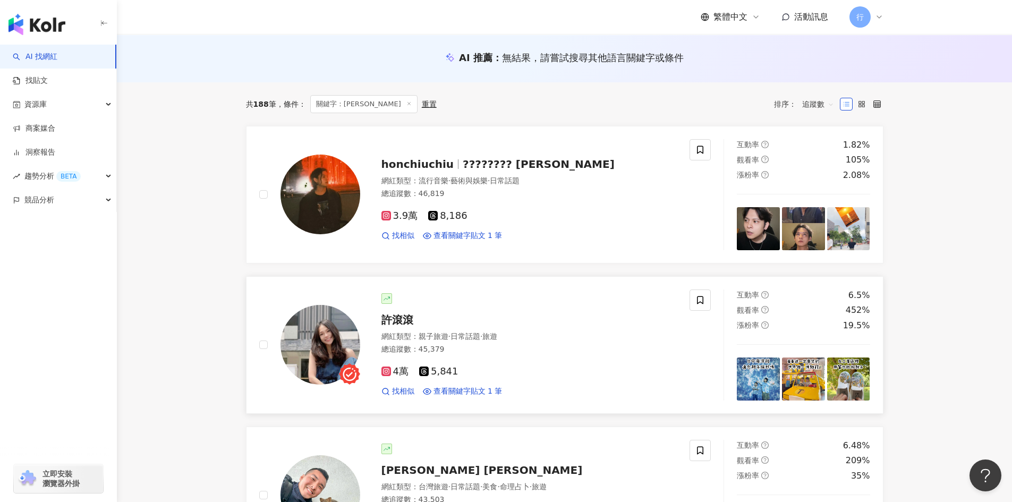
click at [399, 317] on span "許滾滾" at bounding box center [398, 320] width 32 height 13
click at [707, 302] on span at bounding box center [700, 300] width 21 height 21
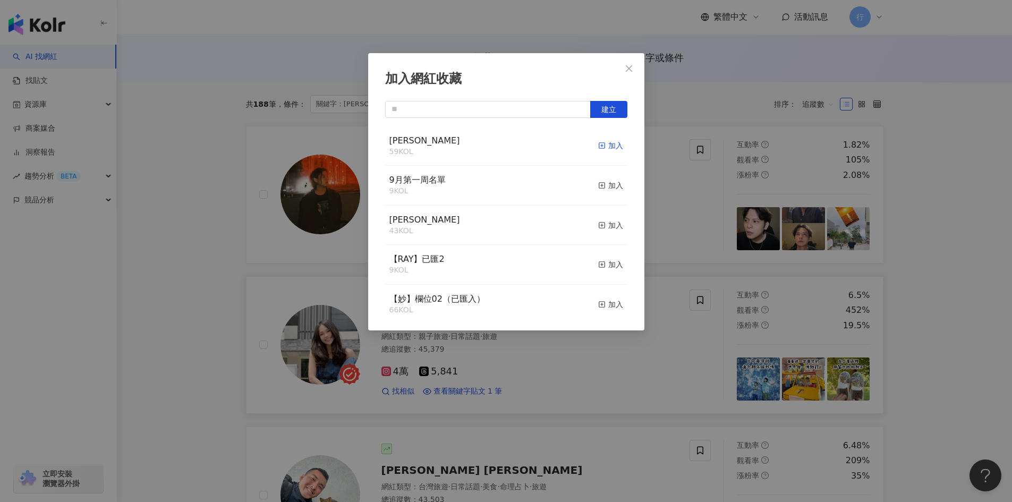
click at [598, 147] on icon "button" at bounding box center [601, 145] width 7 height 7
click at [933, 404] on div "加入網紅收藏 建立" at bounding box center [506, 251] width 1012 height 502
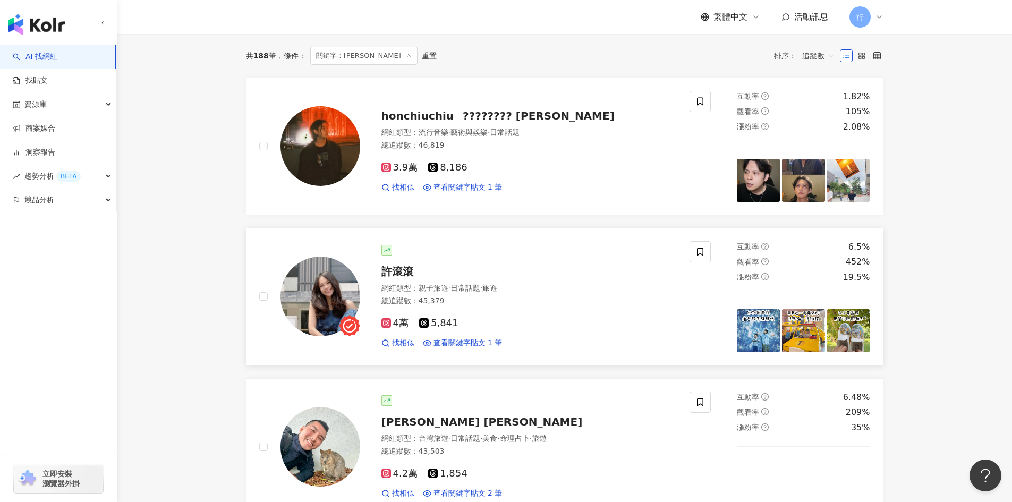
scroll to position [213, 0]
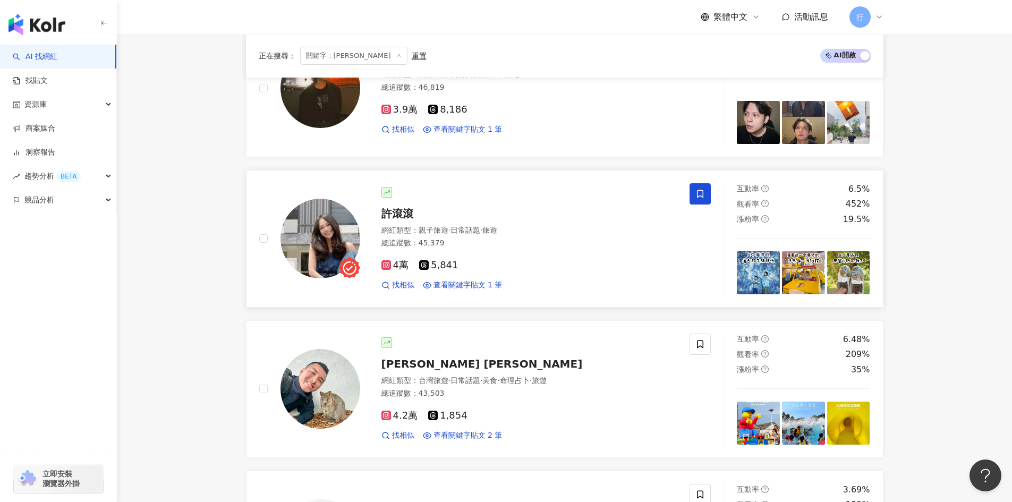
click at [703, 195] on icon at bounding box center [701, 194] width 10 height 10
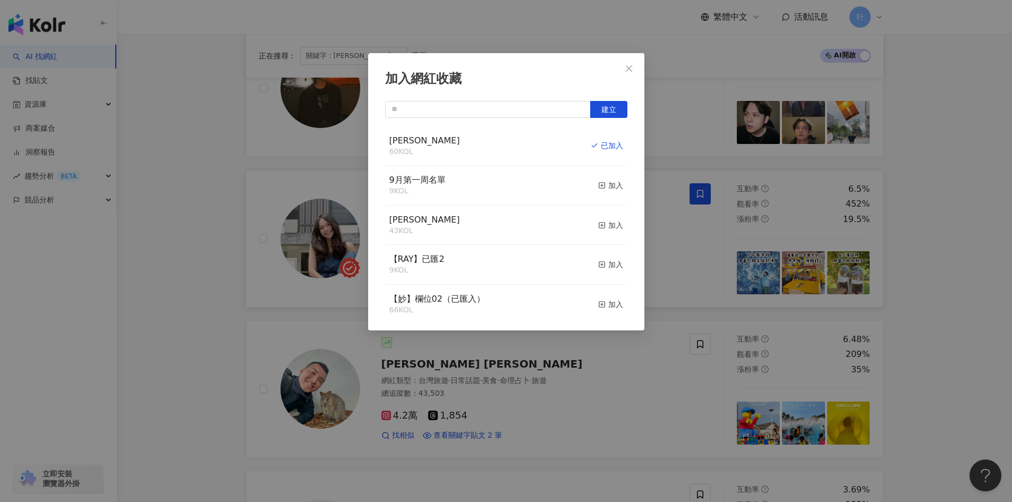
scroll to position [652, 0]
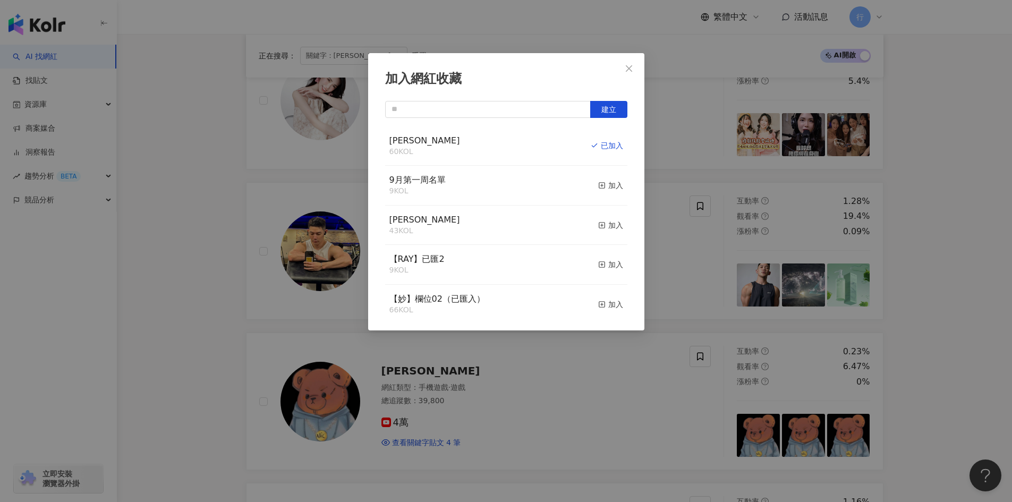
click at [993, 314] on div "加入網紅收藏 建立 EMMA 60 KOL 已加入 9月第一周名單 9 KOL 加入 nina 43 KOL 加入 【RAY】已匯2 9 KOL 加入 【妙】…" at bounding box center [506, 251] width 1012 height 502
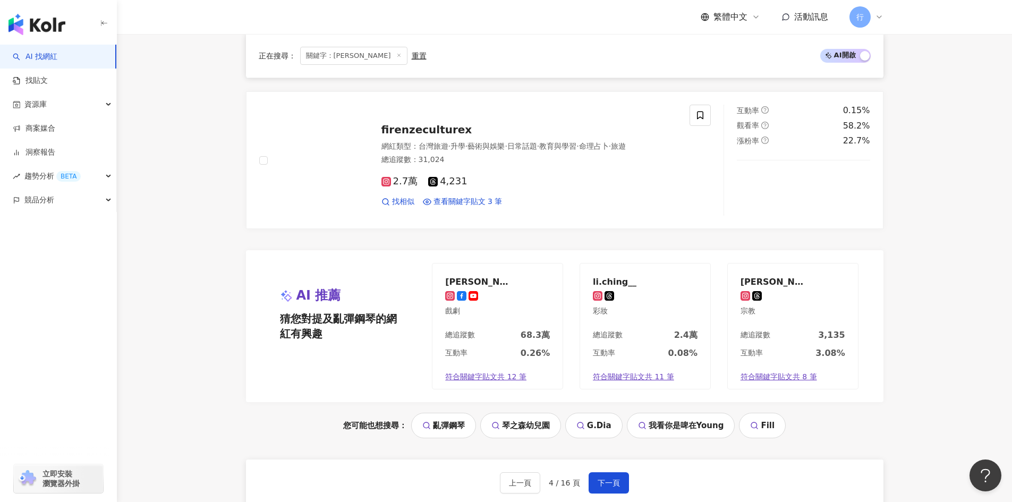
scroll to position [1874, 0]
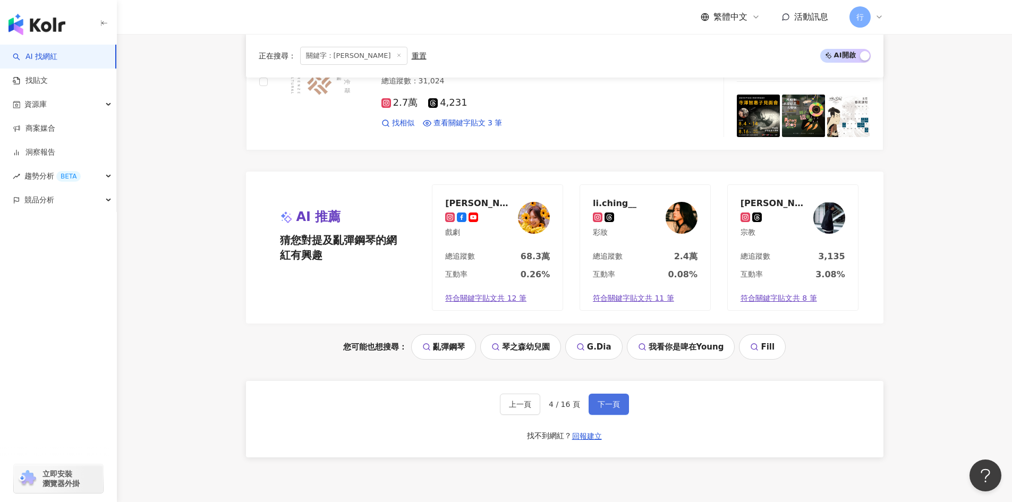
click at [621, 404] on button "下一頁" at bounding box center [609, 404] width 40 height 21
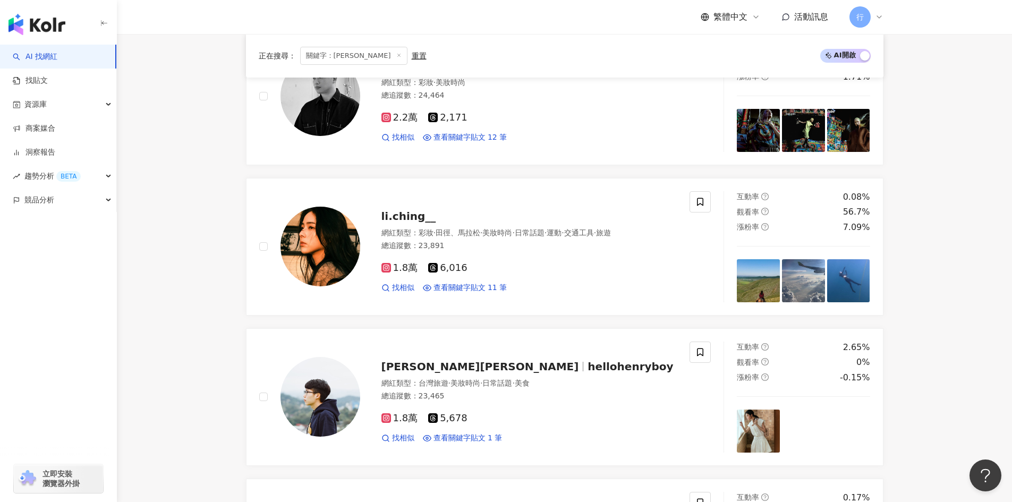
scroll to position [0, 0]
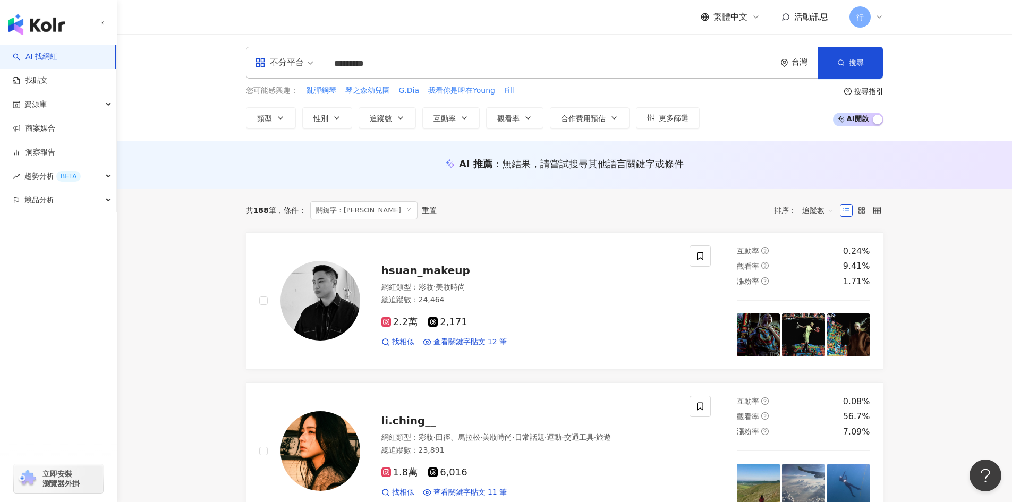
click at [827, 207] on span "追蹤數" at bounding box center [819, 210] width 32 height 17
click at [276, 117] on icon "button" at bounding box center [280, 118] width 9 height 9
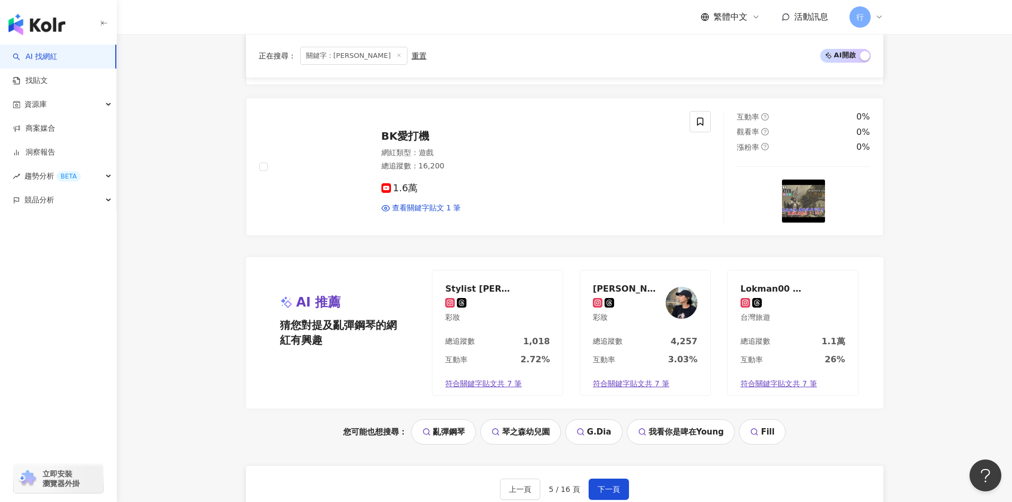
scroll to position [1967, 0]
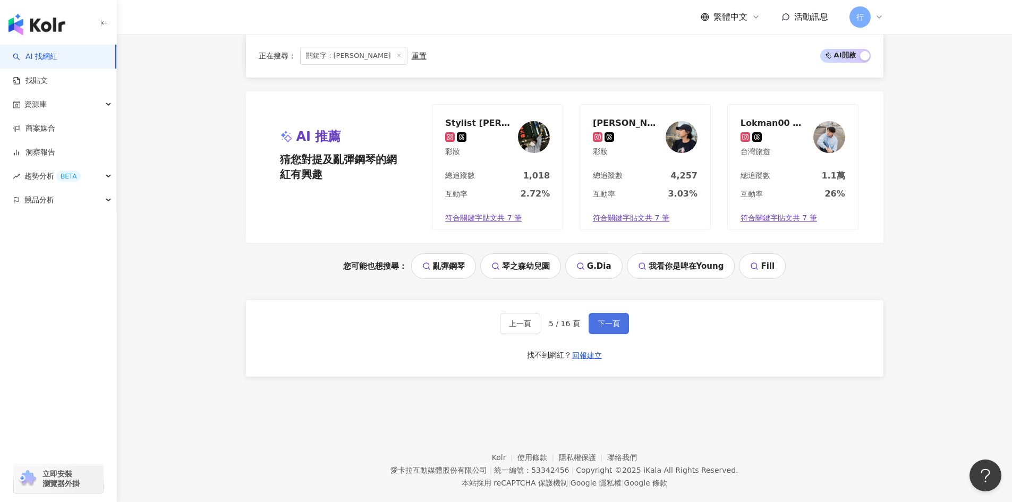
click at [612, 319] on span "下一頁" at bounding box center [609, 323] width 22 height 9
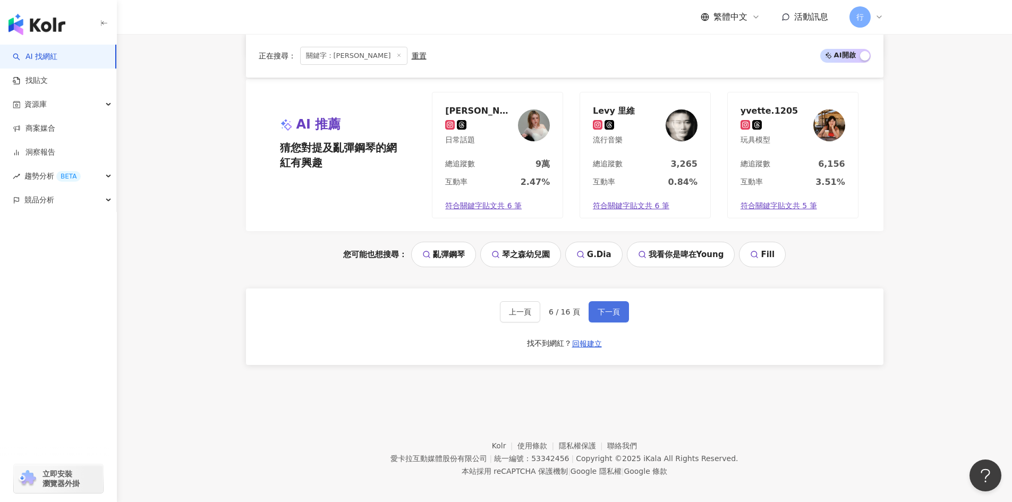
click at [613, 315] on span "下一頁" at bounding box center [609, 312] width 22 height 9
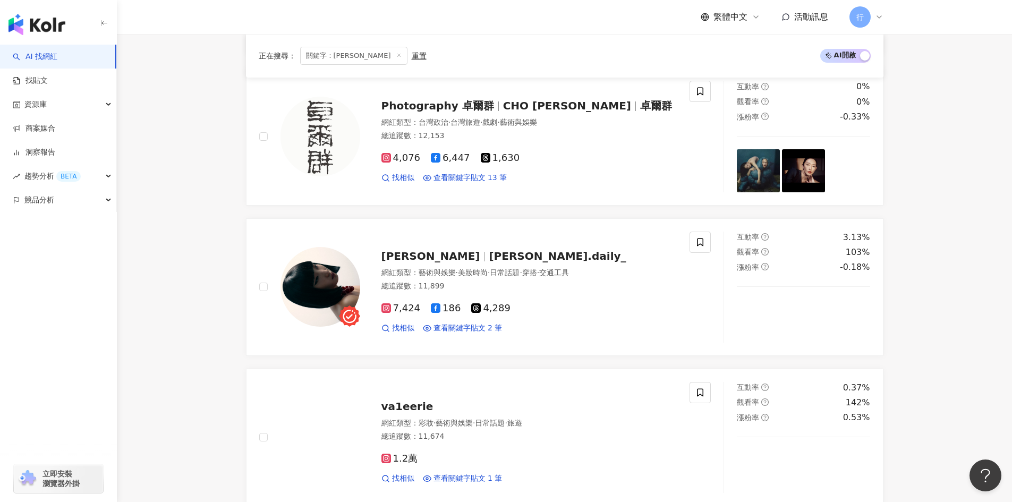
scroll to position [992, 0]
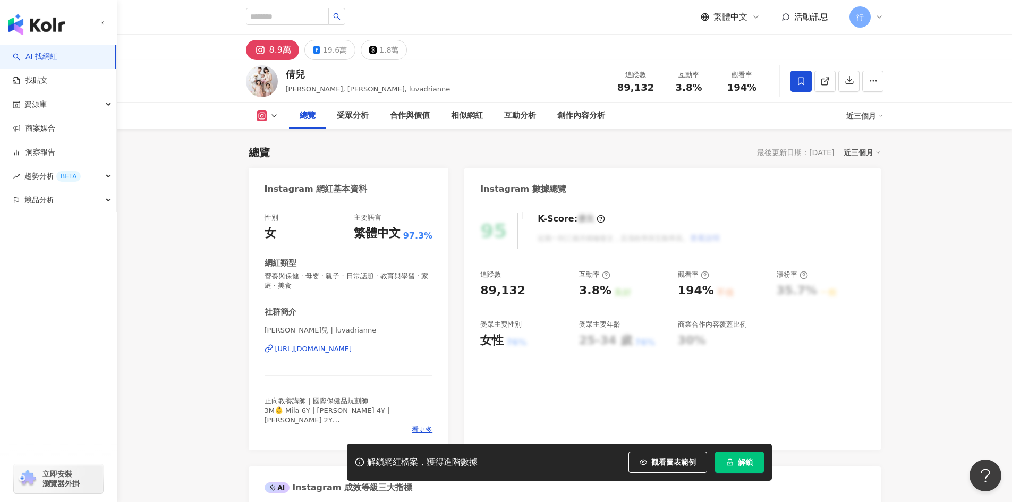
scroll to position [53, 0]
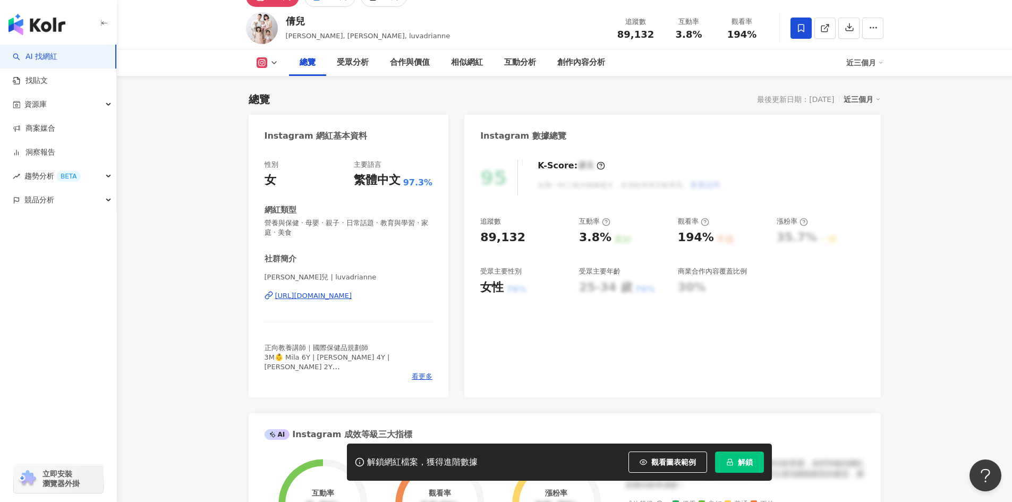
click at [337, 296] on div "https://www.instagram.com/luvadrianne/" at bounding box center [313, 296] width 77 height 10
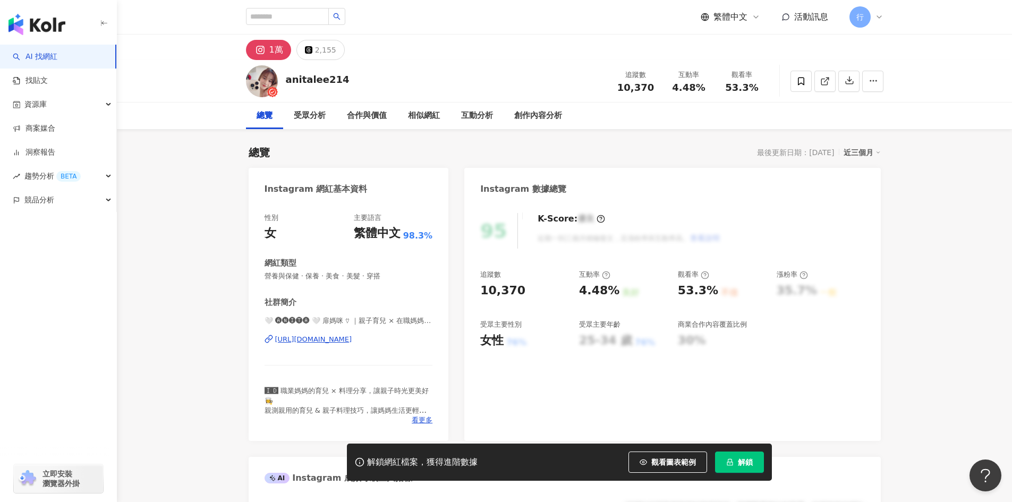
click at [352, 340] on div "[URL][DOMAIN_NAME]" at bounding box center [313, 340] width 77 height 10
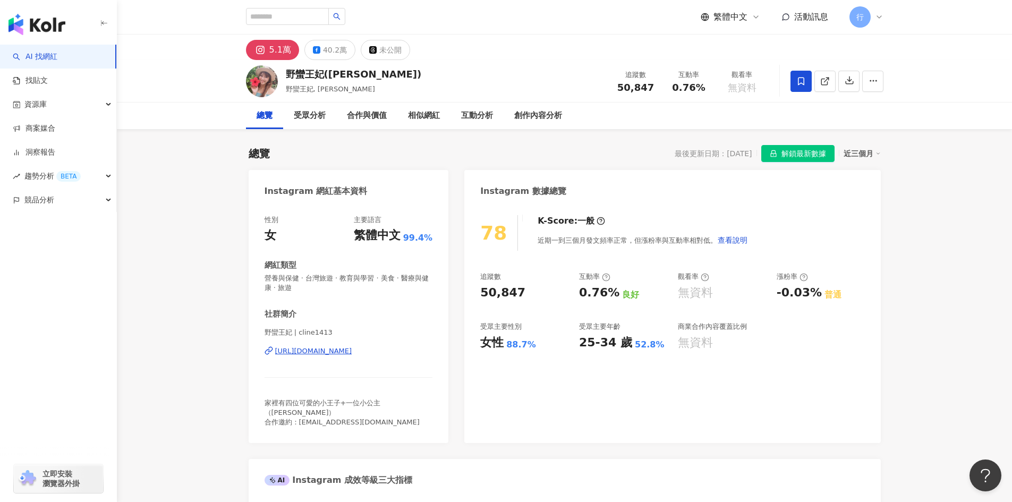
click at [352, 351] on div "https://www.instagram.com/cline1413/" at bounding box center [313, 352] width 77 height 10
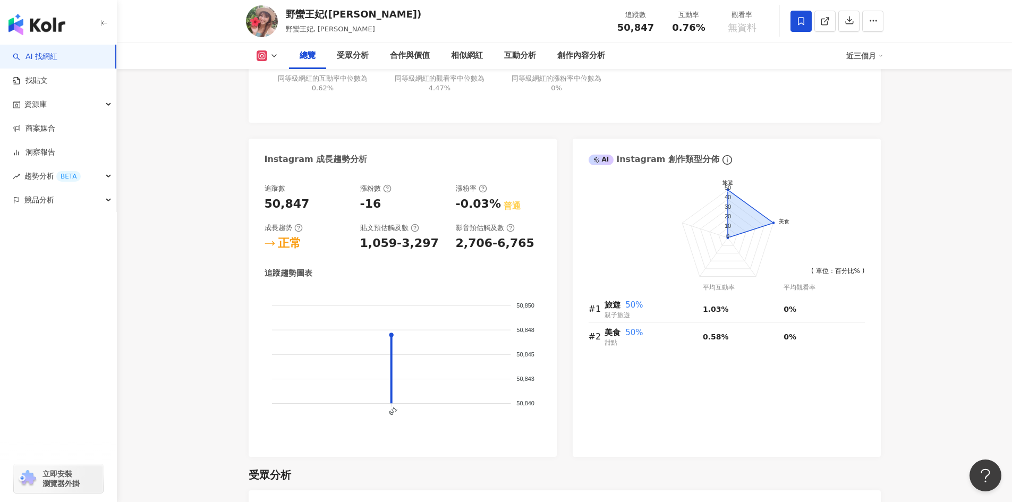
scroll to position [638, 0]
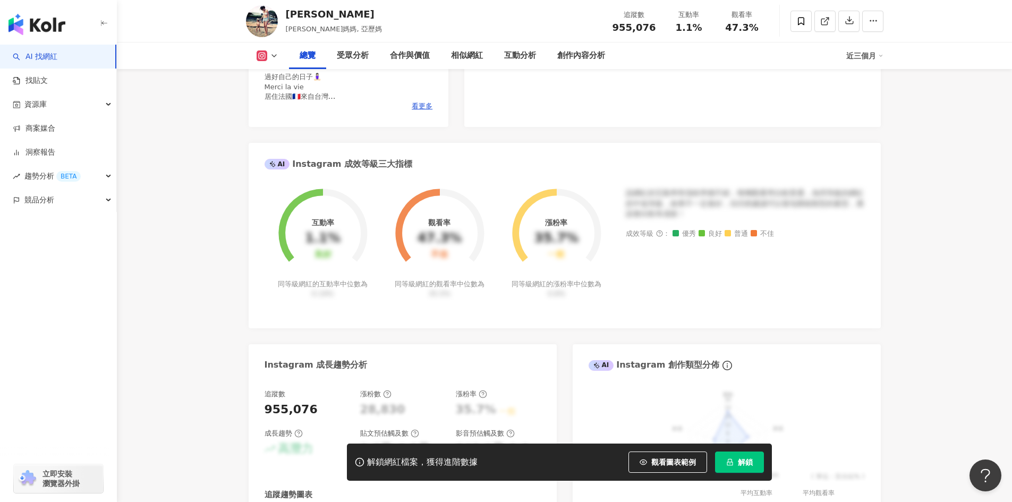
scroll to position [106, 0]
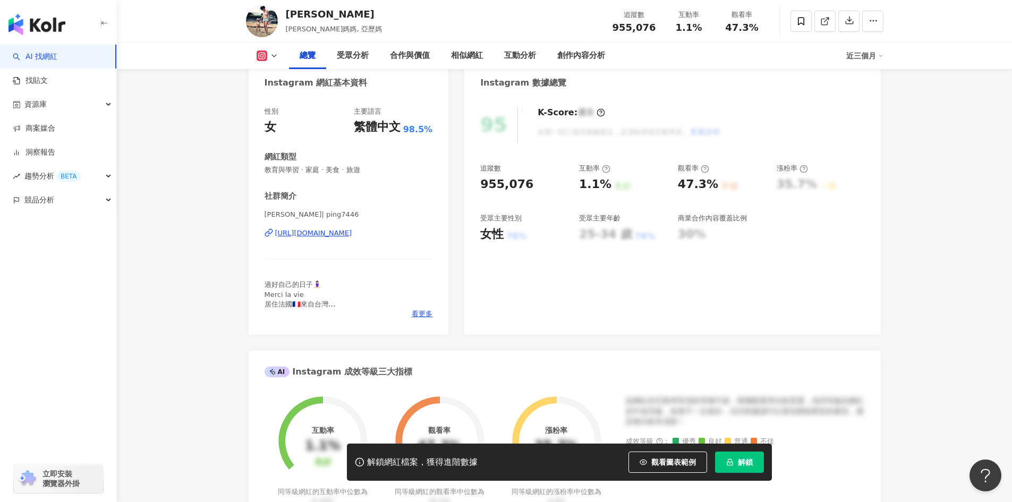
click at [351, 233] on div "[URL][DOMAIN_NAME]" at bounding box center [313, 234] width 77 height 10
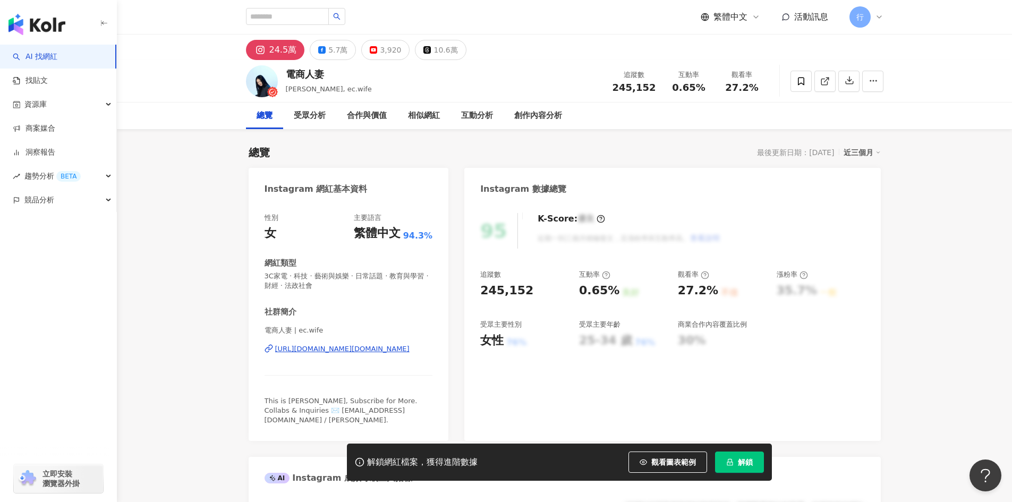
click at [323, 350] on div "https://www.instagram.com/ec.wife/" at bounding box center [342, 349] width 134 height 10
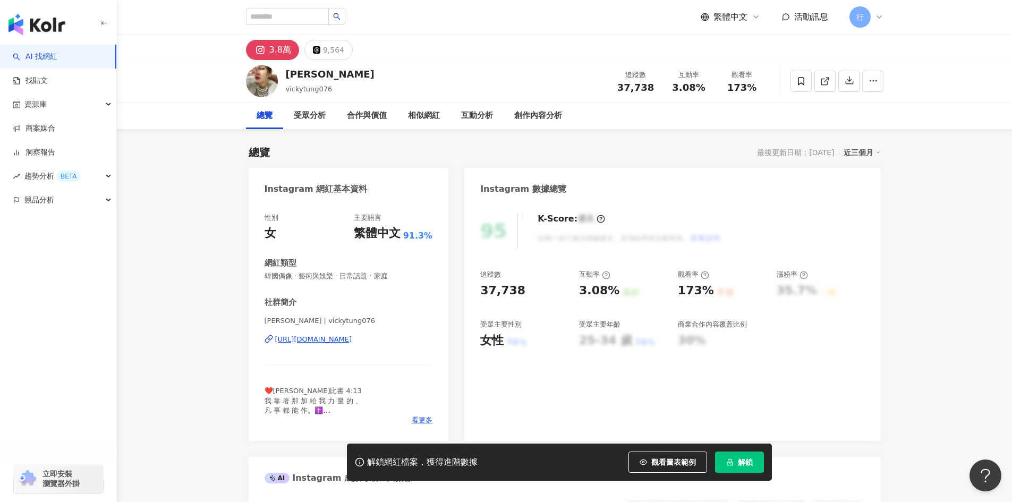
click at [352, 341] on div "https://www.instagram.com/vickytung076/" at bounding box center [313, 340] width 77 height 10
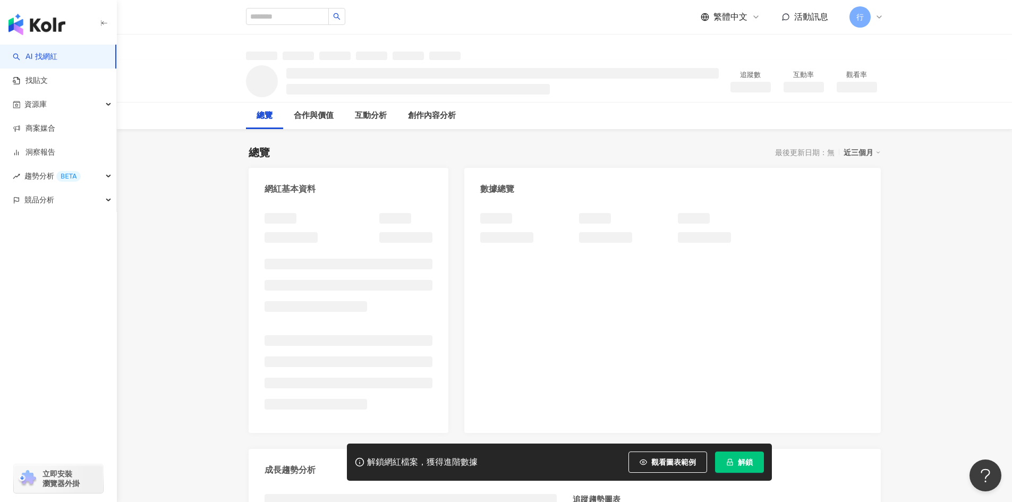
click at [470, 327] on div at bounding box center [673, 317] width 416 height 231
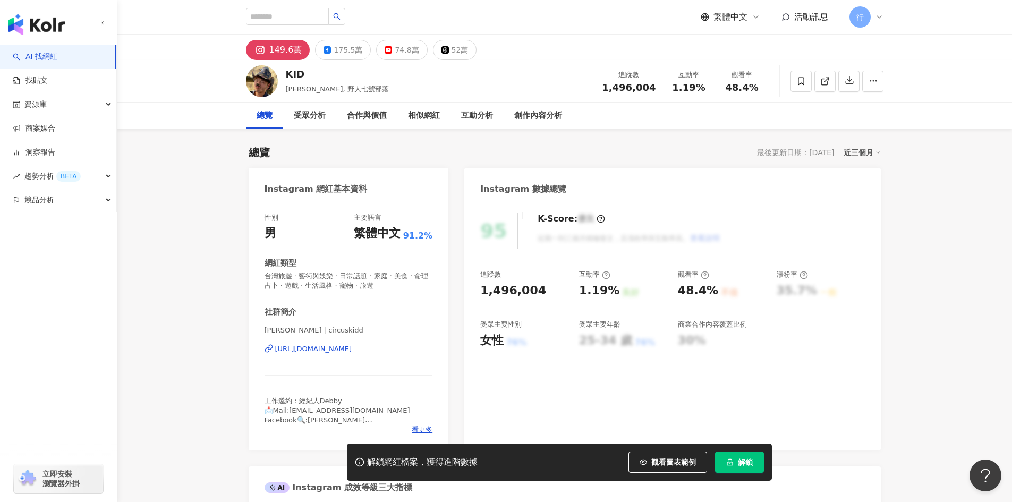
click at [352, 351] on div "https://www.instagram.com/circuskidd/" at bounding box center [313, 349] width 77 height 10
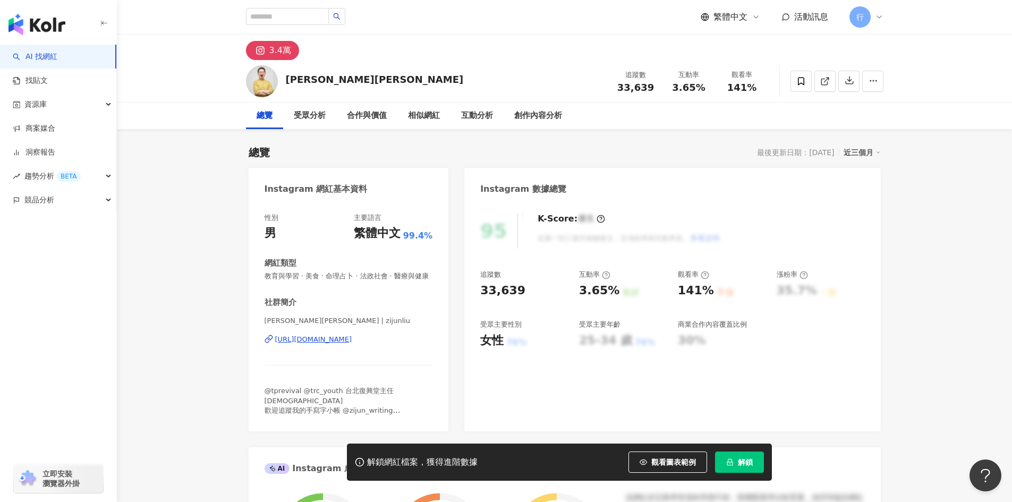
click at [352, 344] on div "[URL][DOMAIN_NAME]" at bounding box center [313, 340] width 77 height 10
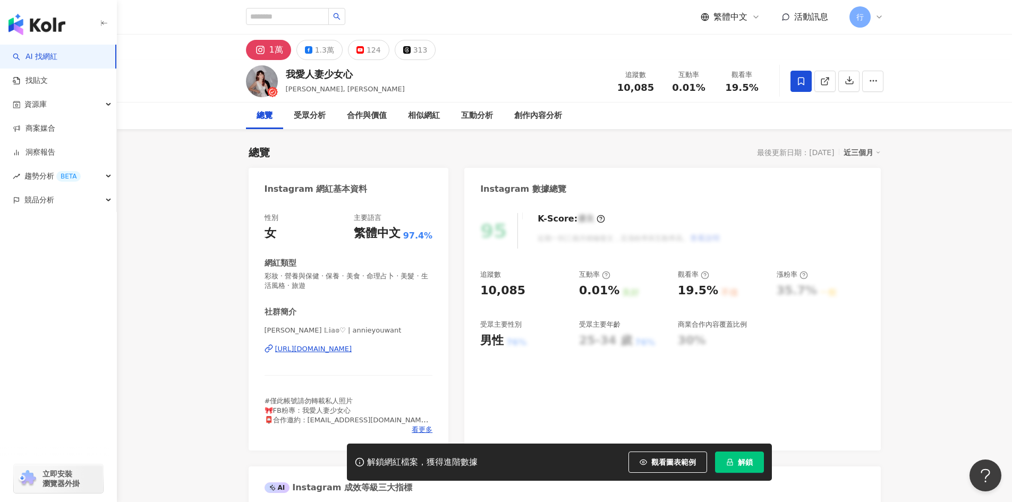
click at [342, 348] on div "https://www.instagram.com/annieyouwant/" at bounding box center [313, 349] width 77 height 10
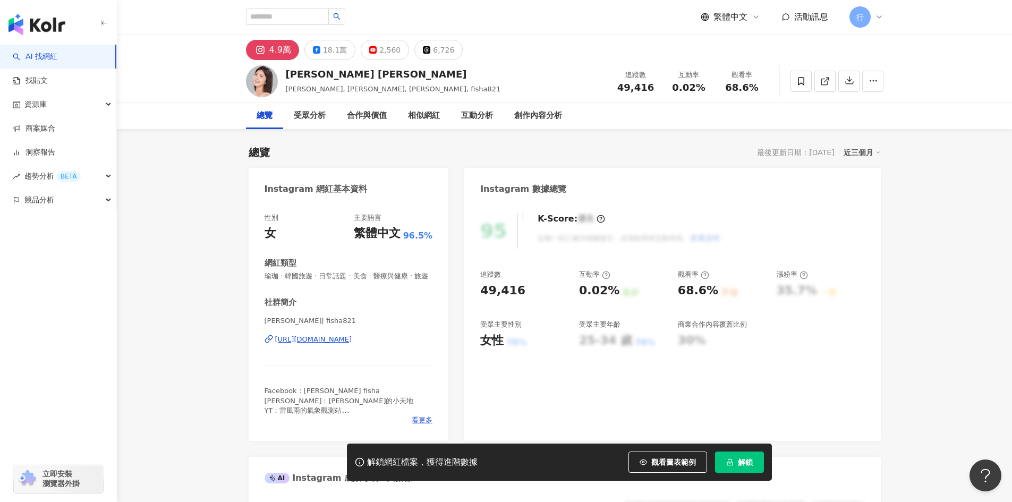
drag, startPoint x: 345, startPoint y: 349, endPoint x: 328, endPoint y: 330, distance: 26.0
click at [345, 344] on div "https://www.instagram.com/fisha821/" at bounding box center [313, 340] width 77 height 10
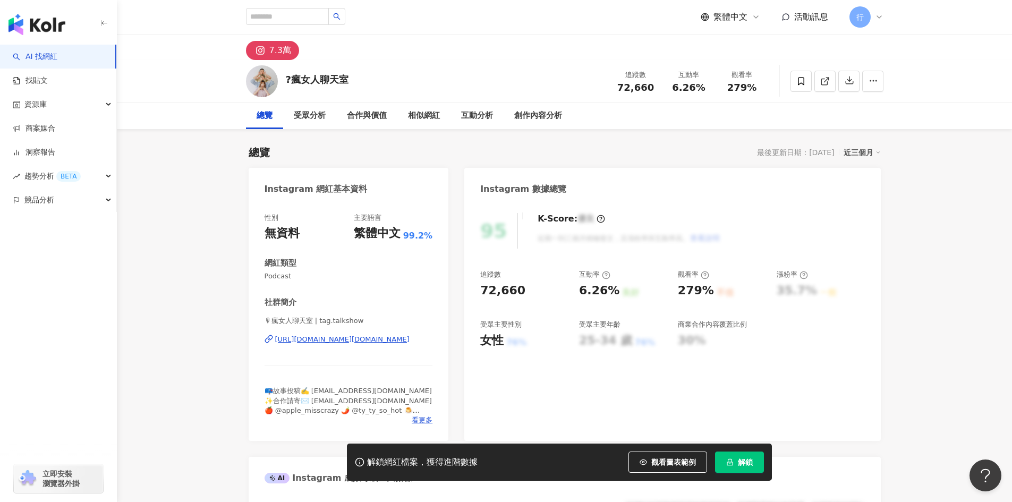
click at [358, 334] on div "🎙瘋女人聊天室 | tag.talkshow https://www.instagram.com/tag.talkshow/" at bounding box center [349, 347] width 168 height 62
click at [360, 342] on div "https://www.instagram.com/tag.talkshow/" at bounding box center [342, 340] width 134 height 10
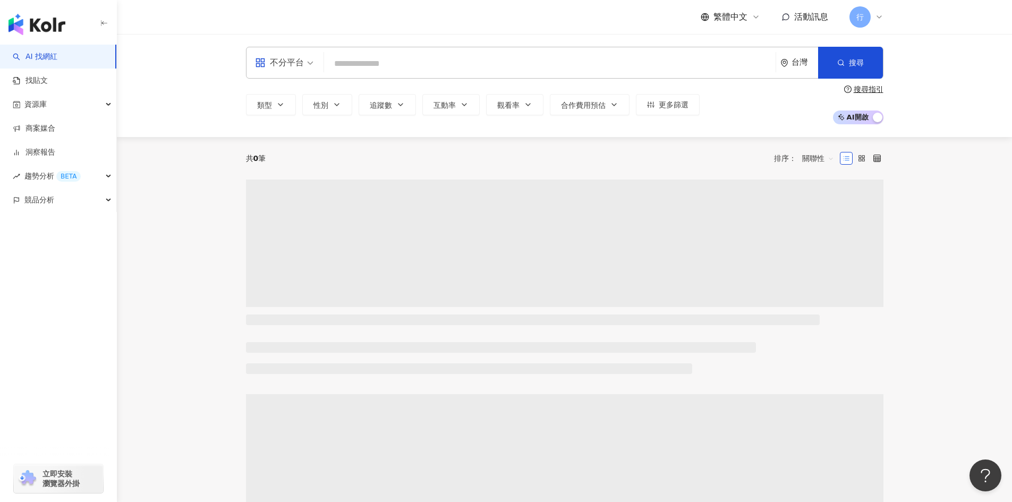
click at [495, 138] on div "共 0 筆 排序： 關聯性" at bounding box center [565, 158] width 638 height 43
click at [434, 54] on input "search" at bounding box center [549, 64] width 443 height 20
paste input "*********"
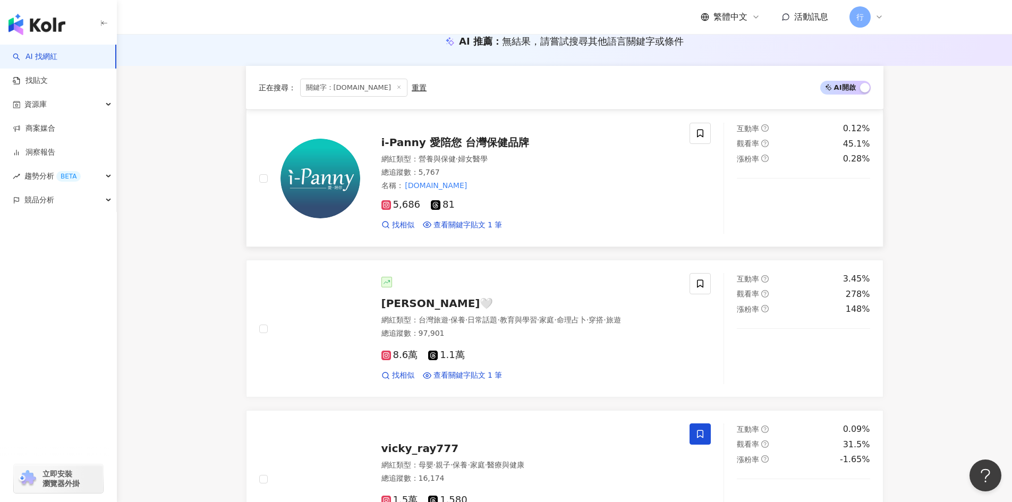
scroll to position [159, 0]
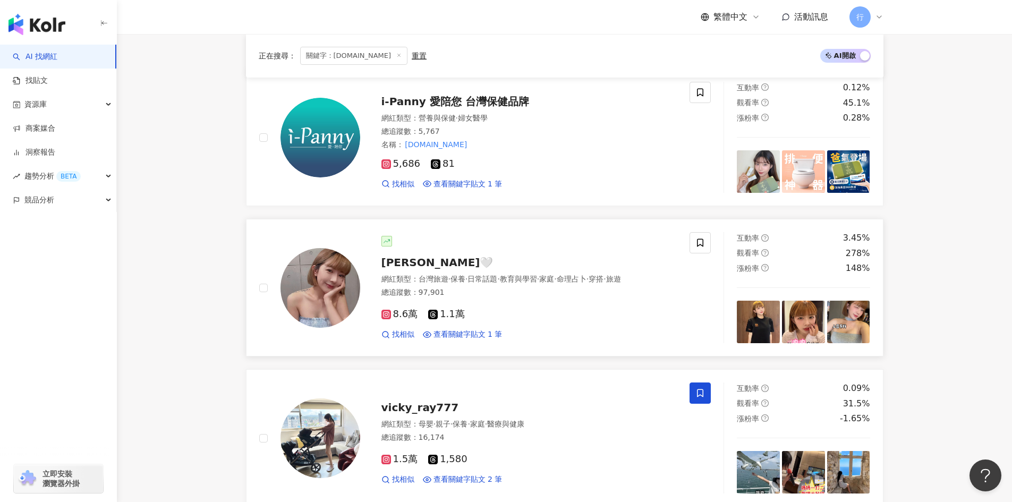
type input "*********"
click at [403, 260] on span "[PERSON_NAME]🤍" at bounding box center [438, 262] width 112 height 13
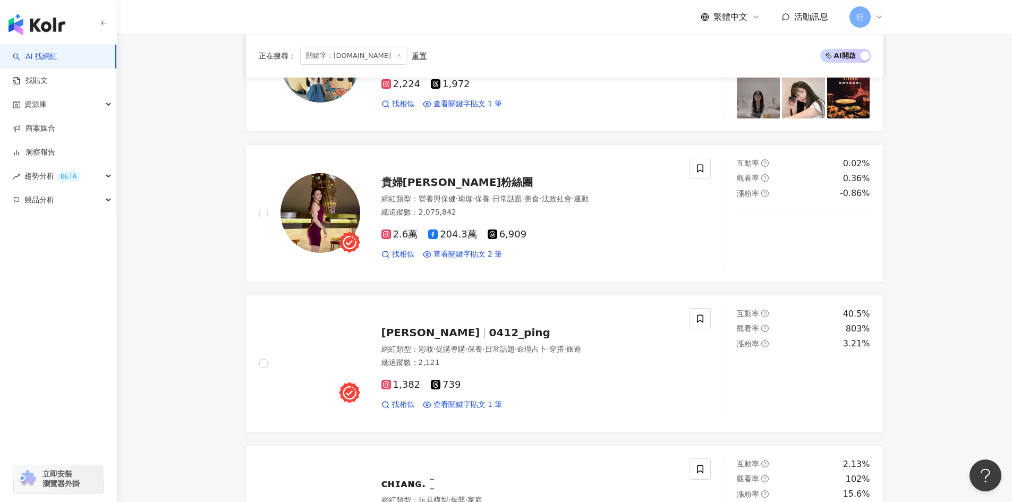
scroll to position [850, 0]
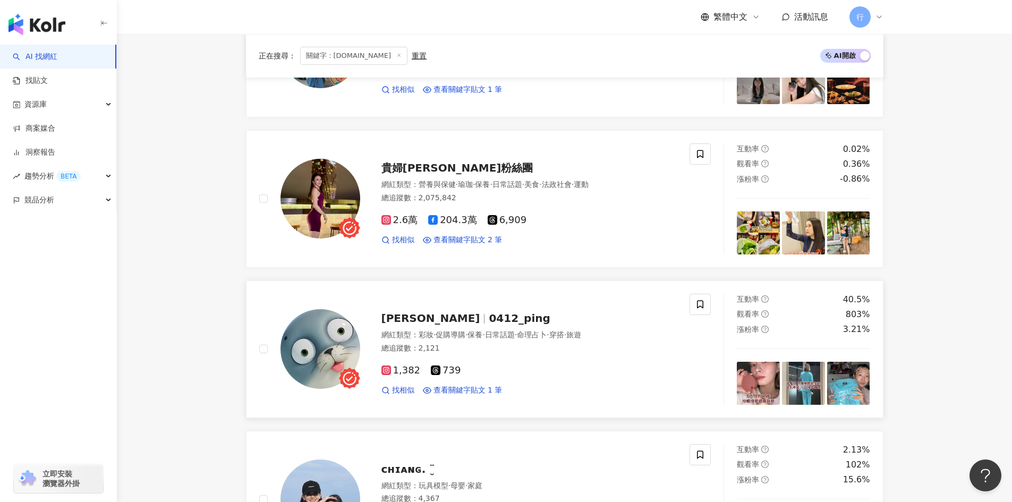
click at [489, 317] on span "0412_ping" at bounding box center [519, 318] width 61 height 13
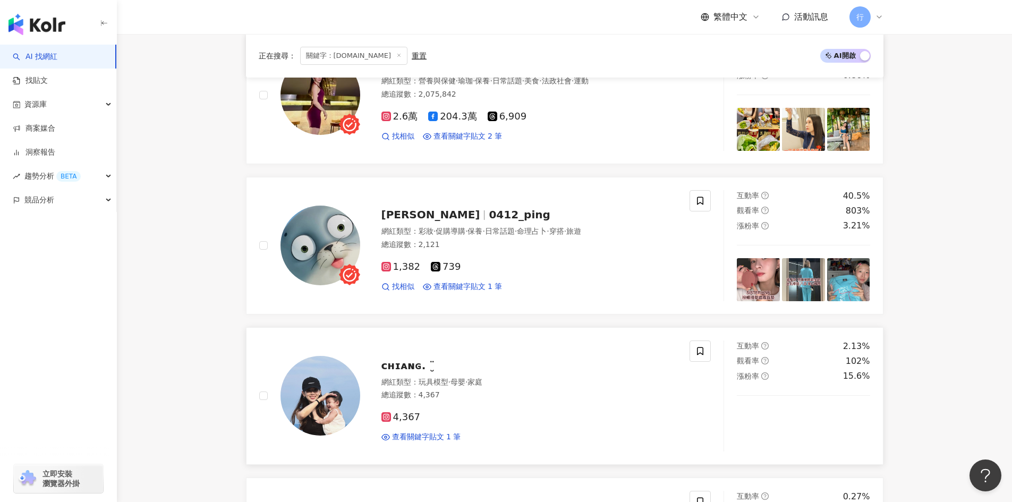
scroll to position [1116, 0]
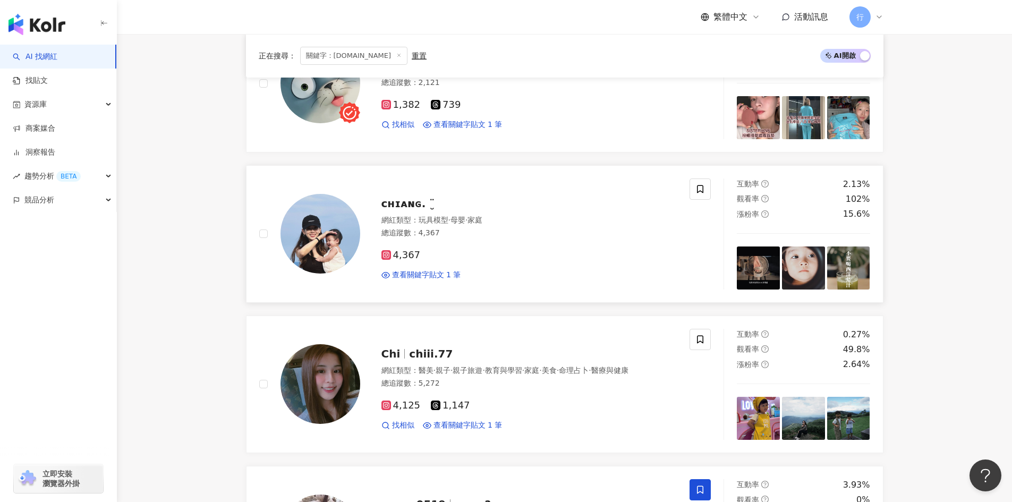
click at [390, 207] on span "ᴄʜɪᴀɴɢ. ¨̮" at bounding box center [409, 203] width 54 height 13
click at [700, 193] on icon at bounding box center [700, 189] width 6 height 8
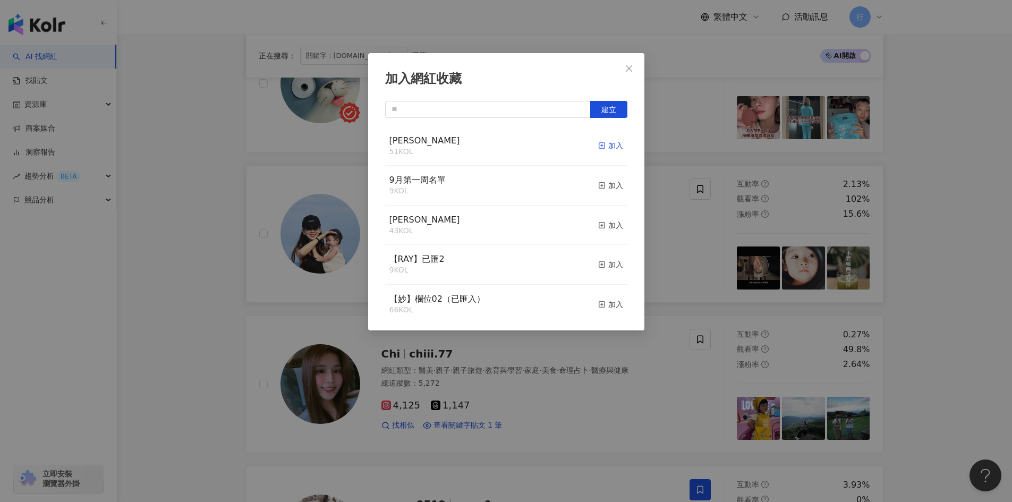
click at [598, 145] on icon "button" at bounding box center [601, 145] width 7 height 7
click at [211, 357] on div "加入網紅收藏 建立 EMMA 52 KOL 已加入 9月第一周名單 9 KOL 加入 nina 43 KOL 加入 【RAY】已匯2 9 KOL 加入 【妙】…" at bounding box center [506, 251] width 1012 height 502
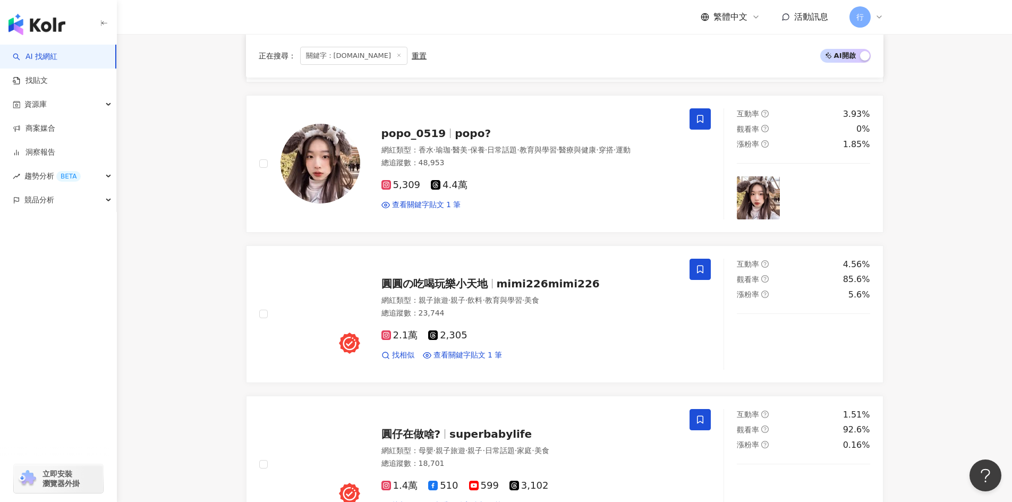
scroll to position [1701, 0]
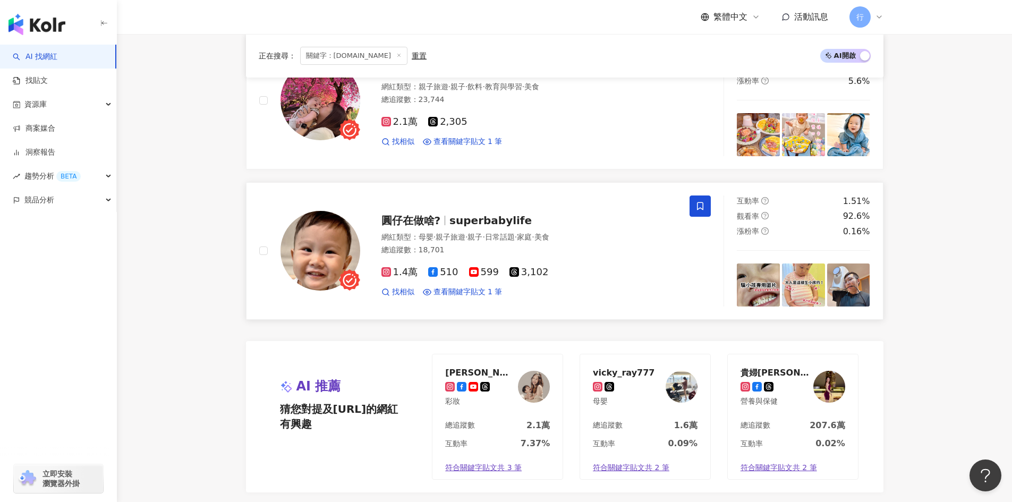
click at [463, 224] on span "superbabylife" at bounding box center [491, 220] width 82 height 13
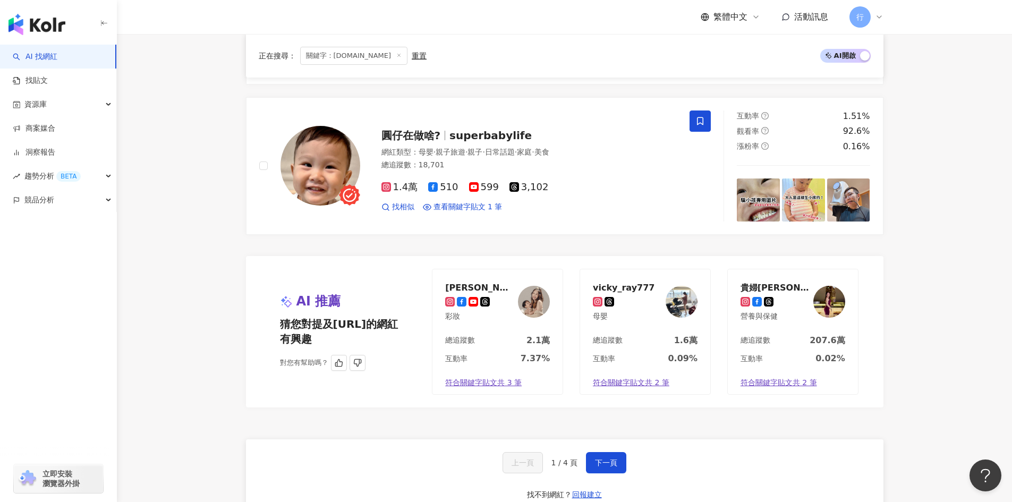
scroll to position [1807, 0]
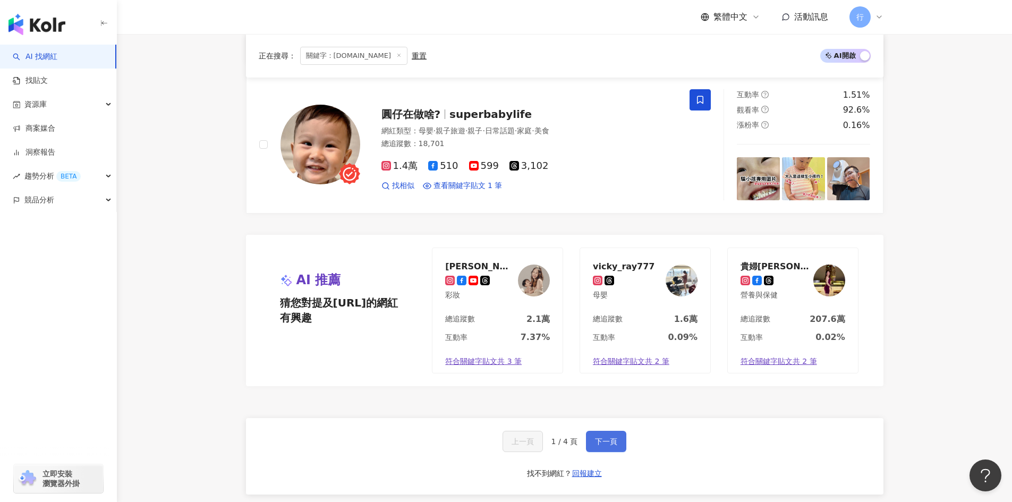
click at [605, 450] on button "下一頁" at bounding box center [606, 441] width 40 height 21
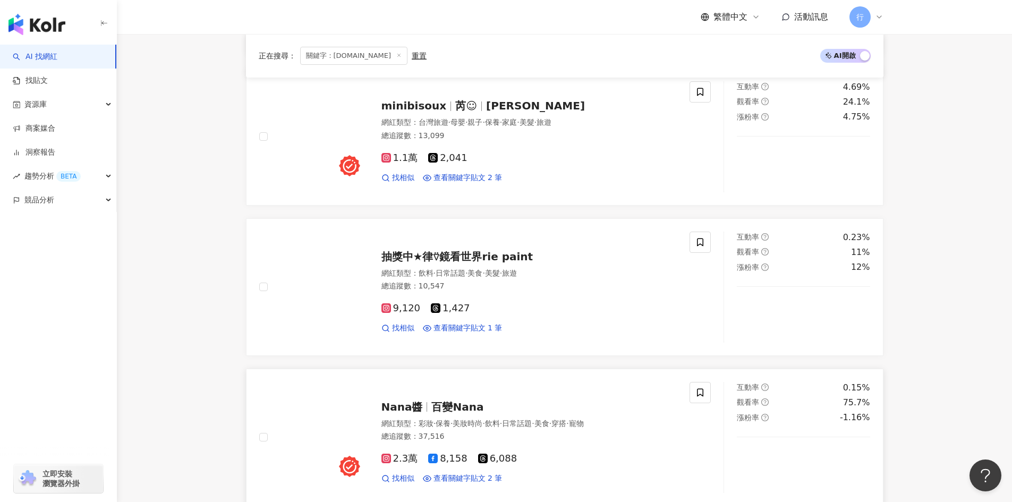
scroll to position [1116, 0]
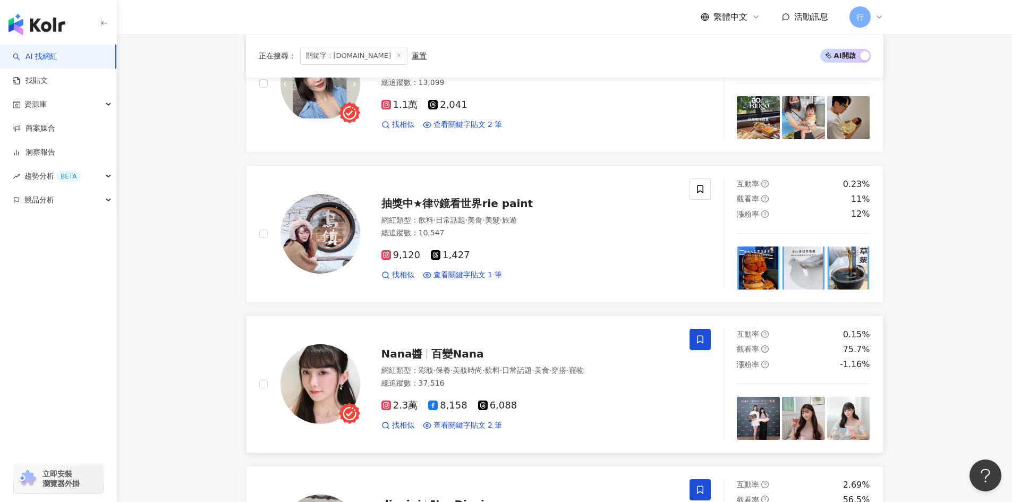
click at [697, 333] on span at bounding box center [700, 339] width 21 height 21
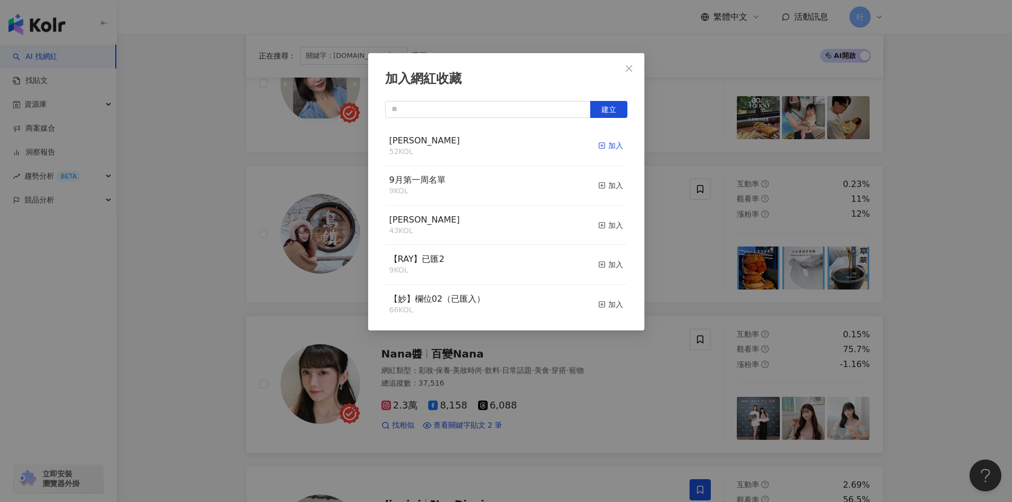
click at [598, 145] on icon "button" at bounding box center [601, 145] width 7 height 7
click at [1011, 227] on div "加入網紅收藏 建立" at bounding box center [506, 251] width 1012 height 502
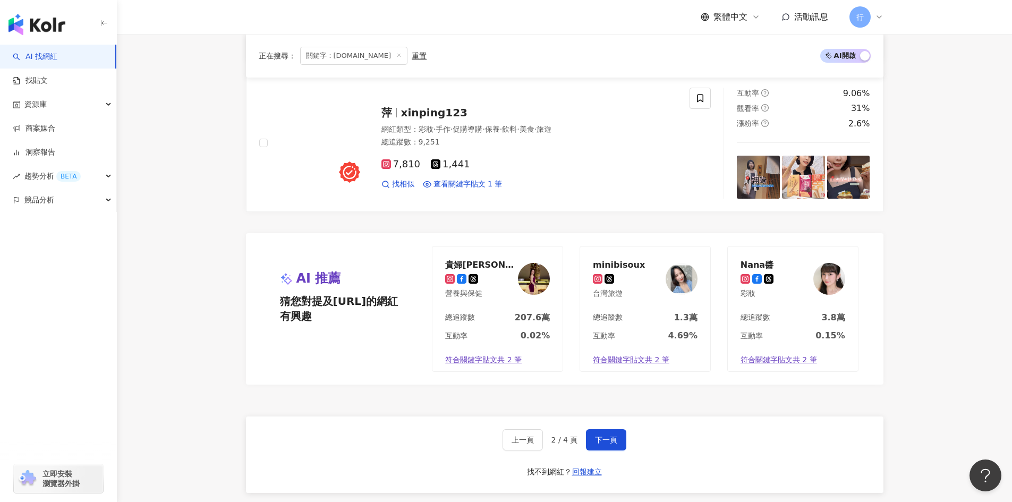
scroll to position [1860, 0]
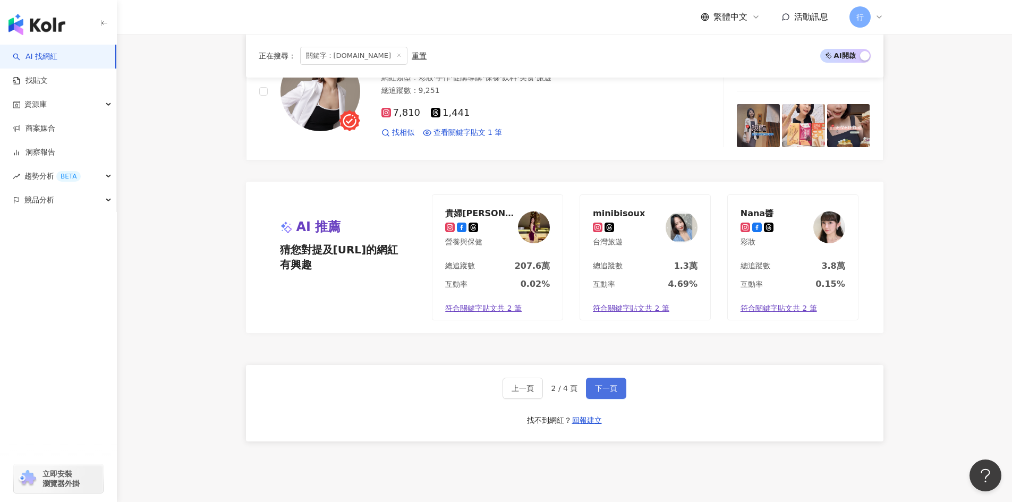
click at [624, 398] on button "下一頁" at bounding box center [606, 388] width 40 height 21
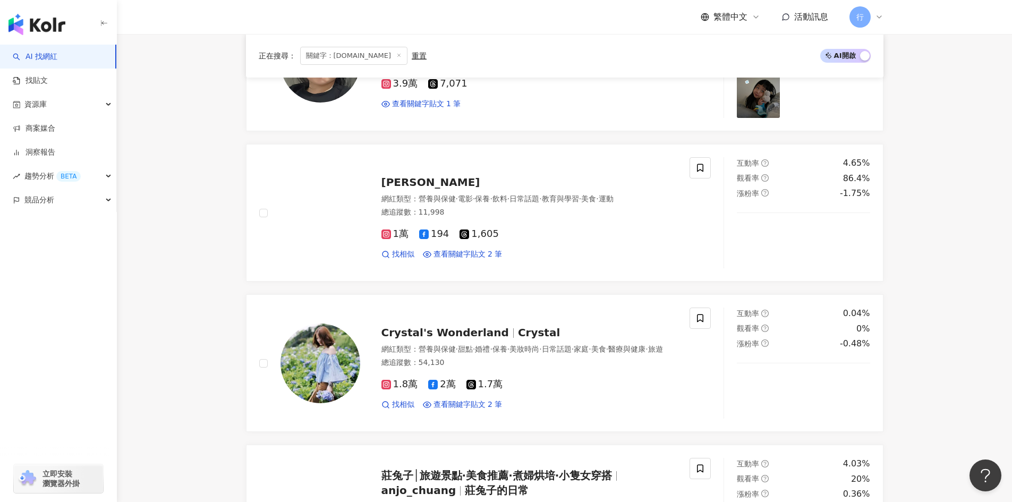
scroll to position [120, 0]
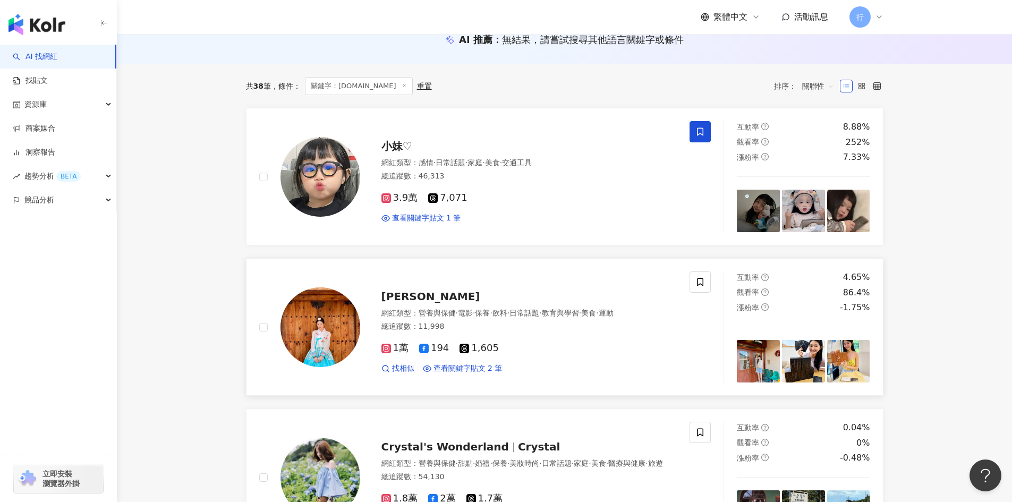
click at [392, 296] on span "奧莉萱" at bounding box center [431, 296] width 99 height 13
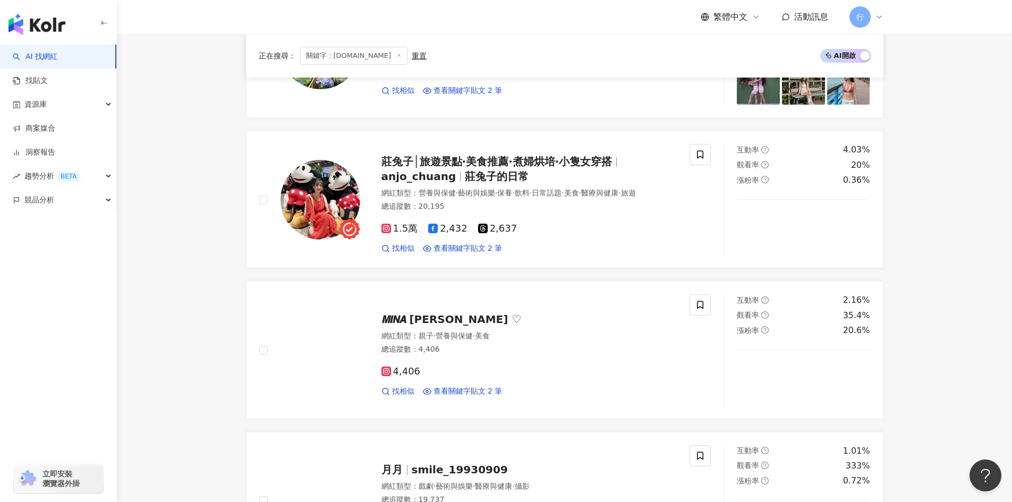
scroll to position [652, 0]
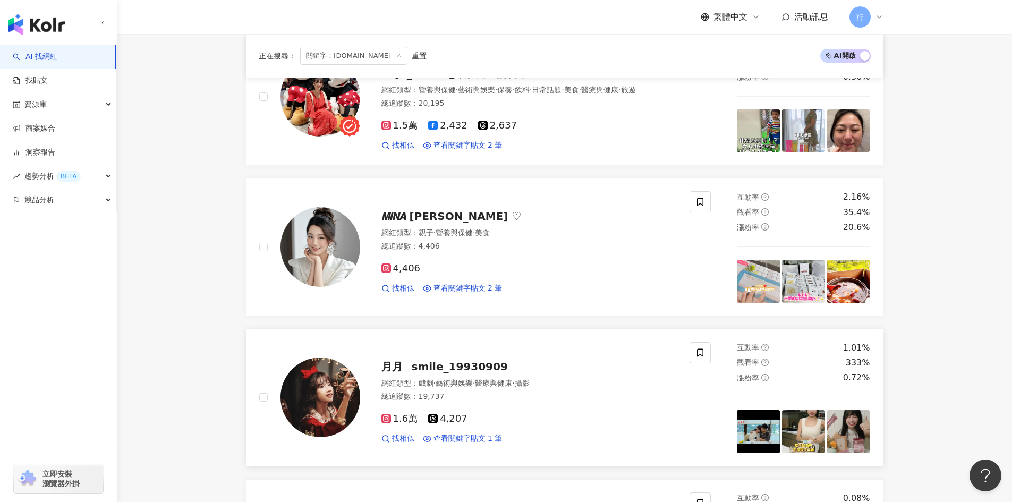
click at [417, 373] on span "smile_19930909" at bounding box center [460, 366] width 96 height 13
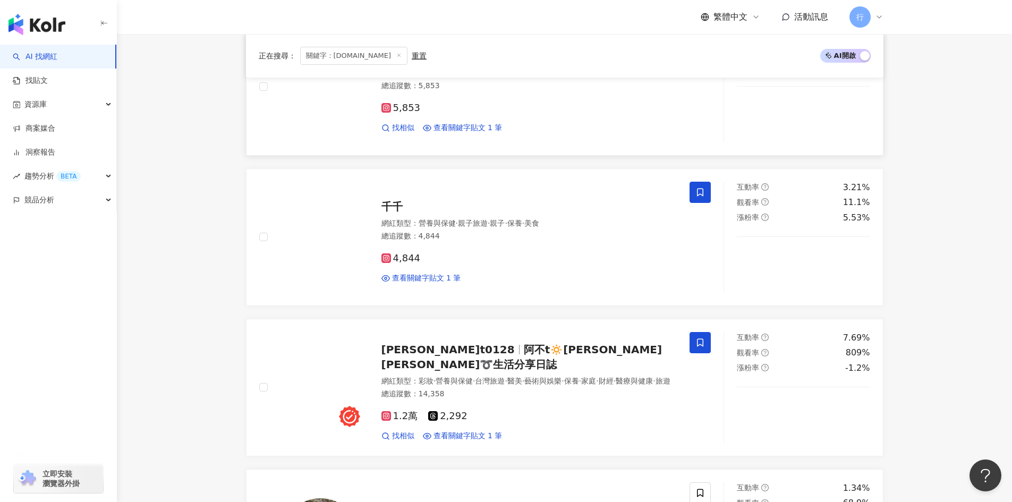
scroll to position [1661, 0]
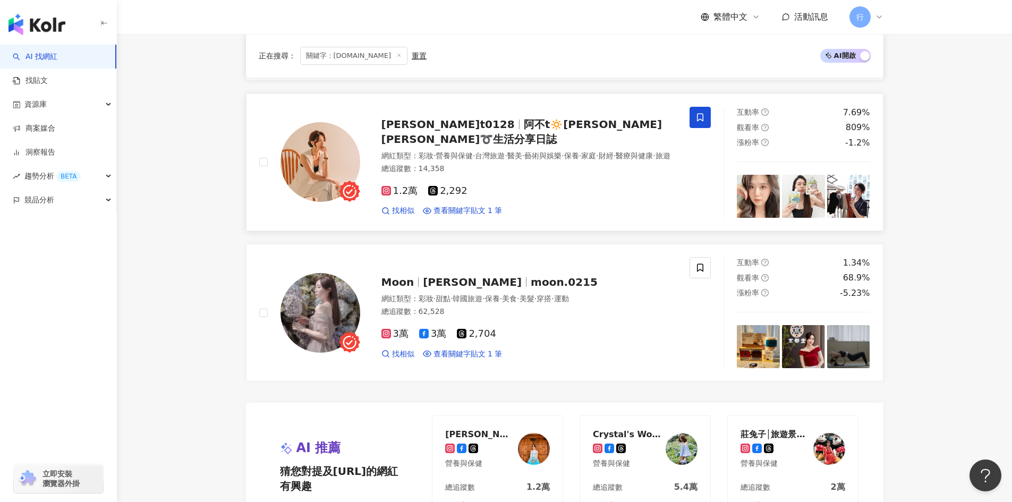
click at [493, 122] on span "阿不t🔅Nora🔅蔡依廷➰生活分享日誌" at bounding box center [522, 132] width 281 height 28
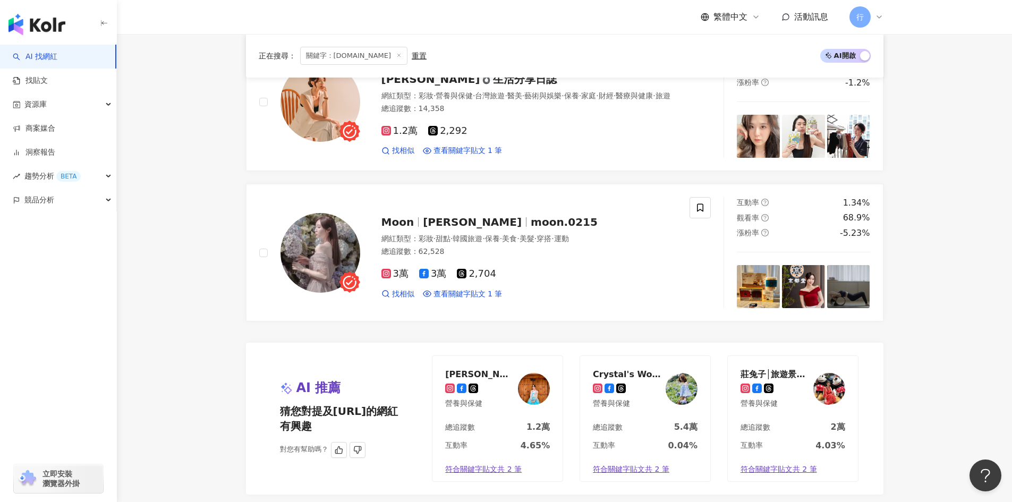
scroll to position [1821, 0]
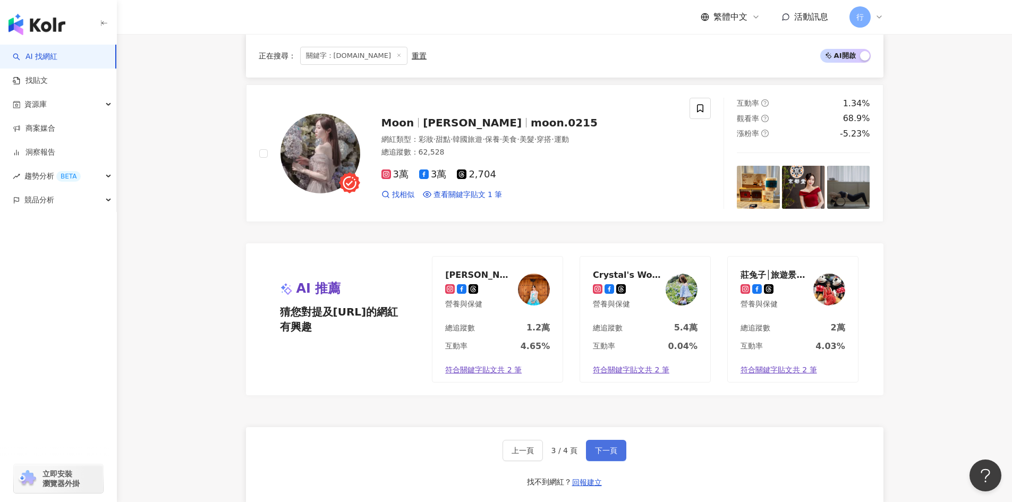
click at [600, 446] on span "下一頁" at bounding box center [606, 450] width 22 height 9
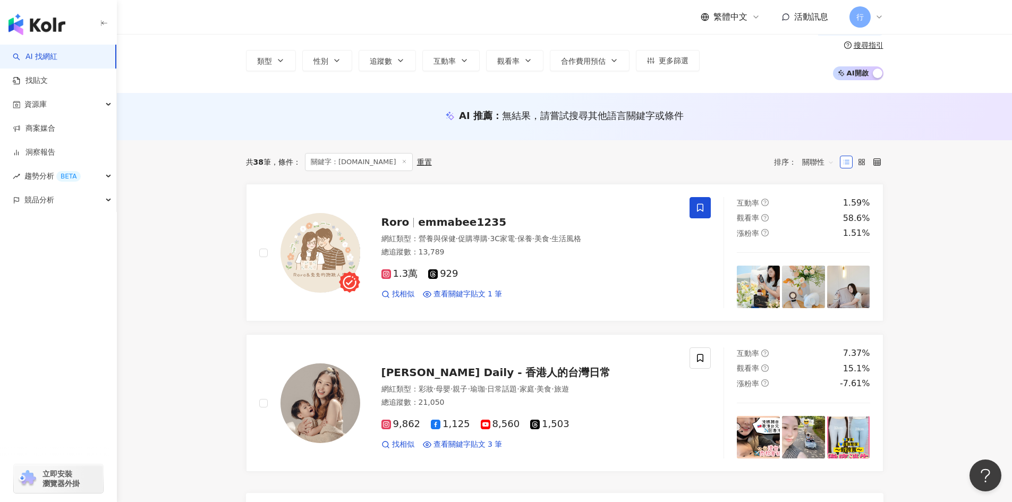
scroll to position [0, 0]
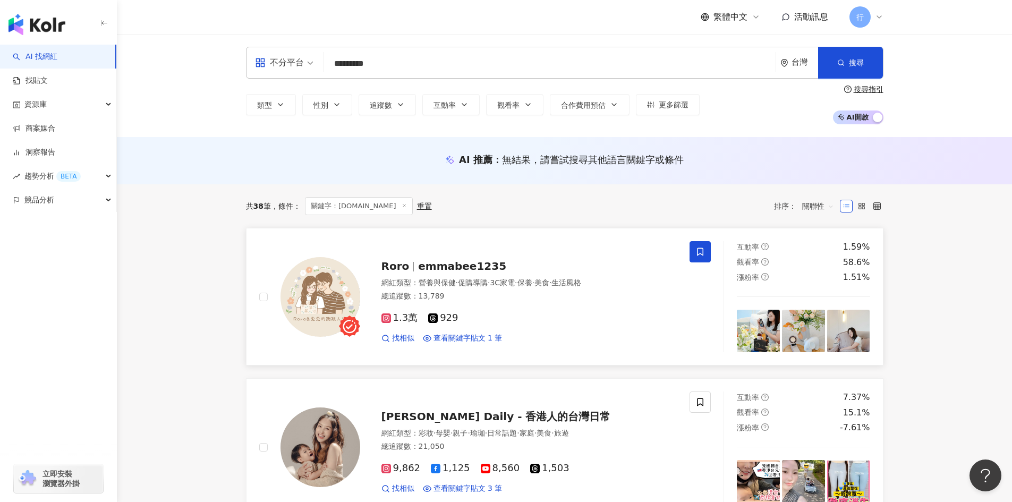
click at [437, 267] on span "emmabee1235" at bounding box center [462, 266] width 88 height 13
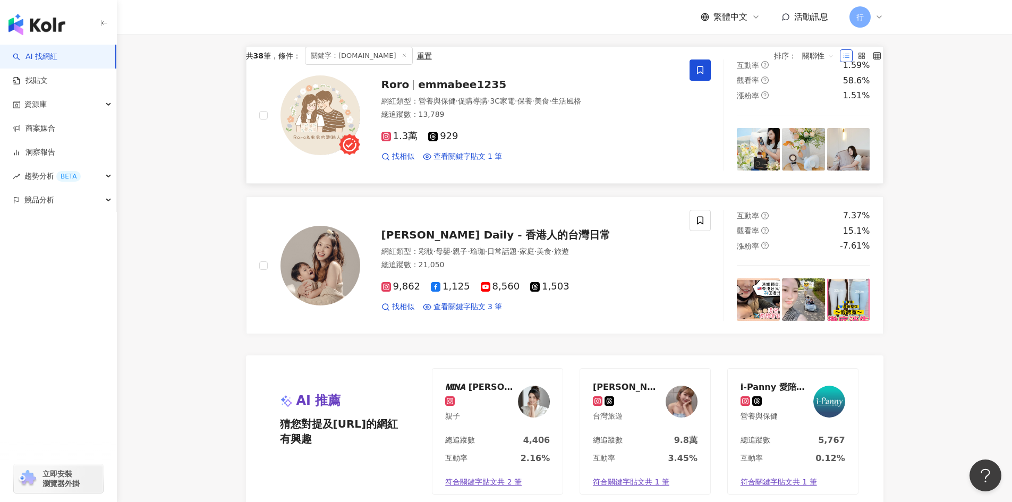
scroll to position [266, 0]
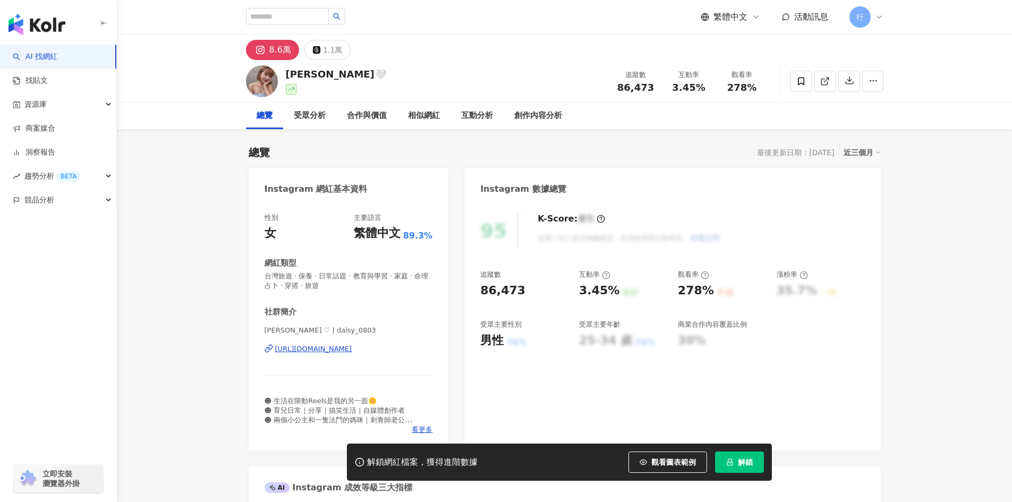
click at [300, 348] on div "[URL][DOMAIN_NAME]" at bounding box center [313, 349] width 77 height 10
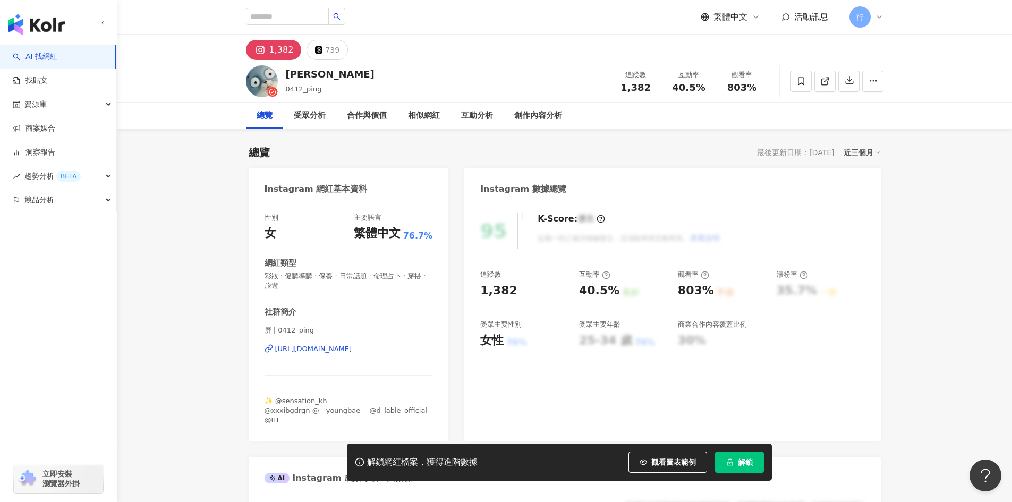
click at [351, 349] on div "[URL][DOMAIN_NAME]" at bounding box center [313, 349] width 77 height 10
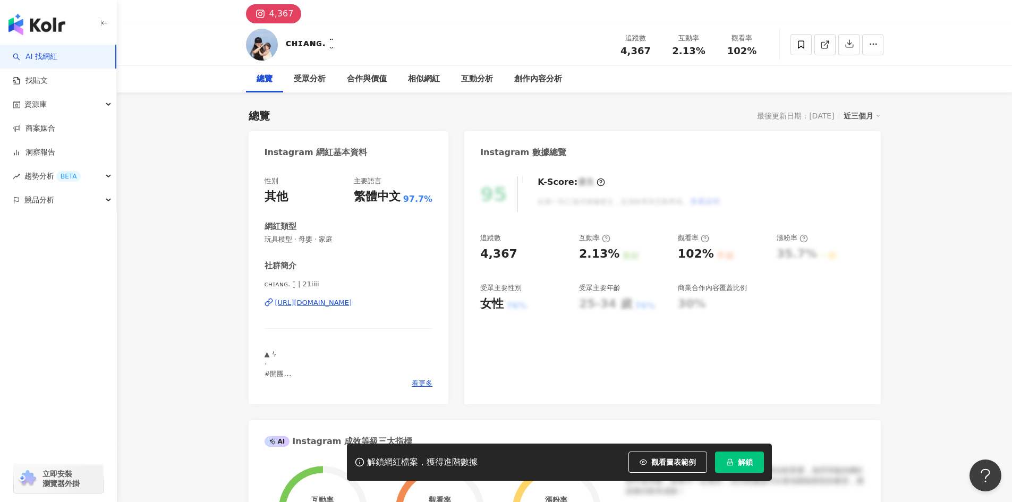
scroll to position [53, 0]
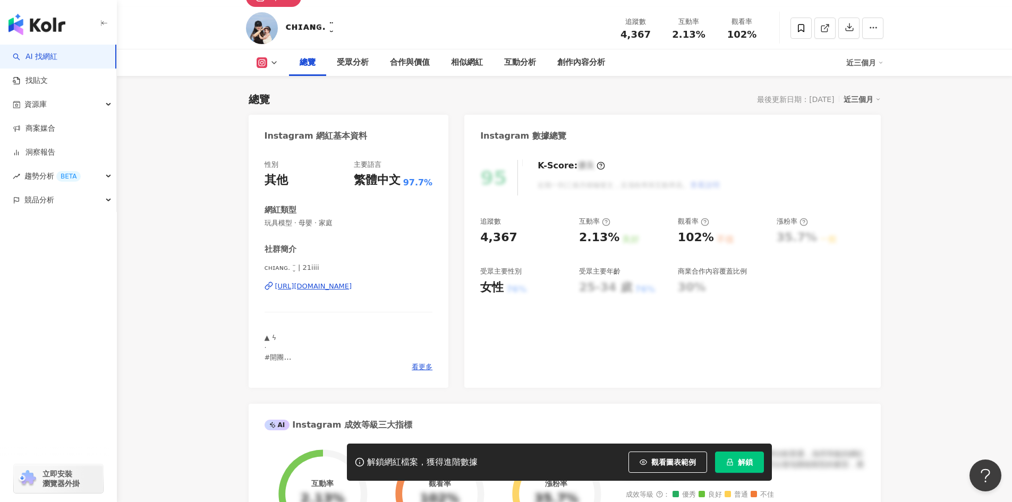
click at [330, 285] on div "[URL][DOMAIN_NAME]" at bounding box center [313, 287] width 77 height 10
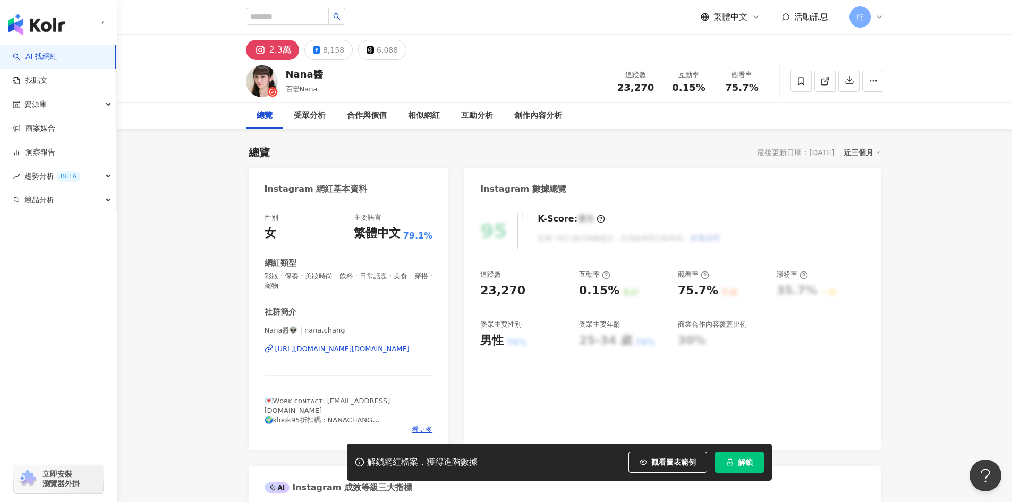
click at [336, 353] on div "[URL][DOMAIN_NAME][DOMAIN_NAME]" at bounding box center [342, 349] width 134 height 10
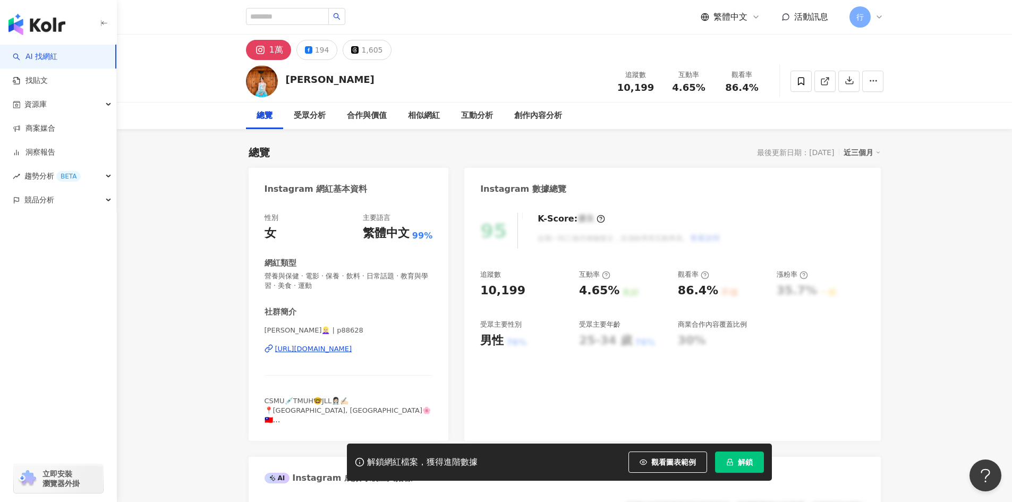
click at [352, 346] on div "https://www.instagram.com/p88628/" at bounding box center [313, 349] width 77 height 10
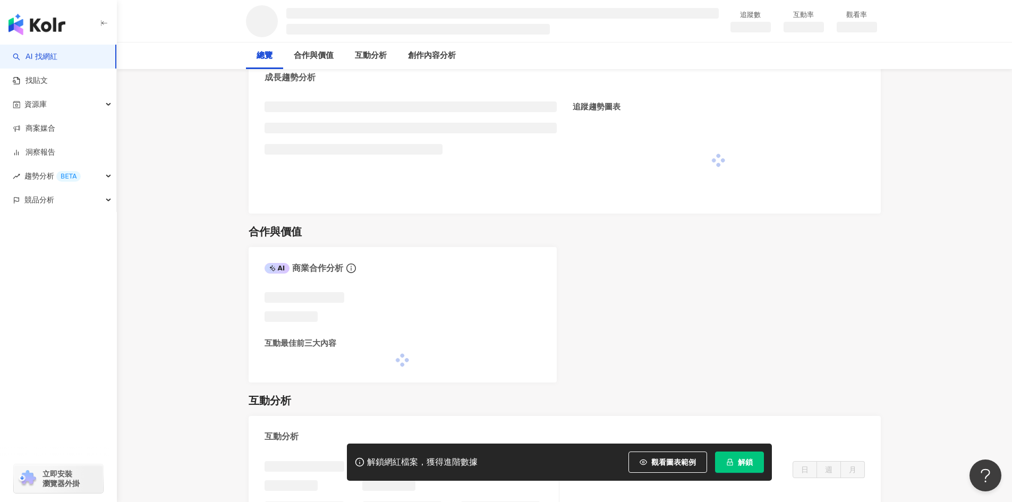
scroll to position [531, 0]
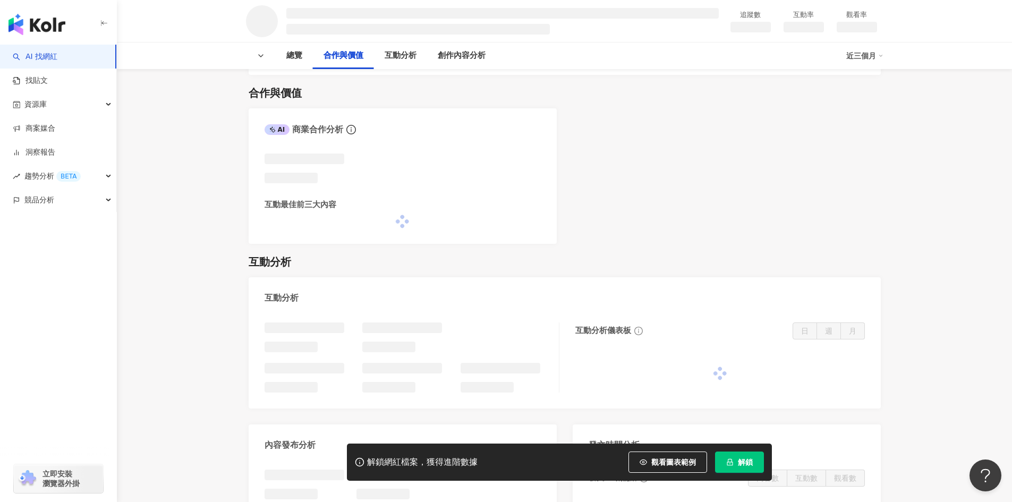
click at [972, 243] on main "追蹤數 互動率 觀看率 總覽 合作與價值 互動分析 創作內容分析 近三個月 總覽 最後更新日期：無 近三個月 網紅基本資料 數據總覽 成長趨勢分析 追蹤趨勢圖…" at bounding box center [565, 239] width 896 height 1473
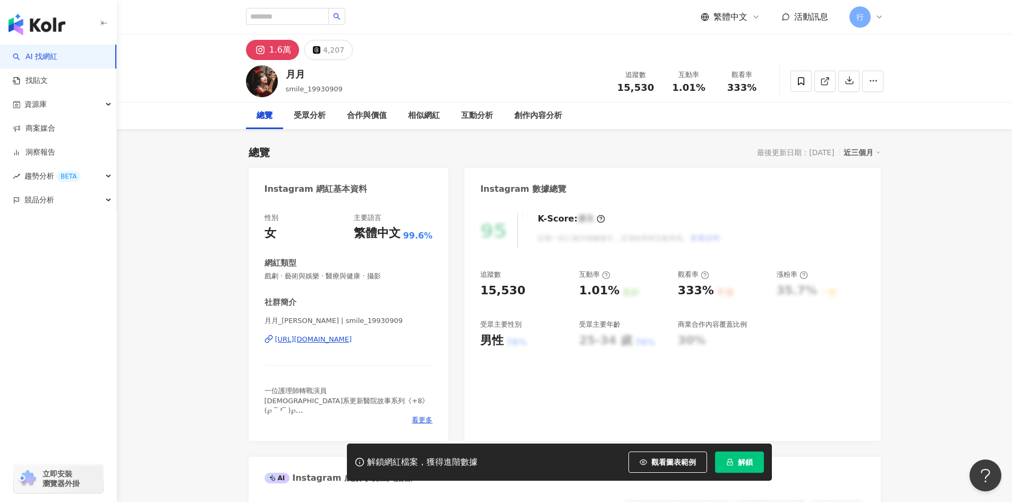
click at [306, 341] on div "[URL][DOMAIN_NAME]" at bounding box center [313, 340] width 77 height 10
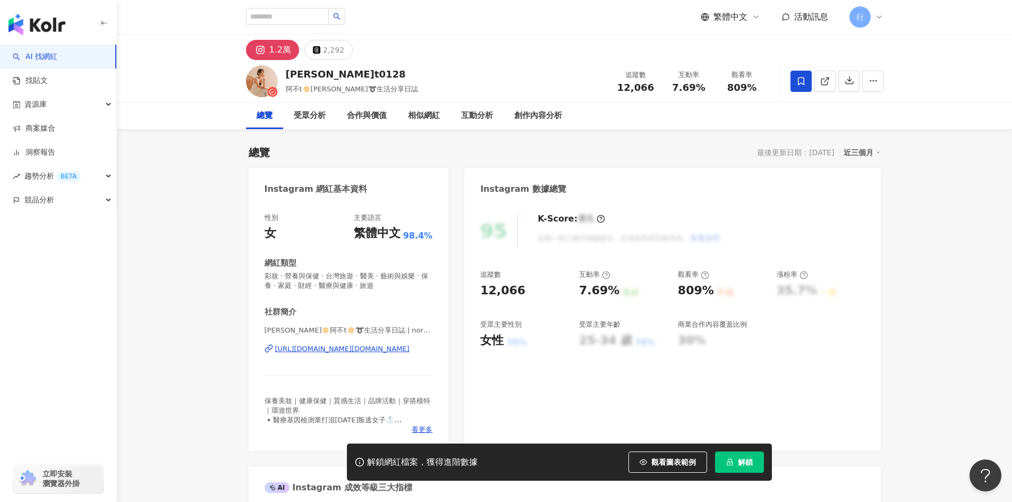
click at [398, 351] on div "https://www.instagram.com/nora_abu.t0128/" at bounding box center [342, 349] width 134 height 10
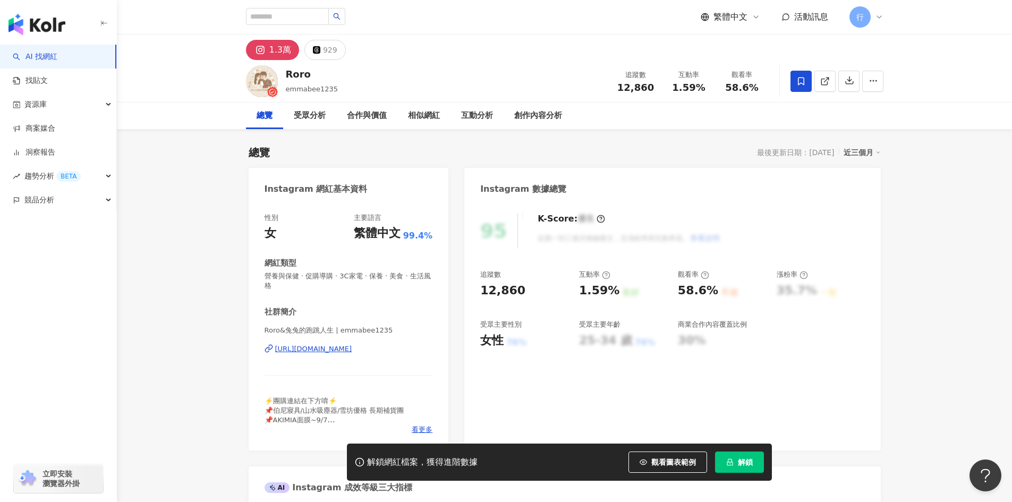
drag, startPoint x: 371, startPoint y: 0, endPoint x: 342, endPoint y: 351, distance: 352.5
click at [342, 351] on div "[URL][DOMAIN_NAME]" at bounding box center [313, 349] width 77 height 10
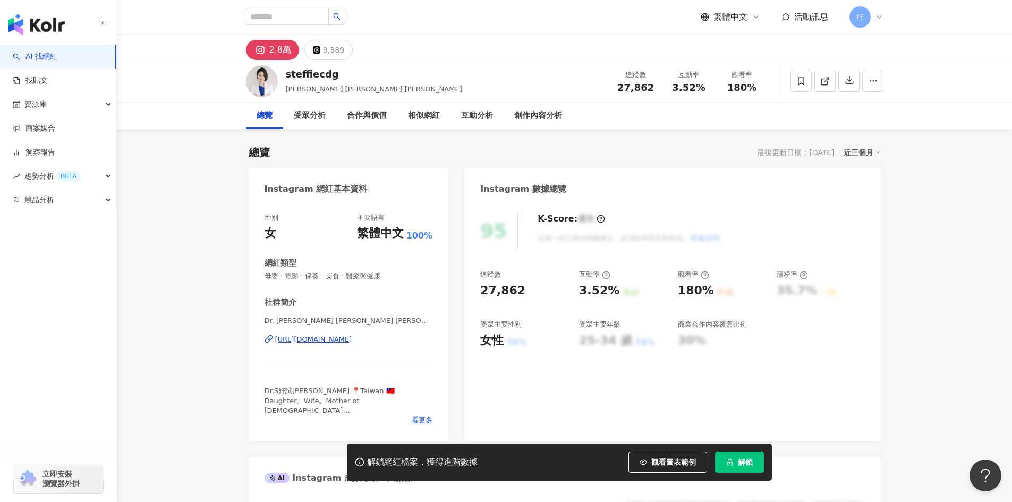
click at [349, 341] on div "https://www.instagram.com/steffiecdg/" at bounding box center [313, 340] width 77 height 10
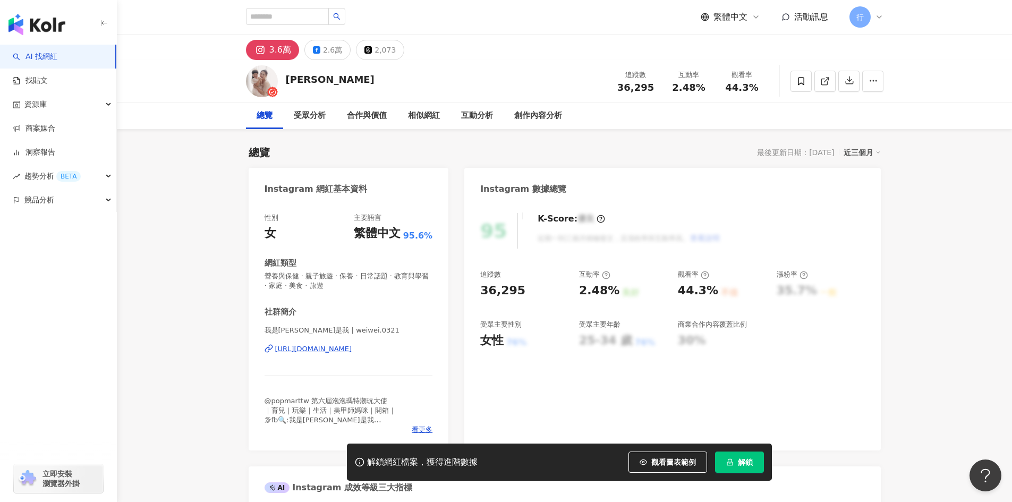
click at [352, 347] on div "https://www.instagram.com/weiwei.0321/" at bounding box center [313, 349] width 77 height 10
click at [352, 353] on div "https://www.instagram.com/michellecioutw/" at bounding box center [313, 349] width 77 height 10
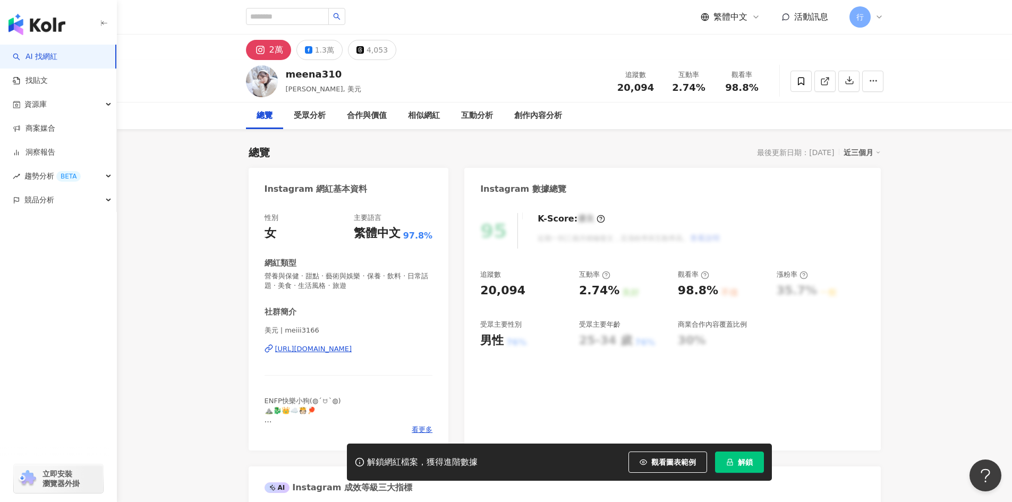
click at [350, 347] on div "https://www.instagram.com/meiii3166/" at bounding box center [313, 349] width 77 height 10
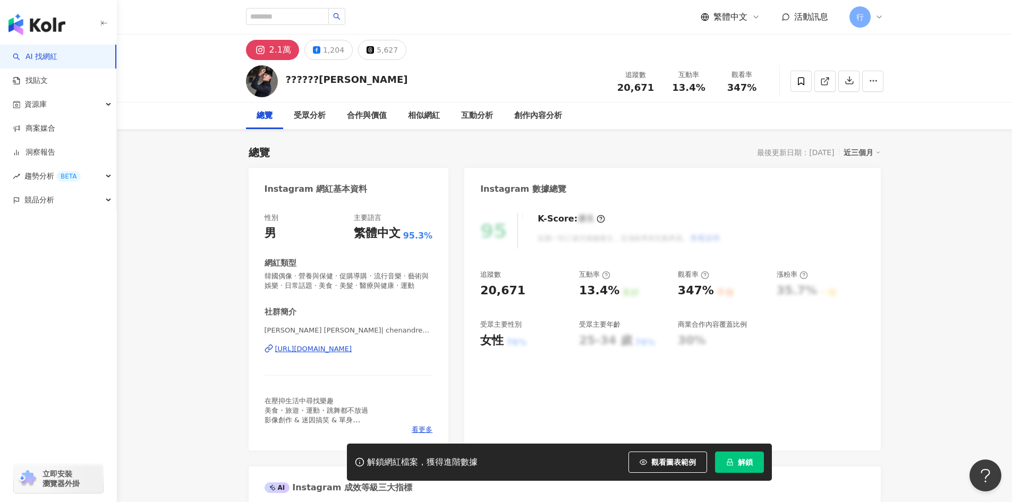
click at [352, 354] on div "[URL][DOMAIN_NAME]" at bounding box center [313, 349] width 77 height 10
click at [342, 354] on div "https://www.instagram.com/hellovivianana/" at bounding box center [313, 349] width 77 height 10
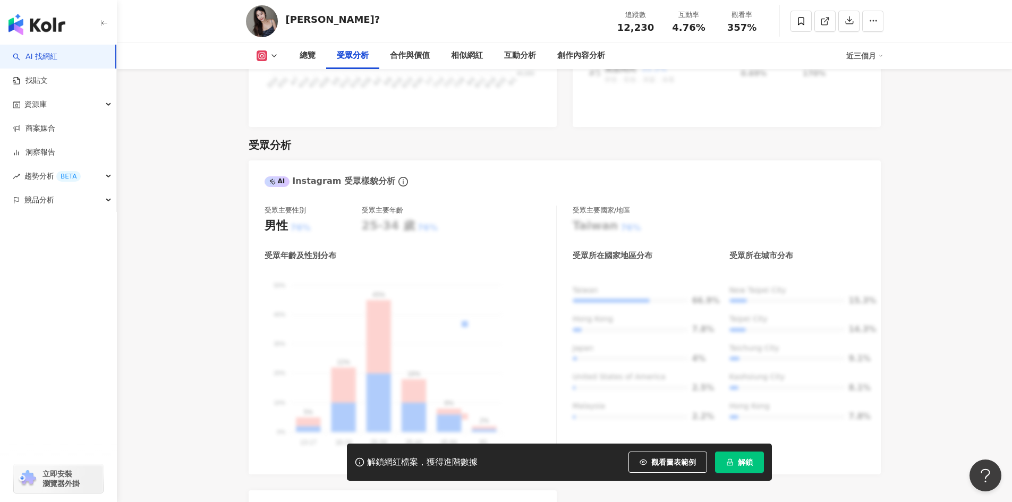
scroll to position [1063, 0]
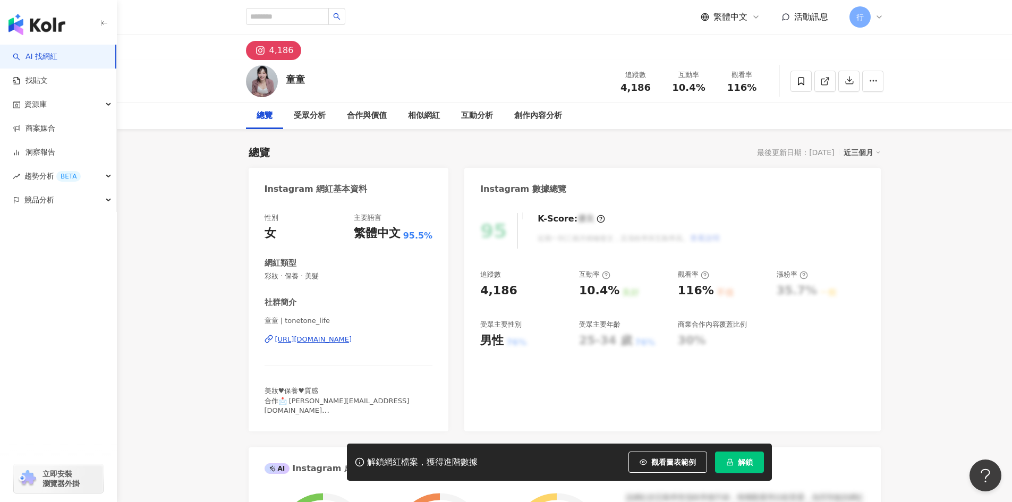
click at [857, 386] on div "95 K-Score : 優良 近期一到三個月積極發文，且漲粉率與互動率高。 查看說明 追蹤數 4,186 互動率 10.4% 良好 觀看率 116% 不佳 …" at bounding box center [673, 316] width 416 height 229
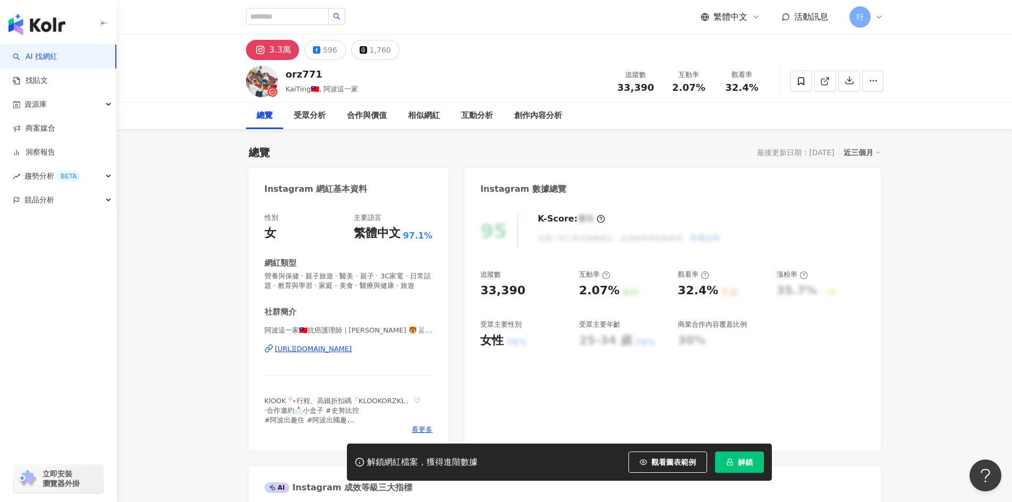
click at [297, 354] on div "https://www.instagram.com/orz771/" at bounding box center [313, 349] width 77 height 10
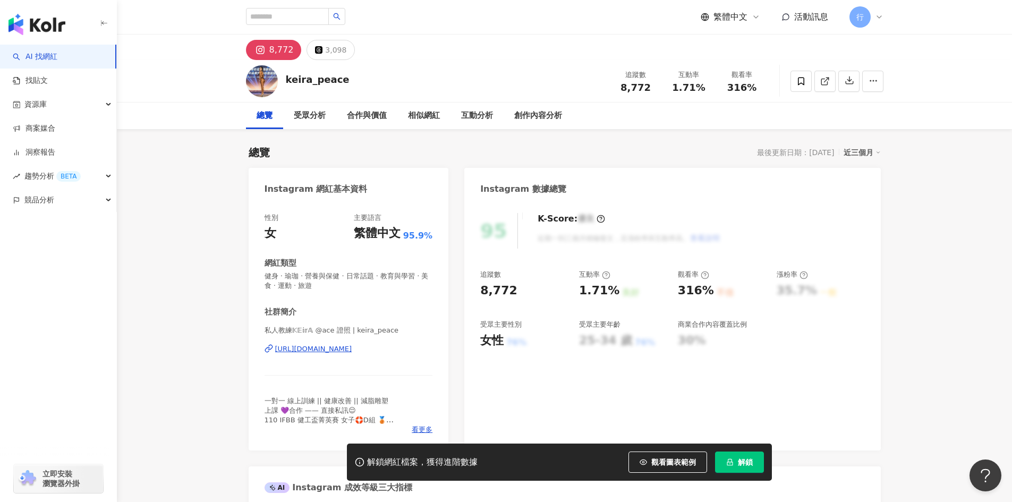
click at [347, 348] on div "https://www.instagram.com/keira_peace/" at bounding box center [313, 349] width 77 height 10
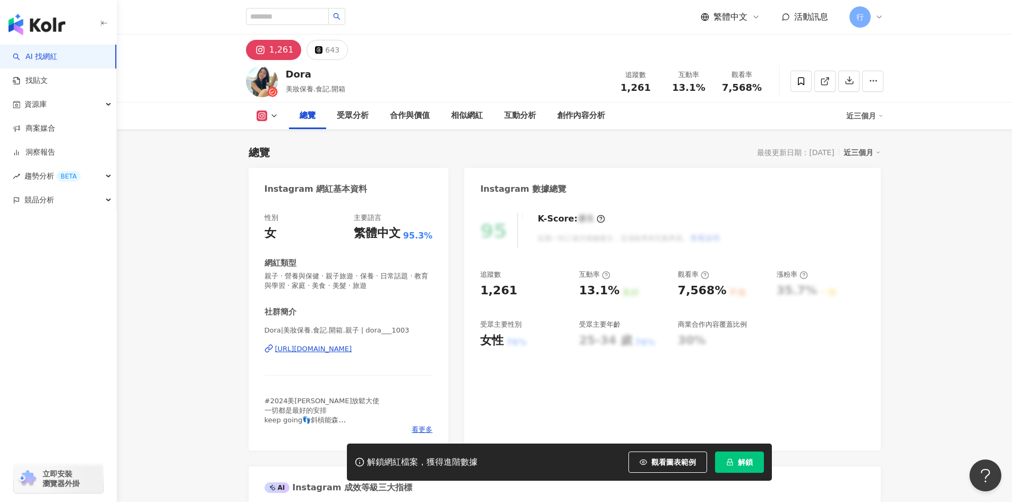
scroll to position [53, 0]
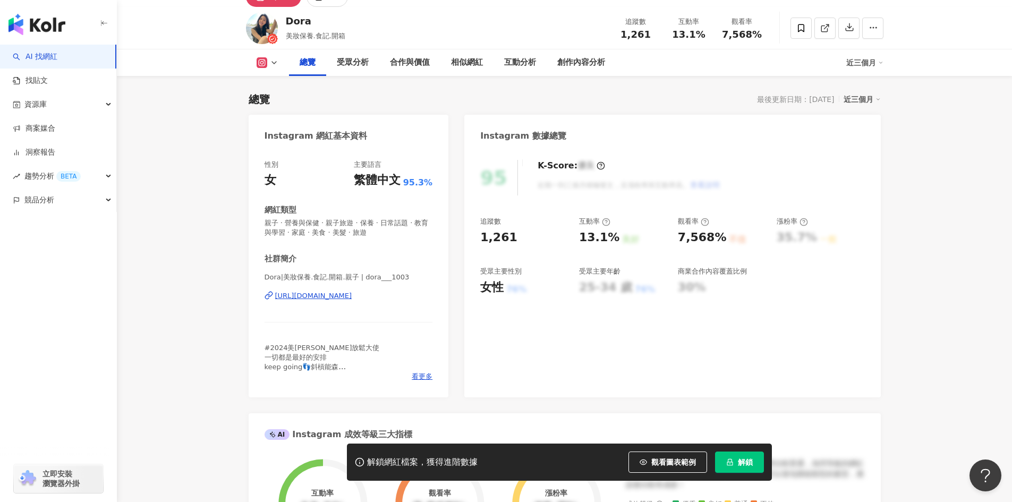
click at [352, 298] on div "https://www.instagram.com/dora___1003/" at bounding box center [313, 296] width 77 height 10
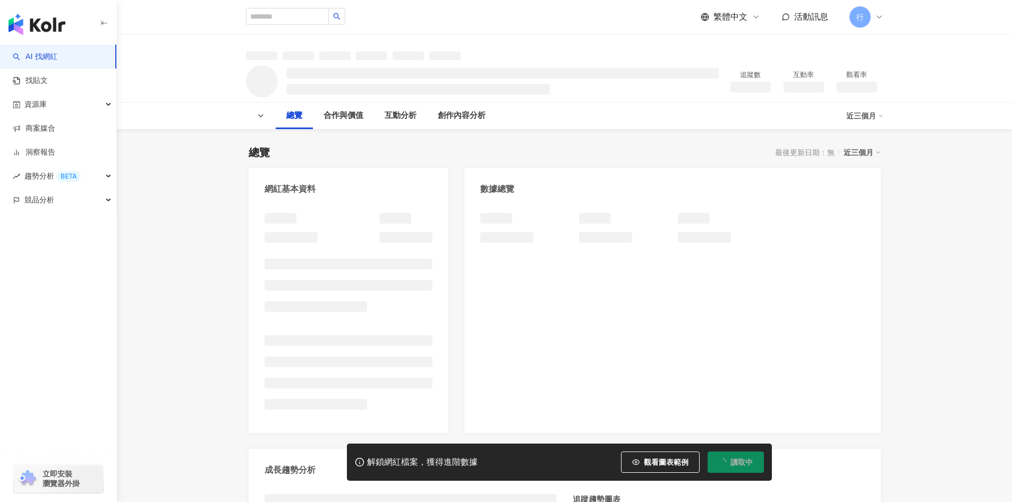
click at [256, 318] on div at bounding box center [349, 317] width 200 height 231
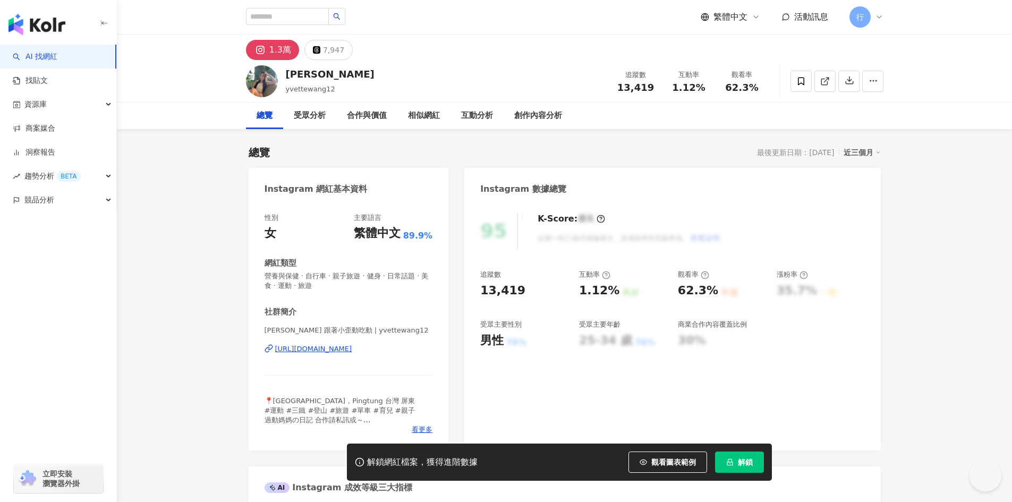
click at [352, 349] on div "[URL][DOMAIN_NAME]" at bounding box center [313, 349] width 77 height 10
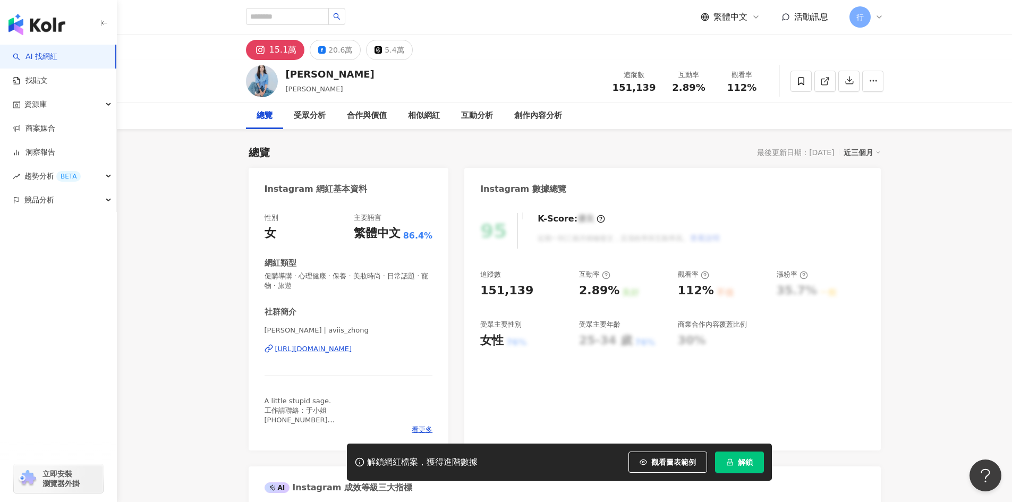
click at [372, 344] on div "鍾瑶 Aviis Zhong | aviis_zhong https://www.instagram.com/aviis_zhong/" at bounding box center [349, 357] width 168 height 62
click at [352, 353] on div "https://www.instagram.com/aviis_zhong/" at bounding box center [313, 349] width 77 height 10
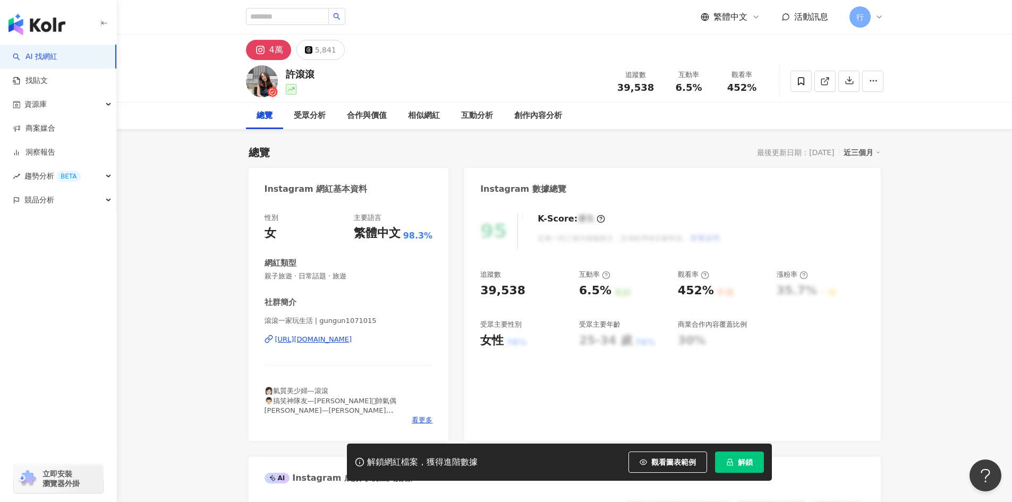
click at [395, 346] on div "滾滾一家玩生活 | gungun1071015 [URL][DOMAIN_NAME]" at bounding box center [349, 347] width 168 height 62
click at [403, 347] on div "滾滾一家玩生活 | gungun1071015 https://www.instagram.com/gungun1071015/" at bounding box center [349, 347] width 168 height 62
click at [352, 337] on div "https://www.instagram.com/gungun1071015/" at bounding box center [313, 340] width 77 height 10
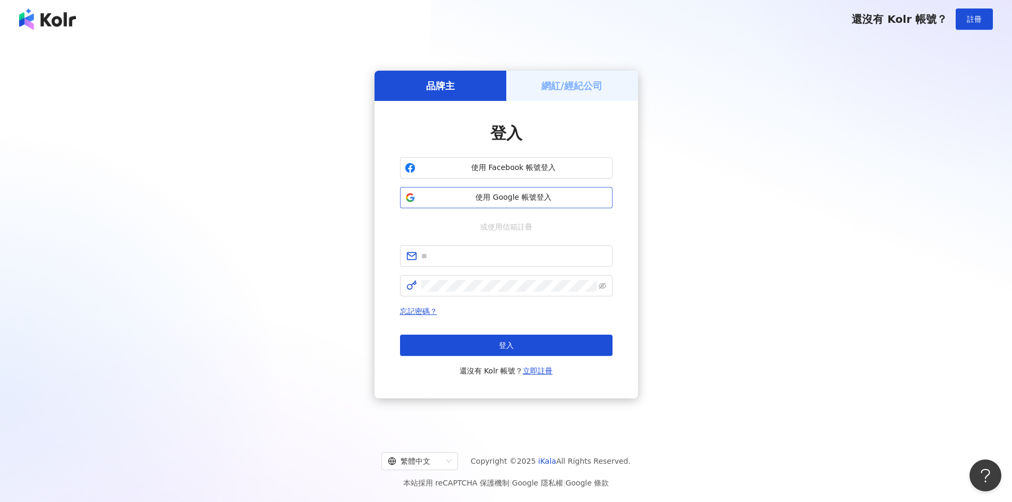
click at [529, 200] on span "使用 Google 帳號登入" at bounding box center [514, 197] width 188 height 11
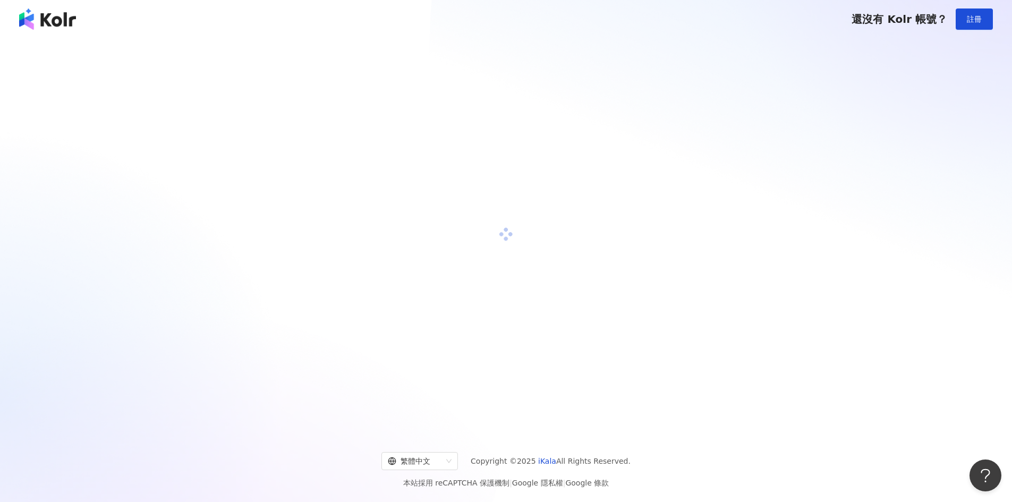
click at [863, 279] on div at bounding box center [506, 235] width 987 height 376
